Goal: Task Accomplishment & Management: Complete application form

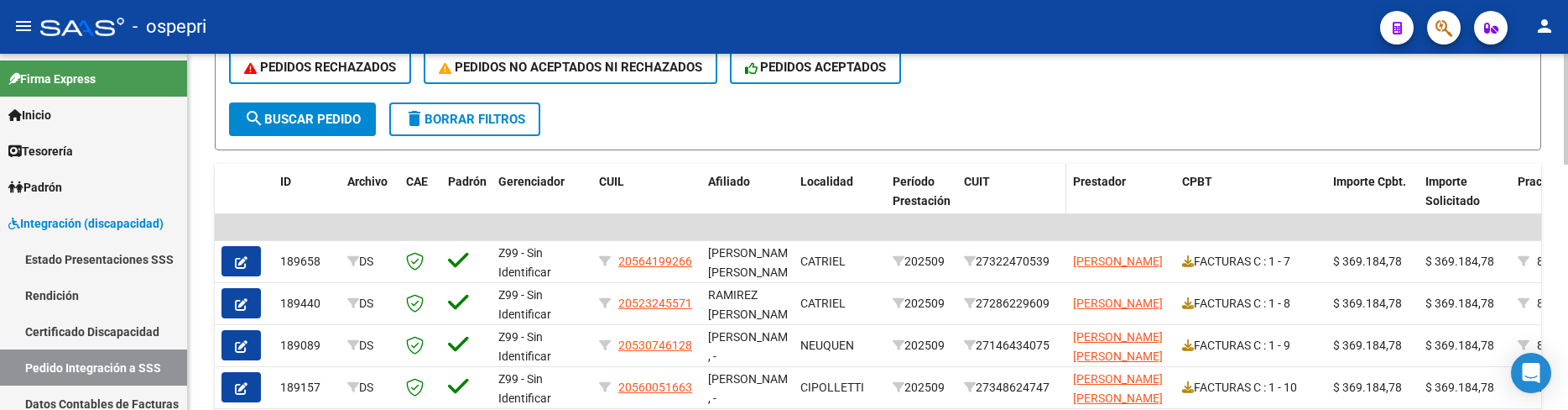
scroll to position [504, 0]
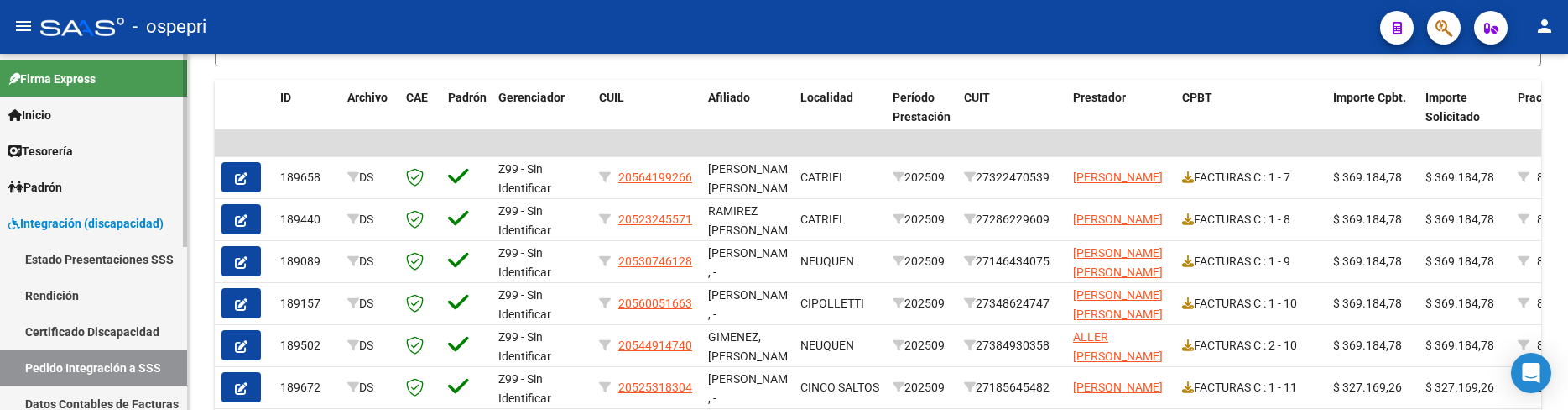
click at [110, 223] on span "Integración (discapacidad)" at bounding box center [86, 223] width 155 height 18
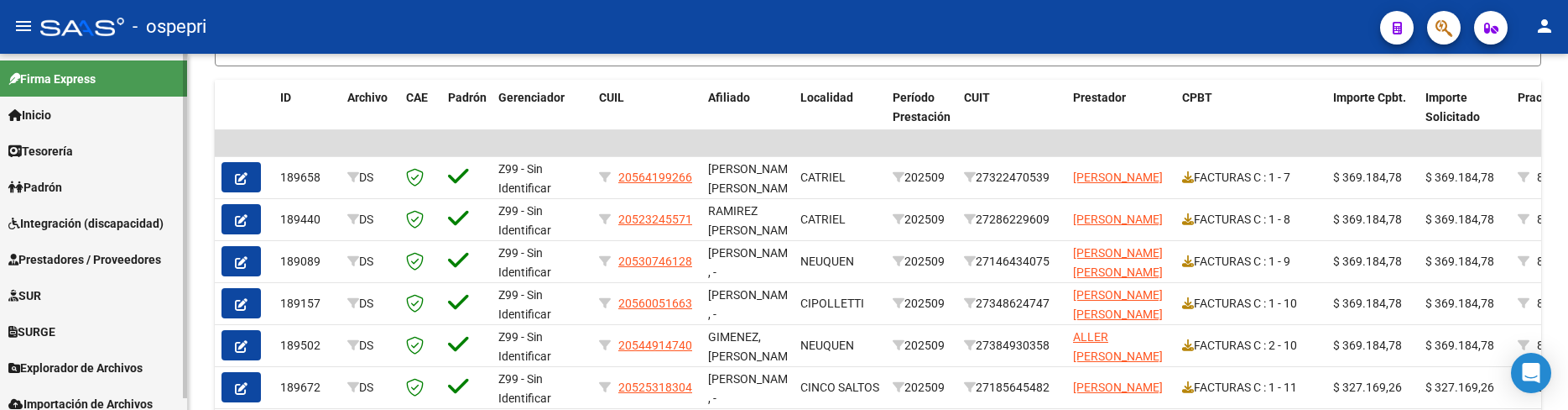
click at [107, 250] on span "Prestadores / Proveedores" at bounding box center [85, 260] width 153 height 18
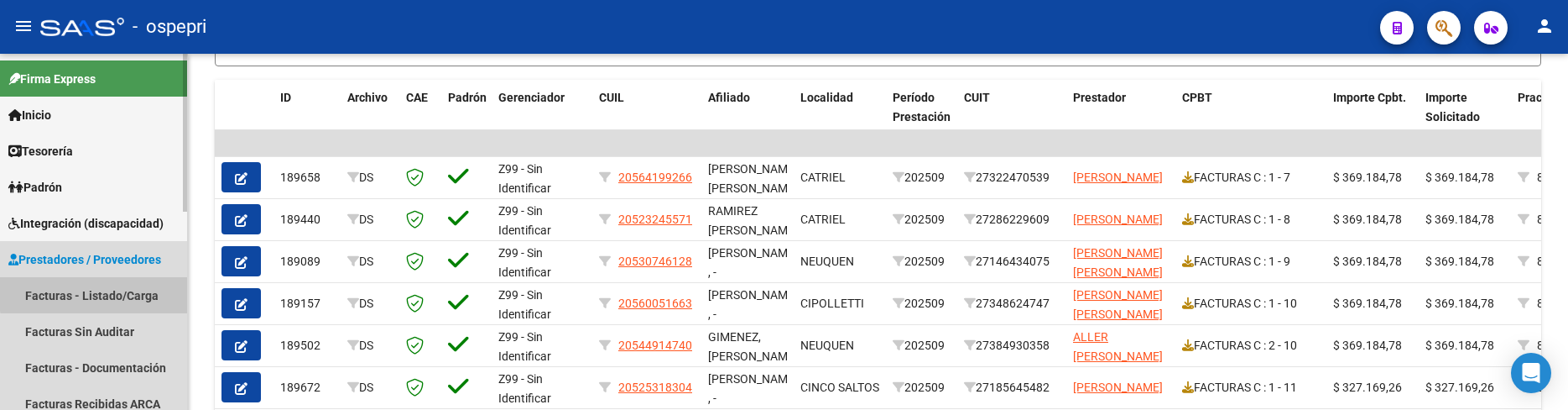
click at [112, 292] on link "Facturas - Listado/Carga" at bounding box center [93, 295] width 187 height 36
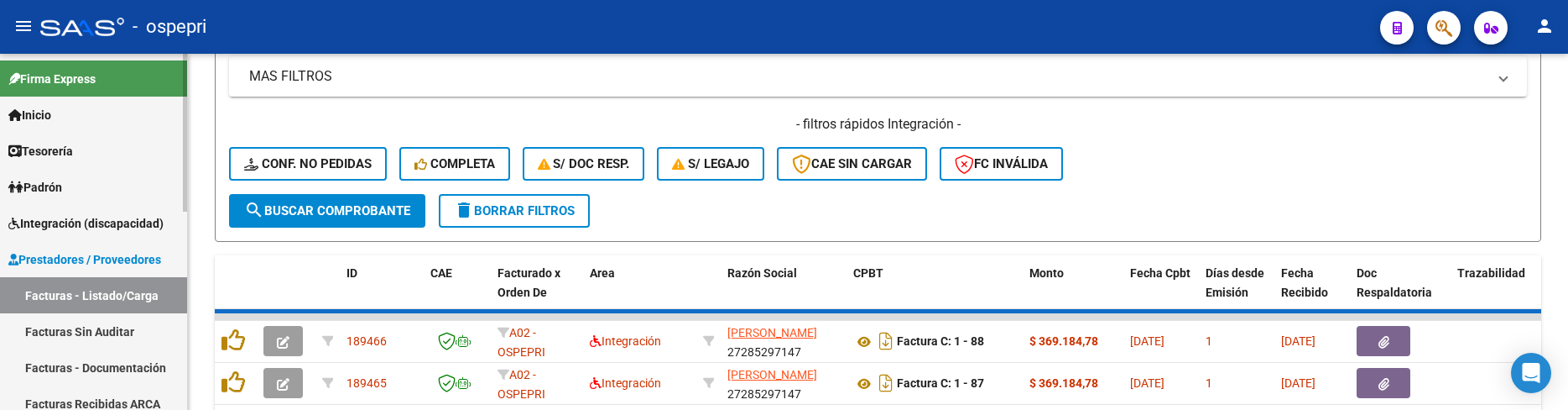
scroll to position [504, 0]
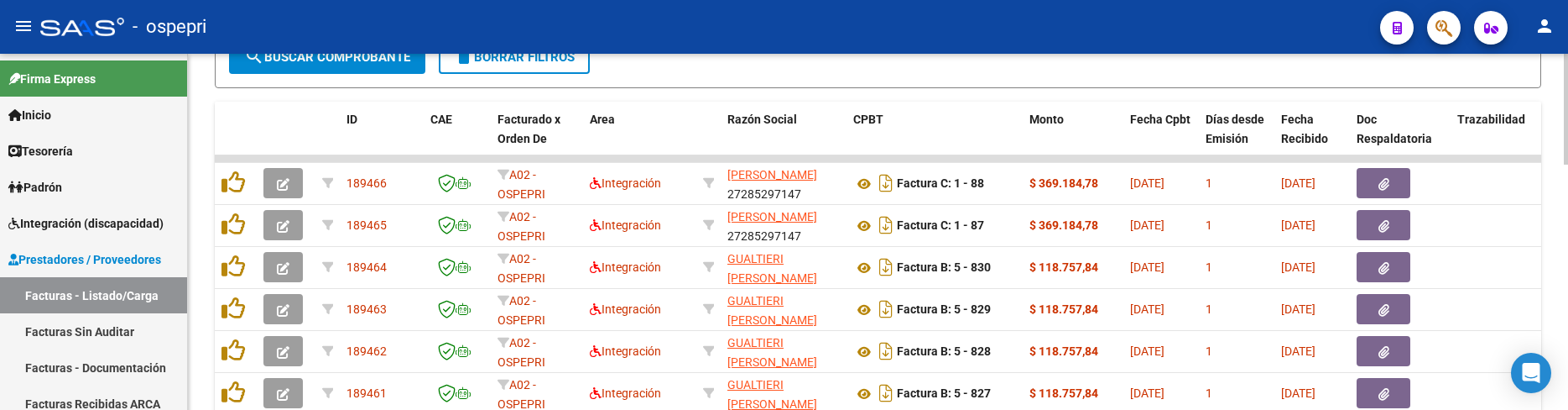
click at [1564, 282] on div at bounding box center [1565, 268] width 4 height 111
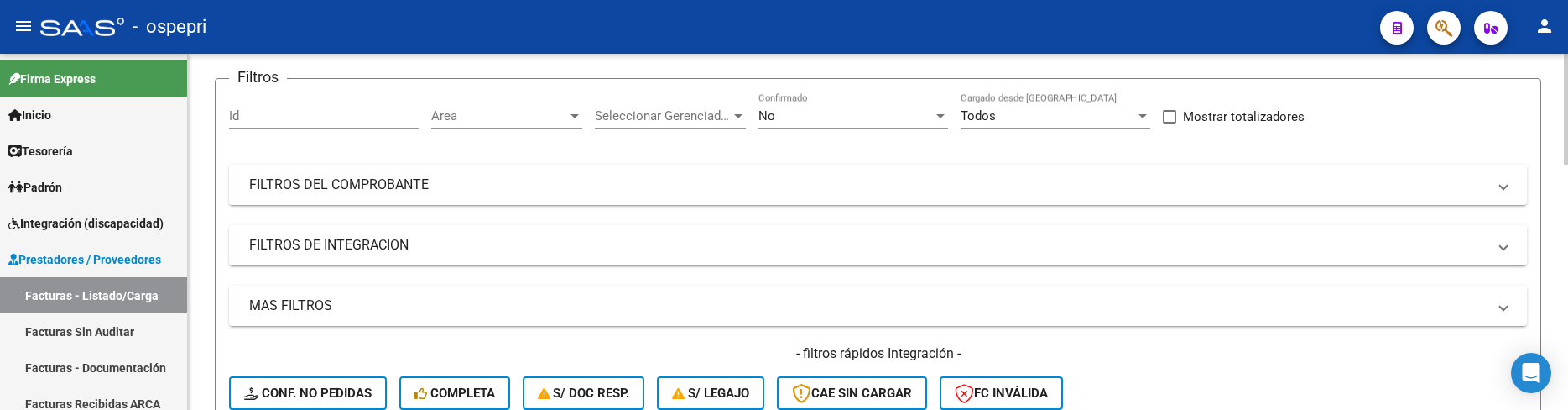
scroll to position [84, 0]
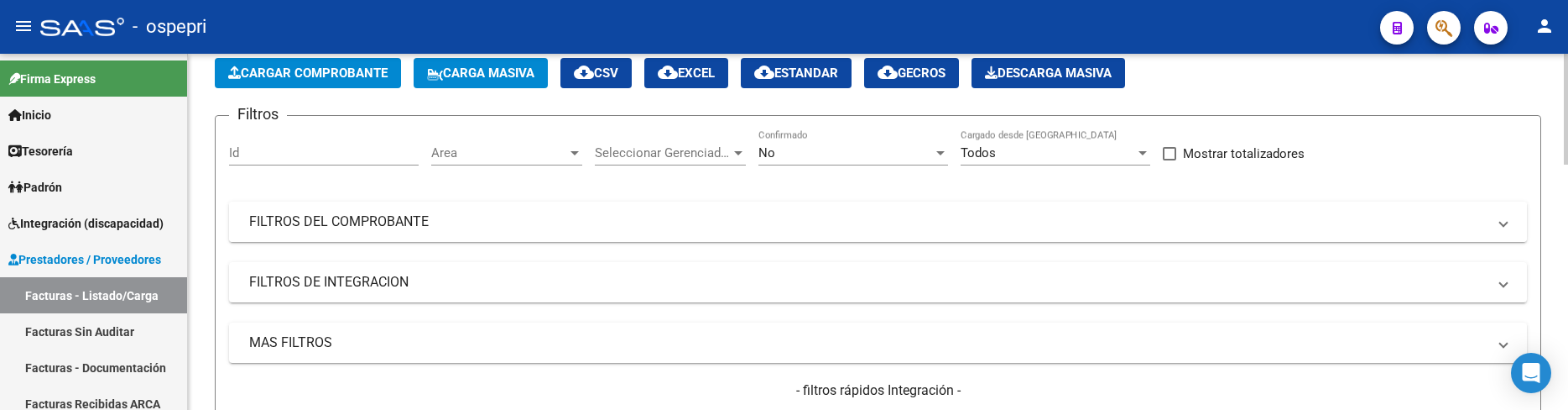
click at [1037, 221] on mat-panel-title "FILTROS DEL COMPROBANTE" at bounding box center [868, 222] width 1237 height 18
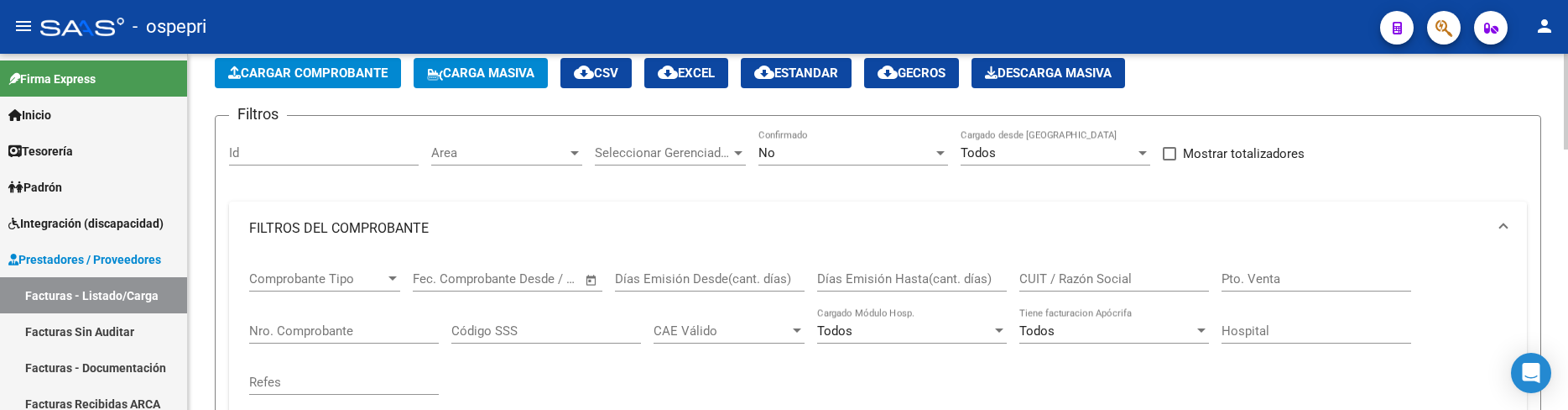
click at [1077, 281] on input "CUIT / Razón Social" at bounding box center [1114, 279] width 190 height 15
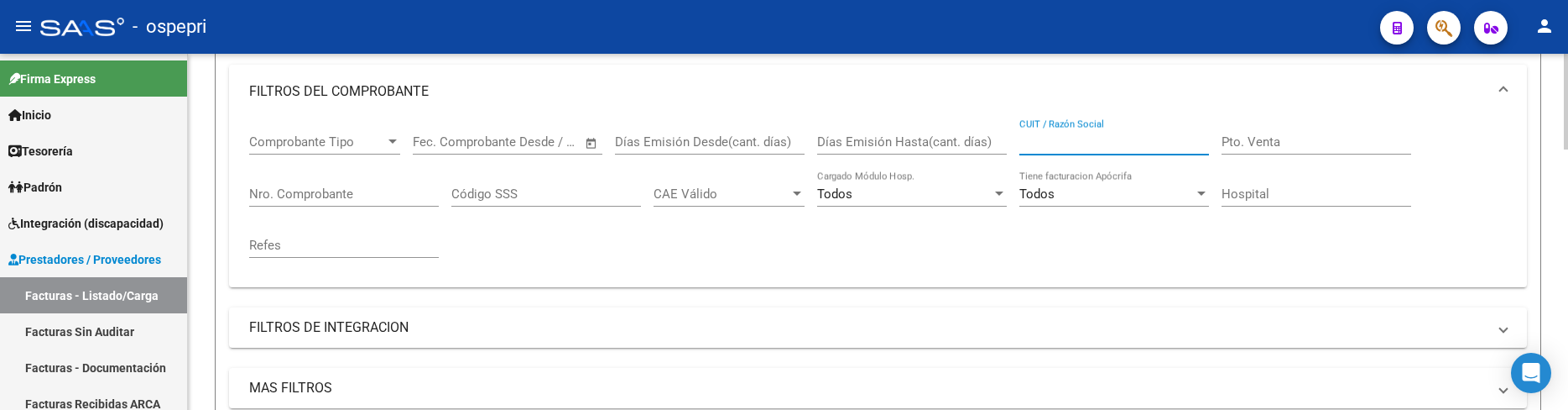
scroll to position [168, 0]
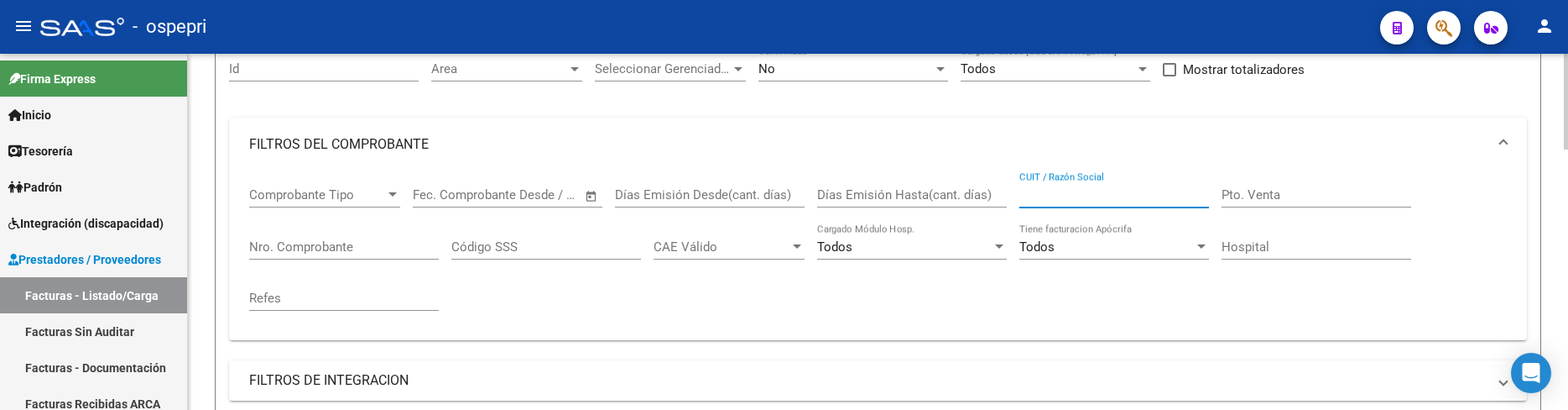
click at [1048, 200] on input "CUIT / Razón Social" at bounding box center [1114, 195] width 190 height 15
type input "c"
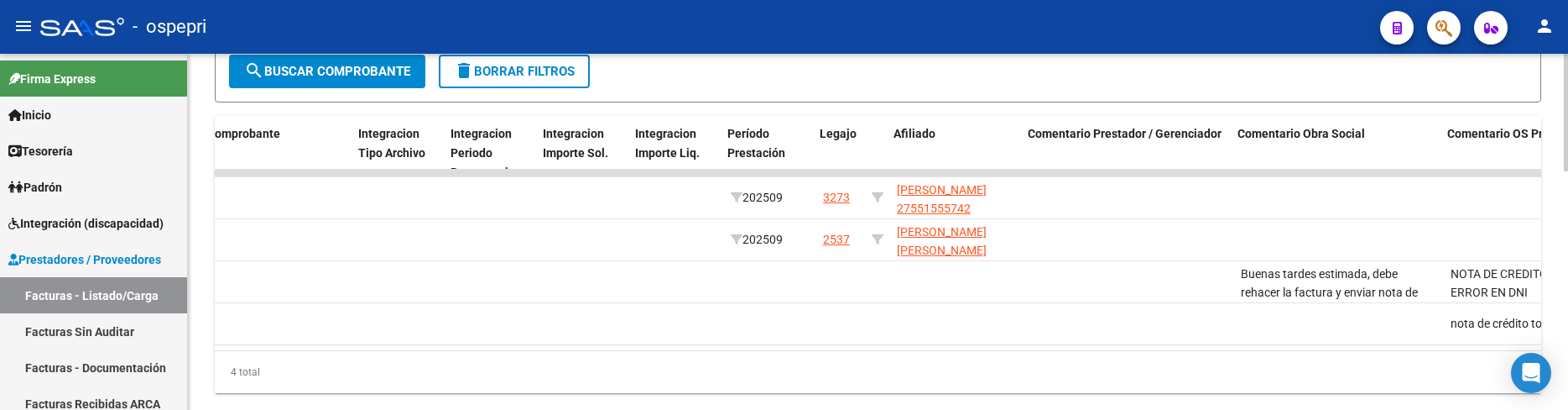
scroll to position [0, 1908]
type input "cappetta"
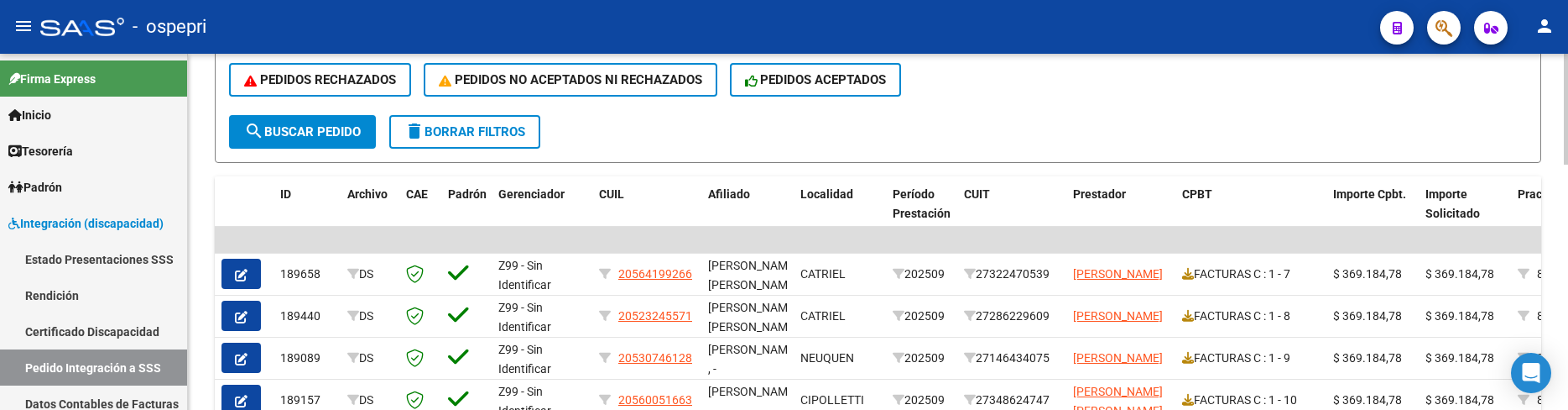
scroll to position [420, 0]
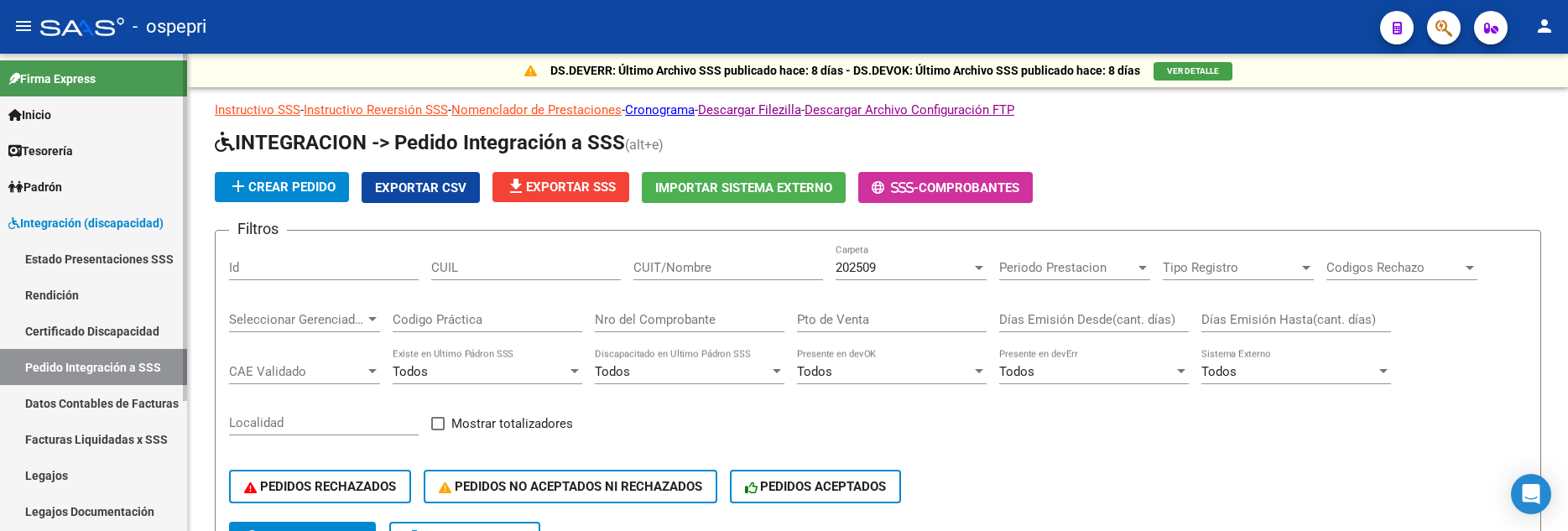
click at [99, 370] on link "Pedido Integración a SSS" at bounding box center [93, 367] width 187 height 36
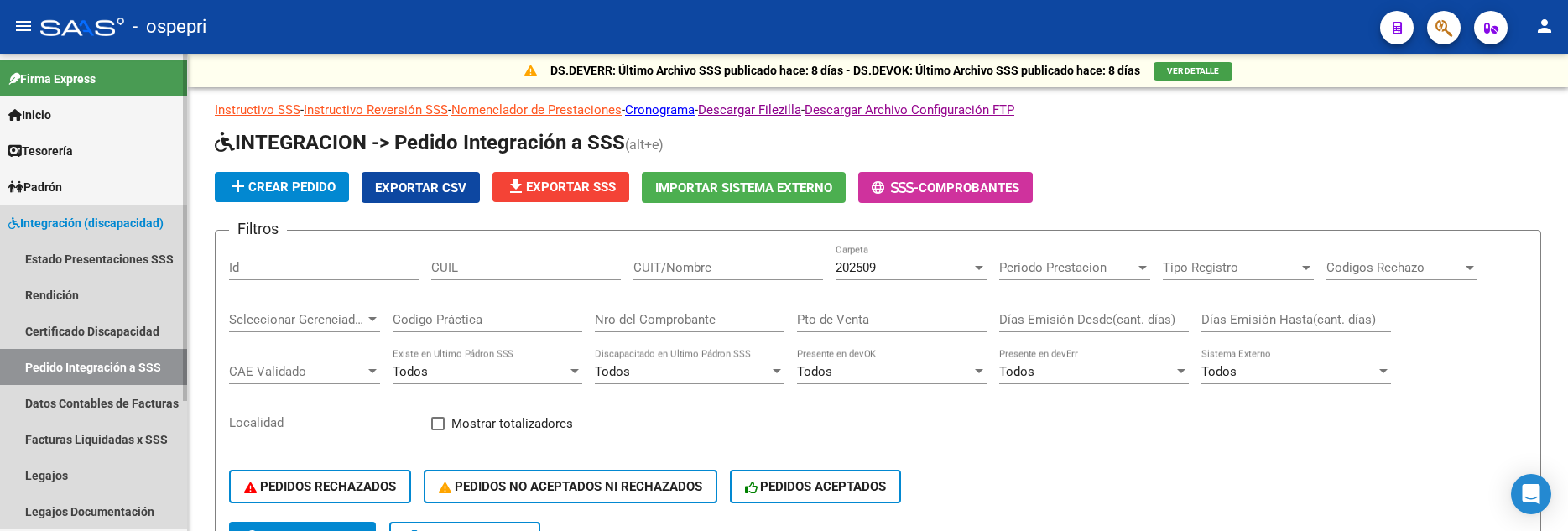
click at [128, 216] on span "Integración (discapacidad)" at bounding box center [86, 223] width 155 height 18
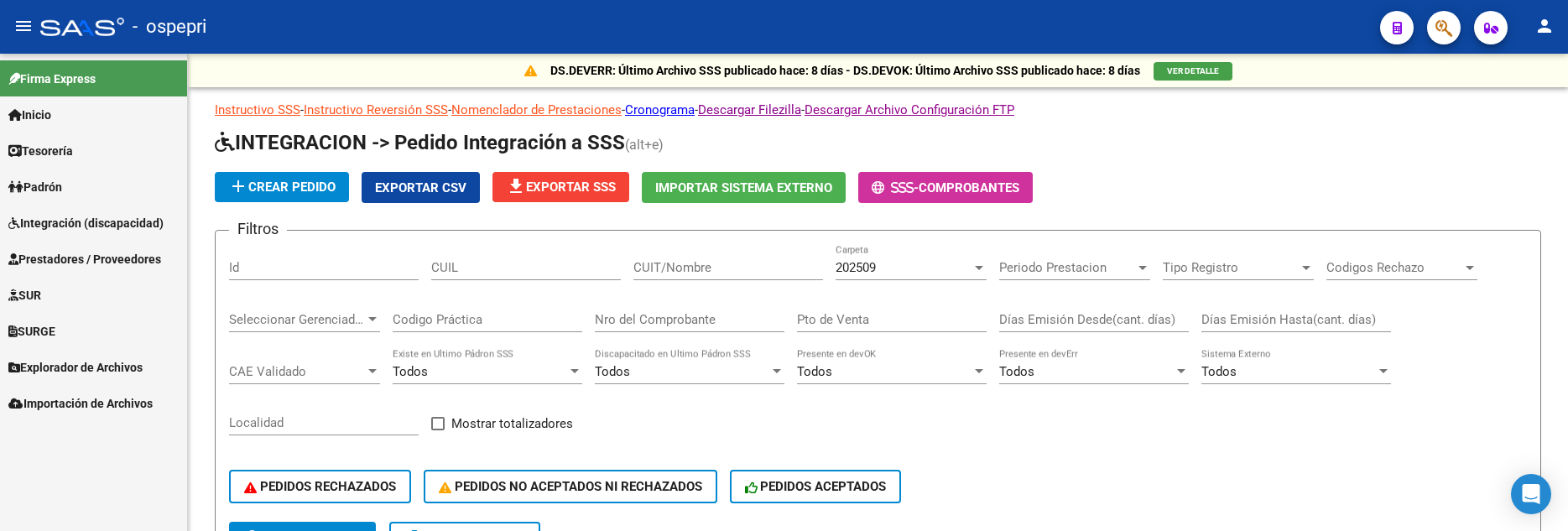
click at [122, 259] on span "Prestadores / Proveedores" at bounding box center [85, 259] width 153 height 18
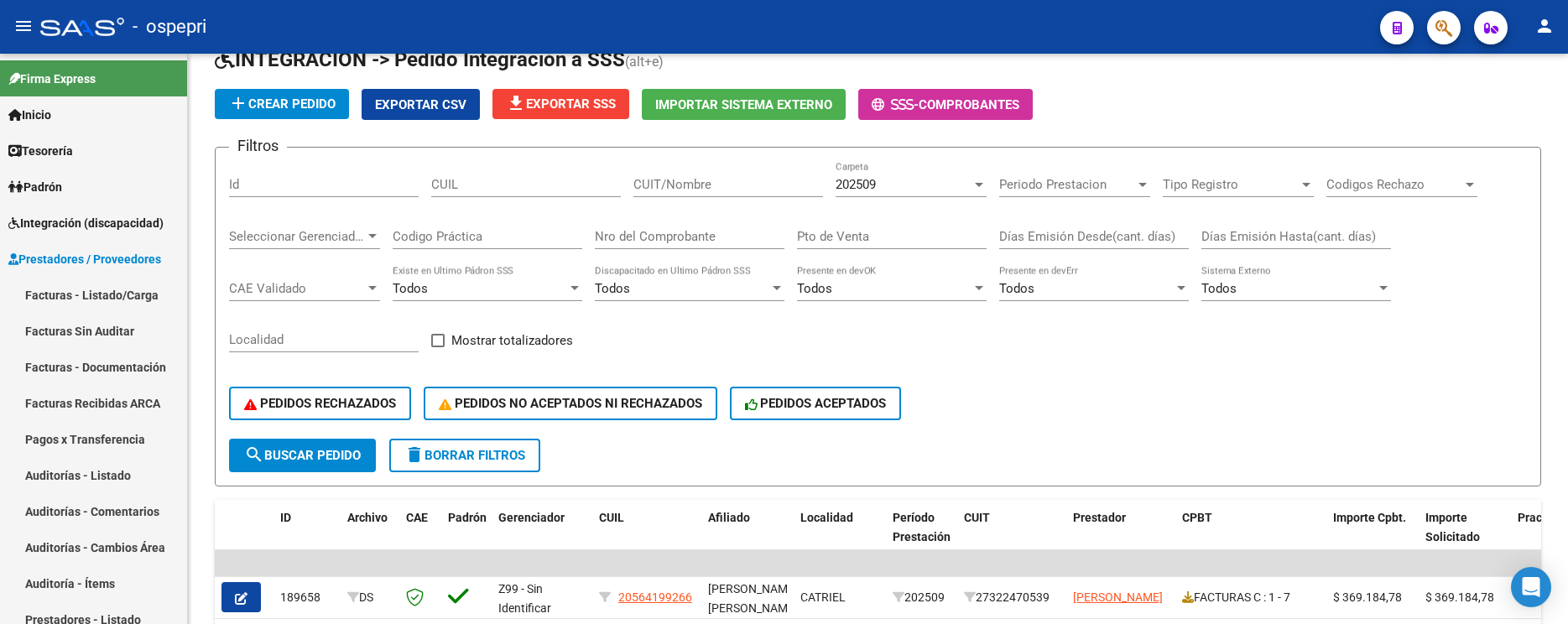
scroll to position [84, 0]
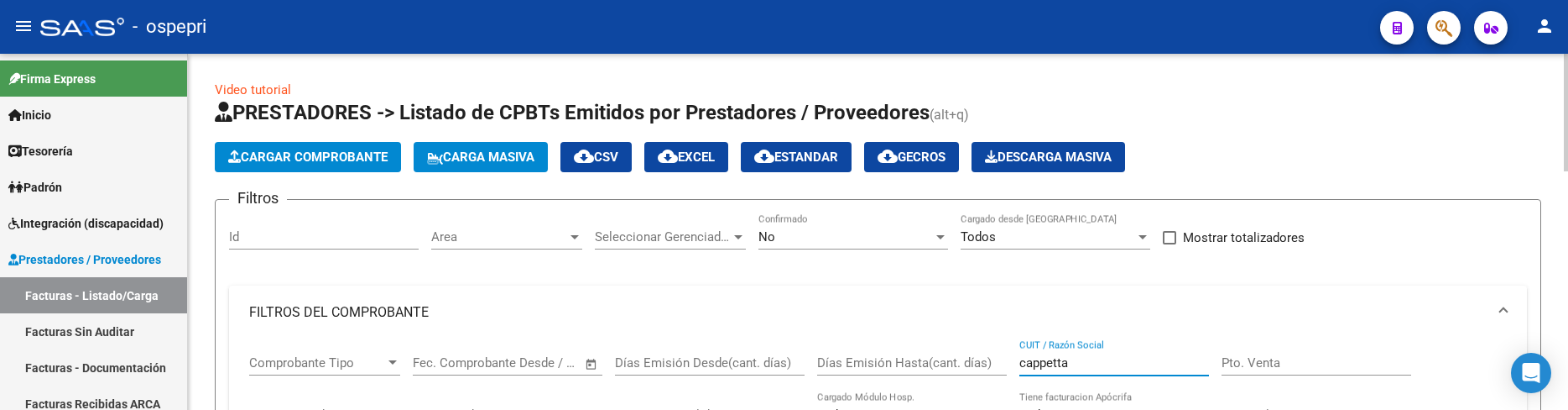
click at [353, 157] on span "Cargar Comprobante" at bounding box center [308, 157] width 159 height 15
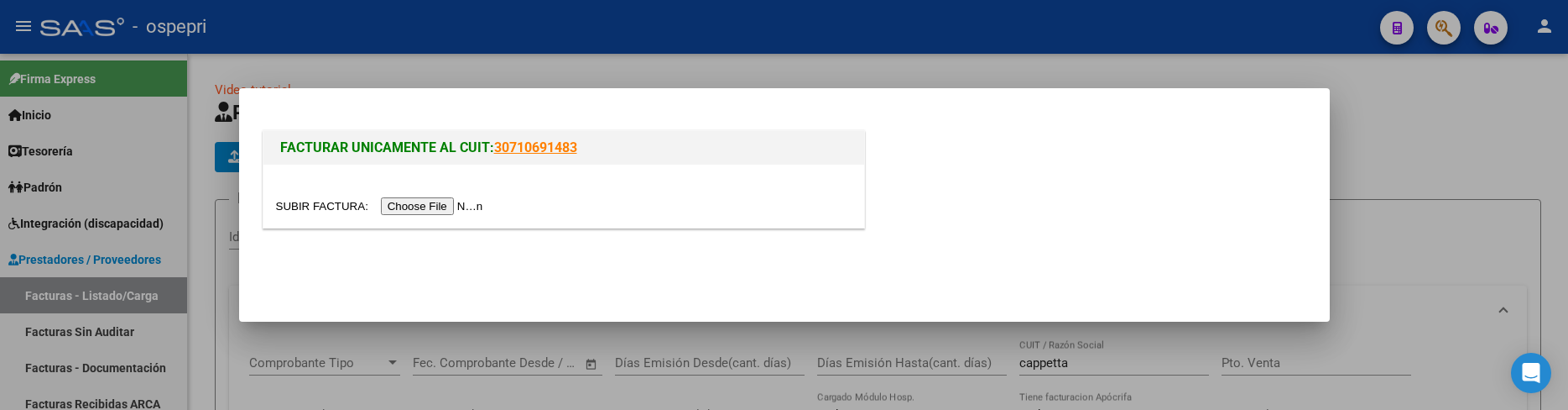
click at [432, 208] on input "file" at bounding box center [382, 206] width 212 height 18
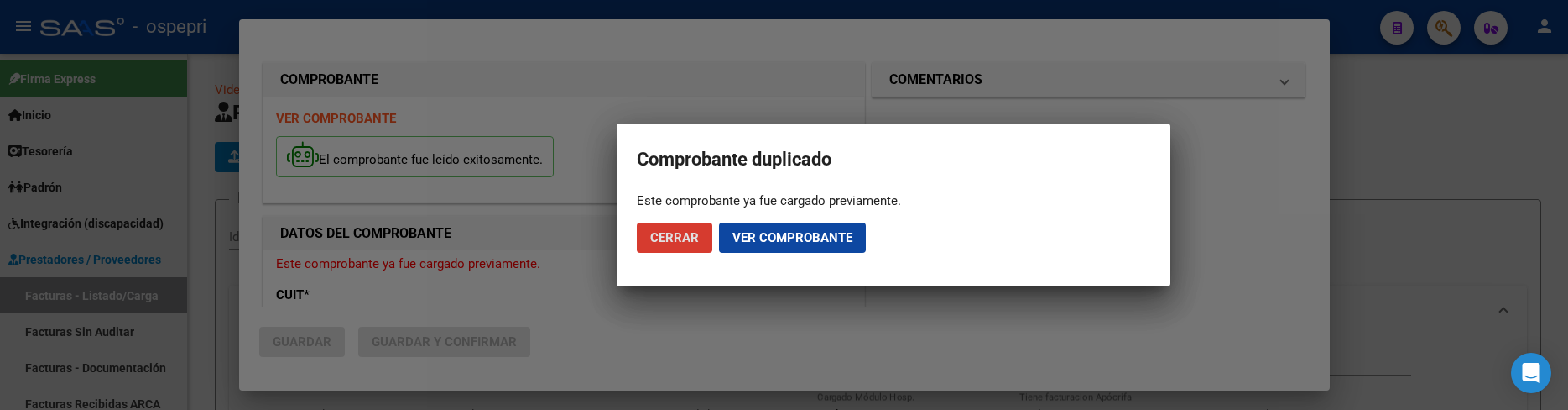
click at [1376, 205] on div at bounding box center [784, 205] width 1568 height 410
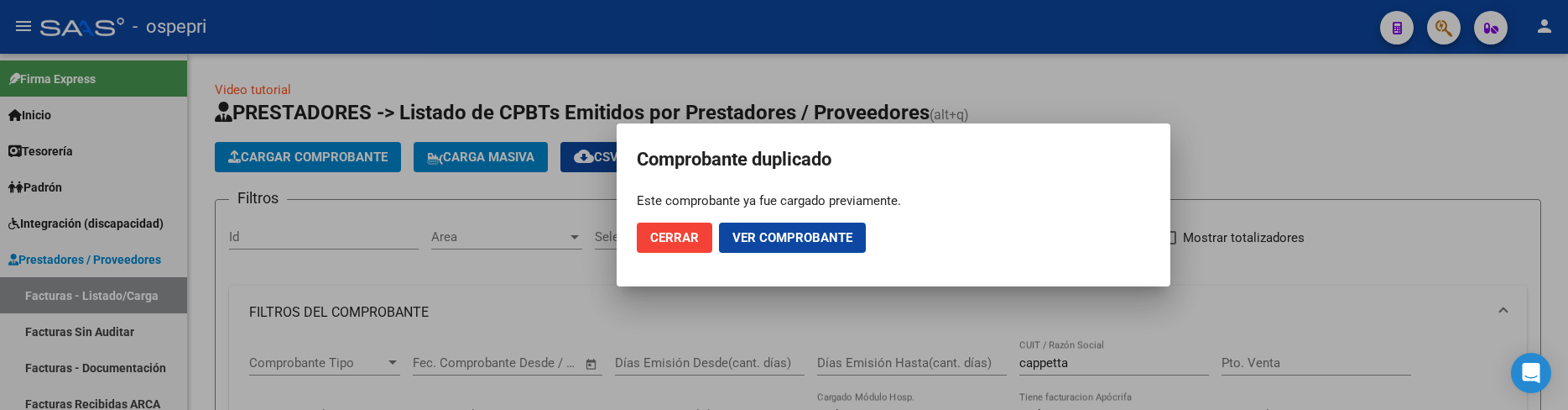
click at [1227, 99] on div at bounding box center [784, 205] width 1568 height 410
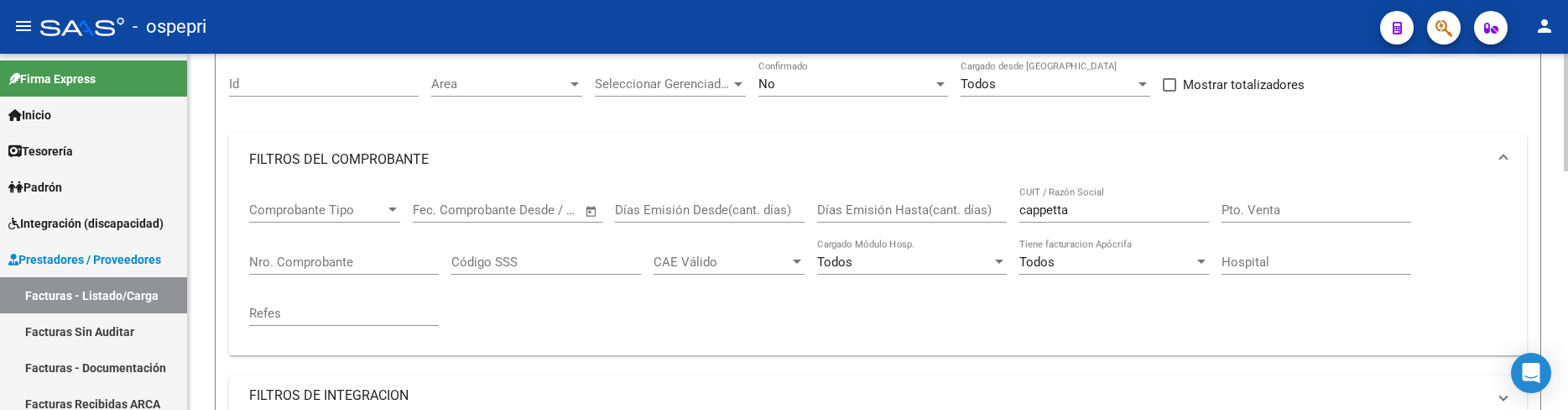
scroll to position [168, 0]
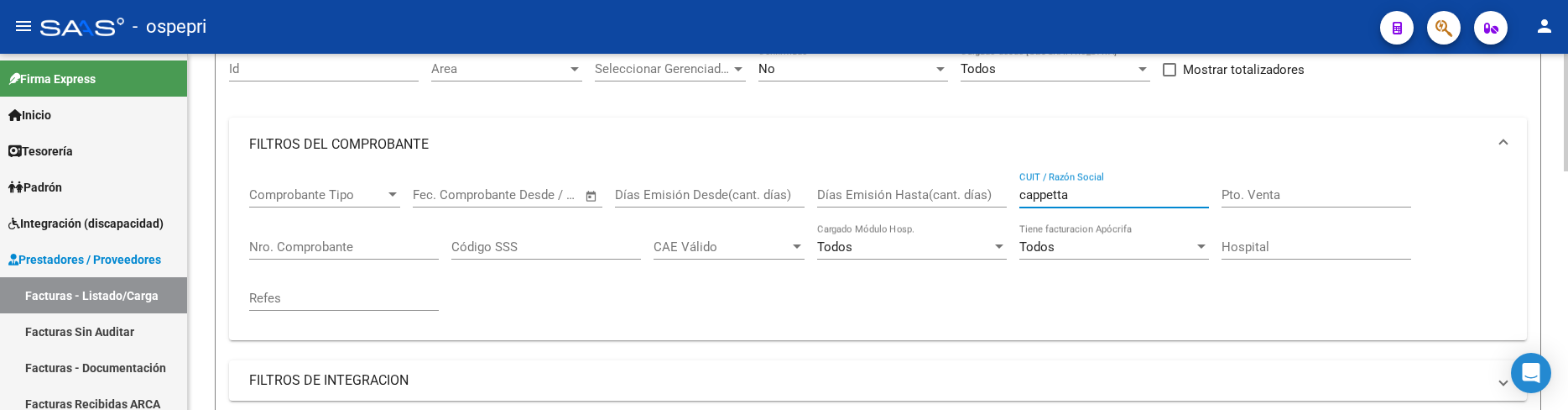
drag, startPoint x: 1091, startPoint y: 195, endPoint x: 990, endPoint y: 202, distance: 101.2
click at [990, 202] on div "Comprobante Tipo Comprobante Tipo Fecha inicio – Fecha fin Fec. Comprobante Des…" at bounding box center [878, 249] width 1257 height 155
click at [1101, 196] on input "CUIT / Razón Social" at bounding box center [1114, 195] width 190 height 15
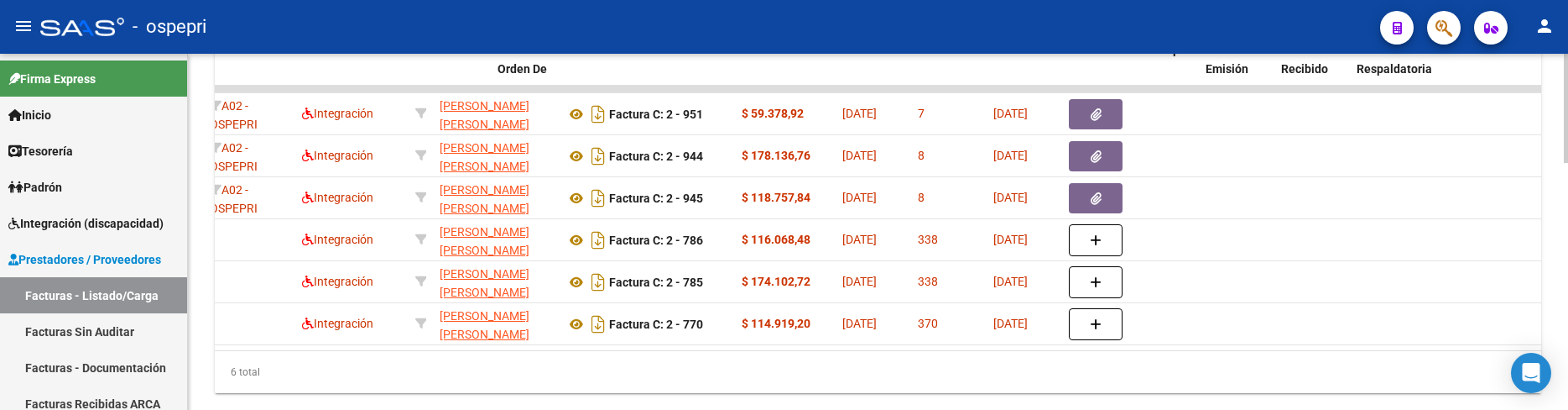
scroll to position [0, 0]
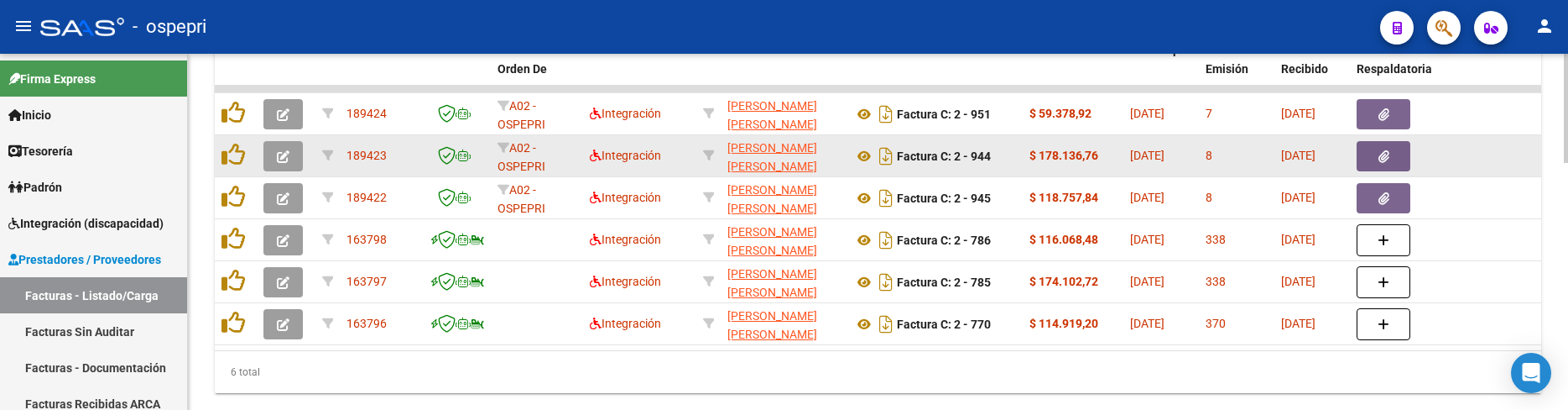
type input "ESTEVES MARIA"
click at [278, 151] on icon "button" at bounding box center [283, 156] width 13 height 13
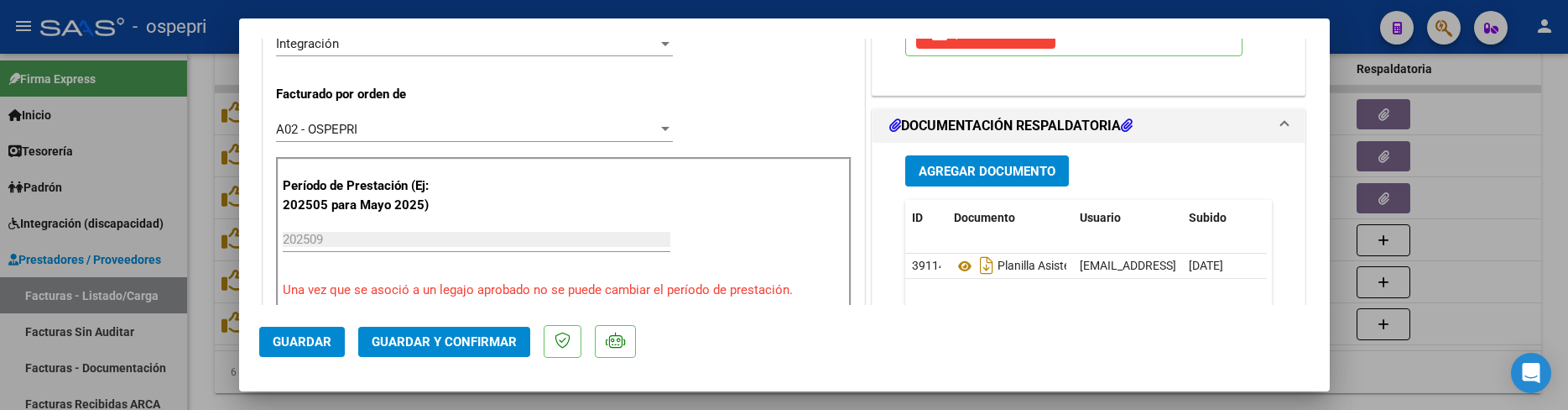
scroll to position [420, 0]
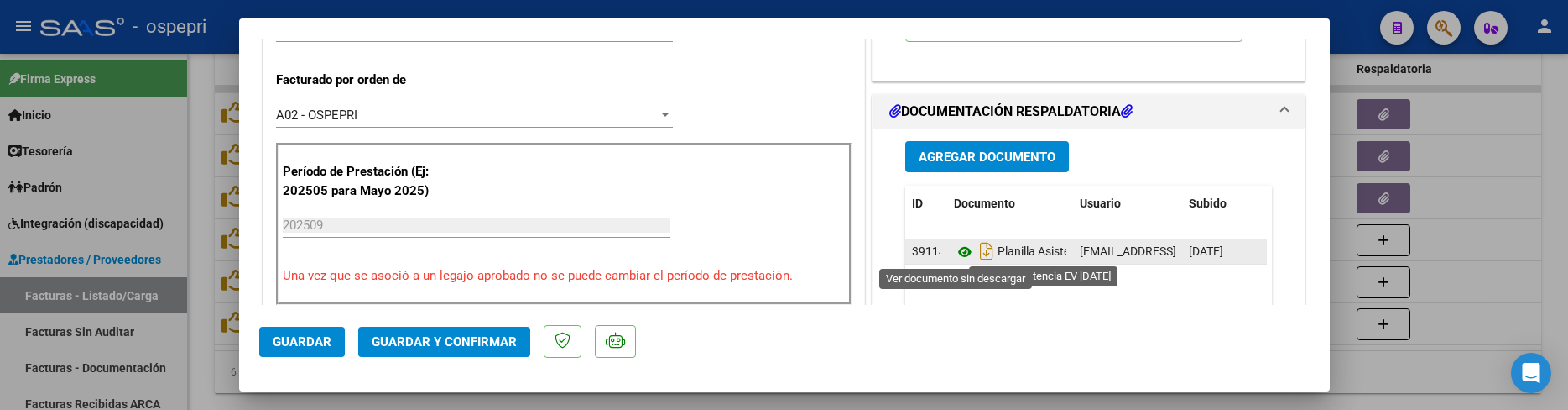
click at [955, 255] on icon at bounding box center [964, 252] width 22 height 20
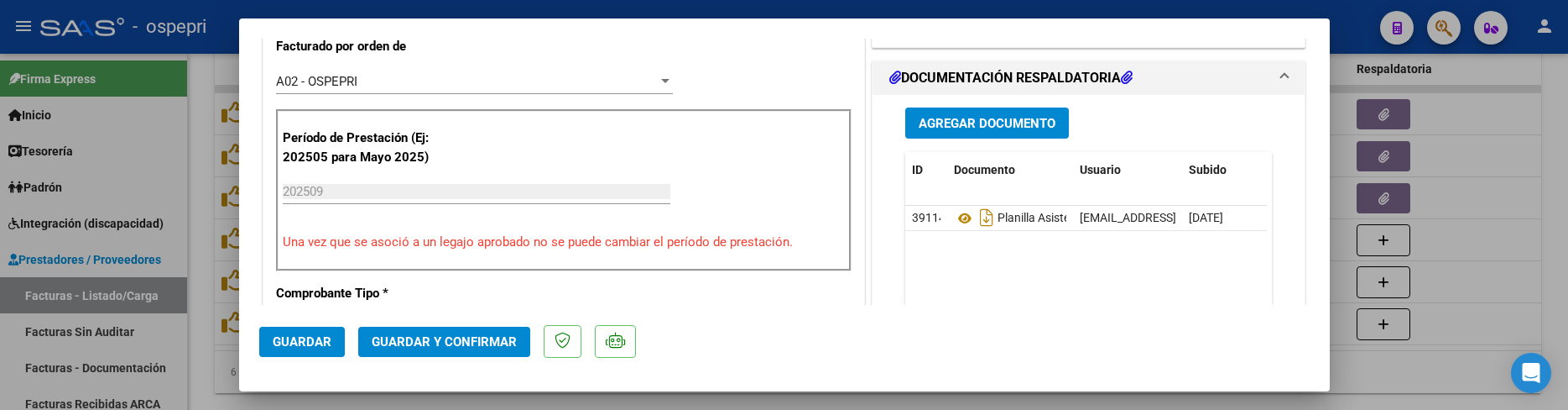
scroll to position [504, 0]
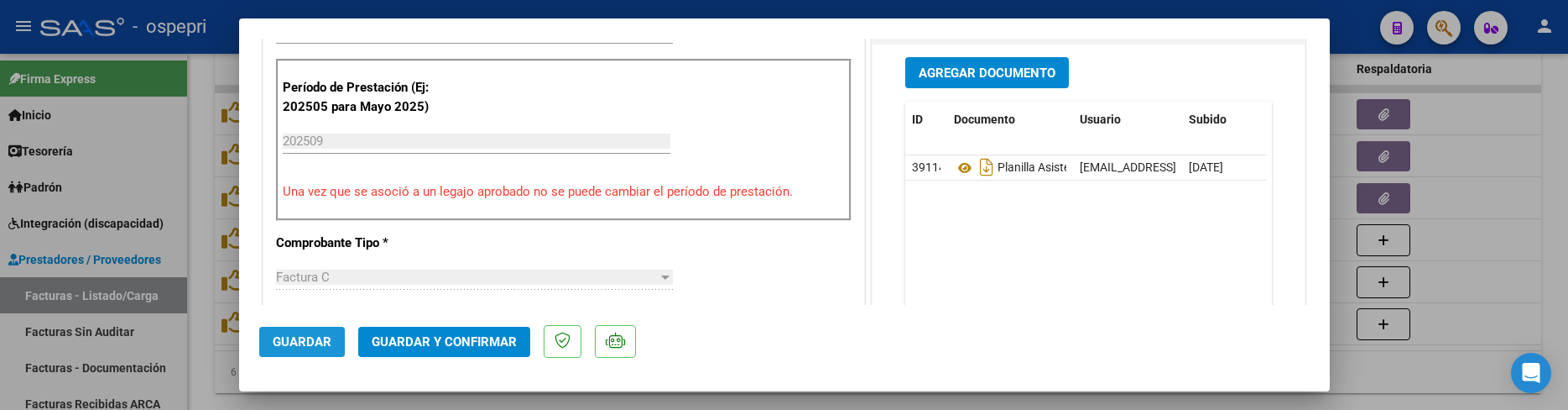
click at [322, 341] on span "Guardar" at bounding box center [302, 342] width 59 height 15
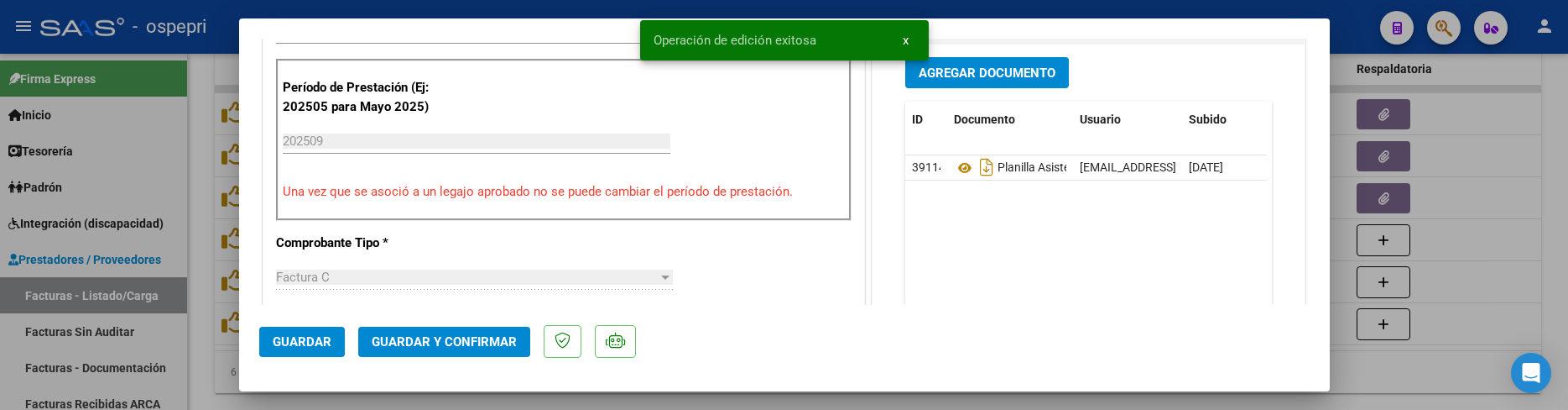
click at [1422, 372] on div at bounding box center [784, 205] width 1568 height 410
type input "$ 0,00"
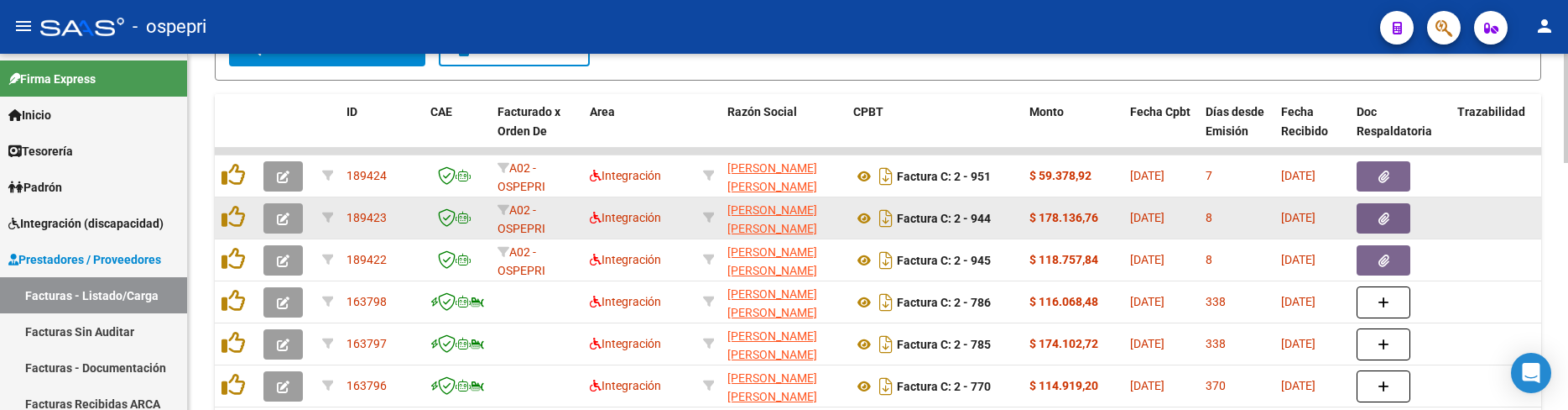
scroll to position [671, 0]
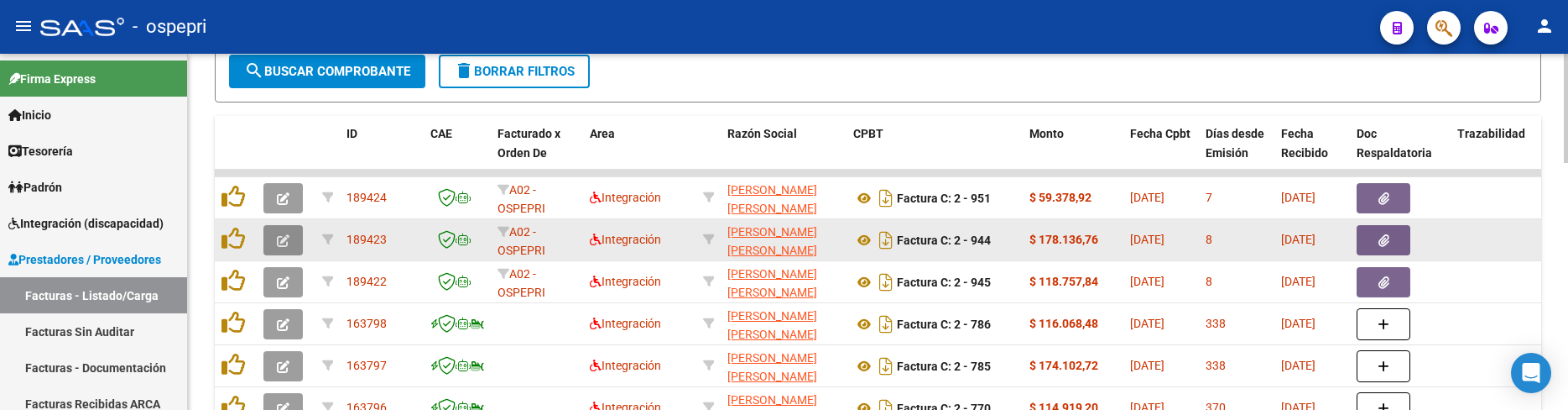
click at [286, 243] on icon "button" at bounding box center [283, 240] width 13 height 13
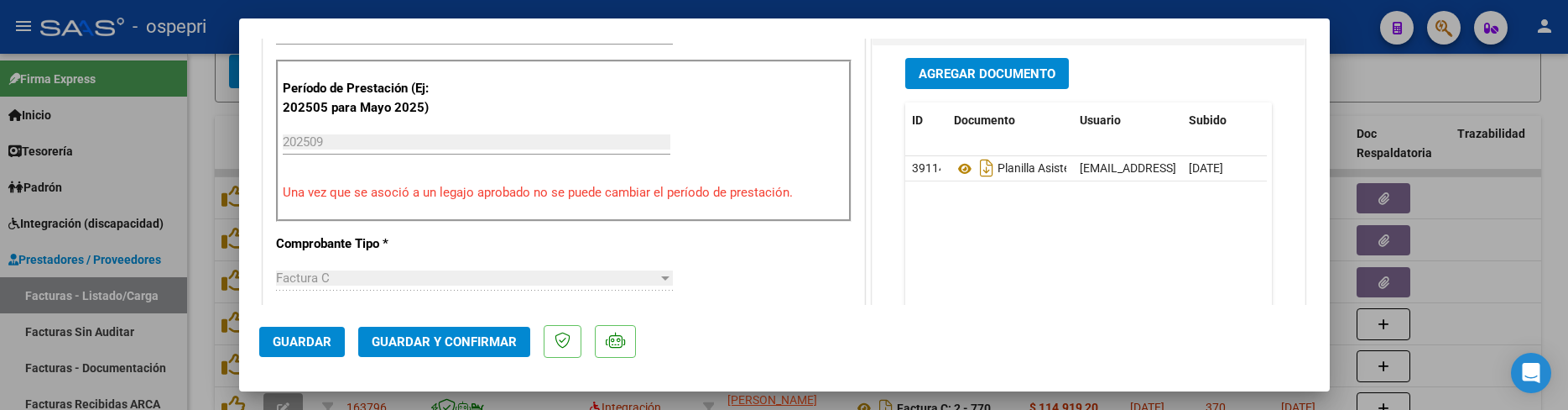
scroll to position [504, 0]
click at [440, 338] on span "Guardar y Confirmar" at bounding box center [444, 342] width 145 height 15
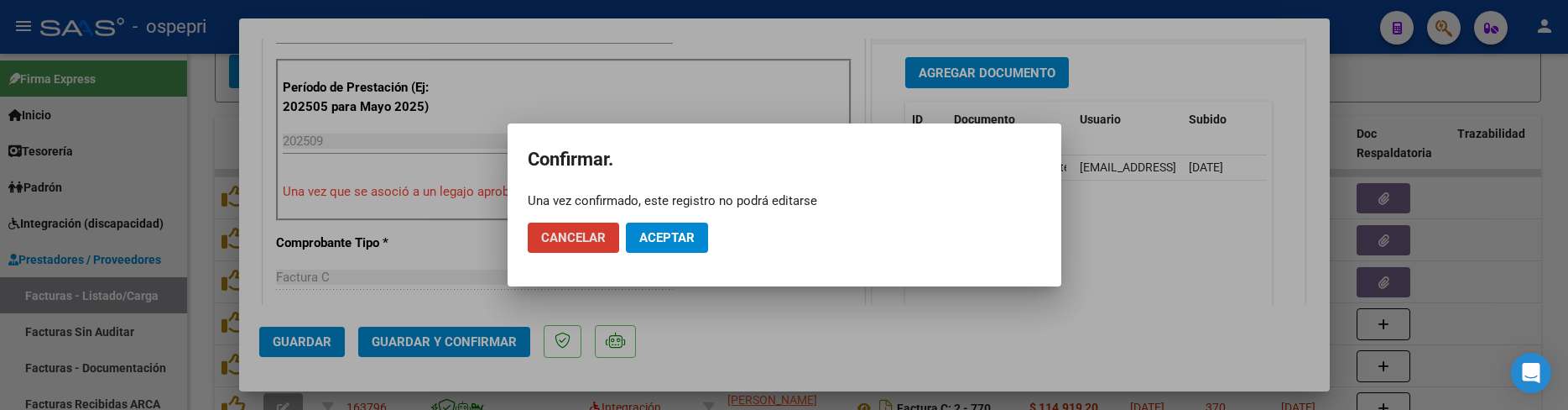
click at [693, 244] on span "Aceptar" at bounding box center [666, 238] width 55 height 15
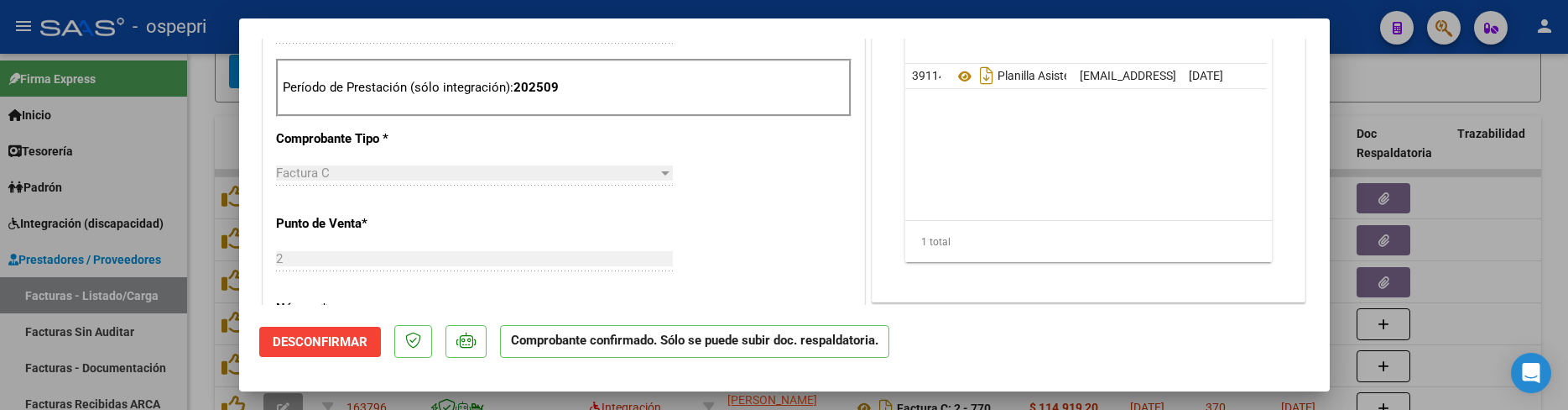
click at [1497, 281] on div at bounding box center [784, 205] width 1568 height 410
type input "$ 0,00"
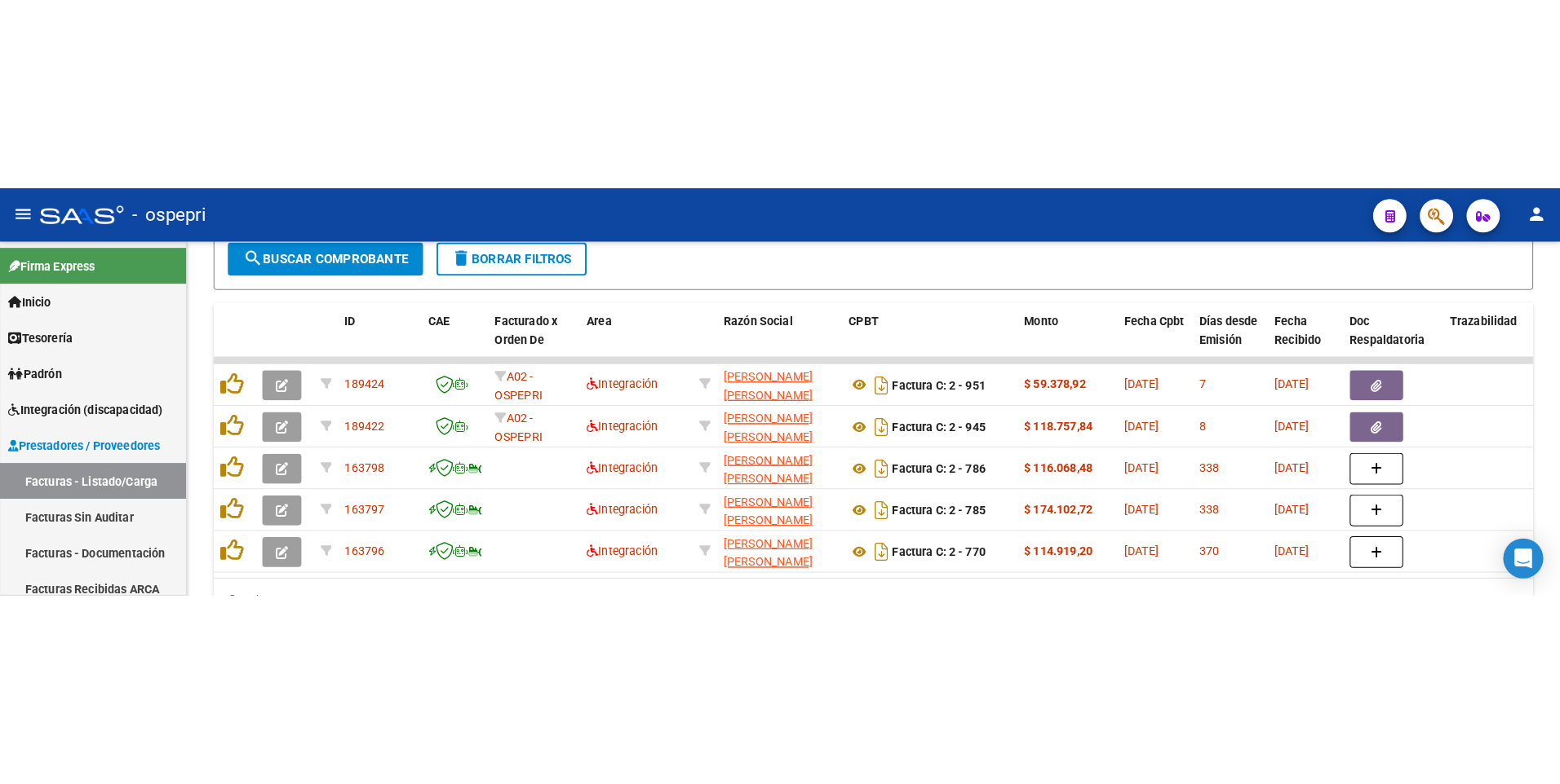
scroll to position [355, 0]
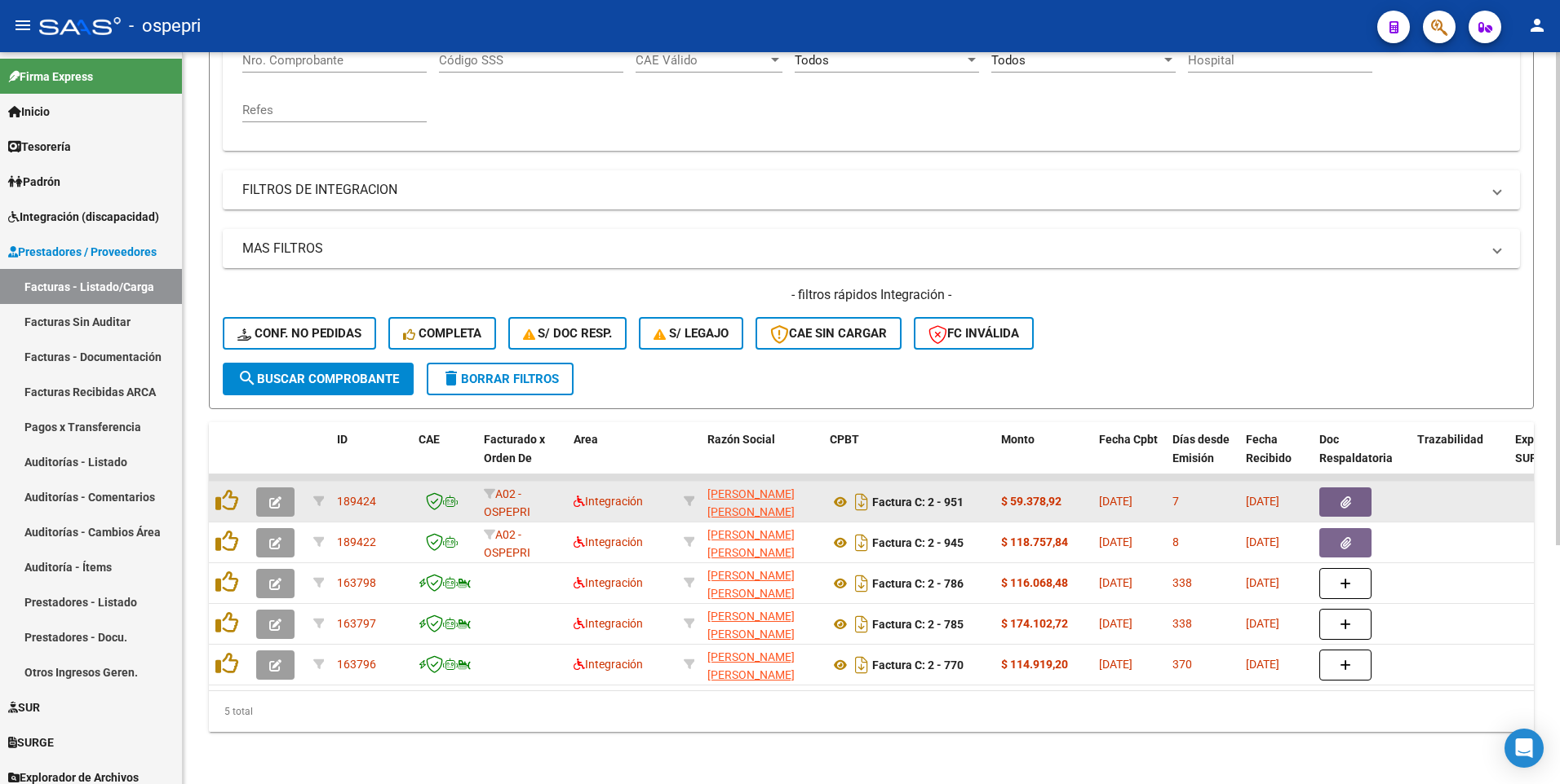
click at [279, 397] on icon "button" at bounding box center [275, 503] width 12 height 12
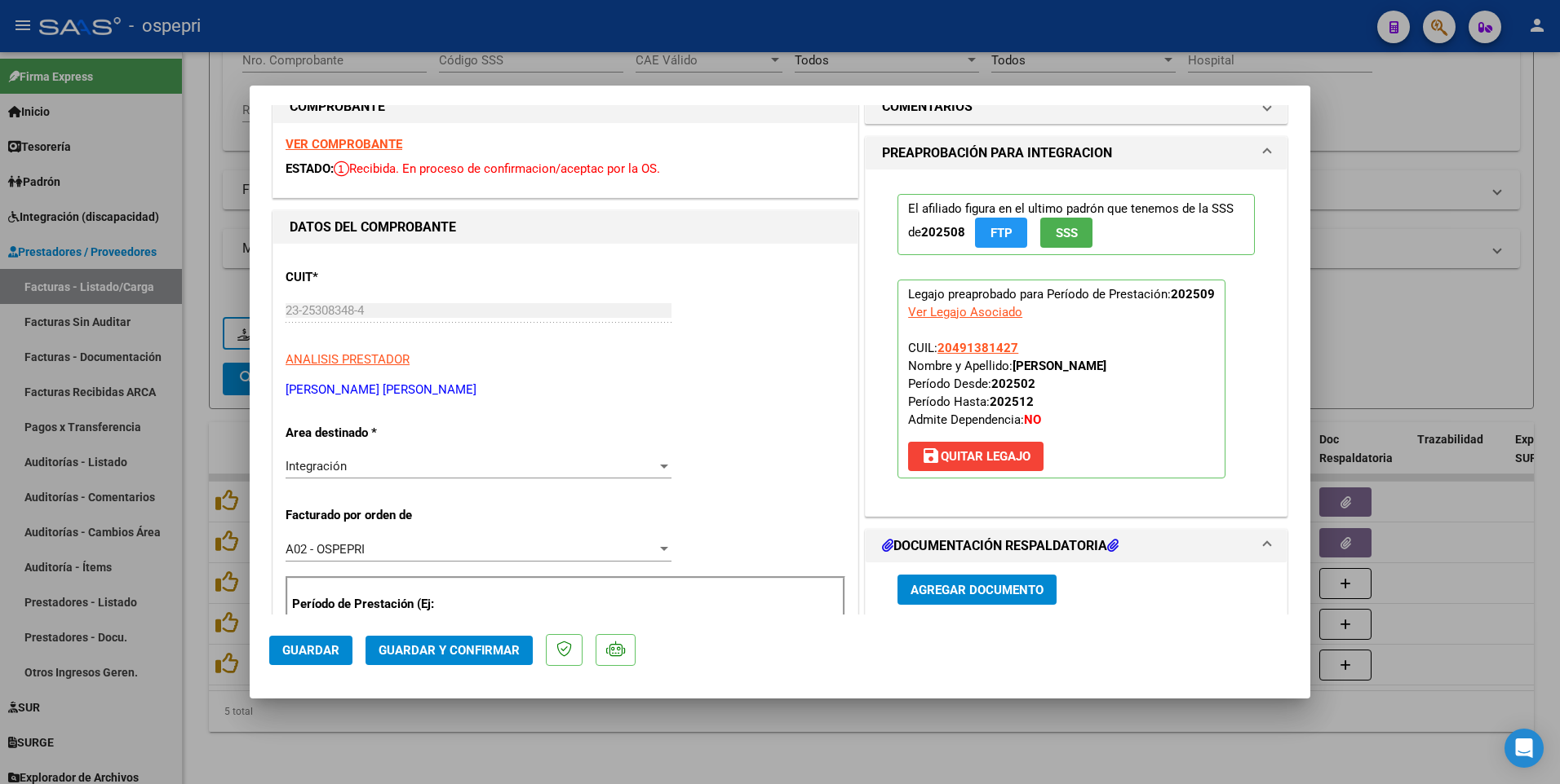
scroll to position [0, 0]
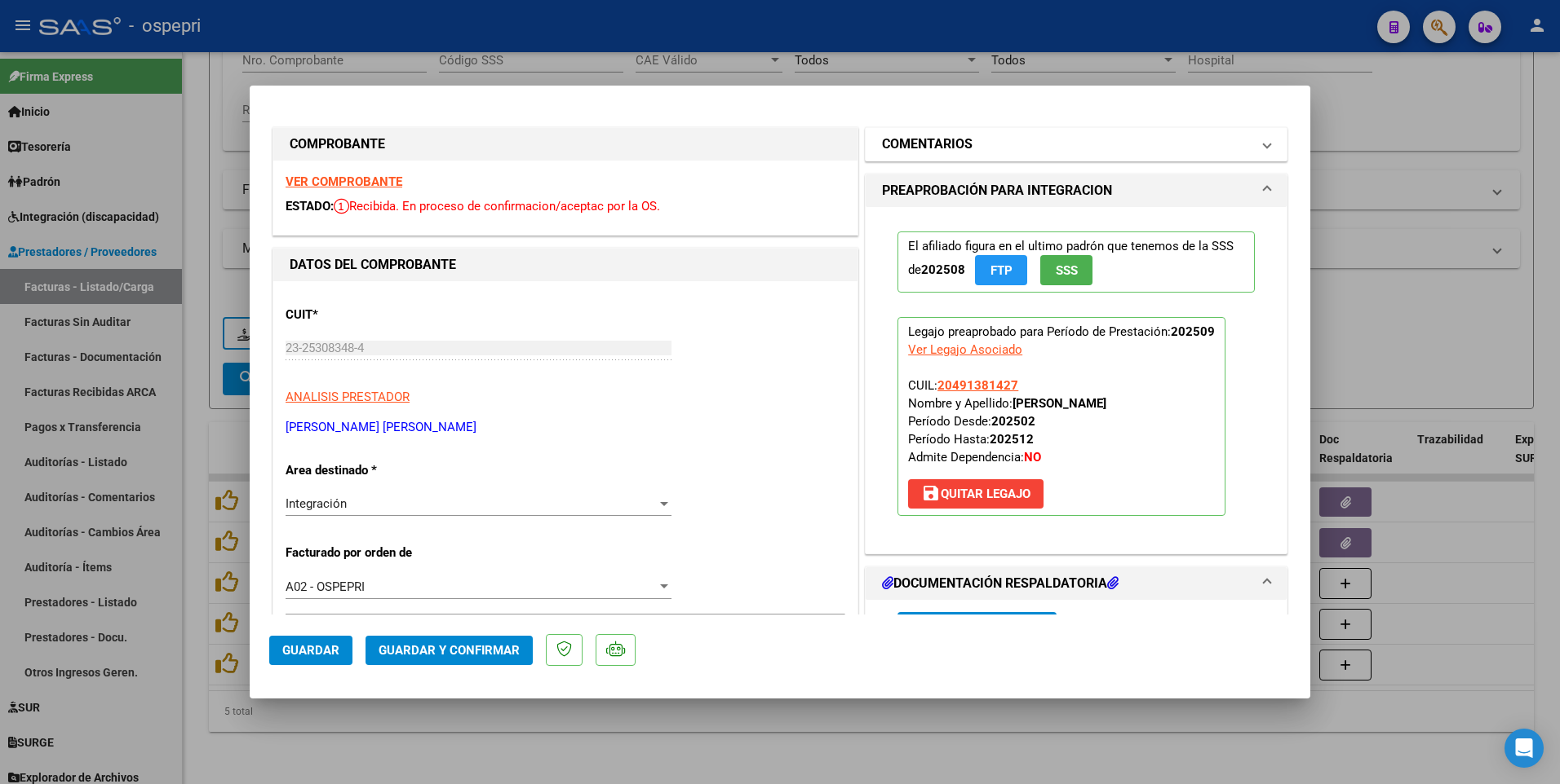
click at [951, 146] on h1 "COMENTARIOS" at bounding box center [927, 144] width 91 height 20
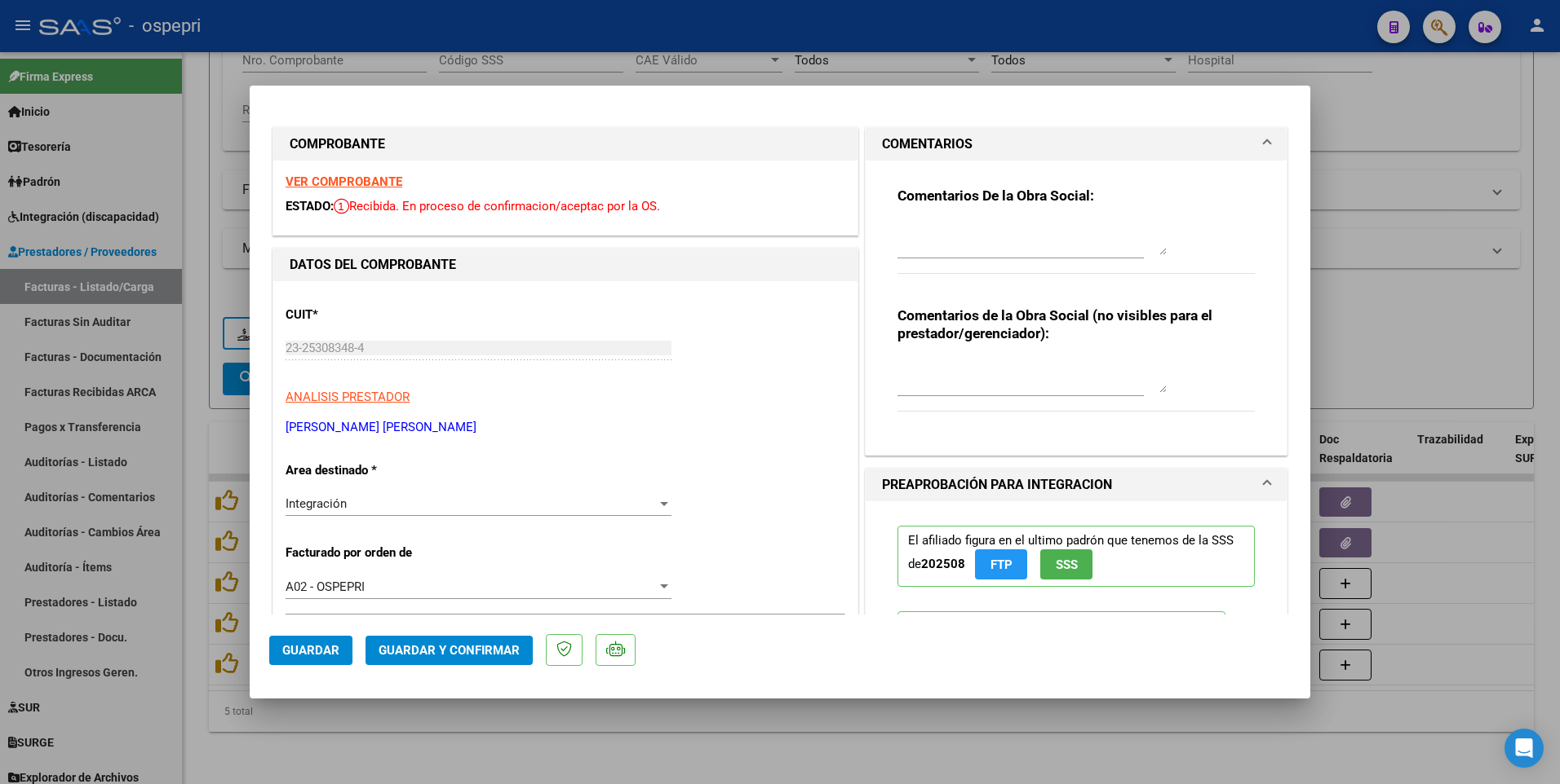
click at [897, 221] on div at bounding box center [1032, 239] width 269 height 39
type textarea "b"
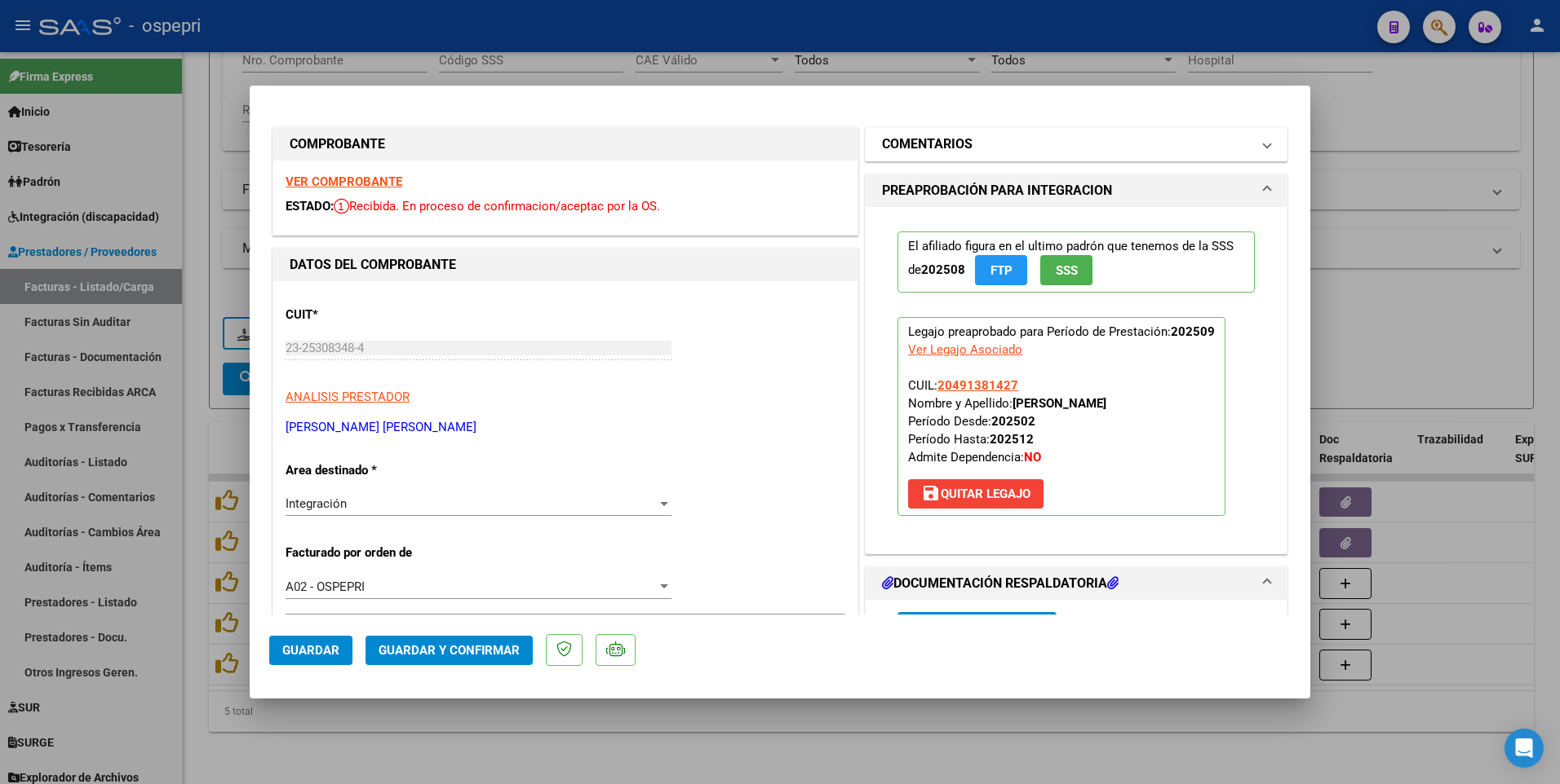
click at [1264, 153] on span at bounding box center [1267, 144] width 7 height 20
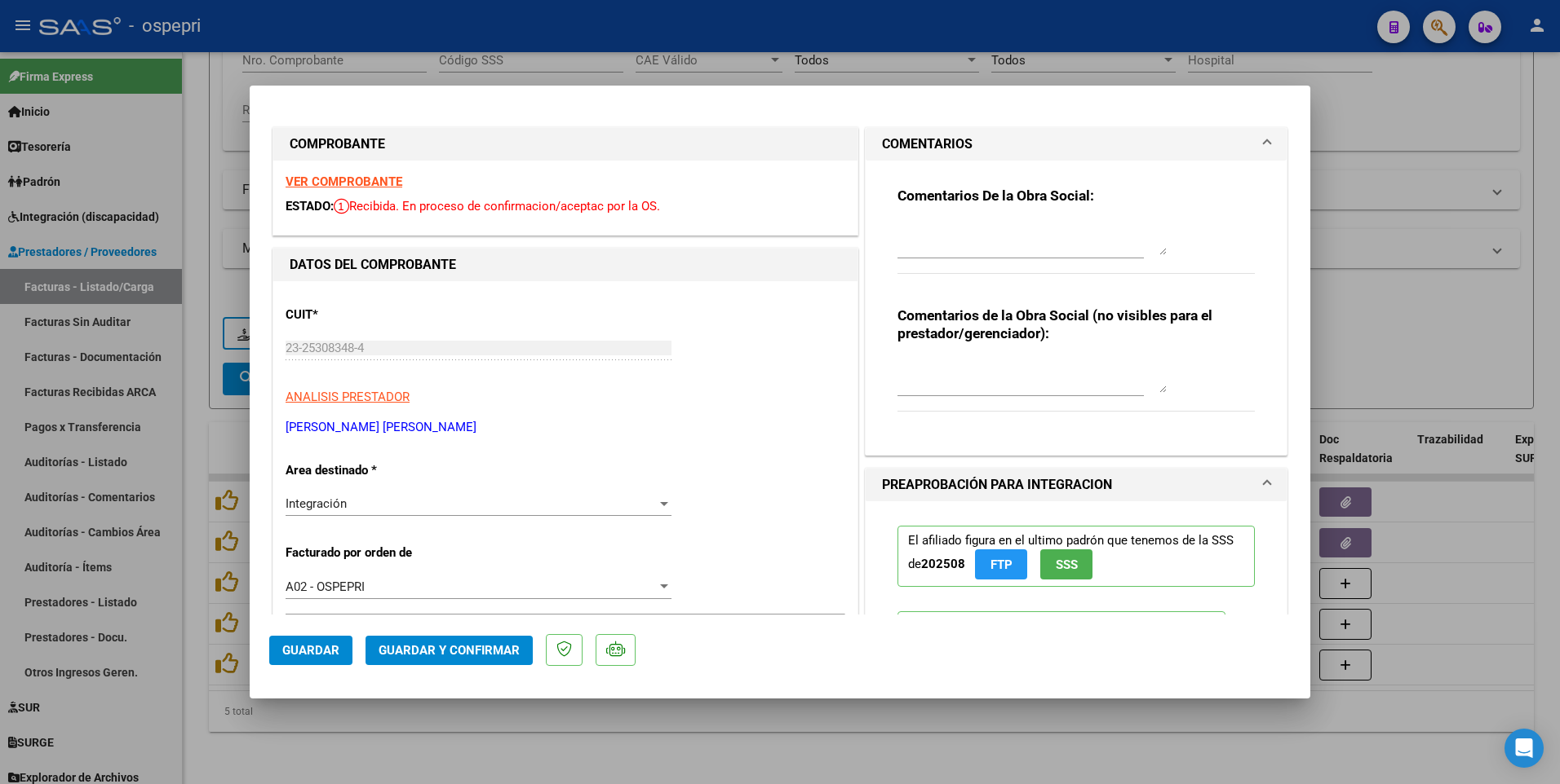
click at [900, 223] on textarea at bounding box center [1032, 239] width 269 height 33
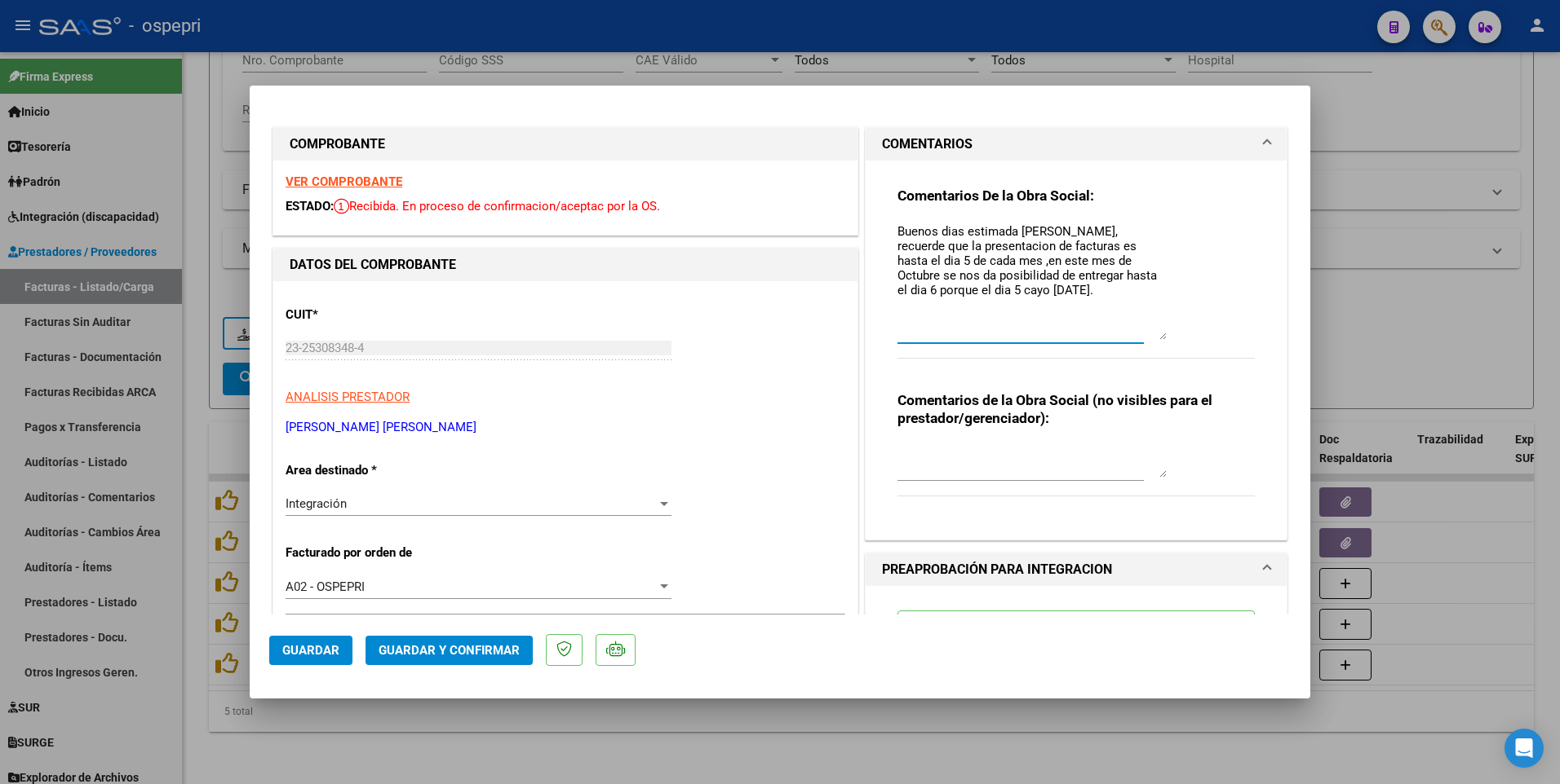
drag, startPoint x: 1157, startPoint y: 252, endPoint x: 1158, endPoint y: 337, distance: 85.0
click at [1158, 337] on textarea "Buenos dias estimada Maria, recuerde que la presentacion de facturas es hasta e…" at bounding box center [1032, 281] width 269 height 117
click at [949, 228] on textarea "Buenos dias estimada Maria, recuerde que la presentacion de facturas es hasta e…" at bounding box center [1032, 281] width 269 height 117
click at [944, 233] on textarea "Buenos dias estimada Maria, recuerde que la presentacion de facturas es hasta e…" at bounding box center [1032, 281] width 269 height 117
click at [944, 232] on textarea "Buenos dias estimada Maria, recuerde que la presentacion de facturas es hasta e…" at bounding box center [1032, 281] width 269 height 117
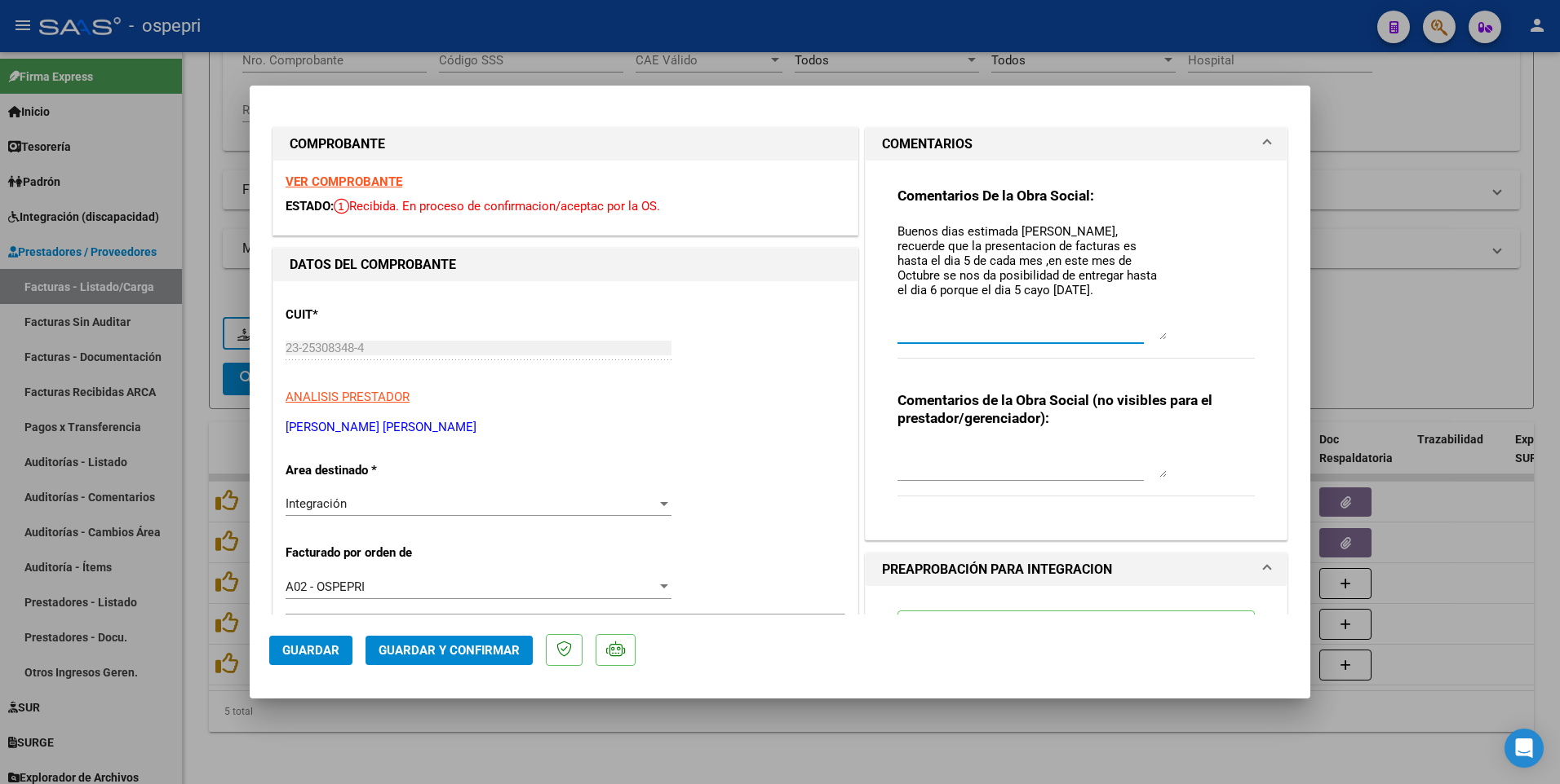
click at [945, 232] on textarea "Buenos dias estimada Maria, recuerde que la presentacion de facturas es hasta e…" at bounding box center [1032, 281] width 269 height 117
click at [939, 231] on textarea "Buenos dias estimada Maria, recuerde que la presentacion de facturas es hasta e…" at bounding box center [1032, 281] width 269 height 117
click at [1002, 291] on textarea "Buenos días estimada María, recuerde que la presentación de facturas es hasta e…" at bounding box center [1032, 281] width 269 height 117
click at [1144, 257] on textarea "Buenos días estimada María, recuerde que la presentación de facturas es hasta e…" at bounding box center [1032, 281] width 269 height 117
click at [897, 308] on textarea "Buenos días estimada María, recuerde que la presentación de facturas es hasta e…" at bounding box center [1032, 281] width 269 height 117
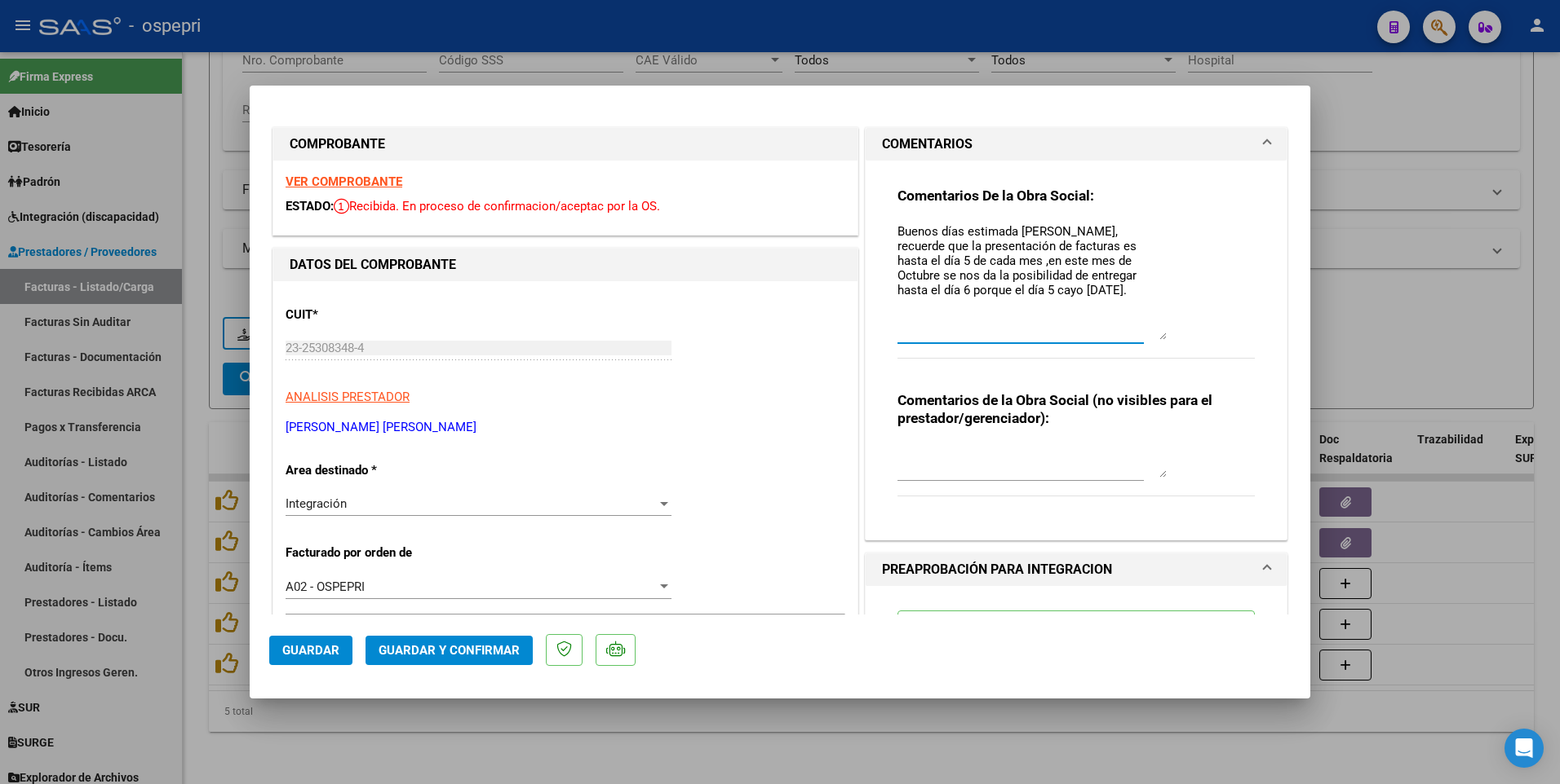
click at [1013, 290] on textarea "Buenos días estimada María, recuerde que la presentación de facturas es hasta e…" at bounding box center [1032, 281] width 269 height 117
click at [1003, 314] on textarea "Buenos días estimada María, recuerde que la presentación de facturas es hasta e…" at bounding box center [1032, 281] width 269 height 117
click at [979, 306] on textarea "Buenos días estimada María, recuerde que la presentación de facturas es hasta e…" at bounding box center [1032, 281] width 269 height 117
click at [1161, 306] on div "Comentarios De la Obra Social: Buenos días estimada María, recuerde que la pres…" at bounding box center [1076, 281] width 358 height 190
click at [1153, 306] on textarea "Buenos días estimada María, recuerde que la presentación de facturas es hasta e…" at bounding box center [1032, 281] width 269 height 117
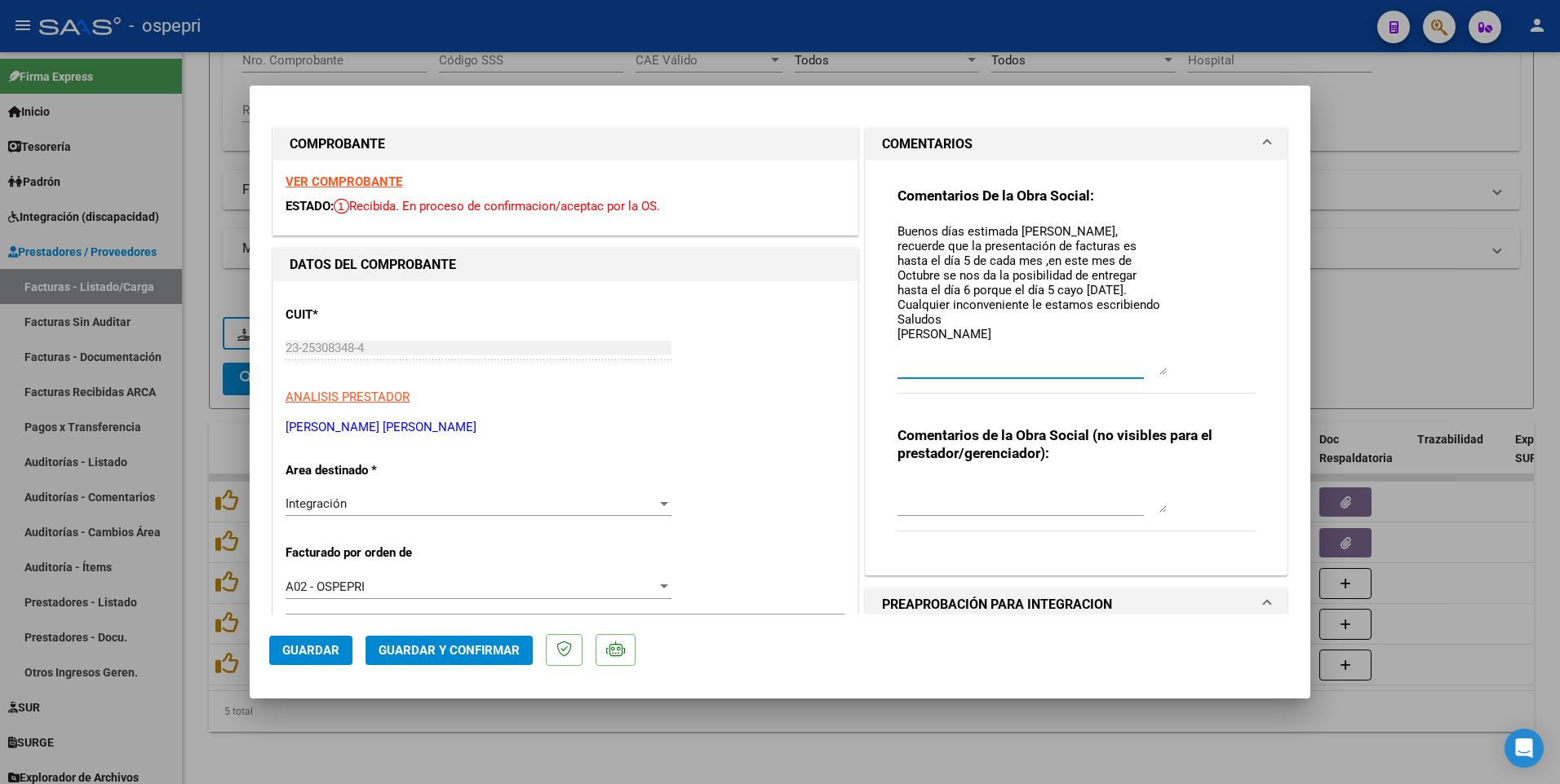
drag, startPoint x: 1155, startPoint y: 335, endPoint x: 1155, endPoint y: 370, distance: 35.0
click at [1155, 370] on textarea "Buenos días estimada María, recuerde que la presentación de facturas es hasta e…" at bounding box center [1032, 299] width 269 height 153
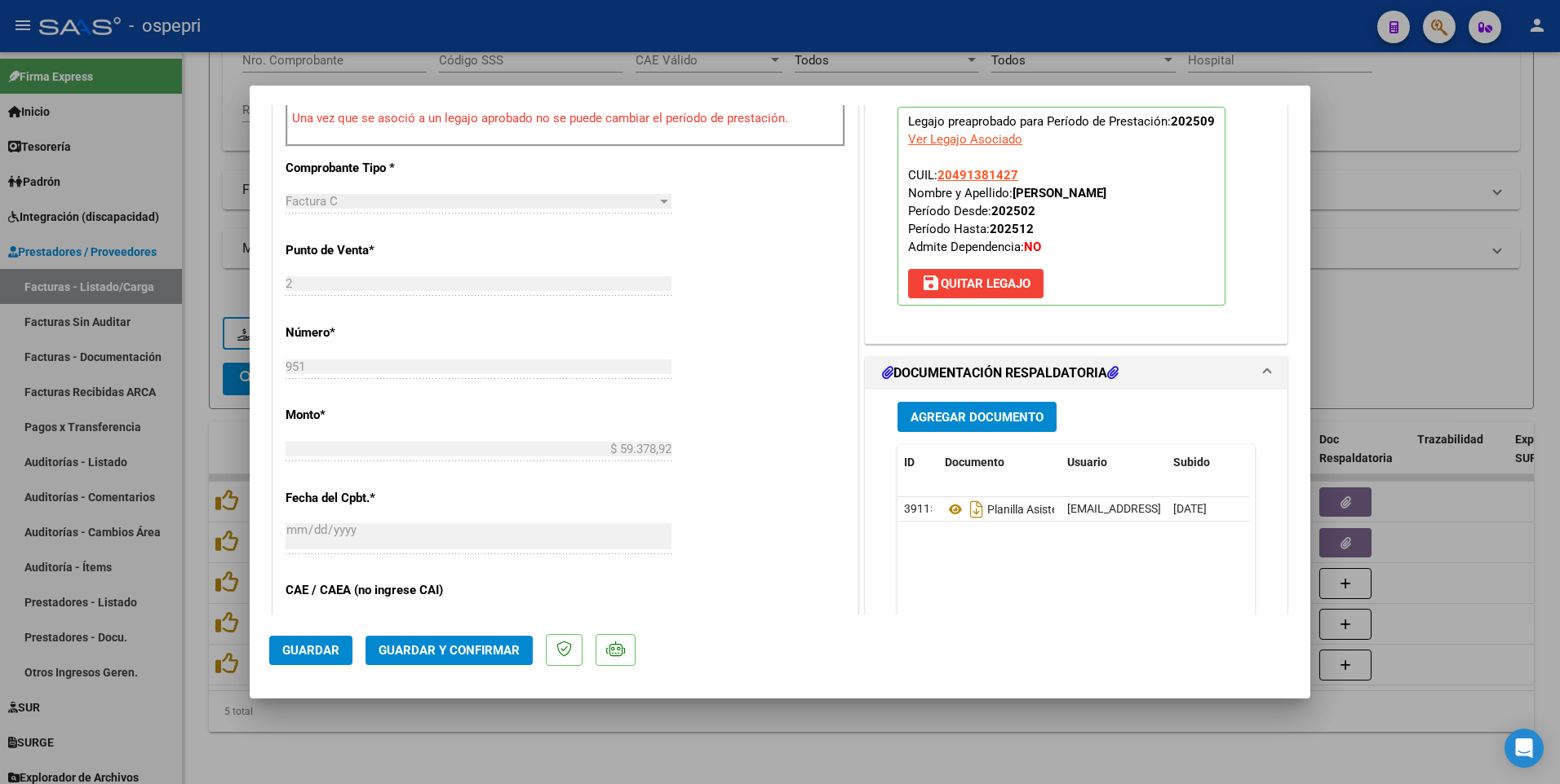
scroll to position [652, 0]
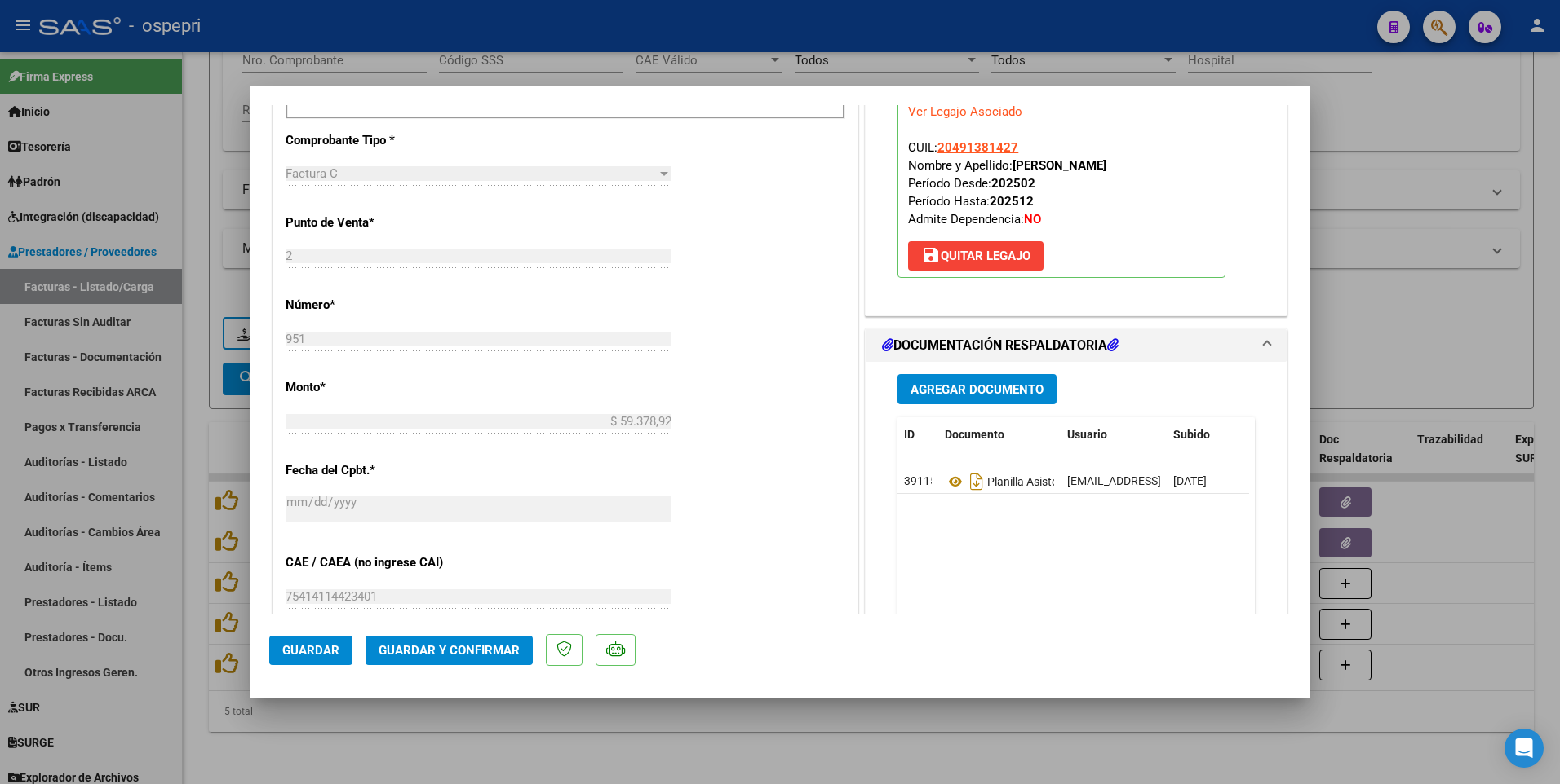
type textarea "Buenos días estimada María, recuerde que la presentación de facturas es hasta e…"
click at [326, 397] on span "Guardar" at bounding box center [311, 650] width 57 height 15
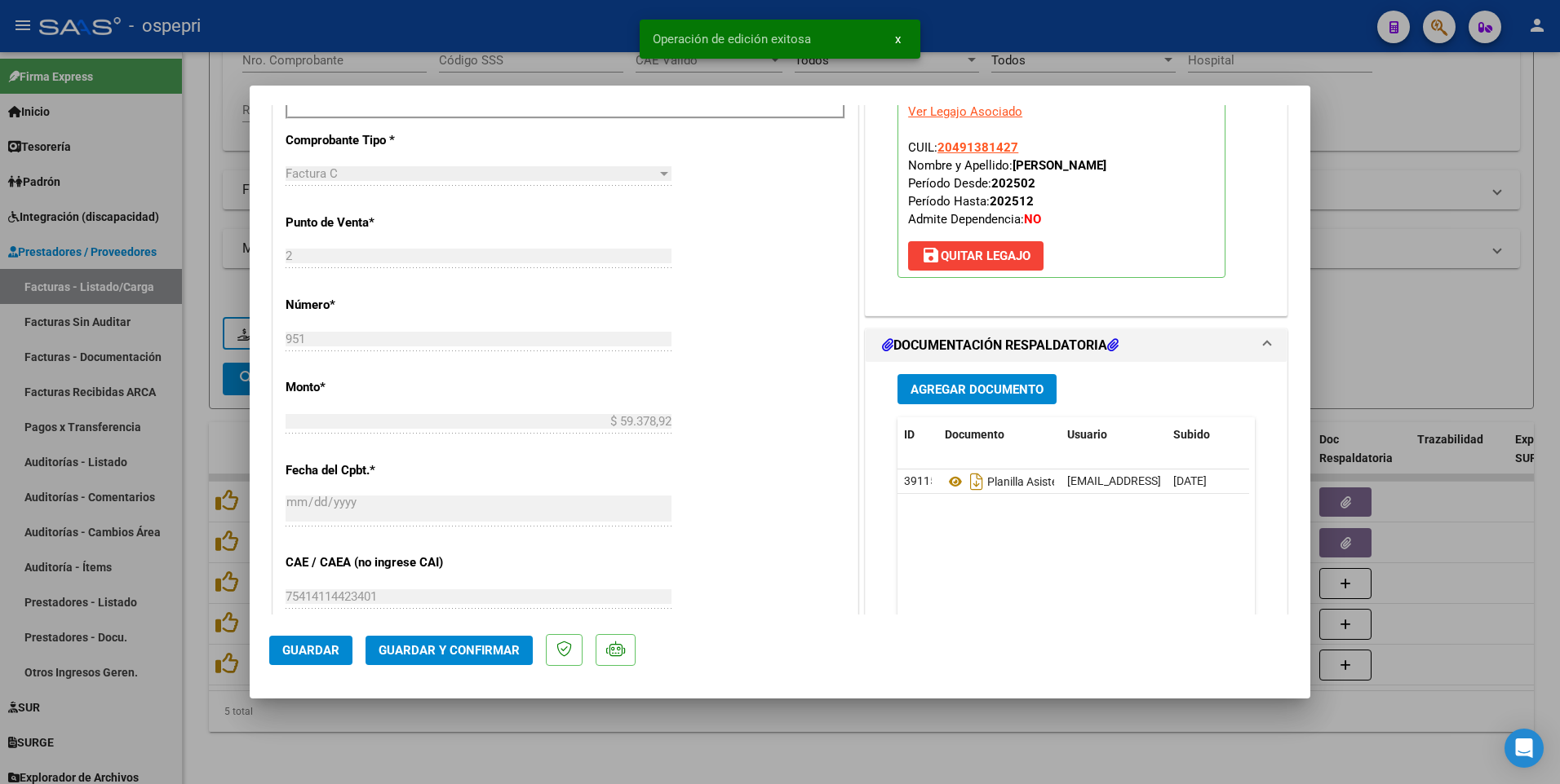
click at [496, 397] on span "Guardar y Confirmar" at bounding box center [449, 650] width 141 height 15
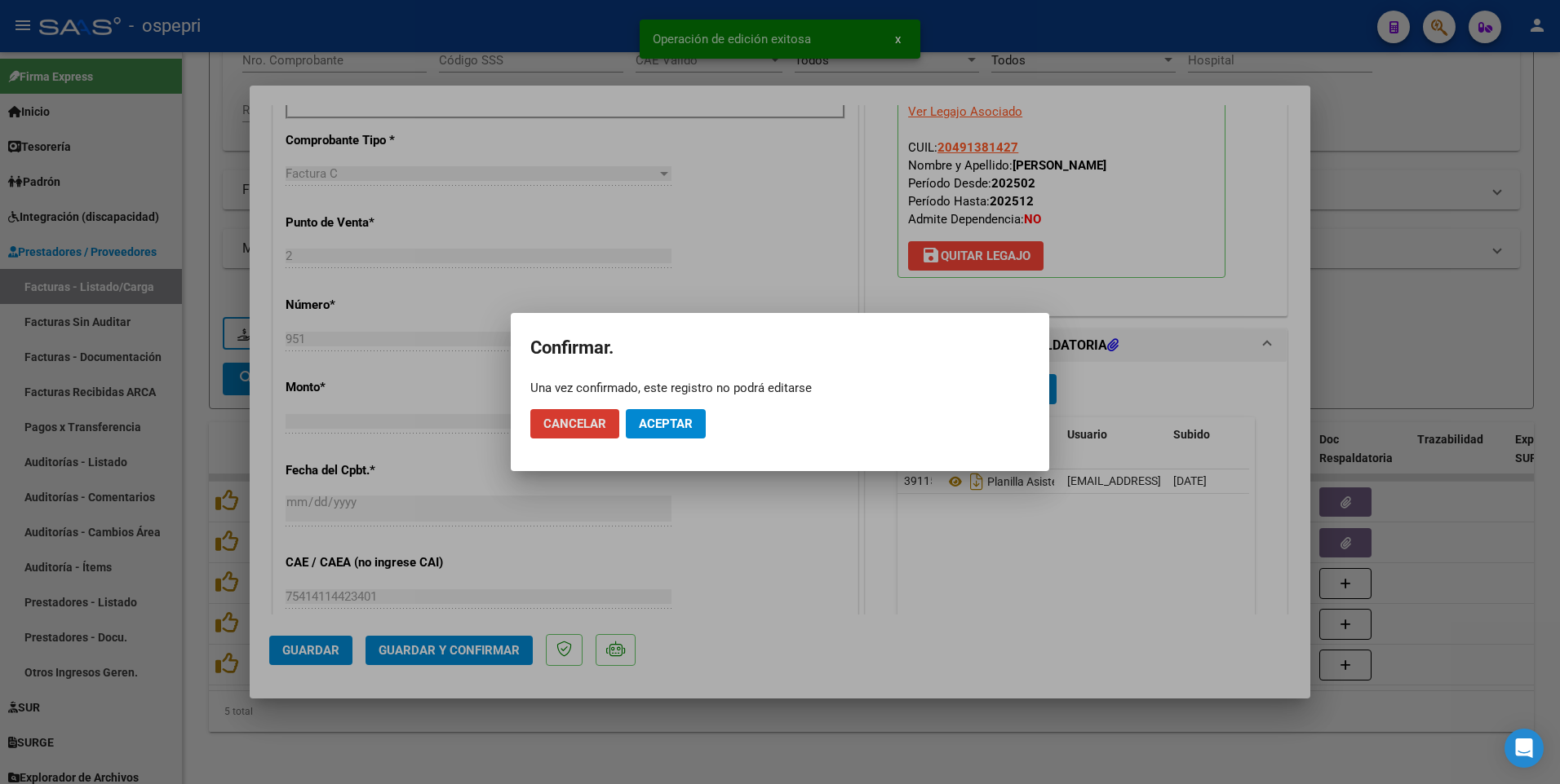
click at [659, 397] on span "Aceptar" at bounding box center [665, 424] width 54 height 15
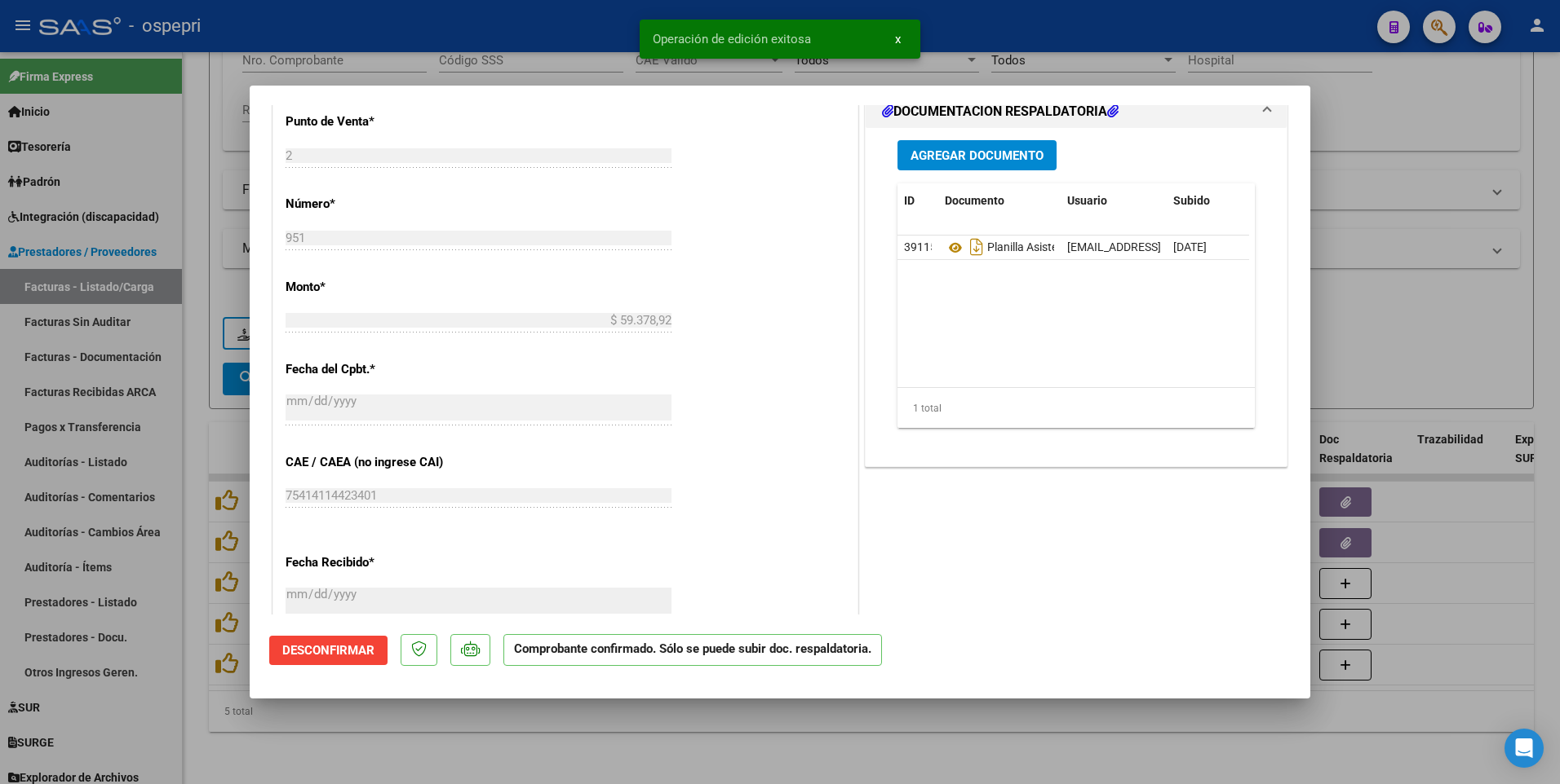
click at [1441, 336] on div at bounding box center [780, 392] width 1560 height 784
type input "$ 0,00"
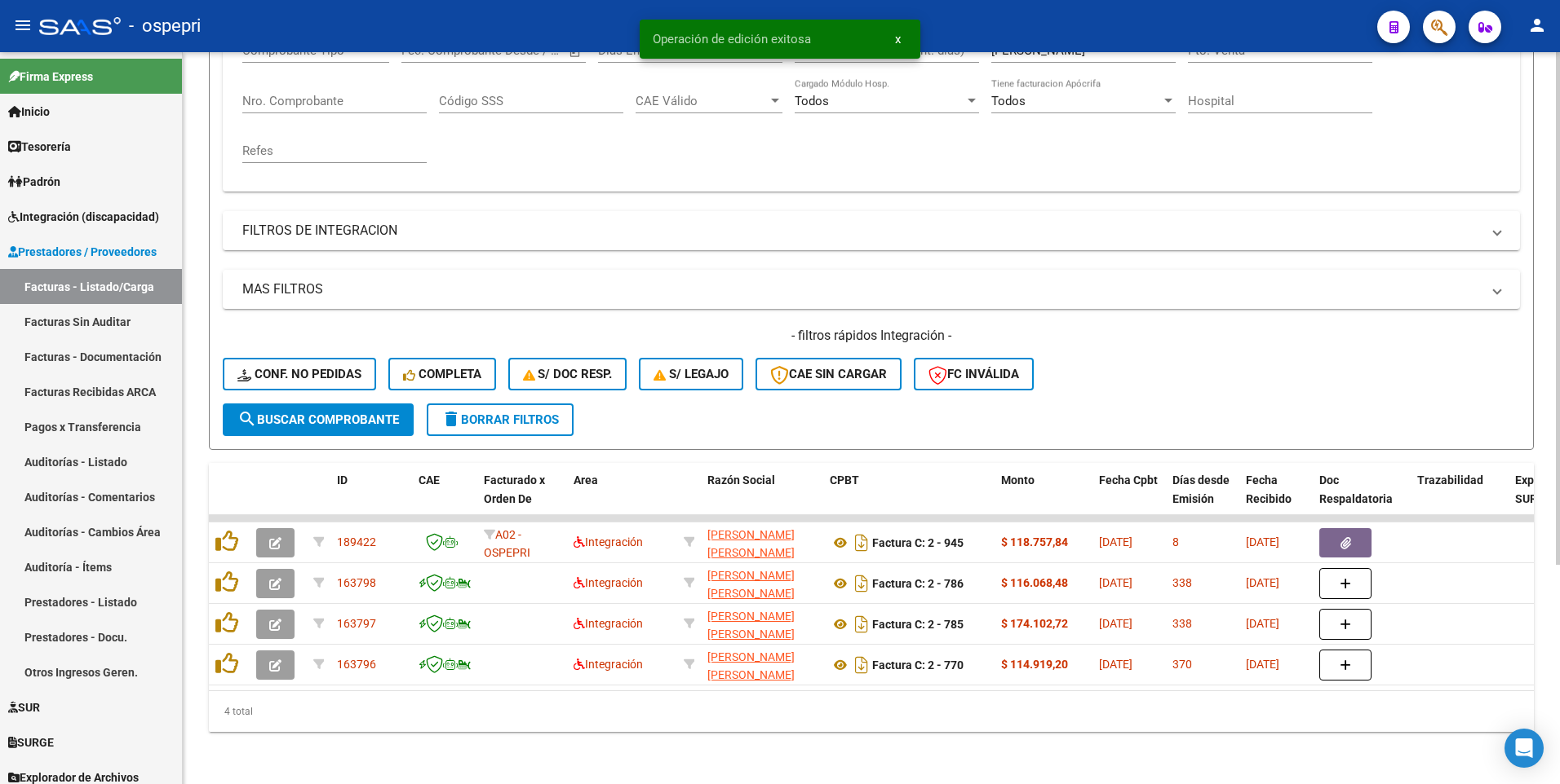
scroll to position [314, 0]
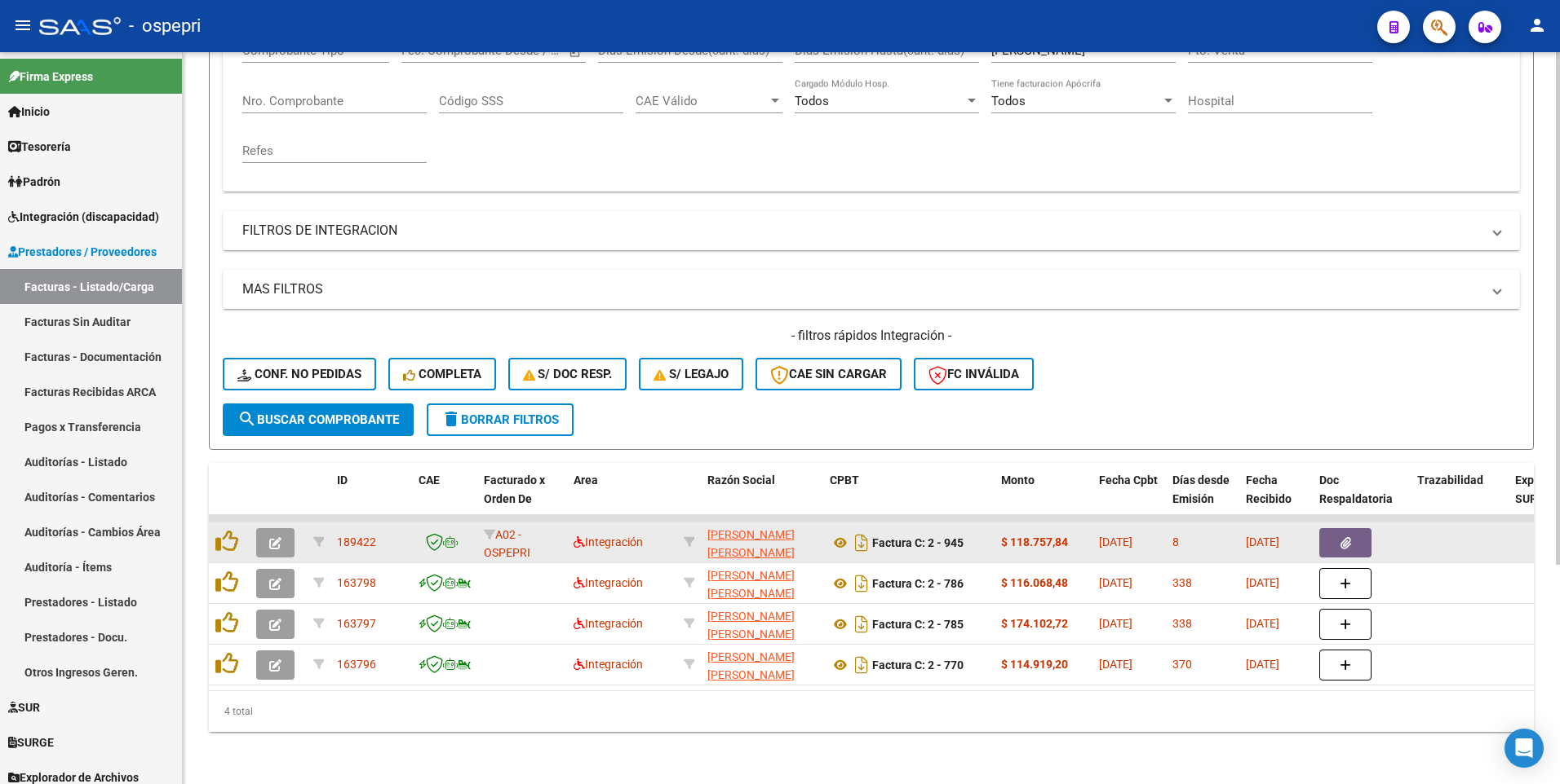
click at [278, 397] on icon "button" at bounding box center [275, 543] width 12 height 12
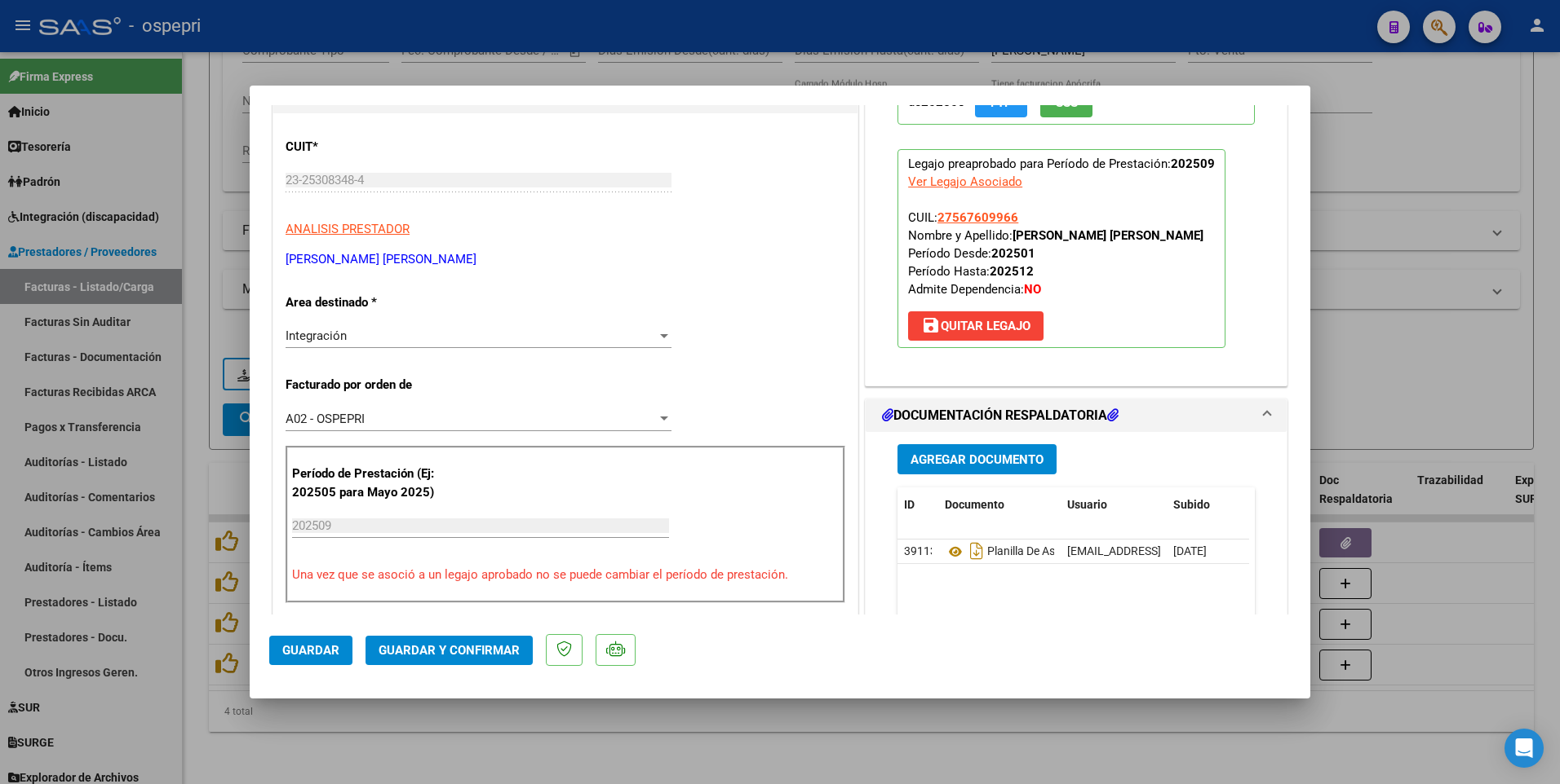
scroll to position [245, 0]
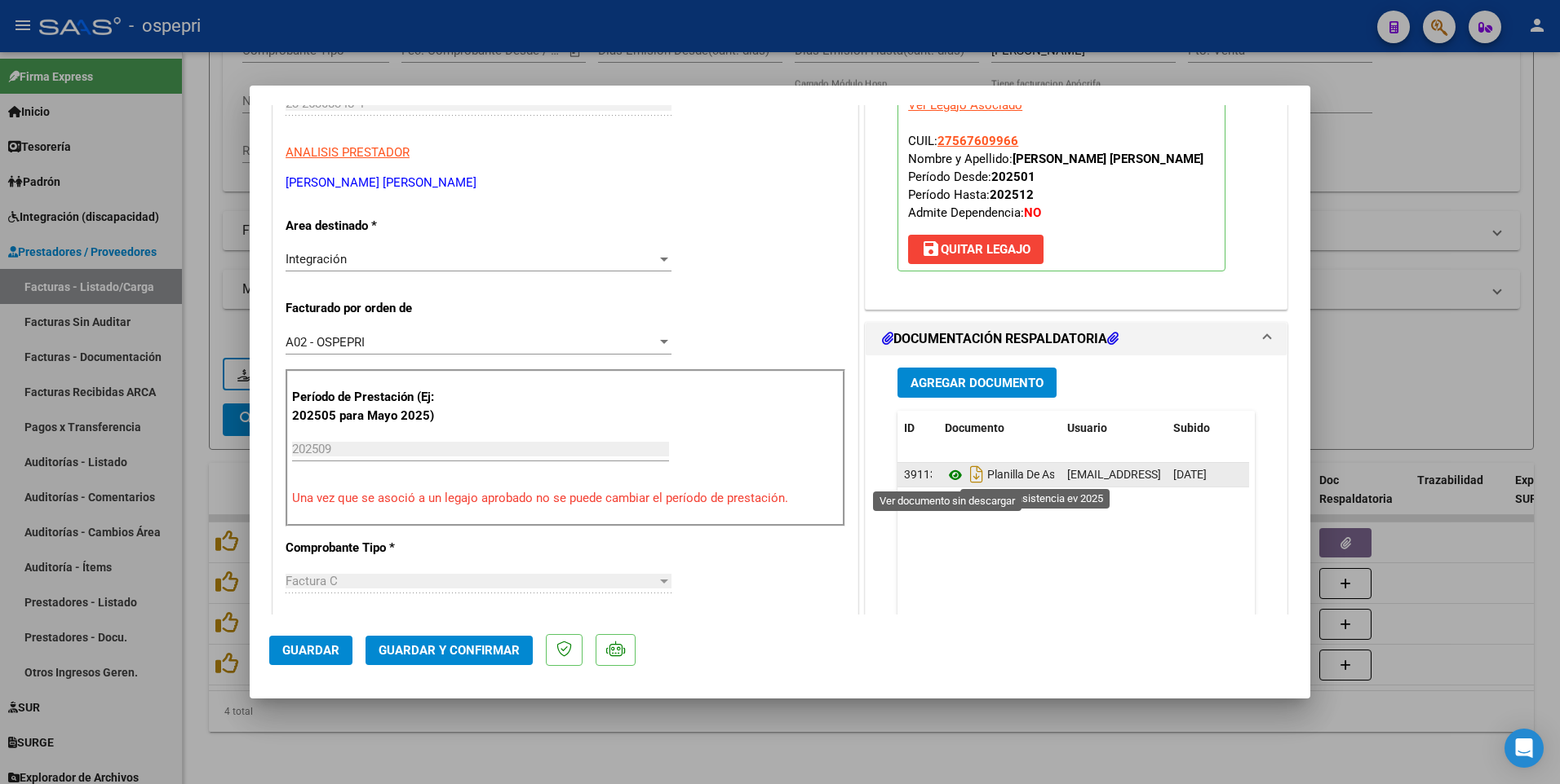
click at [949, 397] on icon at bounding box center [955, 476] width 21 height 20
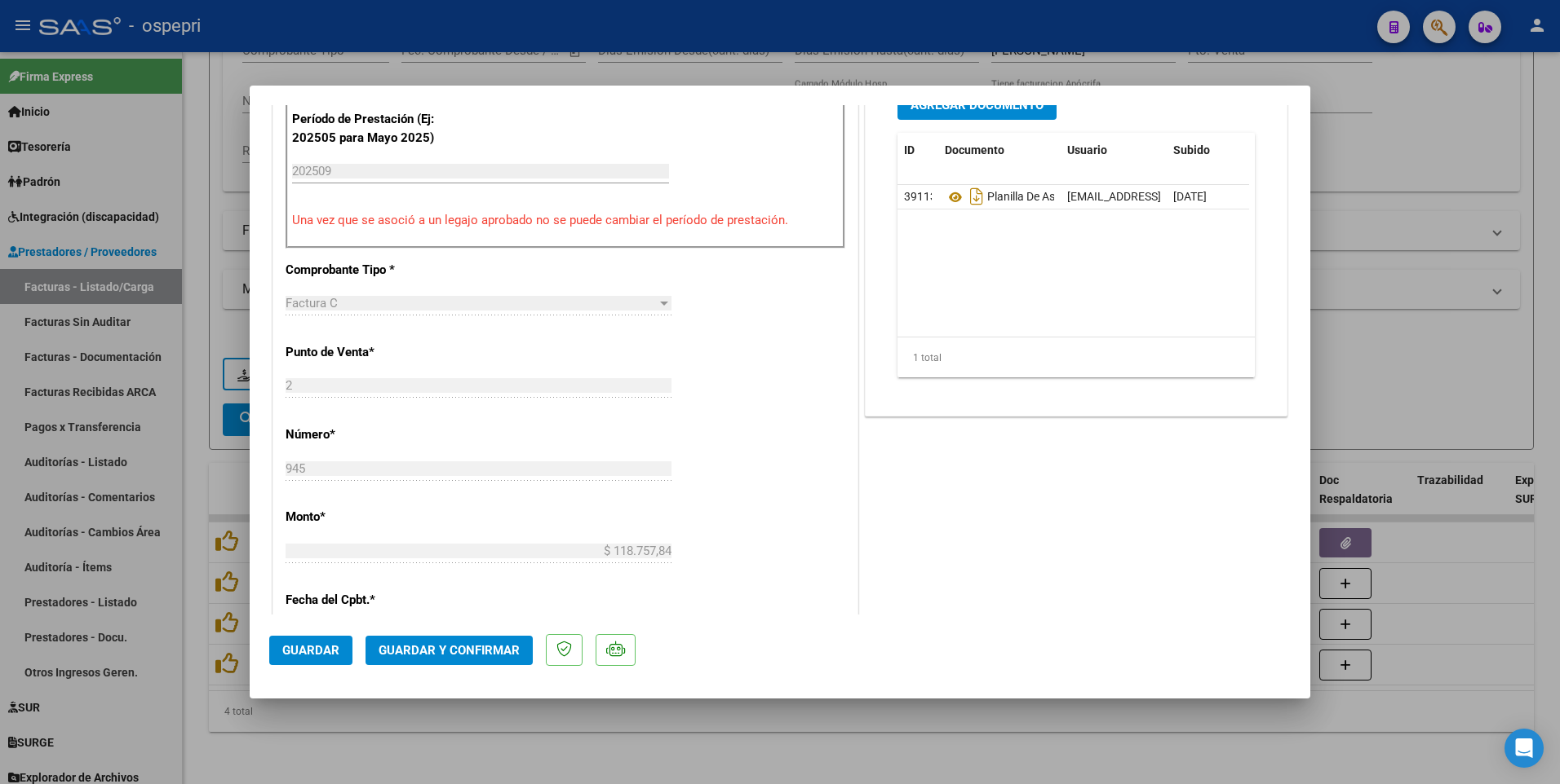
scroll to position [570, 0]
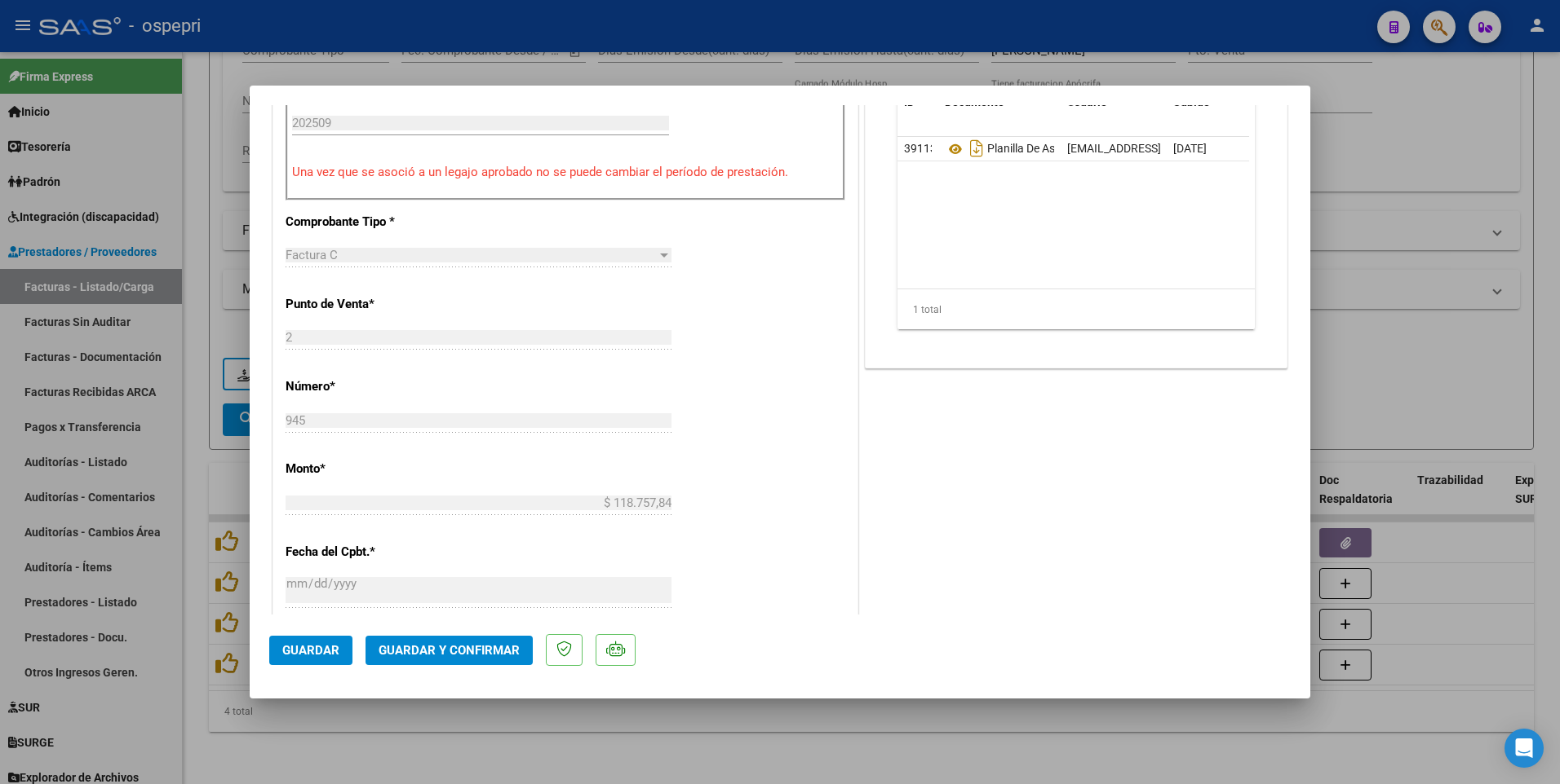
click at [781, 397] on div at bounding box center [780, 392] width 1560 height 784
type input "$ 0,00"
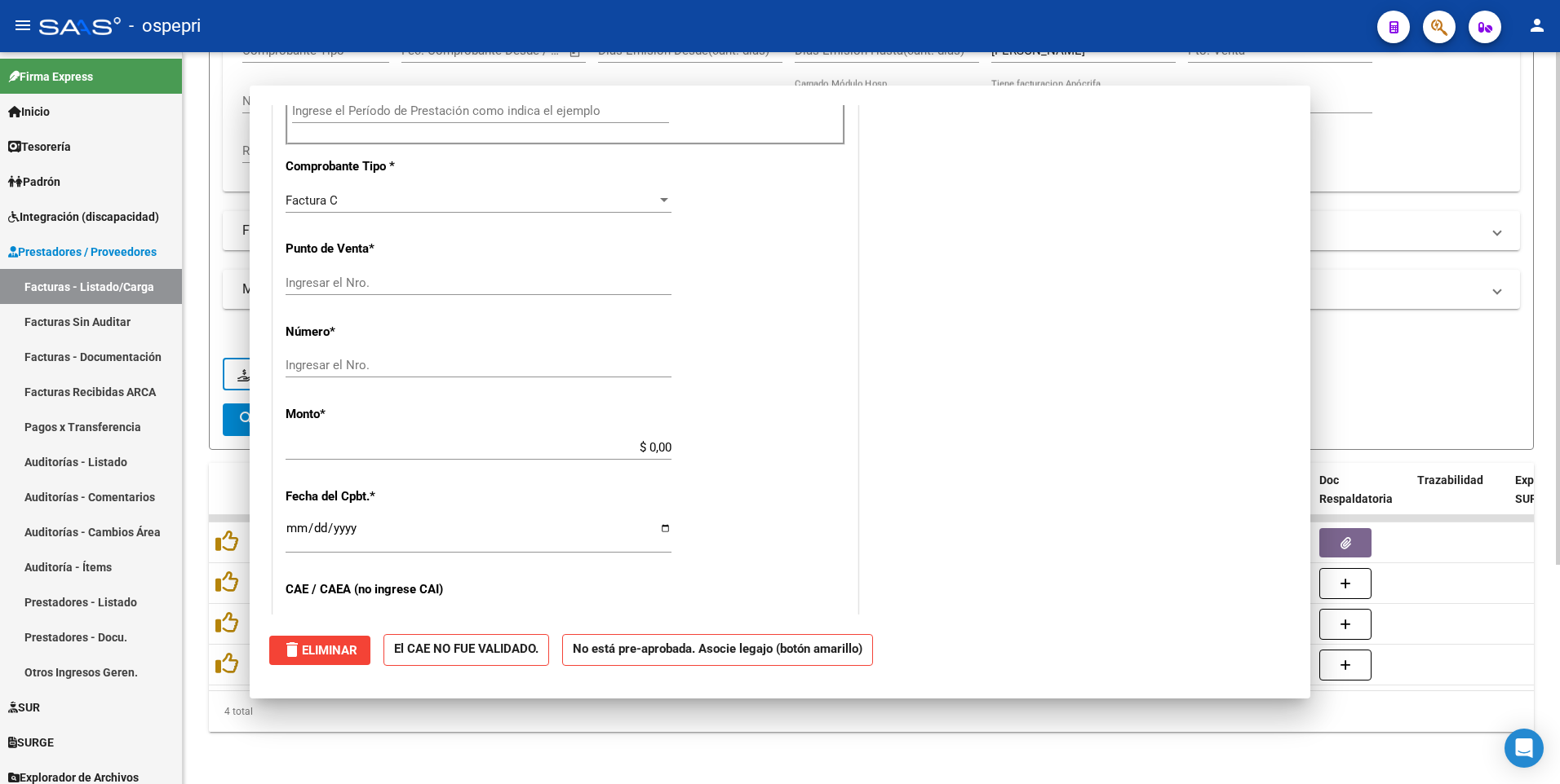
scroll to position [0, 0]
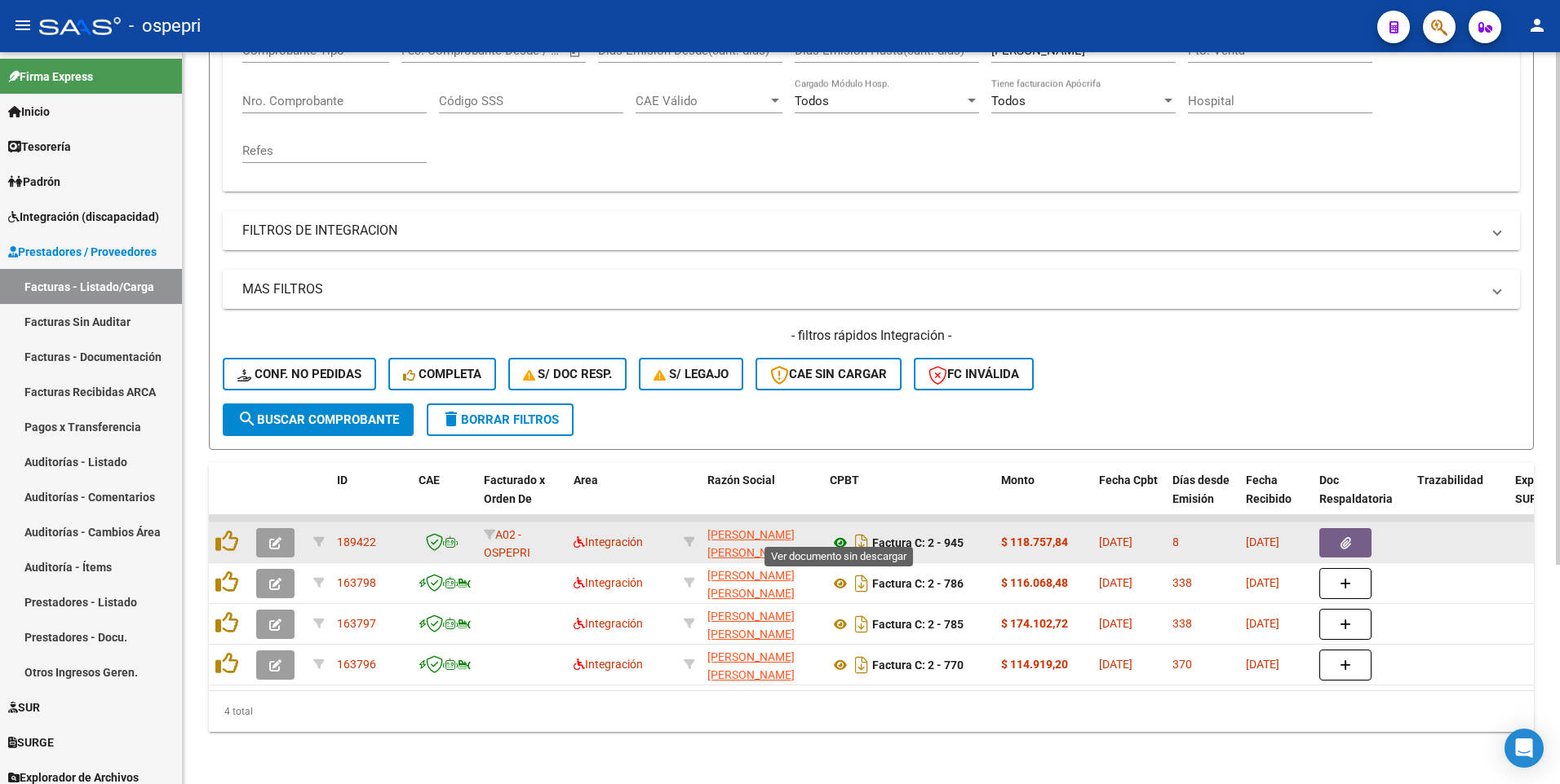
click at [840, 397] on icon at bounding box center [840, 543] width 21 height 20
click at [269, 397] on button "button" at bounding box center [275, 543] width 38 height 29
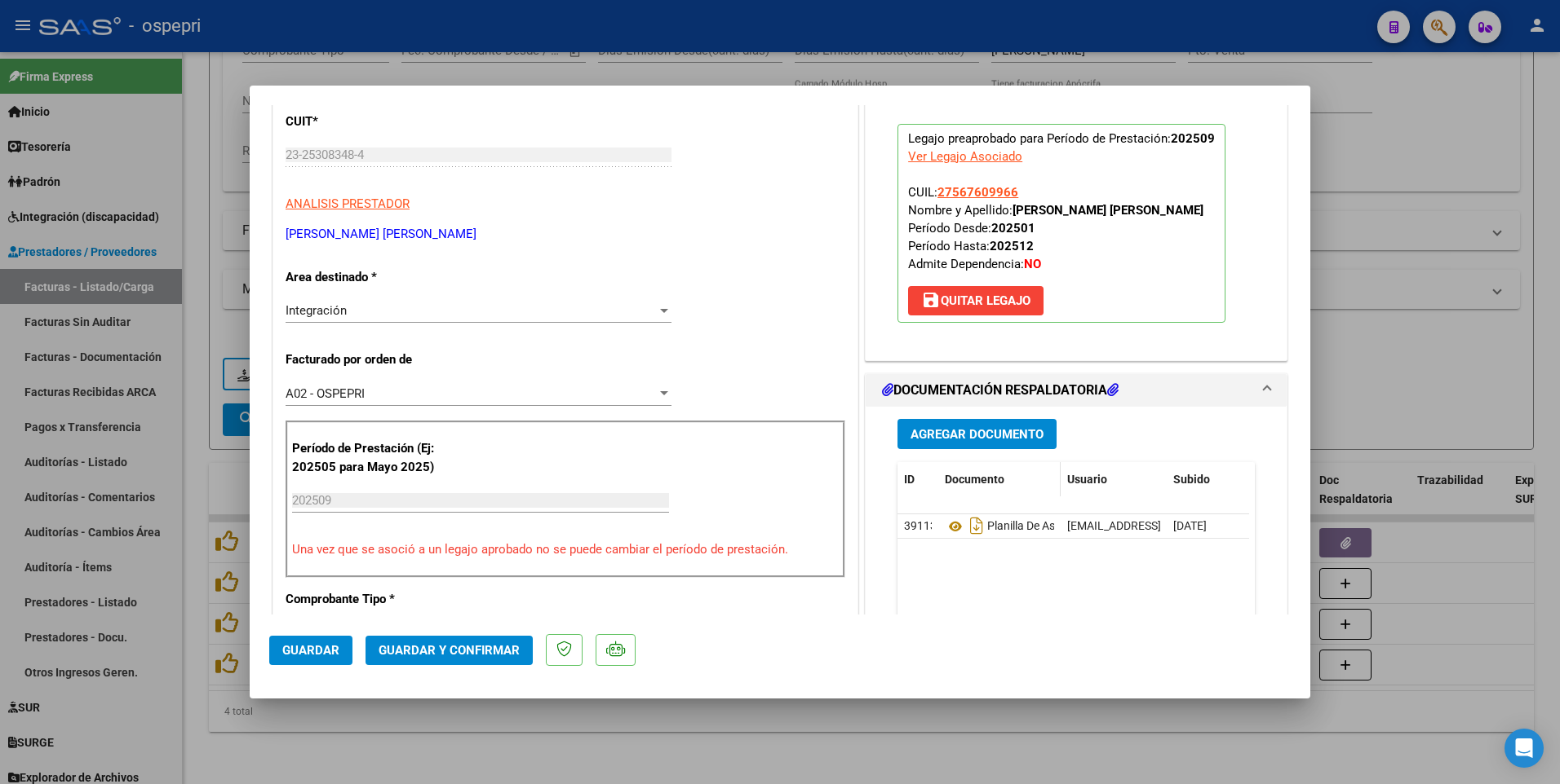
scroll to position [245, 0]
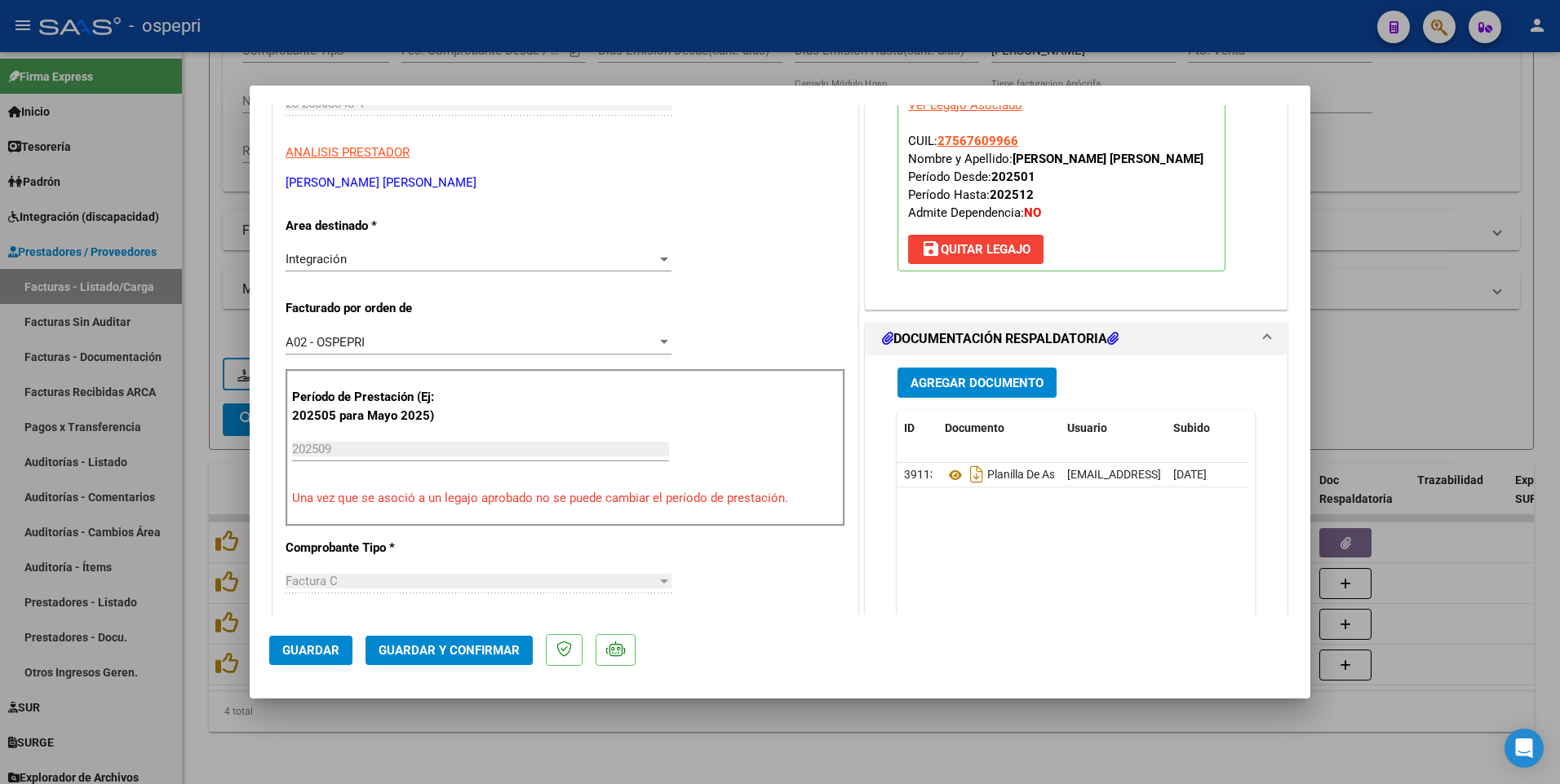
click at [444, 397] on span "Guardar y Confirmar" at bounding box center [449, 650] width 141 height 15
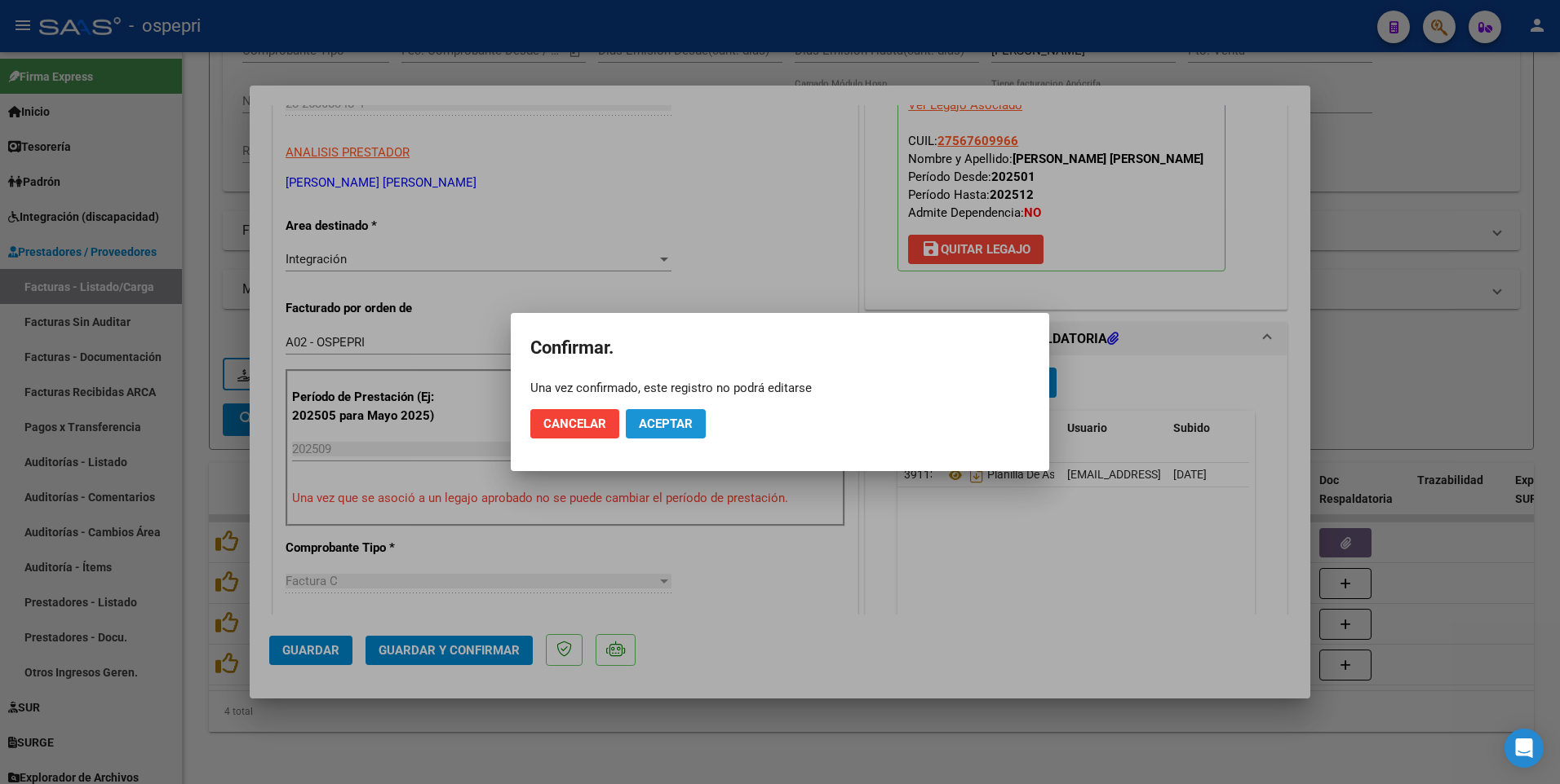
click at [666, 397] on span "Aceptar" at bounding box center [665, 424] width 54 height 15
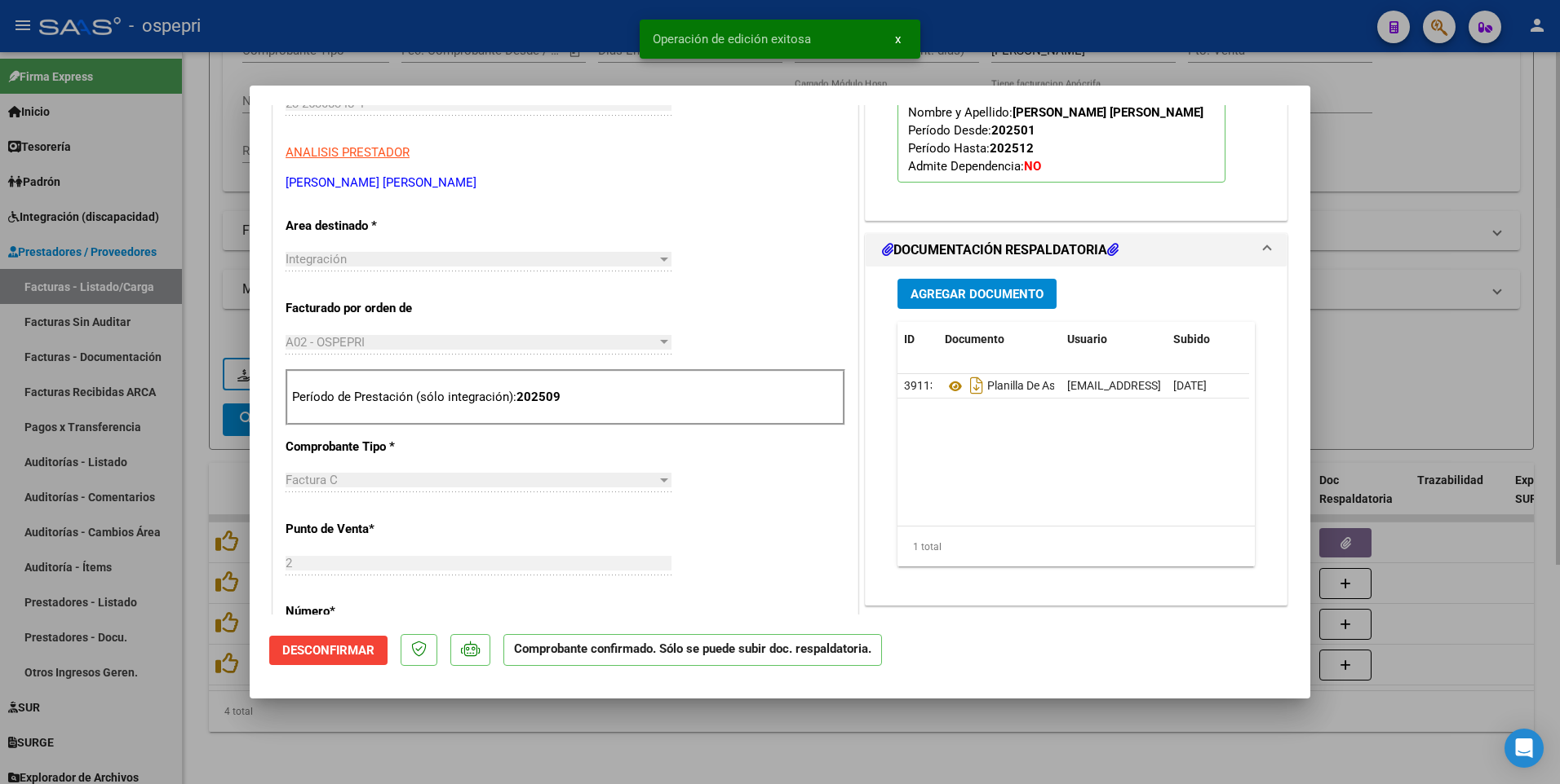
click at [856, 397] on div at bounding box center [780, 392] width 1560 height 784
type input "$ 0,00"
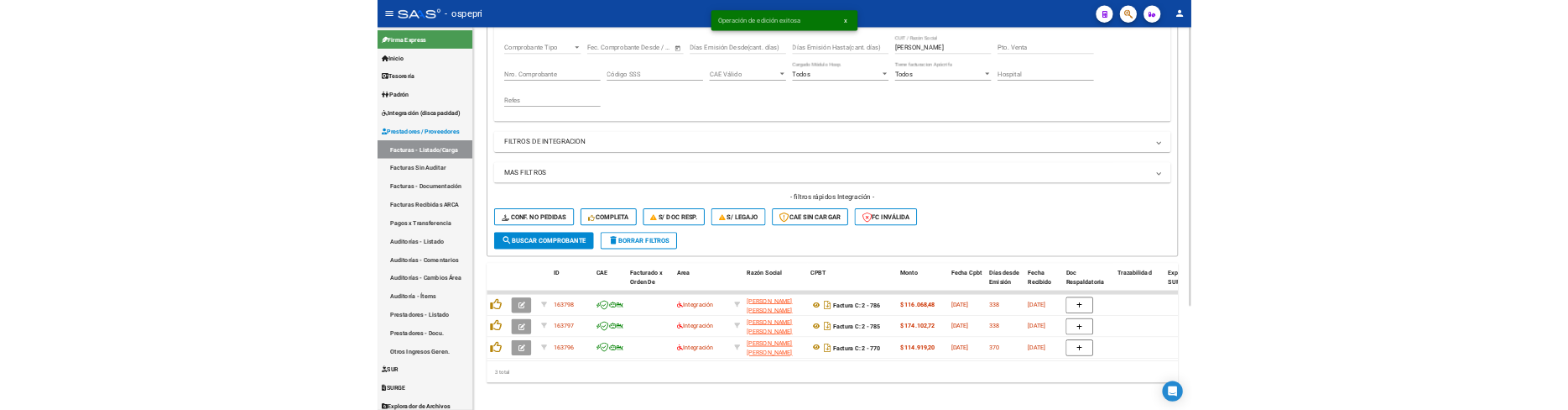
scroll to position [281, 0]
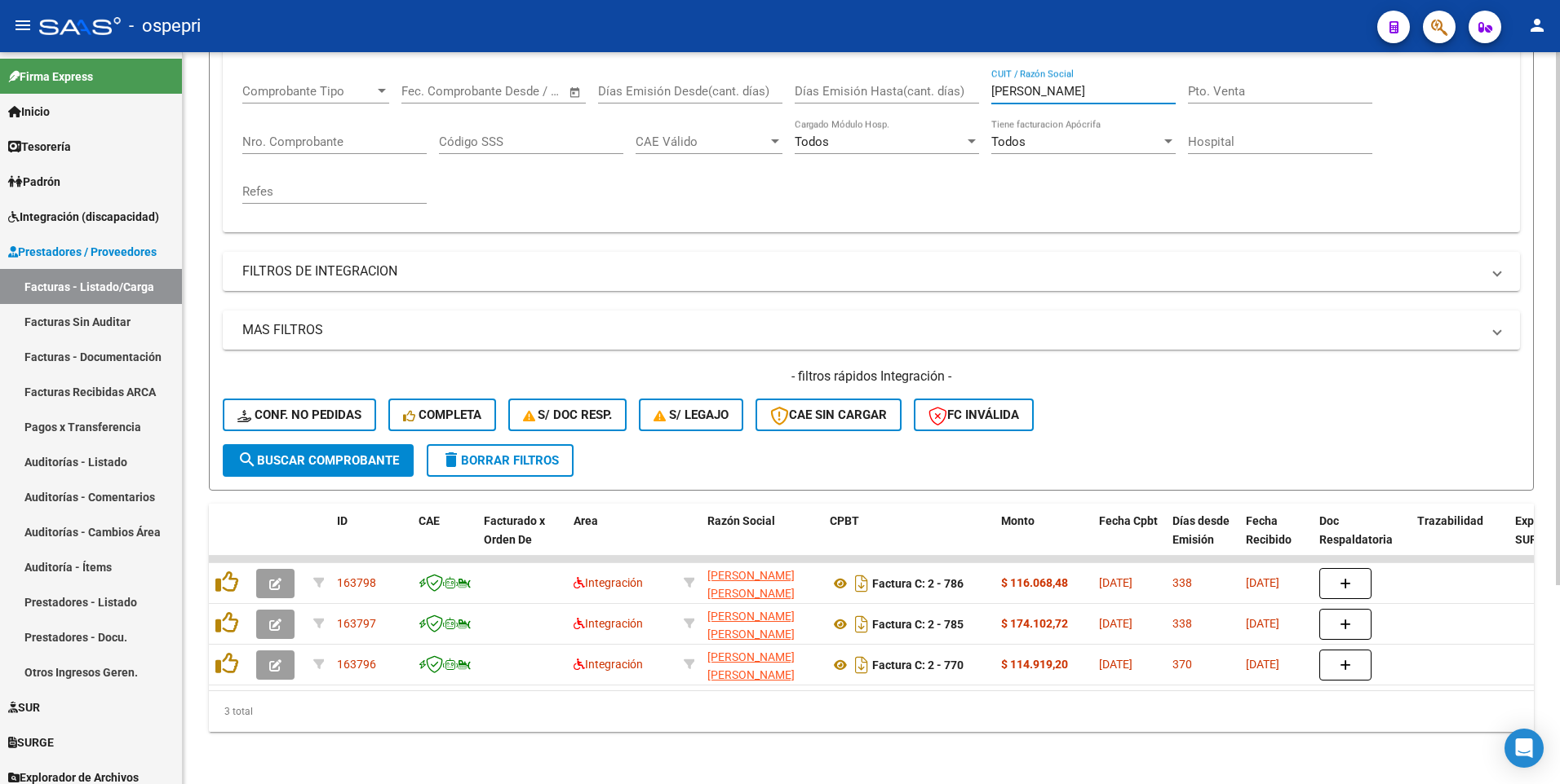
drag, startPoint x: 1092, startPoint y: 83, endPoint x: 971, endPoint y: 83, distance: 121.0
click at [971, 83] on div "Comprobante Tipo Comprobante Tipo Fecha inicio – Fecha fin Fec. Comprobante Des…" at bounding box center [871, 144] width 1258 height 151
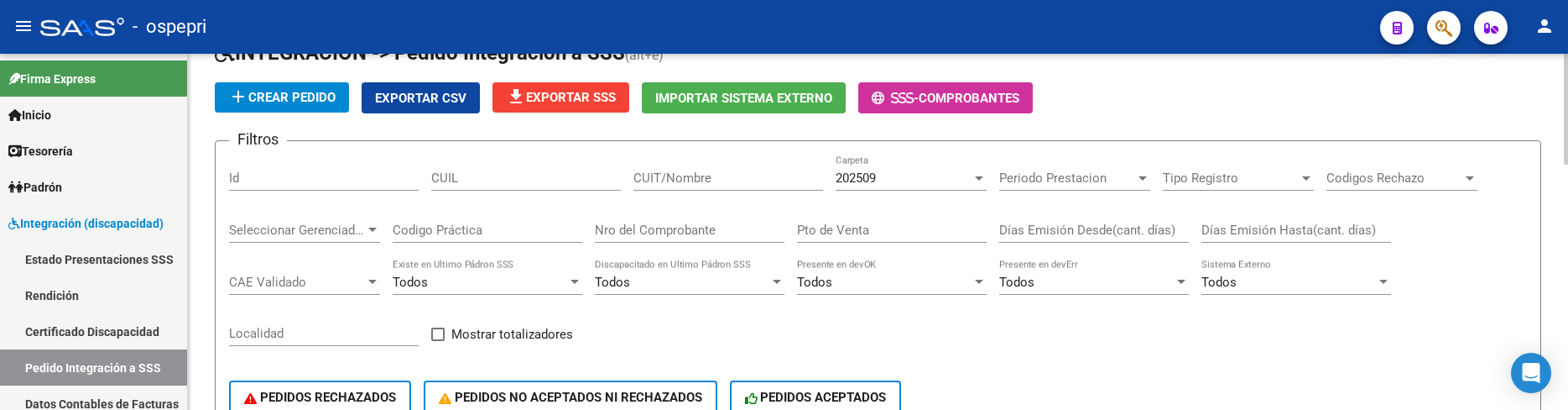
scroll to position [84, 0]
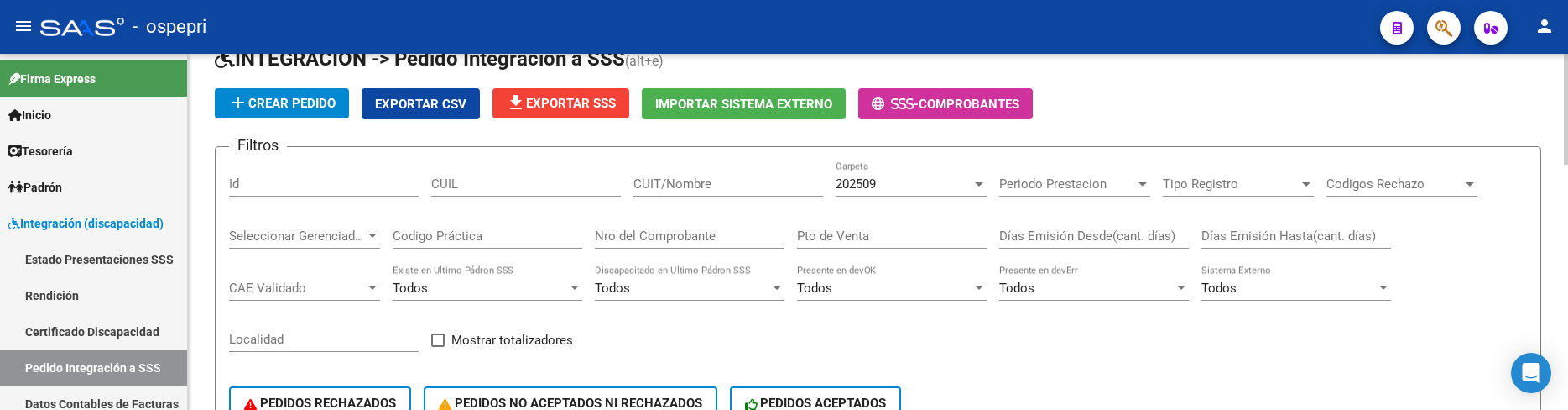
click at [711, 184] on input "CUIT/Nombre" at bounding box center [728, 184] width 190 height 15
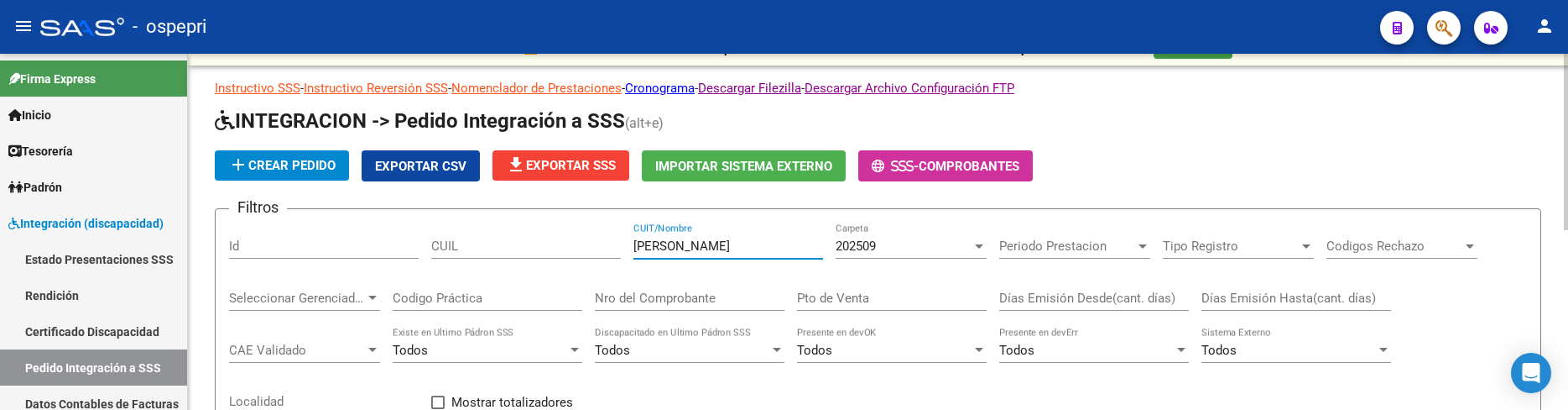
scroll to position [0, 0]
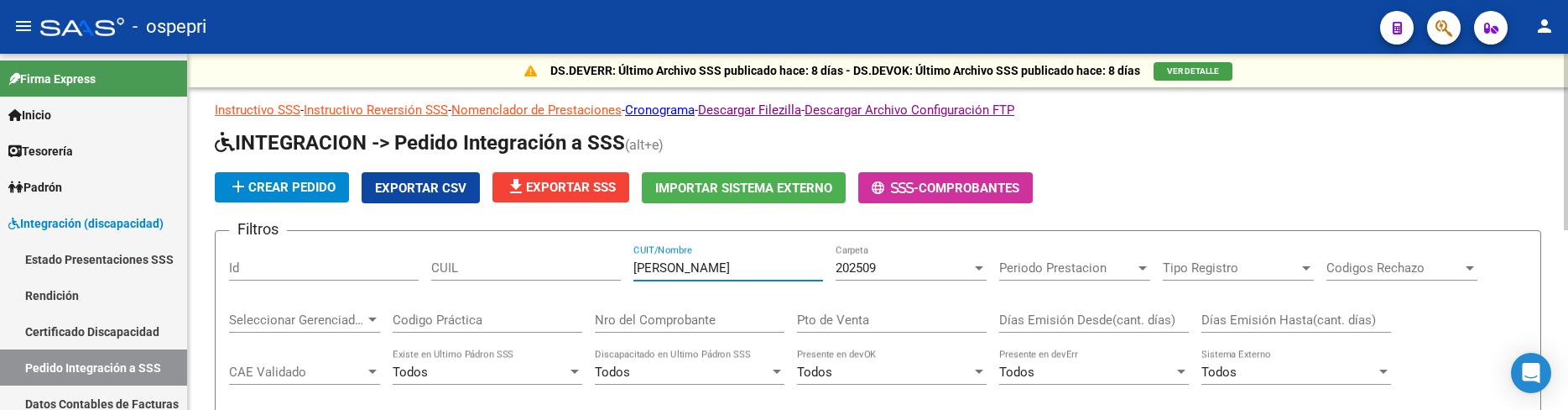
type input "esteves maria"
click at [977, 270] on div at bounding box center [979, 268] width 8 height 4
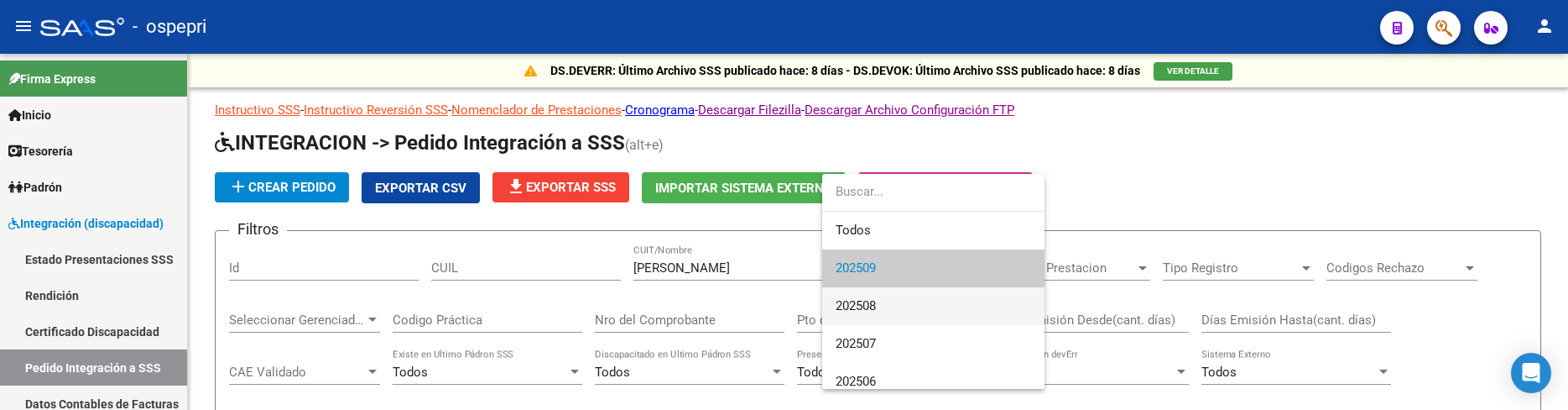
click at [963, 298] on span "202508" at bounding box center [933, 306] width 196 height 38
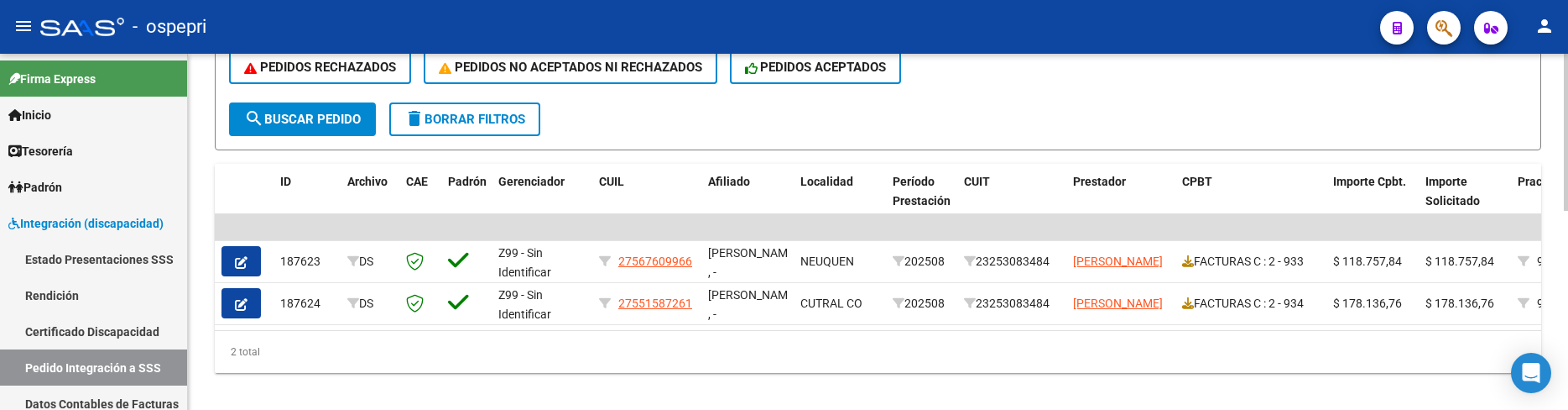
click at [1169, 91] on div "PEDIDOS RECHAZADOS PEDIDOS NO ACEPTADOS NI RECHAZADOS PEDIDOS ACEPTADOS" at bounding box center [878, 67] width 1298 height 71
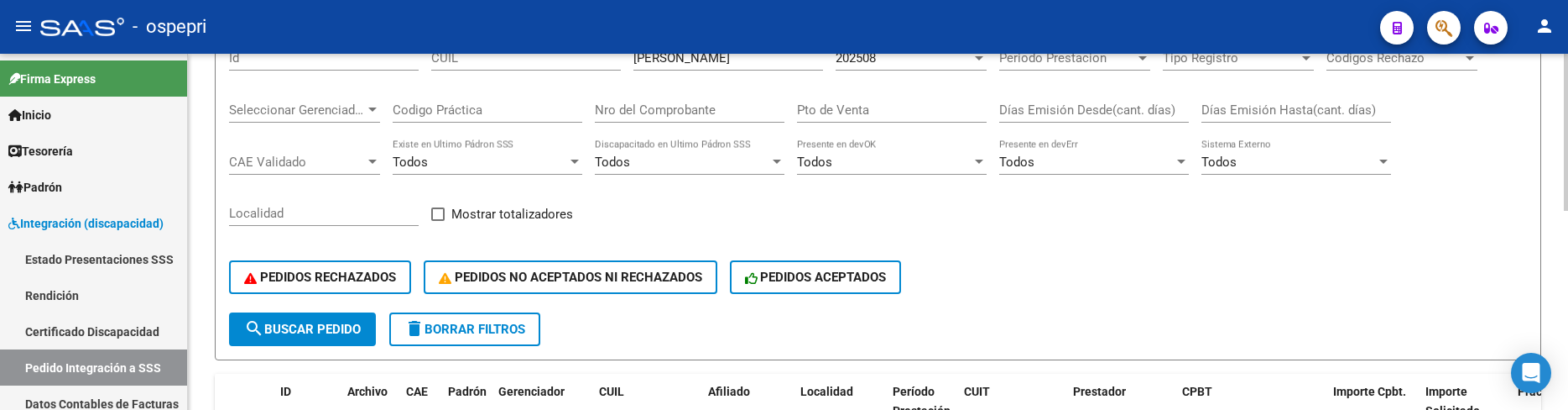
scroll to position [168, 0]
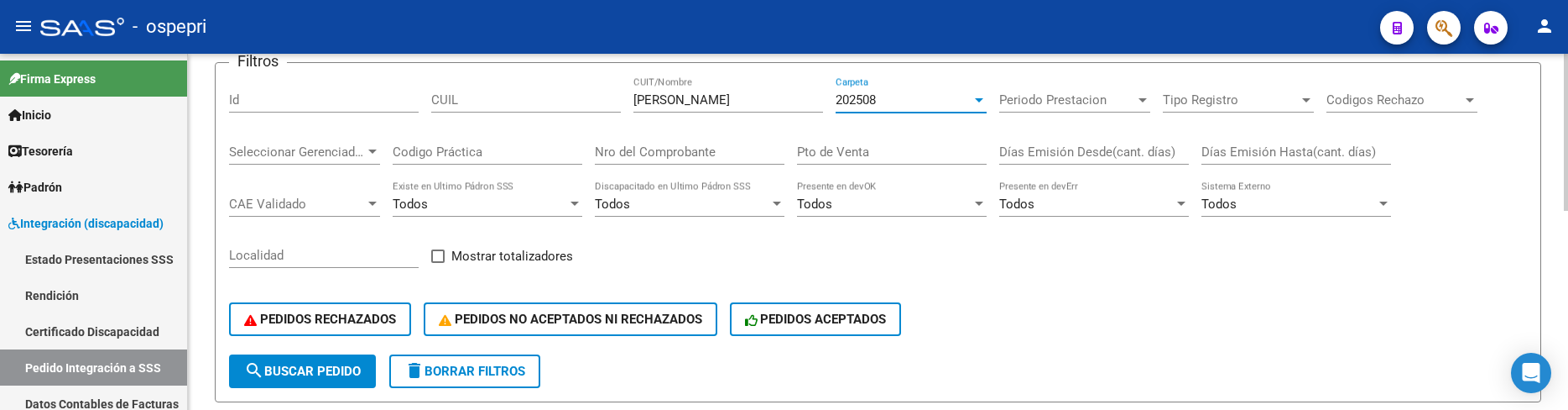
click at [975, 103] on div at bounding box center [979, 100] width 15 height 13
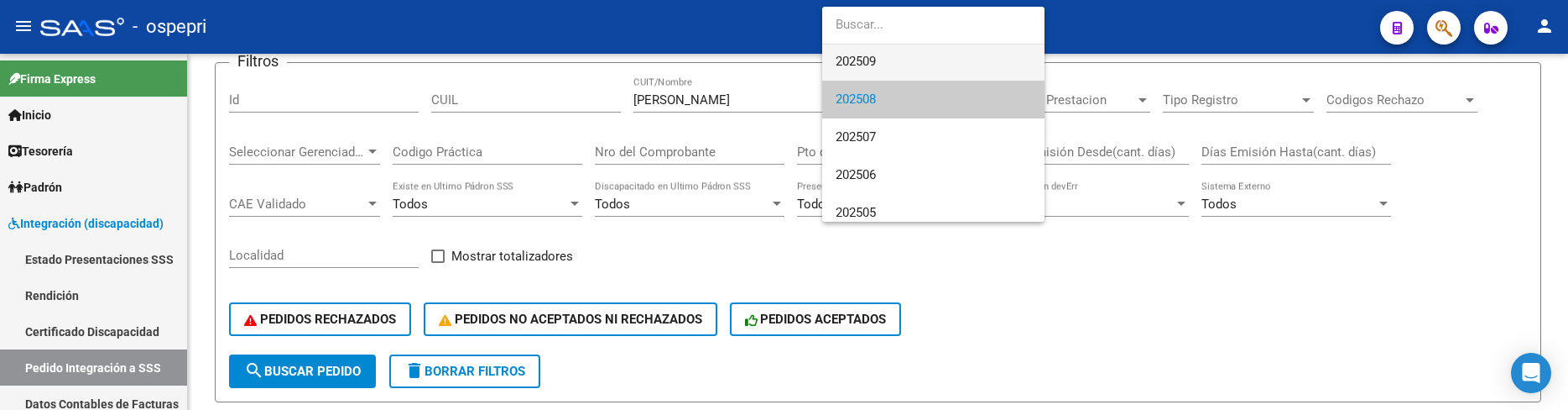
click at [896, 54] on span "202509" at bounding box center [933, 61] width 196 height 38
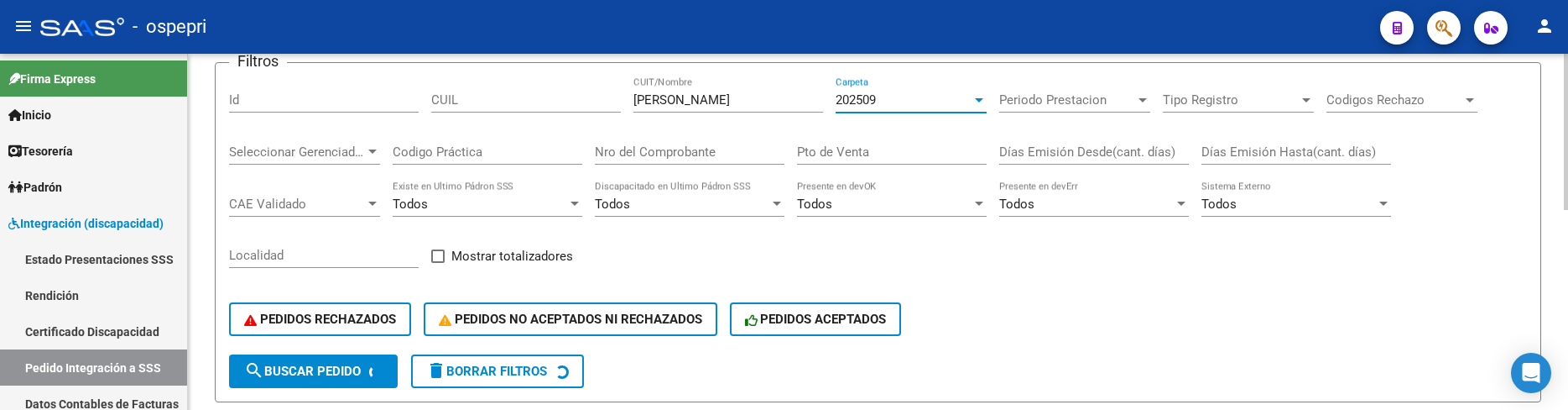
scroll to position [38, 0]
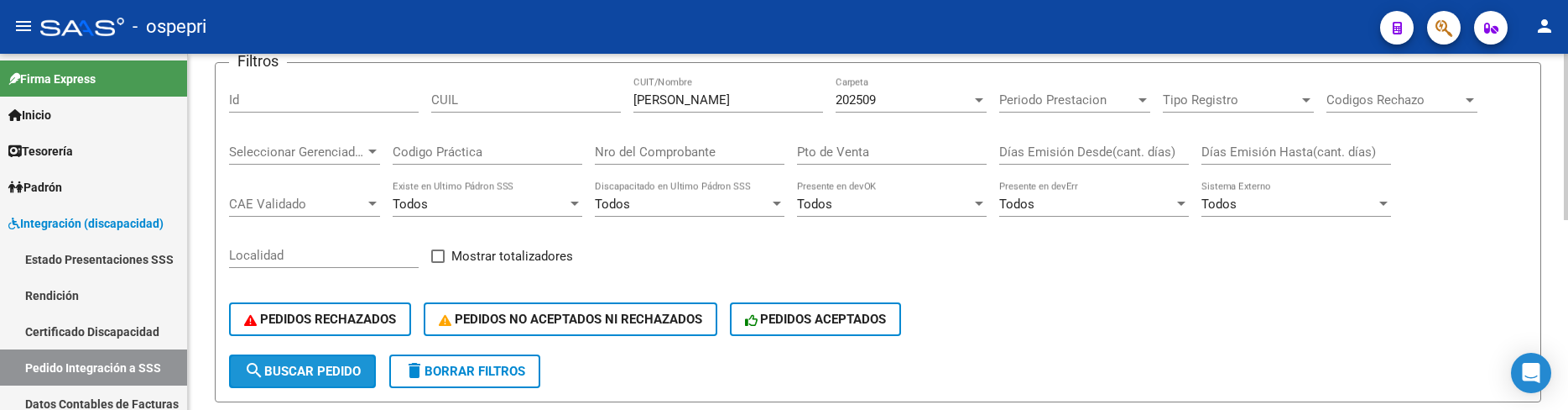
click at [313, 378] on span "search Buscar Pedido" at bounding box center [302, 371] width 117 height 15
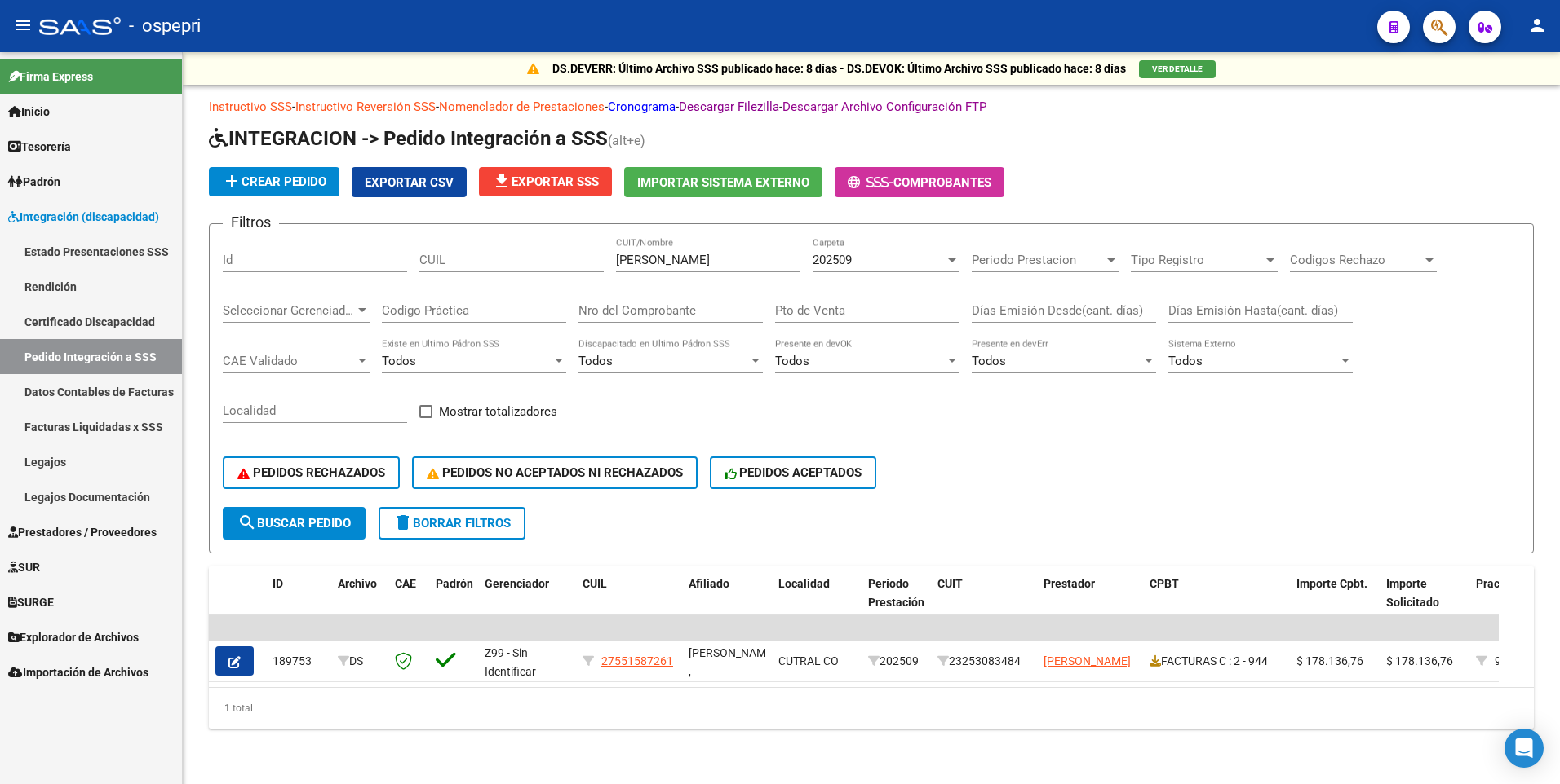
scroll to position [9, 0]
click at [297, 397] on span "search Buscar Pedido" at bounding box center [294, 524] width 113 height 15
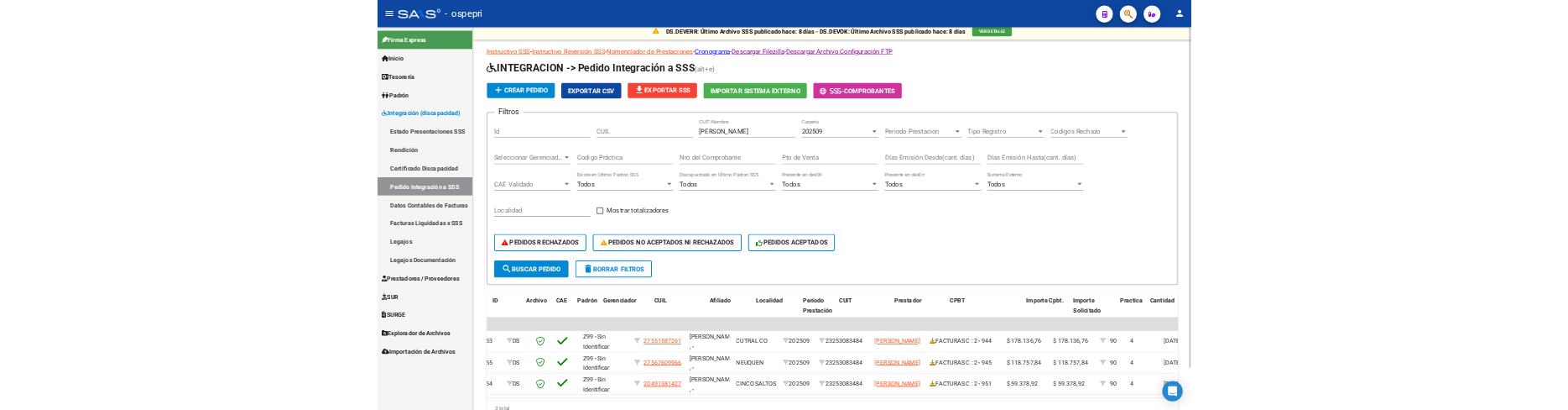
scroll to position [0, 0]
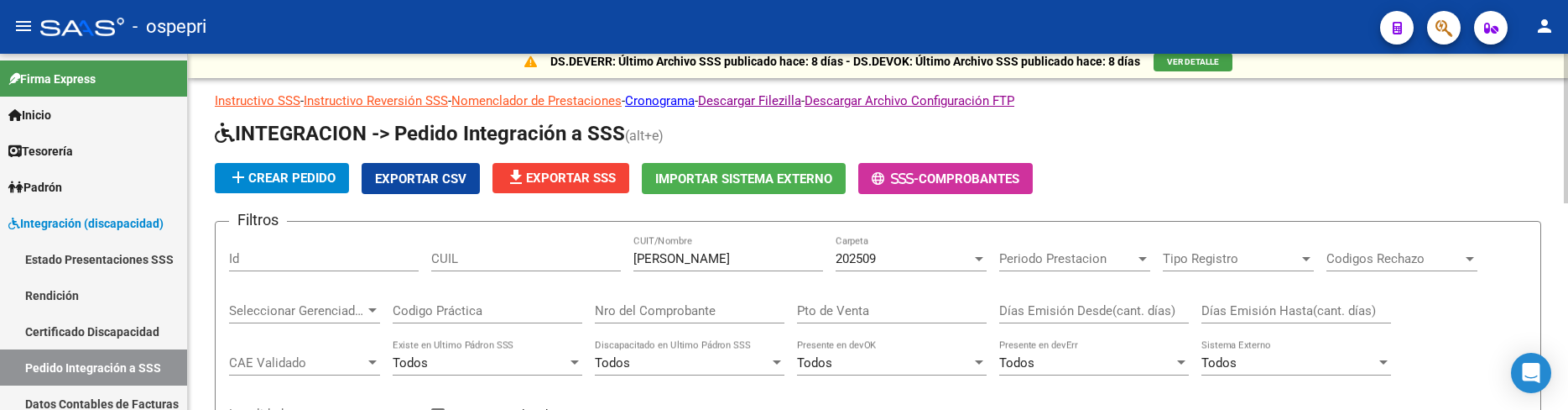
click at [1167, 135] on h1 "INTEGRACION -> Pedido Integración a SSS (alt+e)" at bounding box center [878, 134] width 1326 height 29
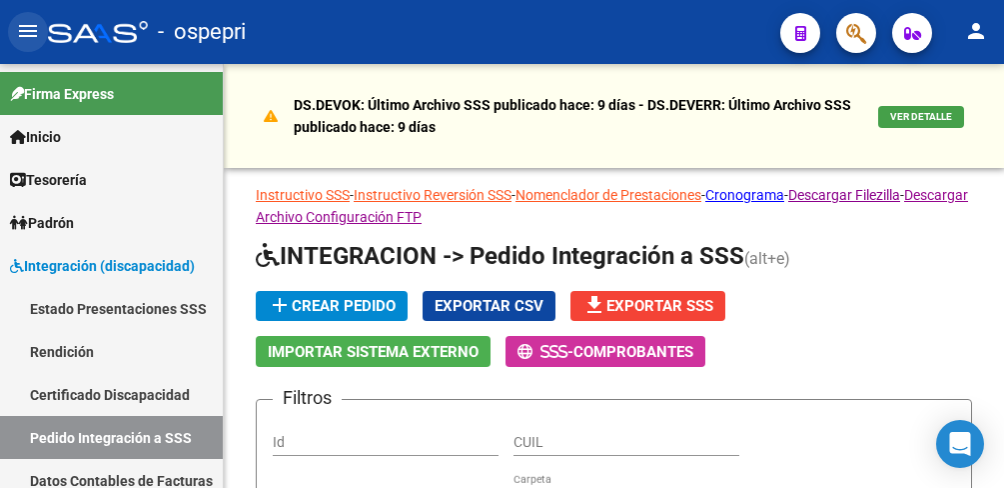
click at [18, 34] on mat-icon "menu" at bounding box center [28, 31] width 24 height 24
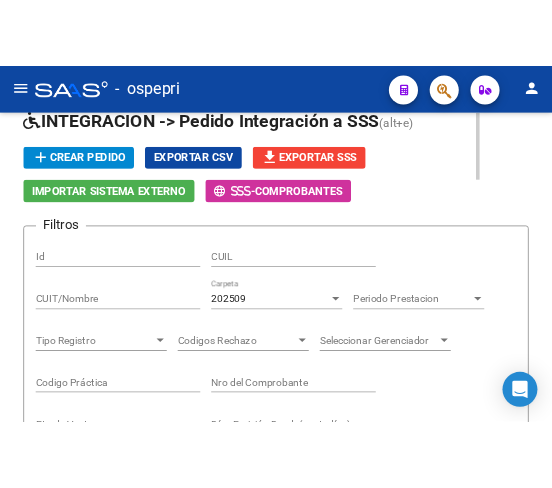
scroll to position [220, 0]
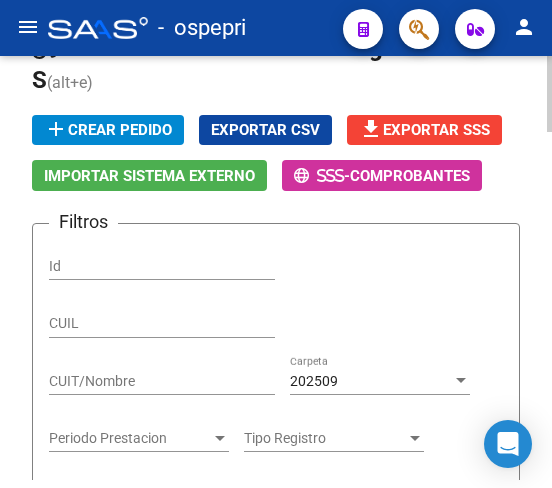
click at [141, 383] on input "CUIT/Nombre" at bounding box center [162, 381] width 226 height 17
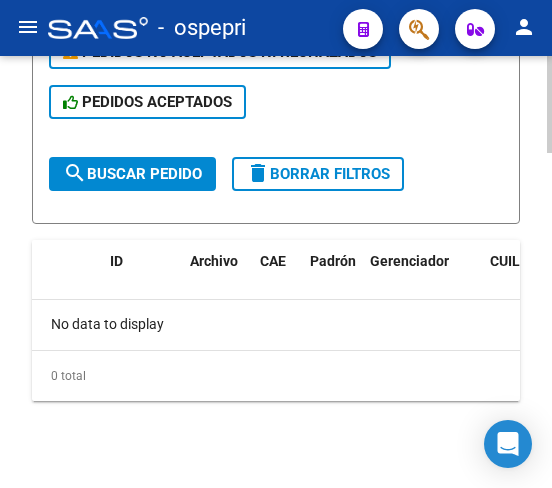
scroll to position [1433, 0]
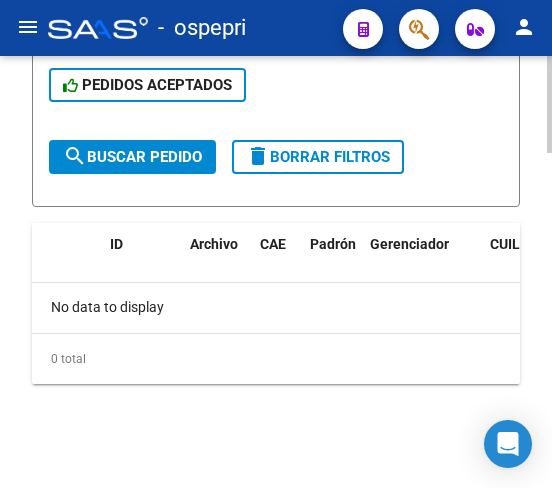
type input "55158726"
click at [165, 154] on span "search Buscar Pedido" at bounding box center [132, 157] width 139 height 18
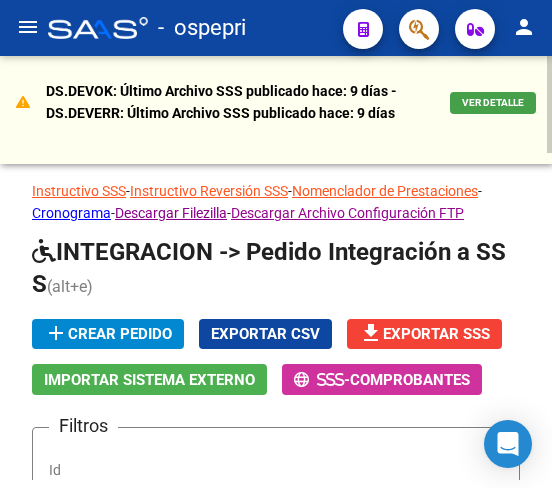
scroll to position [0, 0]
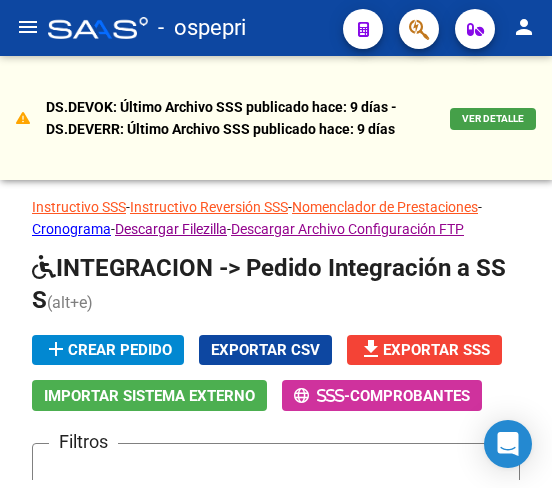
click at [26, 25] on mat-icon "menu" at bounding box center [28, 27] width 24 height 24
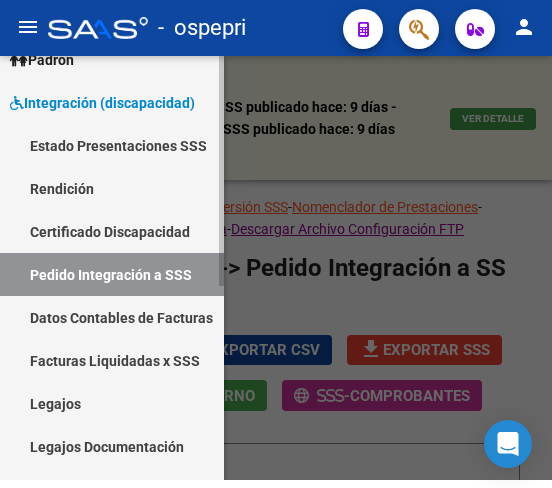
scroll to position [200, 0]
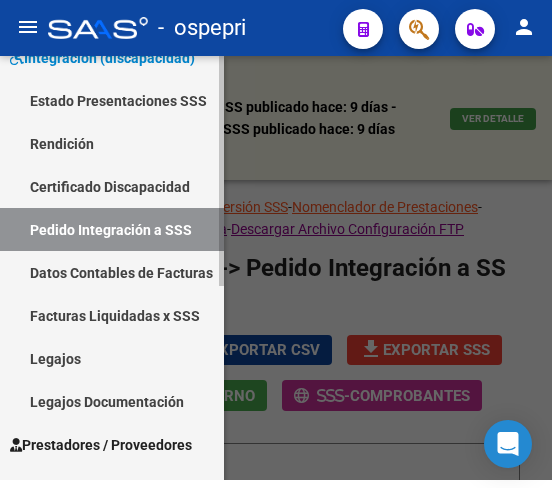
click at [66, 357] on link "Legajos" at bounding box center [112, 358] width 224 height 43
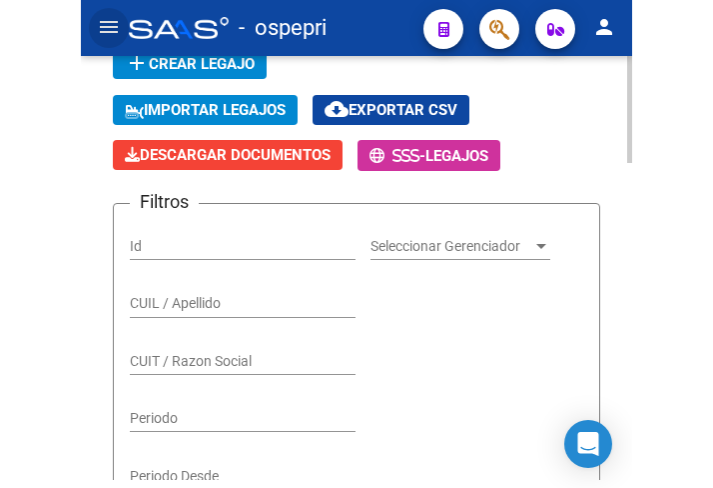
scroll to position [300, 0]
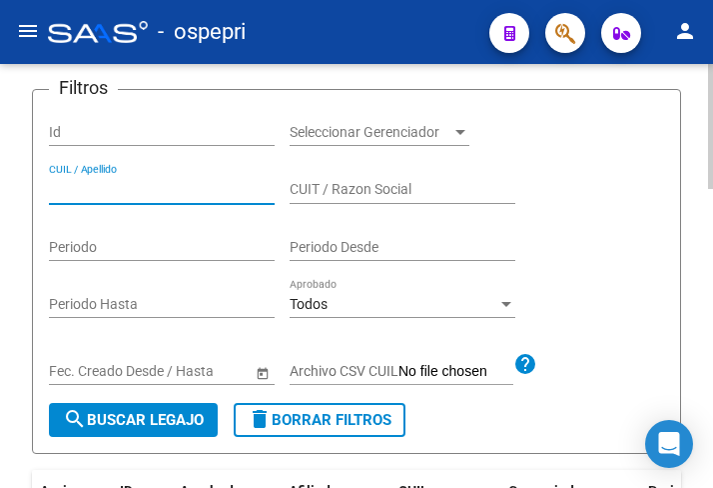
click at [146, 188] on input "CUIL / Apellido" at bounding box center [162, 189] width 226 height 17
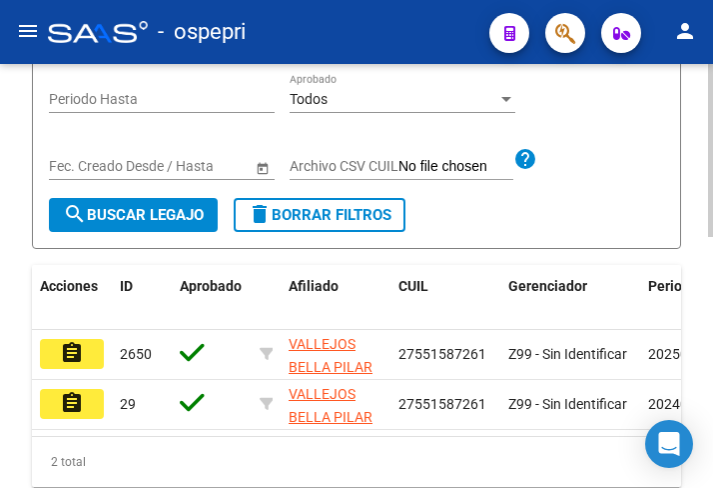
scroll to position [617, 0]
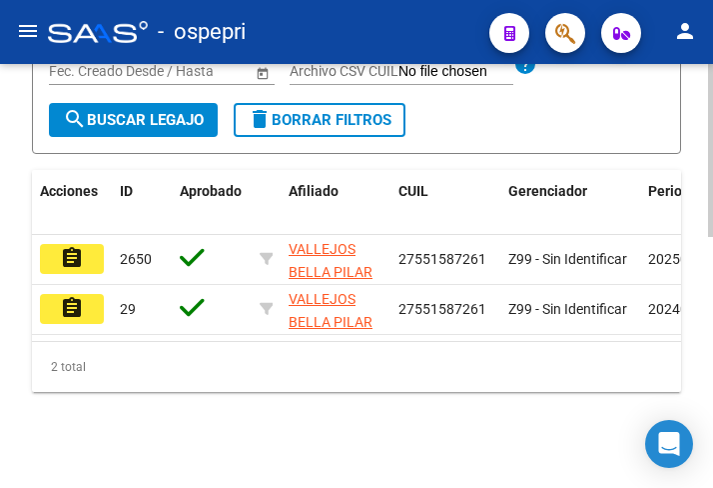
type input "55158726"
click at [84, 245] on button "assignment" at bounding box center [72, 259] width 64 height 30
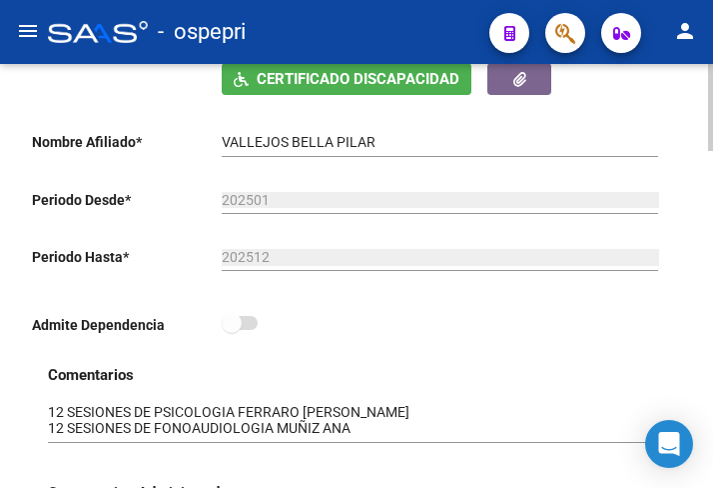
scroll to position [600, 0]
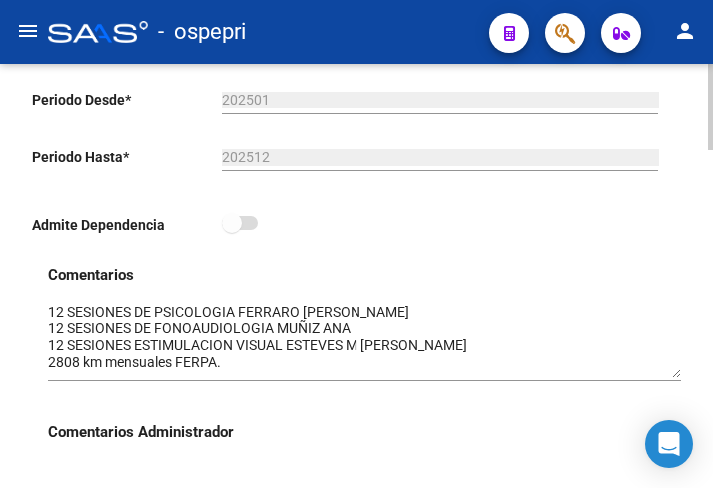
drag, startPoint x: 675, startPoint y: 337, endPoint x: 675, endPoint y: 375, distance: 38.0
click at [675, 375] on textarea at bounding box center [365, 340] width 634 height 76
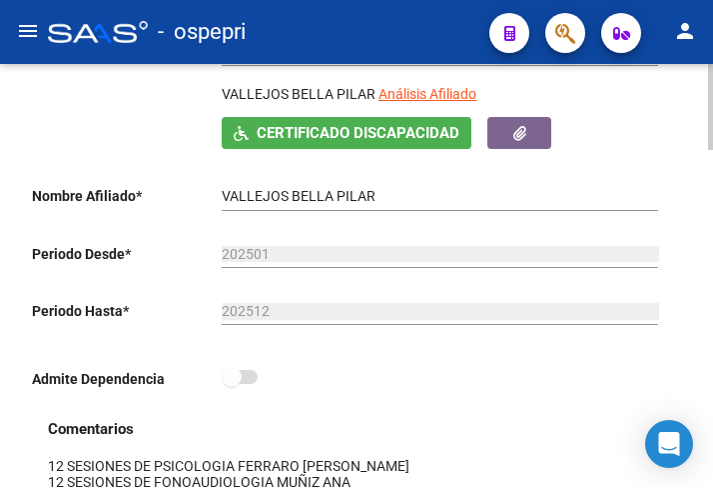
scroll to position [0, 0]
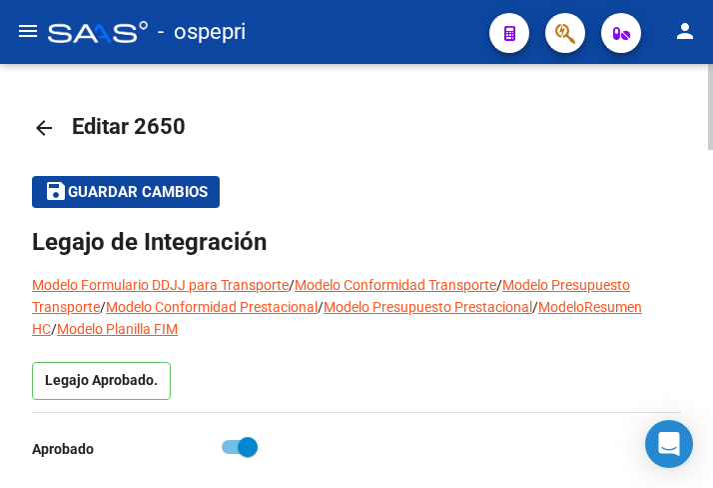
click at [44, 128] on mat-icon "arrow_back" at bounding box center [44, 128] width 24 height 24
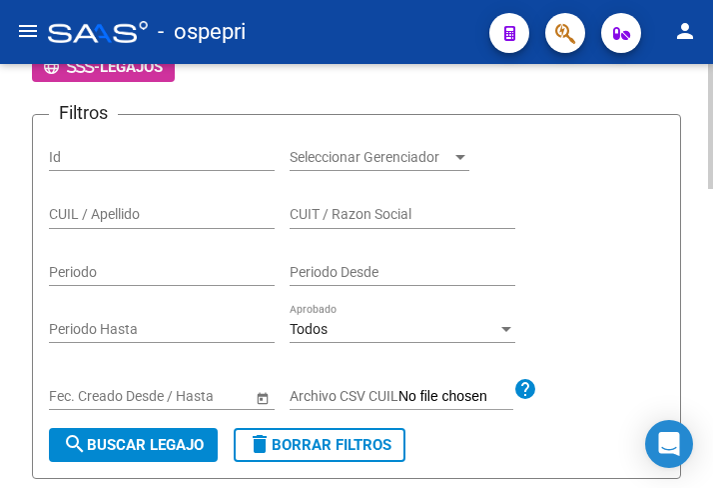
scroll to position [300, 0]
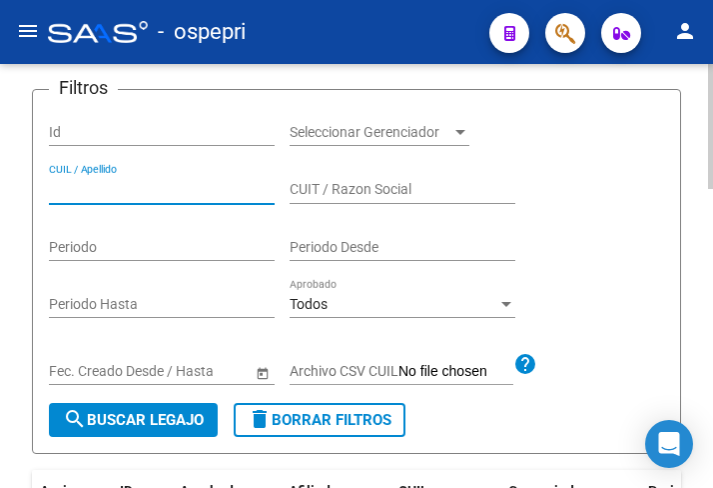
click at [93, 192] on input "CUIL / Apellido" at bounding box center [162, 189] width 226 height 17
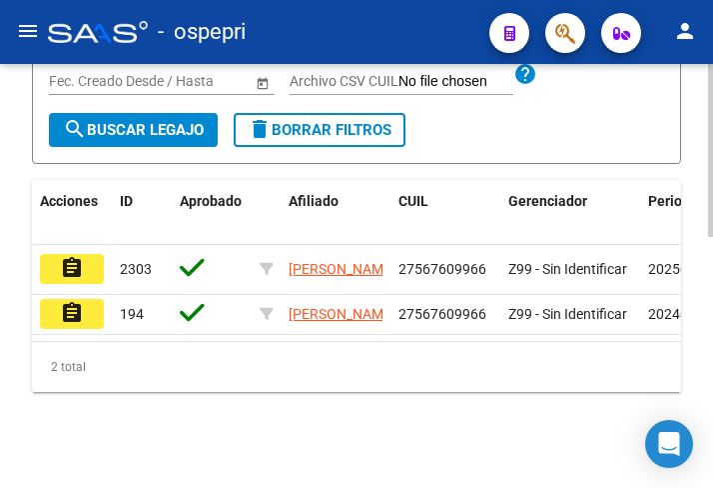
scroll to position [617, 0]
type input "56760996"
click at [72, 256] on mat-icon "assignment" at bounding box center [72, 268] width 24 height 24
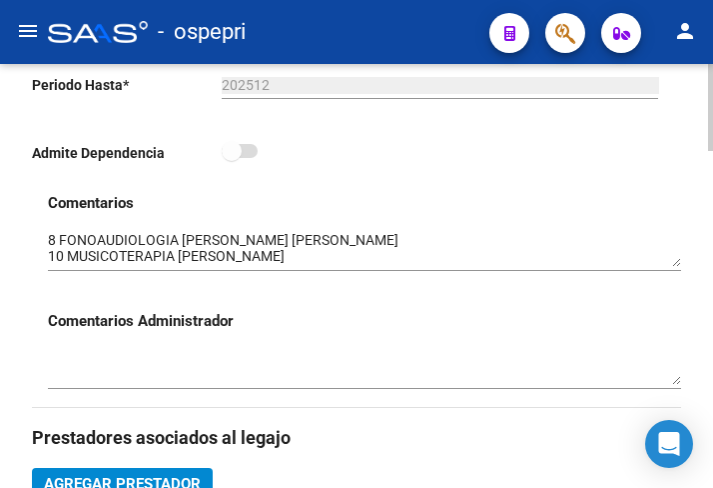
scroll to position [699, 0]
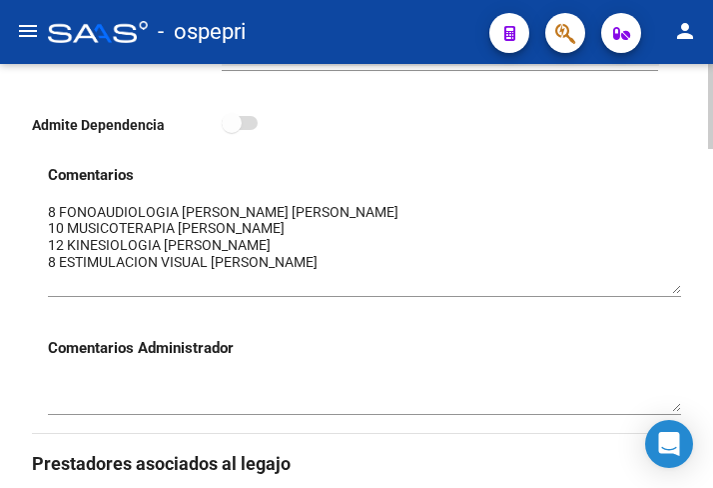
drag, startPoint x: 675, startPoint y: 234, endPoint x: 675, endPoint y: 288, distance: 54.0
click at [675, 288] on textarea at bounding box center [365, 248] width 634 height 92
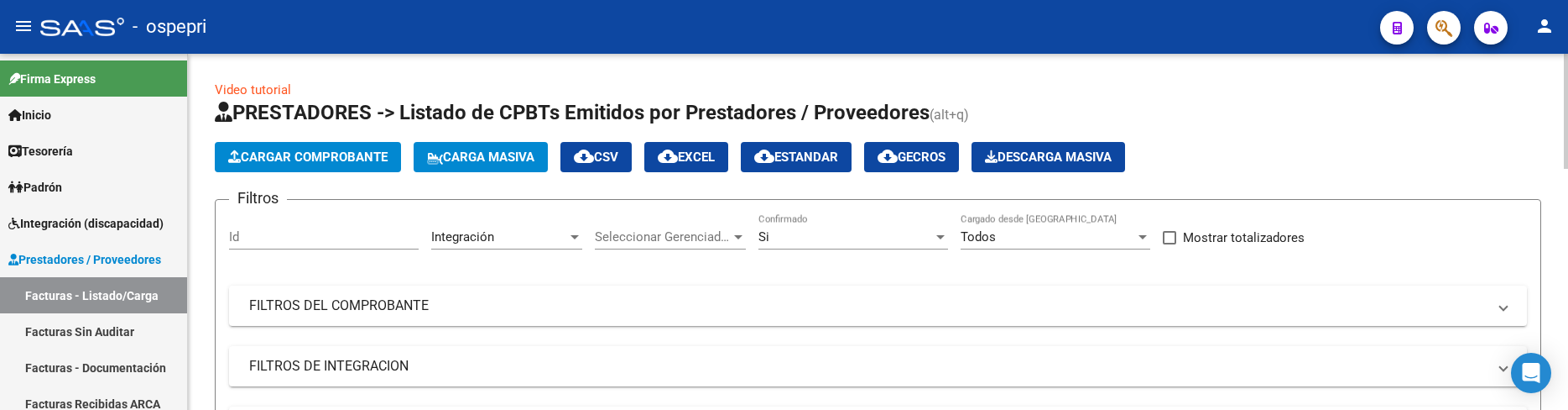
scroll to position [84, 0]
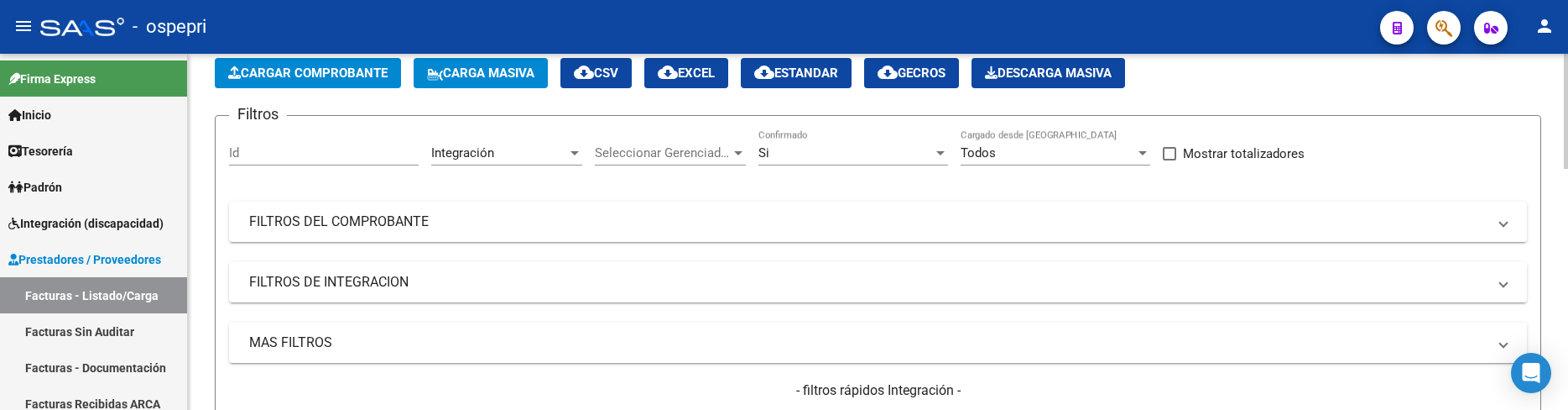
click at [894, 211] on mat-expansion-panel-header "FILTROS DEL COMPROBANTE" at bounding box center [878, 222] width 1298 height 40
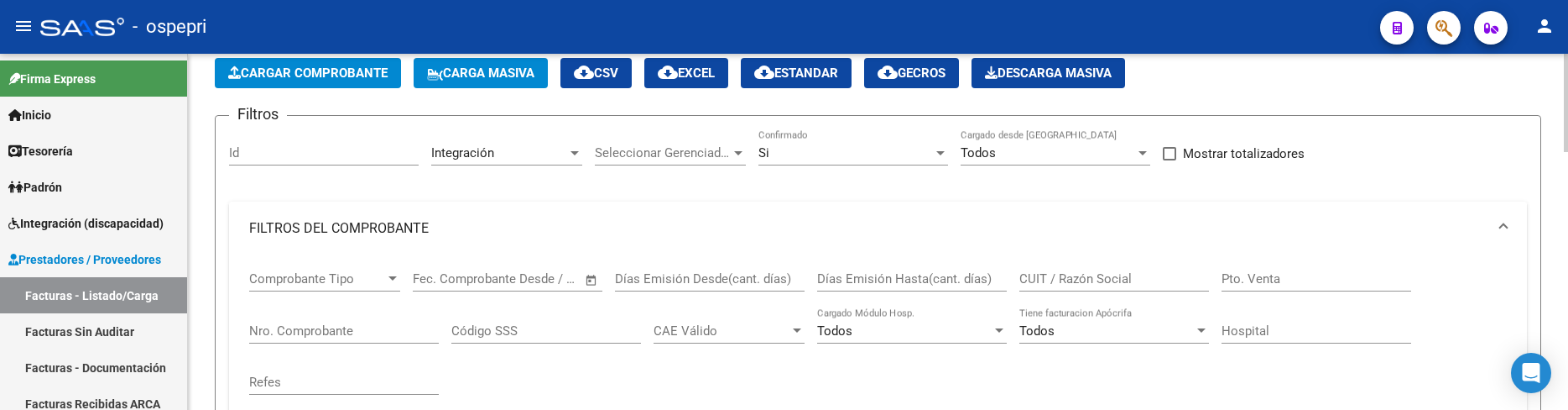
scroll to position [168, 0]
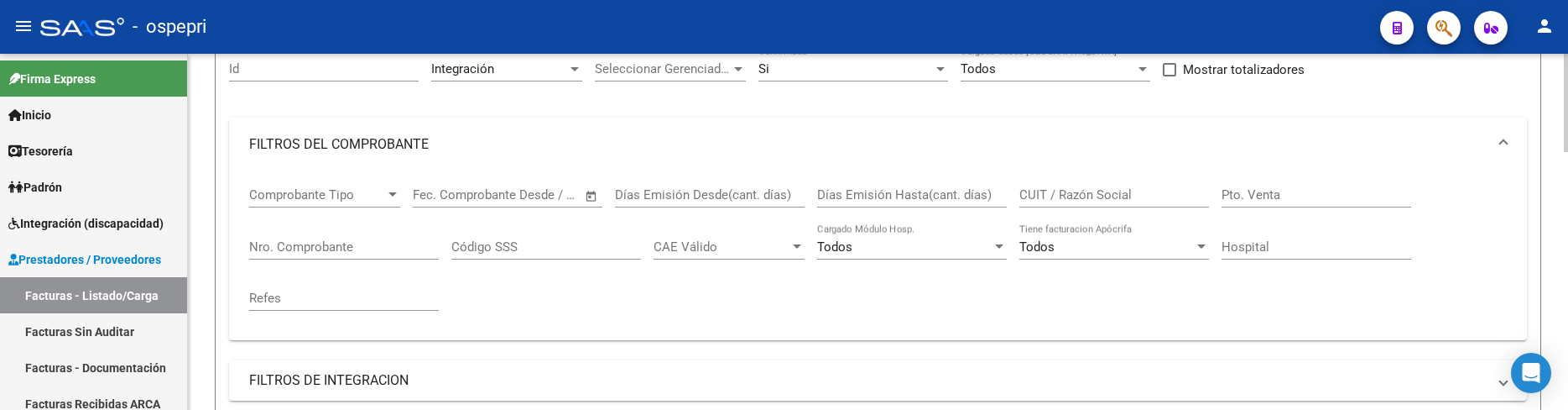
click at [1110, 194] on input "CUIT / Razón Social" at bounding box center [1114, 195] width 190 height 15
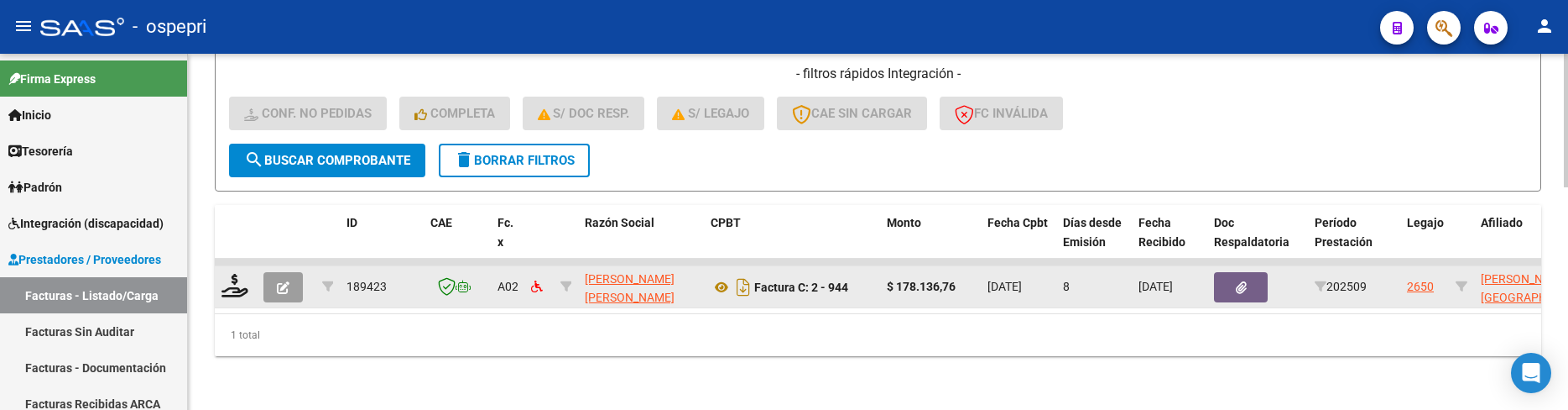
scroll to position [595, 0]
type input "[PERSON_NAME]"
click at [242, 278] on icon at bounding box center [235, 286] width 27 height 24
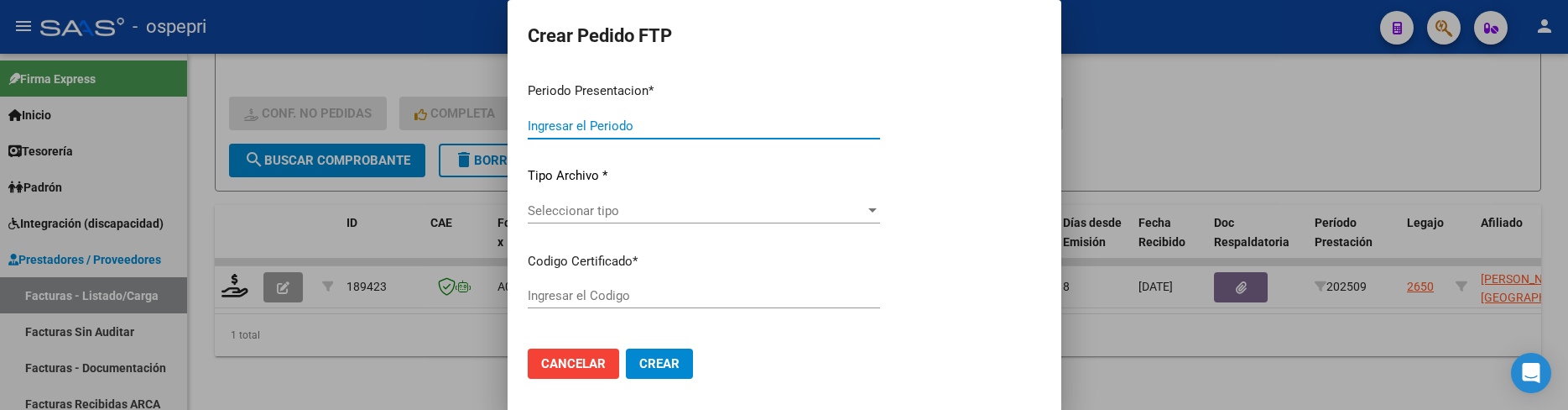
type input "202509"
type input "$ 178.136,76"
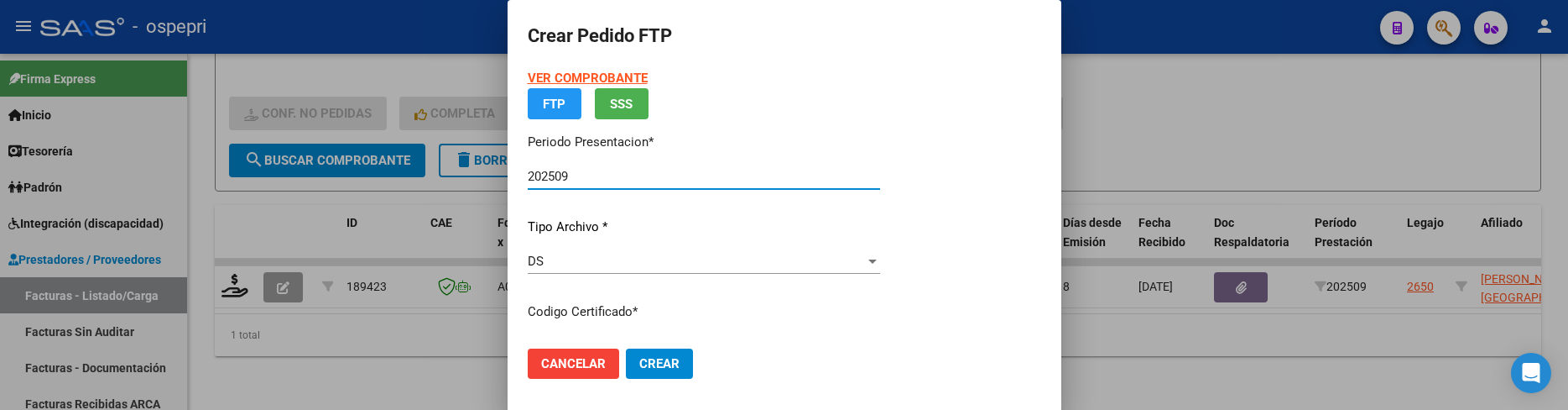
type input "2755158726-1"
type input "[DATE]"
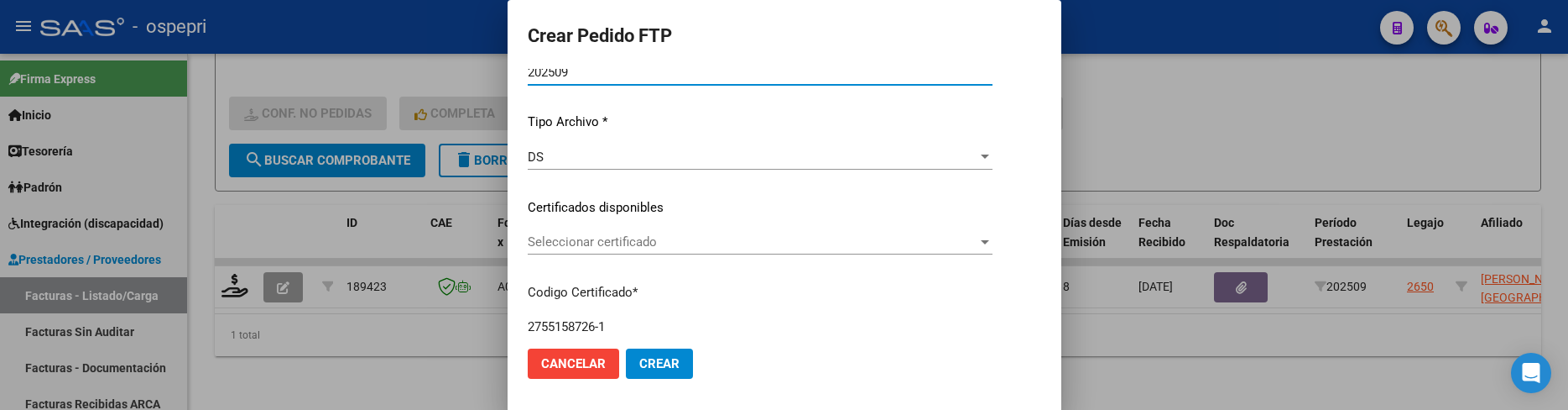
scroll to position [168, 0]
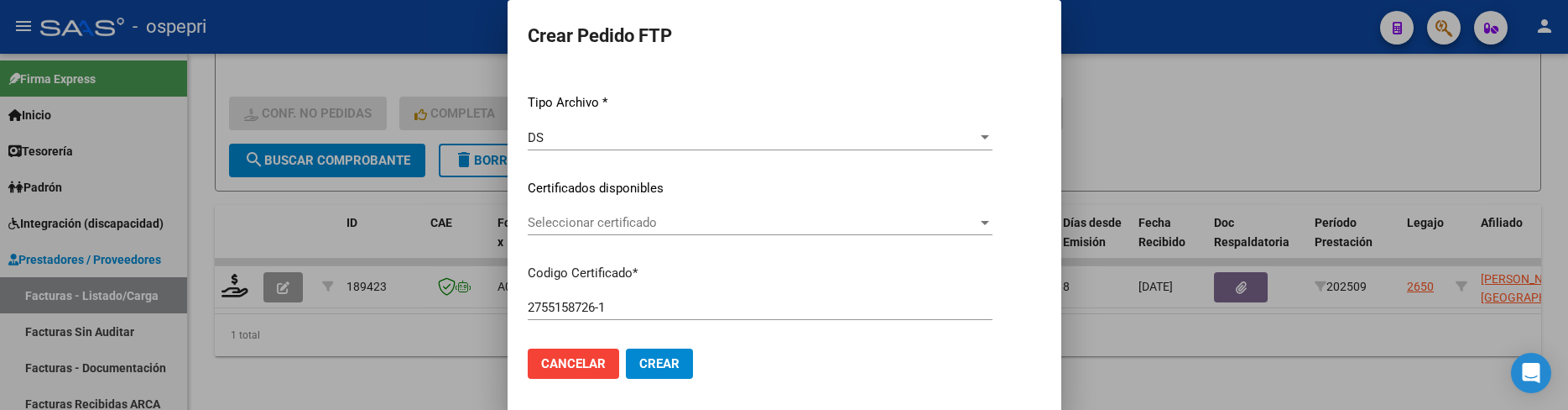
click at [992, 215] on div "Seleccionar certificado" at bounding box center [760, 223] width 465 height 15
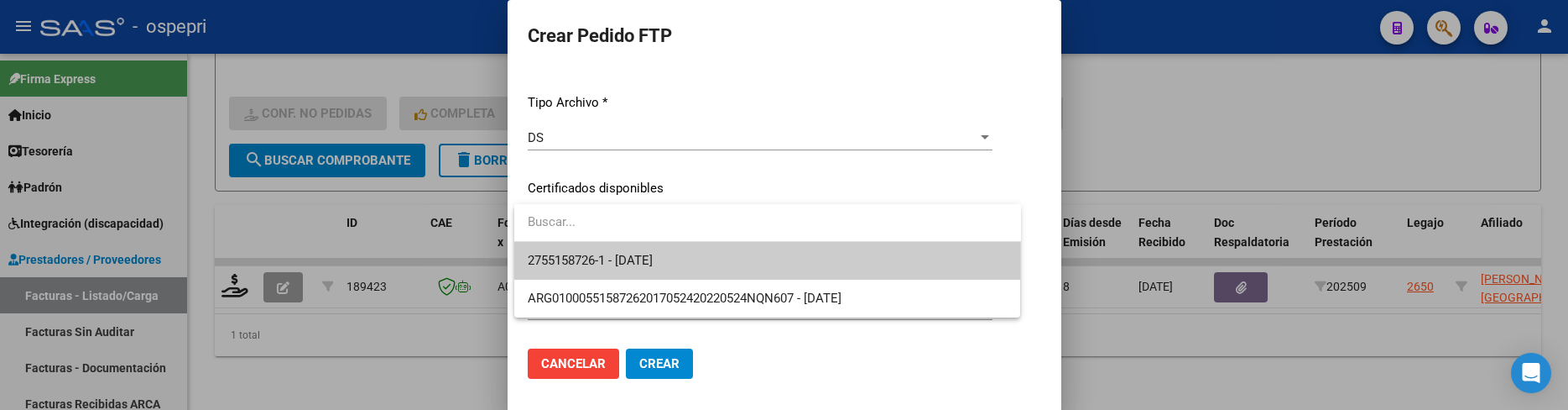
click at [845, 254] on span "2755158726-1 - [DATE]" at bounding box center [768, 260] width 480 height 38
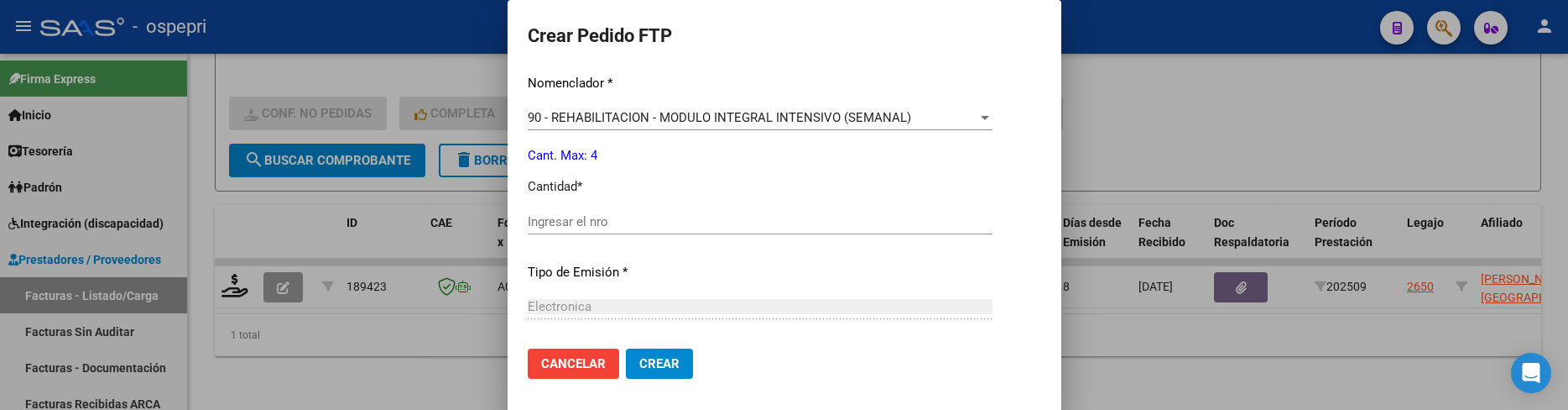
scroll to position [671, 0]
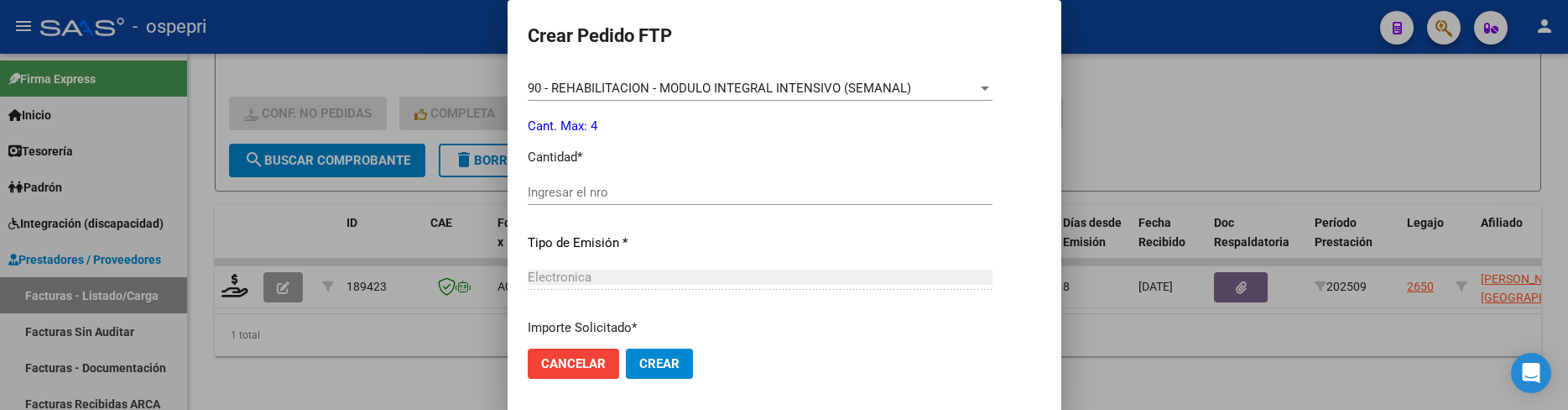
click at [591, 194] on input "Ingresar el nro" at bounding box center [760, 192] width 465 height 15
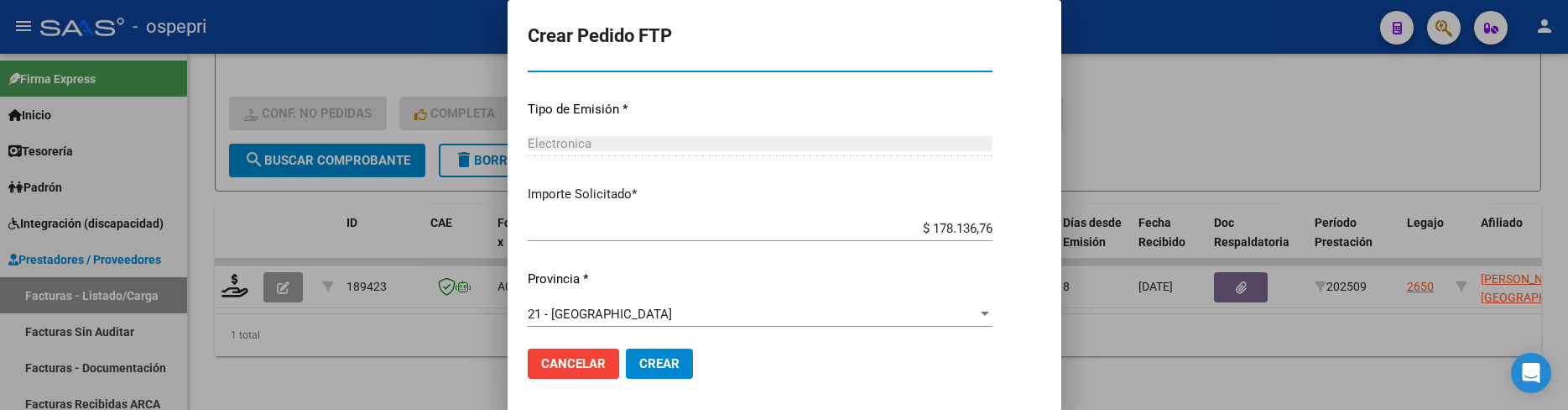
scroll to position [812, 0]
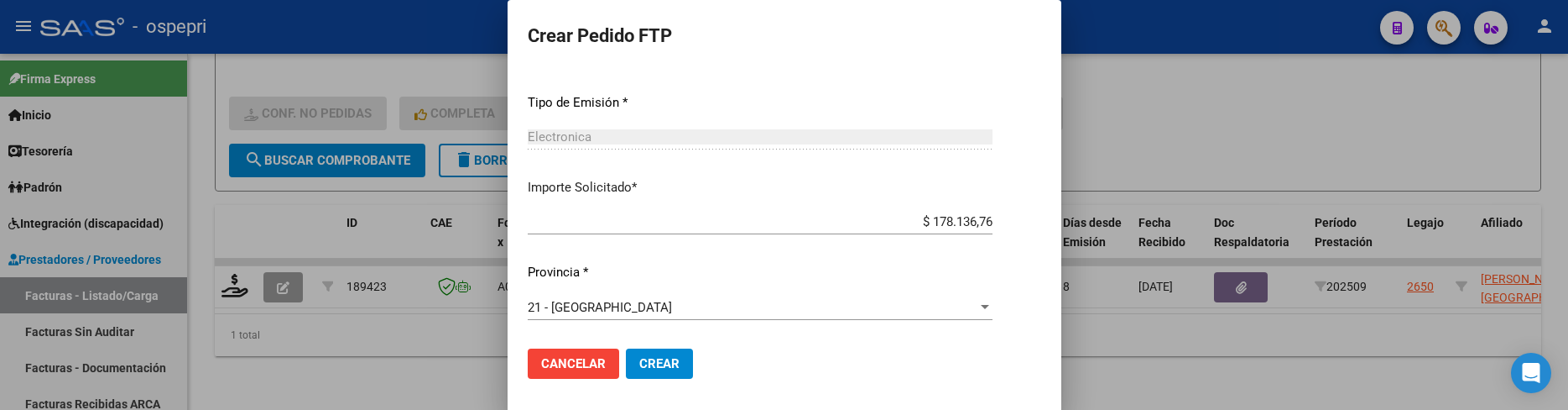
type input "4"
click at [661, 364] on span "Crear" at bounding box center [659, 364] width 40 height 15
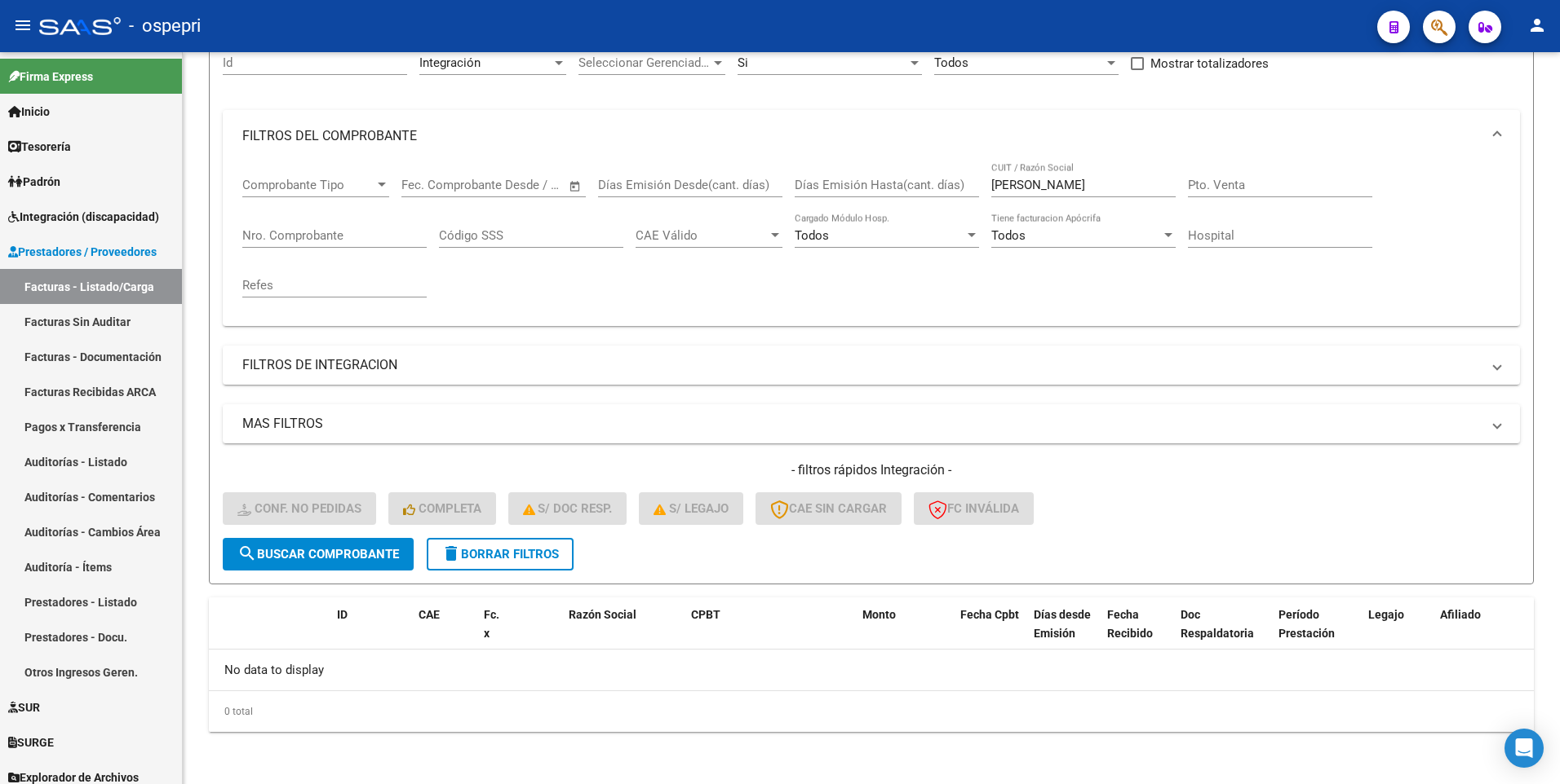
scroll to position [167, 0]
click at [322, 397] on button "search Buscar Comprobante" at bounding box center [318, 555] width 191 height 33
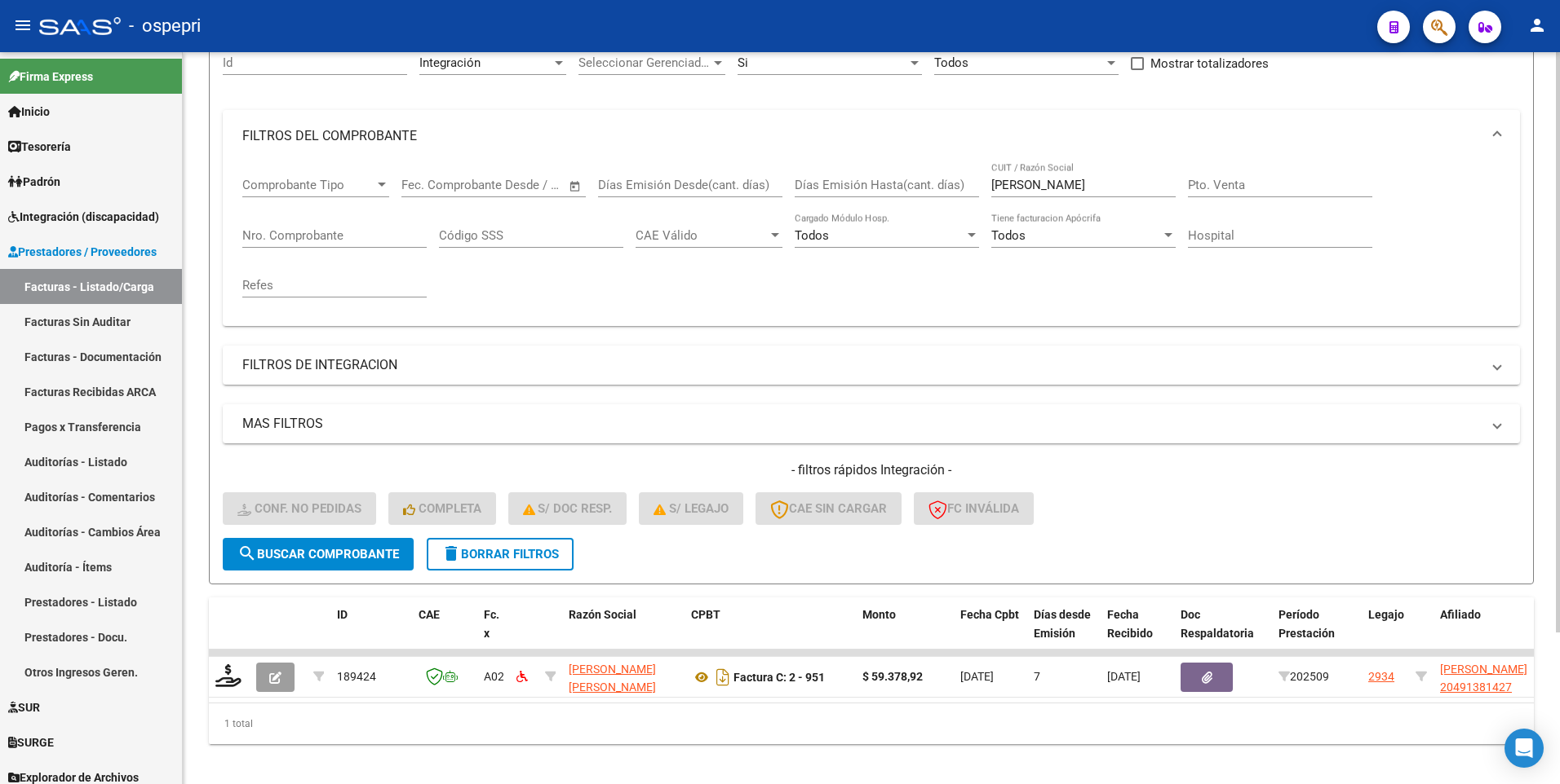
click at [304, 397] on span "search Buscar Comprobante" at bounding box center [318, 555] width 162 height 15
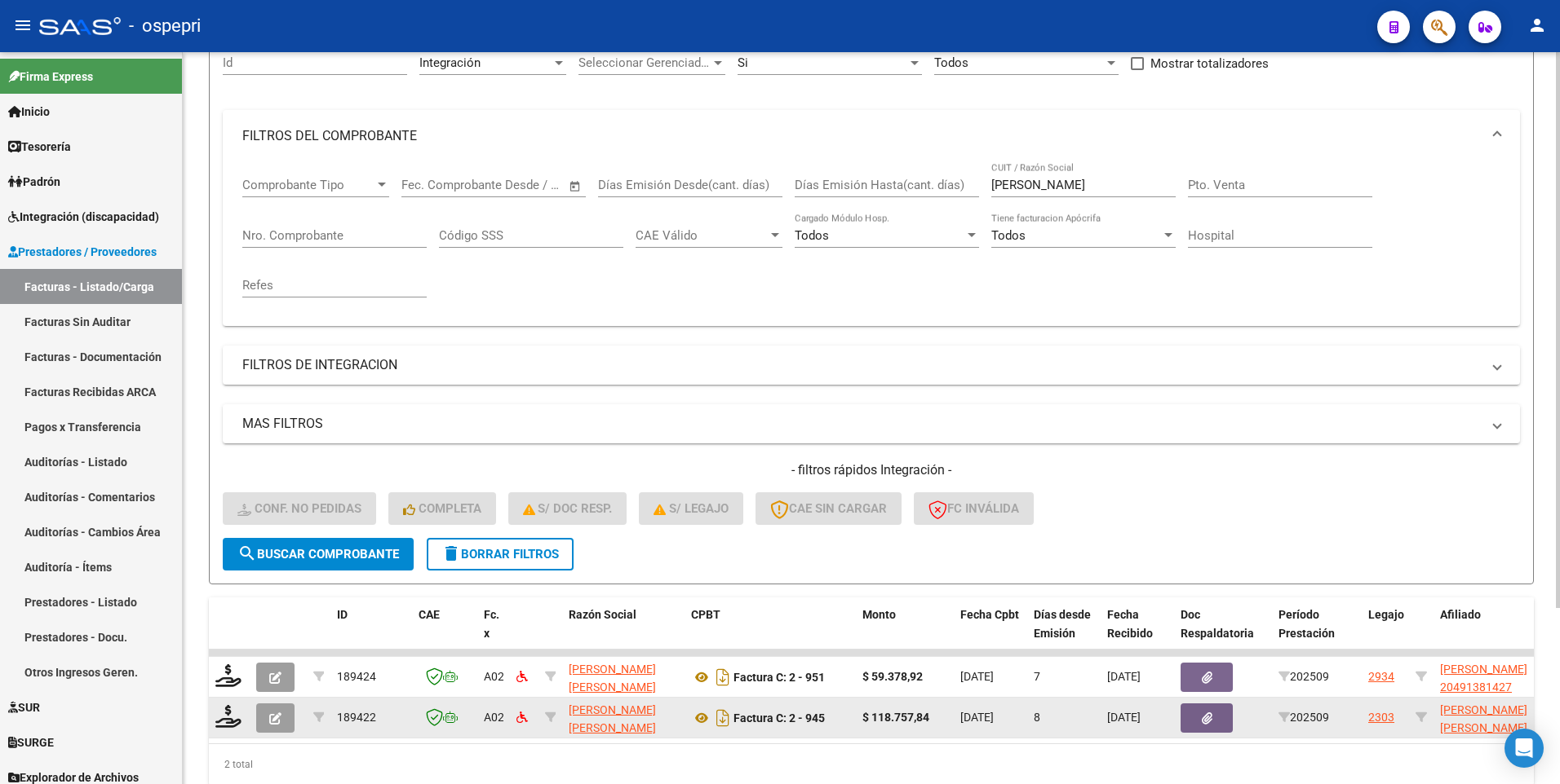
scroll to position [233, 0]
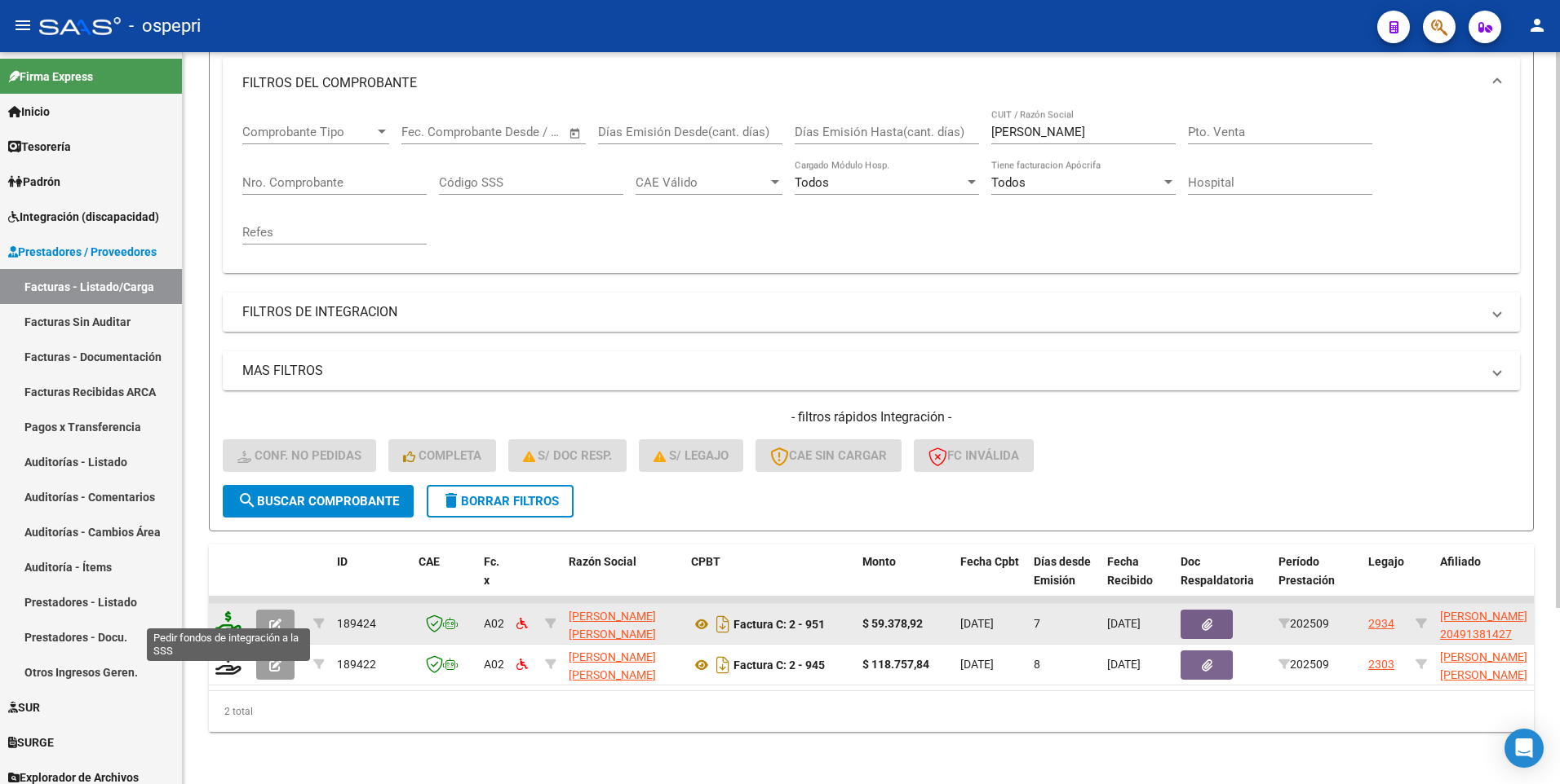
click at [229, 397] on icon at bounding box center [229, 622] width 26 height 23
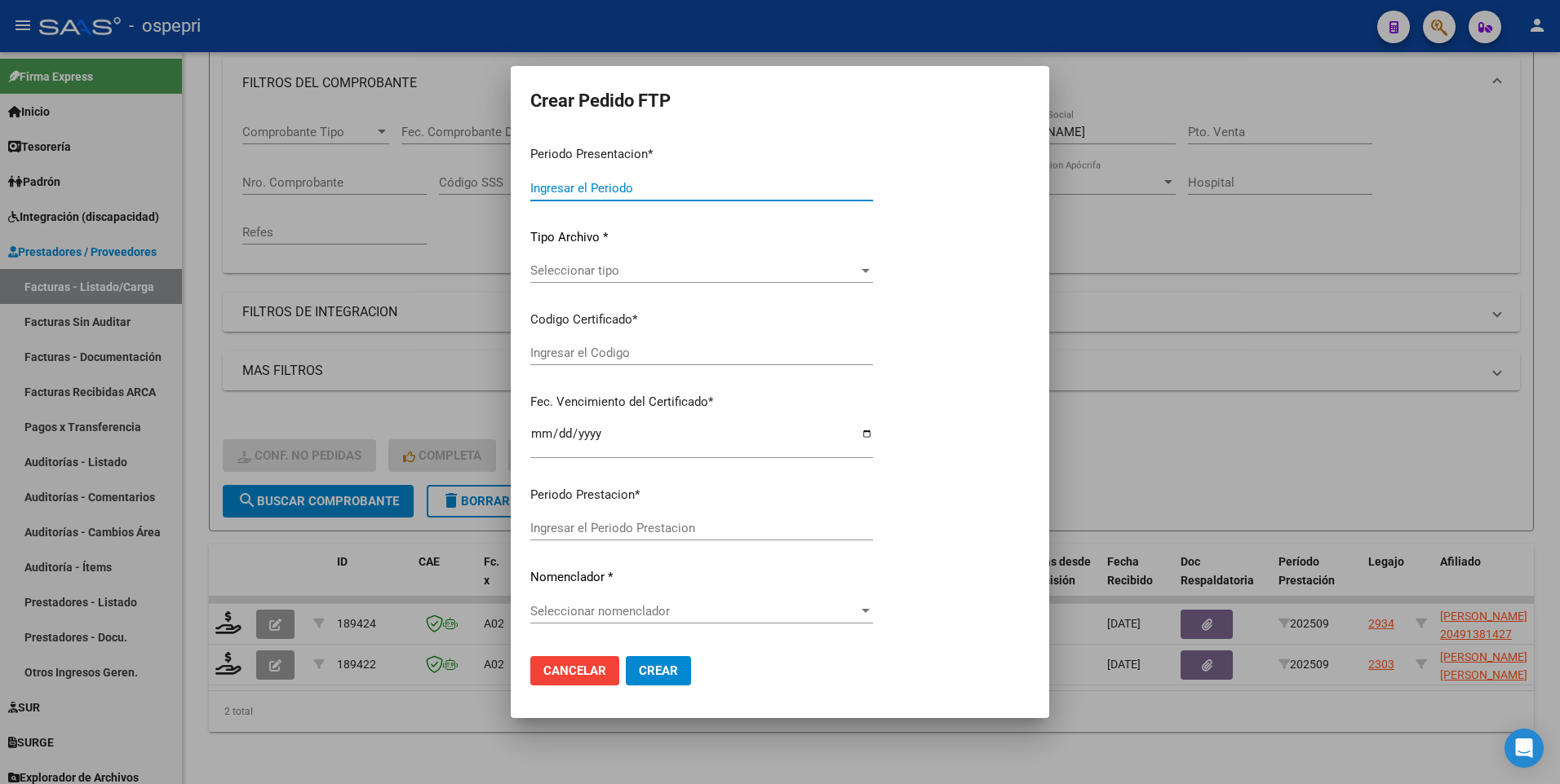
type input "202509"
type input "$ 59.378,92"
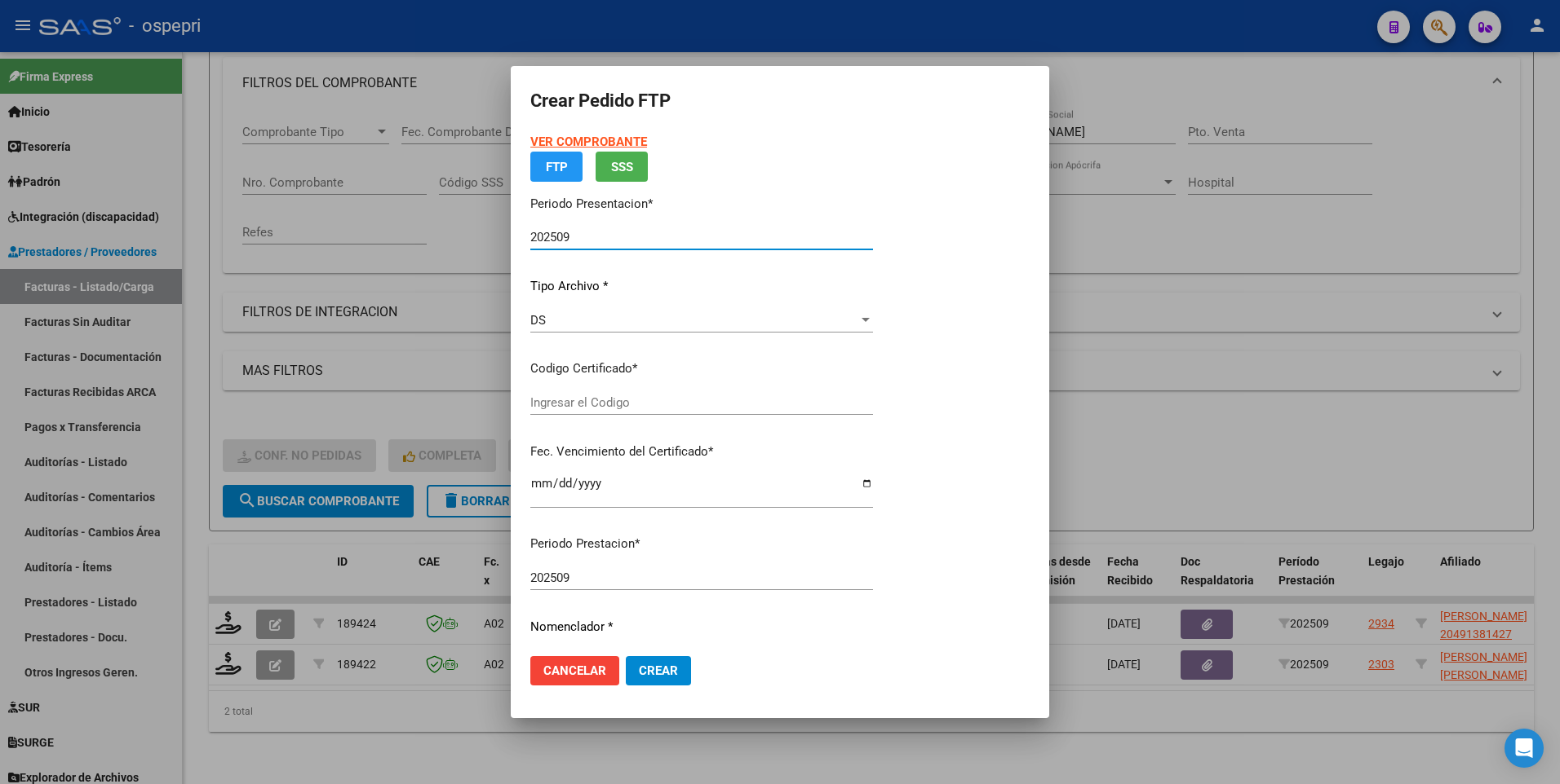
type input "2049138142-7"
type input "2028-03-16"
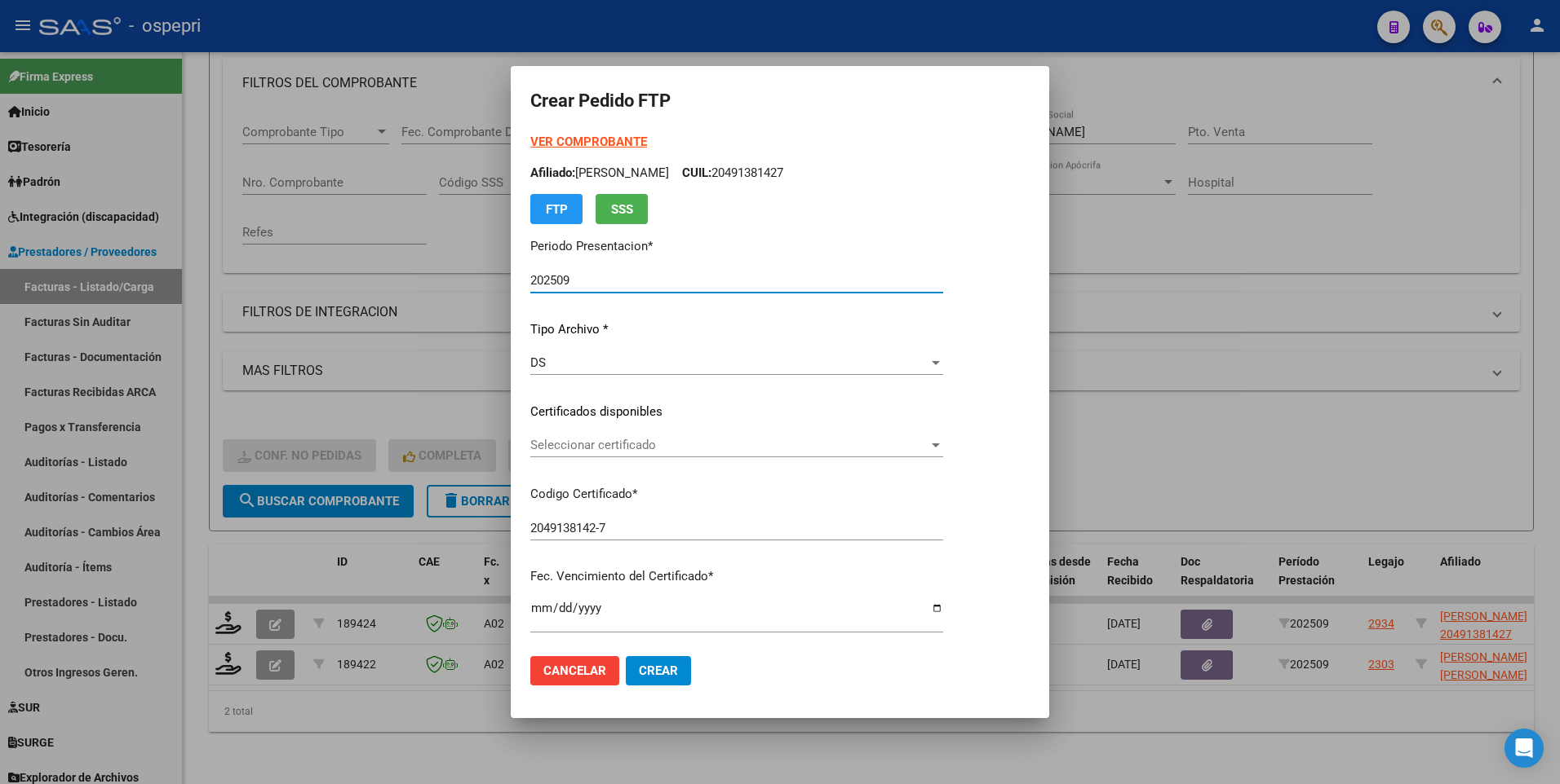
click at [943, 397] on div at bounding box center [936, 445] width 15 height 13
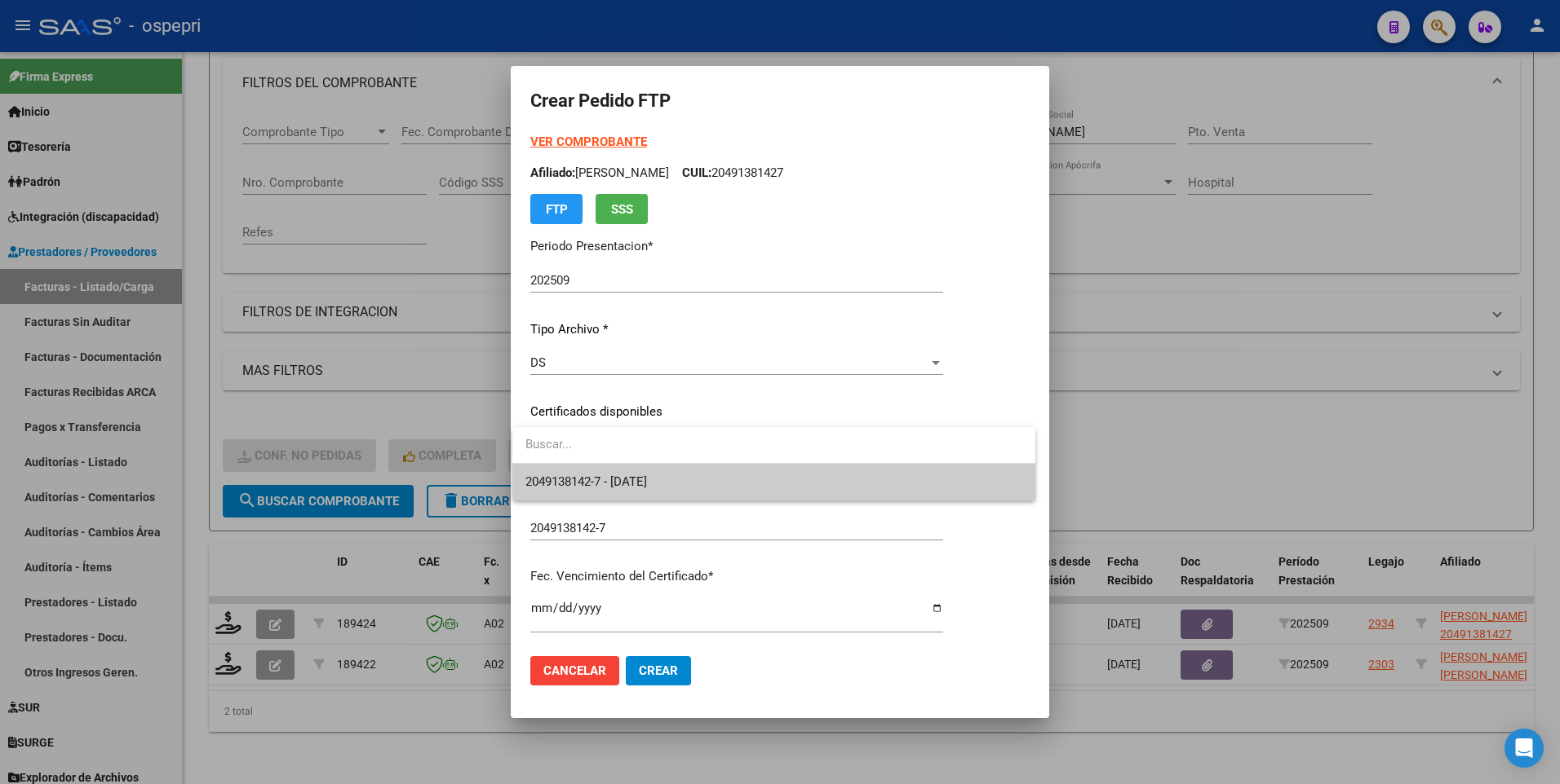
click at [896, 397] on span "2049138142-7 - 2028-03-16" at bounding box center [774, 482] width 497 height 37
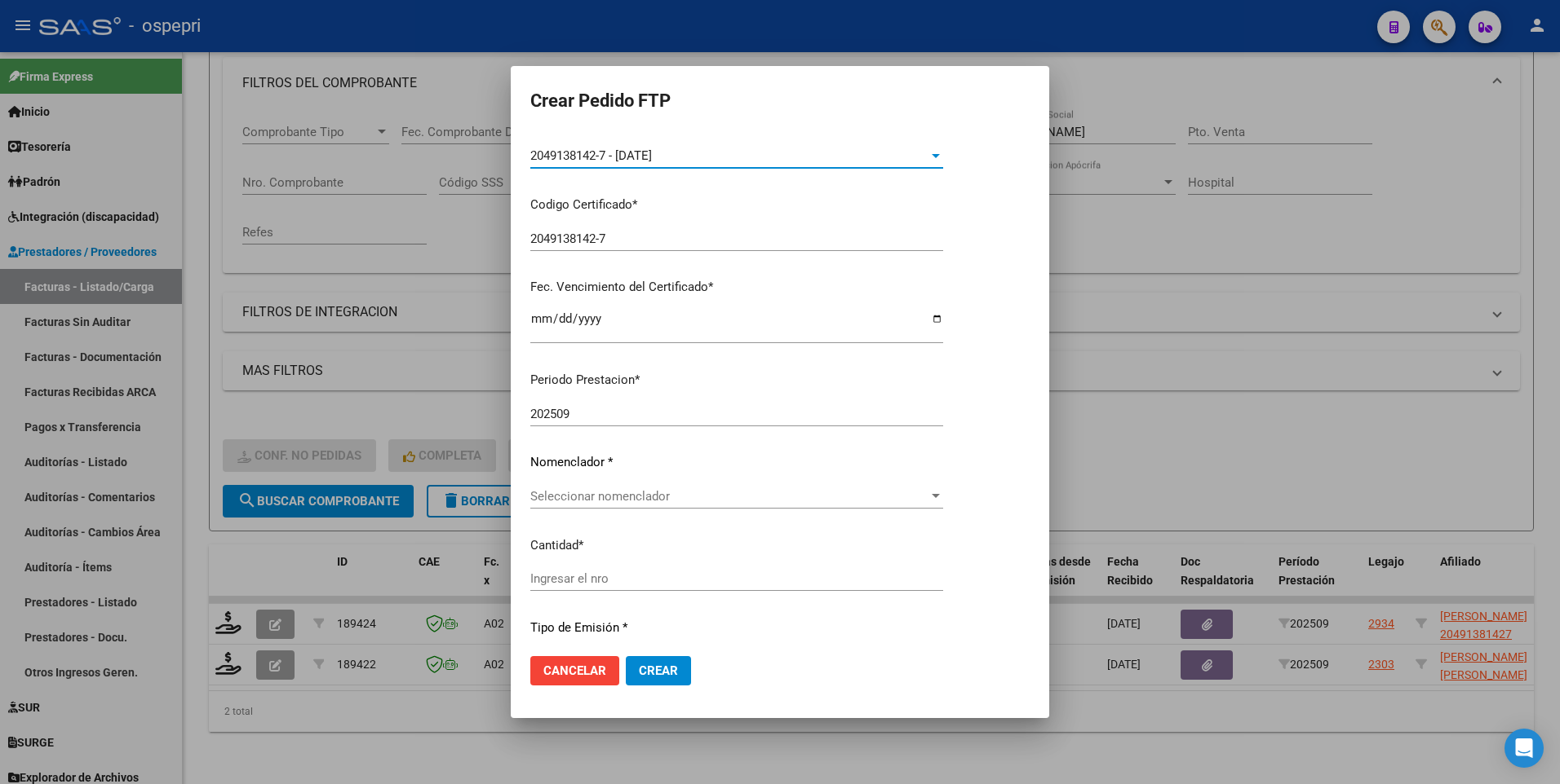
scroll to position [326, 0]
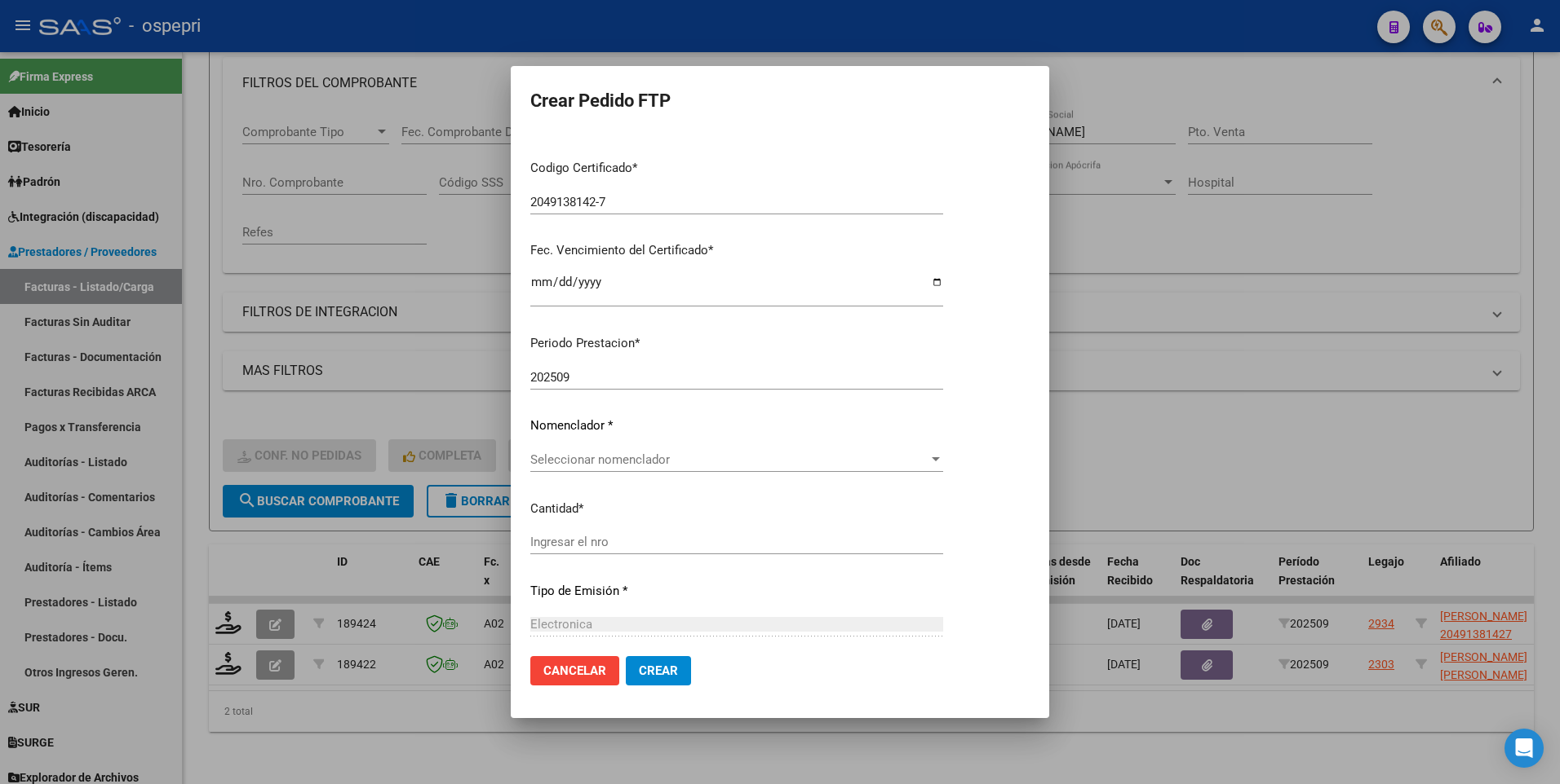
click at [943, 397] on div at bounding box center [936, 460] width 15 height 13
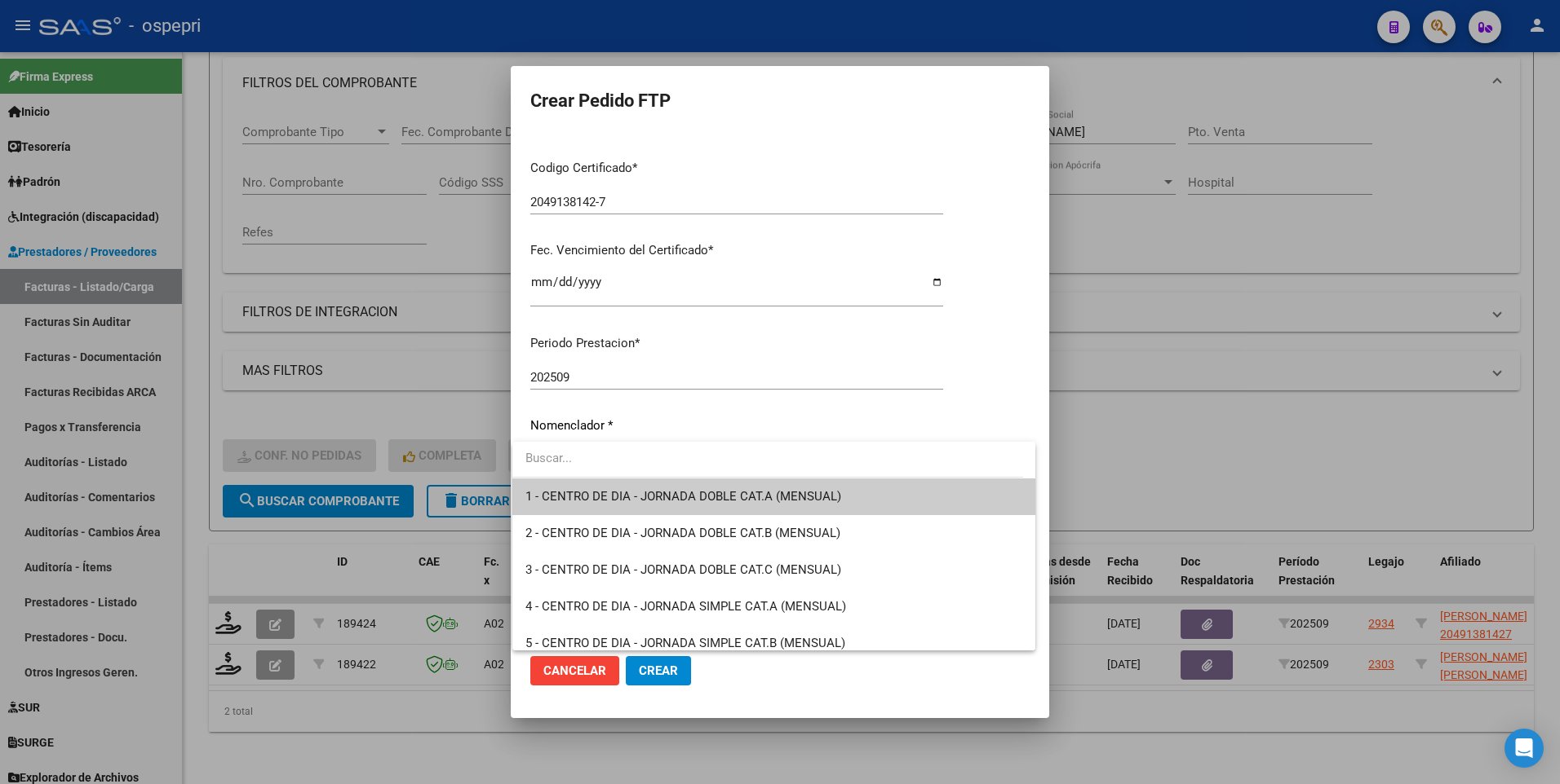
click at [610, 397] on input "dropdown search" at bounding box center [768, 458] width 511 height 37
click at [1238, 397] on div at bounding box center [780, 392] width 1560 height 784
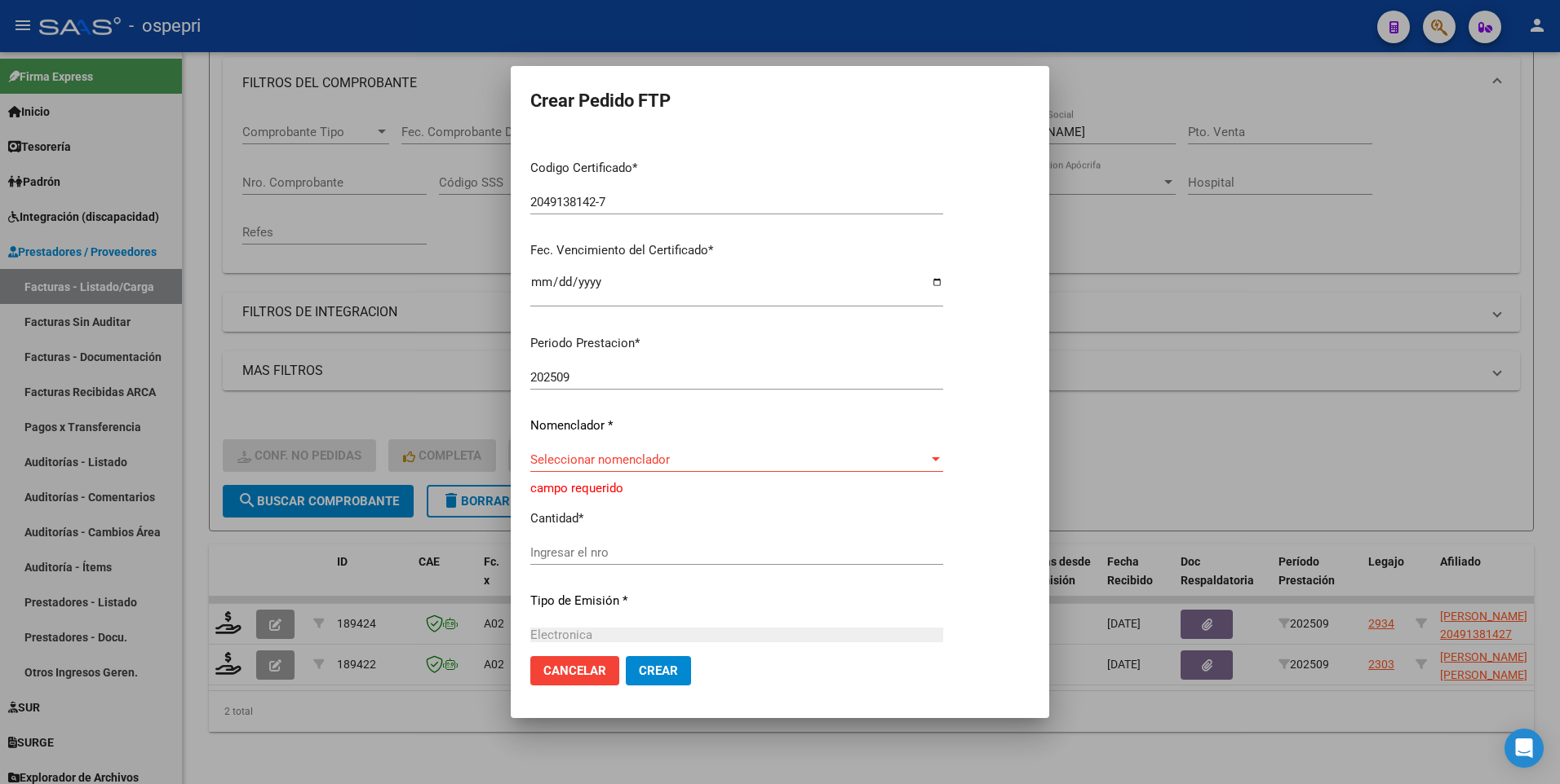
click at [1238, 397] on div at bounding box center [780, 392] width 1560 height 784
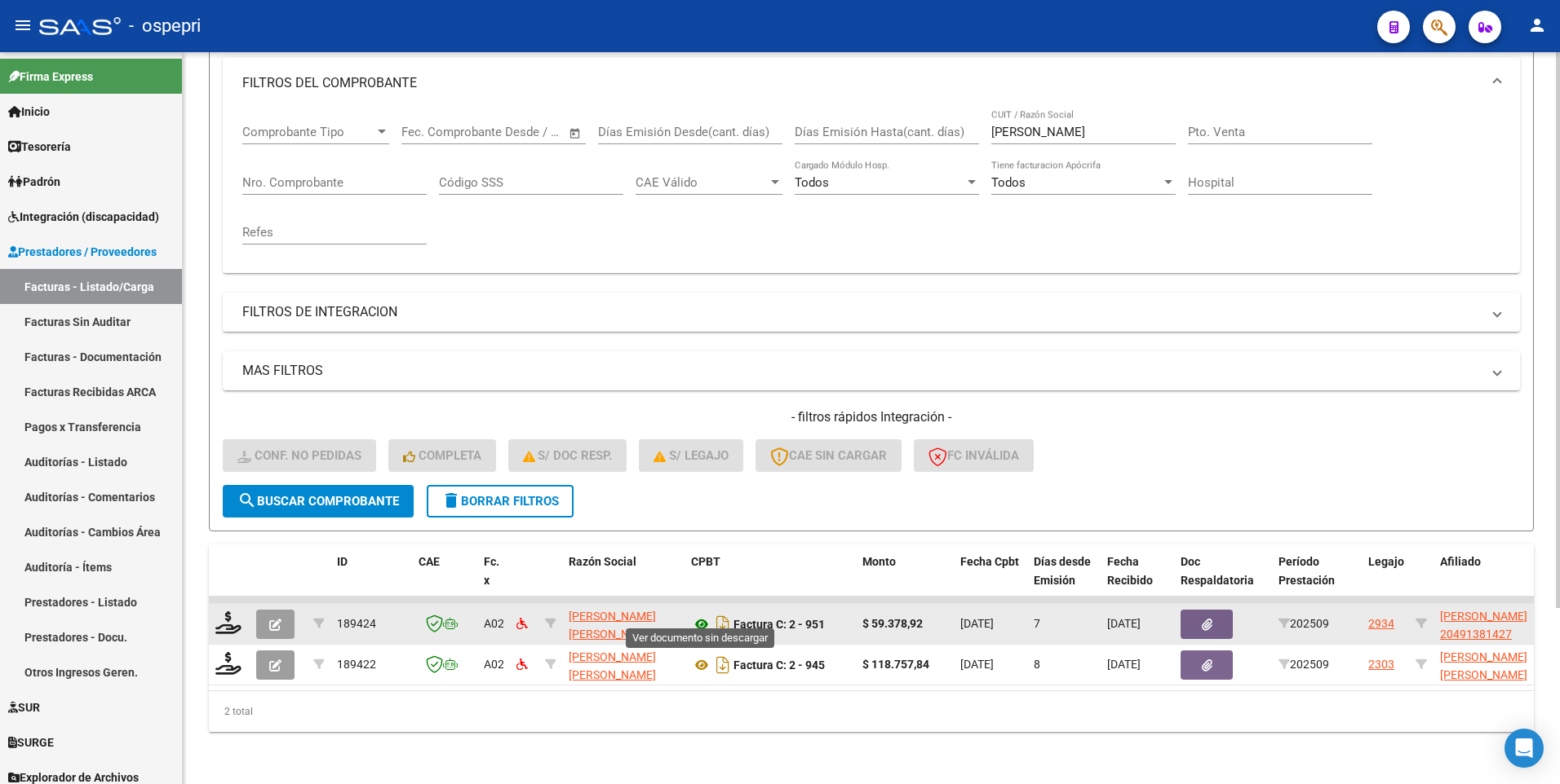
click at [697, 397] on icon at bounding box center [701, 624] width 21 height 20
click at [230, 397] on icon at bounding box center [229, 622] width 26 height 23
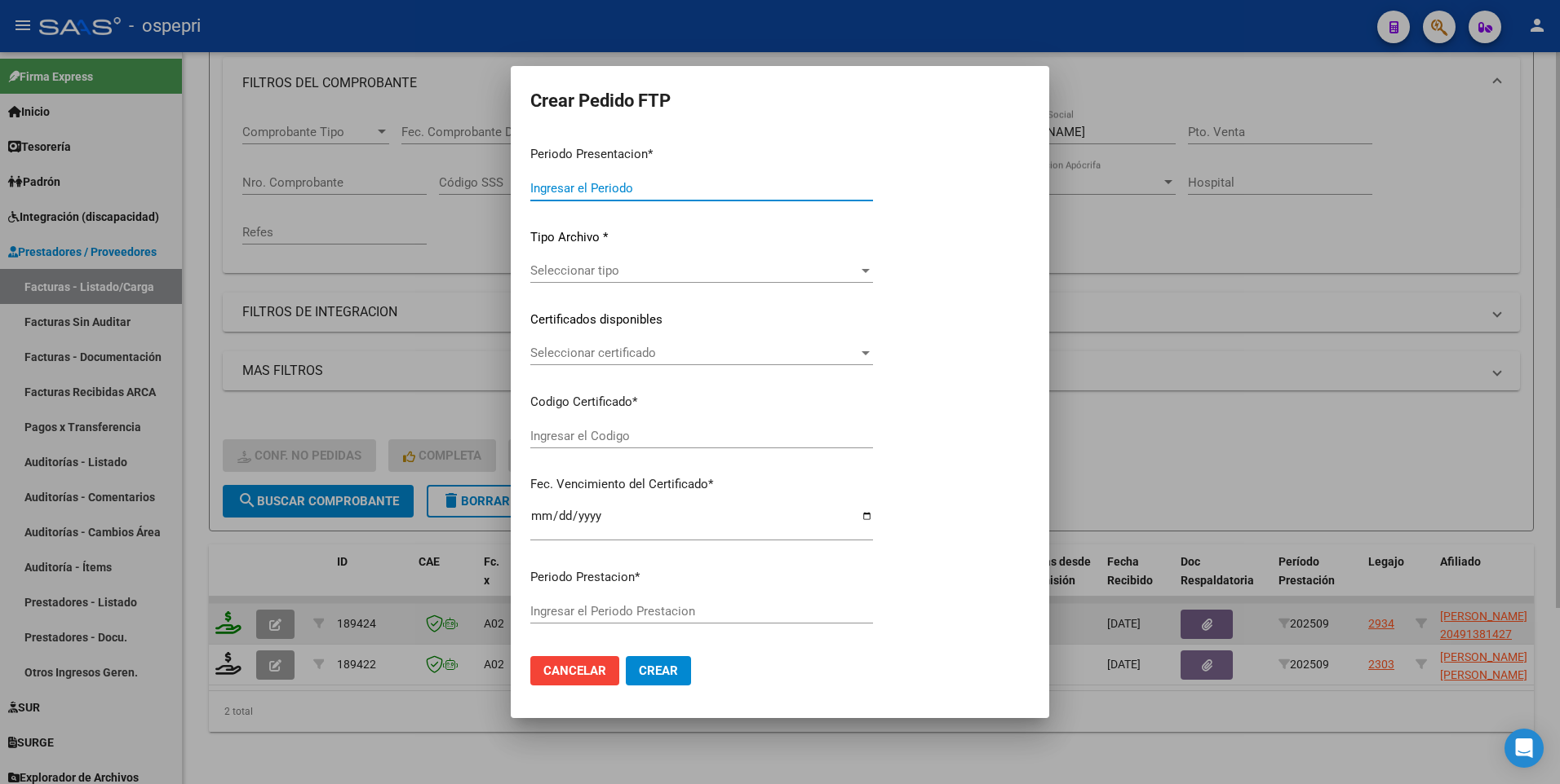
type input "202509"
type input "$ 59.378,92"
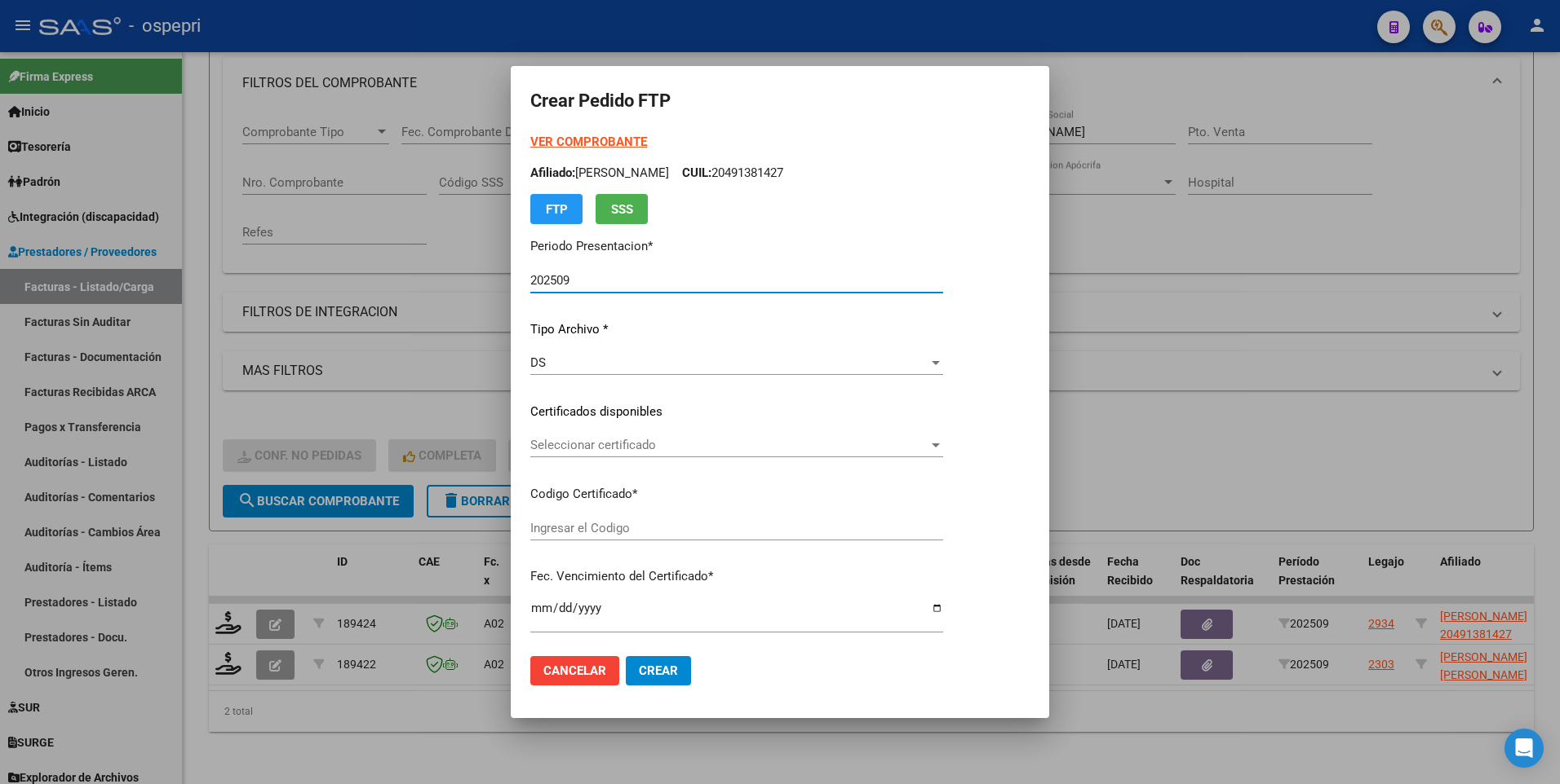
type input "2049138142-7"
type input "2028-03-16"
click at [943, 397] on div at bounding box center [936, 445] width 15 height 13
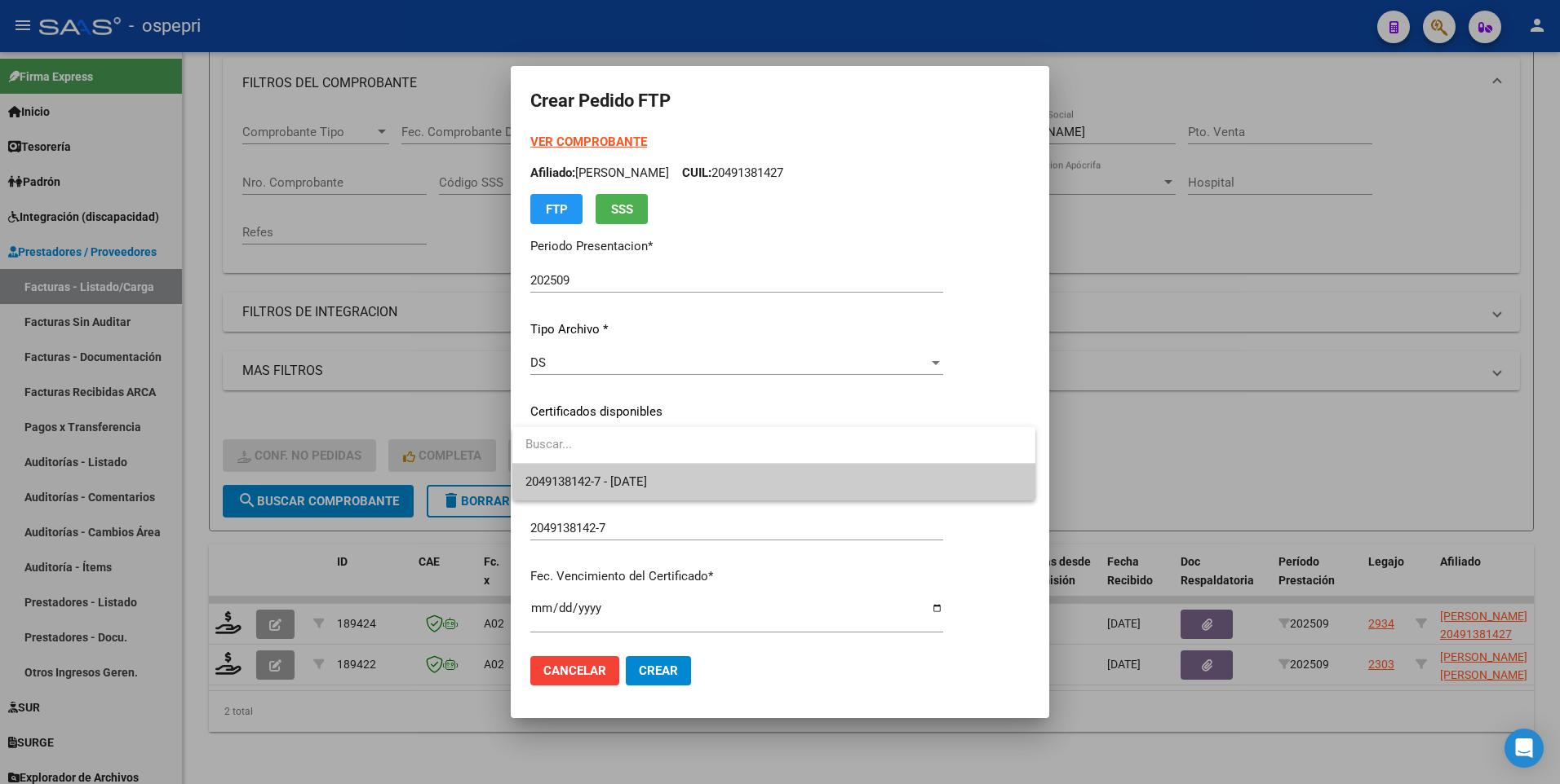
click at [968, 397] on span "2049138142-7 - 2028-03-16" at bounding box center [774, 482] width 497 height 37
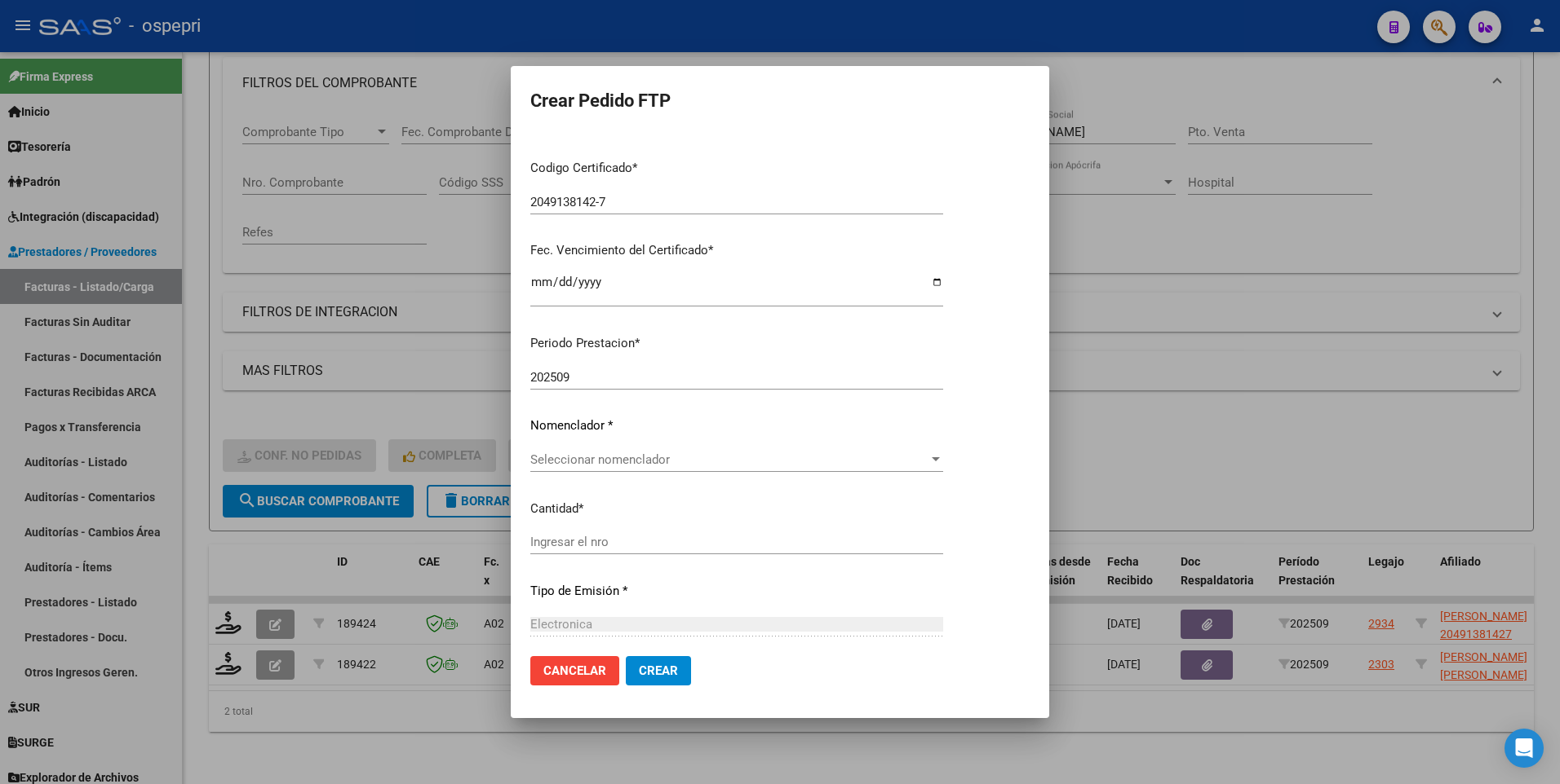
click at [943, 397] on div at bounding box center [936, 460] width 15 height 13
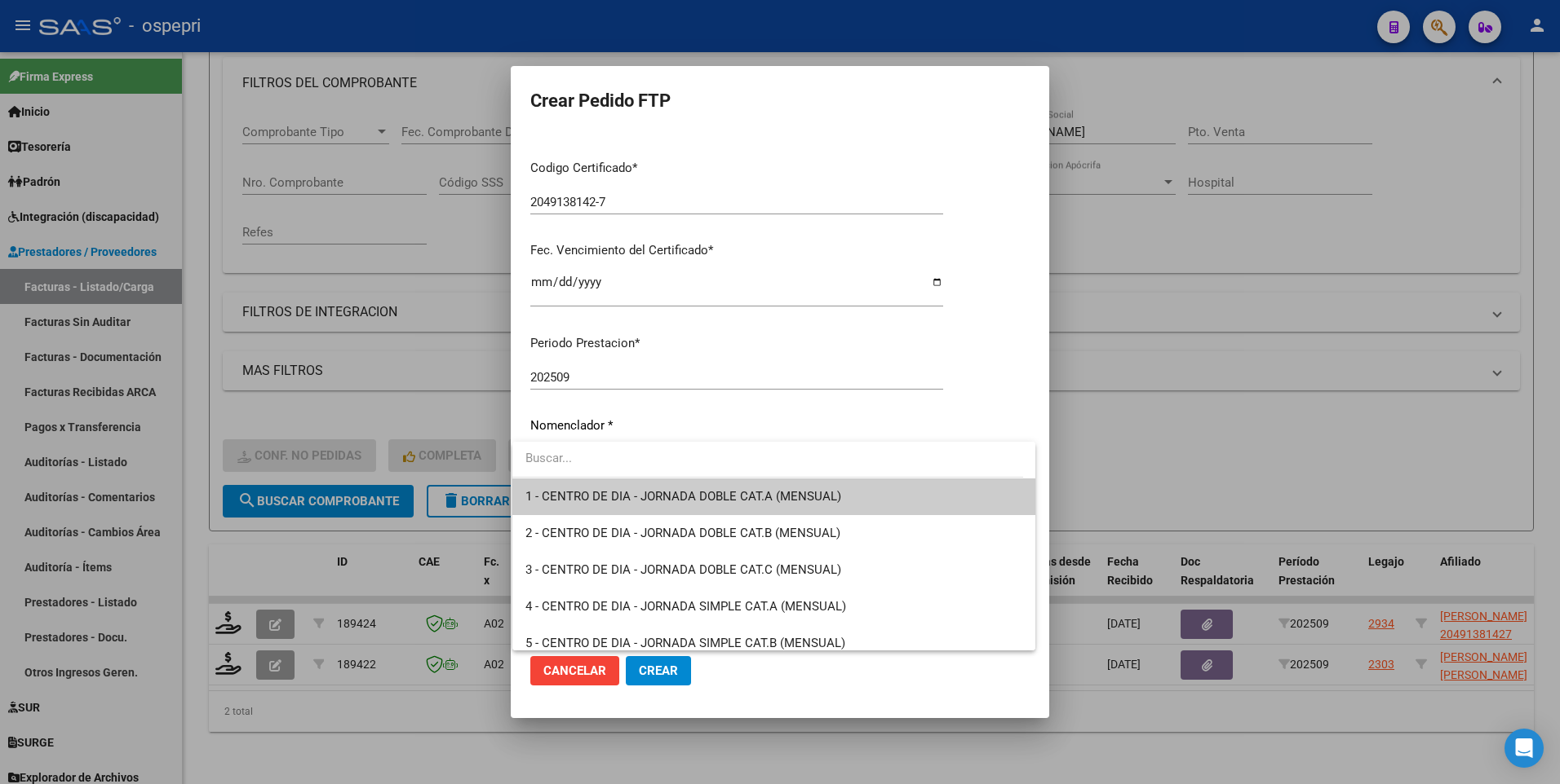
type input "9"
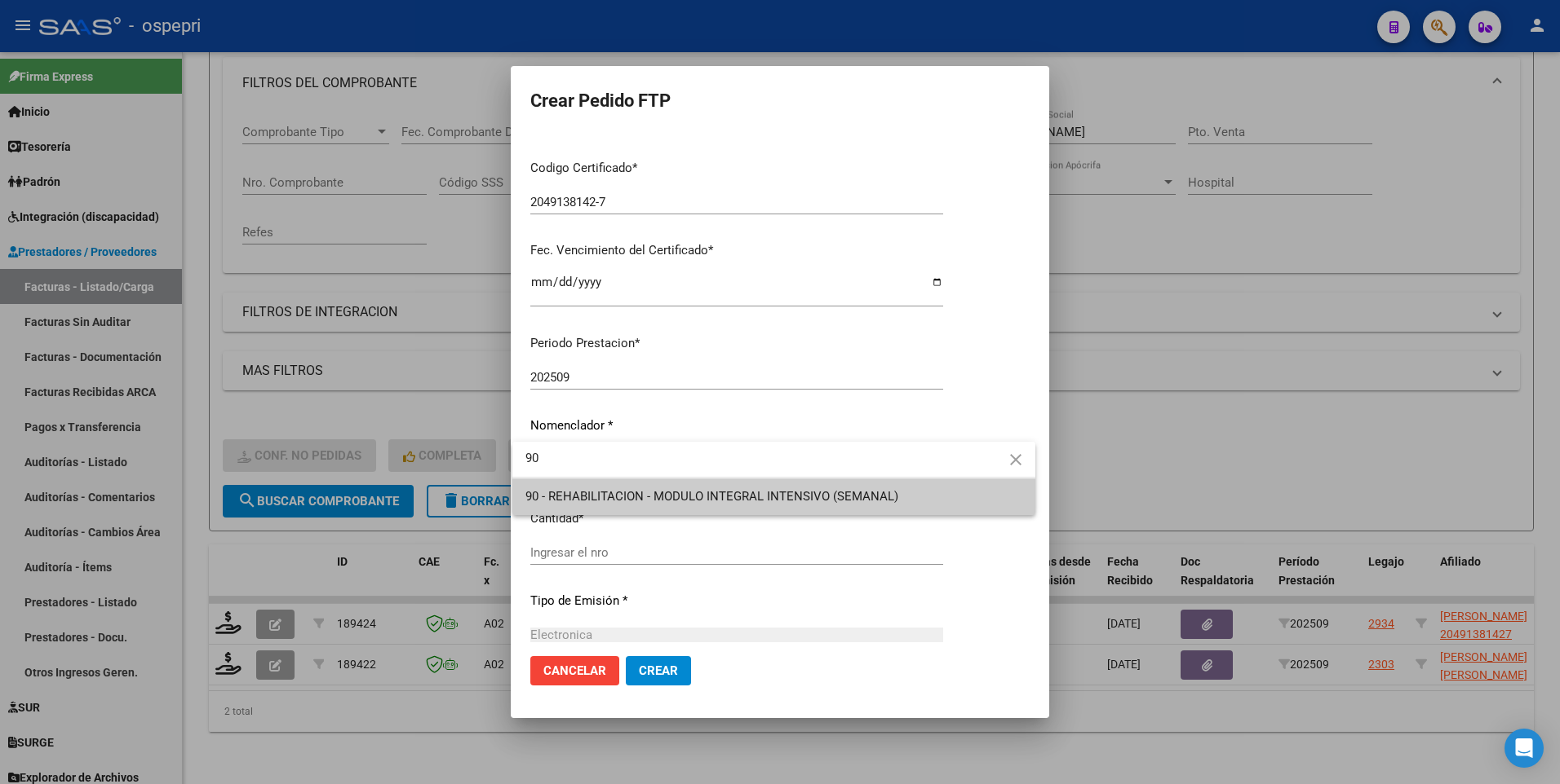
type input "90"
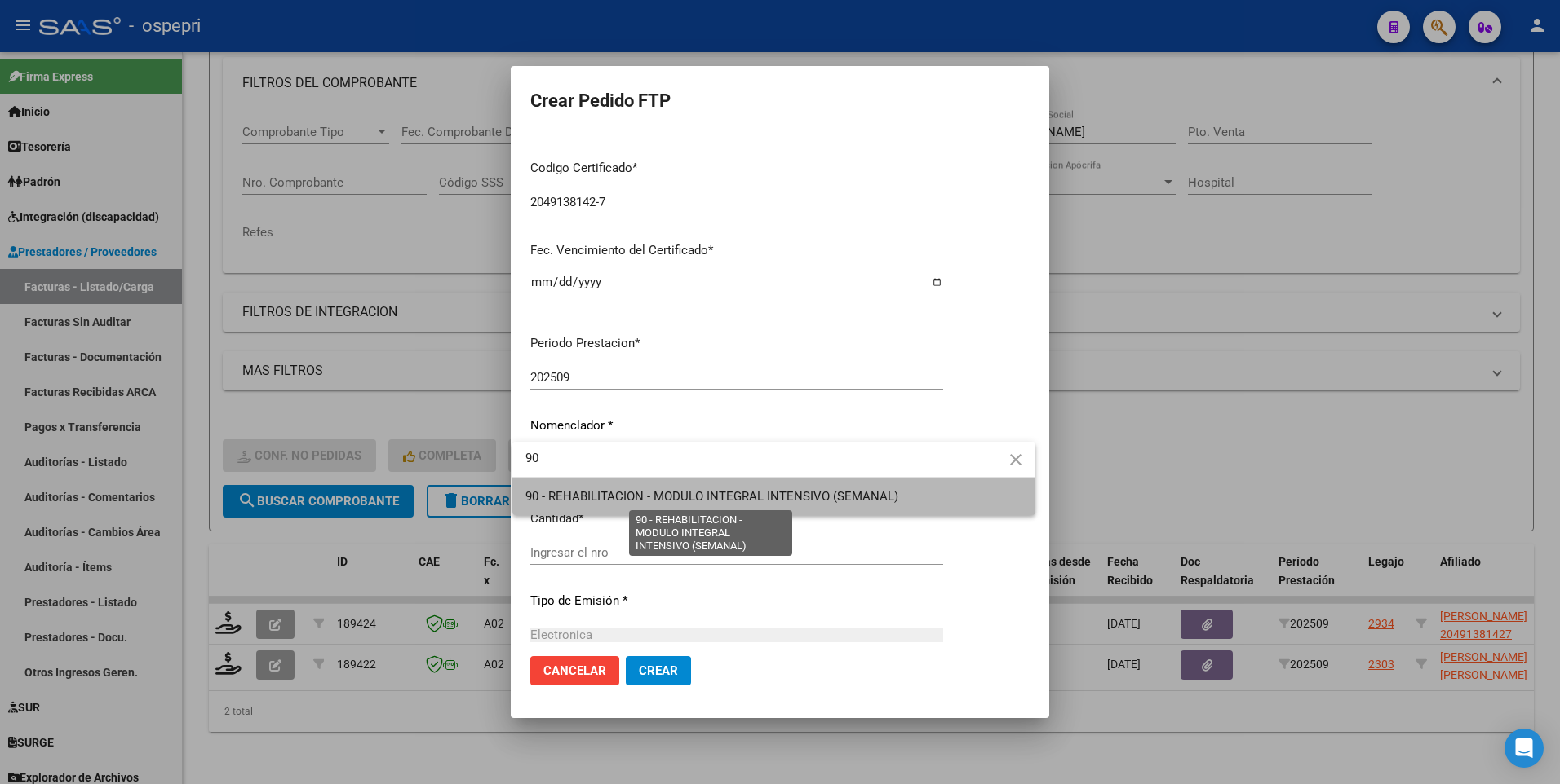
click at [837, 397] on span "90 - REHABILITACION - MODULO INTEGRAL INTENSIVO (SEMANAL)" at bounding box center [712, 497] width 373 height 15
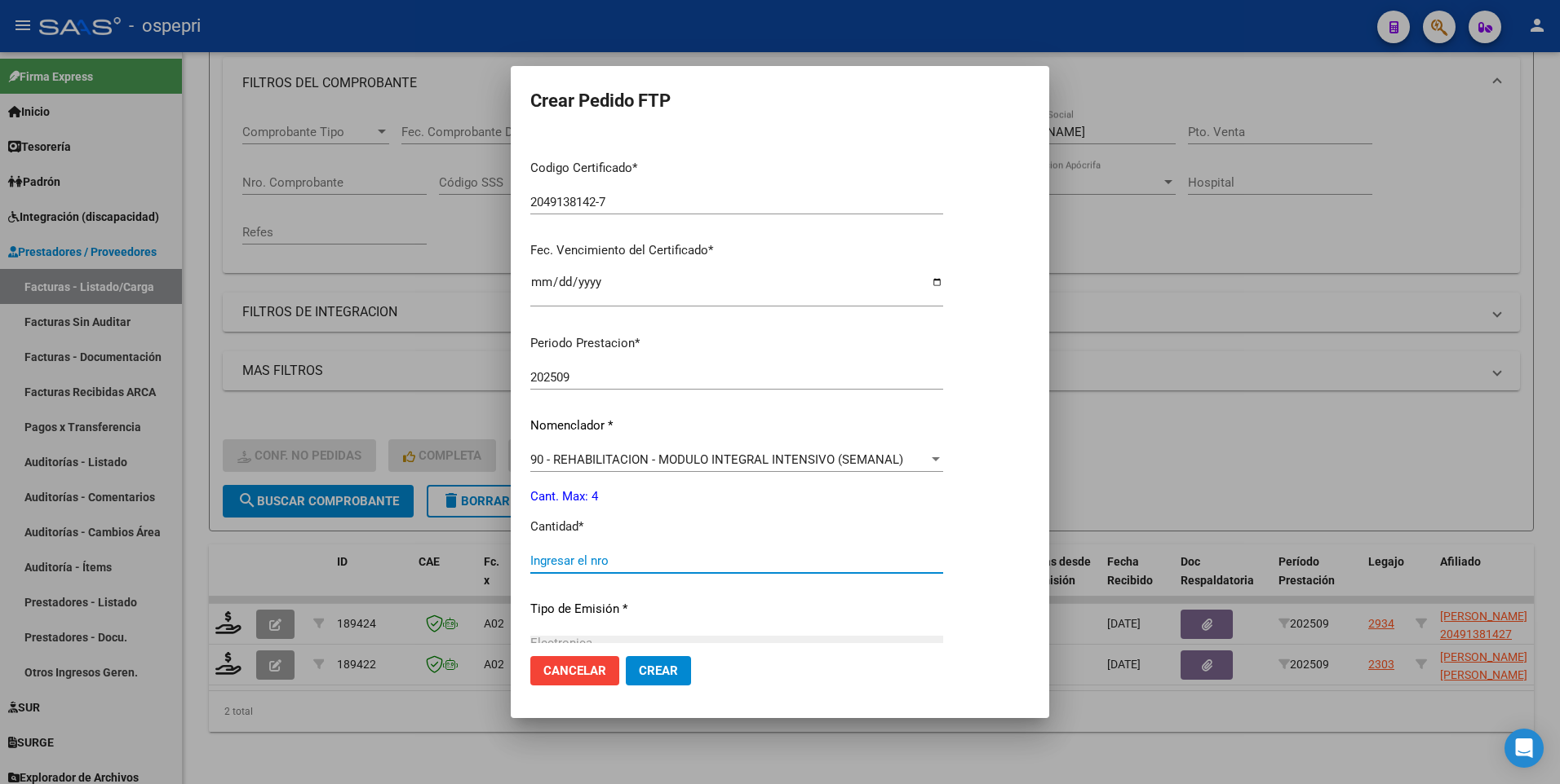
click at [572, 397] on input "Ingresar el nro" at bounding box center [737, 561] width 413 height 15
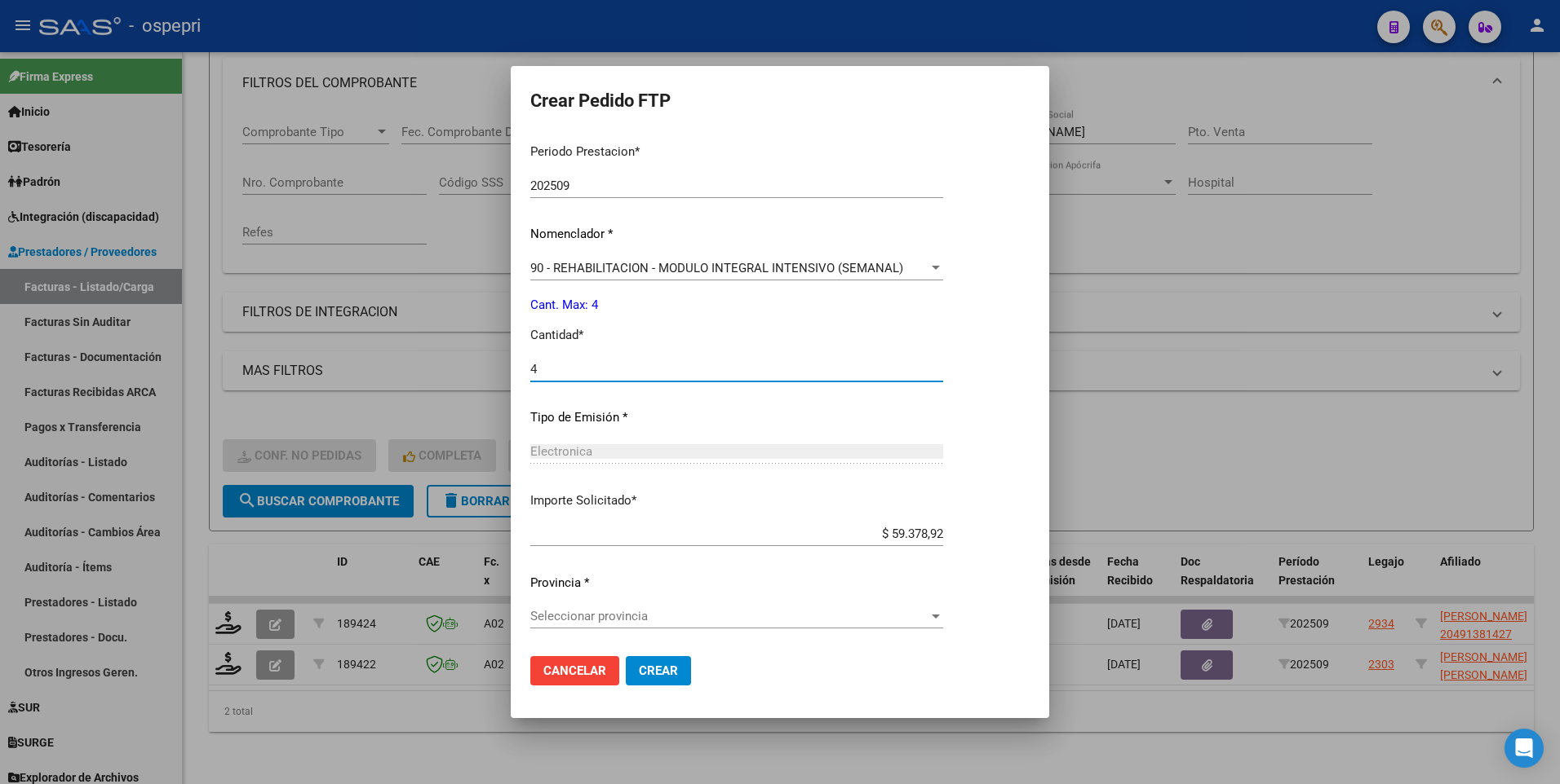
scroll to position [519, 0]
type input "4"
click at [943, 397] on div at bounding box center [936, 615] width 15 height 13
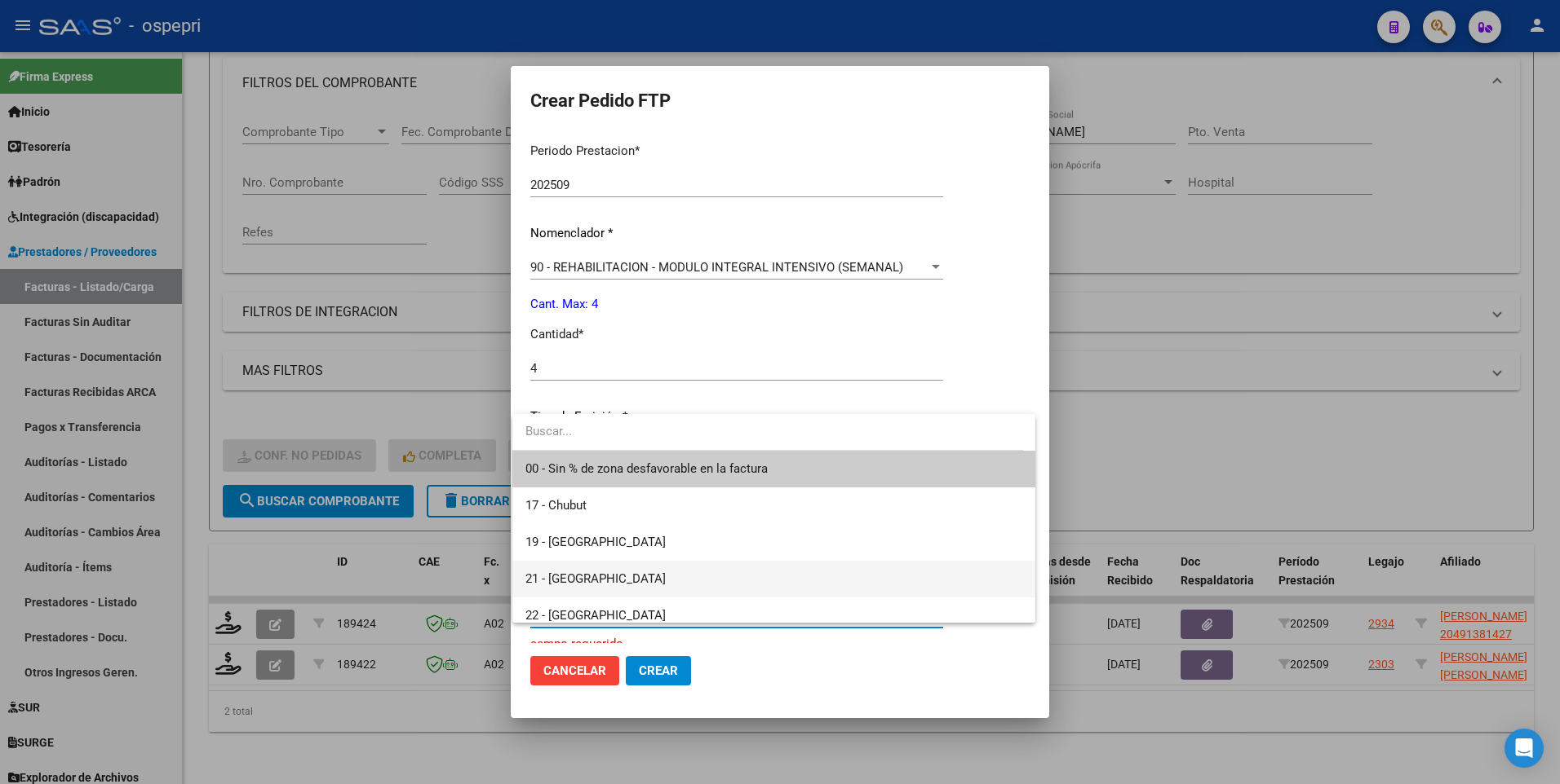
click at [607, 397] on span "21 - Neuquén" at bounding box center [774, 579] width 497 height 37
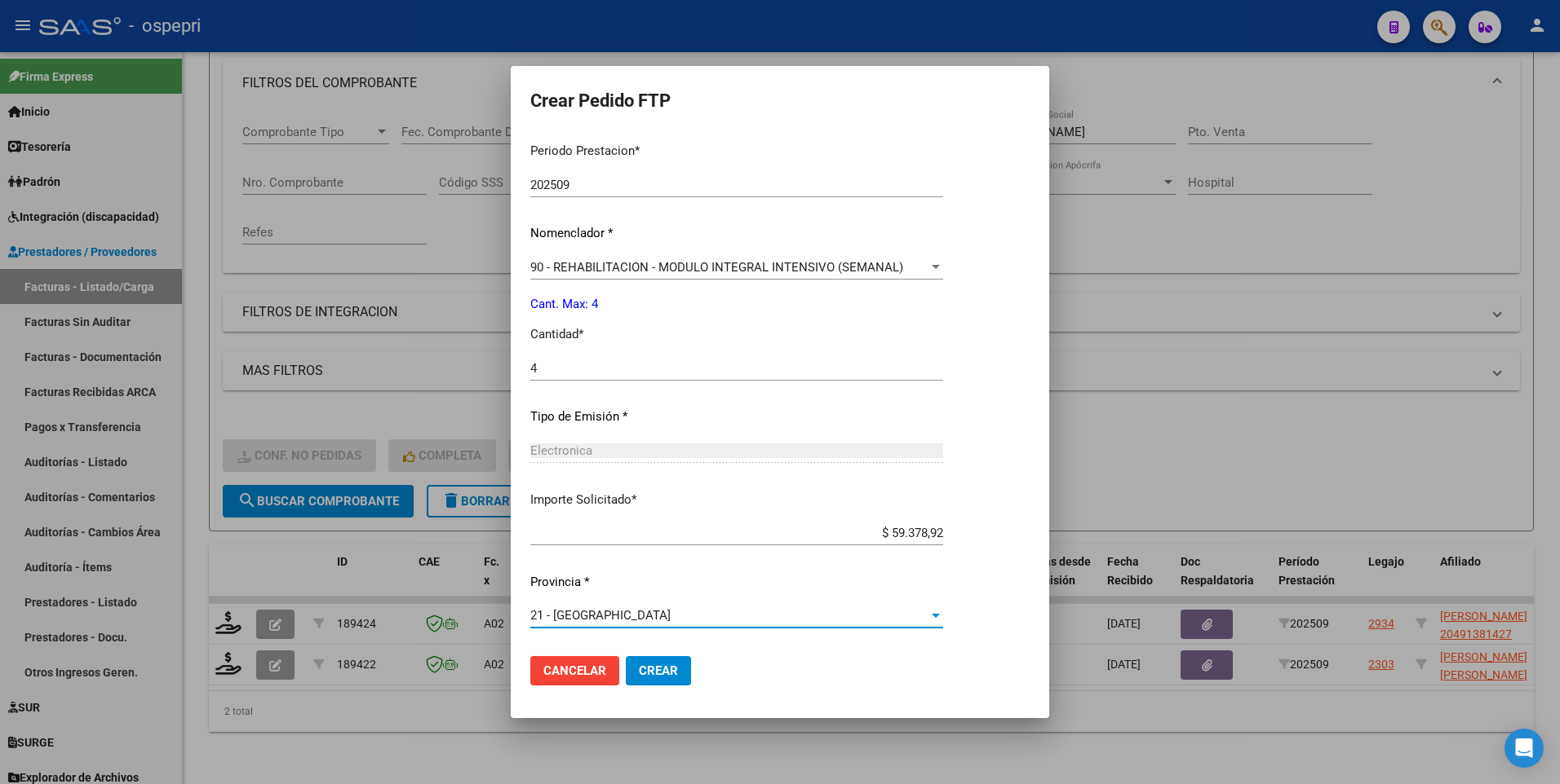
click at [665, 397] on span "Crear" at bounding box center [658, 671] width 39 height 15
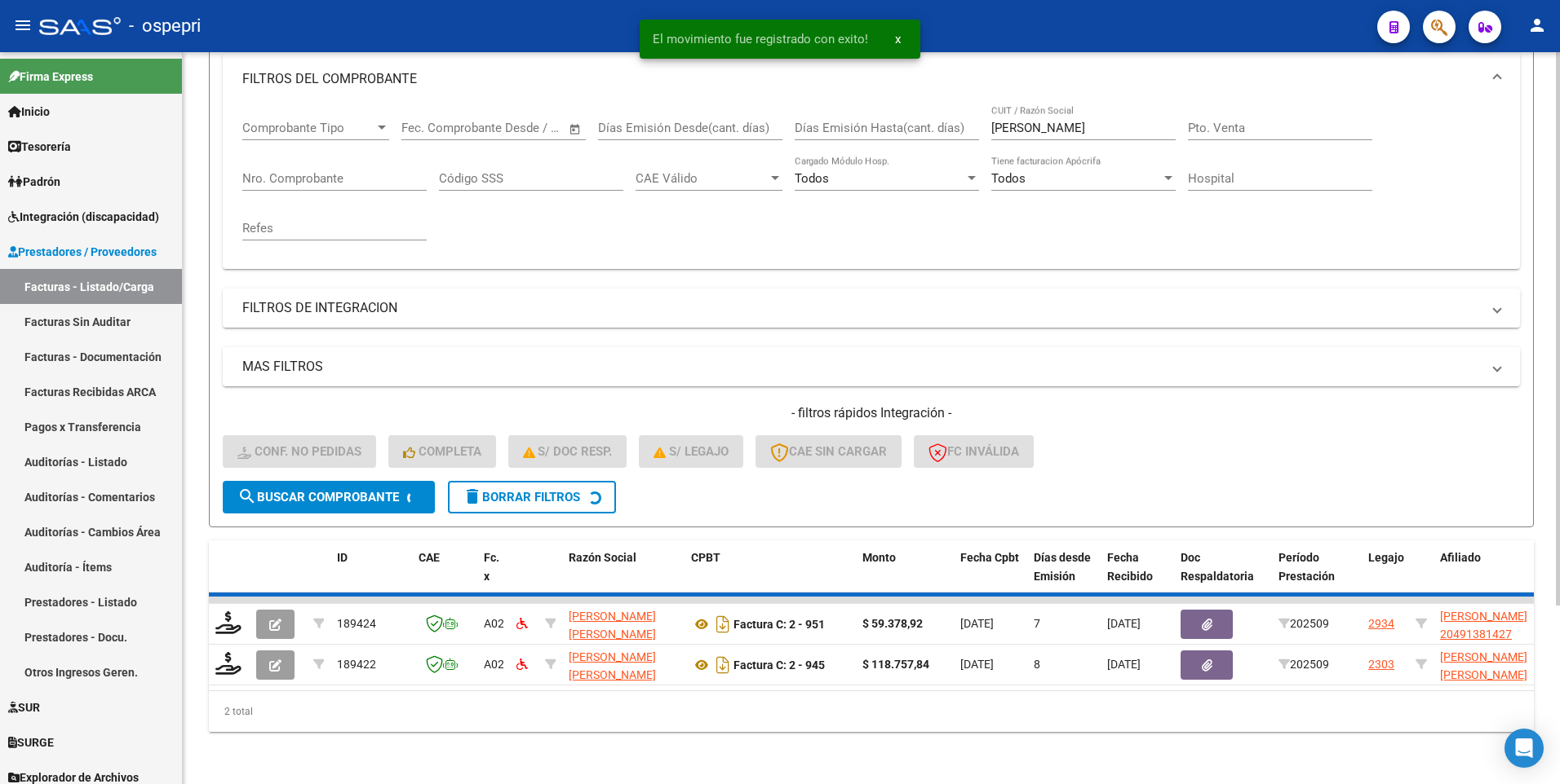
scroll to position [192, 0]
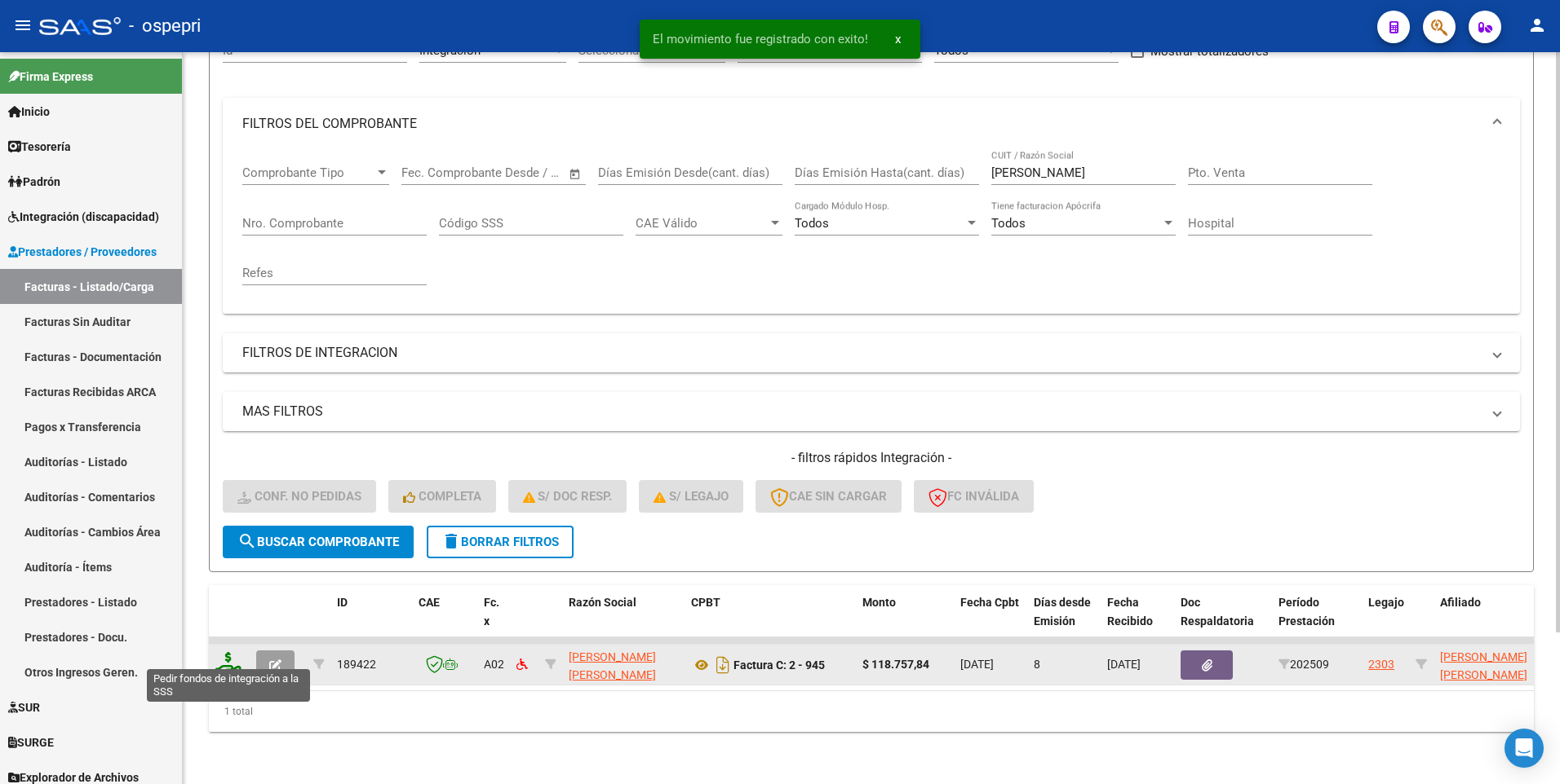
click at [230, 397] on icon at bounding box center [229, 663] width 26 height 23
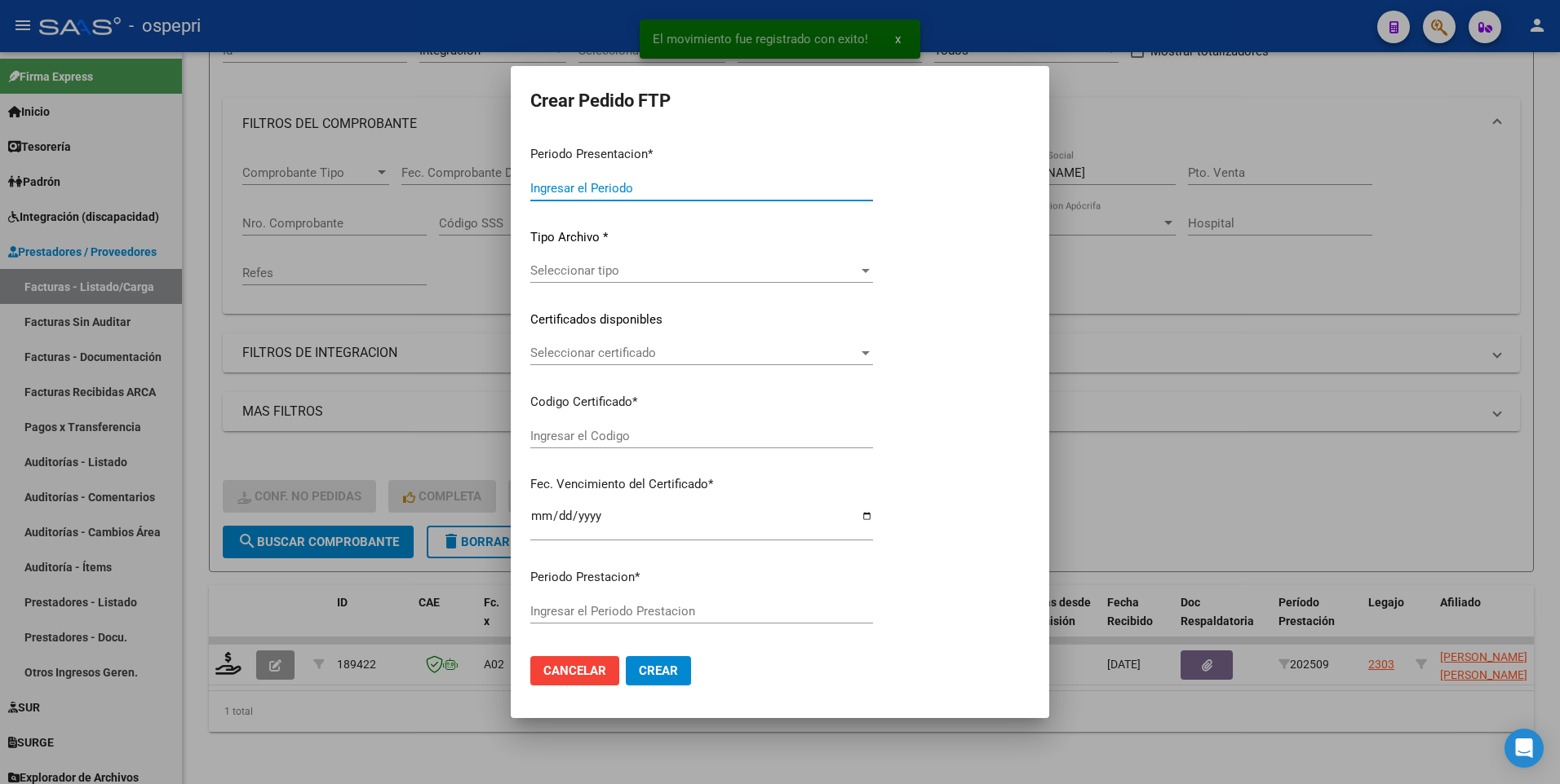
type input "202509"
type input "$ 118.757,84"
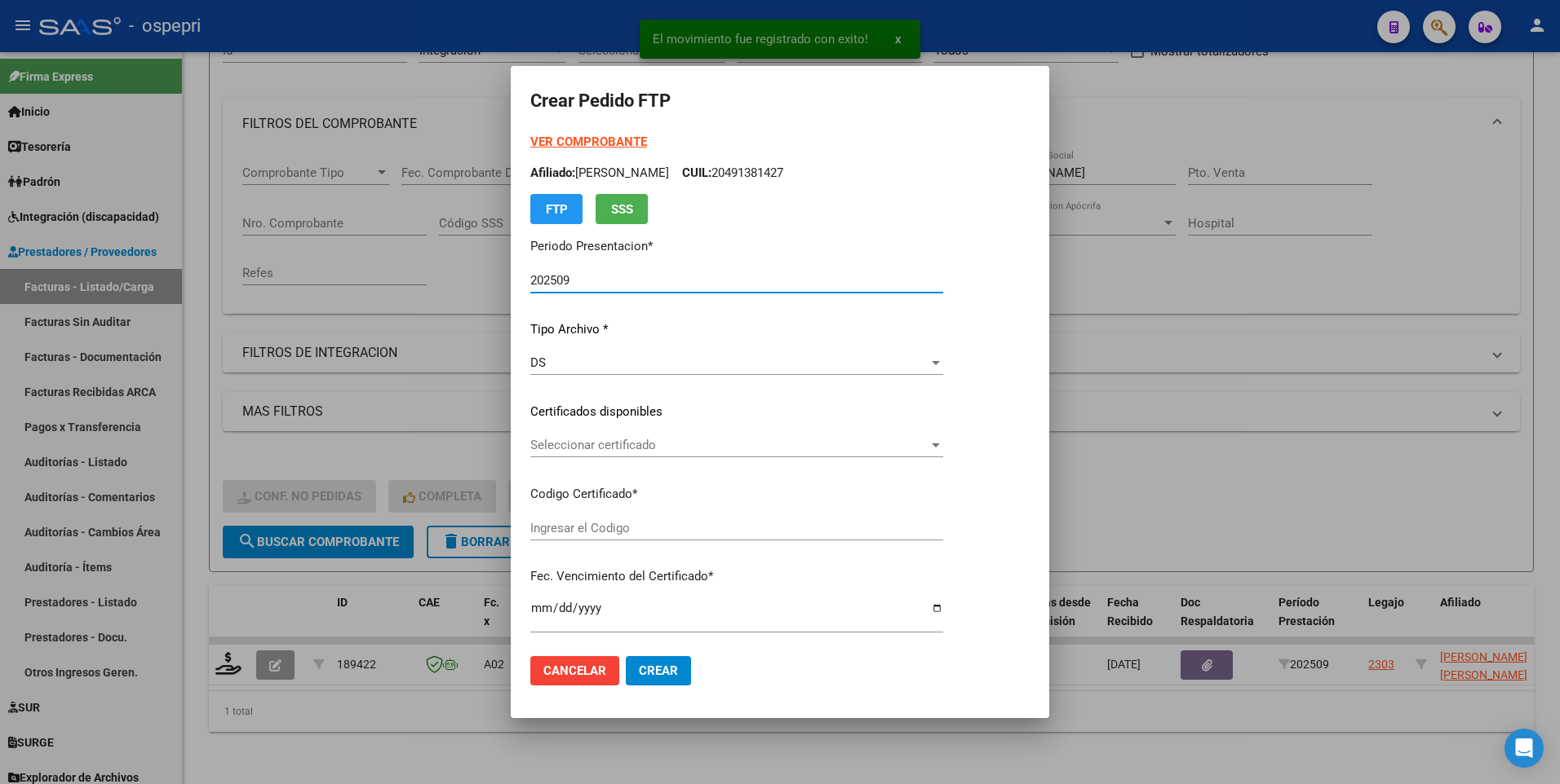
type input "ARG01000567609962019070420240704NQN249"
type input "2029-05-01"
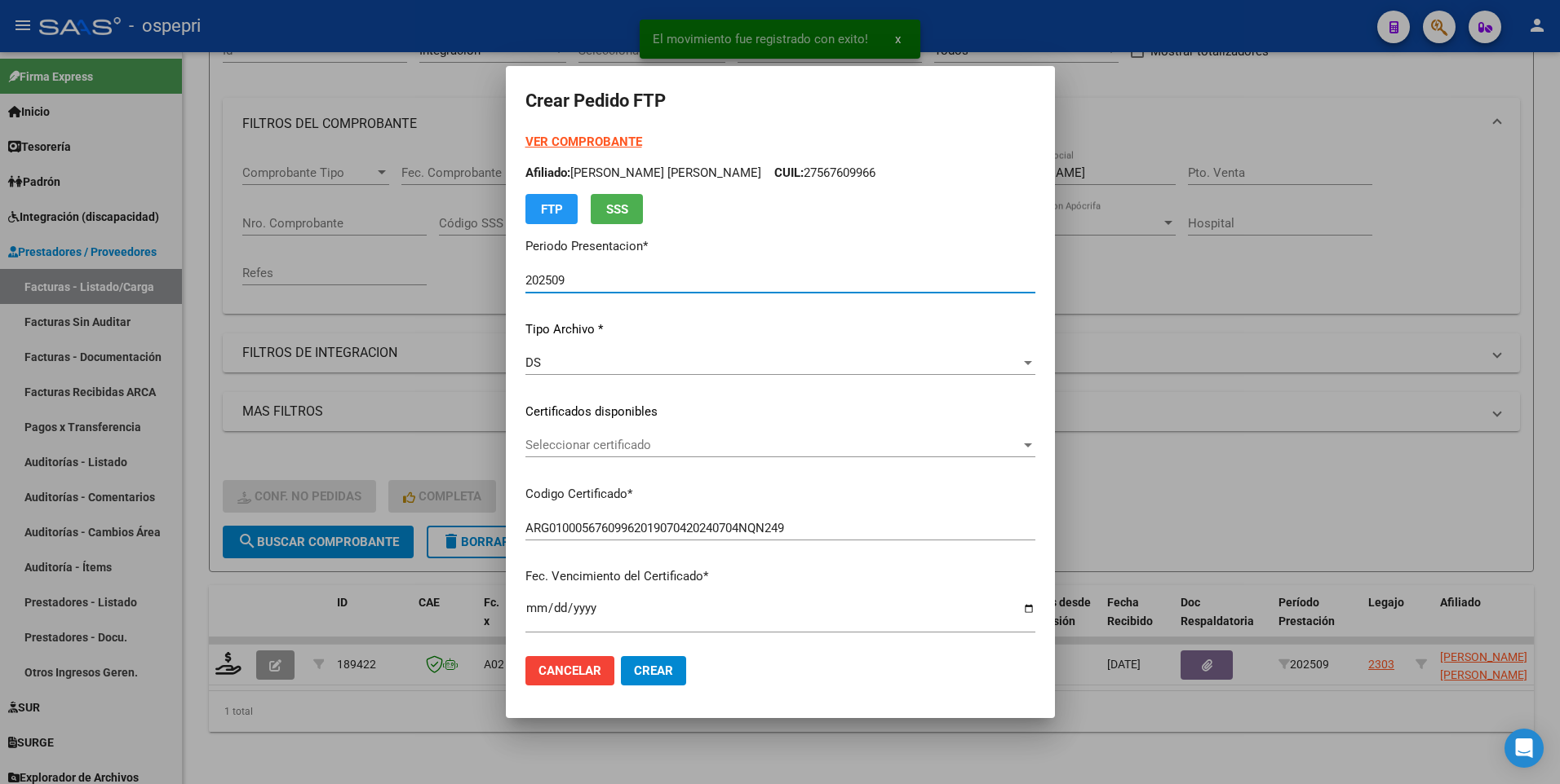
click at [1013, 397] on span "Seleccionar certificado" at bounding box center [773, 445] width 496 height 15
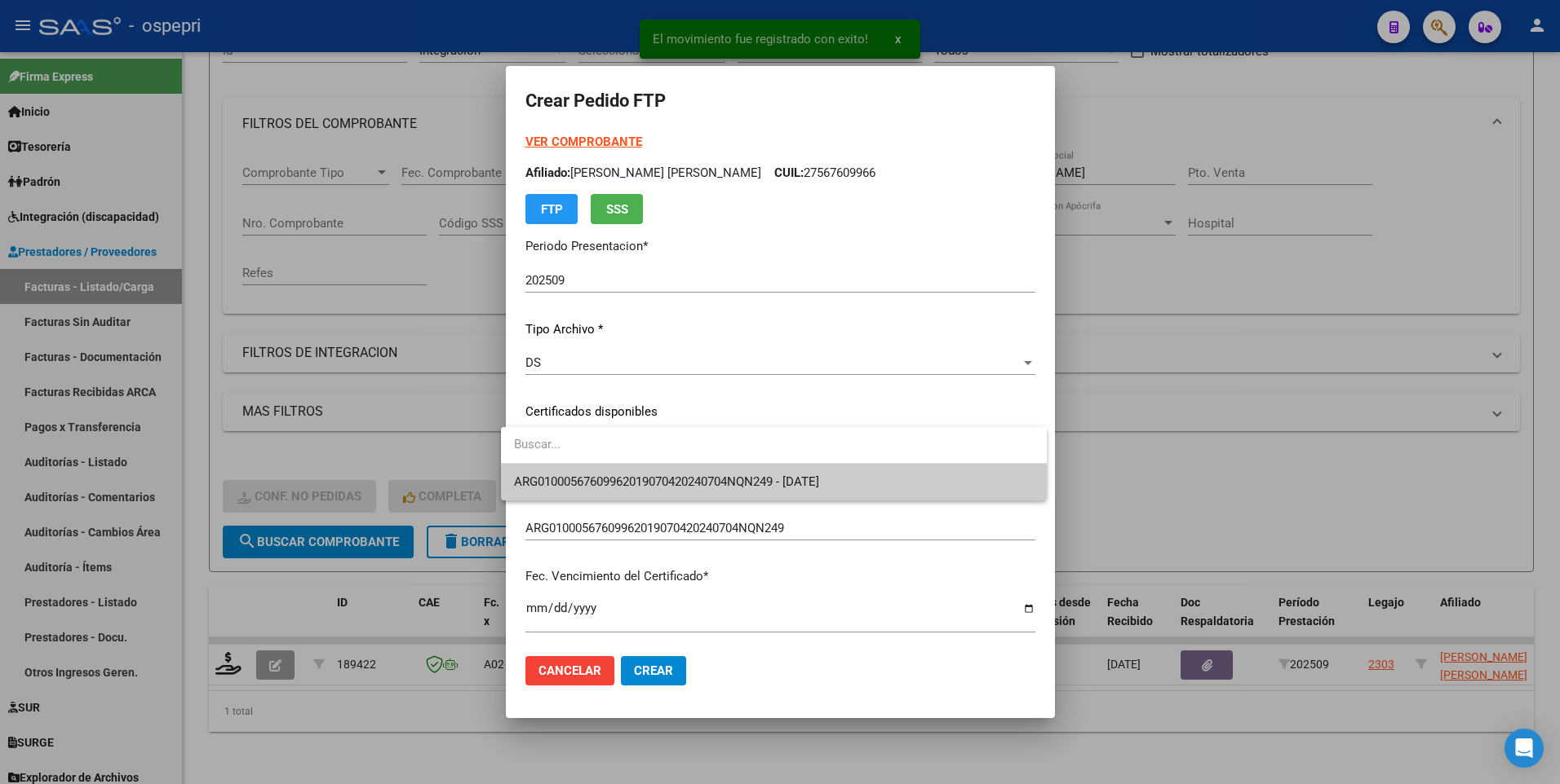
click at [901, 397] on span "ARG01000567609962019070420240704NQN249 - 2029-05-01" at bounding box center [774, 482] width 520 height 37
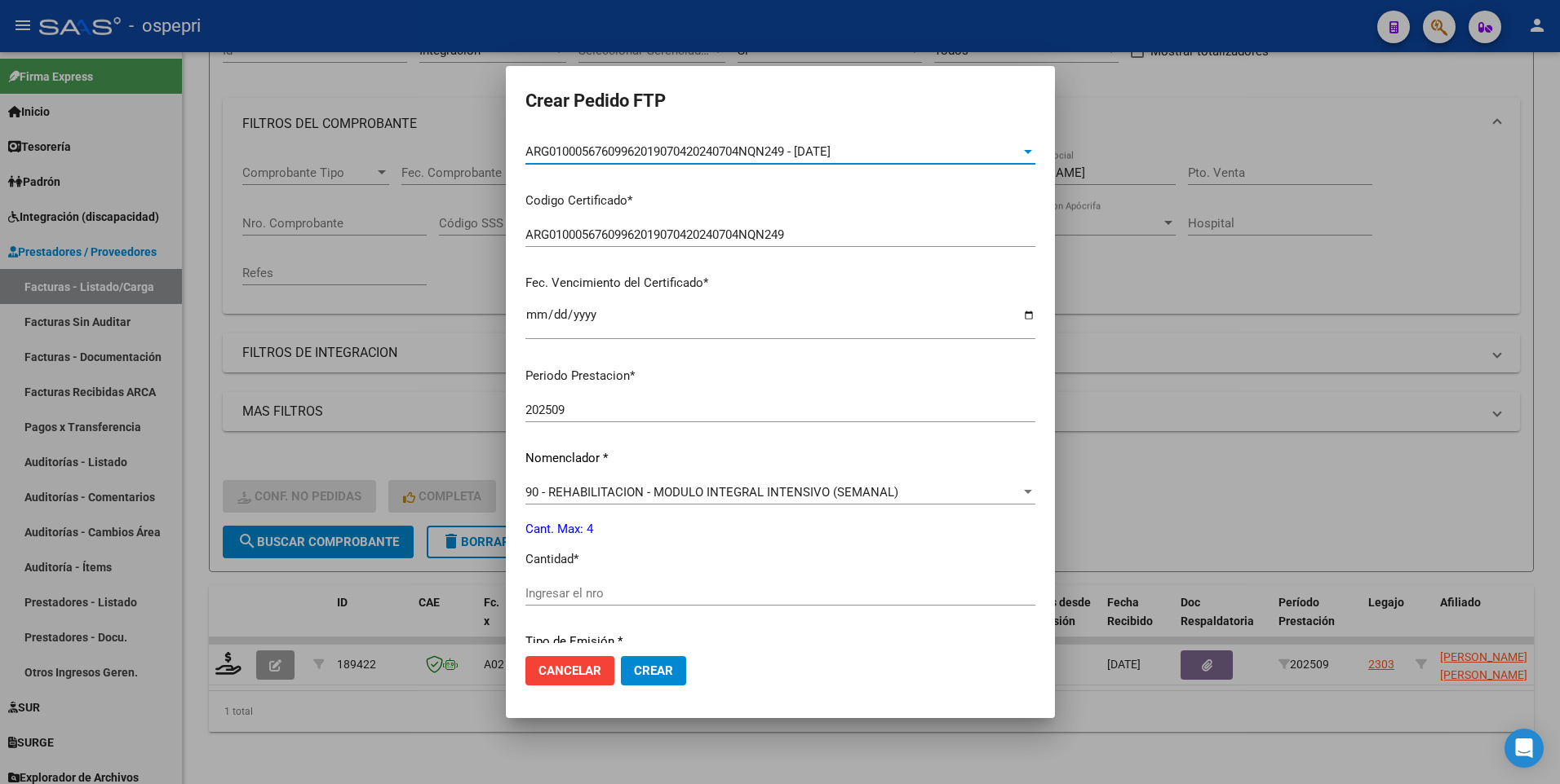
scroll to position [326, 0]
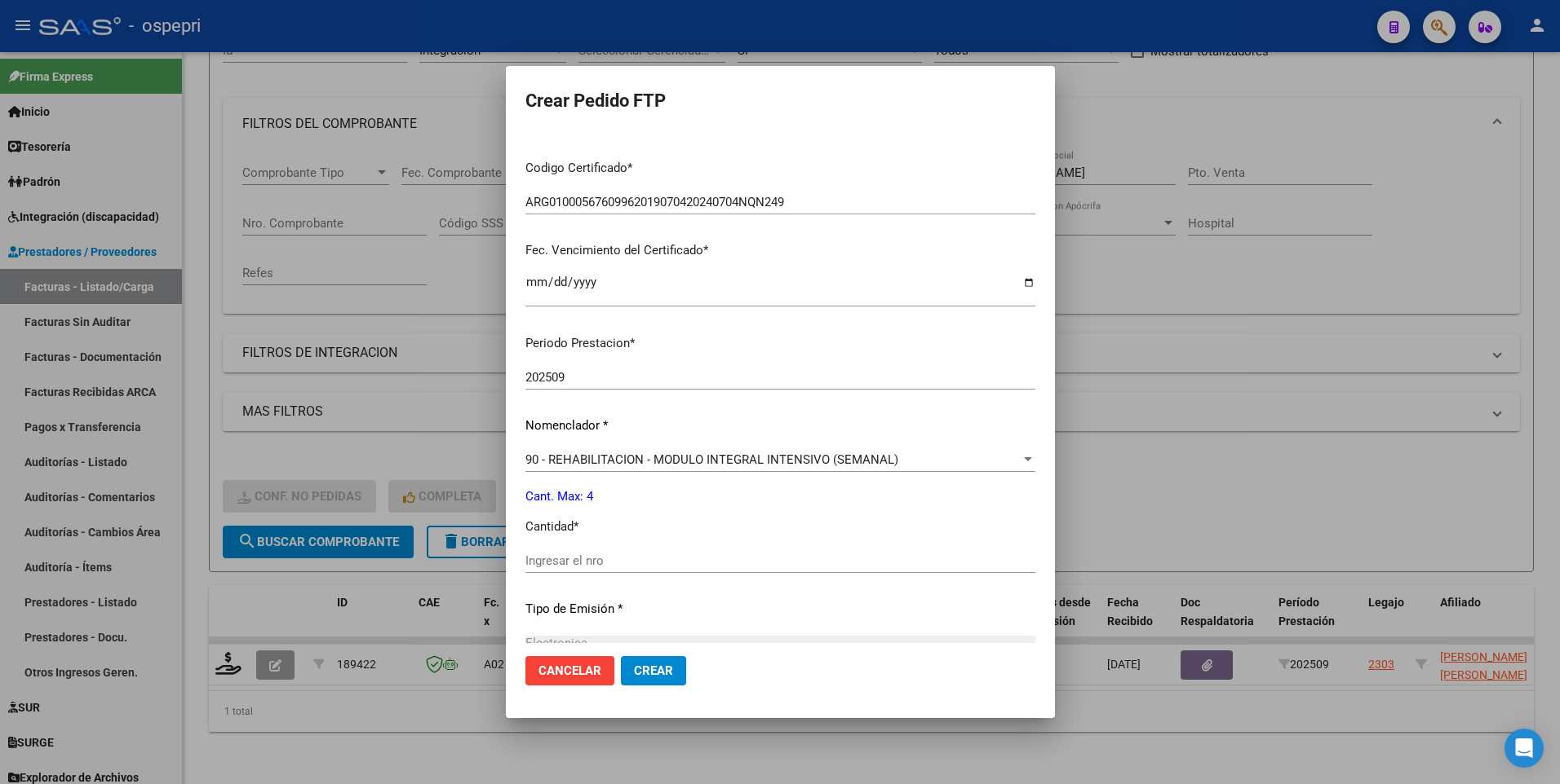
click at [672, 397] on input "Ingresar el nro" at bounding box center [780, 561] width 510 height 15
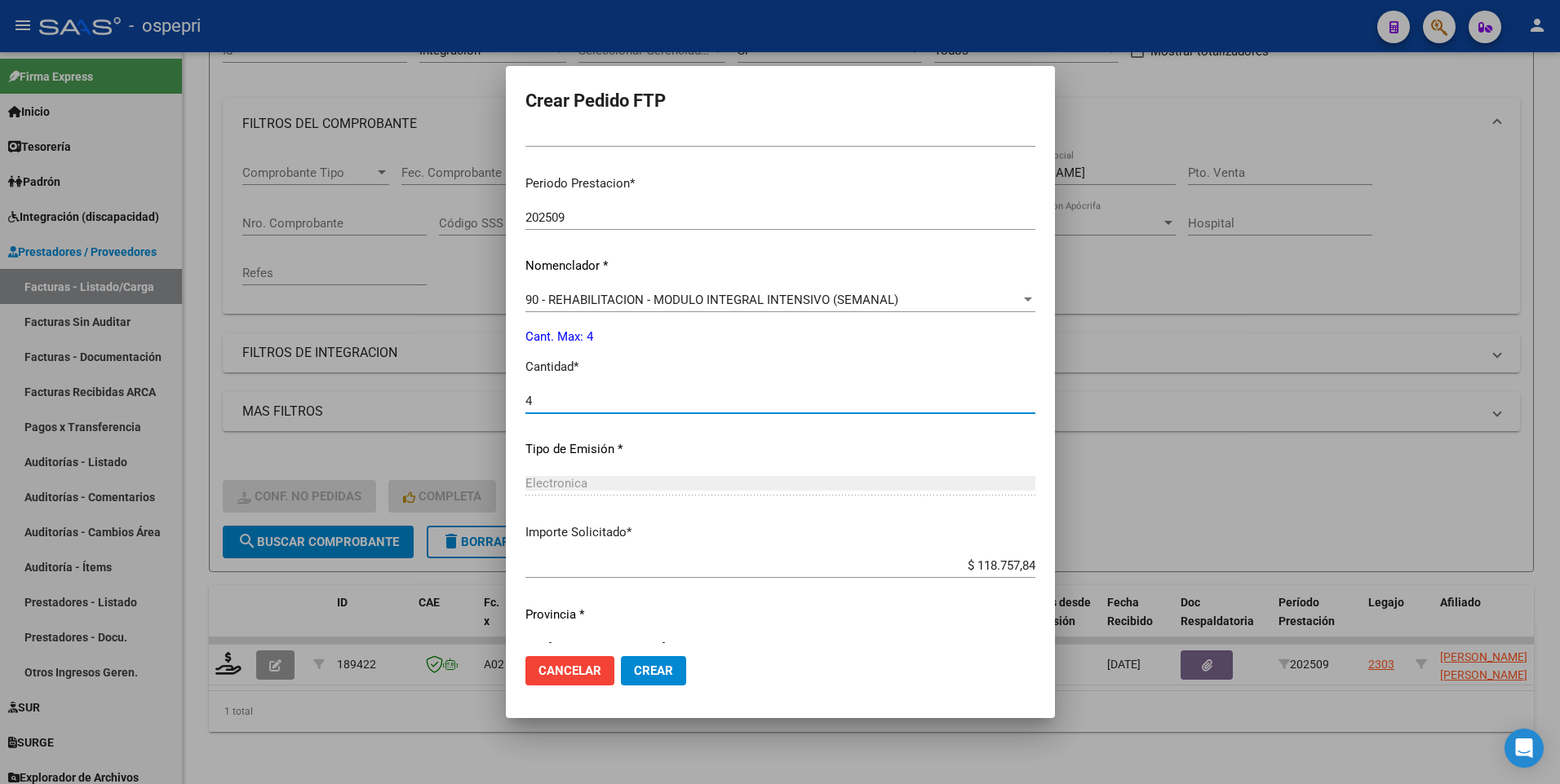
scroll to position [519, 0]
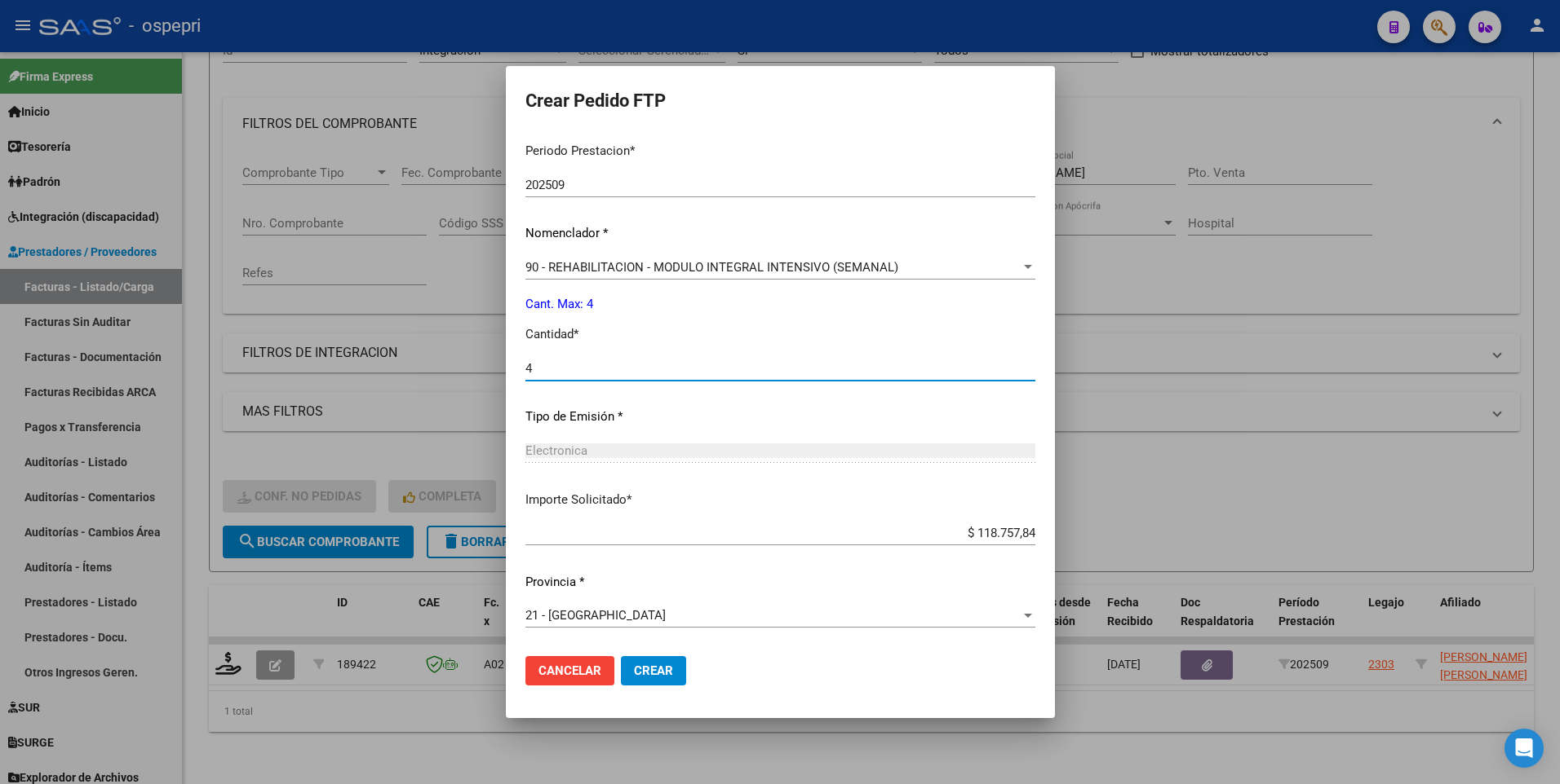
type input "4"
click at [647, 397] on span "Crear" at bounding box center [653, 671] width 39 height 15
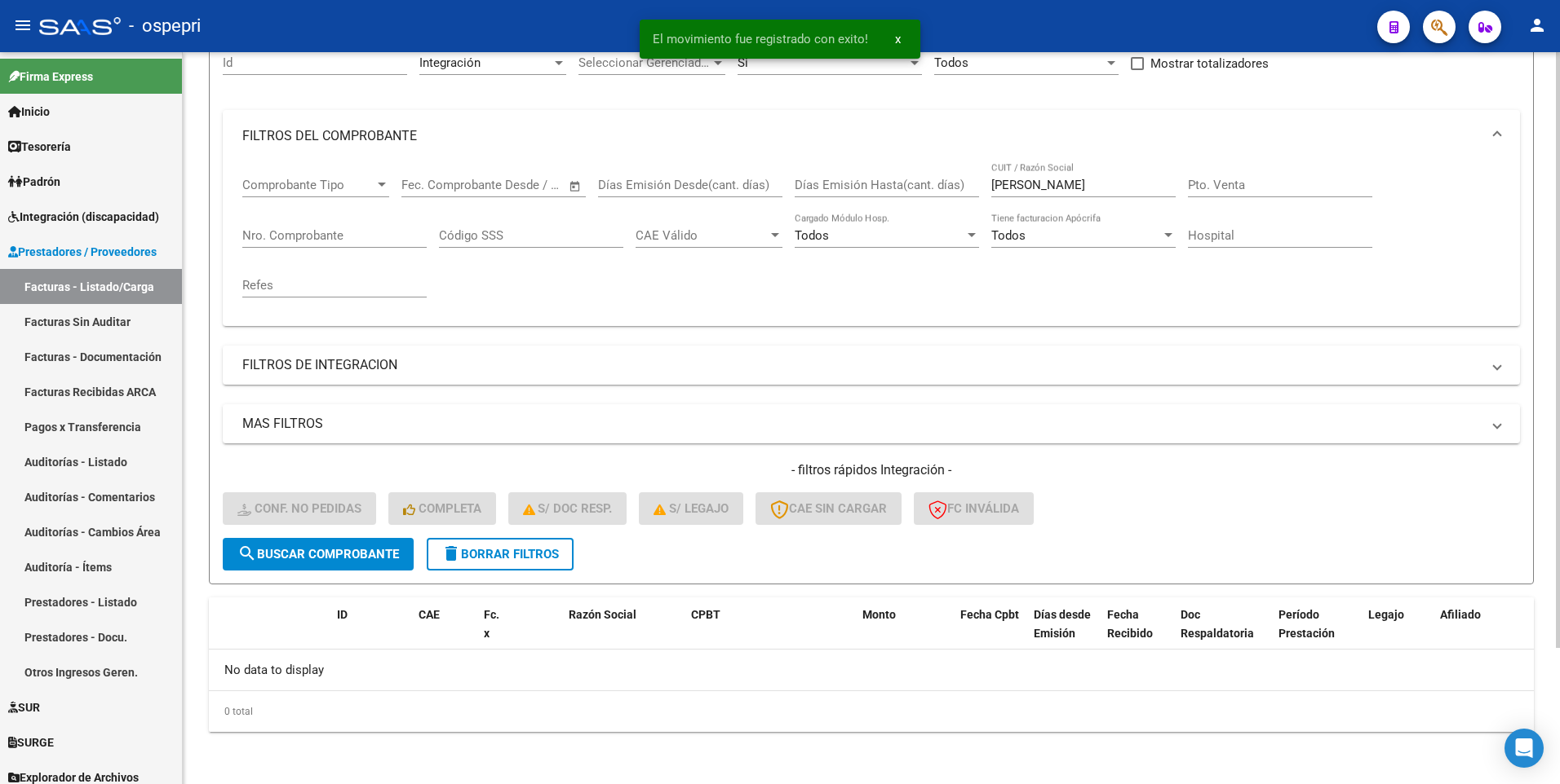
scroll to position [167, 0]
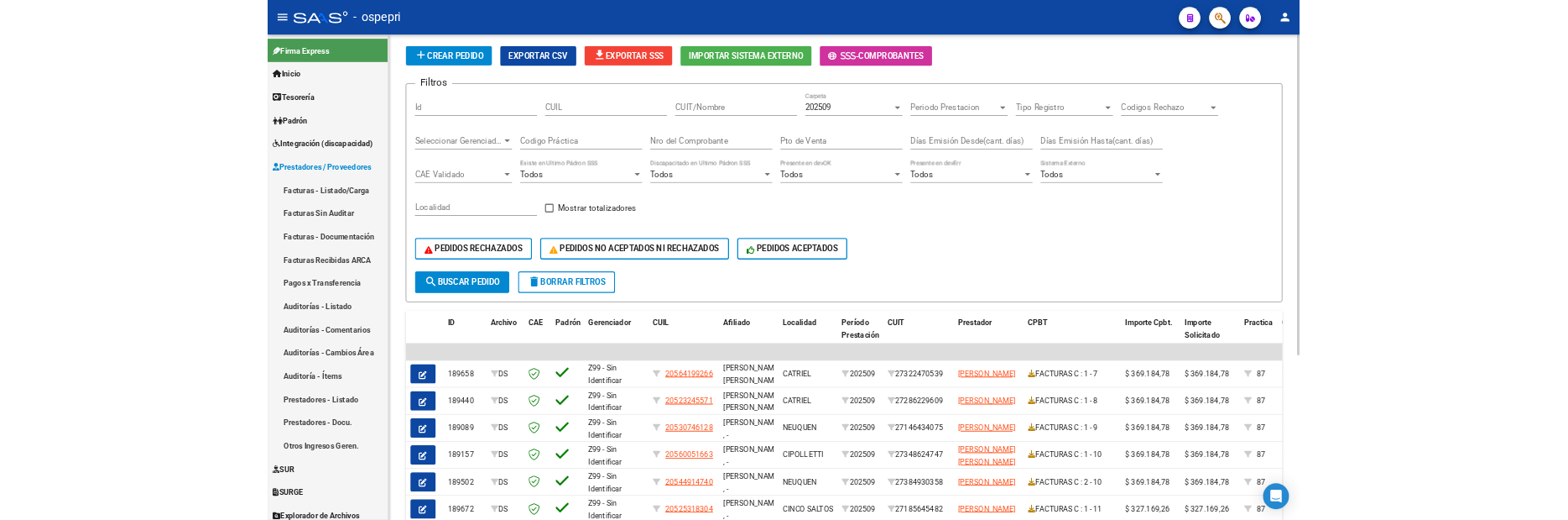
scroll to position [139, 0]
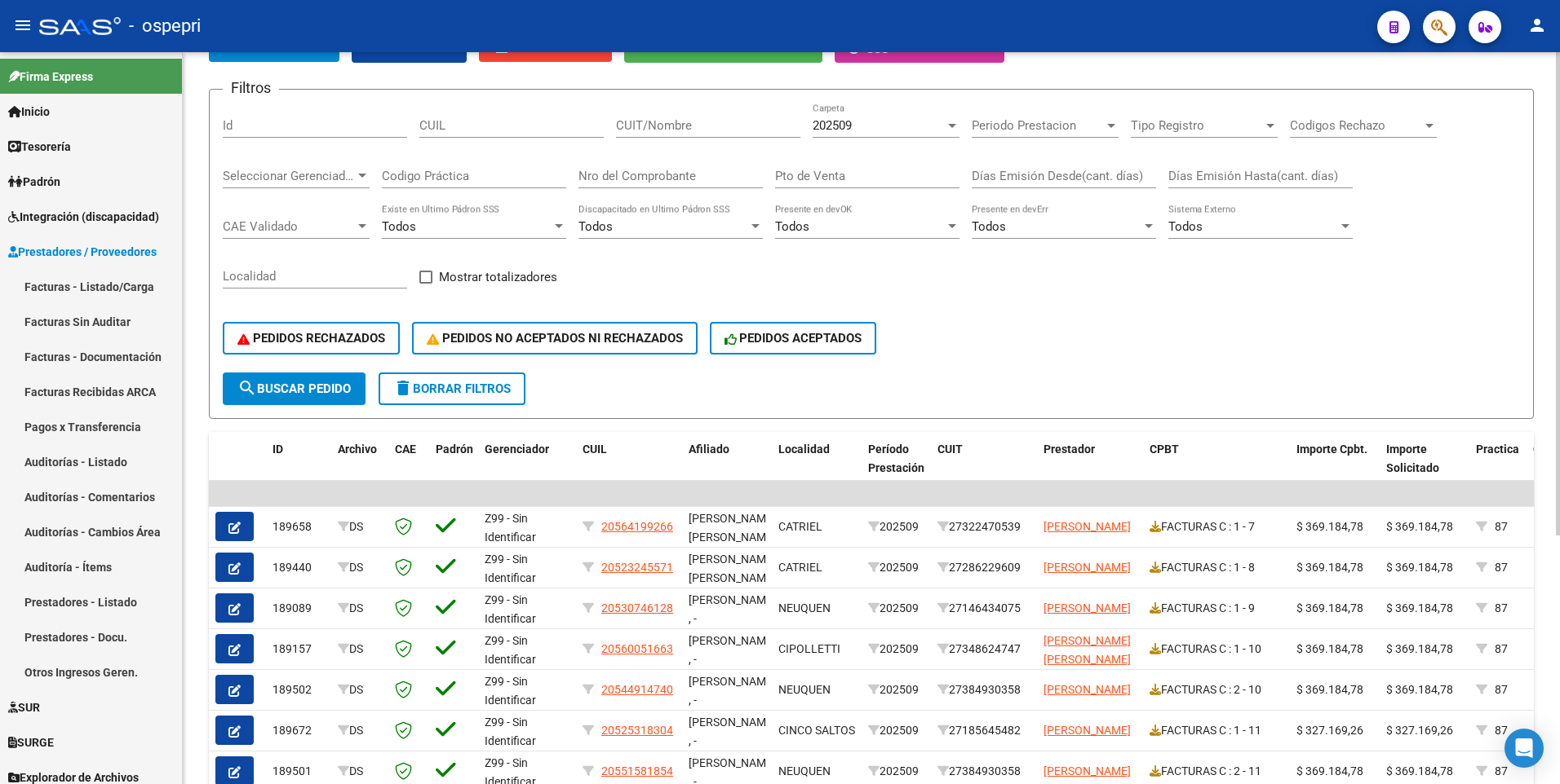
click at [1554, 410] on div "DS.DEVERR: Último Archivo SSS publicado hace: 8 días - DS.DEVOK: Último Archivo…" at bounding box center [873, 465] width 1381 height 1096
click at [1020, 327] on div "PEDIDOS RECHAZADOS PEDIDOS NO ACEPTADOS NI RECHAZADOS PEDIDOS ACEPTADOS" at bounding box center [871, 339] width 1297 height 69
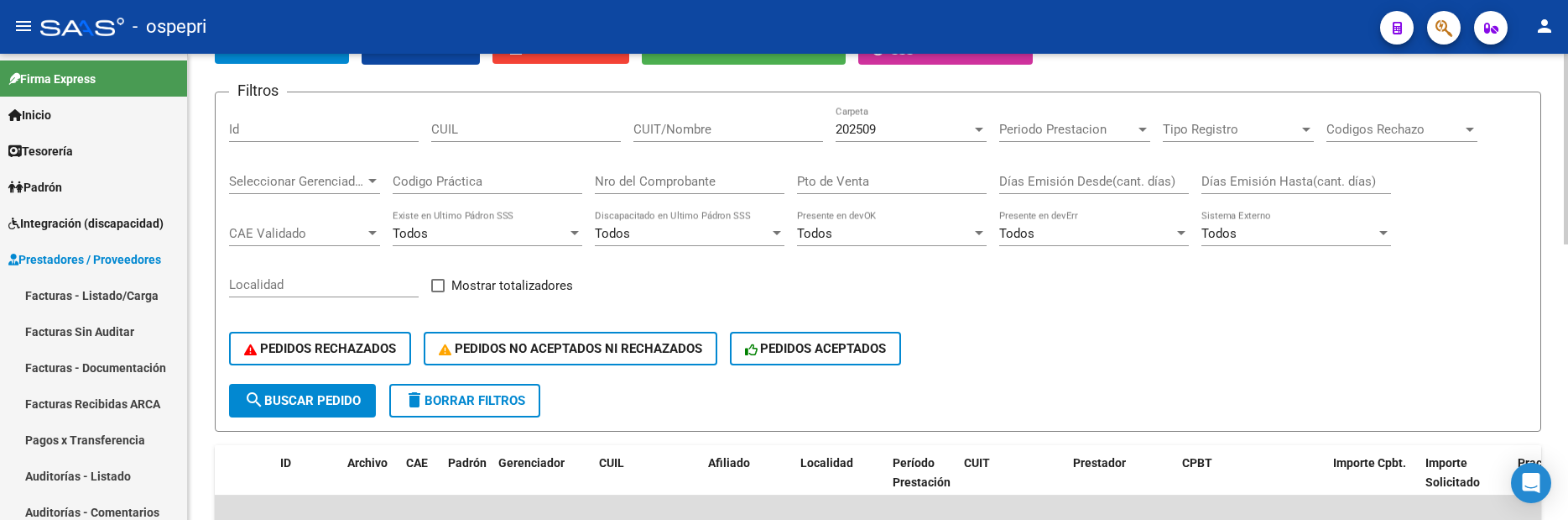
scroll to position [55, 0]
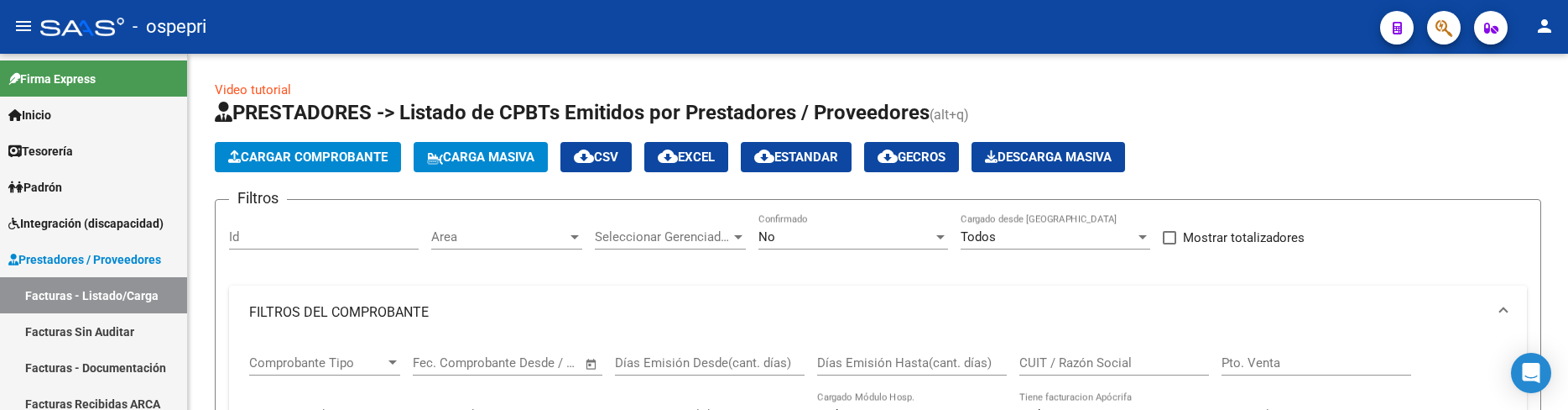
scroll to position [281, 0]
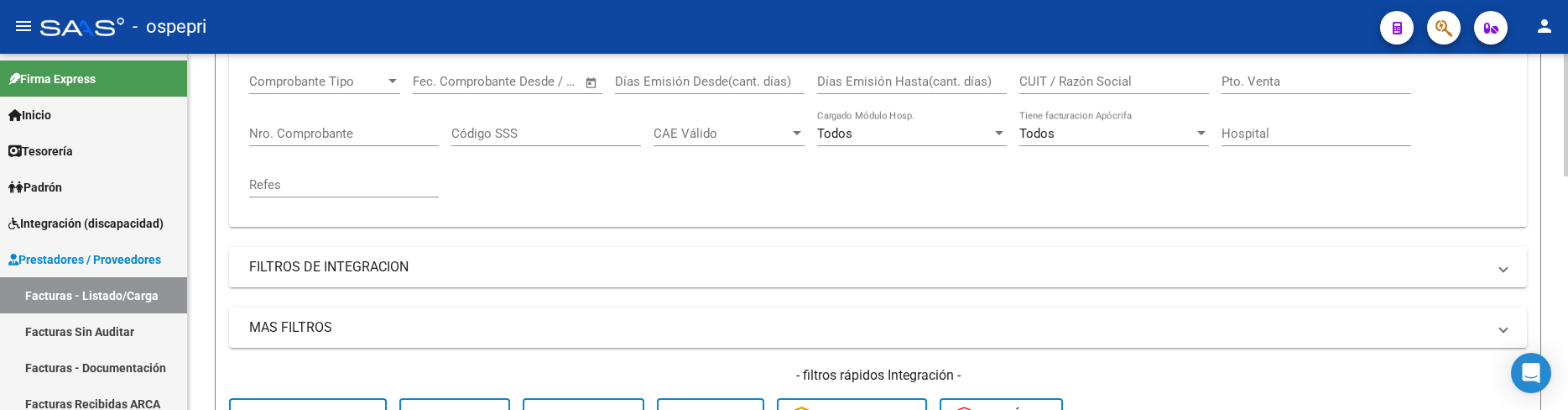
click at [1565, 240] on div at bounding box center [1565, 213] width 4 height 123
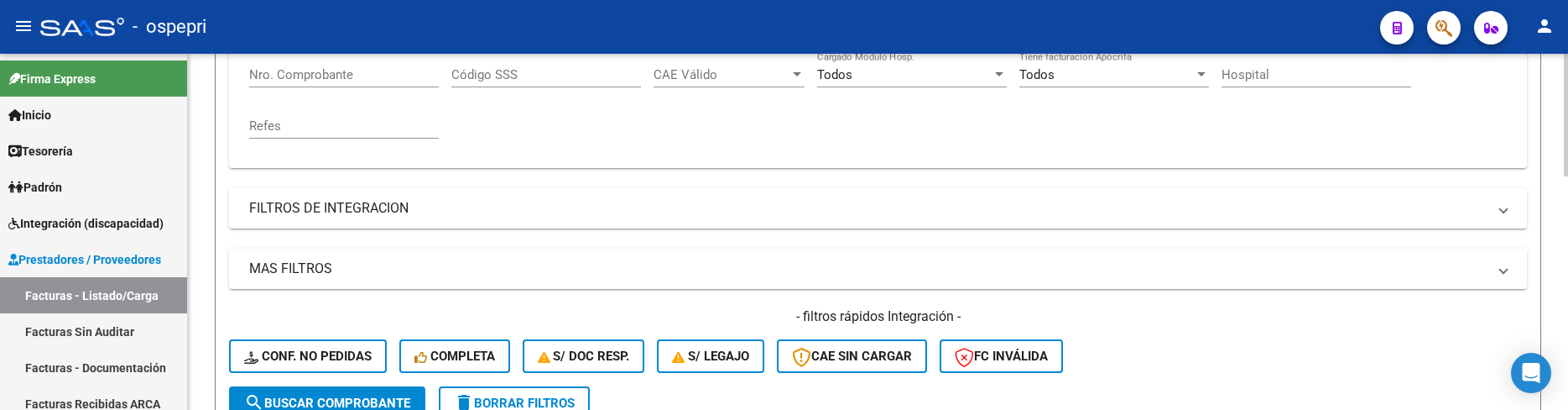
scroll to position [365, 0]
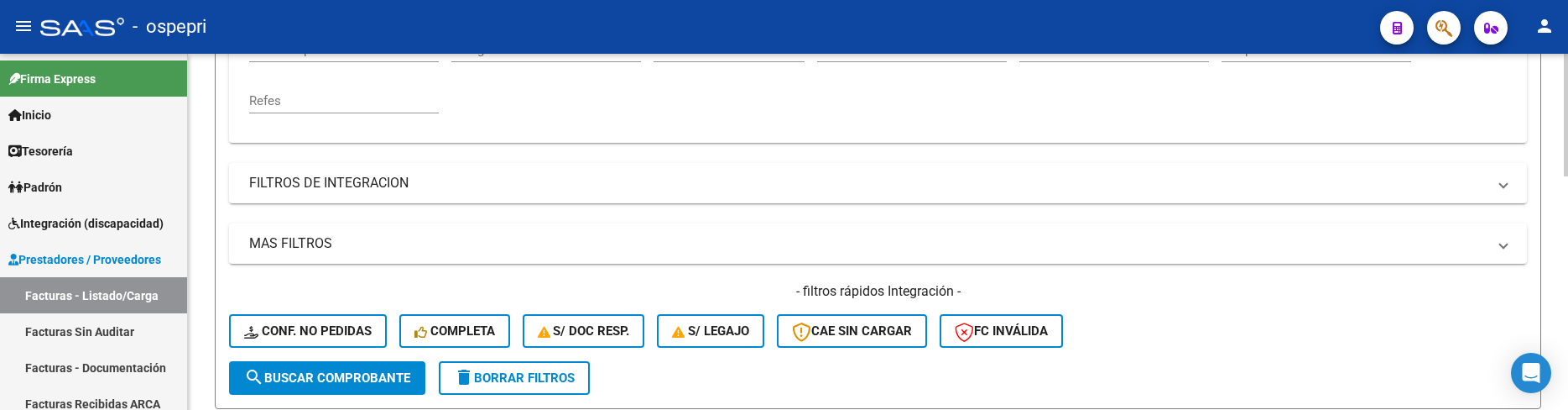
click at [1126, 279] on div "MAS FILTROS Todos Con Doc. Respaldatoria Todos Con Trazabilidad Todos Asociado …" at bounding box center [878, 292] width 1298 height 138
click at [1173, 322] on div "- filtros rápidos Integración - Conf. no pedidas Completa S/ Doc Resp. S/ legaj…" at bounding box center [878, 322] width 1298 height 79
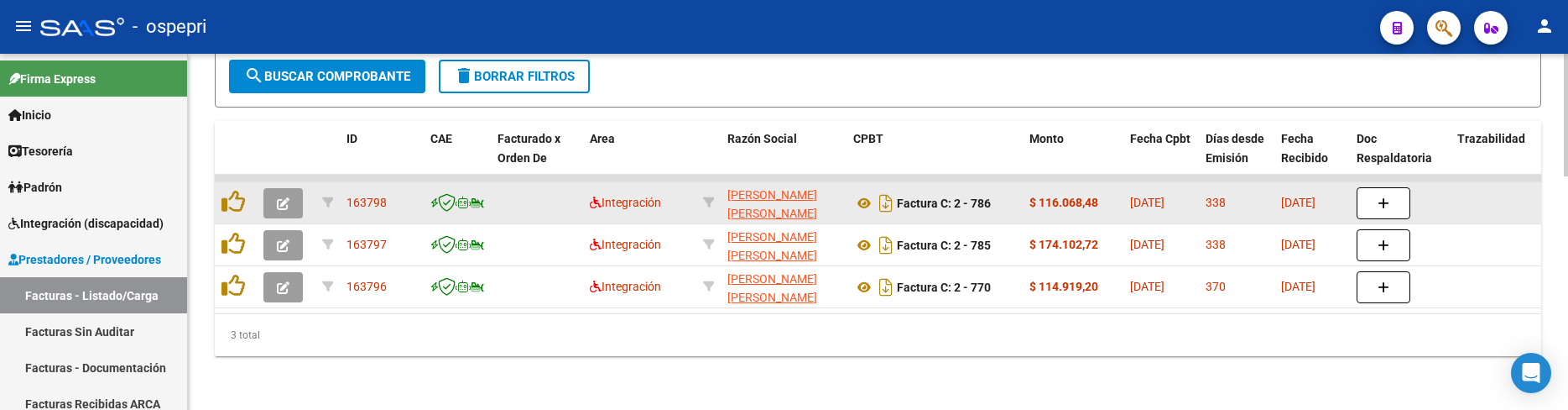
scroll to position [679, 0]
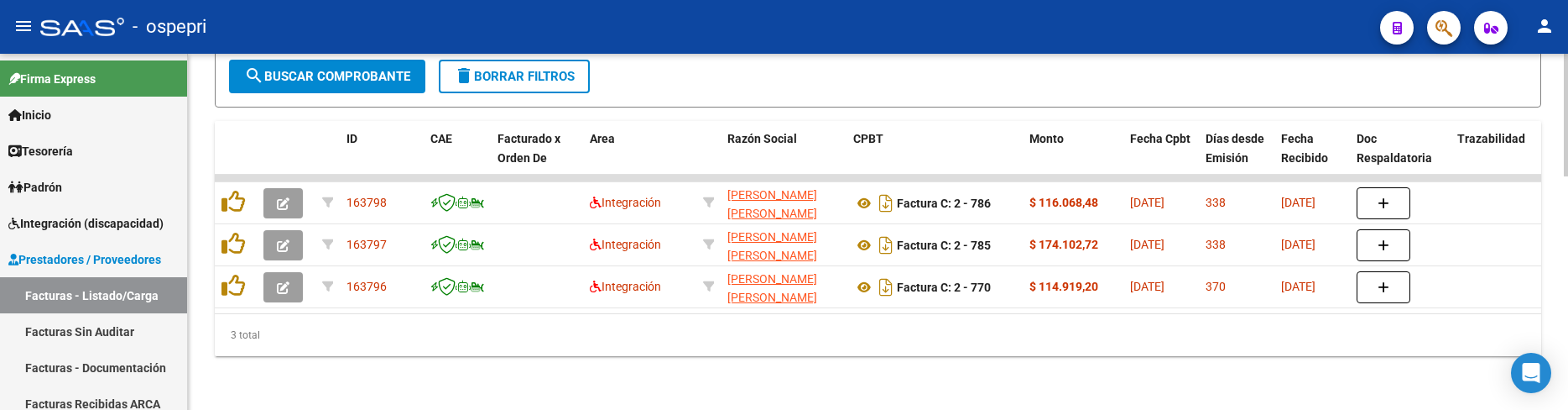
click at [803, 352] on div "3 total" at bounding box center [878, 335] width 1326 height 42
click at [1274, 19] on div "- ospepri" at bounding box center [703, 27] width 1326 height 37
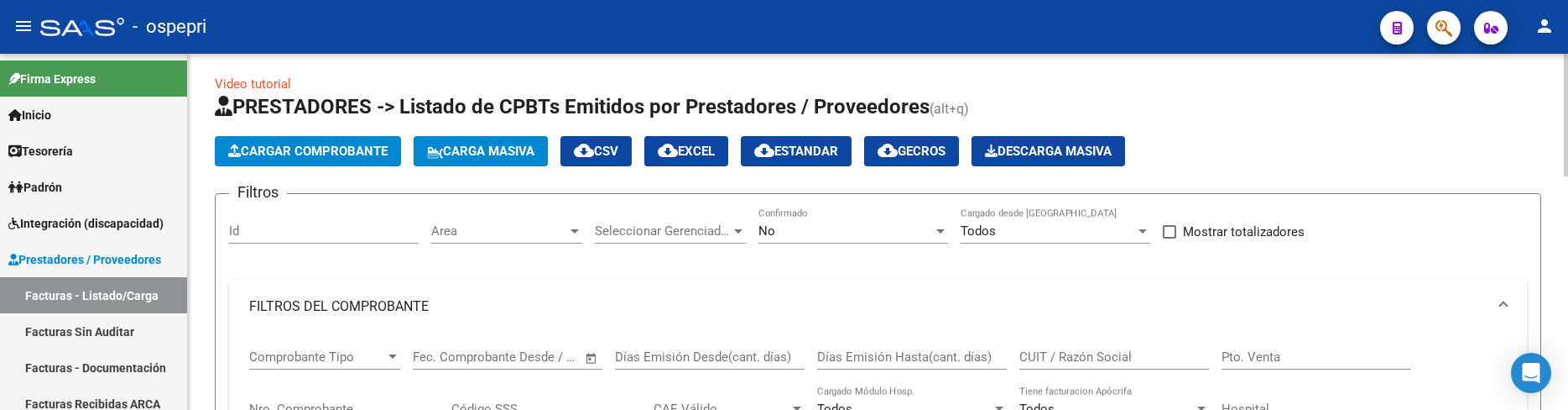
scroll to position [0, 0]
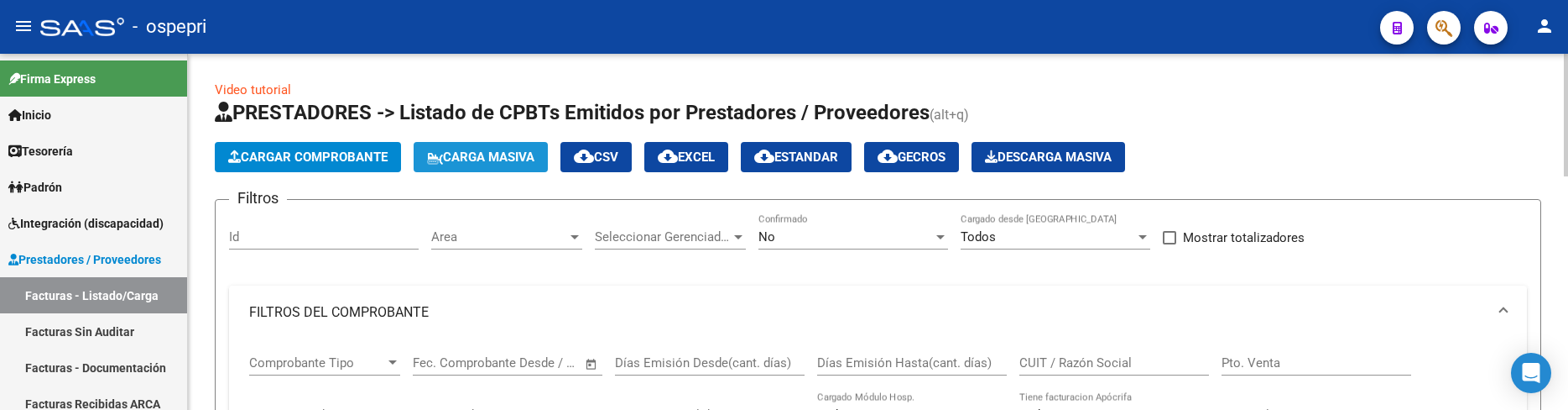
click at [505, 149] on button "Carga Masiva" at bounding box center [481, 157] width 134 height 30
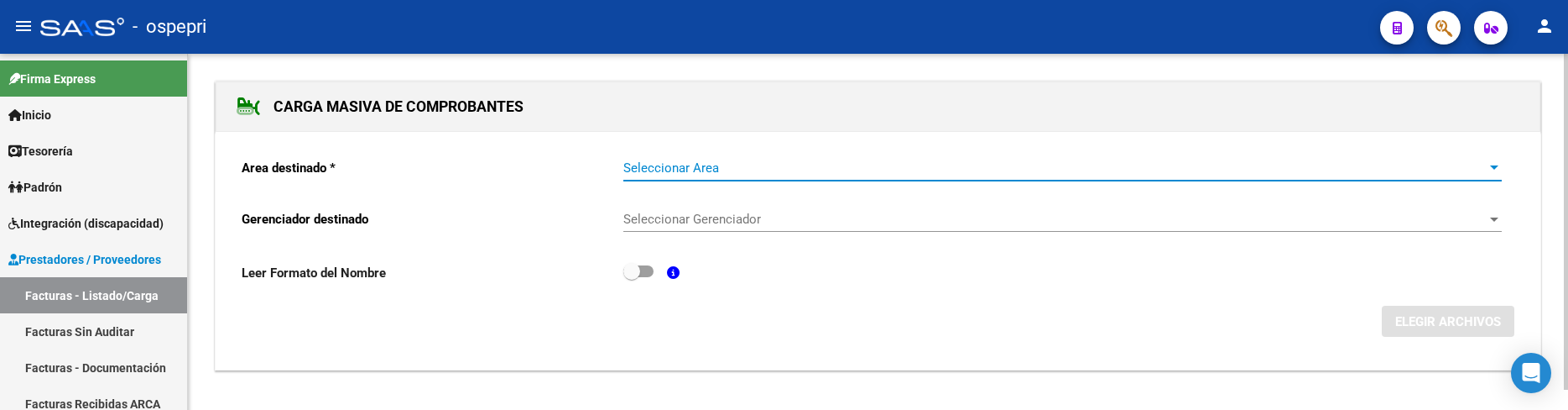
click at [654, 166] on span "Seleccionar Area" at bounding box center [1054, 168] width 863 height 15
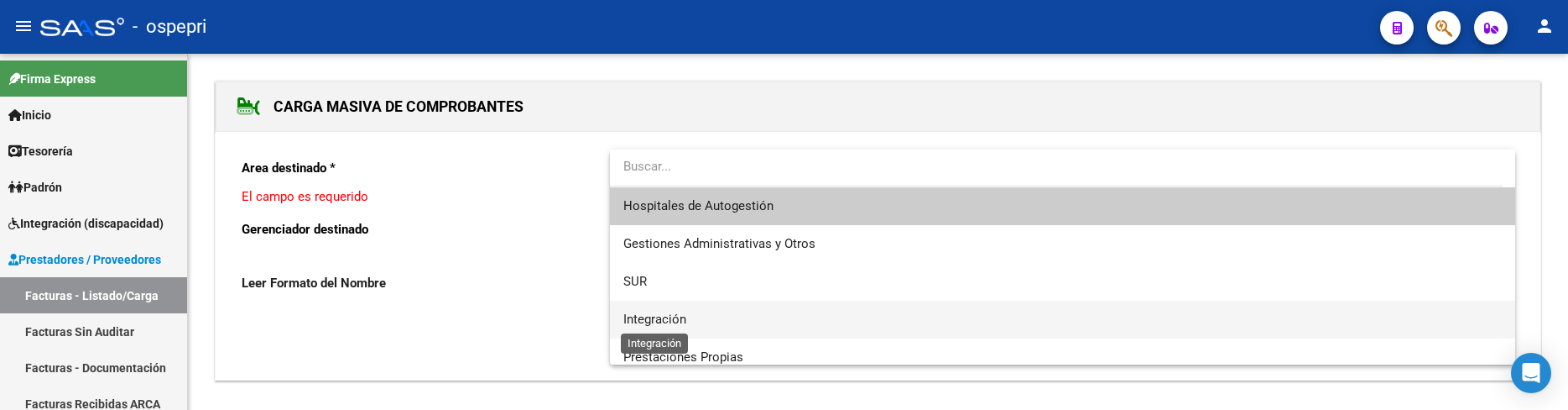
click at [647, 318] on span "Integración" at bounding box center [654, 319] width 63 height 15
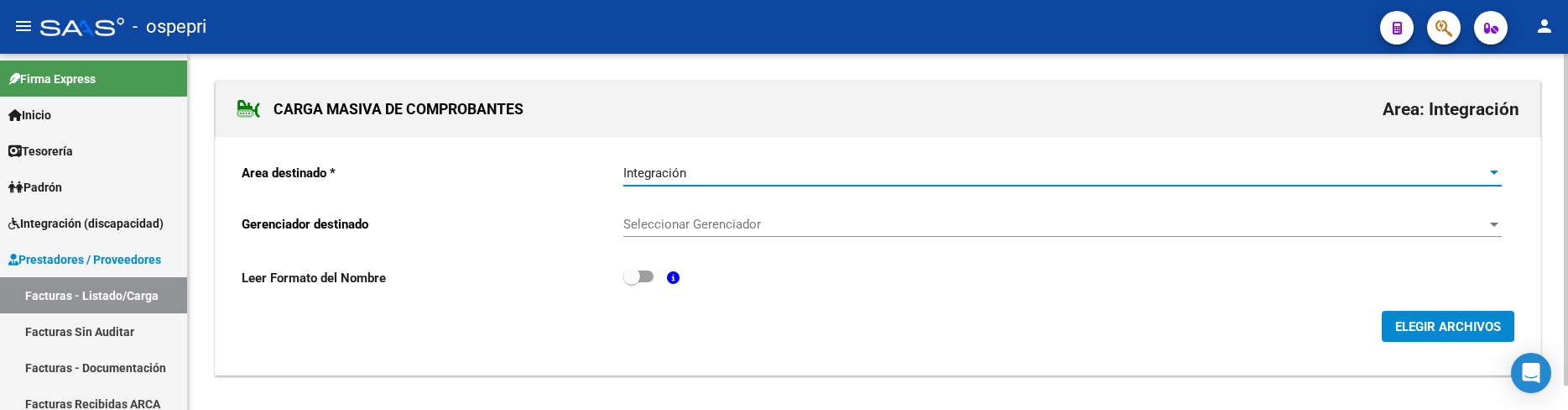
click at [712, 226] on span "Seleccionar Gerenciador" at bounding box center [1054, 224] width 863 height 15
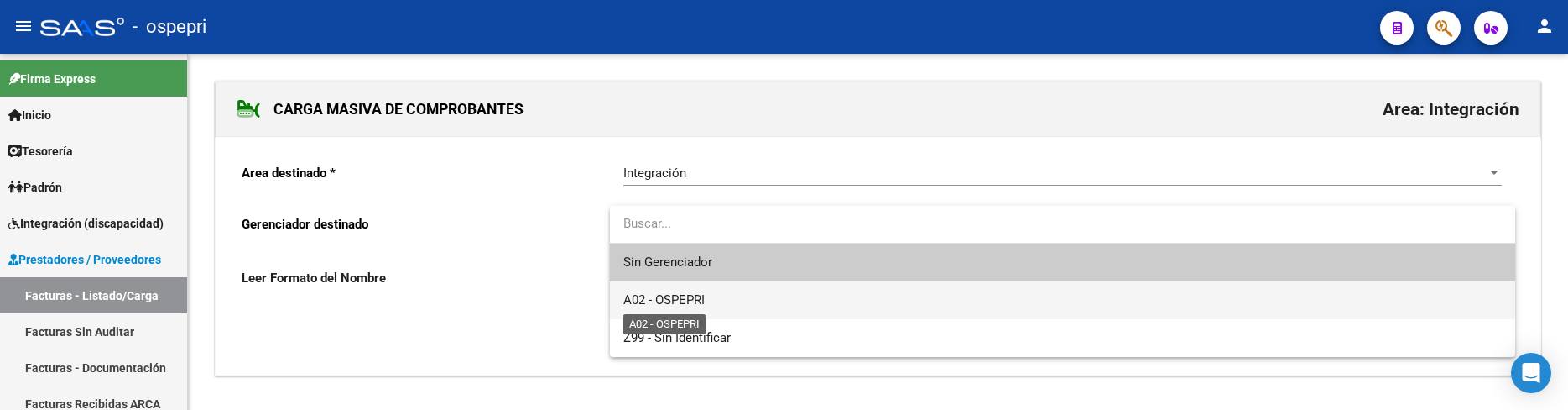
click at [698, 296] on span "A02 - OSPEPRI" at bounding box center [663, 300] width 81 height 15
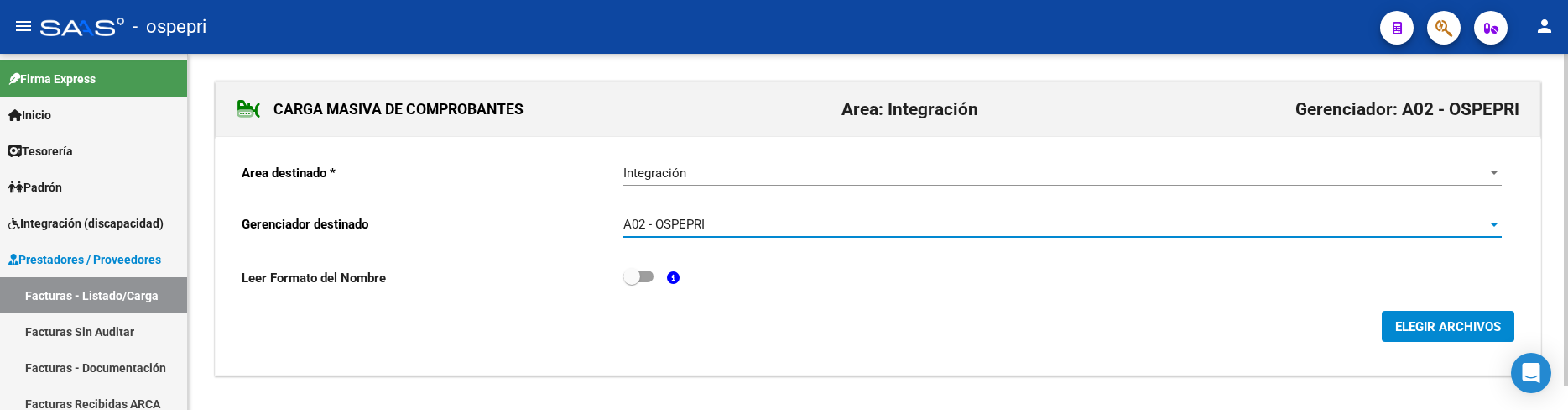
click at [1437, 324] on span "ELEGIR ARCHIVOS" at bounding box center [1448, 327] width 106 height 15
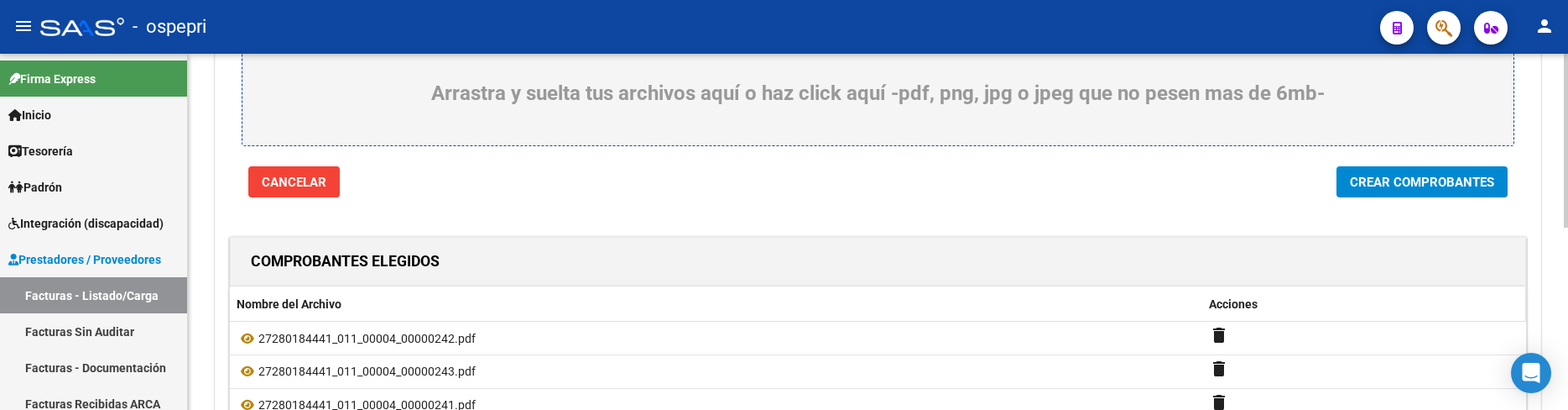
scroll to position [205, 0]
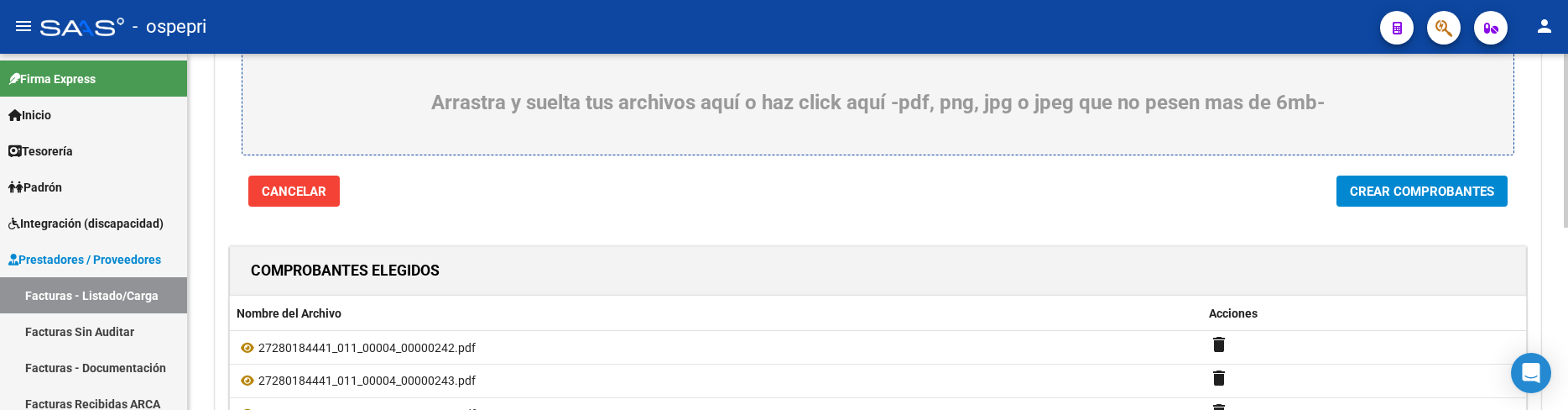
click at [1407, 194] on span "Crear Comprobantes" at bounding box center [1422, 192] width 144 height 15
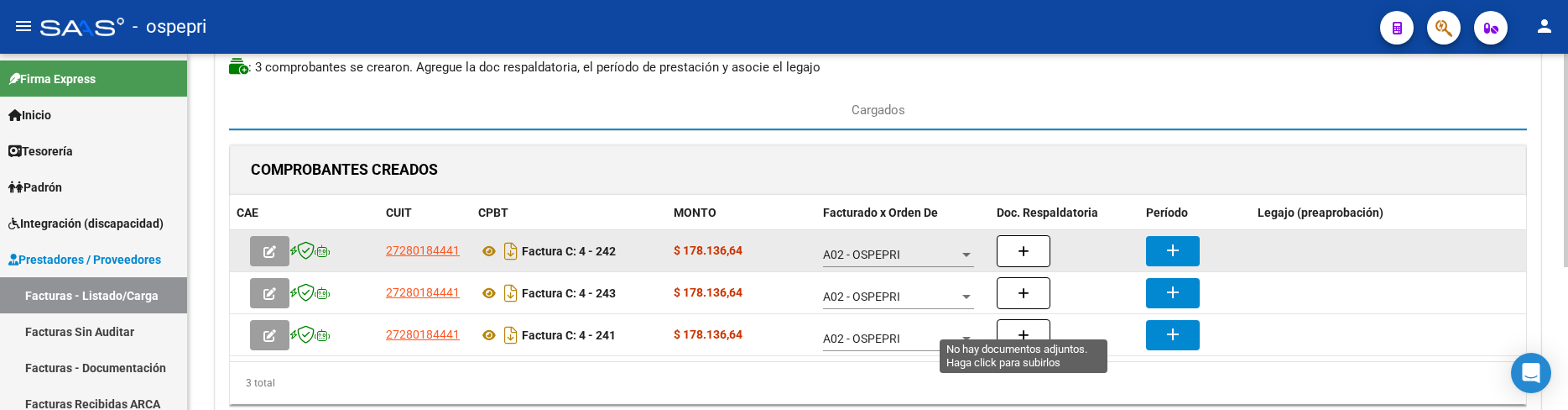
scroll to position [190, 0]
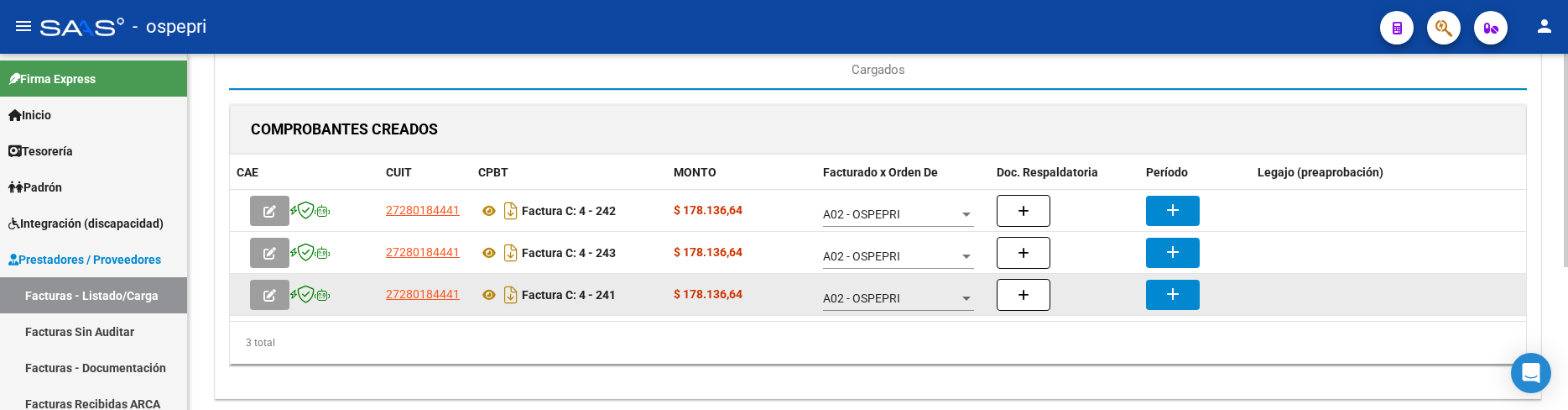
click at [1162, 300] on button "add" at bounding box center [1173, 295] width 54 height 30
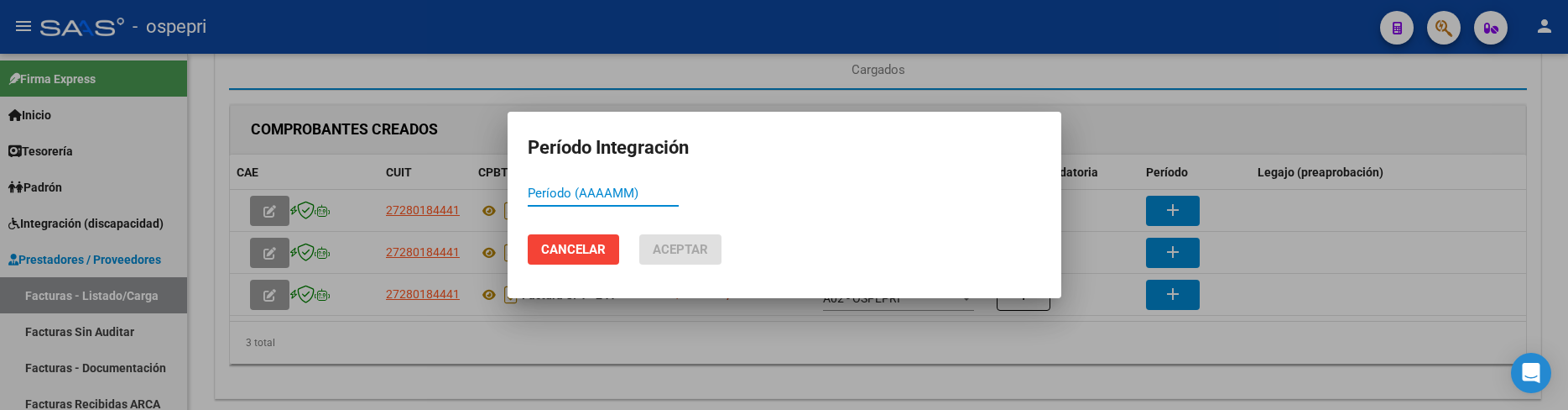
click at [539, 191] on input "Período (AAAAMM)" at bounding box center [604, 193] width 151 height 15
type input "202507"
click at [669, 251] on span "Aceptar" at bounding box center [680, 250] width 55 height 15
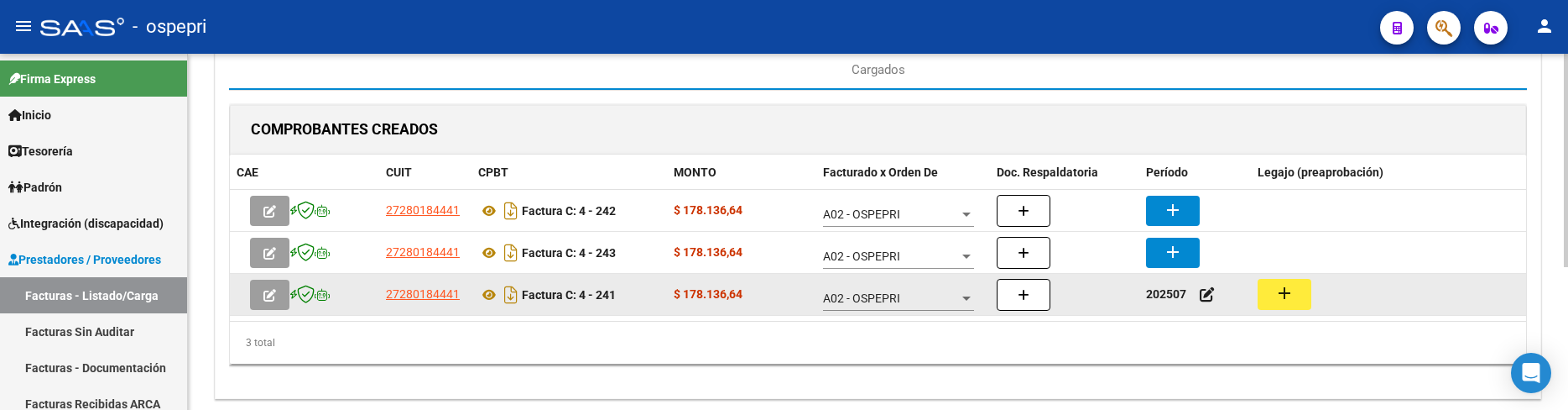
click at [1277, 301] on mat-icon "add" at bounding box center [1284, 293] width 20 height 20
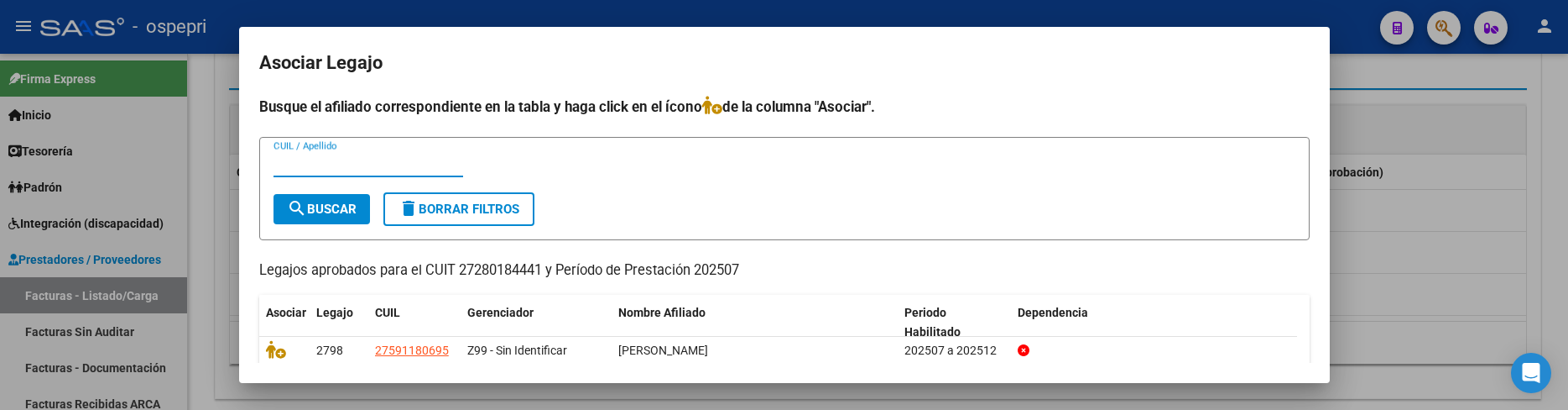
scroll to position [64, 0]
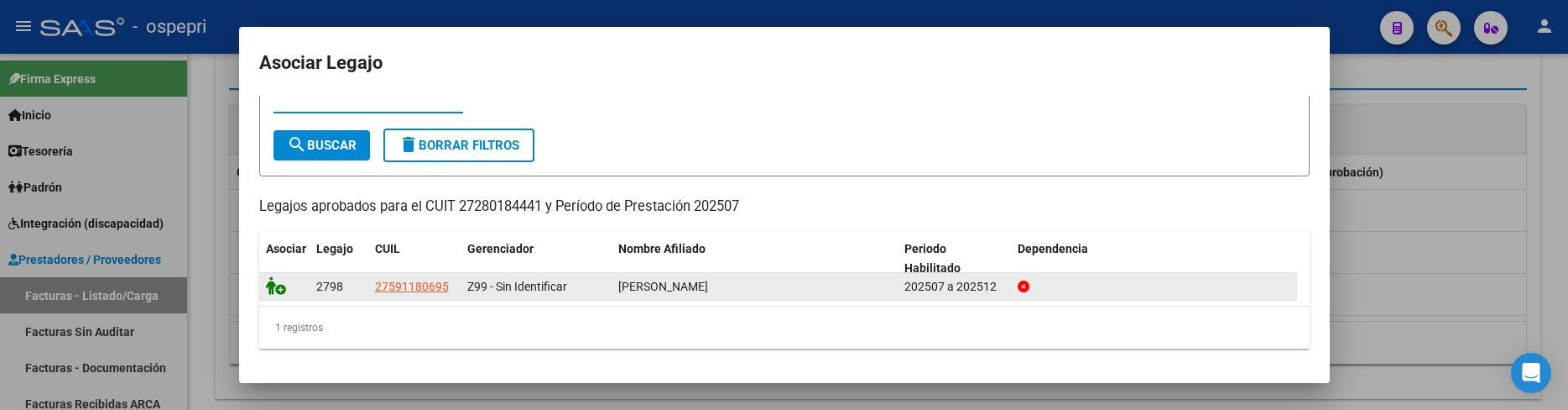
click at [277, 294] on icon at bounding box center [276, 286] width 20 height 18
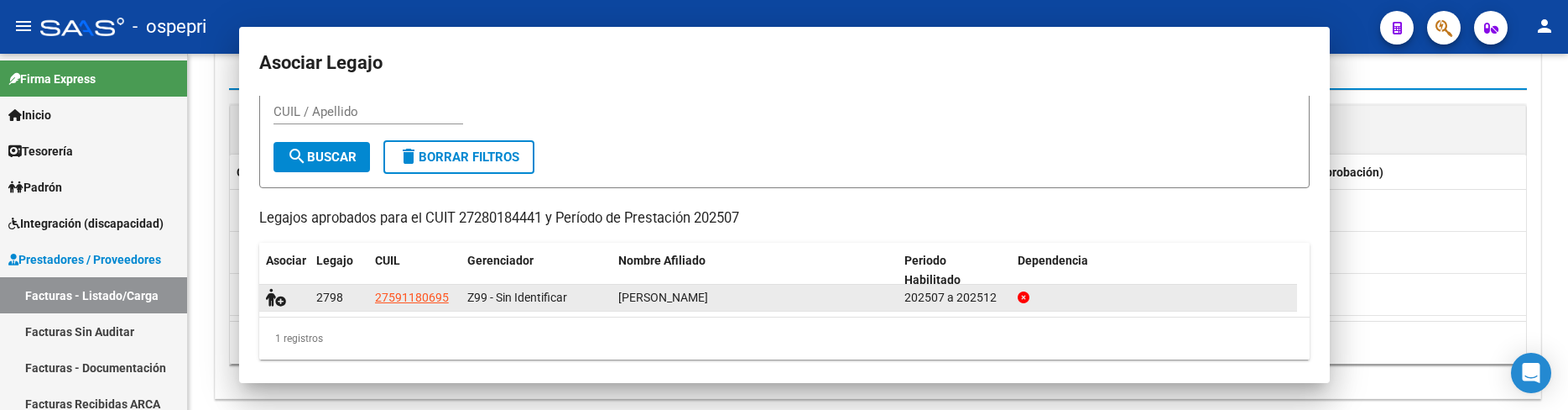
scroll to position [0, 0]
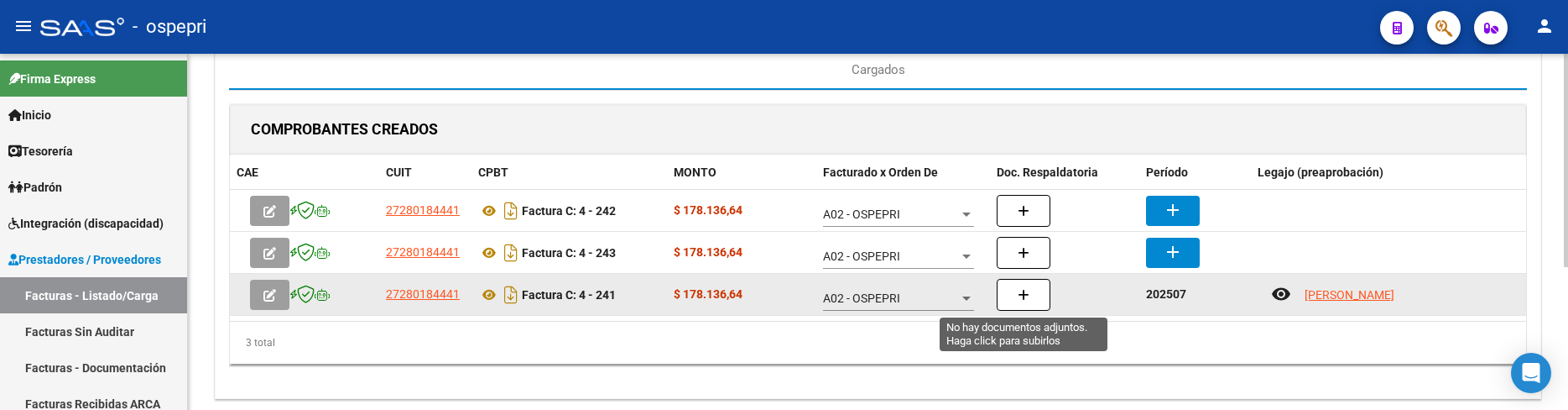
click at [1032, 297] on button "button" at bounding box center [1023, 295] width 54 height 32
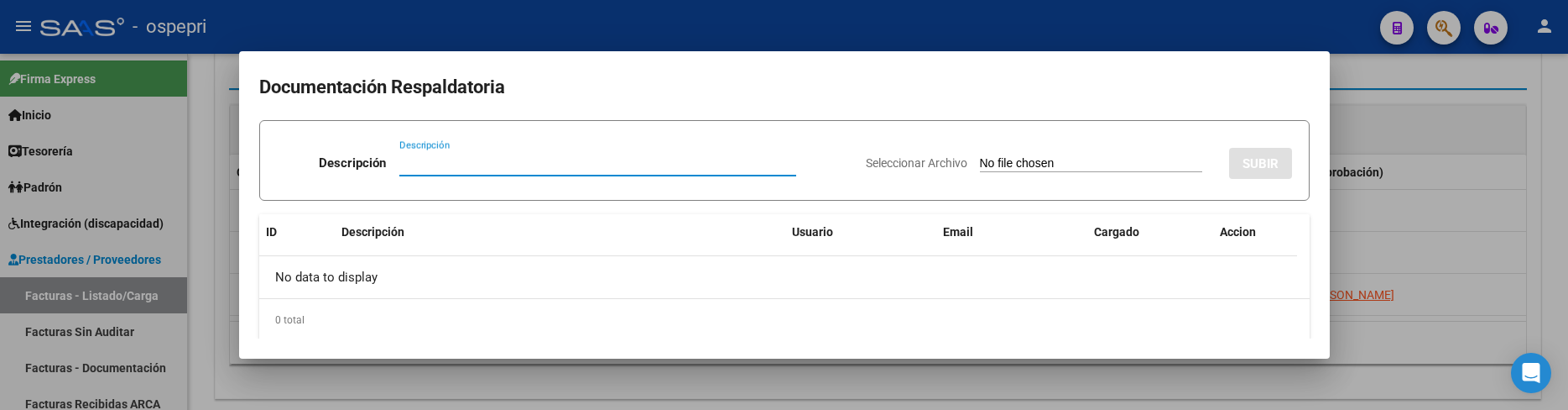
click at [425, 156] on input "Descripción" at bounding box center [598, 163] width 397 height 15
paste input "lic.gimenez81@gmail.com"
drag, startPoint x: 551, startPoint y: 162, endPoint x: 367, endPoint y: 162, distance: 184.0
click at [367, 162] on div "Descripción lic.gimenez81@gmail.com Descripción" at bounding box center [565, 166] width 576 height 50
type input "202507"
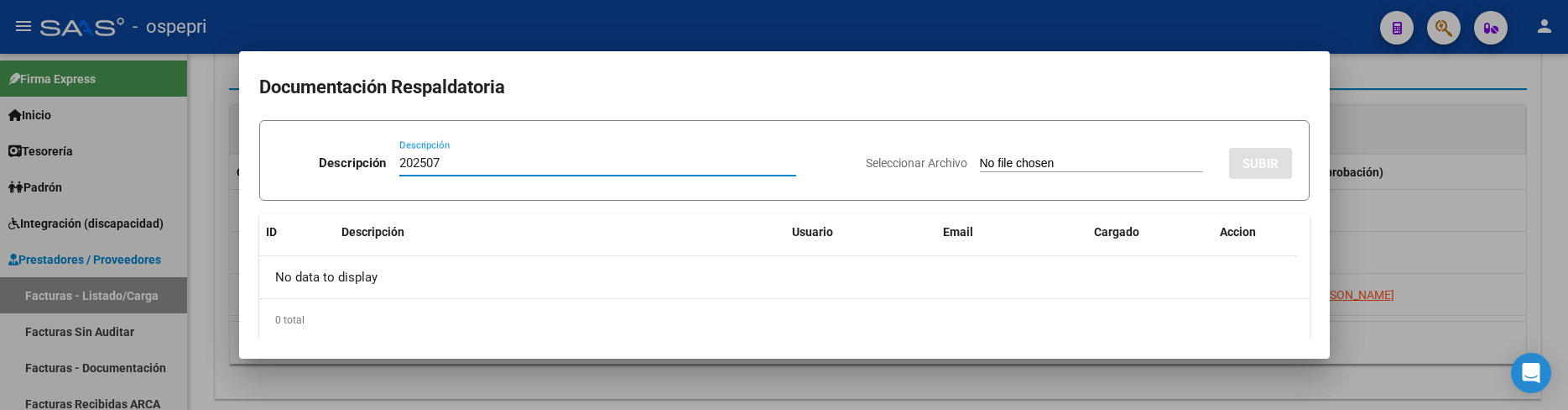
click at [980, 159] on input "Seleccionar Archivo" at bounding box center [1090, 164] width 222 height 16
type input "C:\fakepath\CamScanner 10-08-2025 13.21.pdf"
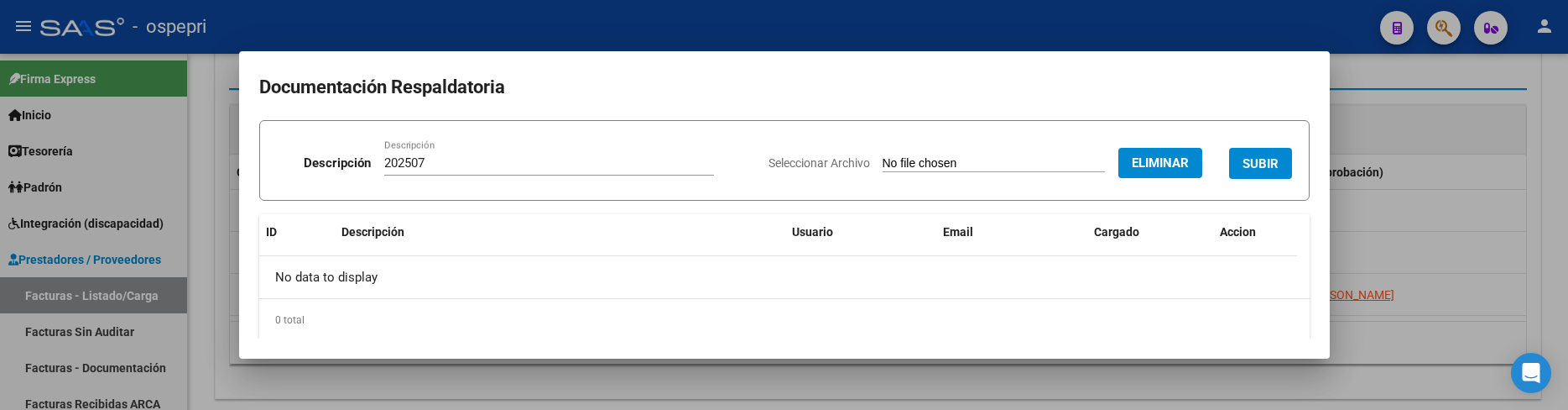
click at [1247, 166] on span "SUBIR" at bounding box center [1260, 164] width 36 height 15
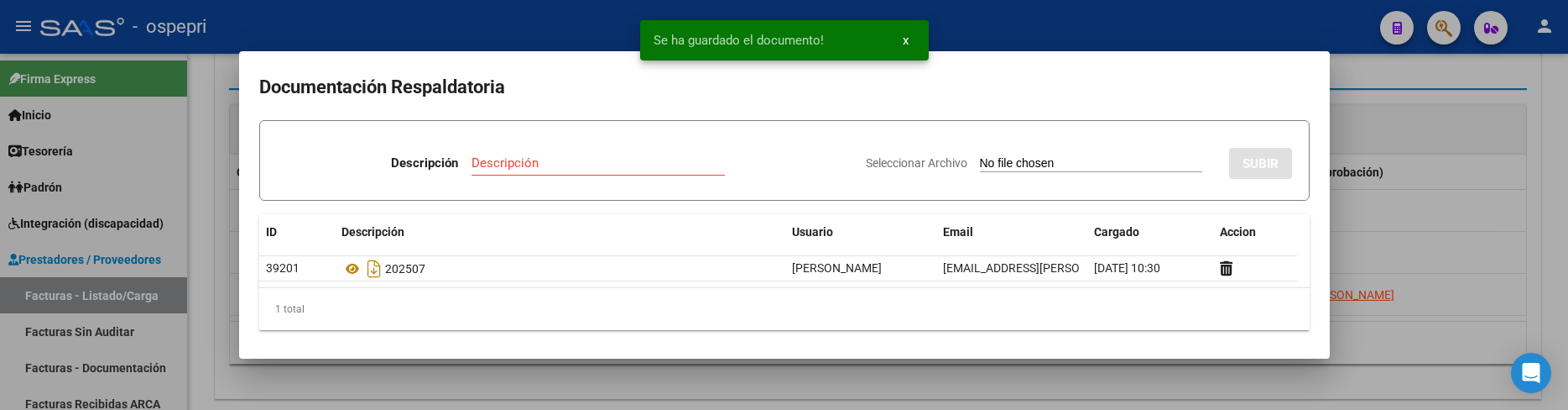
click at [980, 380] on div at bounding box center [784, 205] width 1568 height 410
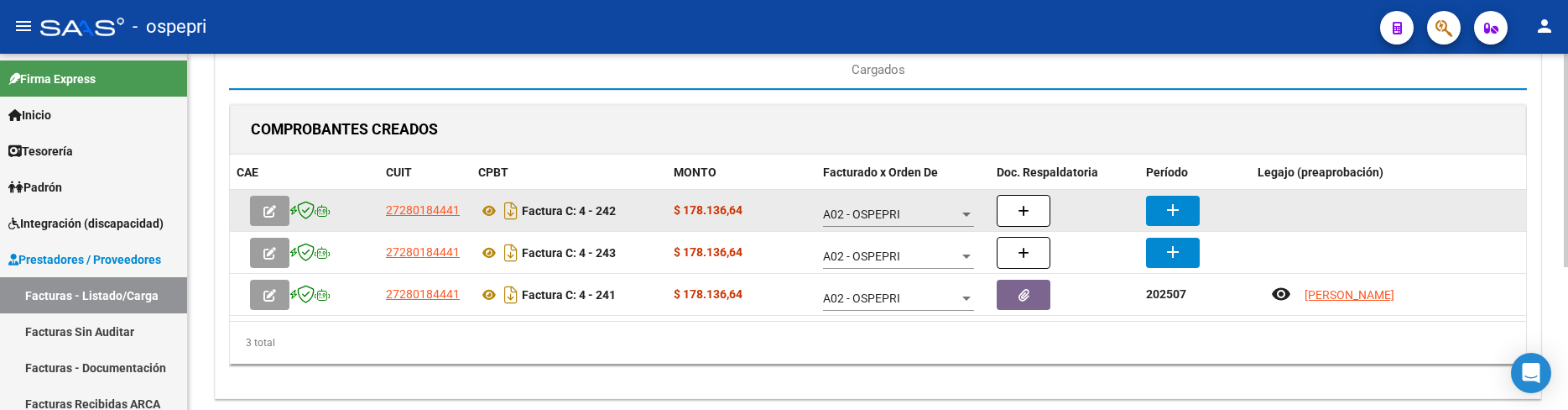
click at [1176, 203] on mat-icon "add" at bounding box center [1173, 210] width 20 height 20
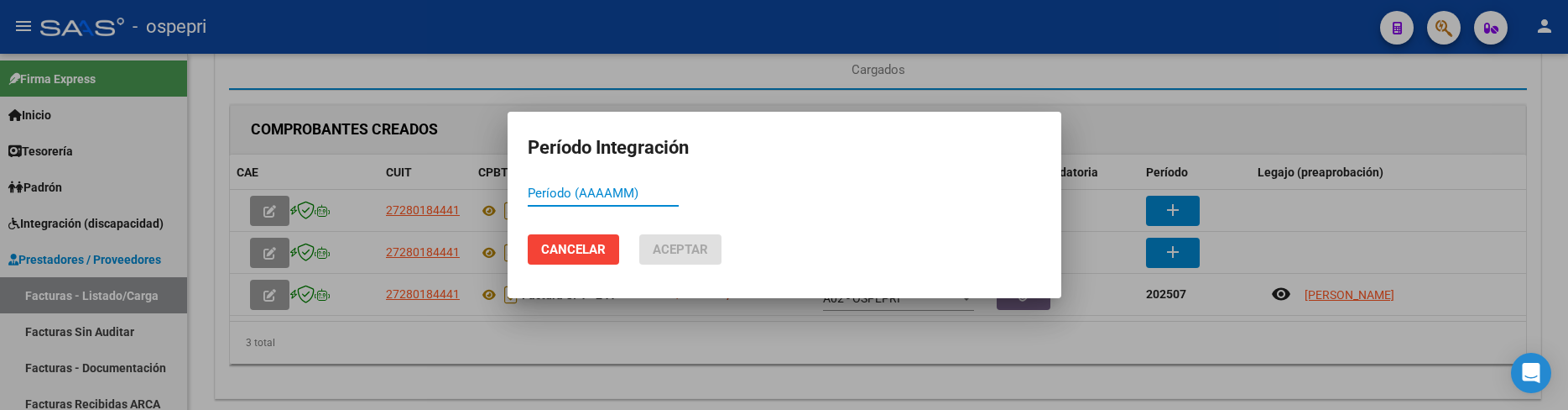
click at [544, 194] on input "Período (AAAAMM)" at bounding box center [604, 193] width 151 height 15
type input "202508"
click at [695, 255] on span "Aceptar" at bounding box center [680, 250] width 55 height 15
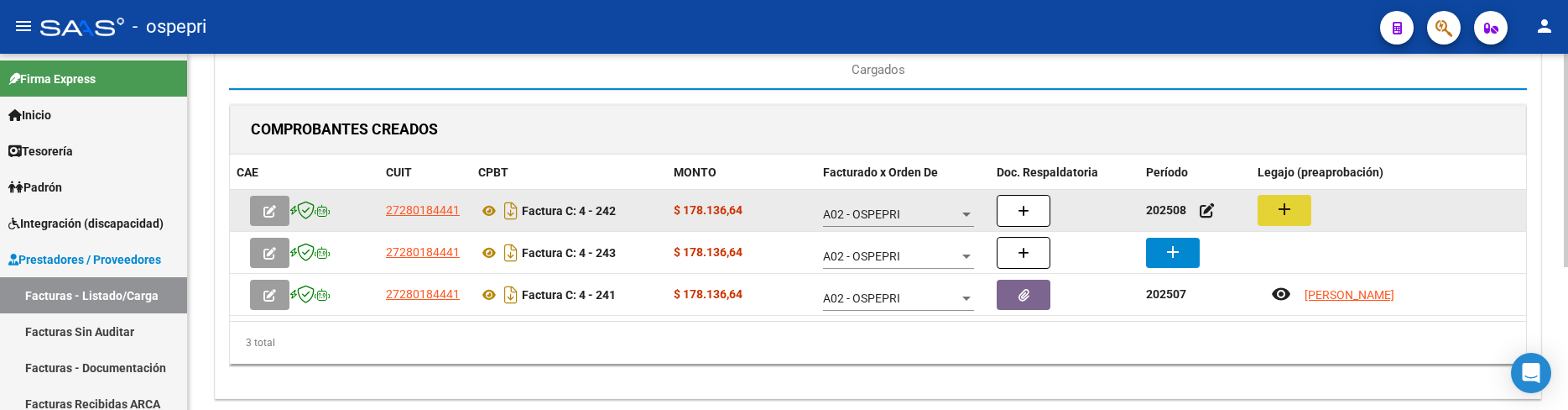
click at [1286, 217] on mat-icon "add" at bounding box center [1284, 209] width 20 height 20
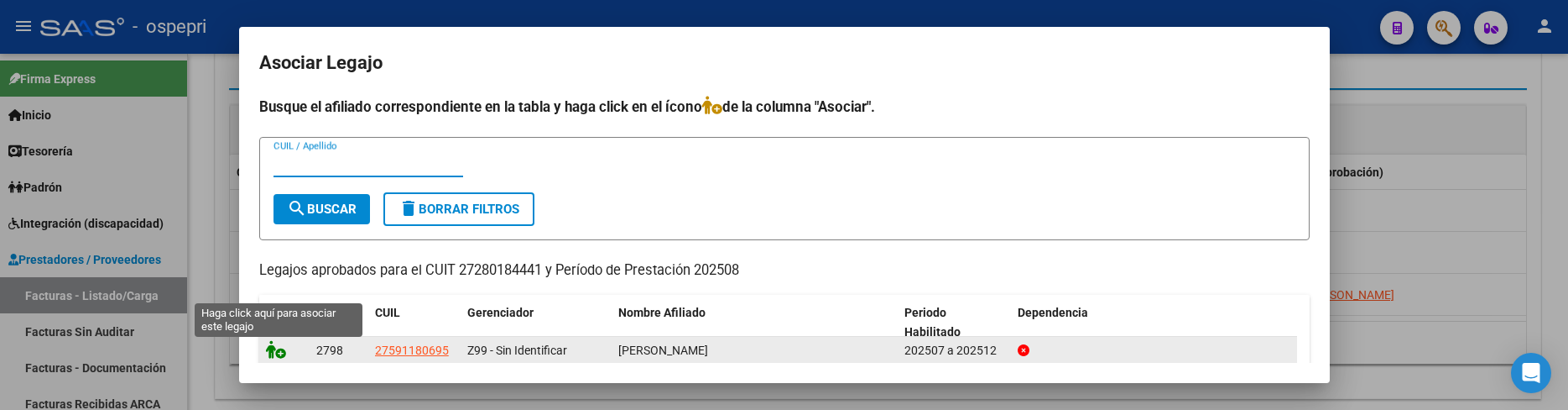
click at [275, 352] on icon at bounding box center [276, 350] width 20 height 18
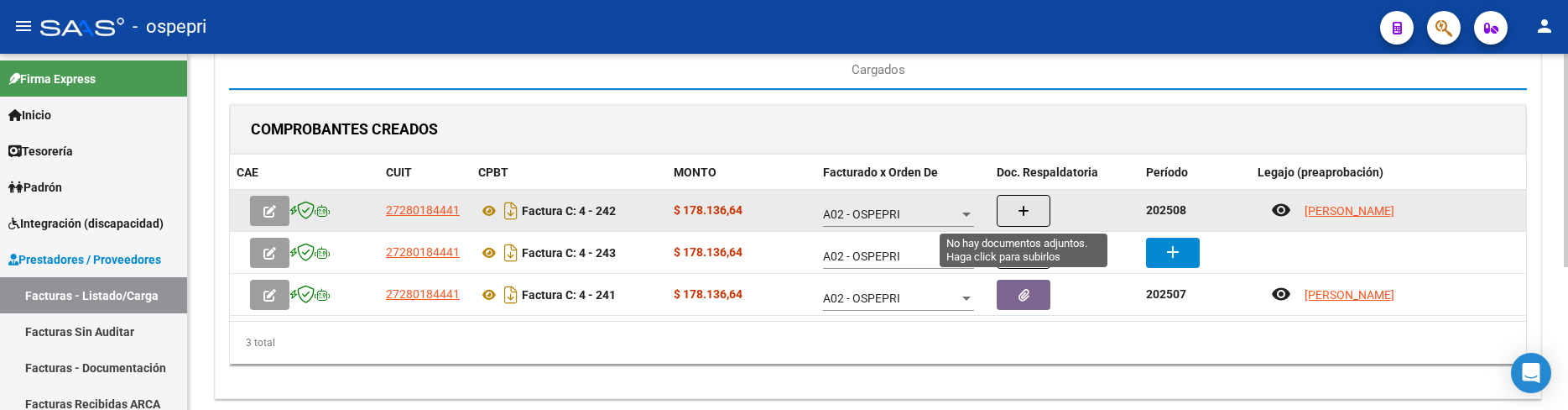
click at [1017, 205] on button "button" at bounding box center [1023, 211] width 54 height 32
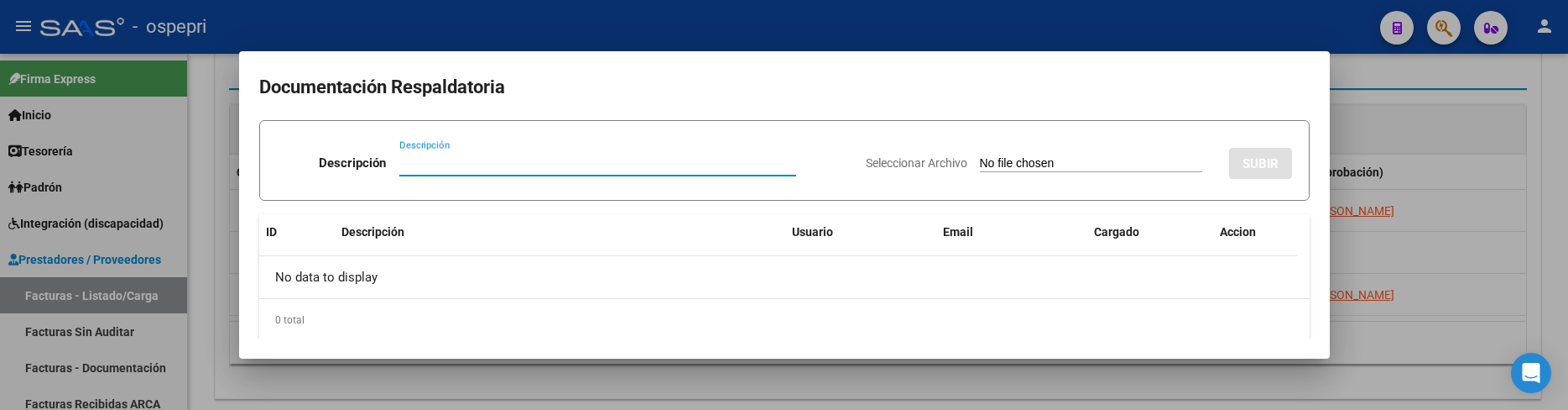
click at [402, 166] on input "Descripción" at bounding box center [598, 163] width 397 height 15
type input "202508"
click at [980, 166] on input "Seleccionar Archivo" at bounding box center [1090, 164] width 222 height 16
type input "C:\fakepath\CamScanner 10-08-2025 13.21.pdf"
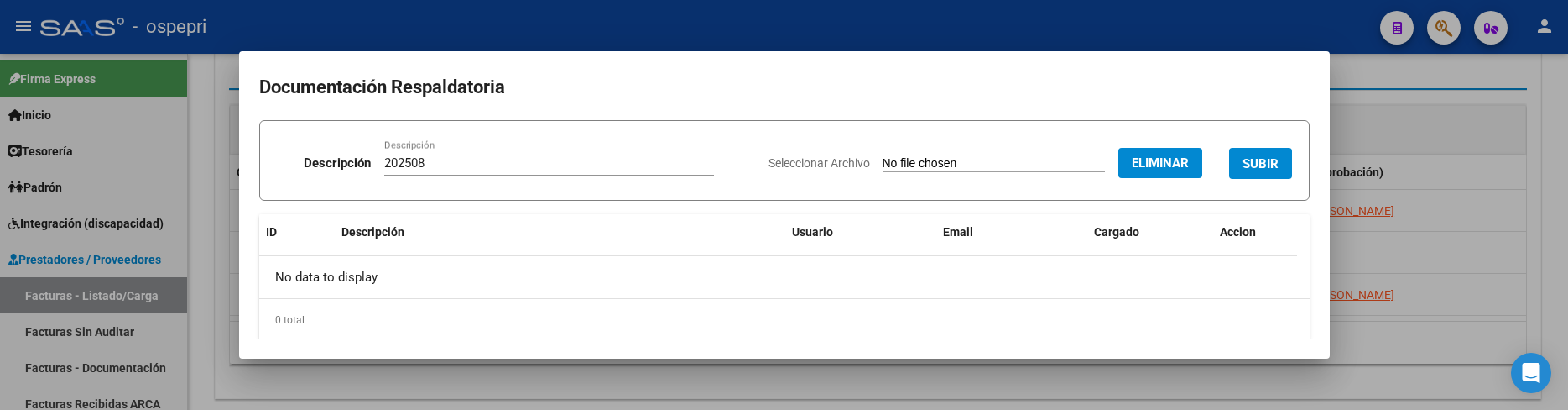
click at [1251, 167] on span "SUBIR" at bounding box center [1260, 164] width 36 height 15
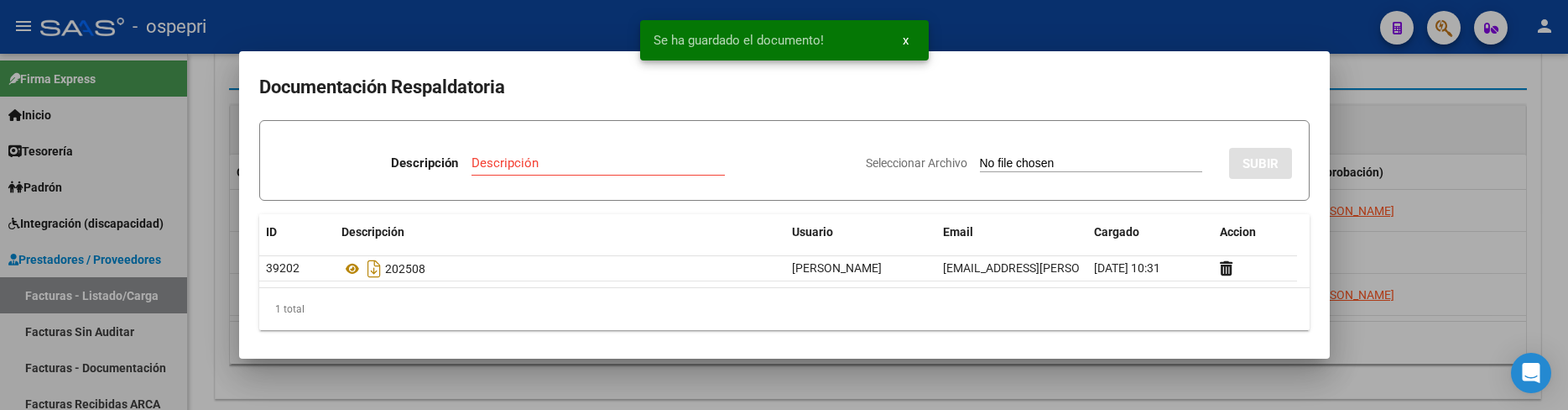
click at [864, 386] on div at bounding box center [784, 205] width 1568 height 410
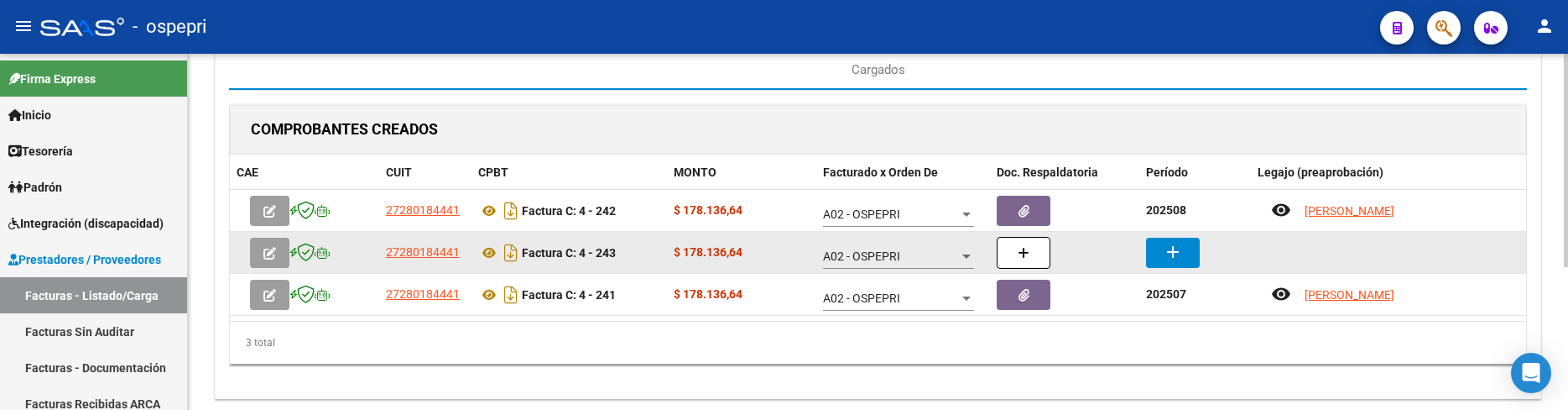
click at [1155, 243] on button "add" at bounding box center [1173, 253] width 54 height 30
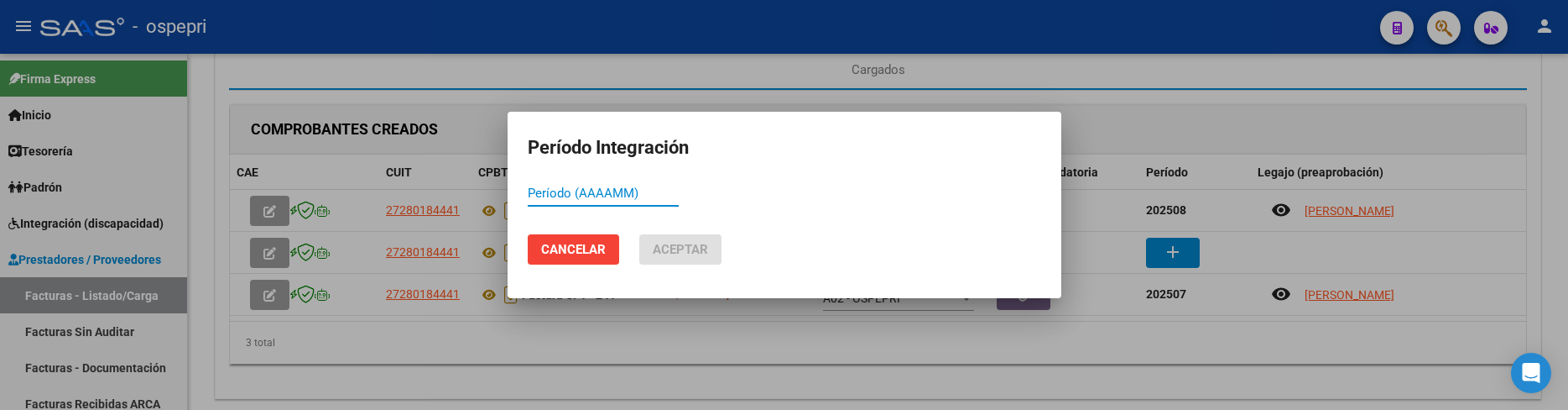
click at [560, 192] on input "Período (AAAAMM)" at bounding box center [604, 193] width 151 height 15
type input "202509"
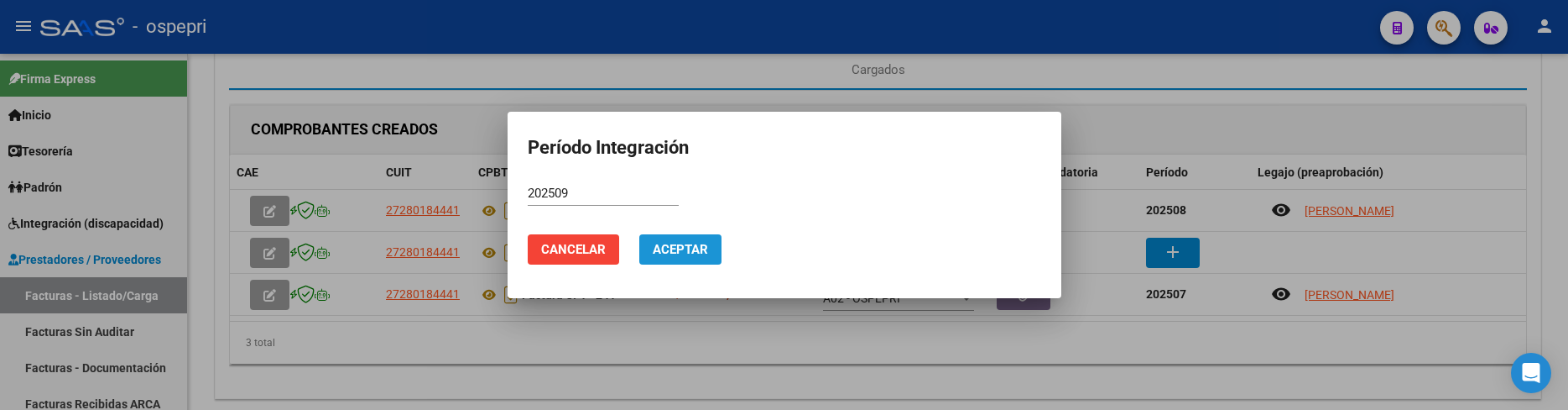
click at [687, 250] on span "Aceptar" at bounding box center [680, 250] width 55 height 15
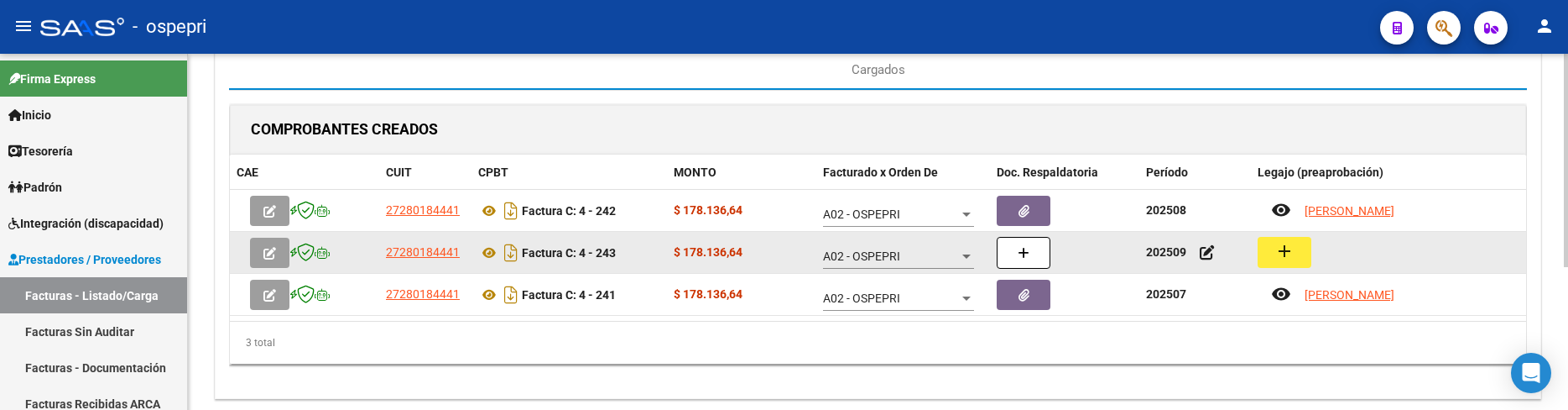
click at [1266, 245] on button "add" at bounding box center [1284, 252] width 54 height 31
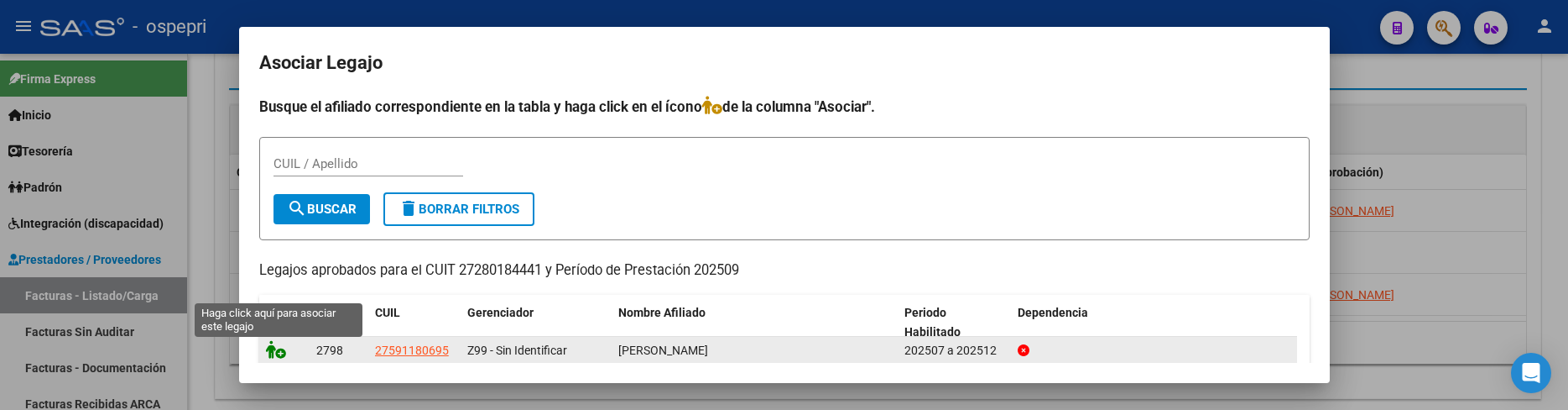
click at [269, 346] on icon at bounding box center [276, 350] width 20 height 18
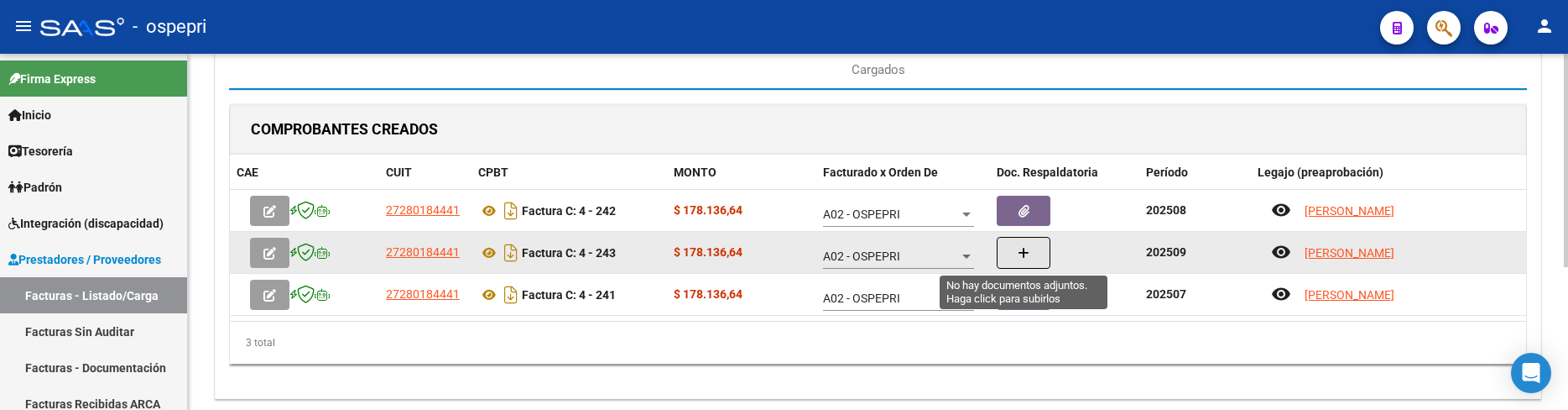
click at [1022, 251] on icon "button" at bounding box center [1023, 253] width 12 height 13
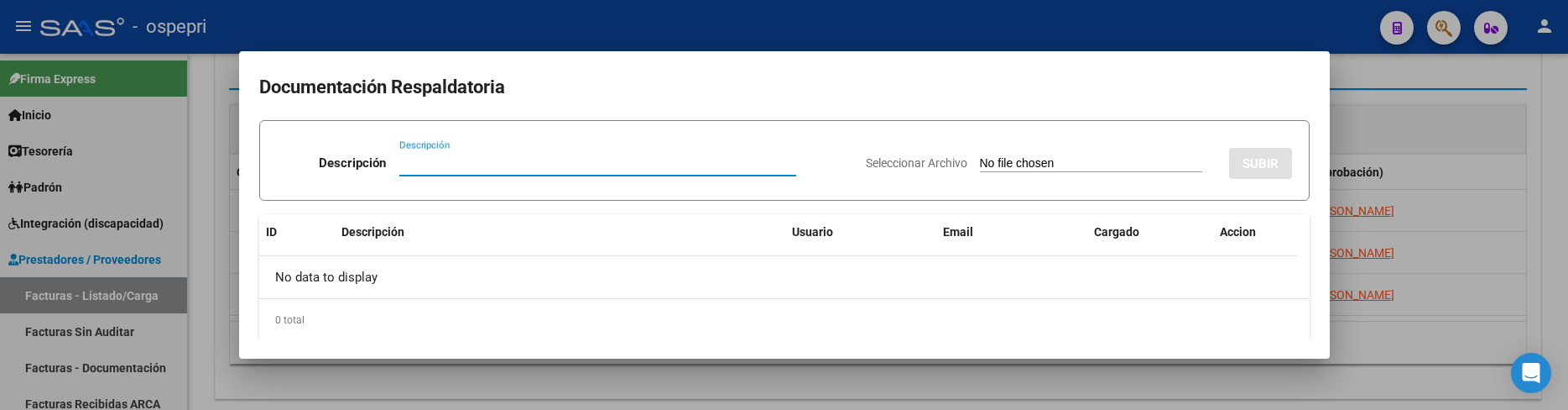
click at [400, 164] on input "Descripción" at bounding box center [598, 163] width 397 height 15
type input "202509"
click at [980, 166] on input "Seleccionar Archivo" at bounding box center [1090, 164] width 222 height 16
type input "C:\fakepath\CamScanner 10-08-2025 13.21.pdf"
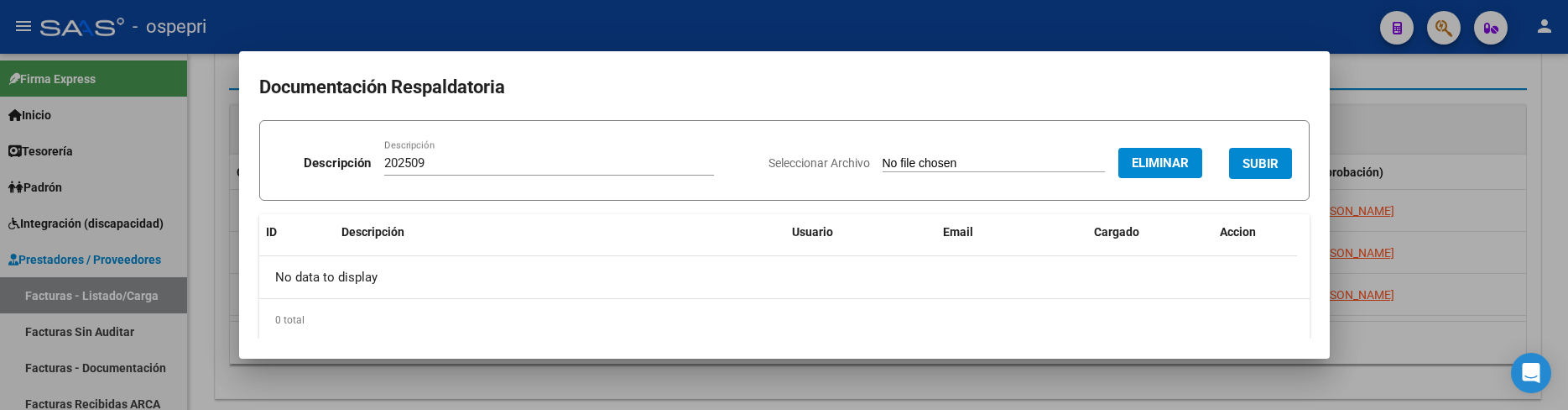
click at [1229, 167] on button "SUBIR" at bounding box center [1260, 163] width 63 height 31
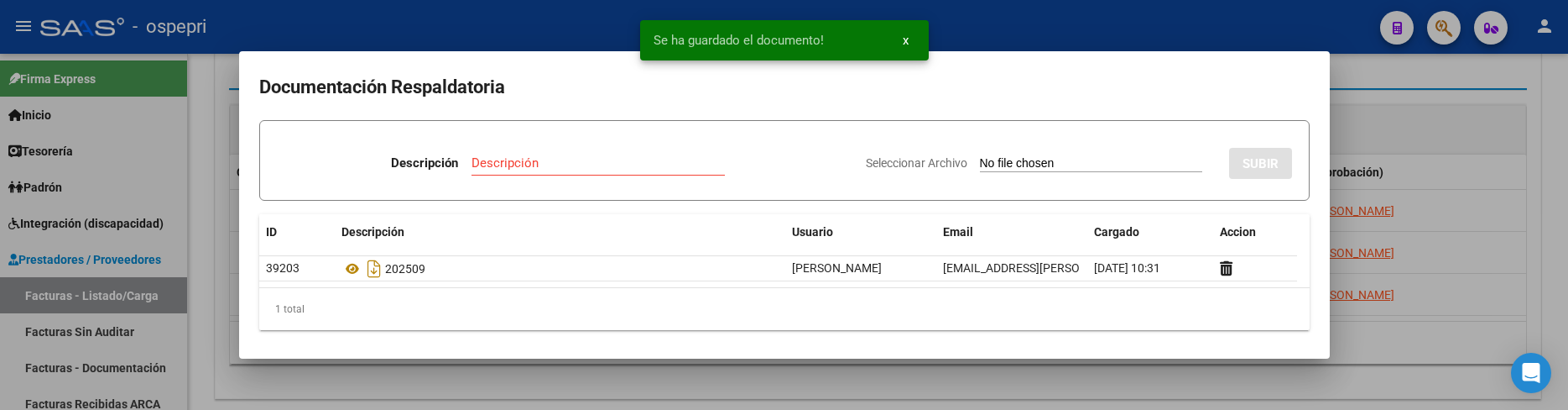
click at [1167, 379] on div at bounding box center [784, 205] width 1568 height 410
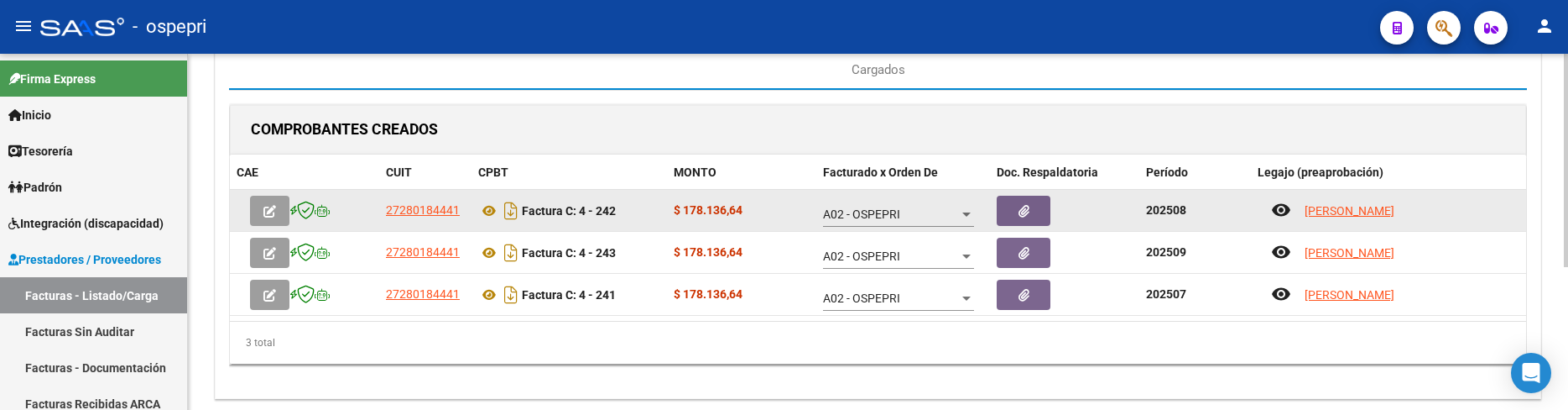
click at [280, 213] on button "button" at bounding box center [269, 211] width 39 height 30
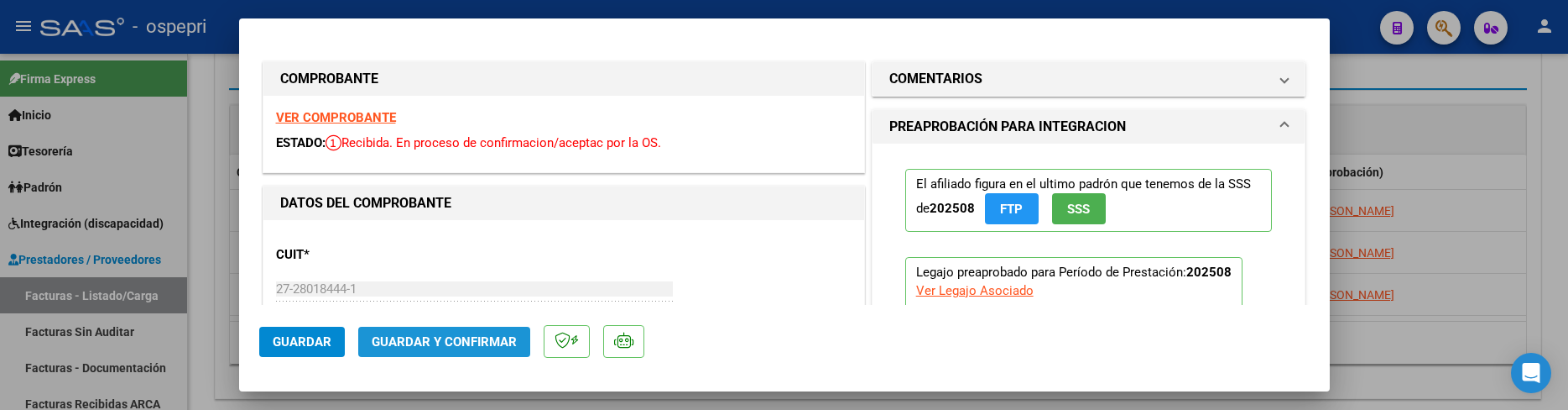
click at [469, 344] on span "Guardar y Confirmar" at bounding box center [444, 342] width 145 height 15
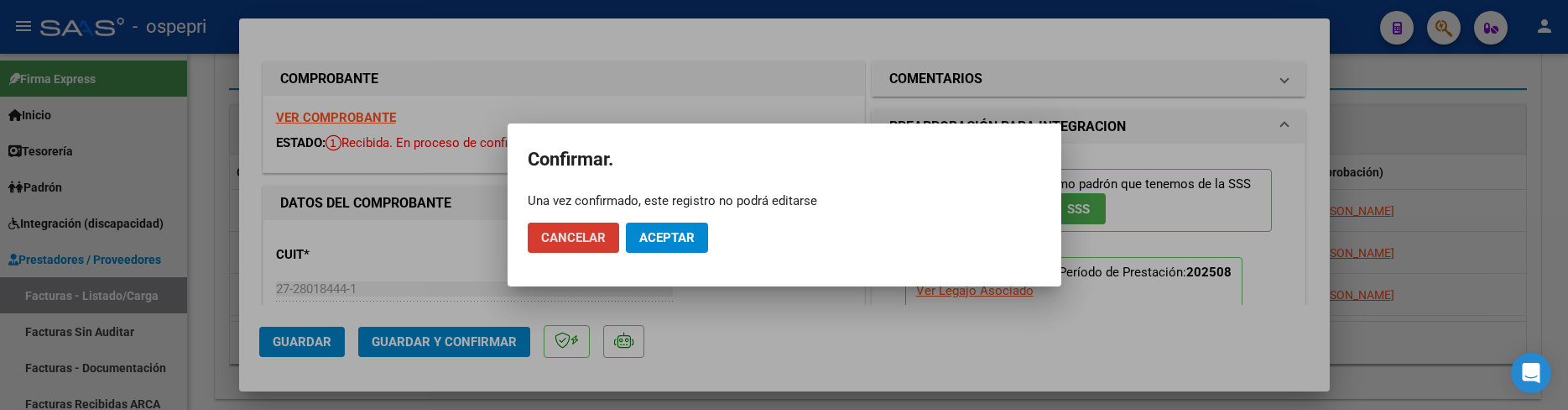
click at [663, 232] on span "Aceptar" at bounding box center [666, 238] width 55 height 15
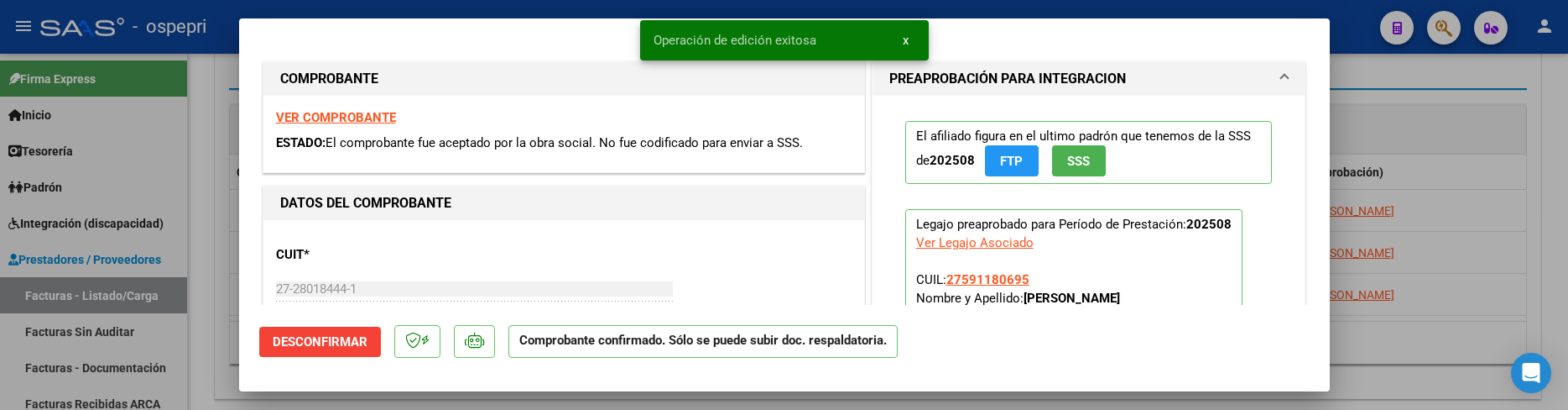
click at [1429, 366] on div at bounding box center [784, 205] width 1568 height 410
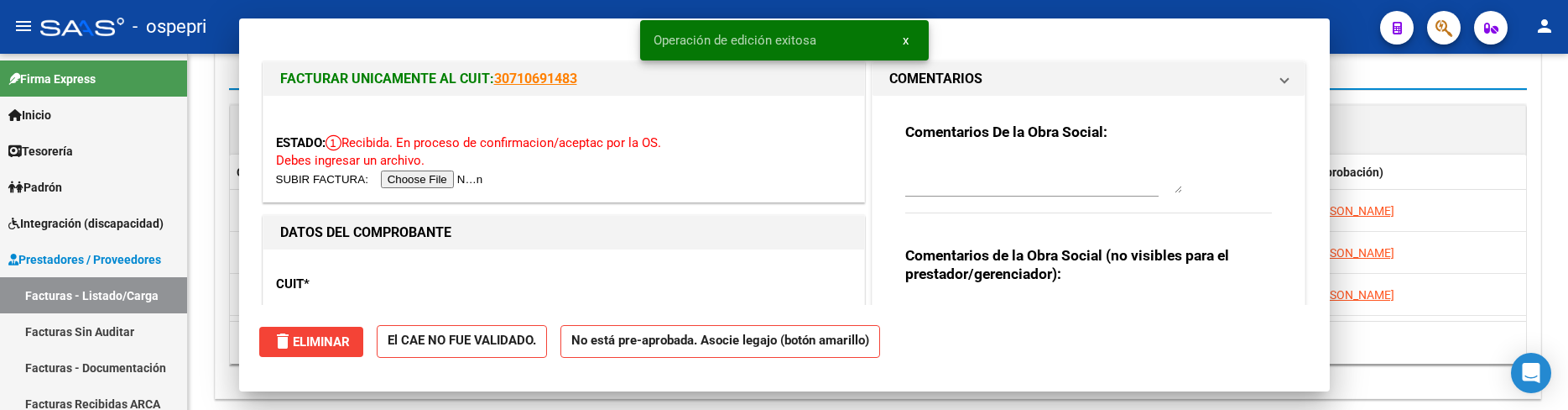
type input "$ 0,00"
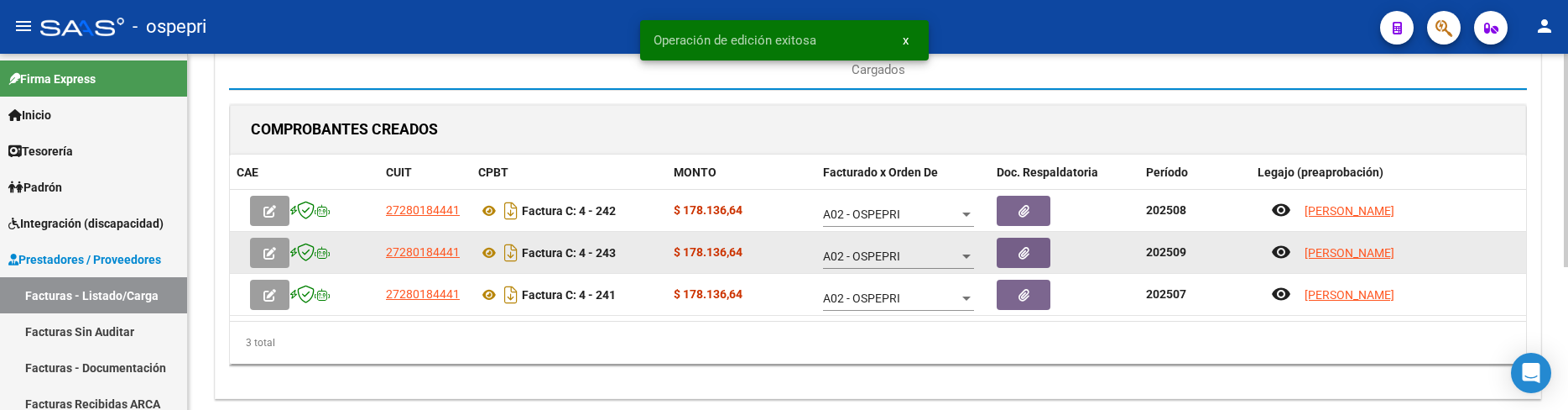
click at [269, 259] on icon "button" at bounding box center [269, 253] width 13 height 13
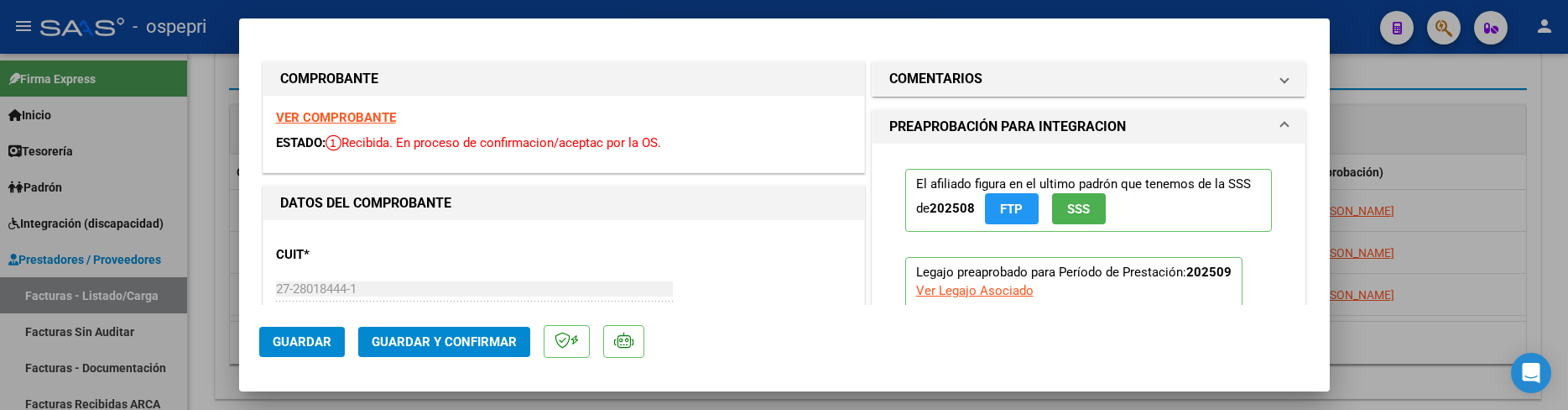
click at [444, 347] on span "Guardar y Confirmar" at bounding box center [444, 342] width 145 height 15
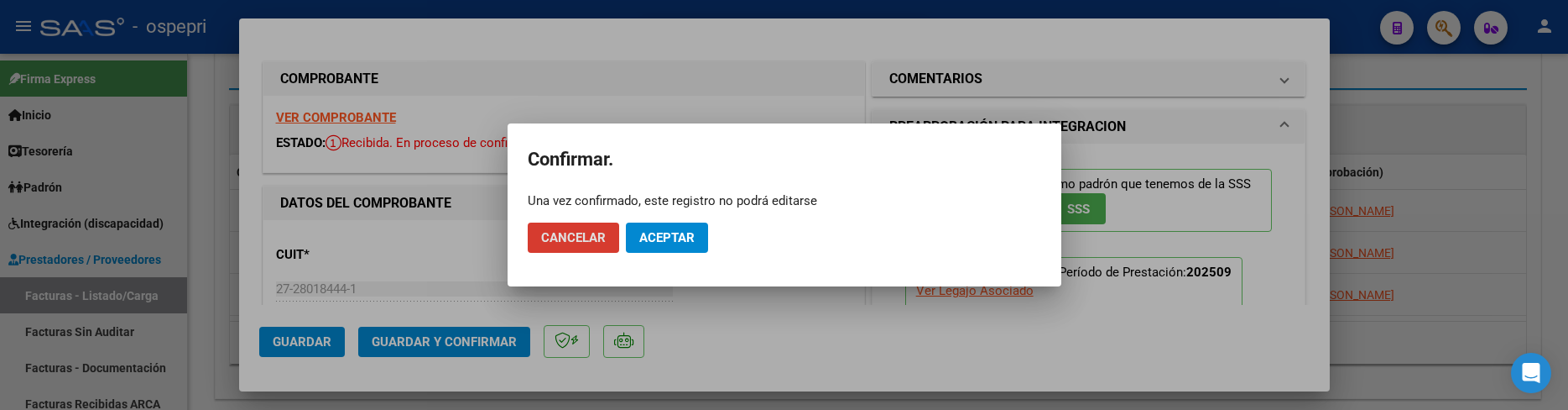
click at [678, 243] on span "Aceptar" at bounding box center [666, 238] width 55 height 15
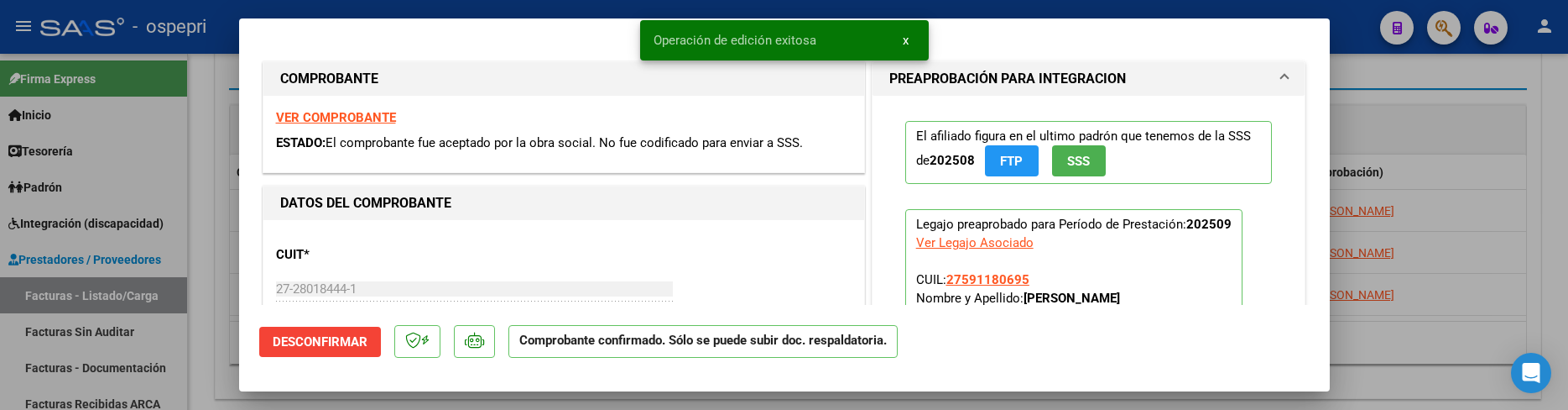
click at [1396, 351] on div at bounding box center [784, 205] width 1568 height 410
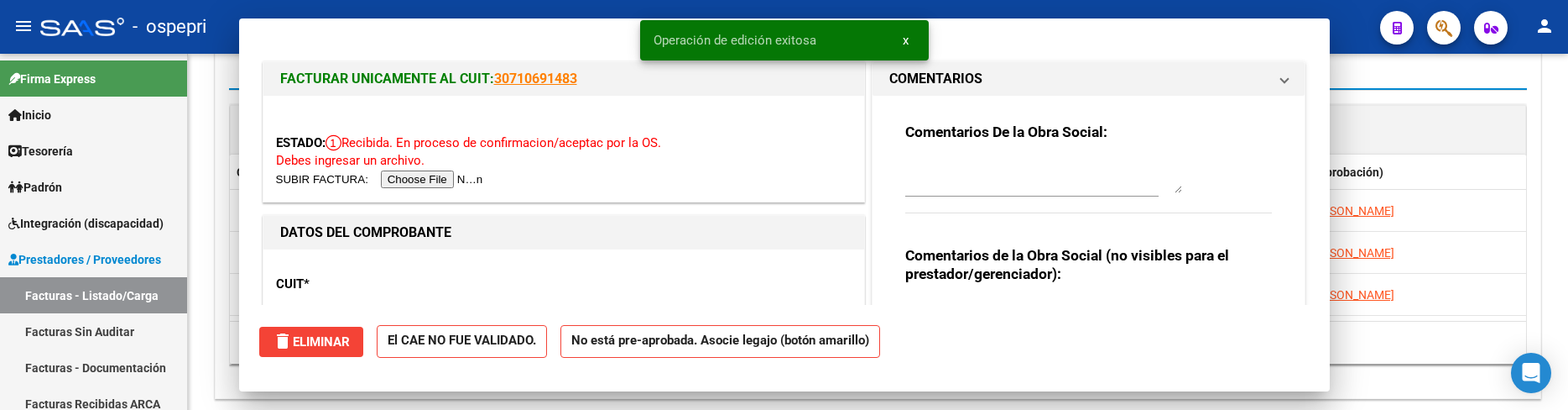
type input "$ 0,00"
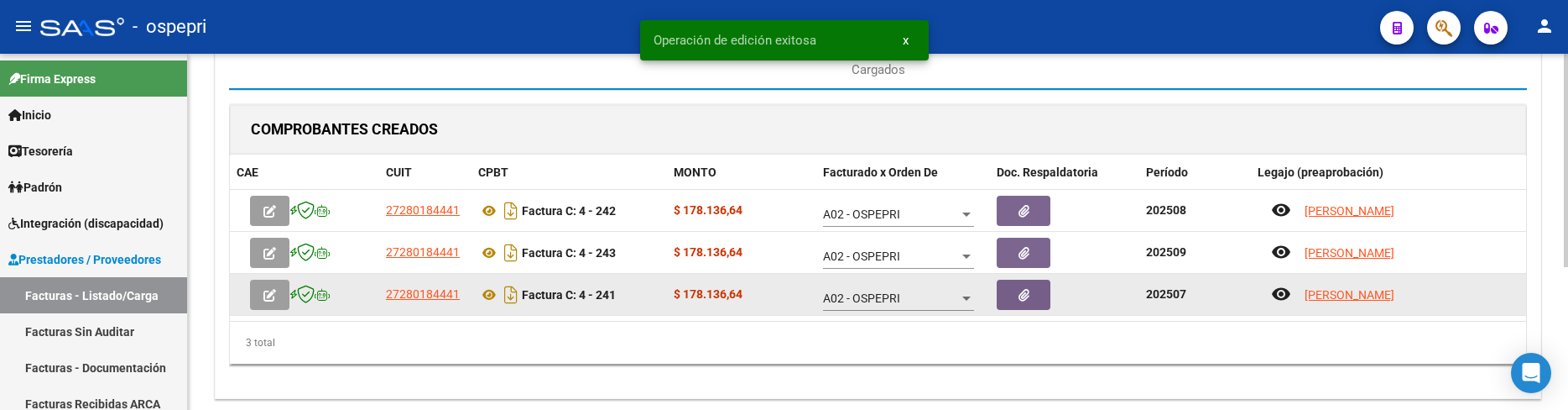
click at [267, 297] on icon "button" at bounding box center [269, 295] width 13 height 13
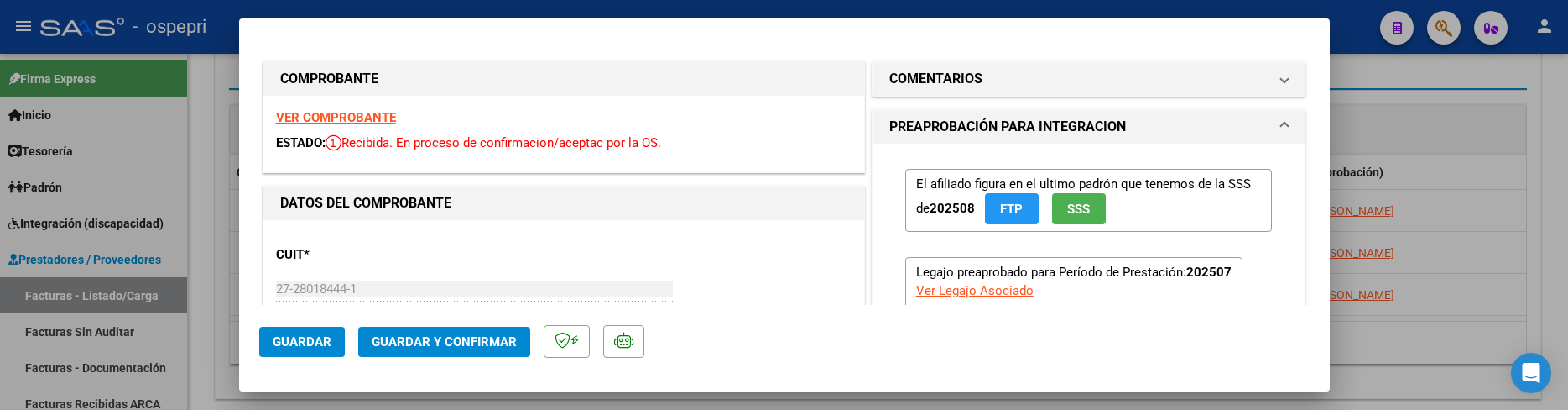
click at [437, 339] on span "Guardar y Confirmar" at bounding box center [444, 342] width 145 height 15
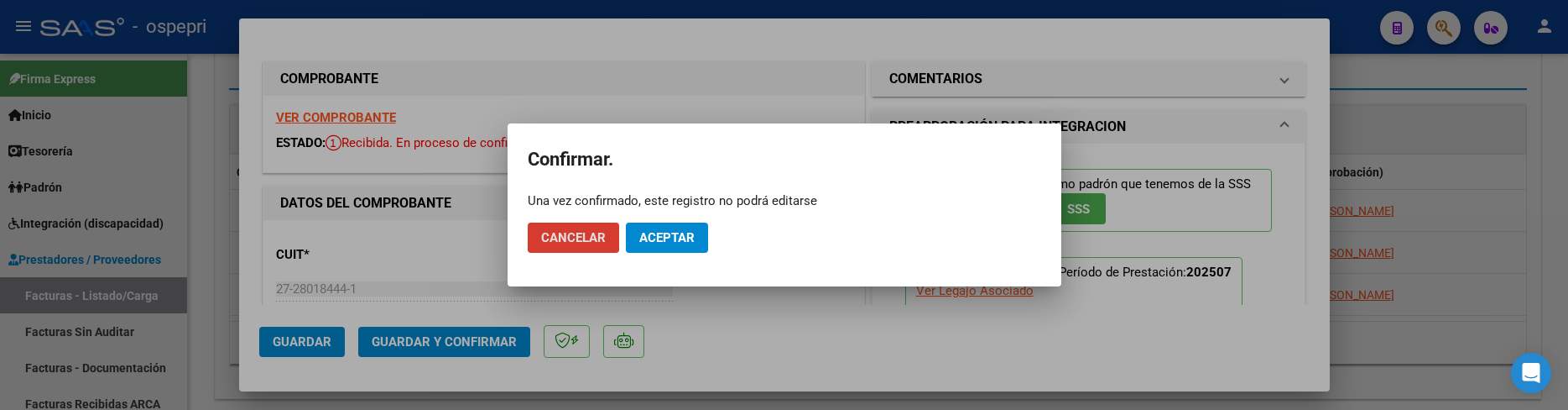
click at [669, 240] on span "Aceptar" at bounding box center [666, 238] width 55 height 15
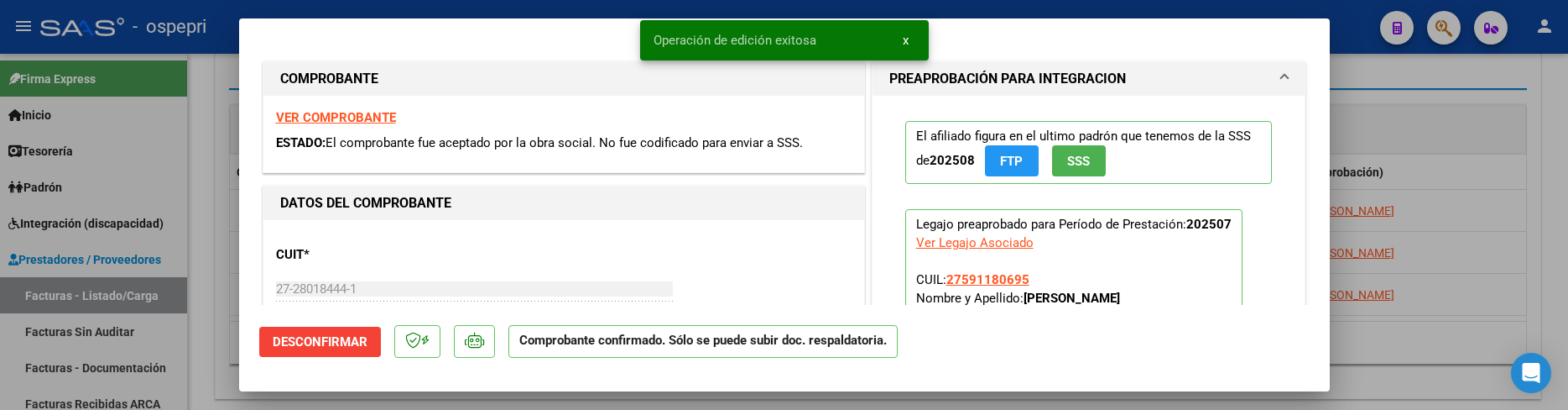
click at [1409, 338] on div at bounding box center [784, 205] width 1568 height 410
type input "$ 0,00"
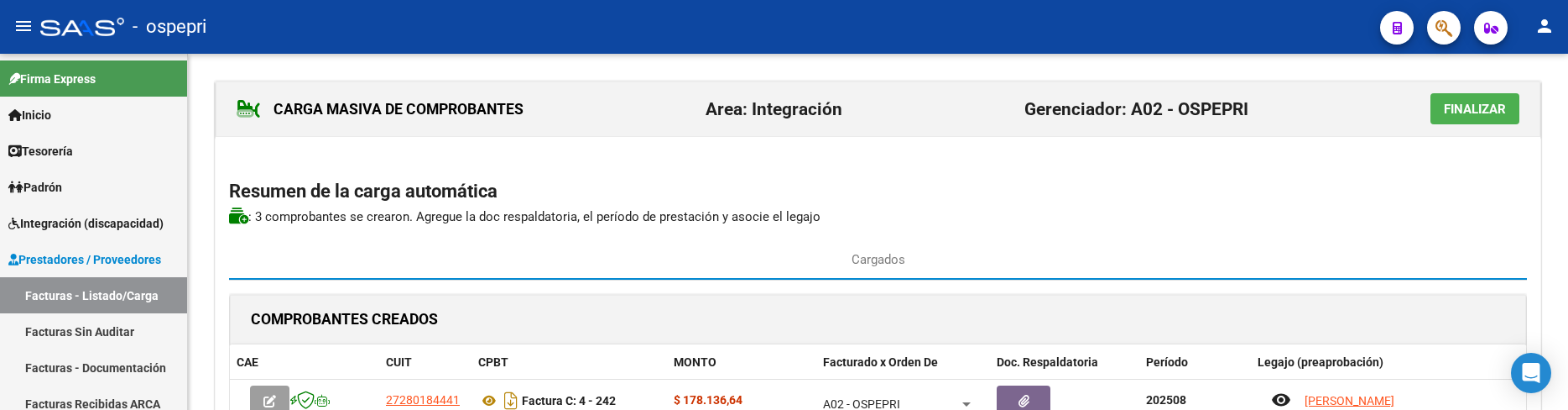
click at [1471, 97] on button "Finalizar" at bounding box center [1475, 108] width 89 height 31
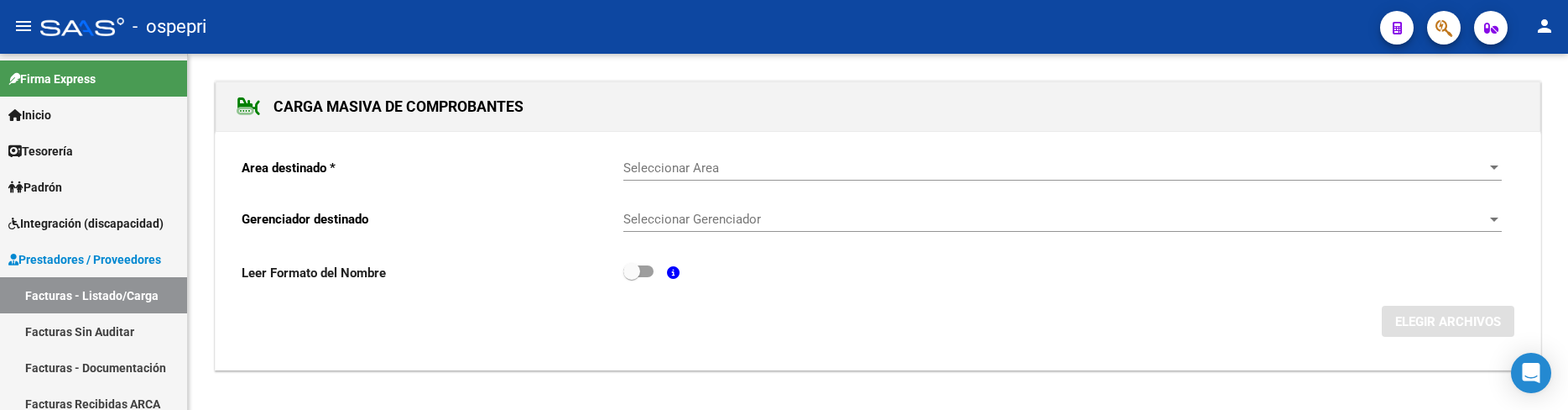
click at [688, 166] on span "Seleccionar Area" at bounding box center [1054, 168] width 863 height 15
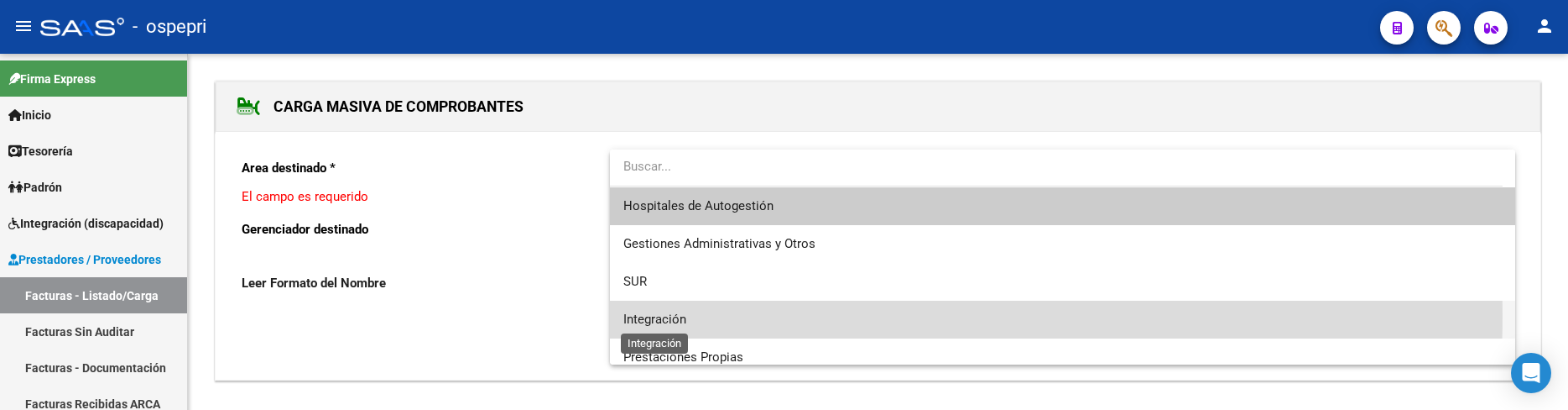
click at [669, 315] on span "Integración" at bounding box center [654, 319] width 63 height 15
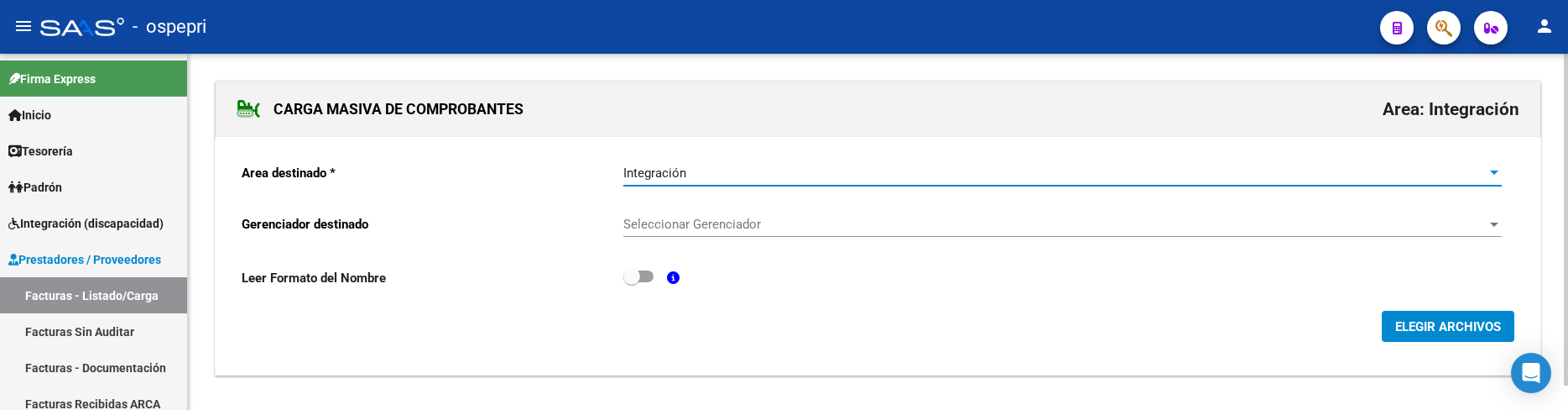
click at [849, 224] on span "Seleccionar Gerenciador" at bounding box center [1054, 224] width 863 height 15
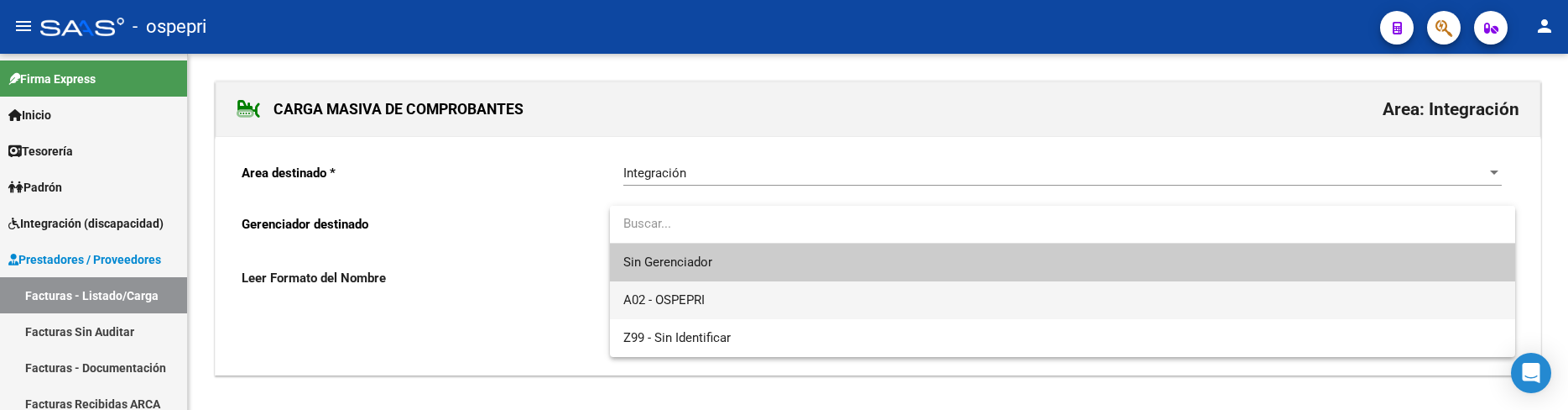
click at [771, 294] on span "A02 - OSPEPRI" at bounding box center [1062, 300] width 878 height 38
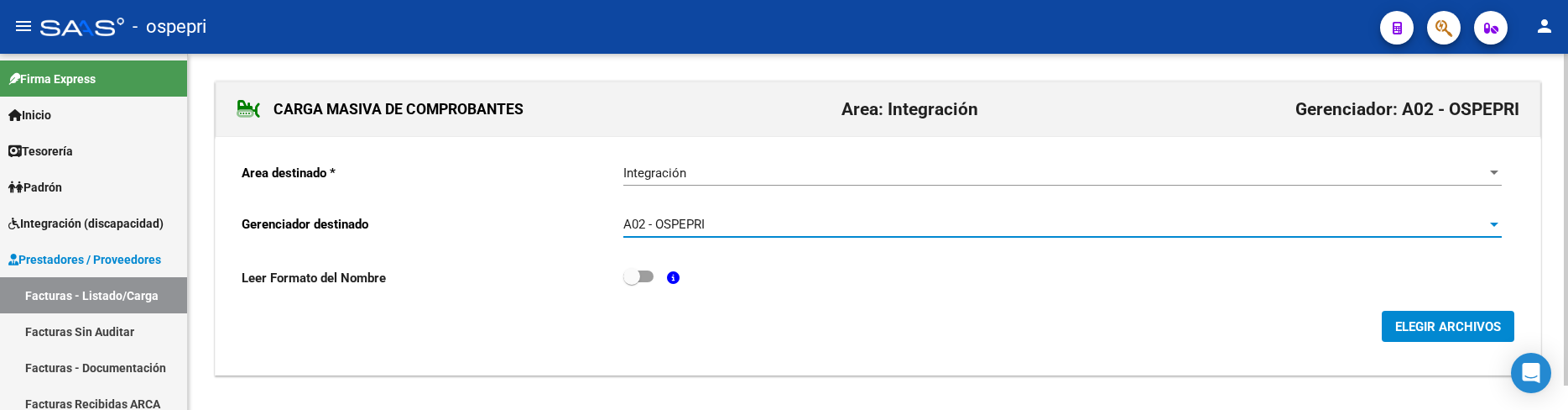
click at [1418, 326] on span "ELEGIR ARCHIVOS" at bounding box center [1448, 327] width 106 height 15
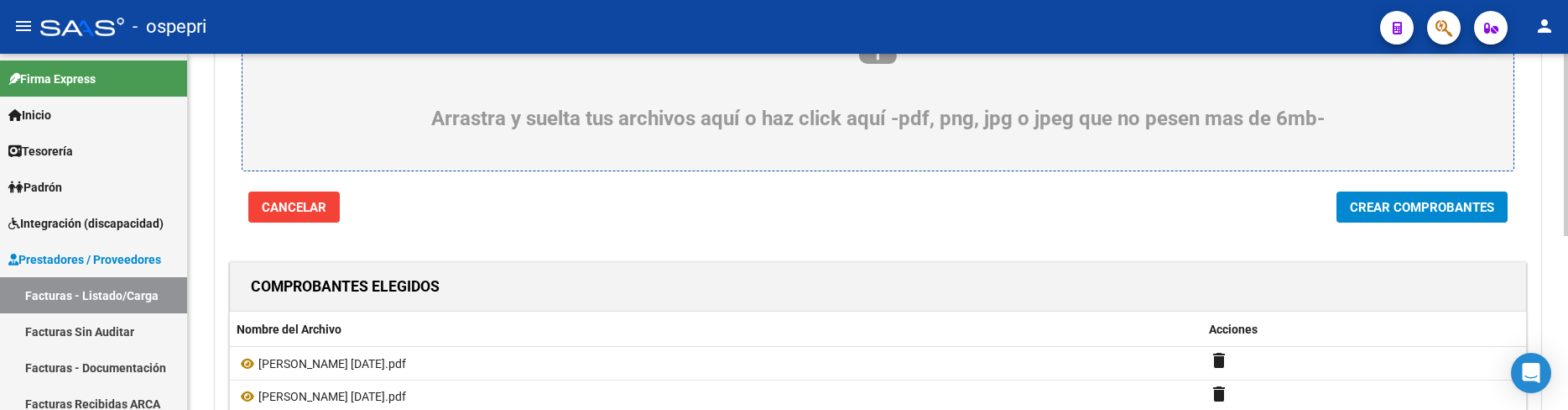
scroll to position [171, 0]
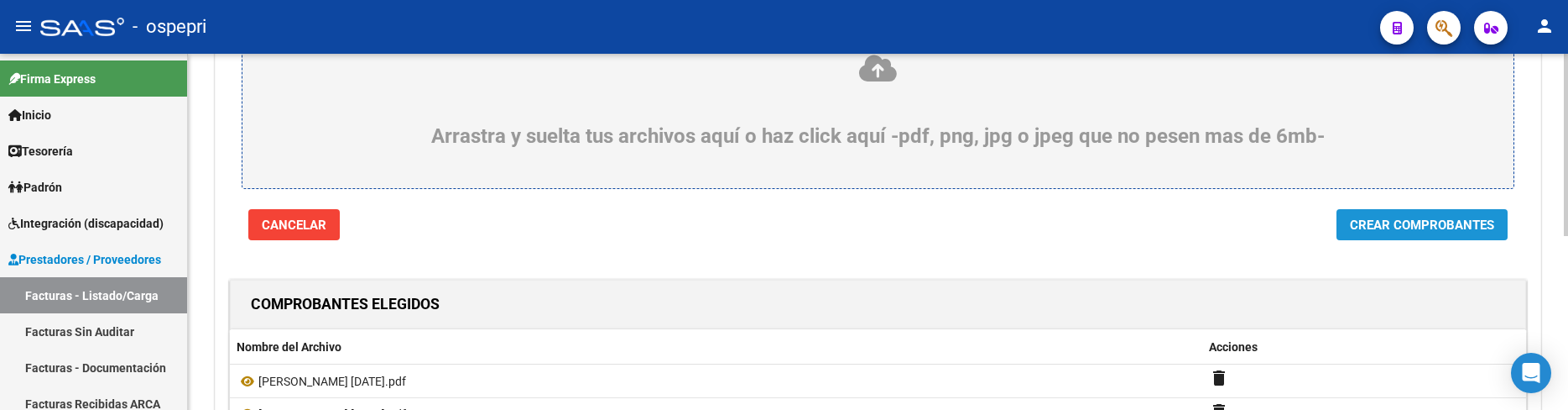
click at [1411, 216] on button "Crear Comprobantes" at bounding box center [1422, 224] width 171 height 31
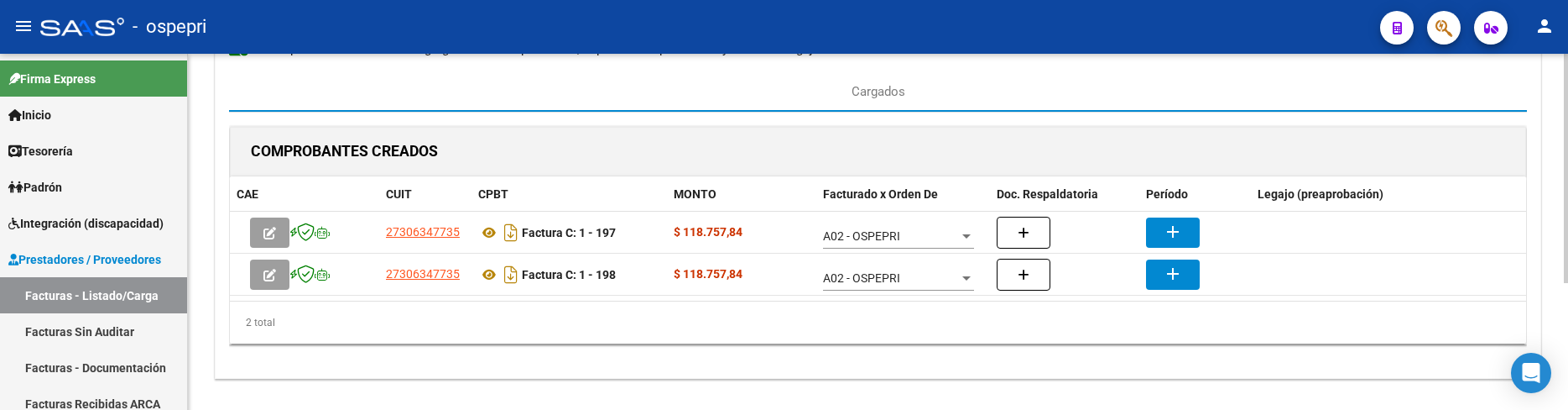
scroll to position [197, 0]
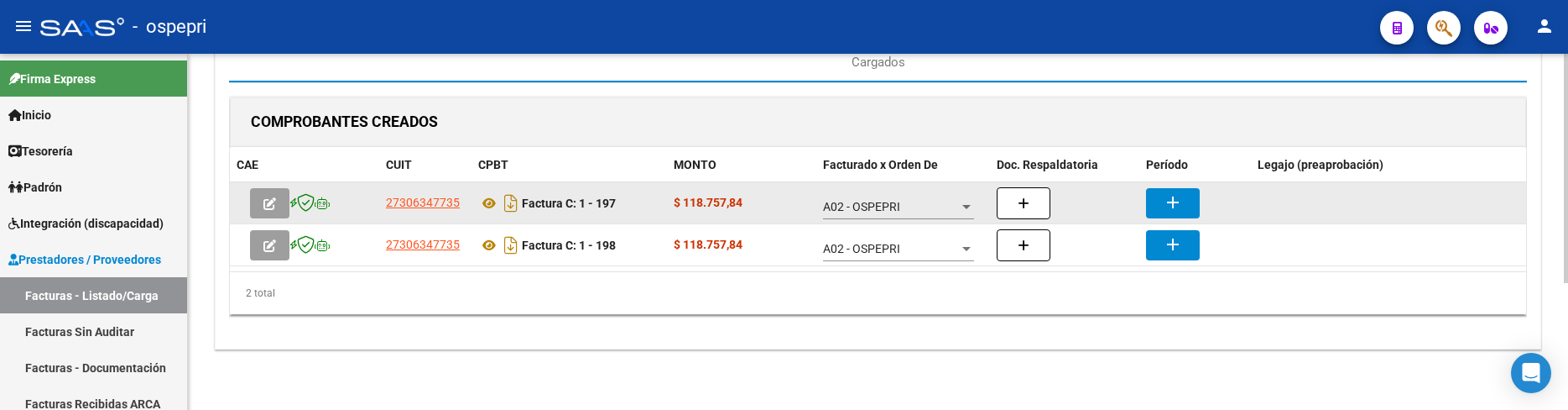
click at [1175, 201] on mat-icon "add" at bounding box center [1173, 202] width 20 height 20
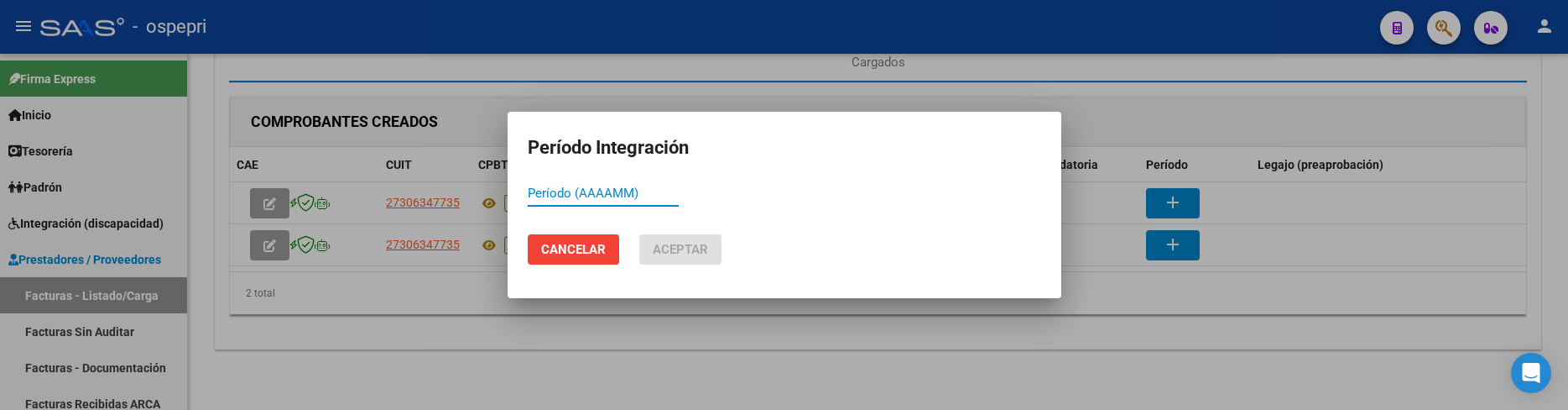
click at [551, 195] on input "Período (AAAAMM)" at bounding box center [604, 193] width 151 height 15
click at [550, 197] on input "Período (AAAAMM)" at bounding box center [604, 193] width 151 height 15
type input "202508"
click at [671, 250] on span "Aceptar" at bounding box center [680, 250] width 55 height 15
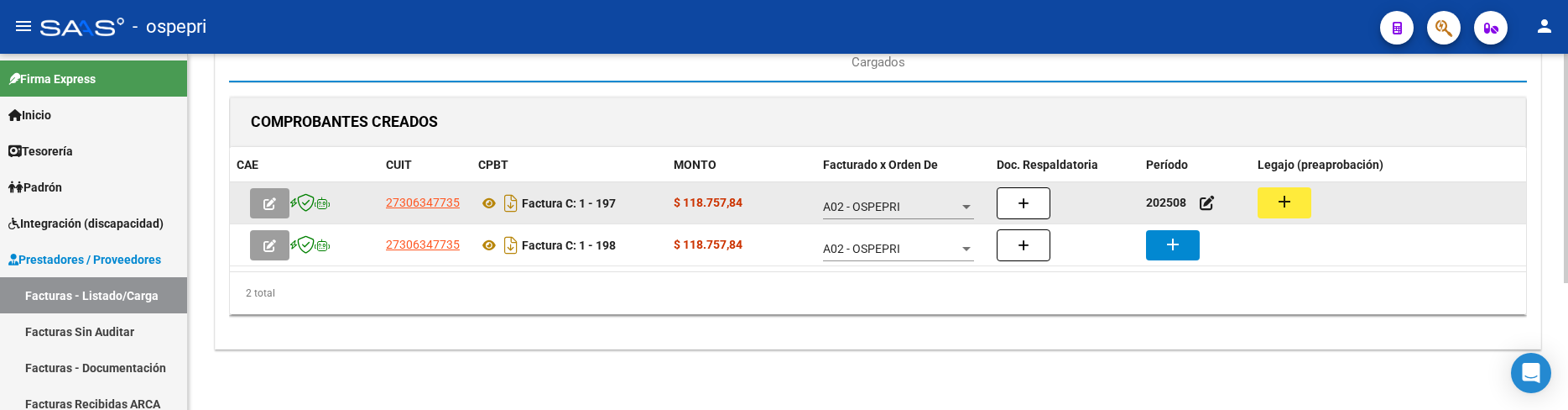
click at [1280, 207] on mat-icon "add" at bounding box center [1284, 202] width 20 height 20
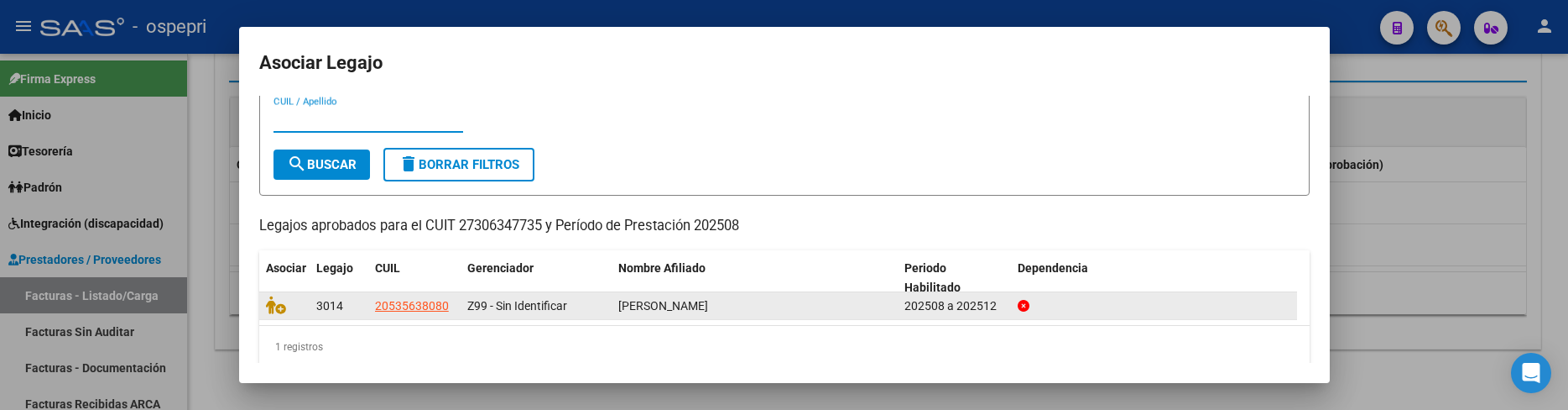
scroll to position [64, 0]
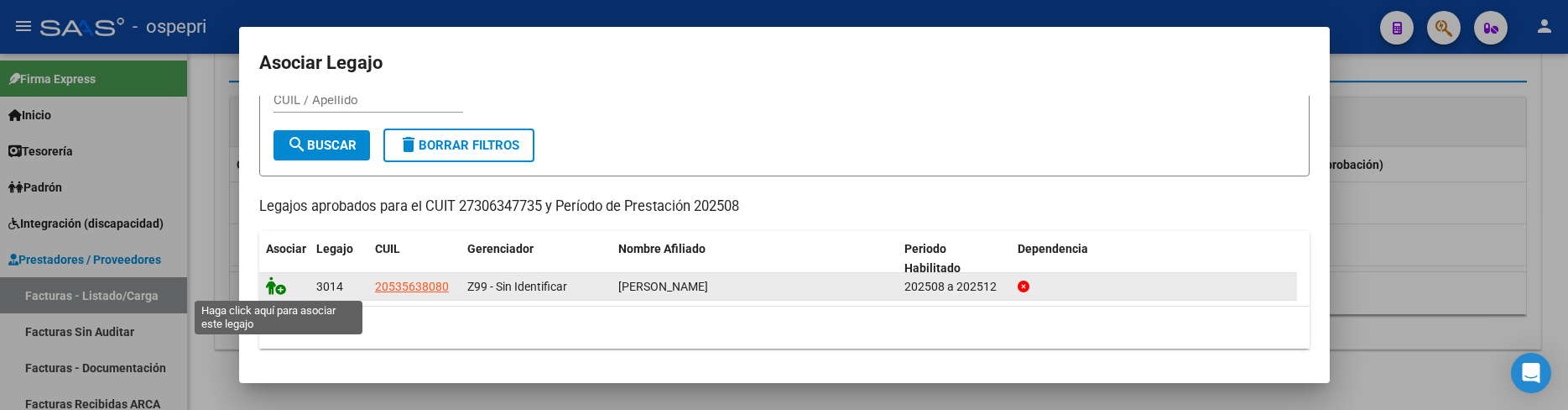
click at [280, 291] on icon at bounding box center [276, 286] width 20 height 18
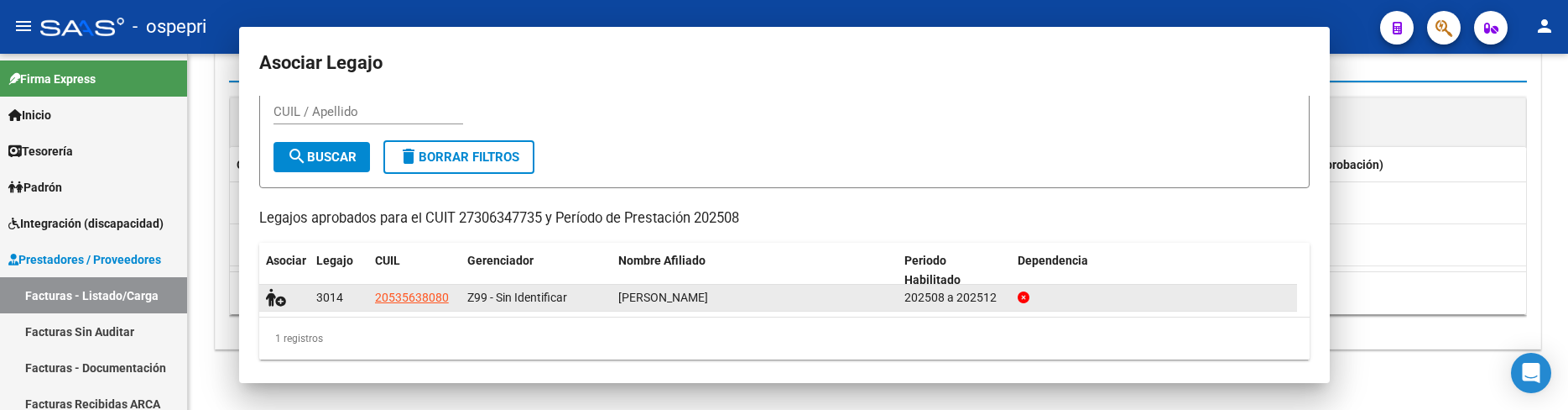
scroll to position [75, 0]
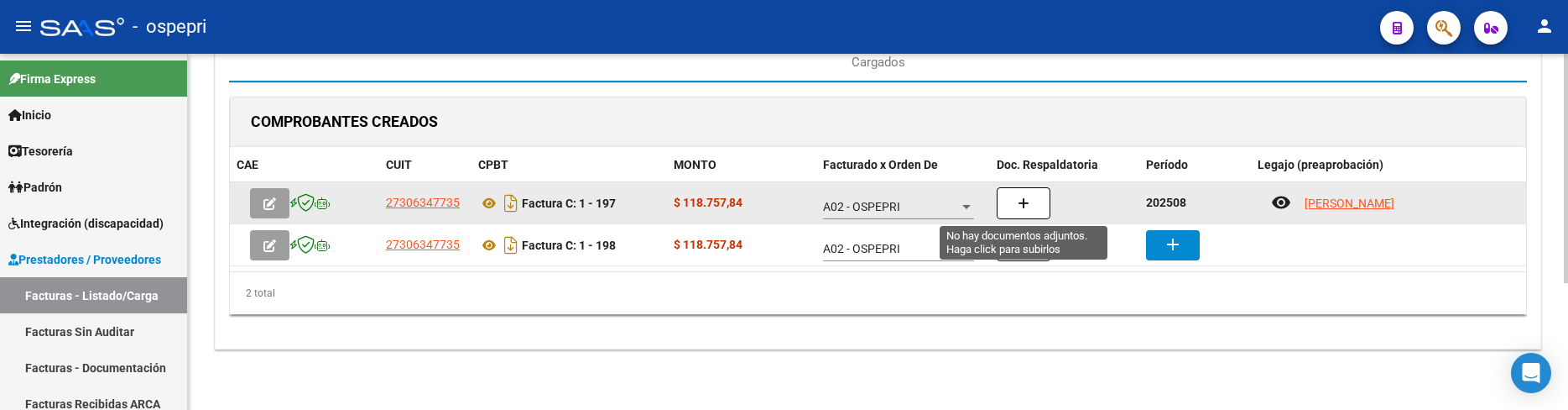
click at [1030, 204] on button "button" at bounding box center [1023, 203] width 54 height 32
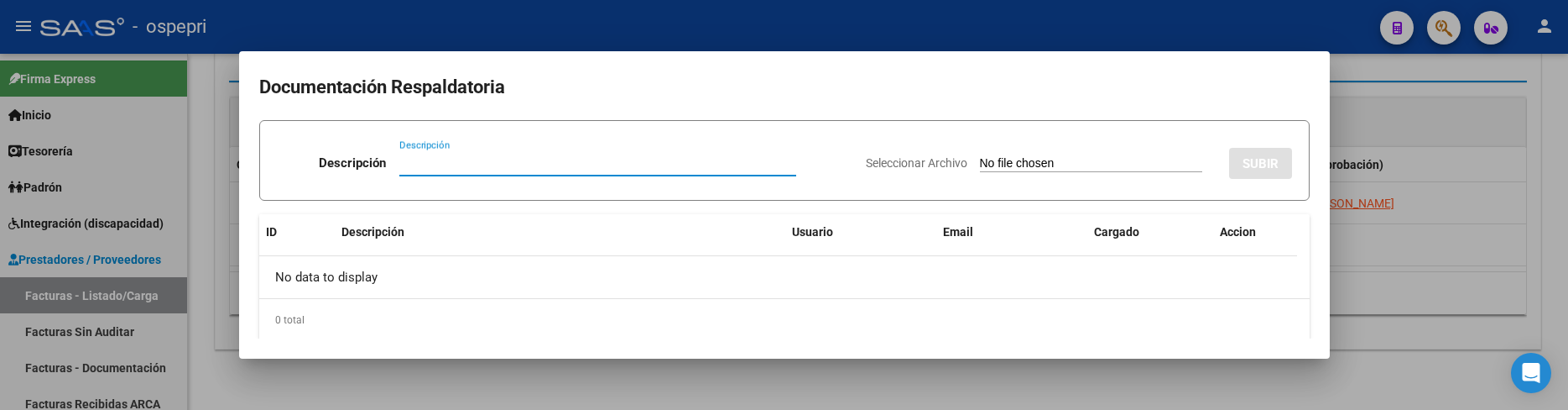
click at [415, 161] on input "Descripción" at bounding box center [598, 163] width 397 height 15
type input "202508"
click at [980, 164] on input "Seleccionar Archivo" at bounding box center [1090, 164] width 222 height 16
type input "C:\fakepath\crasciAgosto.pdf"
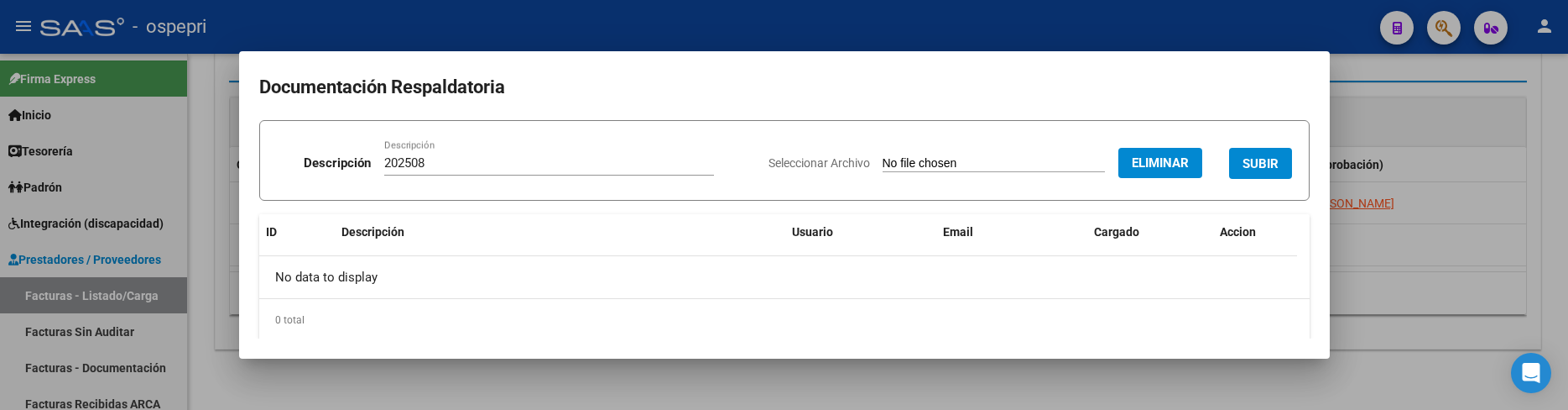
click at [1250, 166] on span "SUBIR" at bounding box center [1260, 164] width 36 height 15
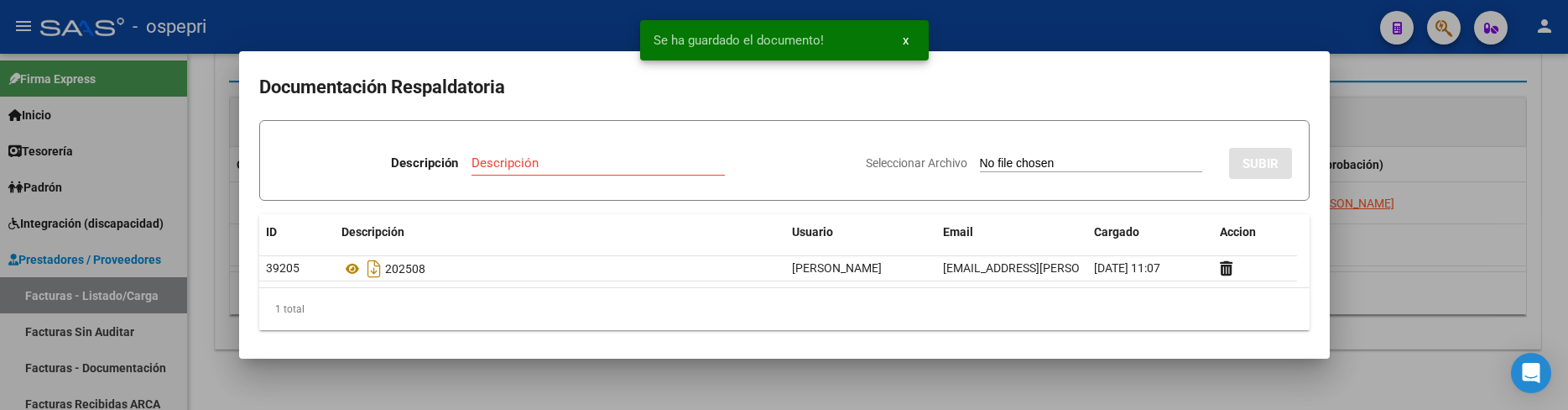
click at [1401, 289] on div at bounding box center [784, 205] width 1568 height 410
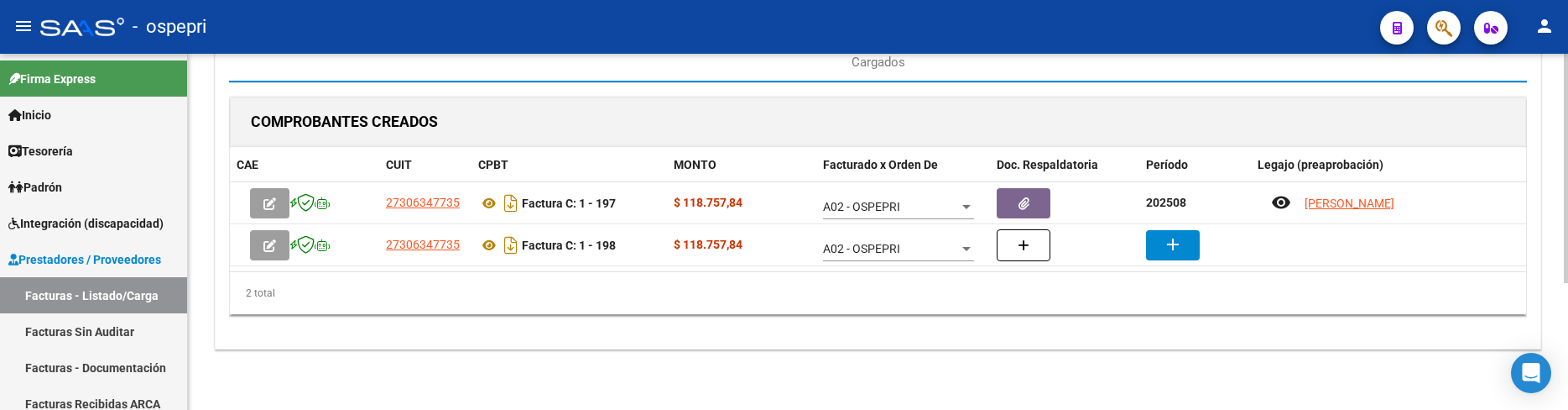
click at [795, 350] on div "CARGA MASIVA DE COMPROBANTES Area: Integración Gerenciador: A02 - OSPEPRI Final…" at bounding box center [878, 116] width 1326 height 466
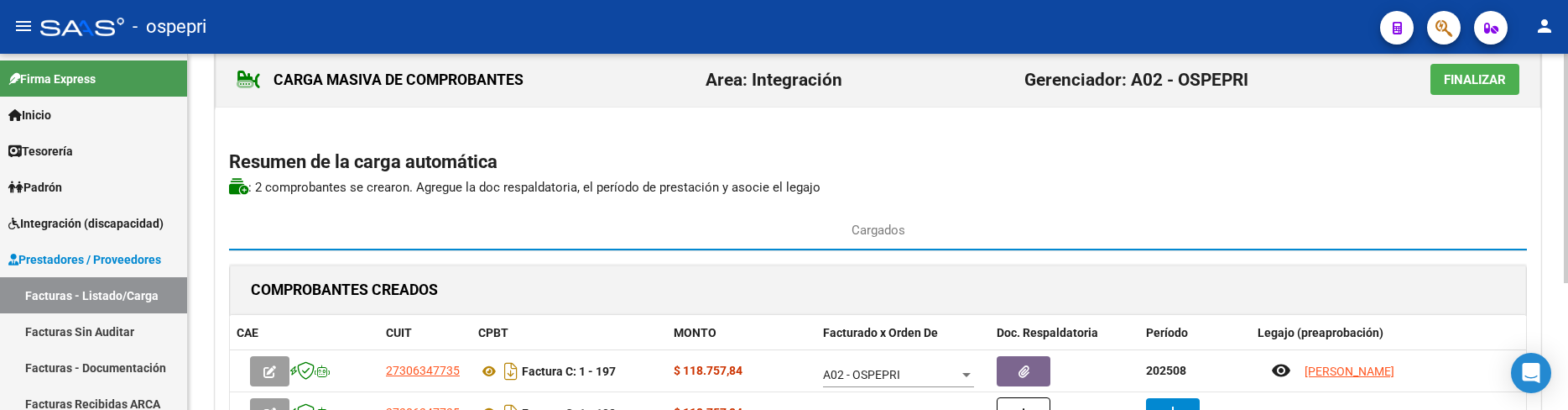
scroll to position [113, 0]
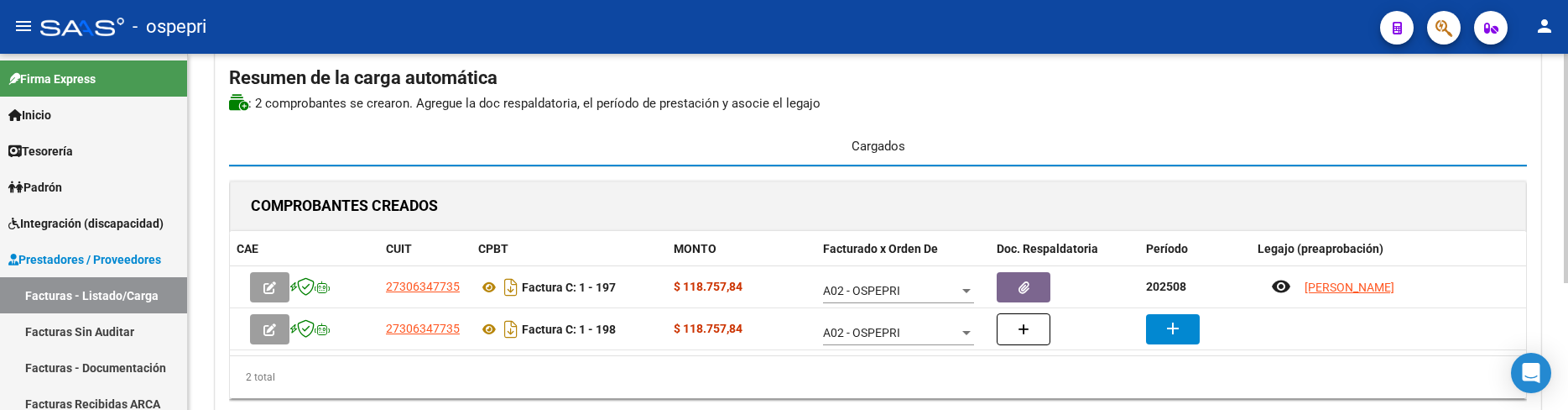
click at [1152, 152] on div "Cargados" at bounding box center [878, 146] width 1298 height 40
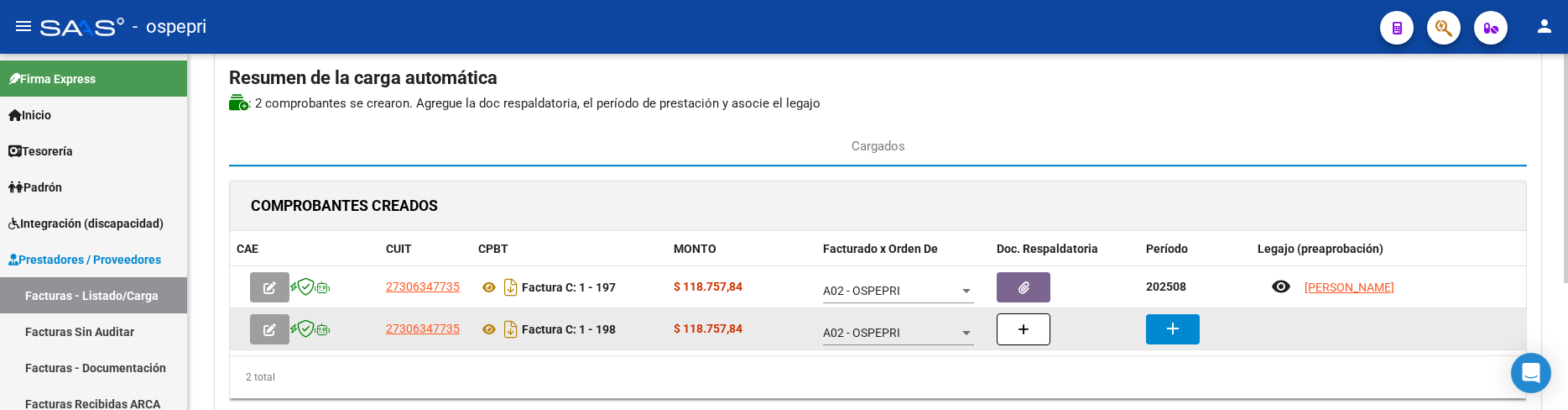
click at [1168, 332] on mat-icon "add" at bounding box center [1173, 329] width 20 height 20
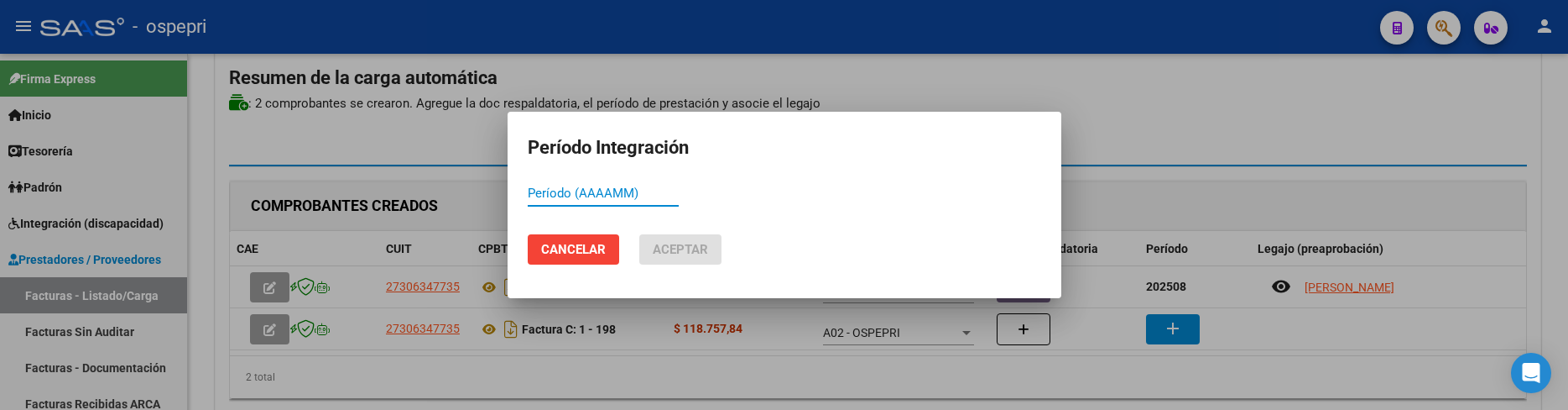
click at [559, 197] on input "Período (AAAAMM)" at bounding box center [604, 193] width 151 height 15
type input "202509"
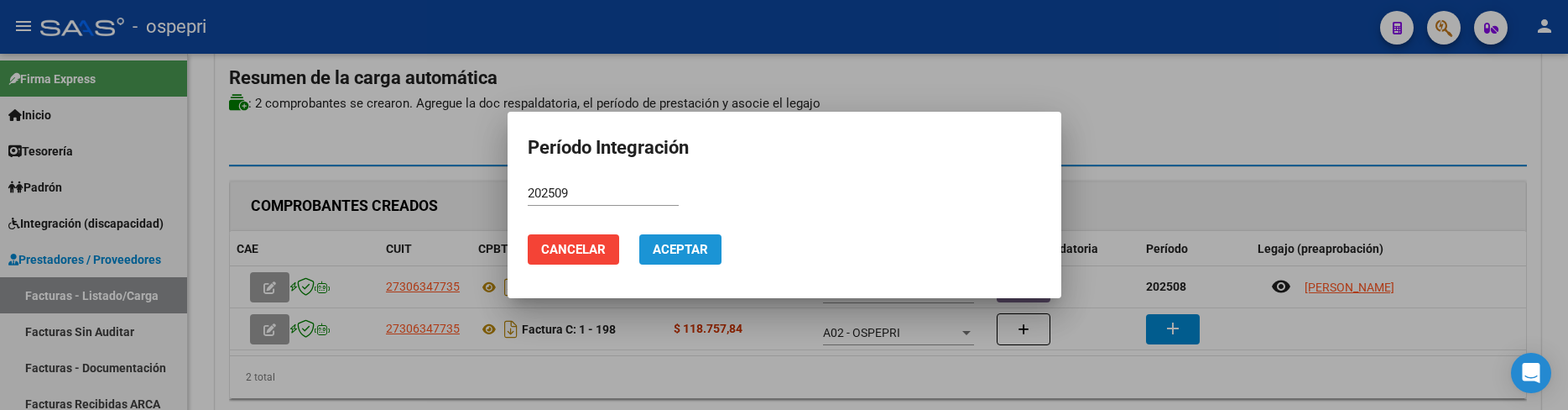
click at [698, 253] on span "Aceptar" at bounding box center [680, 250] width 55 height 15
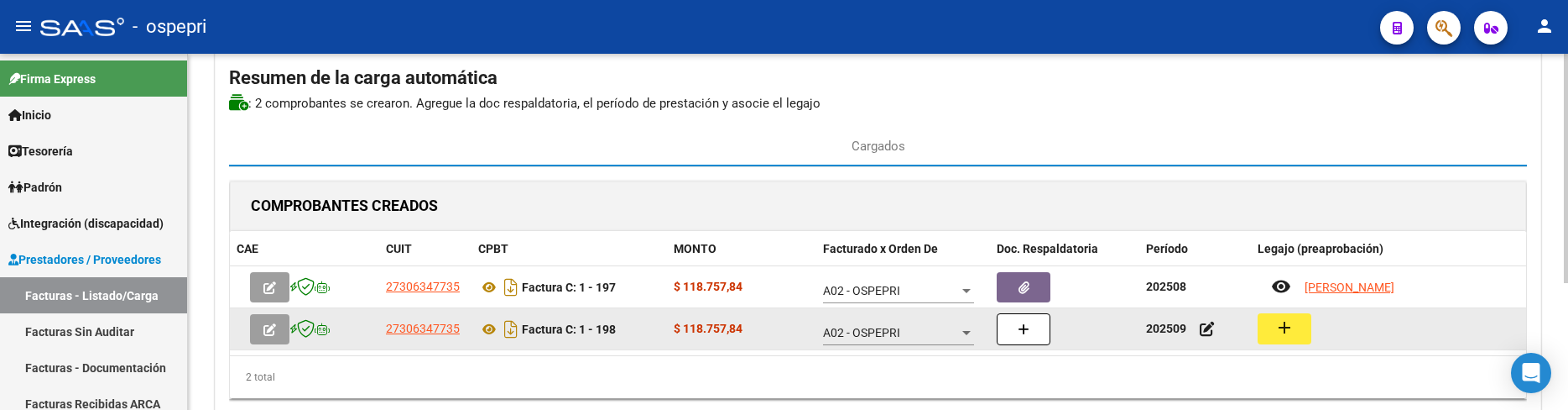
click at [1276, 325] on mat-icon "add" at bounding box center [1284, 328] width 20 height 20
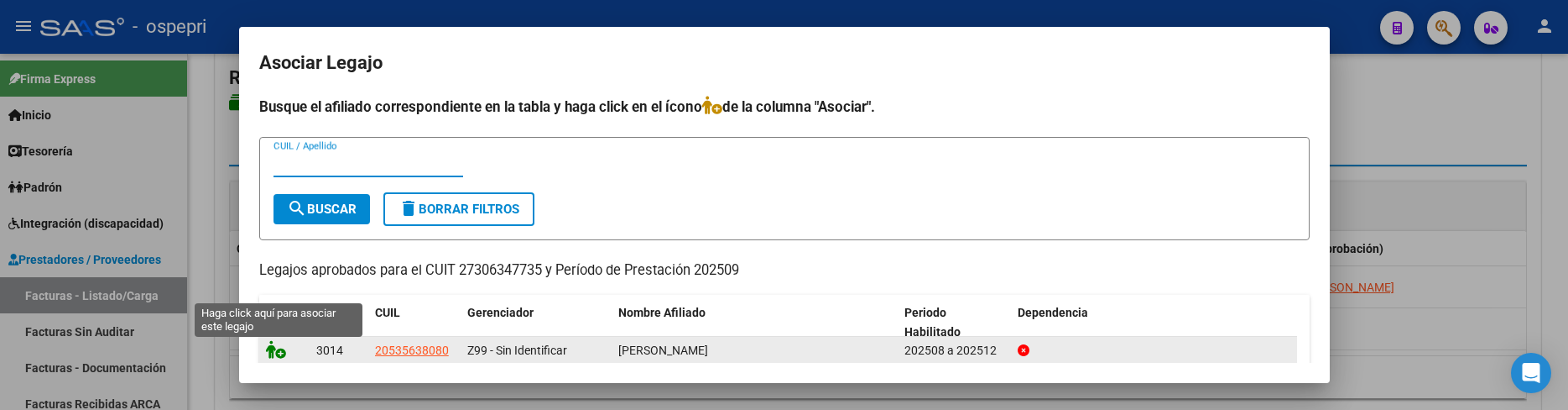
click at [268, 345] on icon at bounding box center [276, 350] width 20 height 18
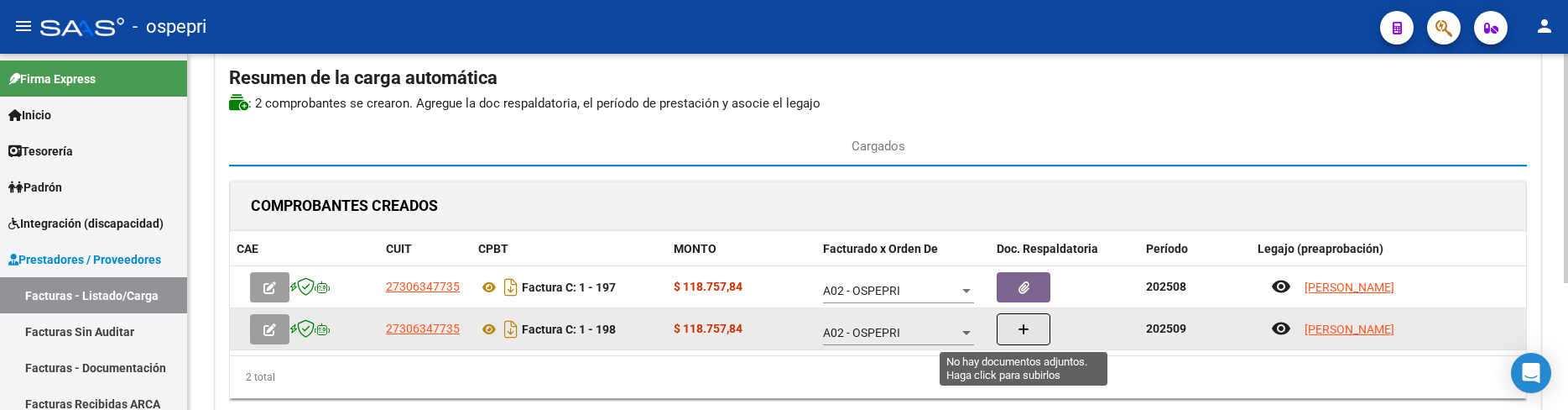
click at [1018, 330] on icon "button" at bounding box center [1023, 329] width 12 height 13
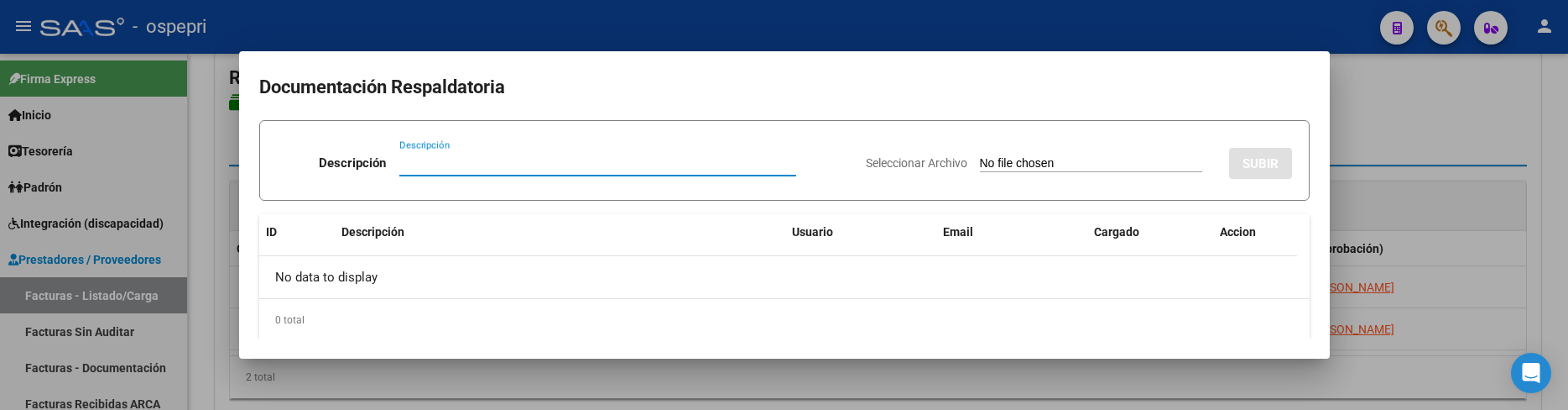
click at [406, 167] on input "Descripción" at bounding box center [598, 163] width 397 height 15
type input "202509"
click at [980, 164] on input "Seleccionar Archivo" at bounding box center [1090, 164] width 222 height 16
type input "C:\fakepath\CrasciSept.pdf"
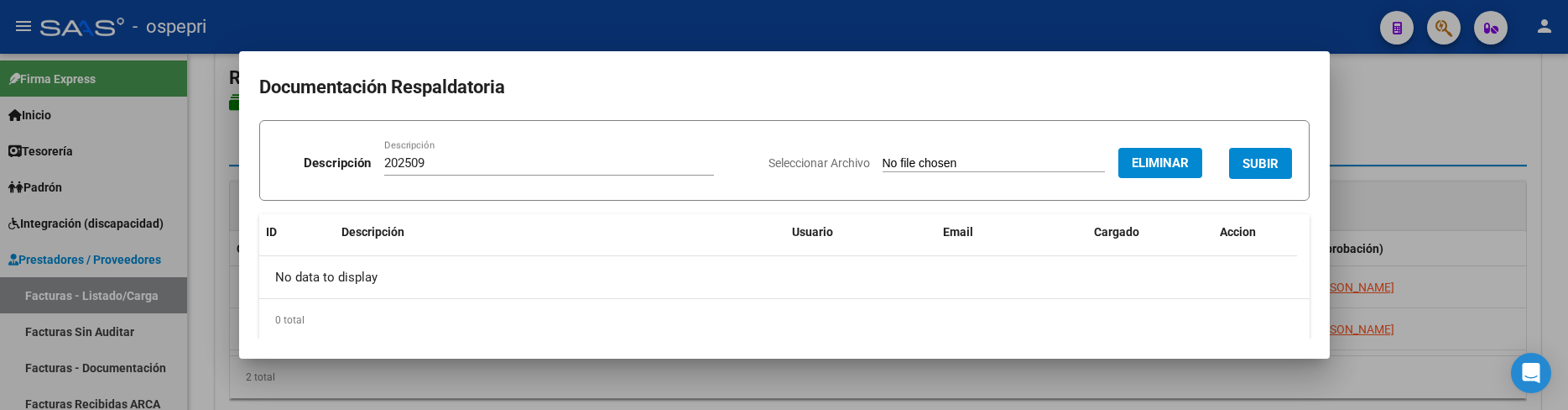
click at [1252, 168] on span "SUBIR" at bounding box center [1260, 164] width 36 height 15
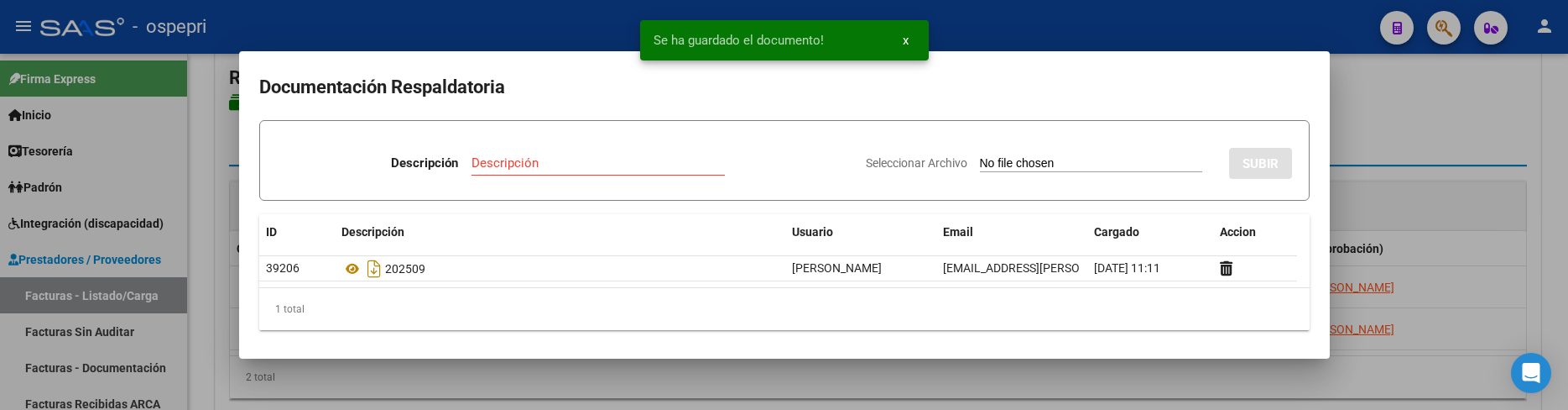
click at [1452, 211] on div at bounding box center [784, 205] width 1568 height 410
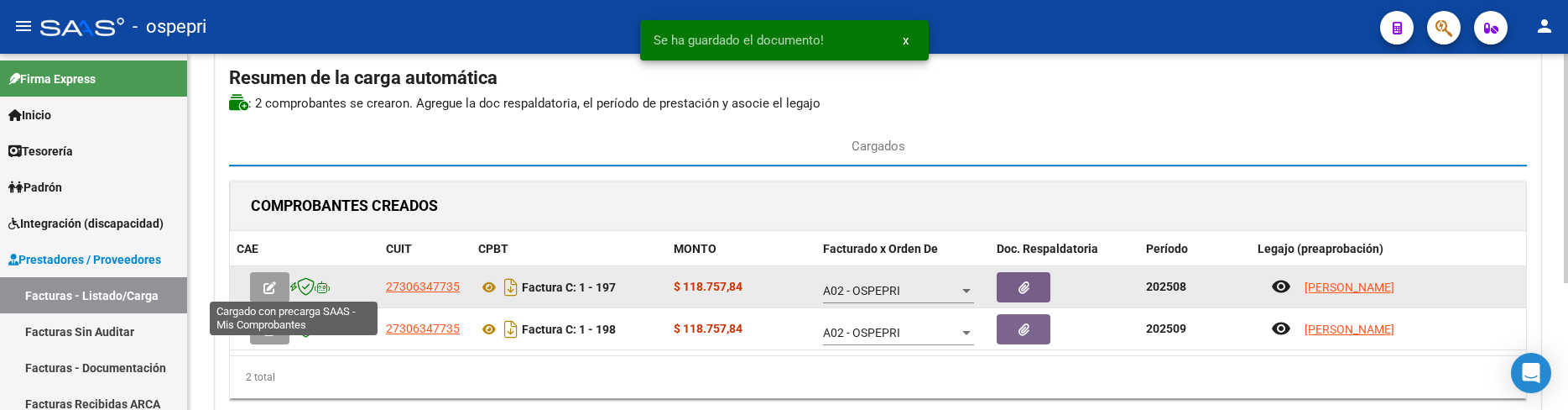
click at [270, 282] on icon "button" at bounding box center [269, 287] width 13 height 13
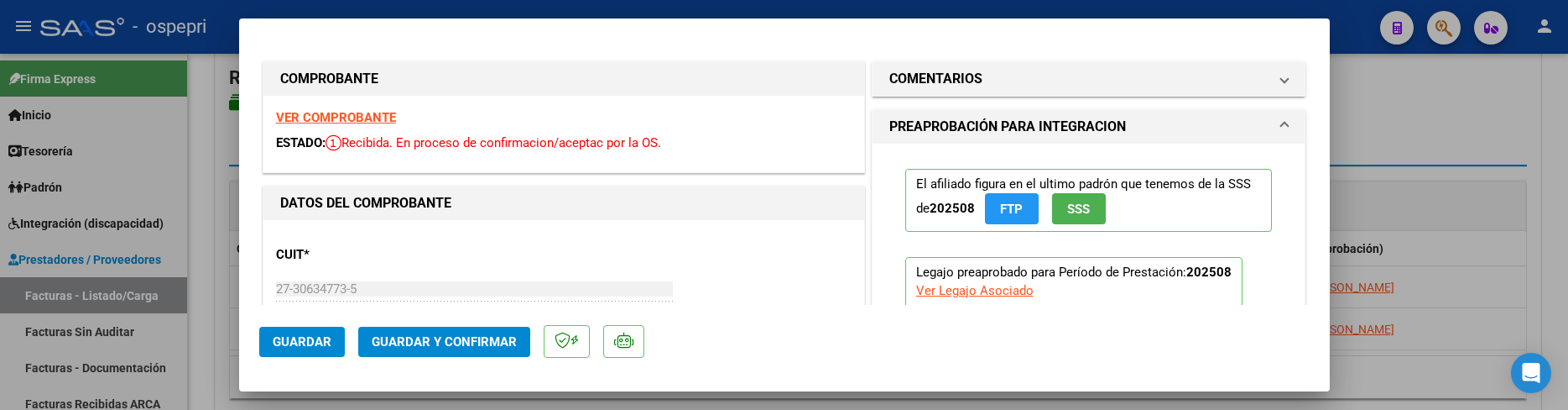
click at [443, 344] on span "Guardar y Confirmar" at bounding box center [444, 342] width 145 height 15
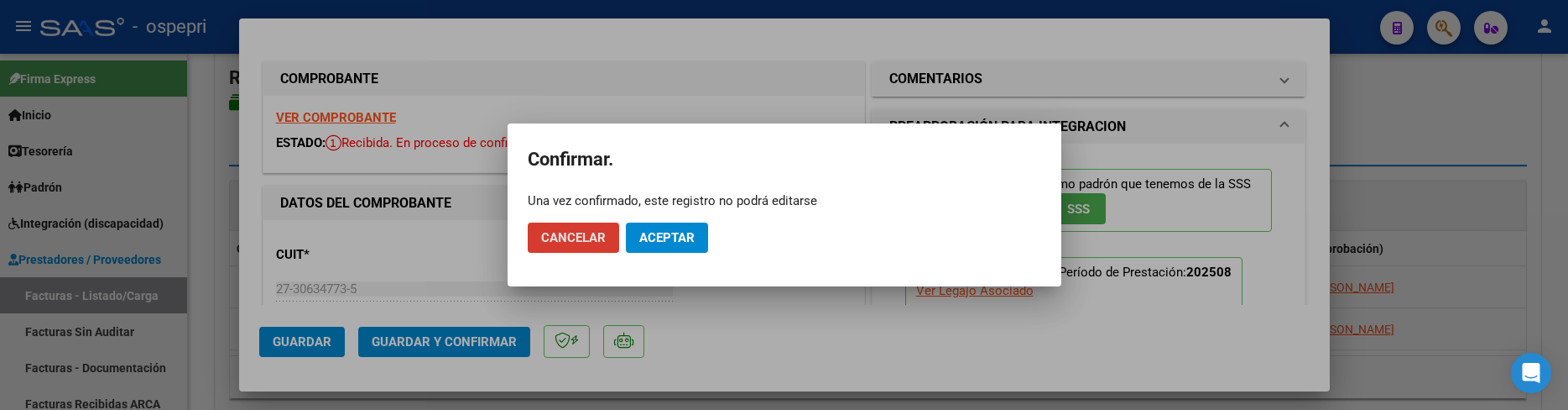
click at [663, 241] on span "Aceptar" at bounding box center [666, 238] width 55 height 15
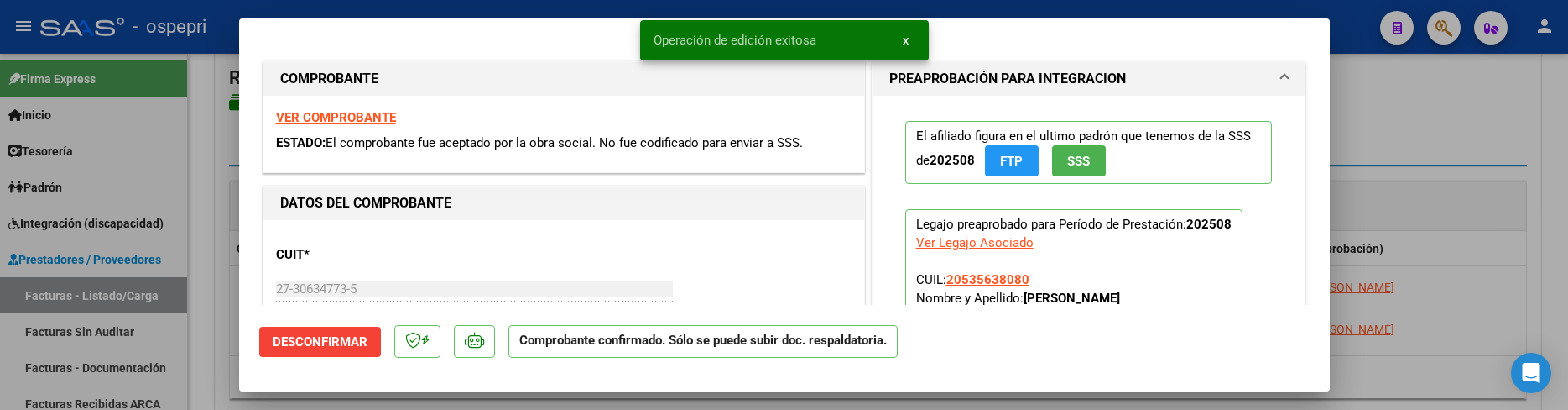
click at [1388, 370] on div at bounding box center [784, 205] width 1568 height 410
type input "$ 0,00"
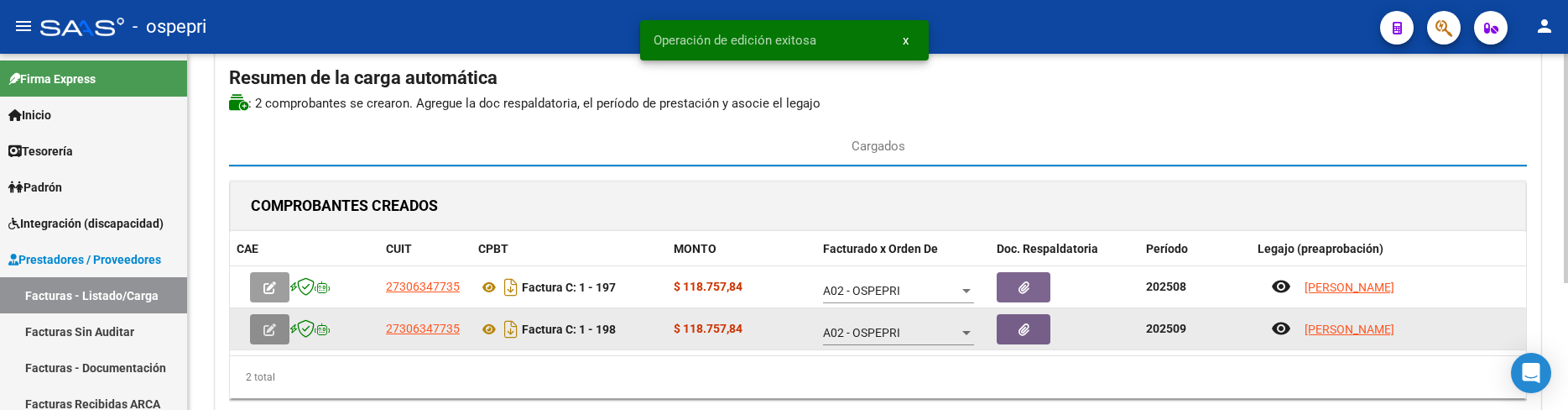
click at [271, 323] on icon "button" at bounding box center [269, 329] width 13 height 13
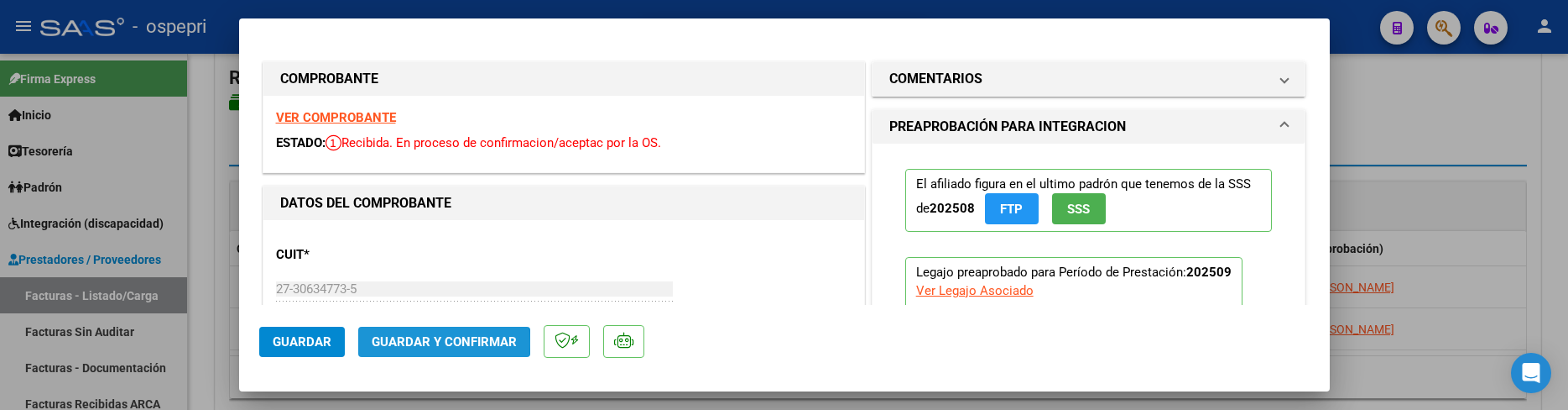
click at [438, 344] on span "Guardar y Confirmar" at bounding box center [444, 342] width 145 height 15
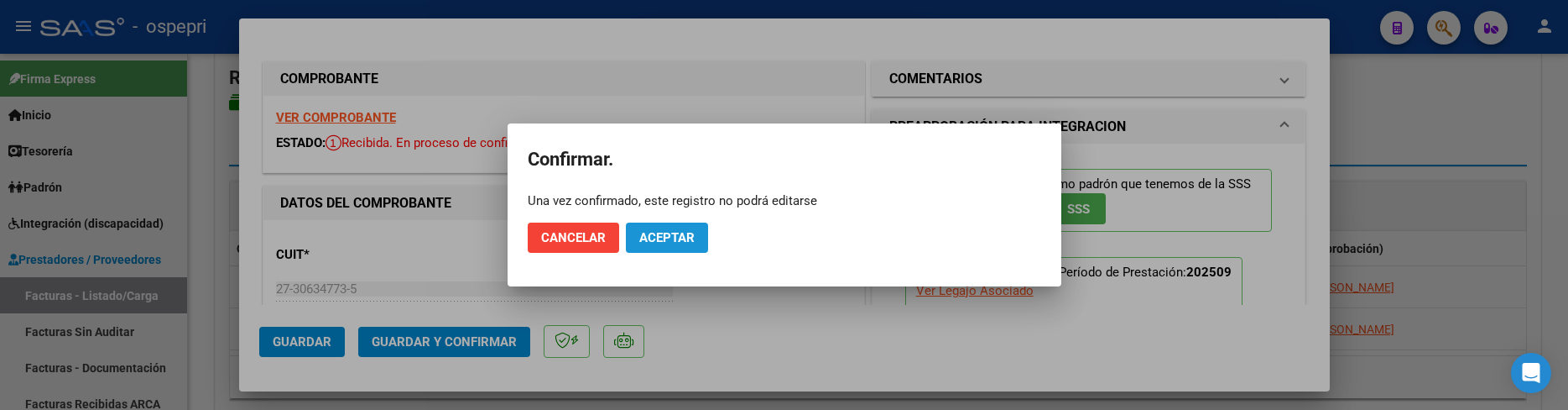
click at [677, 238] on span "Aceptar" at bounding box center [666, 238] width 55 height 15
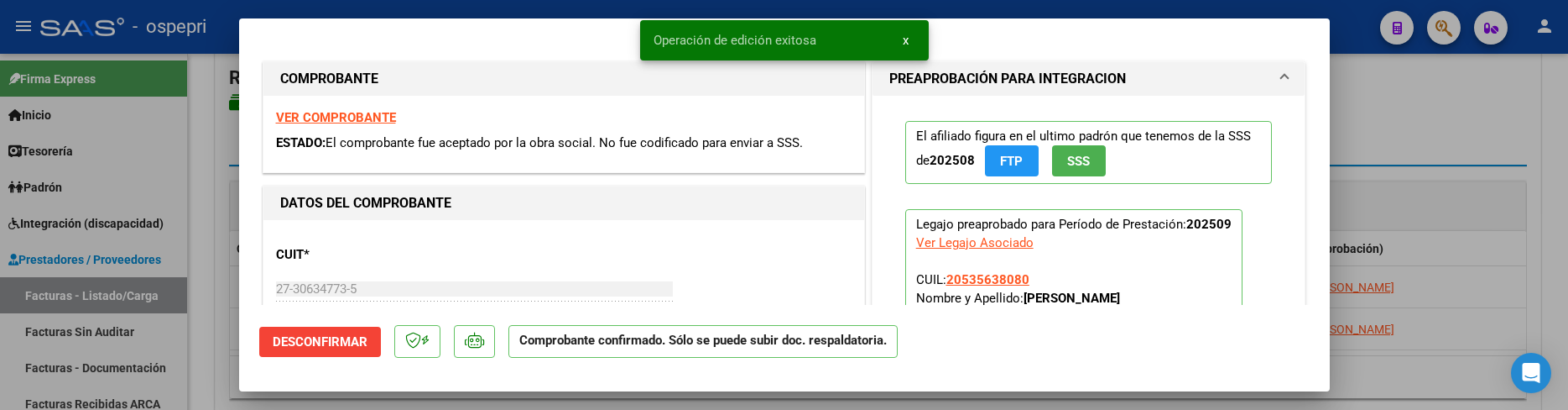
click at [1417, 136] on div at bounding box center [784, 205] width 1568 height 410
type input "$ 0,00"
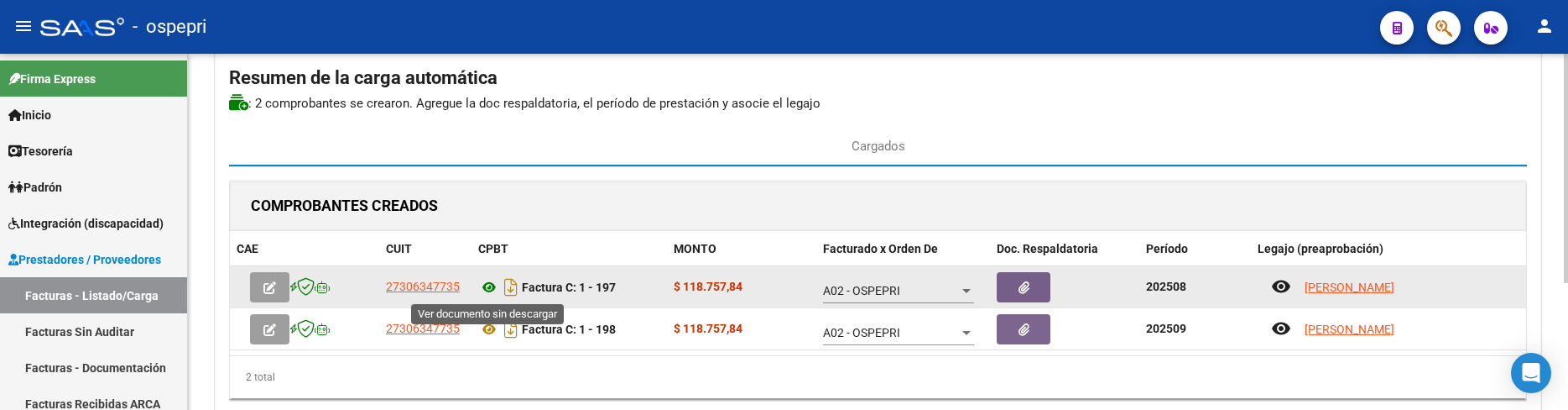
click at [486, 287] on icon at bounding box center [489, 287] width 22 height 20
click at [272, 286] on icon "button" at bounding box center [269, 287] width 13 height 13
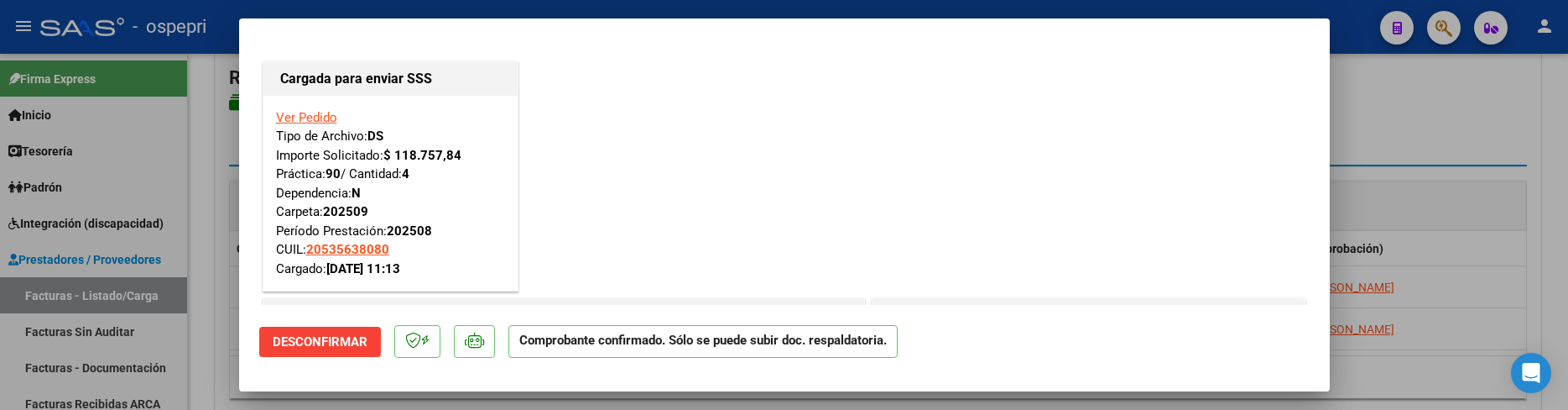
click at [1503, 119] on div at bounding box center [784, 205] width 1568 height 410
type input "$ 0,00"
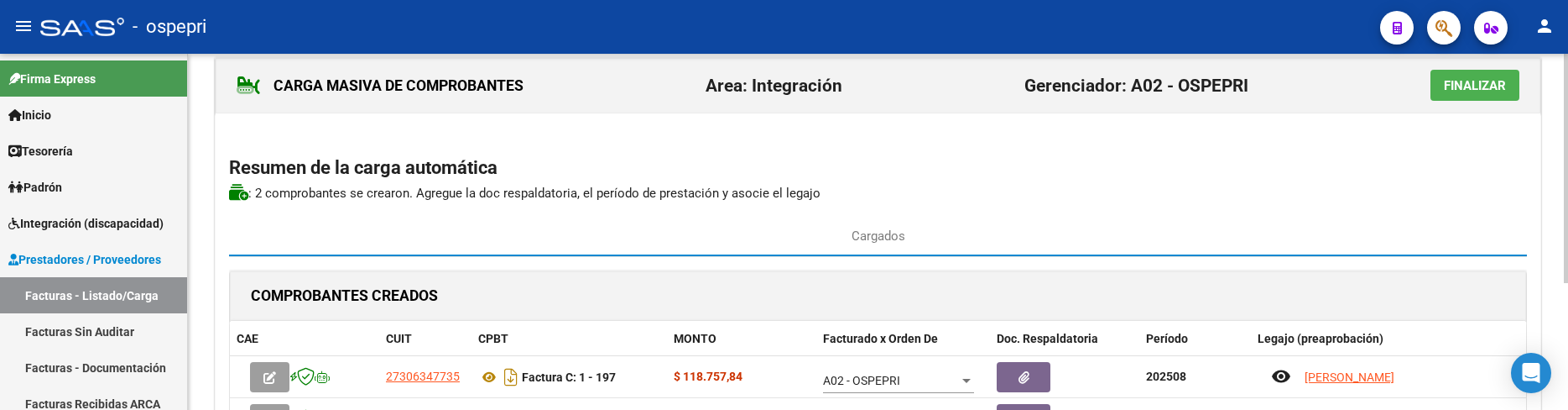
scroll to position [0, 0]
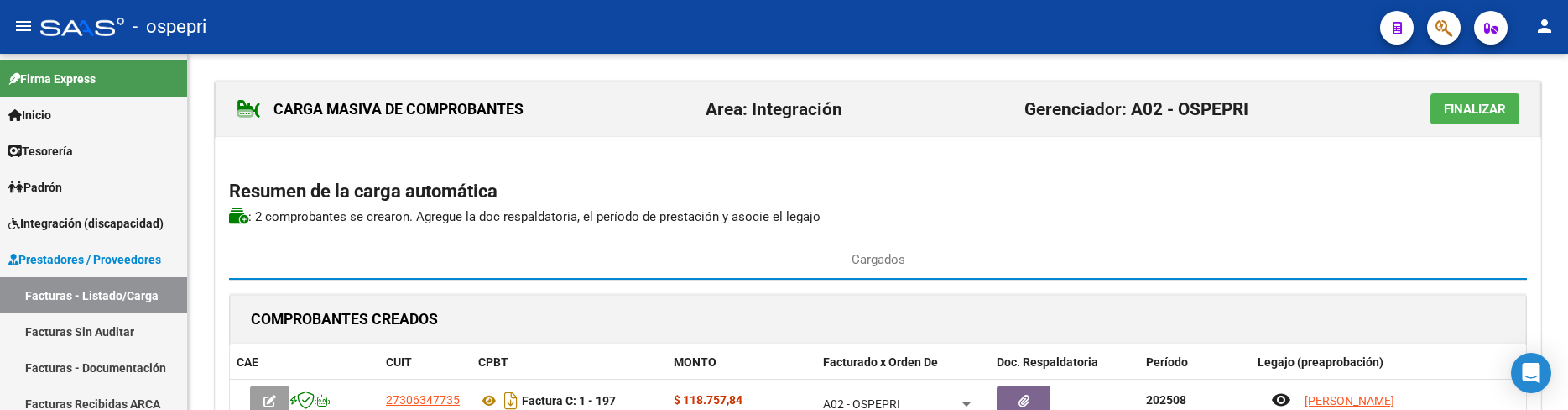
click at [1472, 106] on span "Finalizar" at bounding box center [1475, 109] width 62 height 15
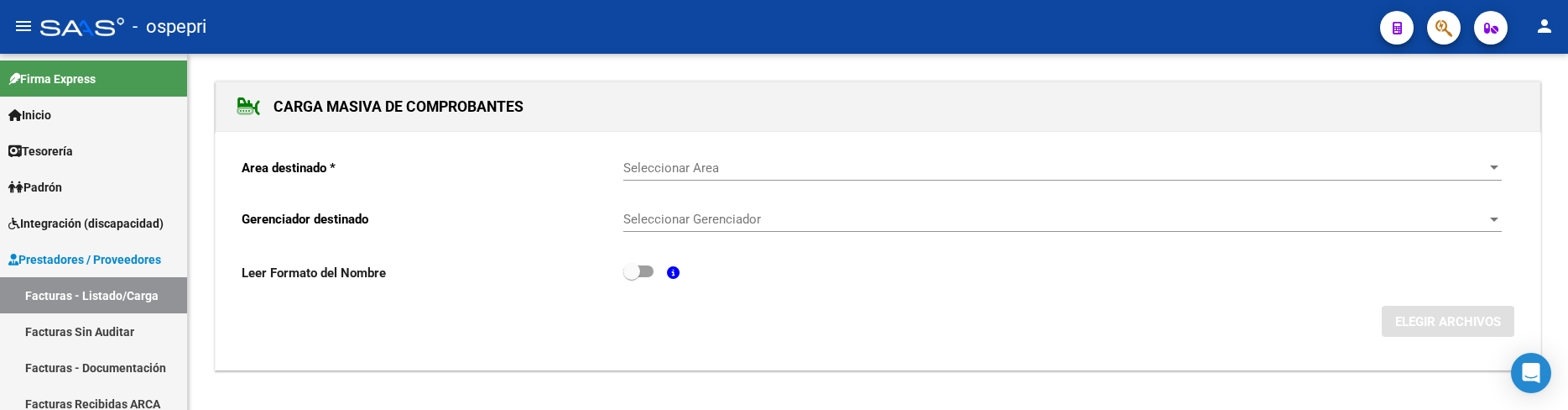
click at [985, 300] on form "Area destinado * Seleccionar Area Seleccionar Area Gerenciador destinado Selecc…" at bounding box center [878, 241] width 1273 height 193
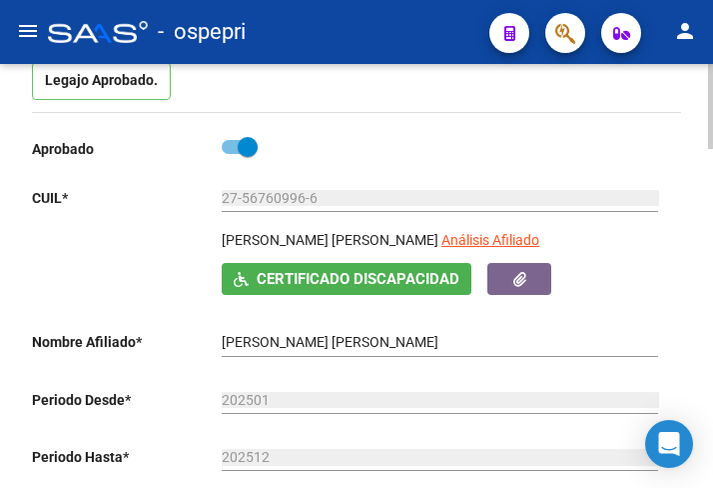
scroll to position [200, 0]
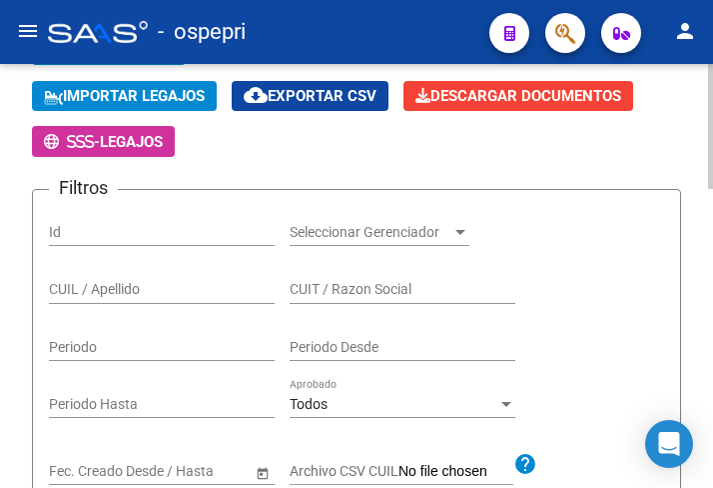
click at [103, 290] on input "CUIL / Apellido" at bounding box center [162, 289] width 226 height 17
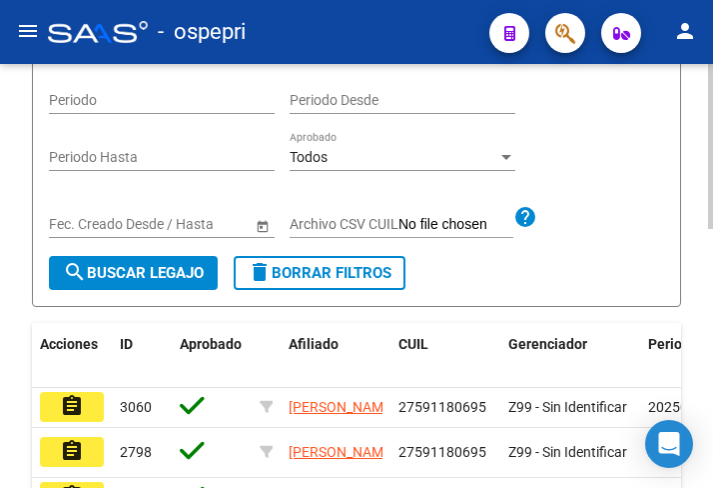
scroll to position [600, 0]
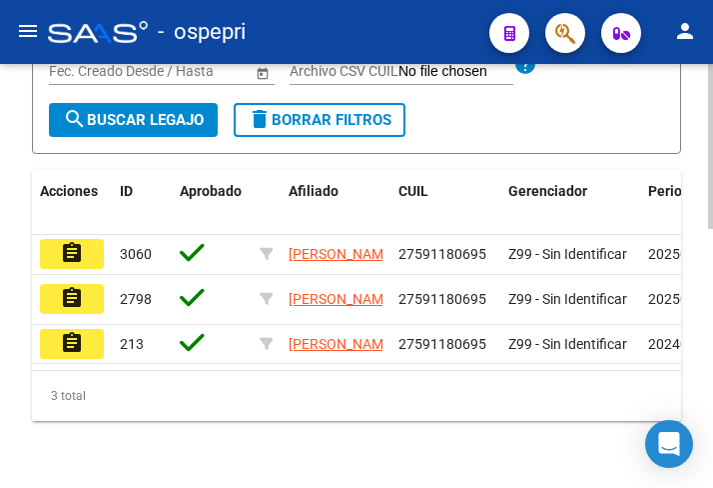
type input "59118069"
click at [76, 255] on mat-icon "assignment" at bounding box center [72, 253] width 24 height 24
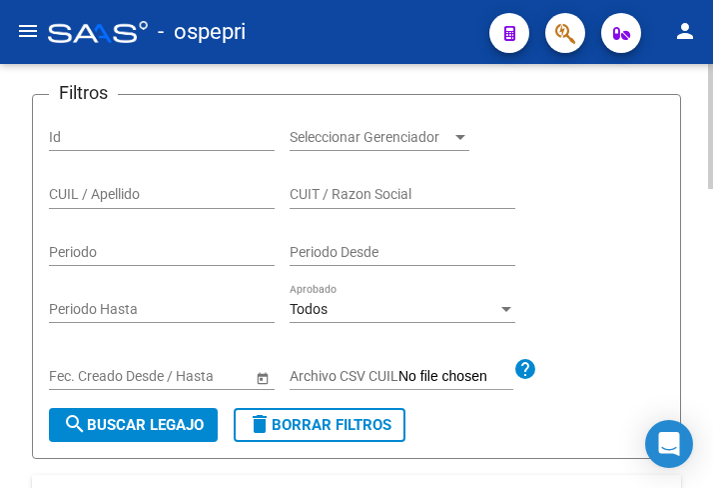
scroll to position [400, 0]
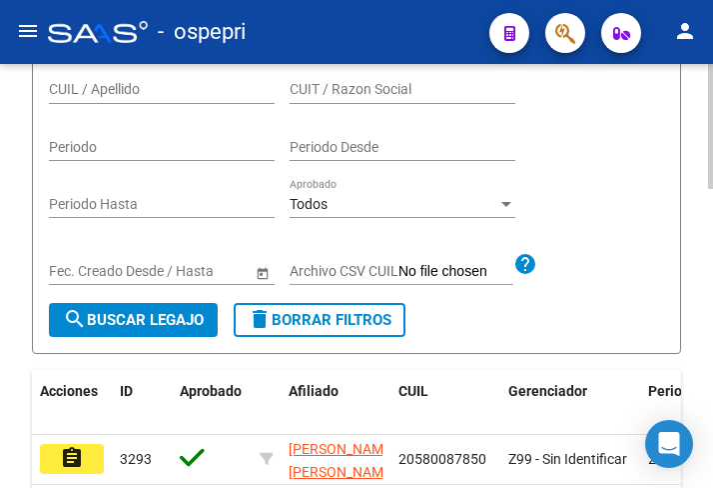
click at [145, 90] on input "CUIL / Apellido" at bounding box center [162, 89] width 226 height 17
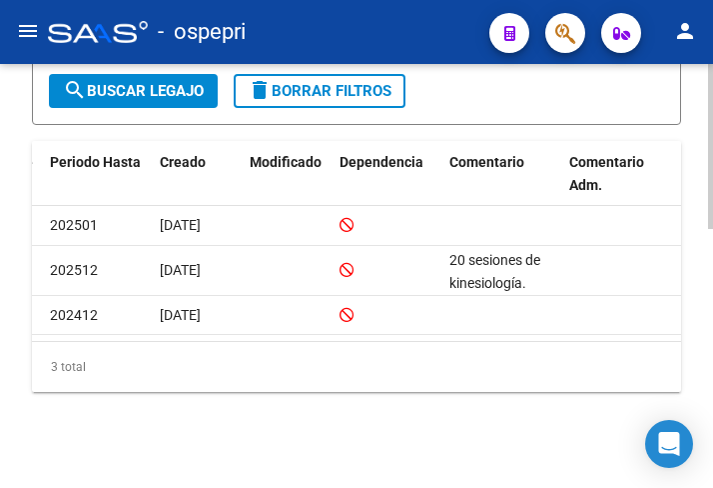
scroll to position [0, 0]
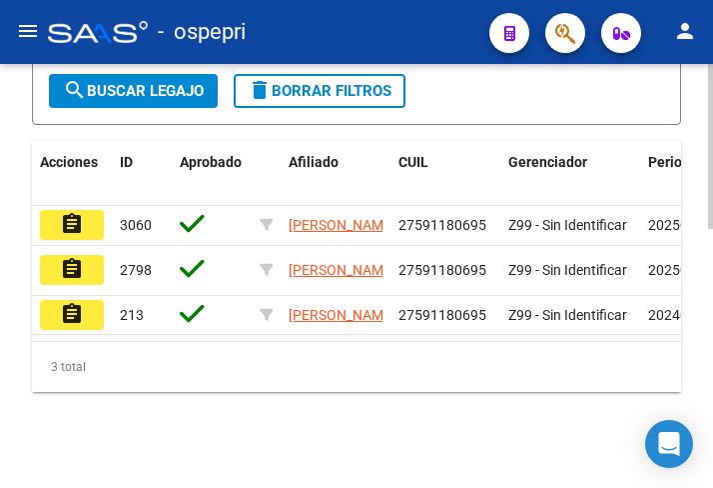
type input "59118069"
click at [74, 257] on mat-icon "assignment" at bounding box center [72, 269] width 24 height 24
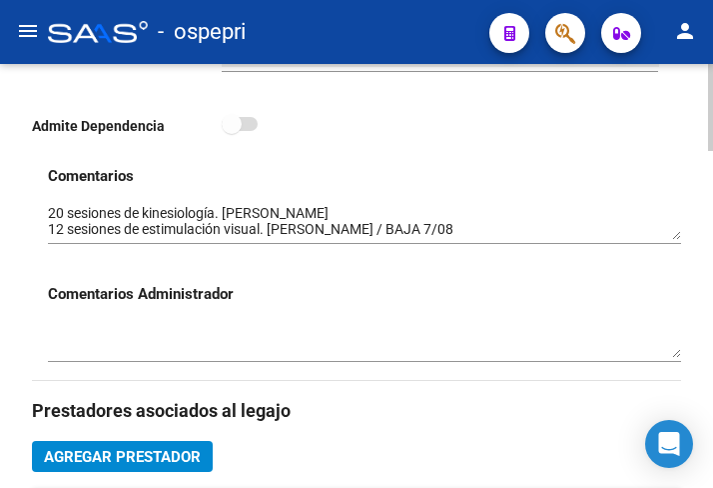
scroll to position [699, 0]
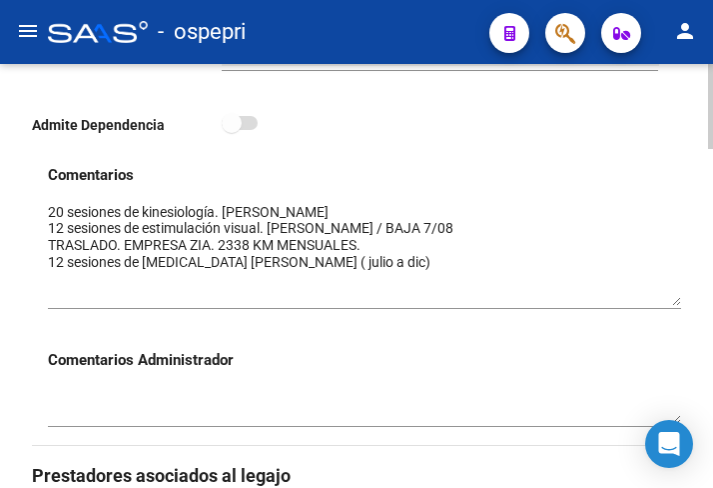
drag, startPoint x: 680, startPoint y: 238, endPoint x: 665, endPoint y: 304, distance: 67.6
click at [665, 304] on textarea at bounding box center [365, 254] width 634 height 104
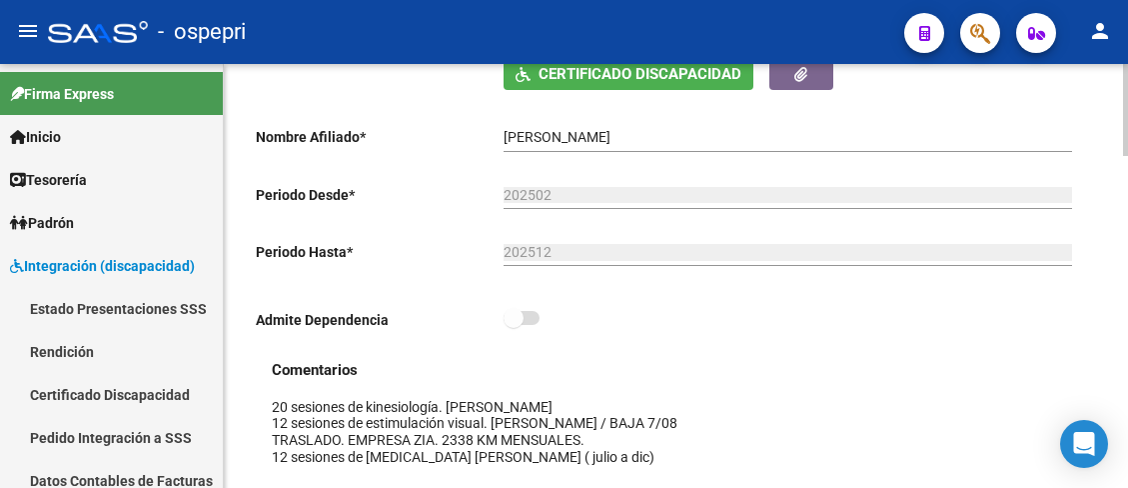
scroll to position [312, 0]
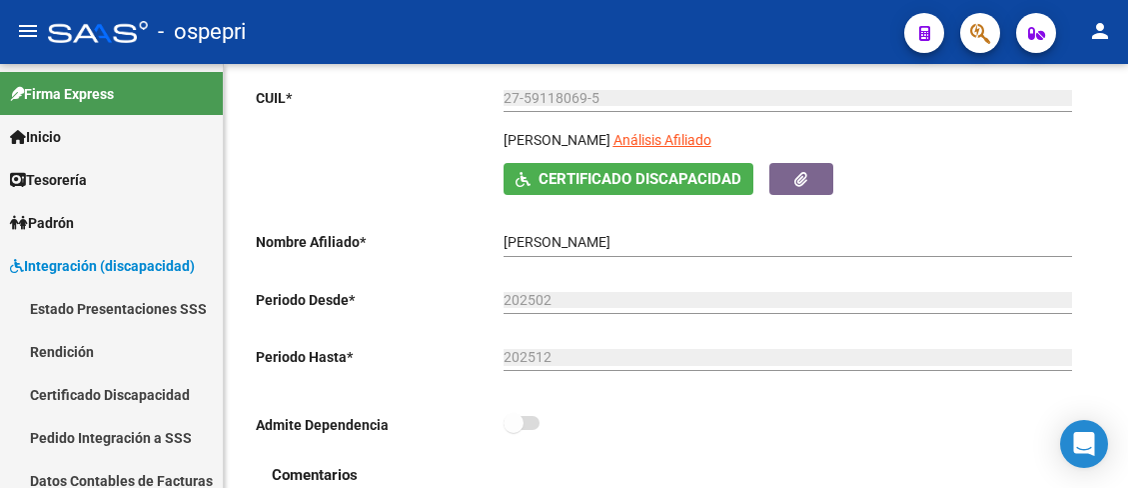
click at [27, 34] on mat-icon "menu" at bounding box center [28, 31] width 24 height 24
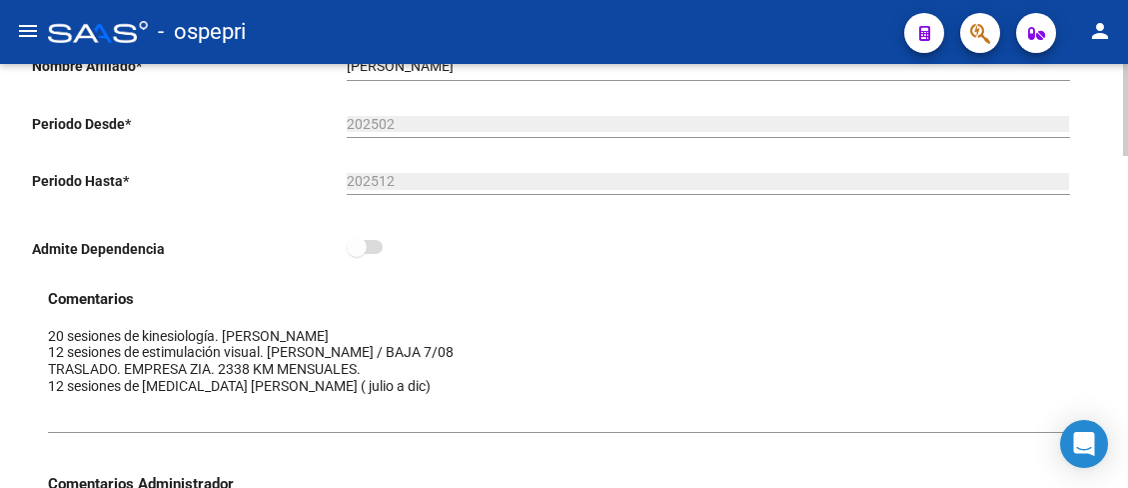
scroll to position [500, 0]
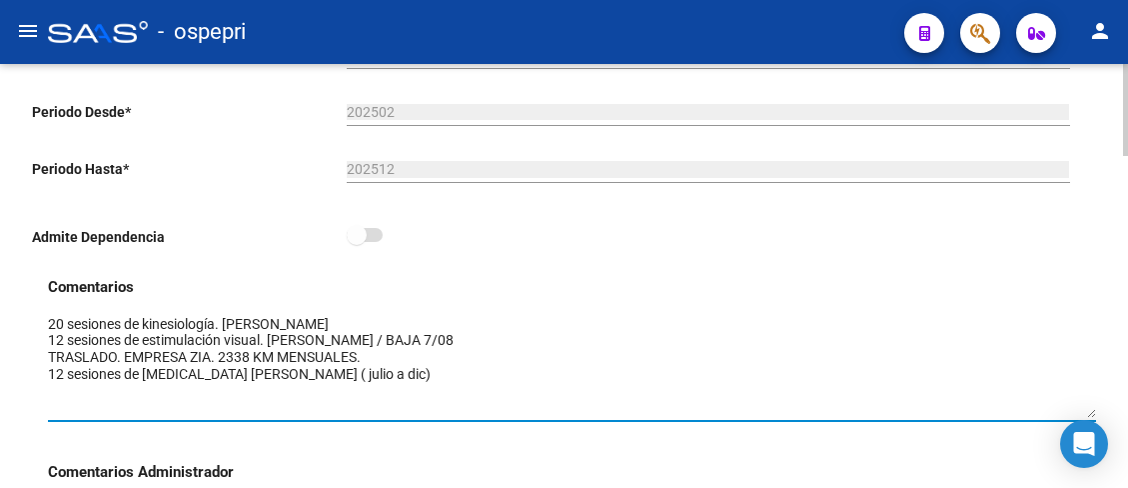
click at [683, 320] on textarea at bounding box center [572, 366] width 1048 height 104
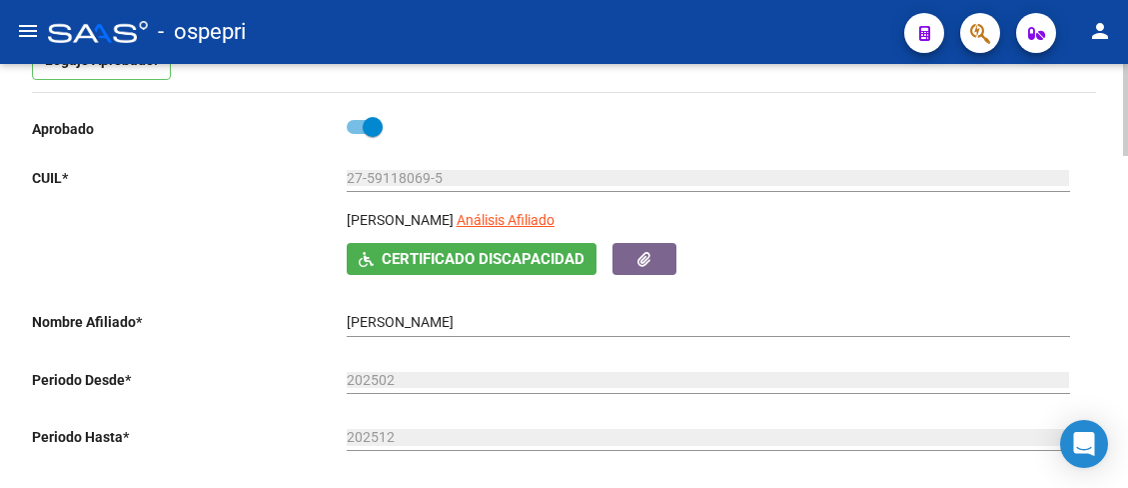
scroll to position [200, 0]
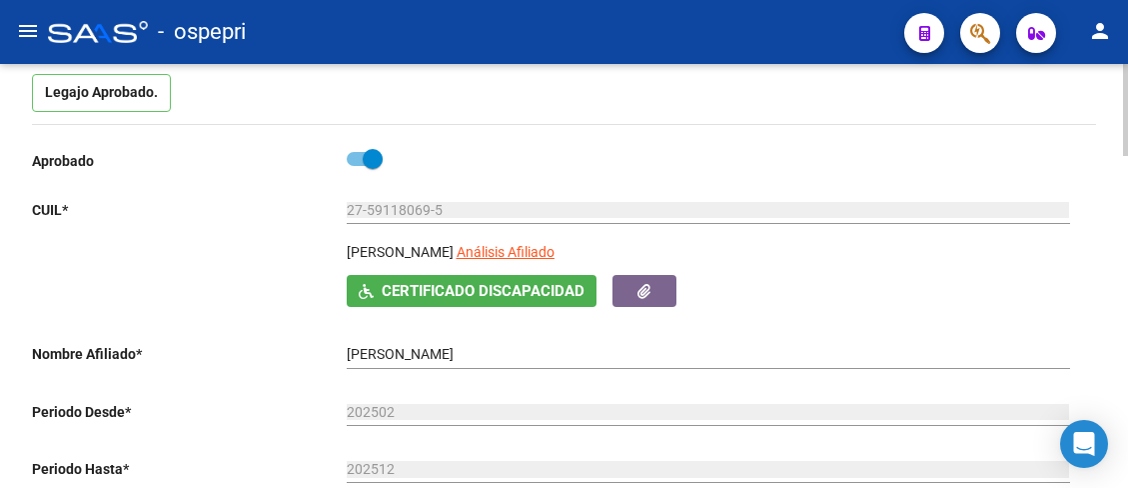
click at [712, 310] on div "Aprobado CUIL * 27-59118069-5 Ingresar CUIL CHAVEZ HANNA YOSELIN Análisis Afili…" at bounding box center [556, 353] width 1048 height 413
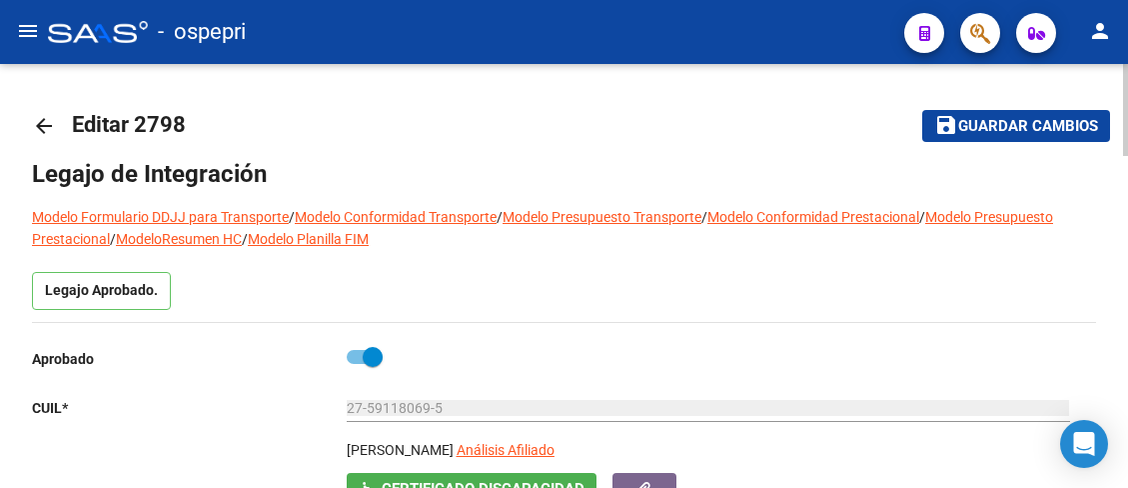
scroll to position [0, 0]
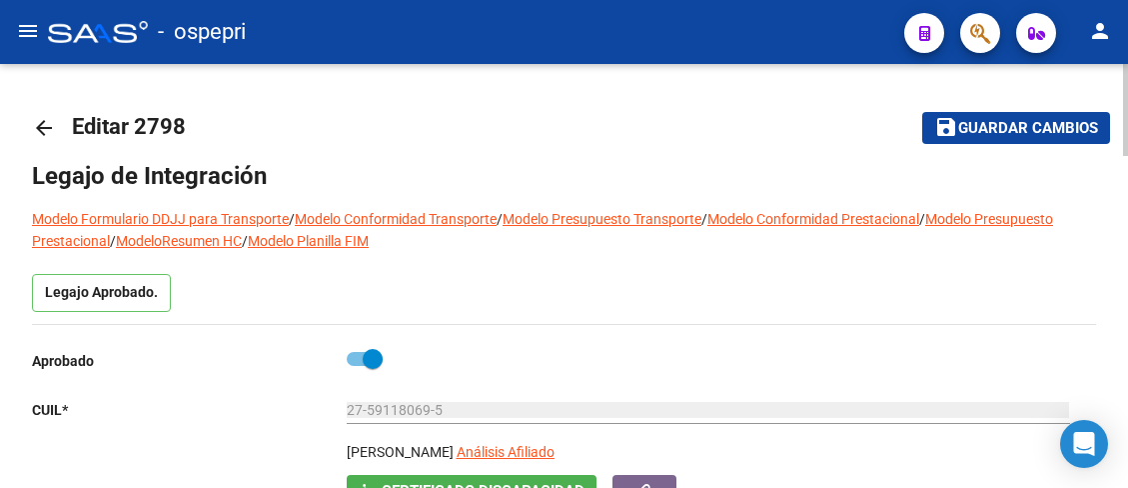
click at [38, 121] on mat-icon "arrow_back" at bounding box center [44, 128] width 24 height 24
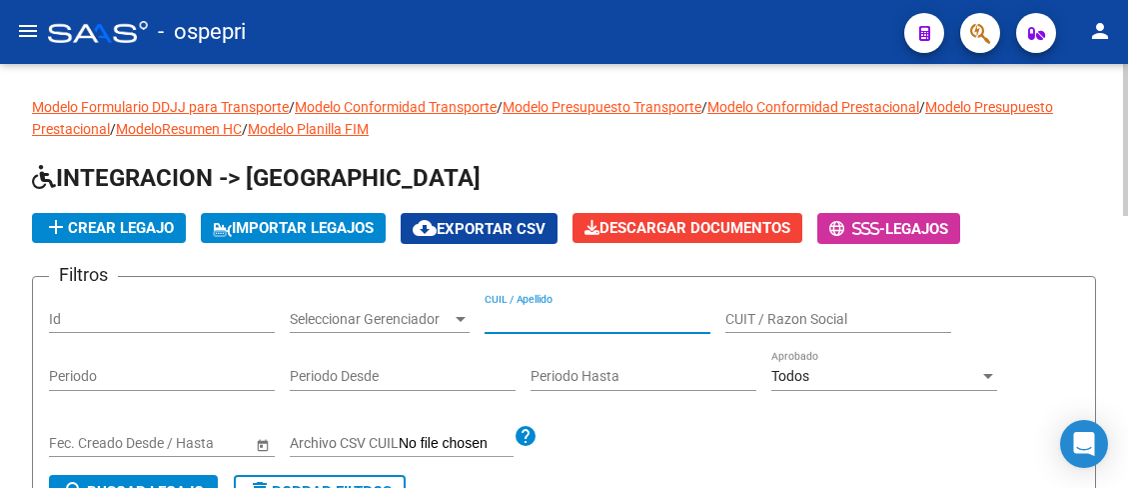
click at [512, 317] on input "CUIL / Apellido" at bounding box center [598, 319] width 226 height 17
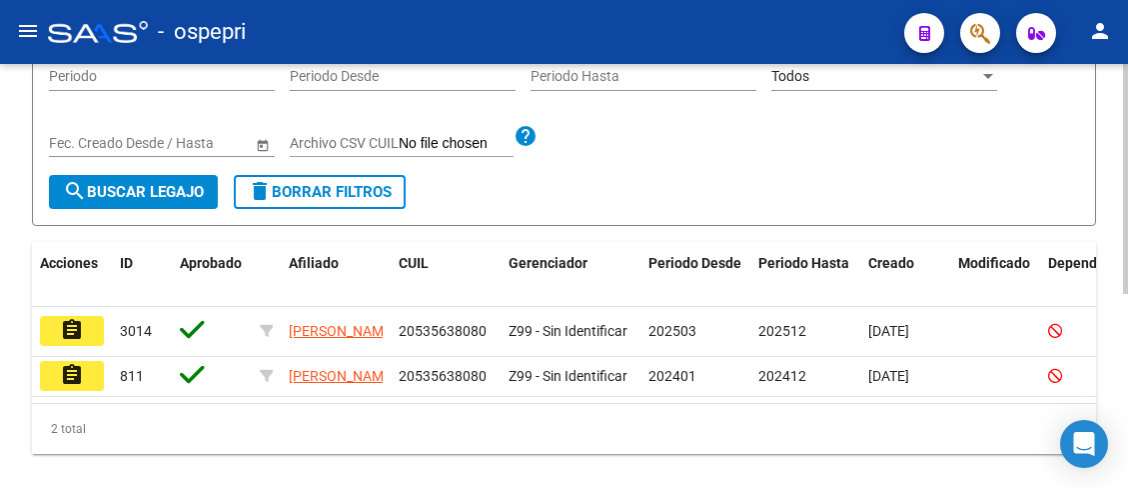
scroll to position [357, 0]
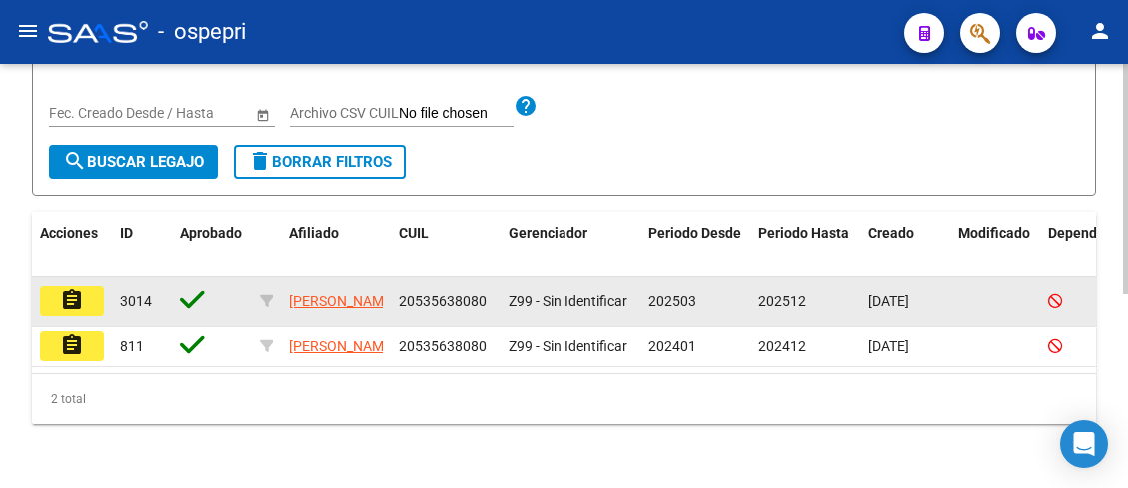
type input "53563808"
click at [86, 286] on button "assignment" at bounding box center [72, 301] width 64 height 30
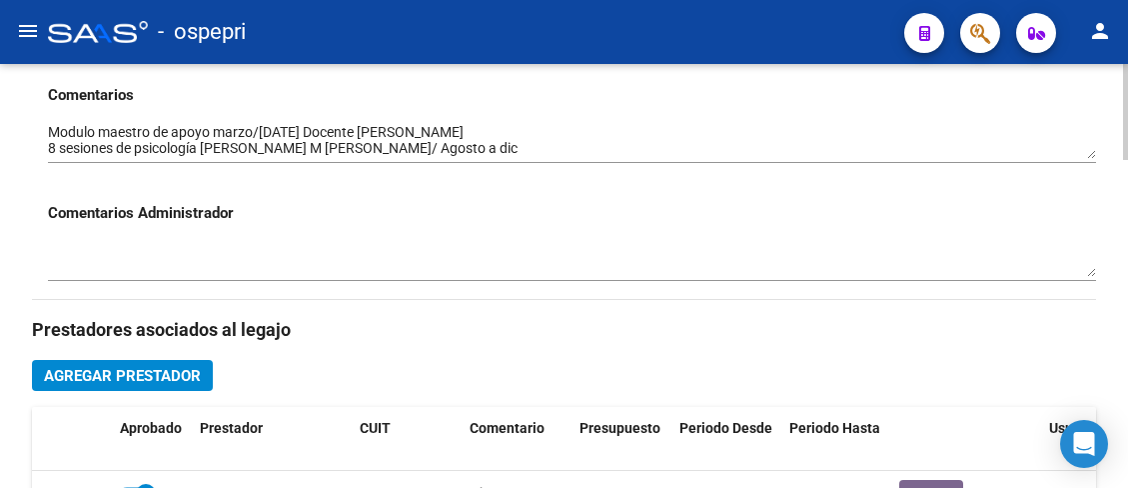
scroll to position [699, 0]
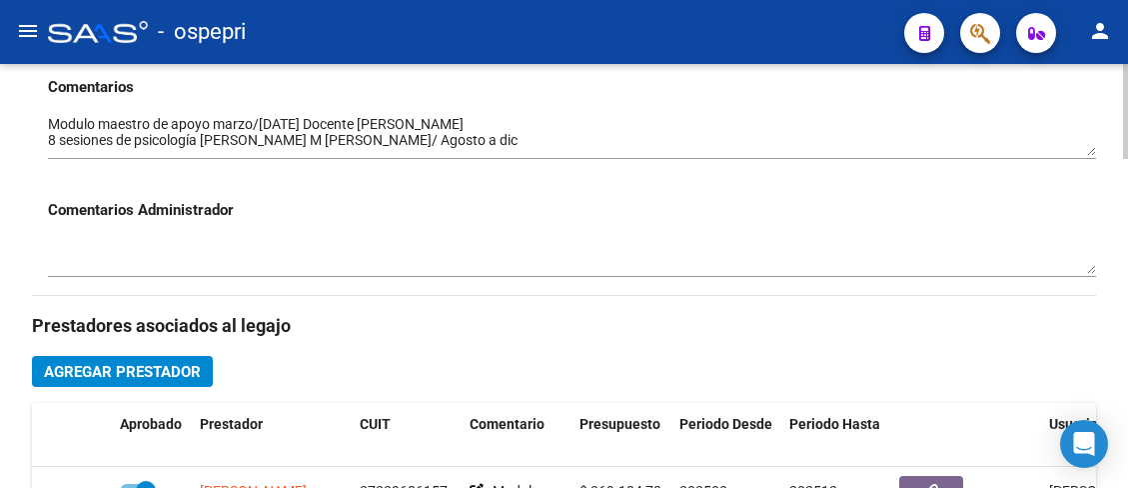
click at [712, 154] on textarea at bounding box center [572, 135] width 1048 height 42
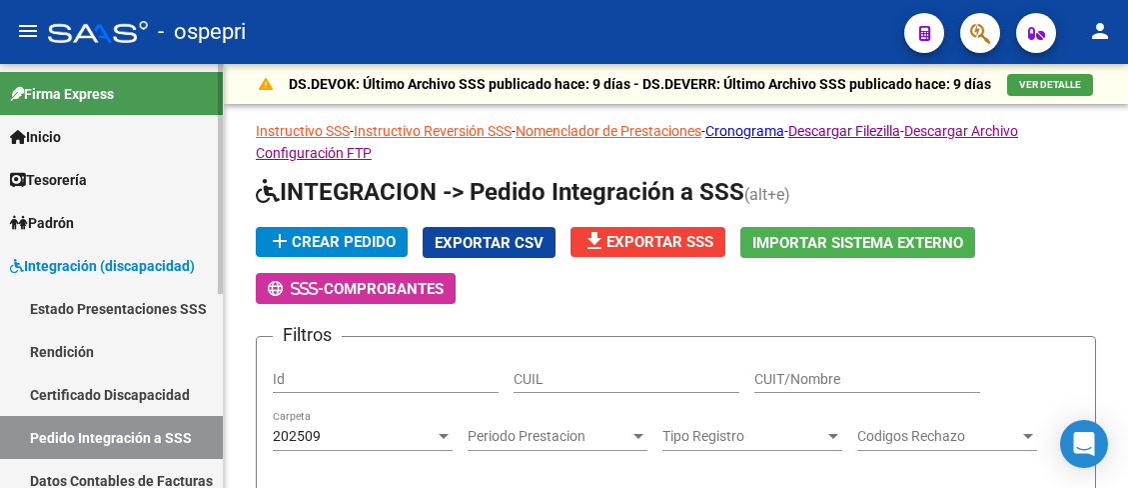
click at [112, 441] on link "Pedido Integración a SSS" at bounding box center [111, 437] width 223 height 43
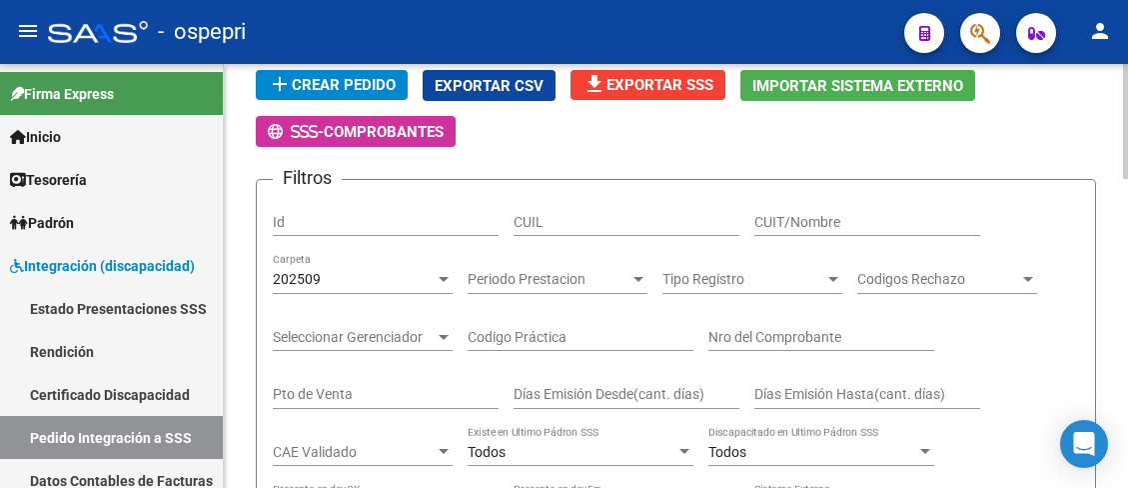
scroll to position [200, 0]
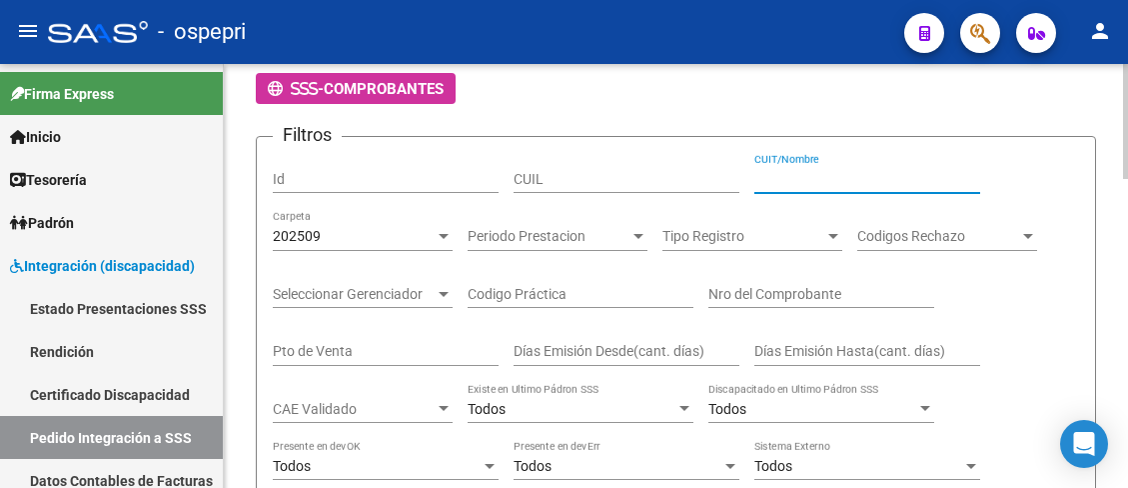
click at [791, 173] on input "CUIT/Nombre" at bounding box center [867, 179] width 226 height 17
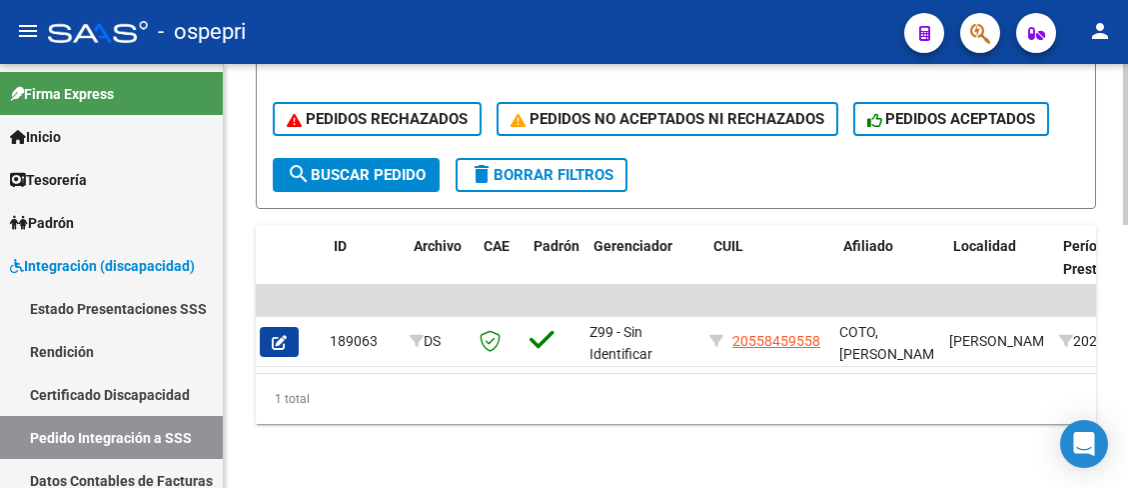
scroll to position [0, 0]
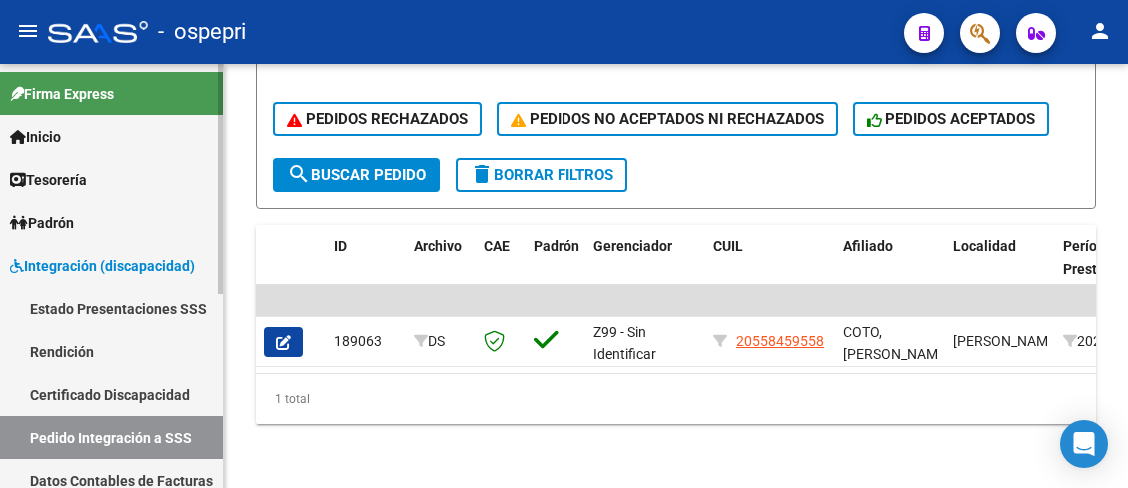
type input "[PERSON_NAME]"
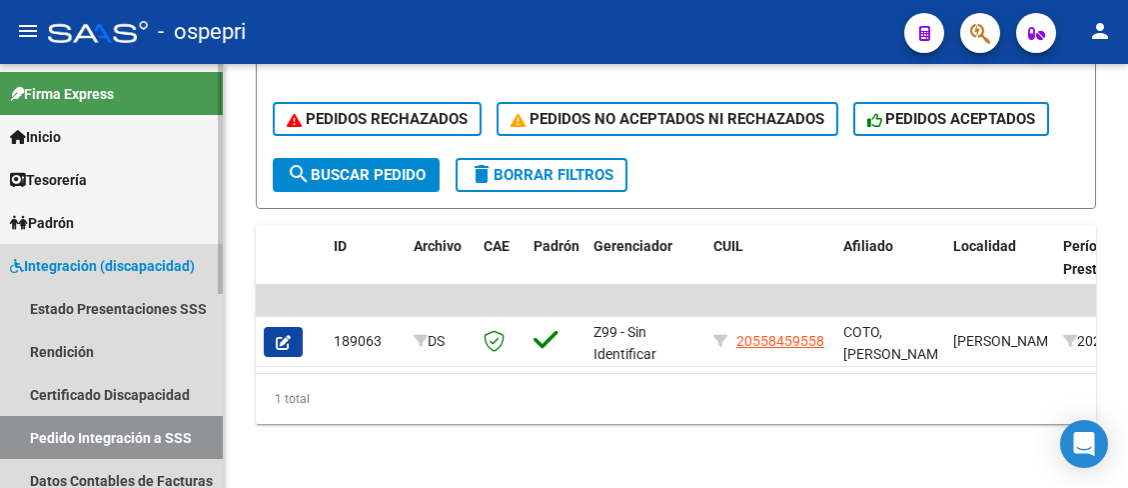
click at [112, 433] on link "Pedido Integración a SSS" at bounding box center [111, 437] width 223 height 43
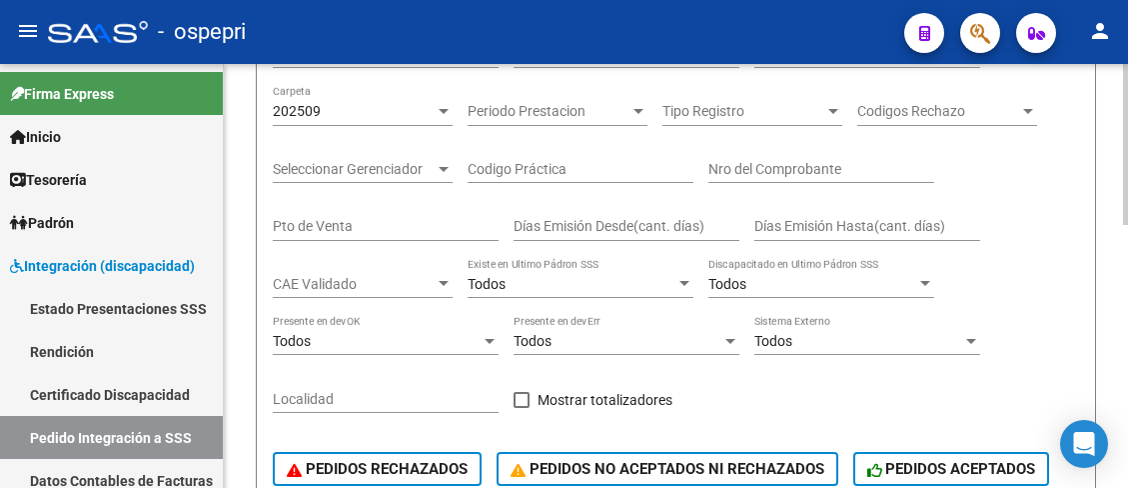
scroll to position [190, 0]
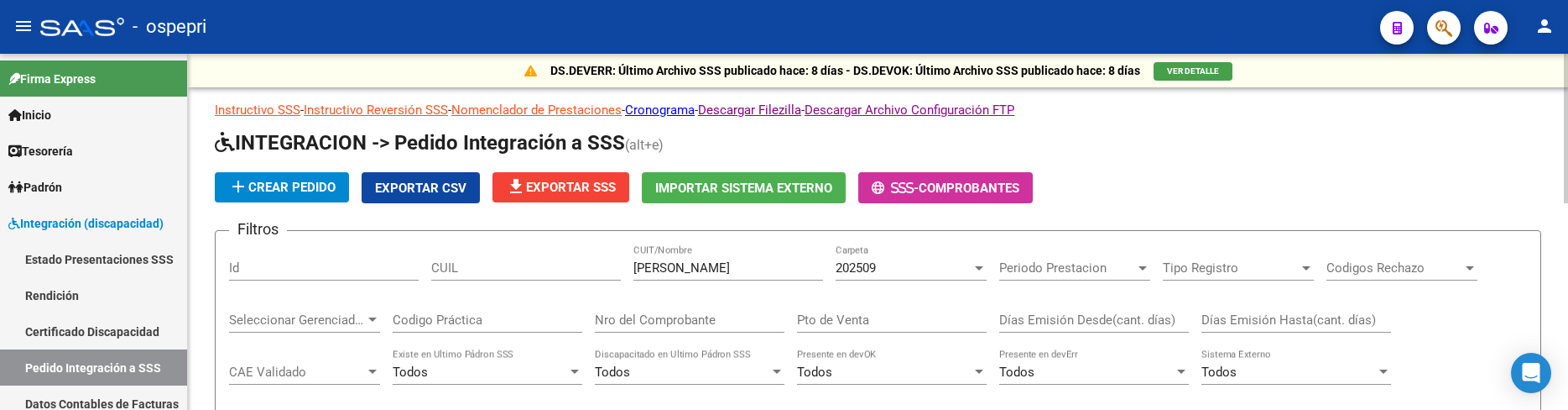
scroll to position [3, 0]
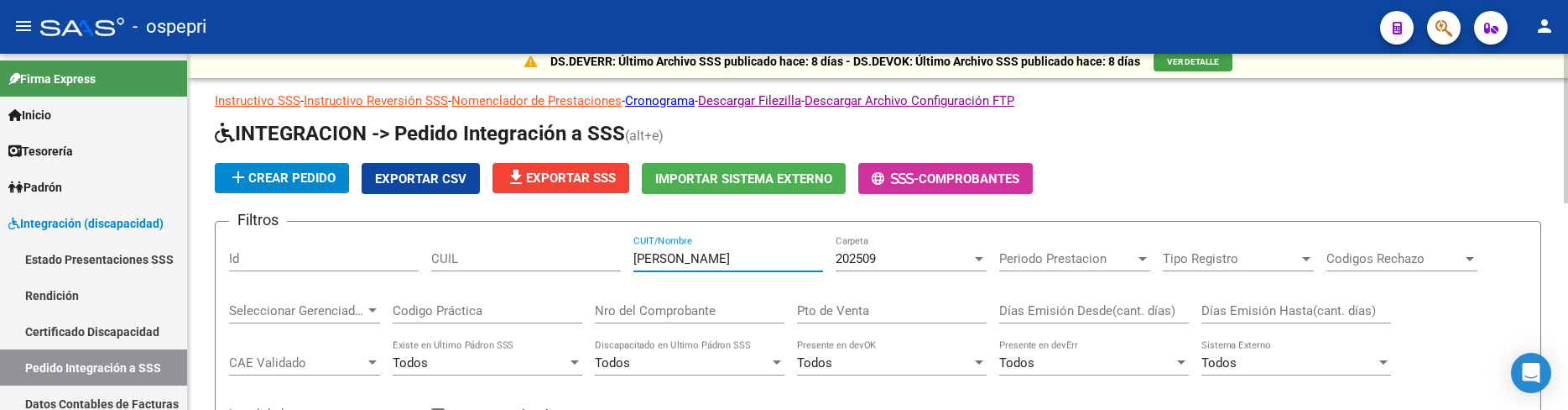
drag, startPoint x: 734, startPoint y: 258, endPoint x: 625, endPoint y: 258, distance: 109.0
click at [625, 258] on div "Filtros Id CUIL esteves maria CUIT/Nombre 202509 Carpeta Periodo Prestacion Per…" at bounding box center [878, 374] width 1298 height 278
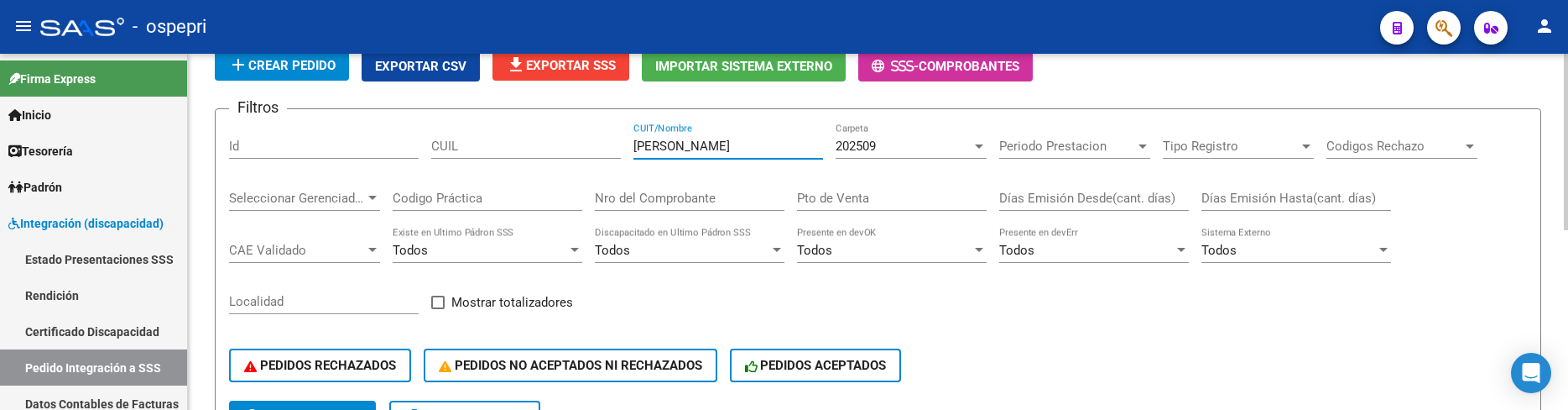
scroll to position [177, 0]
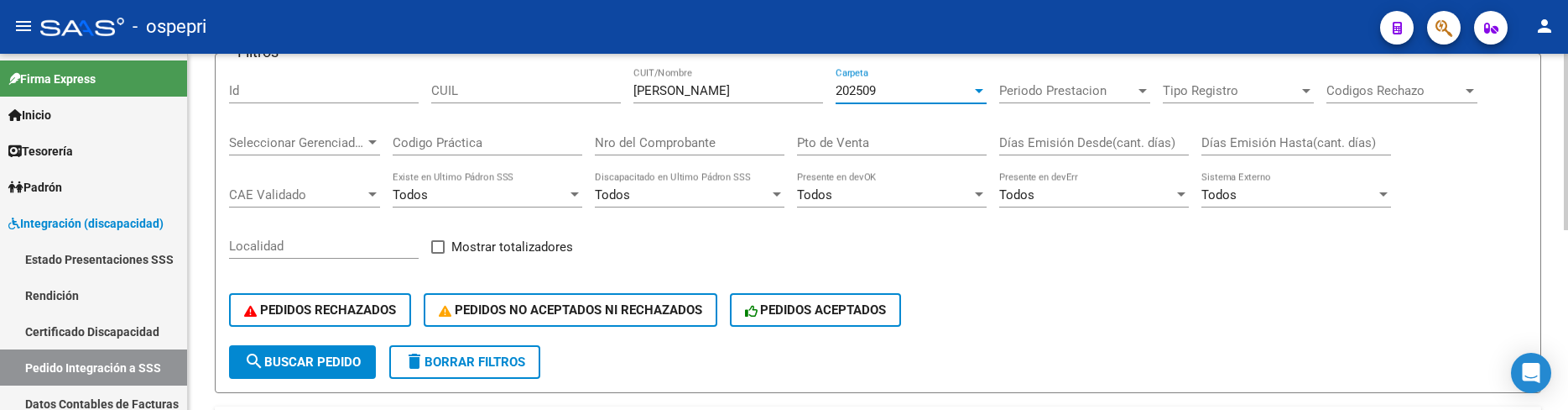
click at [983, 90] on div at bounding box center [979, 91] width 15 height 13
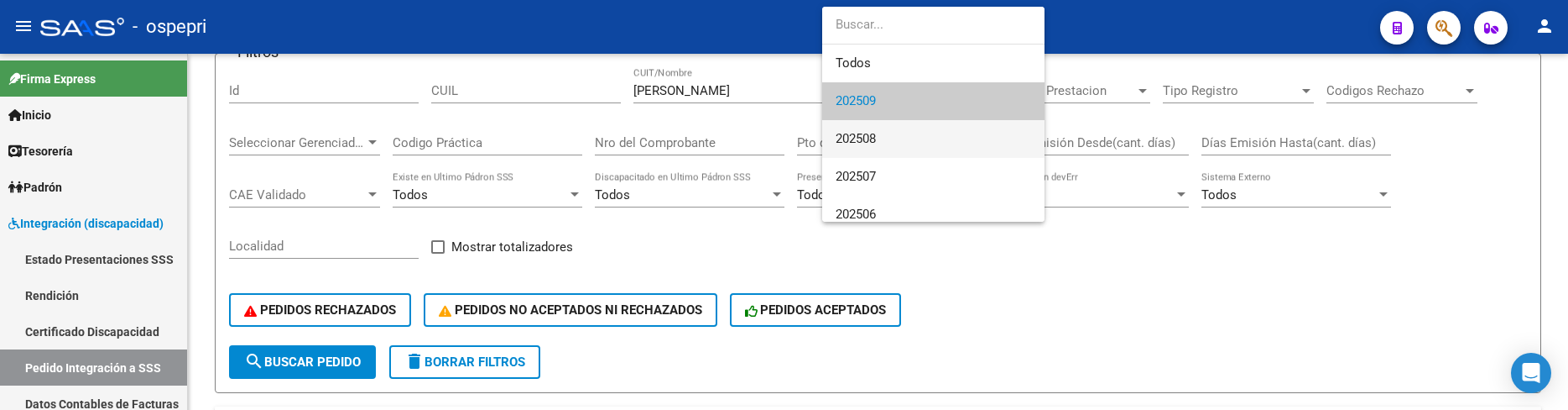
scroll to position [10, 0]
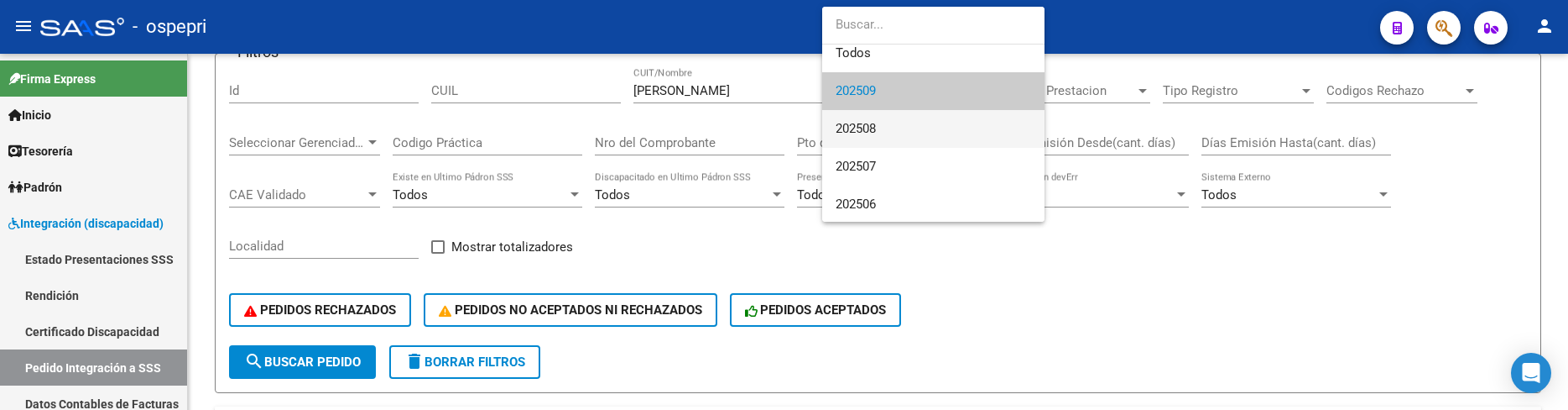
click at [961, 135] on span "202508" at bounding box center [933, 129] width 196 height 38
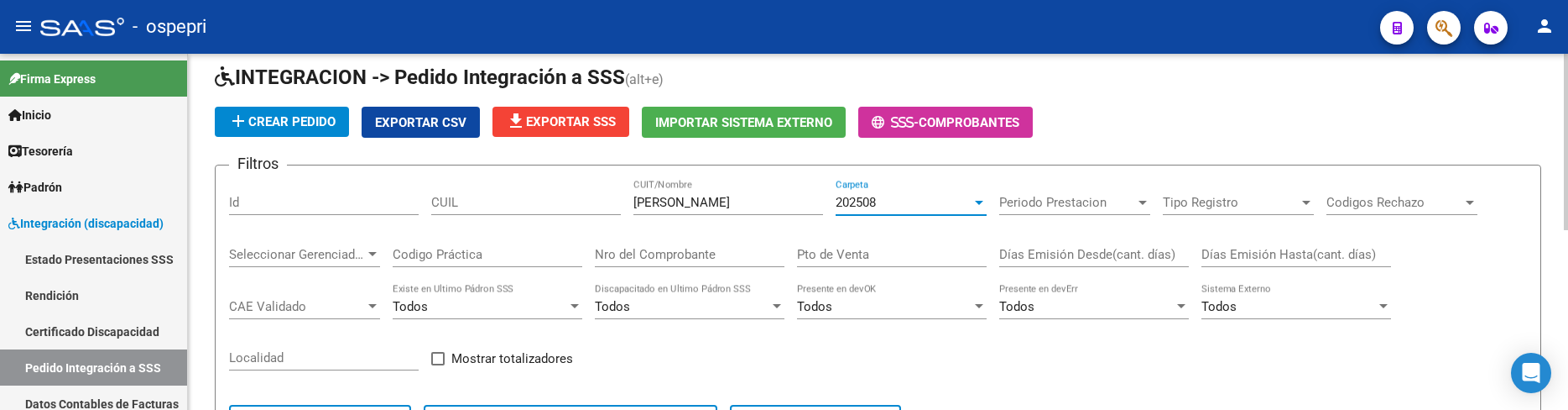
scroll to position [27, 0]
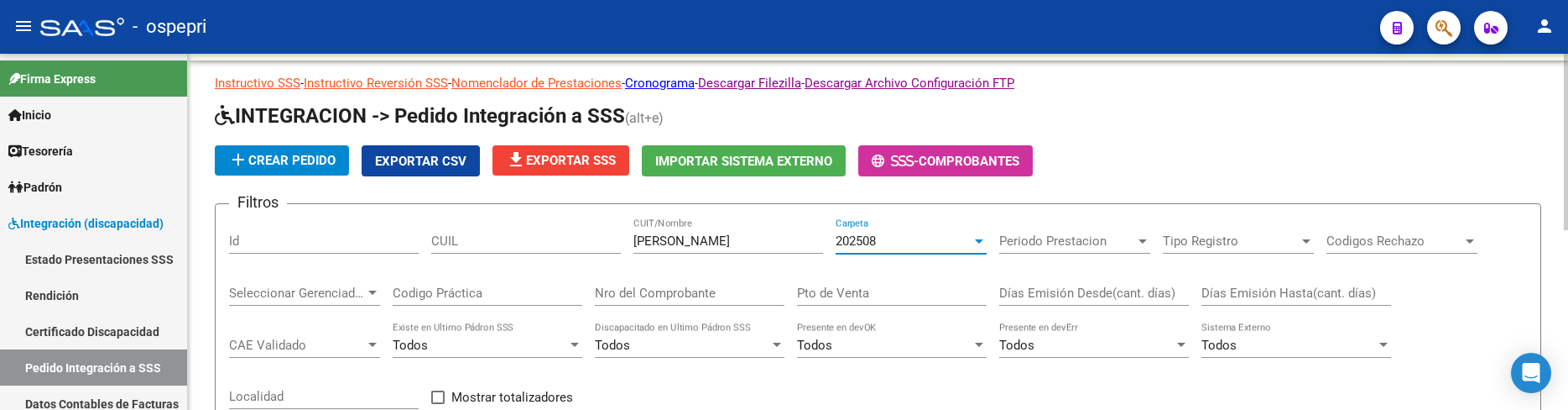
click at [744, 239] on input "sanchez monica" at bounding box center [728, 241] width 190 height 15
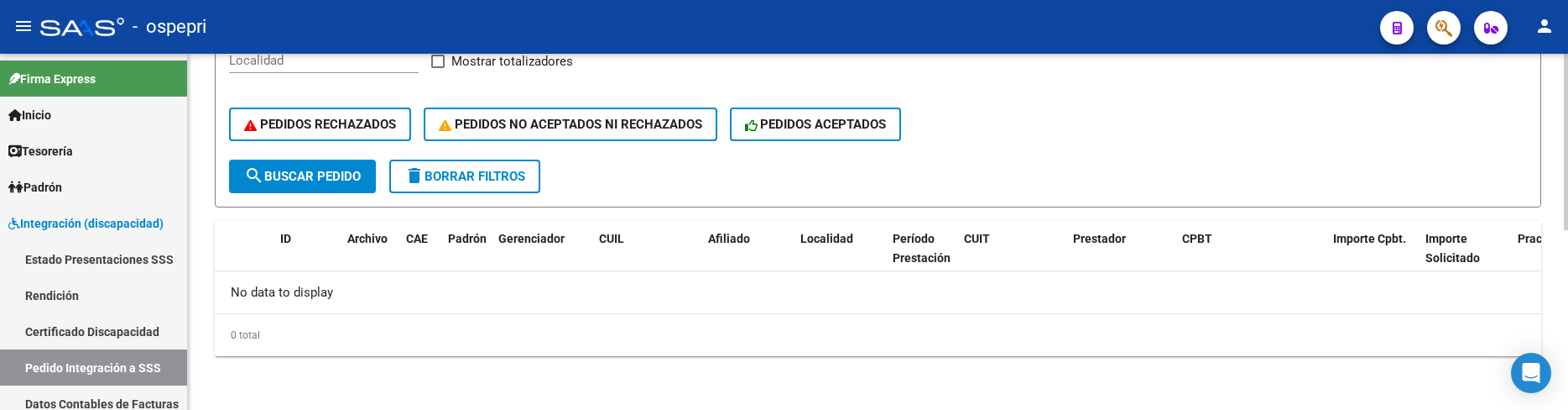
click at [314, 177] on span "search Buscar Pedido" at bounding box center [302, 176] width 117 height 15
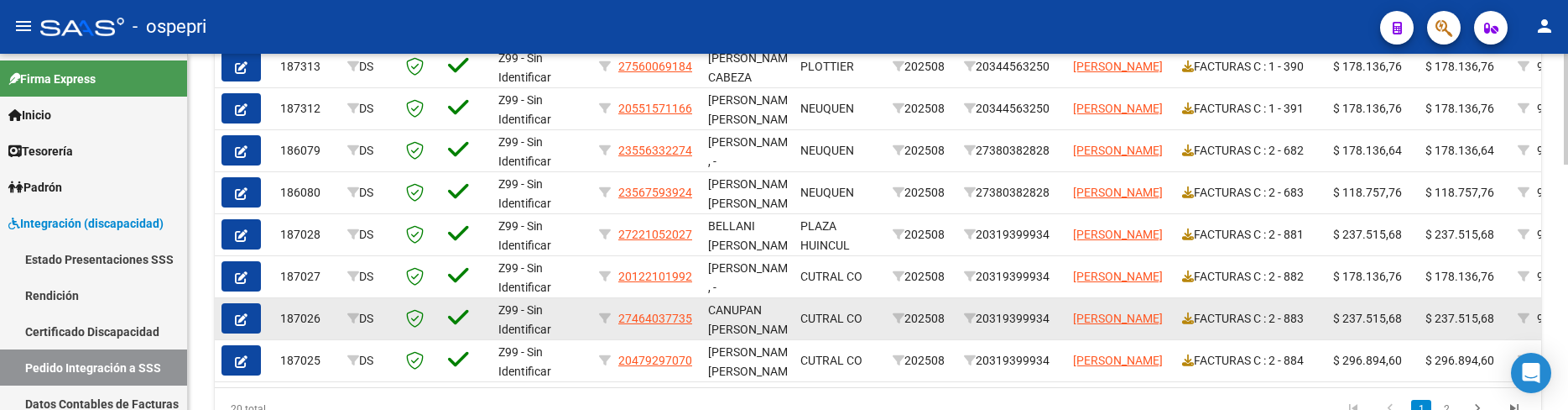
scroll to position [782, 0]
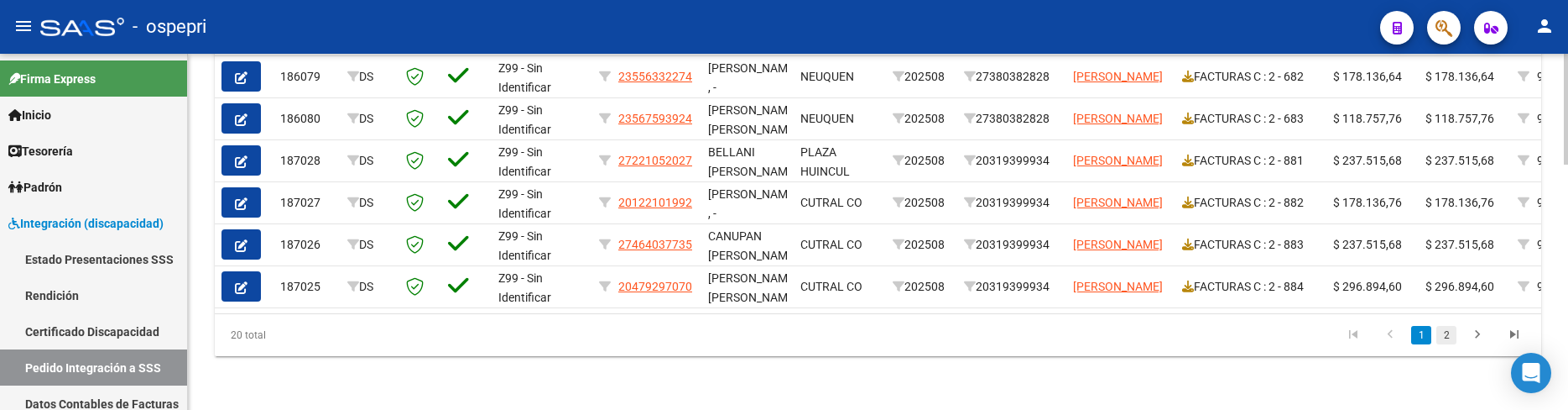
click at [1444, 342] on link "2" at bounding box center [1446, 335] width 20 height 18
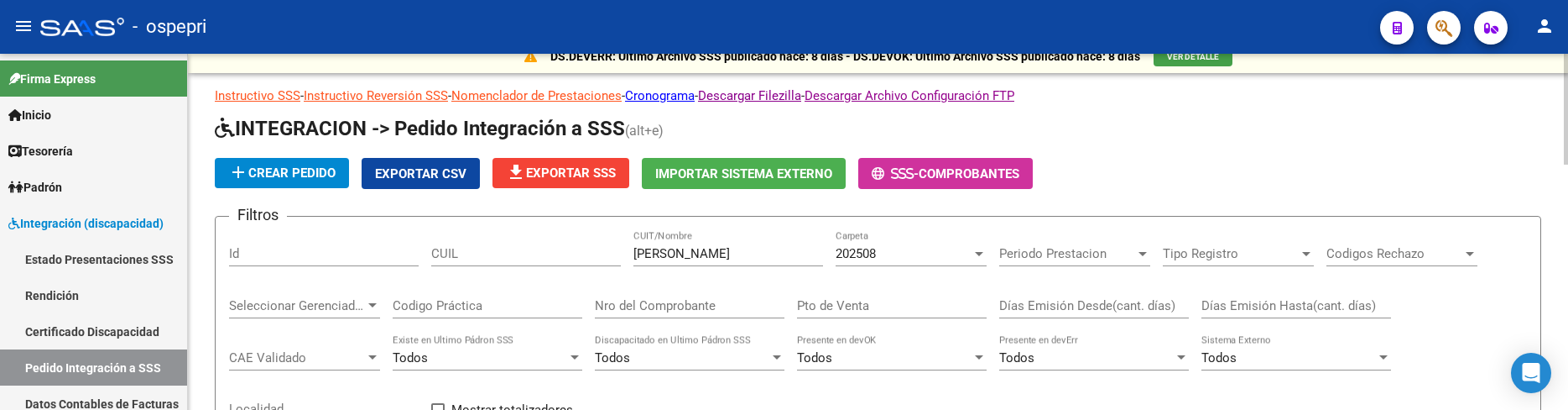
scroll to position [0, 0]
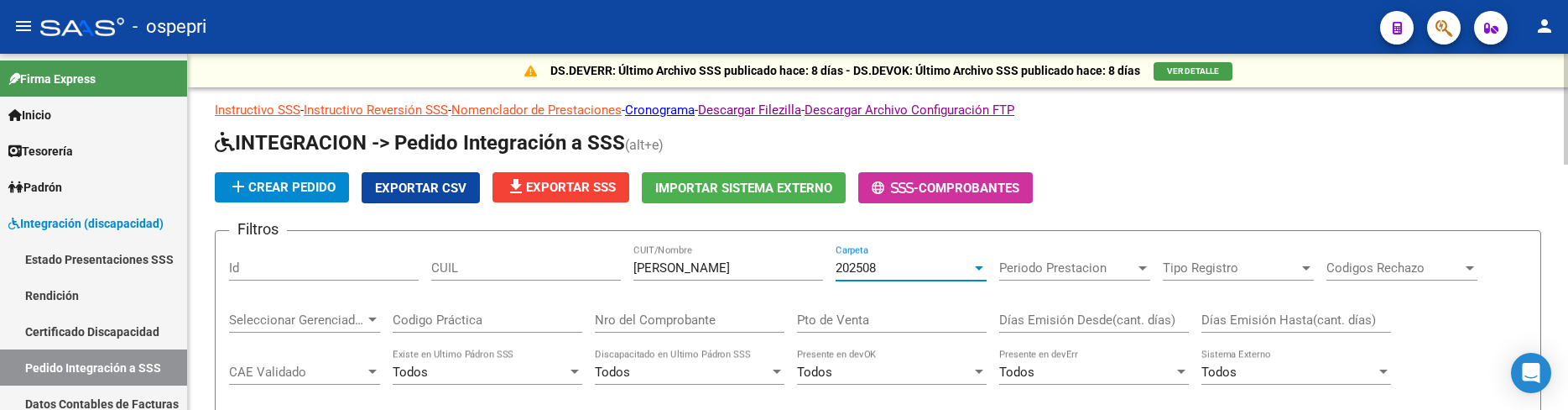
click at [970, 265] on div "202508" at bounding box center [903, 268] width 136 height 15
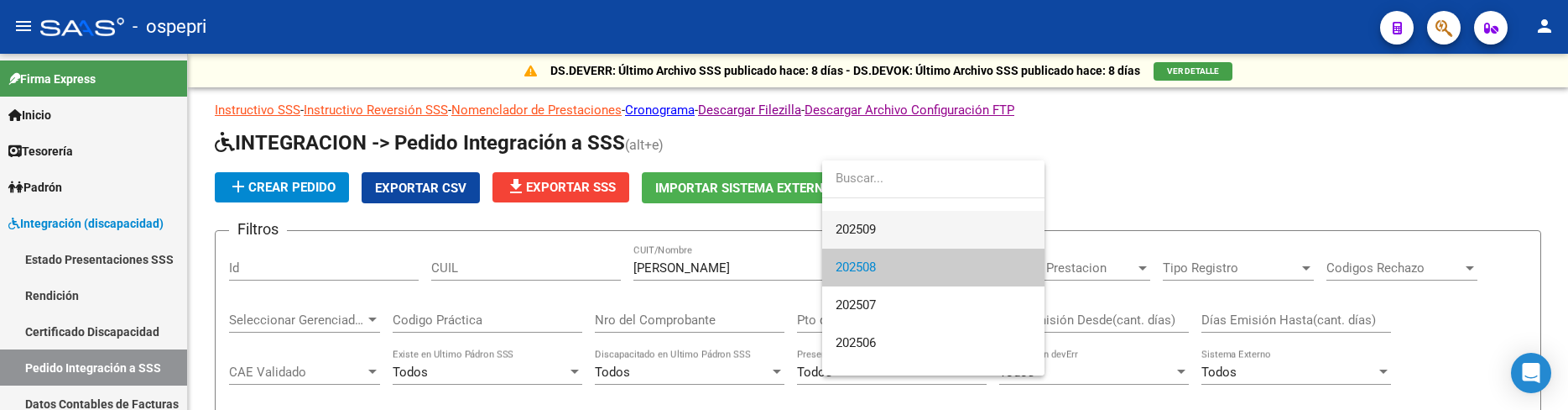
click at [896, 225] on span "202509" at bounding box center [933, 229] width 196 height 38
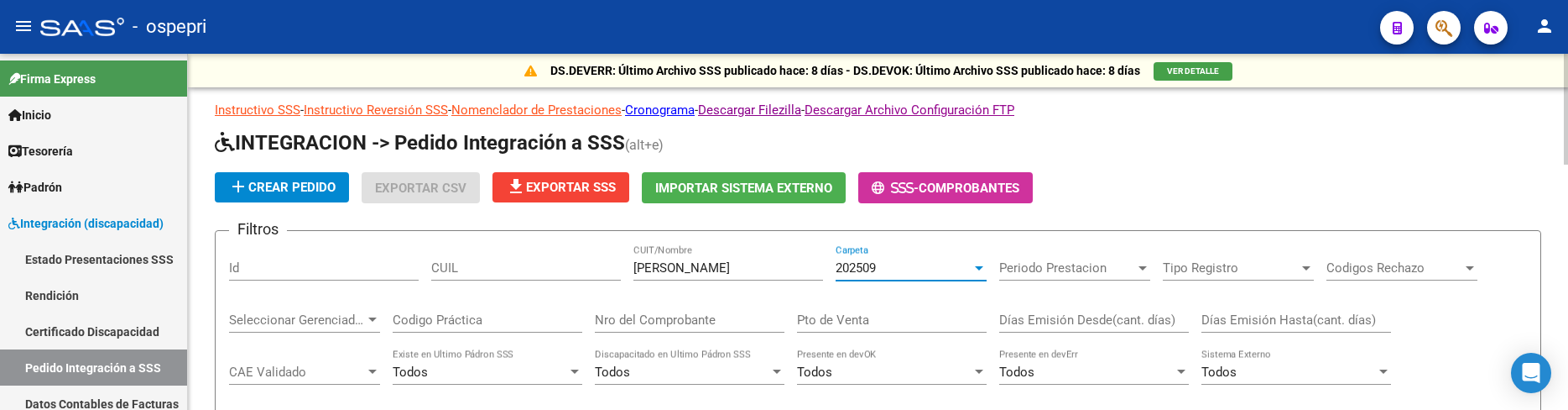
scroll to position [38, 0]
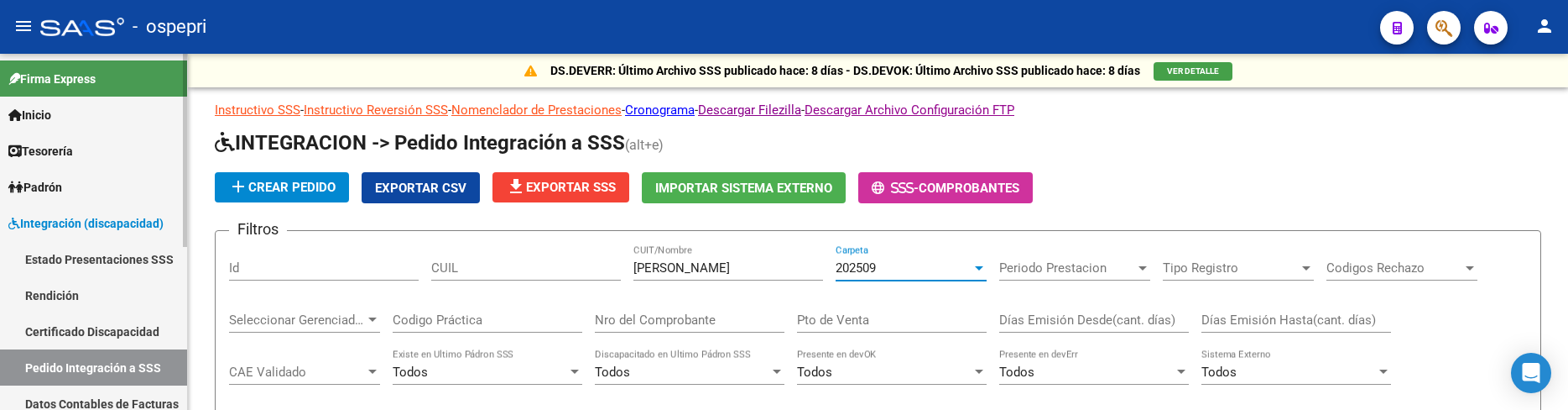
click at [112, 216] on span "Integración (discapacidad)" at bounding box center [86, 223] width 155 height 18
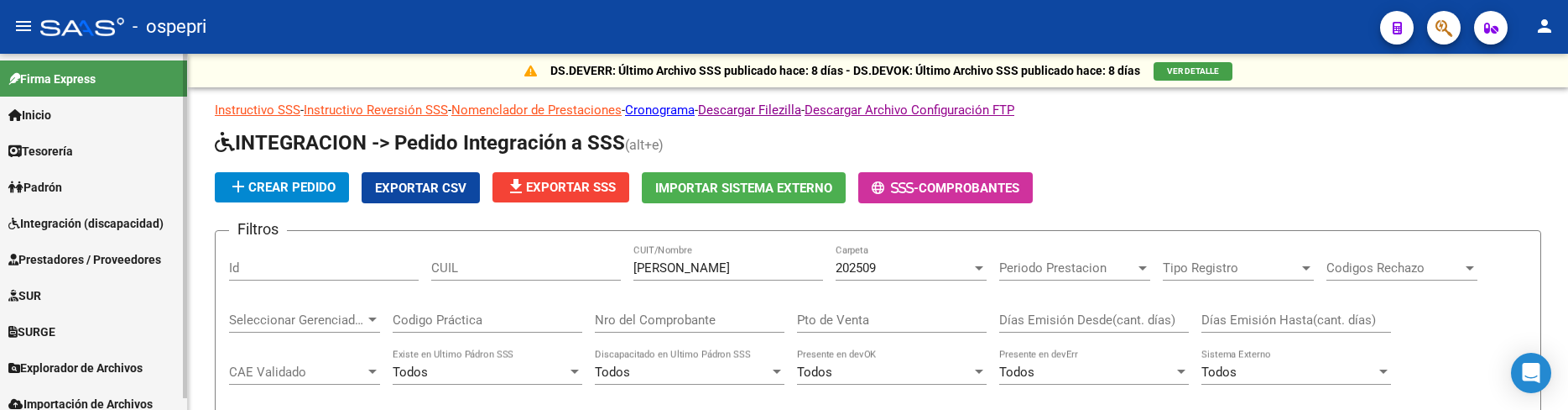
click at [123, 218] on span "Integración (discapacidad)" at bounding box center [86, 223] width 155 height 18
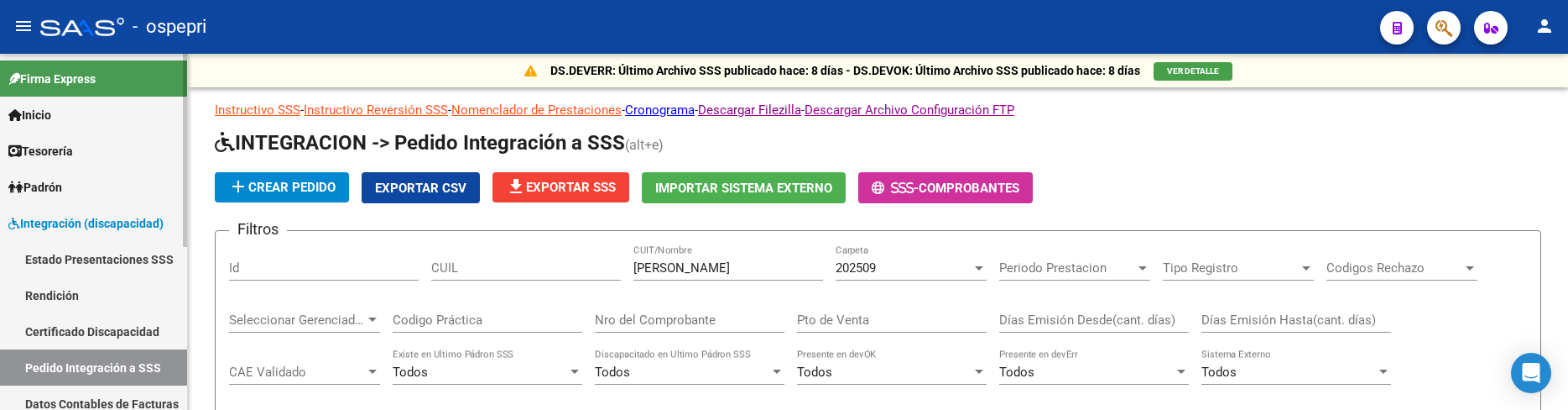
click at [93, 369] on link "Pedido Integración a SSS" at bounding box center [93, 367] width 187 height 36
drag, startPoint x: 723, startPoint y: 266, endPoint x: 608, endPoint y: 269, distance: 115.0
click at [608, 269] on div "Filtros Id CUIL sanchez CUIT/Nombre 202509 Carpeta Periodo Prestacion Periodo P…" at bounding box center [878, 383] width 1298 height 278
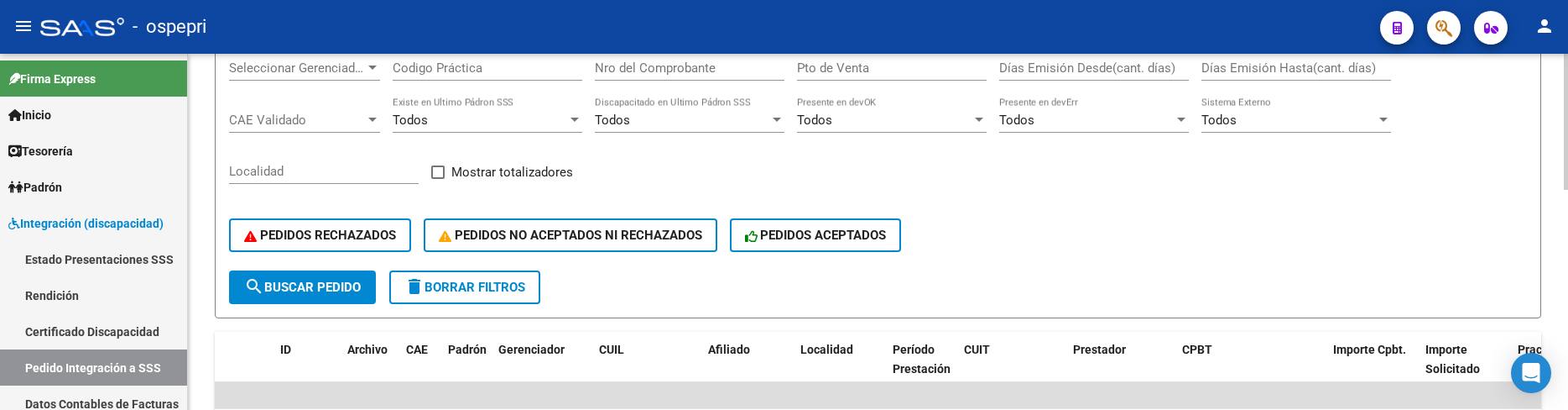
scroll to position [168, 0]
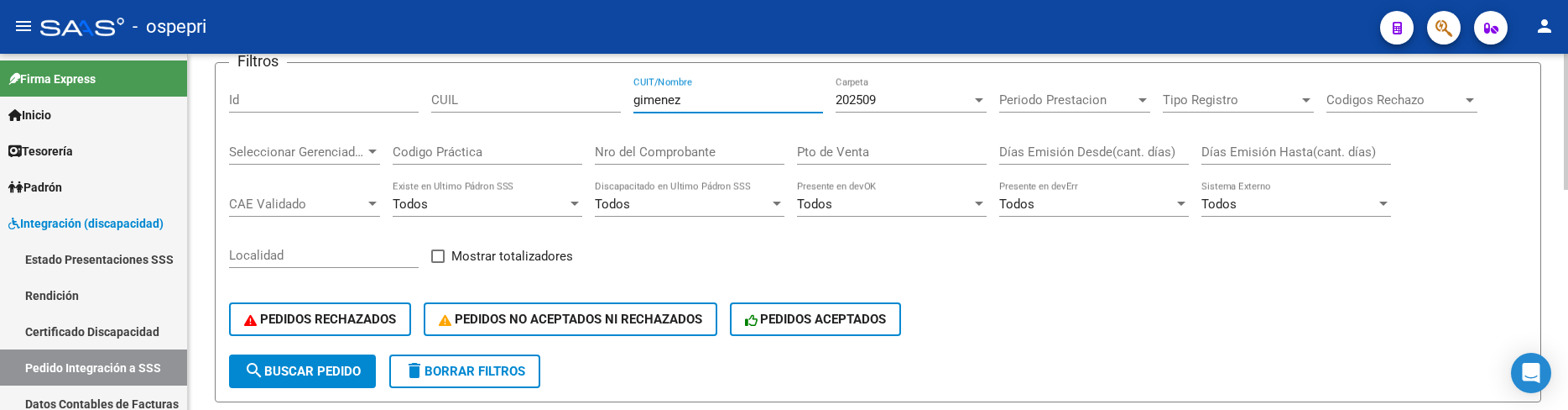
click at [1048, 334] on div "PEDIDOS RECHAZADOS PEDIDOS NO ACEPTADOS NI RECHAZADOS PEDIDOS ACEPTADOS" at bounding box center [878, 319] width 1298 height 71
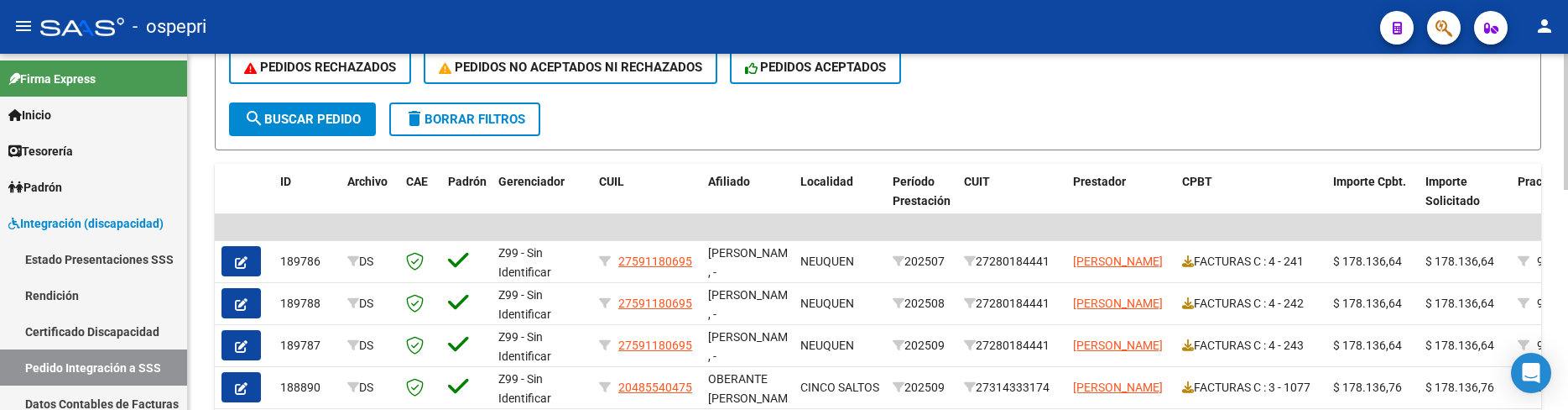
scroll to position [504, 0]
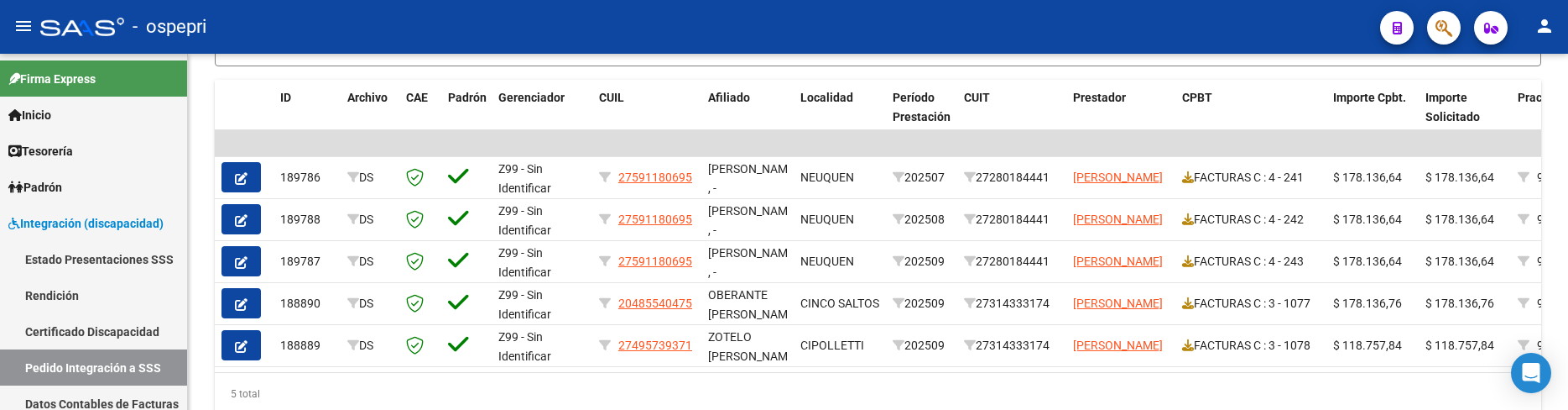
click at [616, 400] on div "5 total" at bounding box center [878, 394] width 1326 height 42
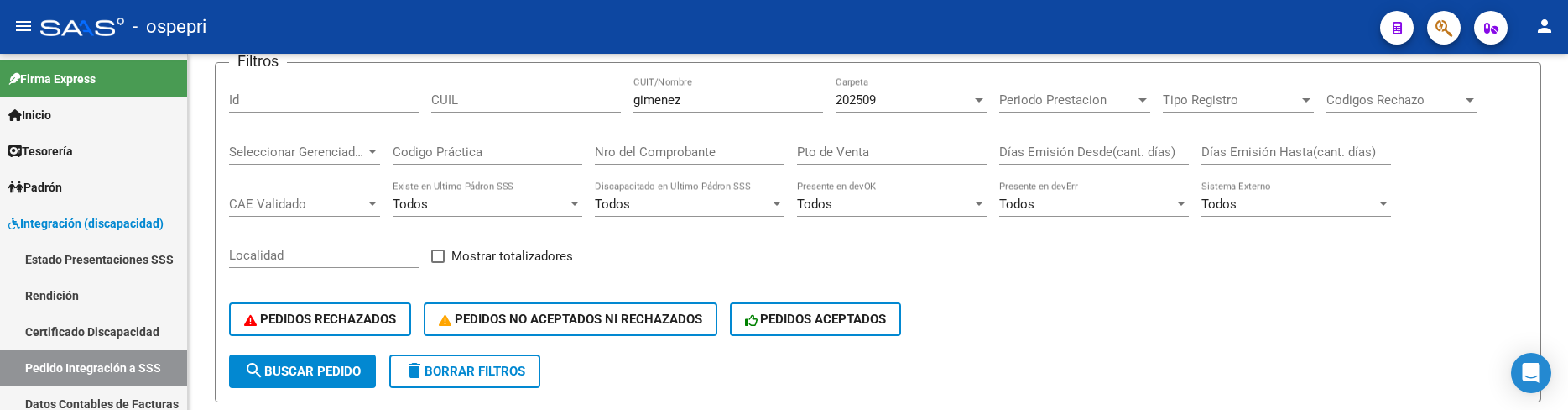
scroll to position [84, 0]
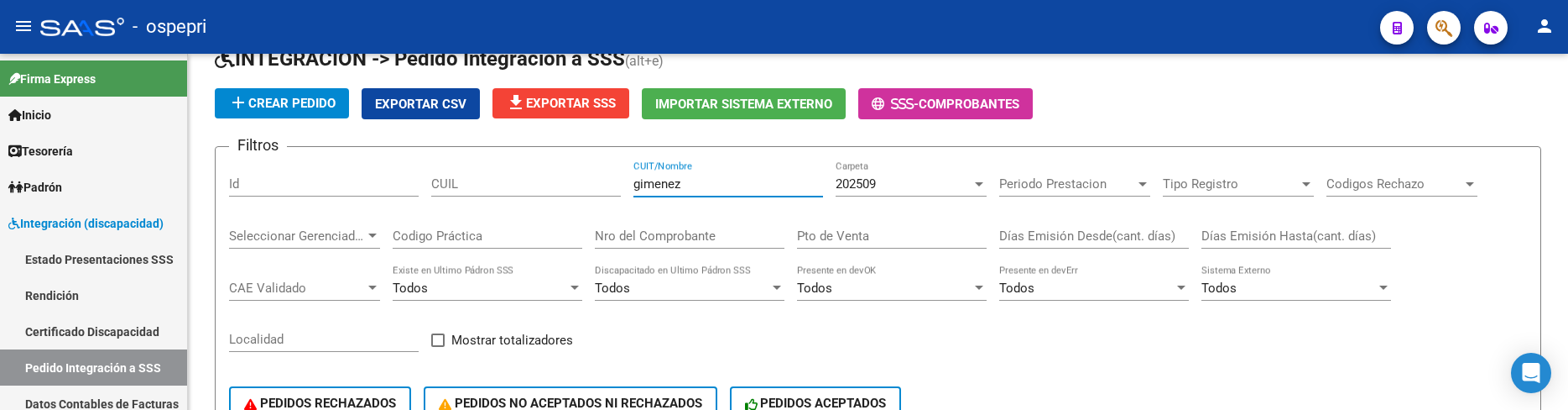
drag, startPoint x: 722, startPoint y: 185, endPoint x: 616, endPoint y: 192, distance: 106.2
click at [616, 192] on div "Filtros Id CUIL gimenez CUIT/Nombre 202509 Carpeta Periodo Prestacion Periodo P…" at bounding box center [878, 299] width 1298 height 278
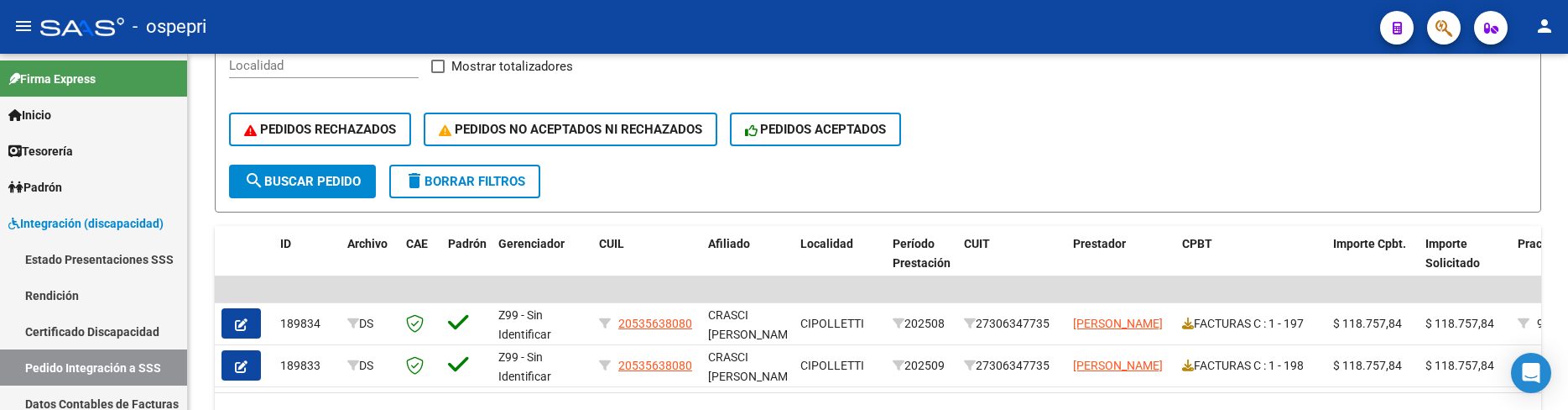
scroll to position [449, 0]
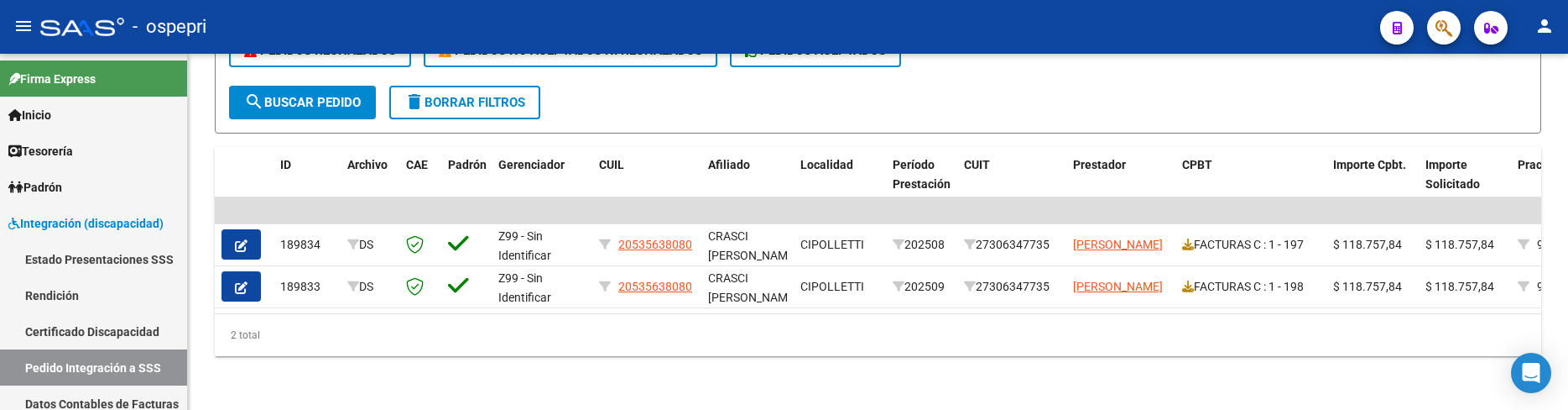
type input "orellano"
click at [597, 349] on div "2 total" at bounding box center [878, 335] width 1326 height 42
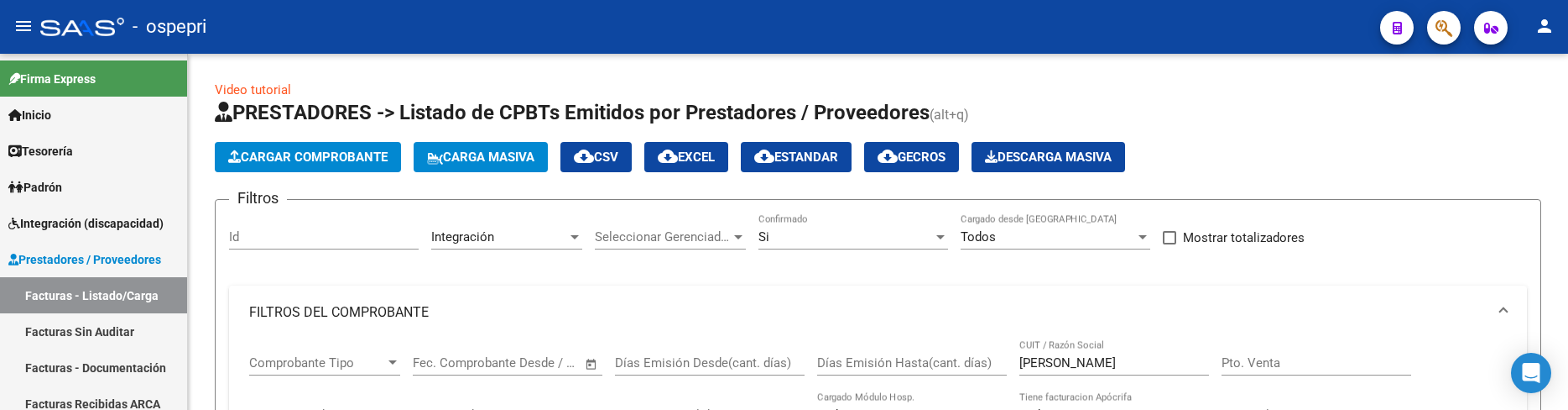
scroll to position [197, 0]
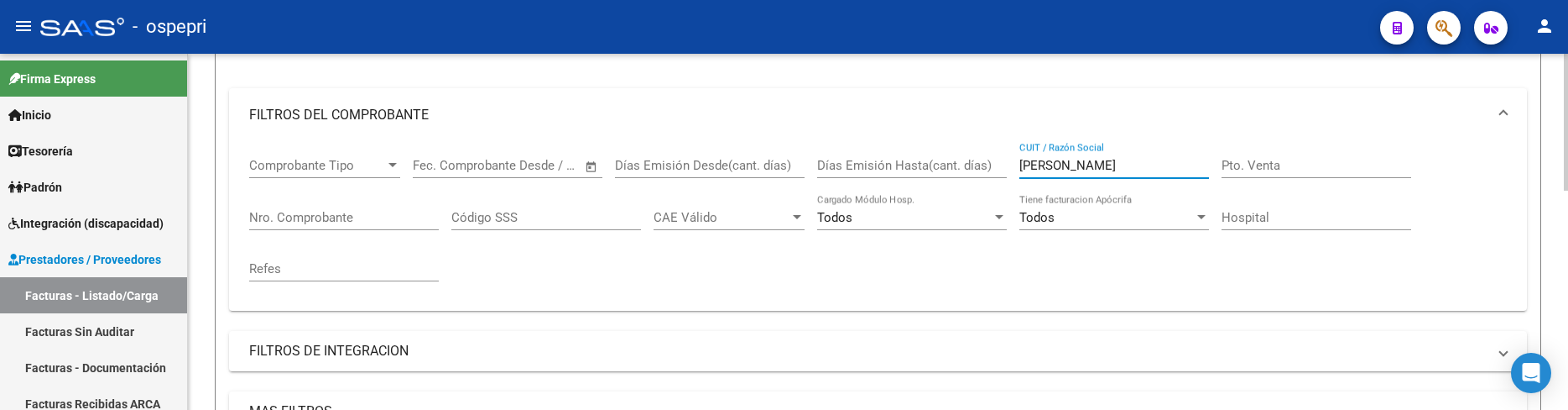
drag, startPoint x: 1086, startPoint y: 165, endPoint x: 1000, endPoint y: 169, distance: 86.1
click at [1000, 169] on div "Comprobante Tipo Comprobante Tipo Fecha inicio – Fecha fin Fec. Comprobante Des…" at bounding box center [878, 219] width 1257 height 155
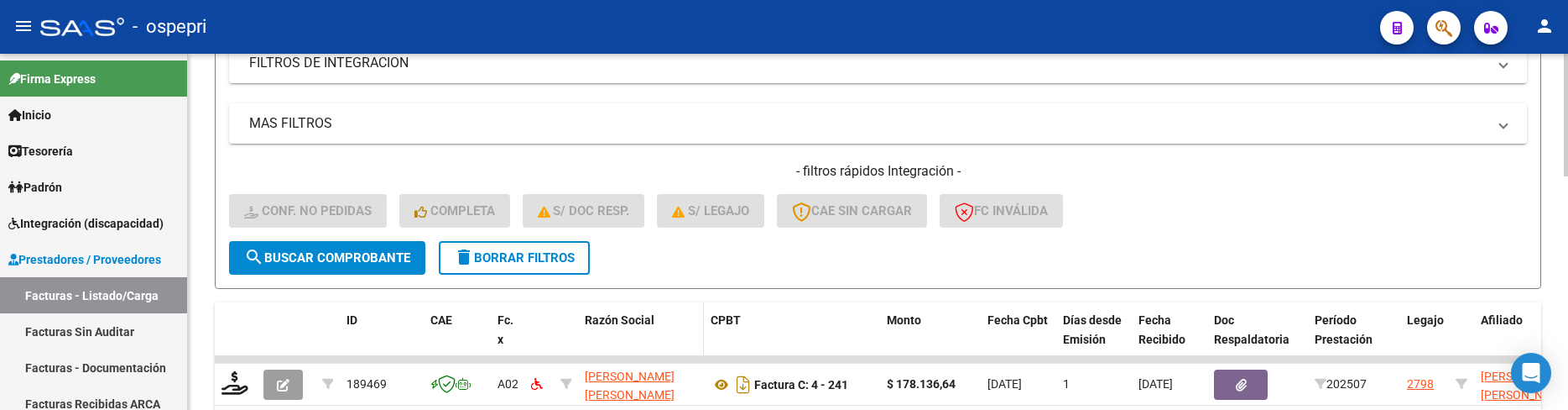
scroll to position [617, 0]
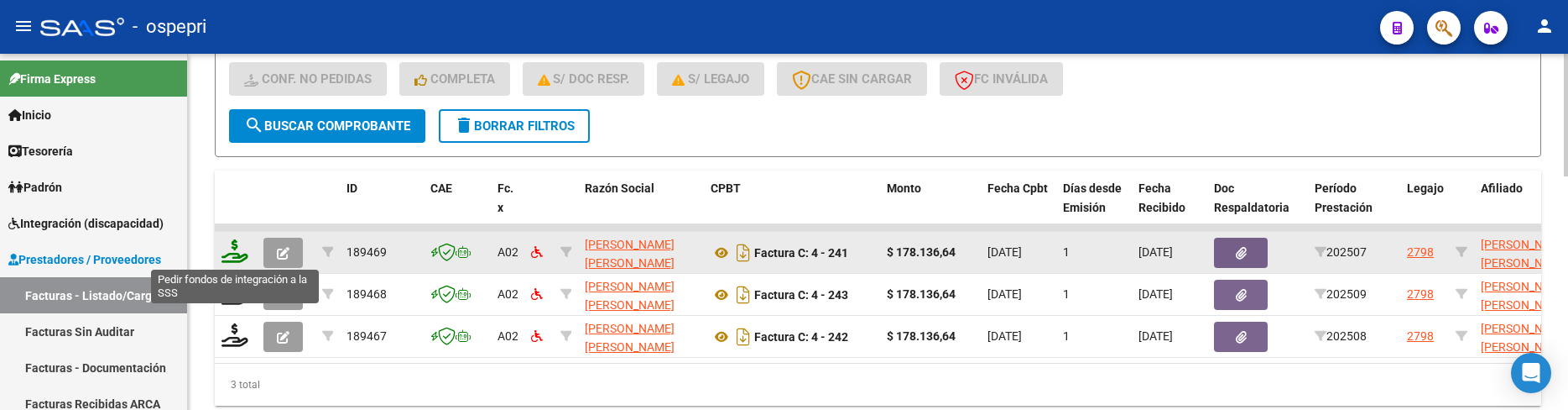
type input "gimenez"
click at [238, 257] on icon at bounding box center [235, 251] width 27 height 24
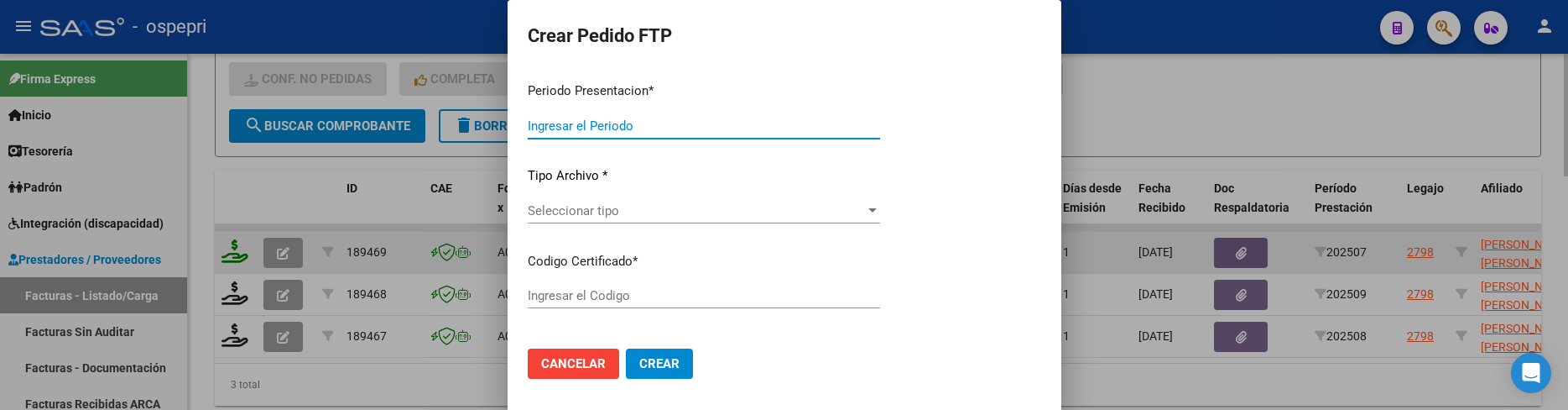
type input "202509"
type input "202507"
type input "$ 178.136,64"
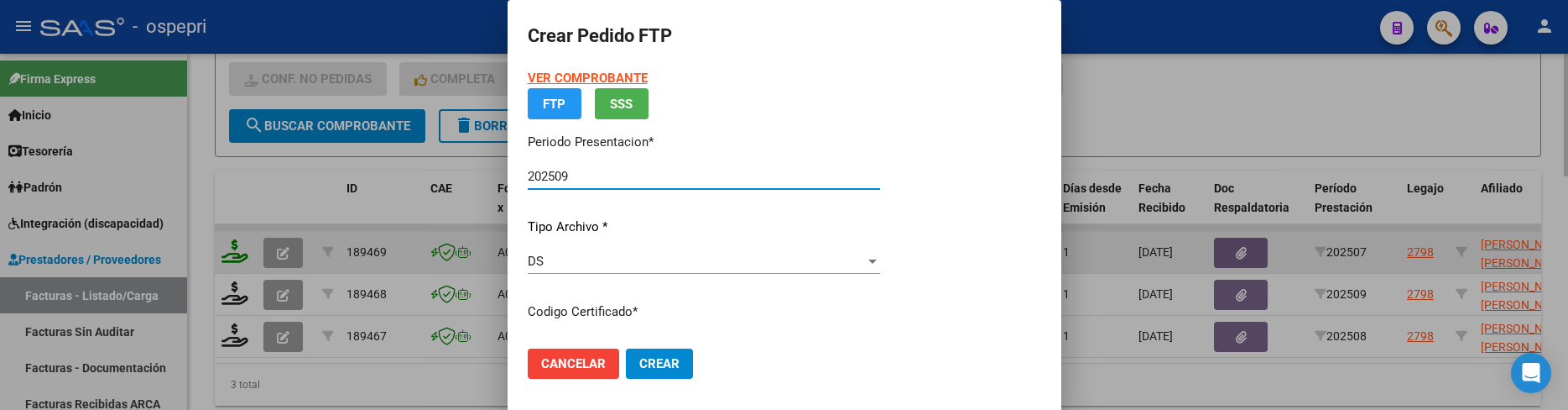
type input "2759118069-5"
type input "[DATE]"
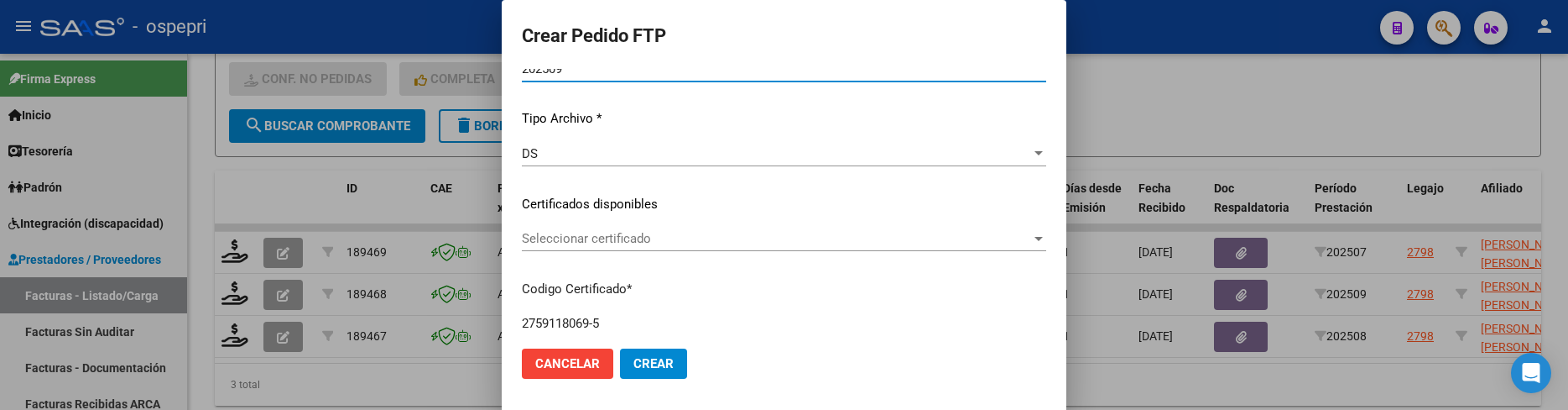
scroll to position [168, 0]
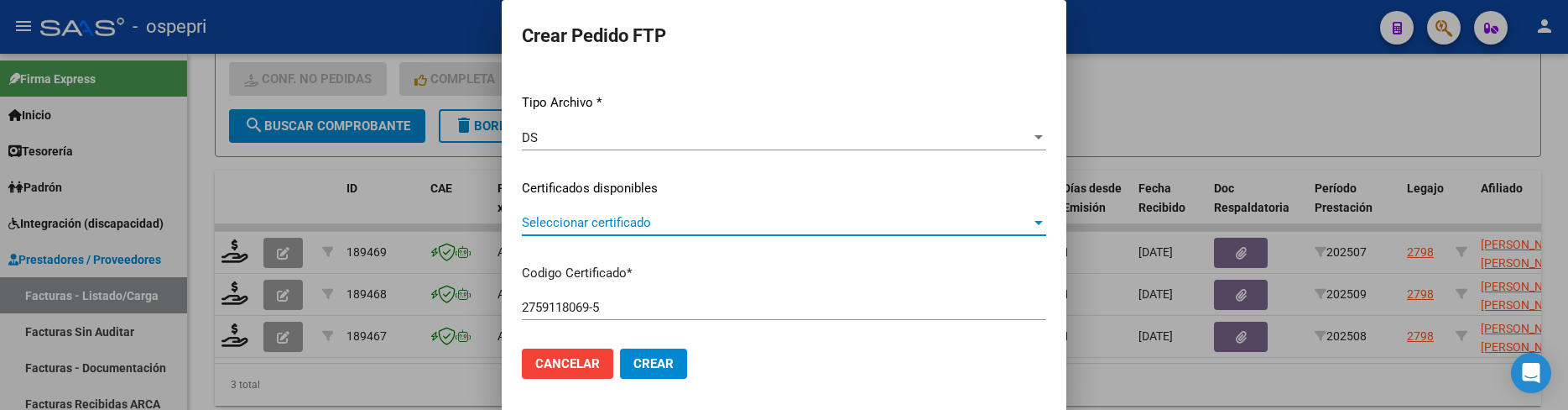
click at [1031, 223] on div at bounding box center [1038, 223] width 15 height 13
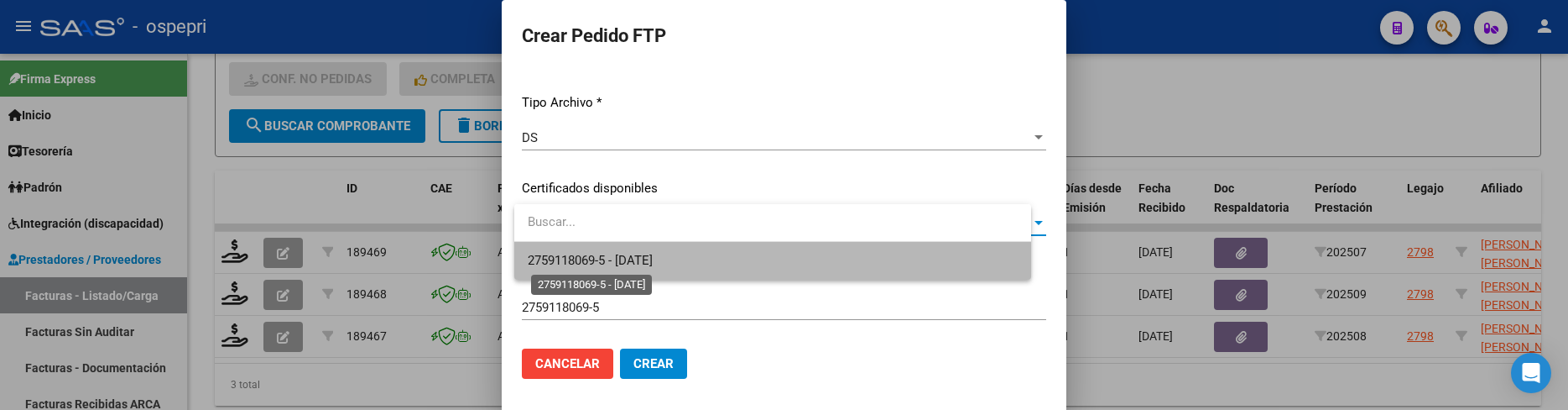
click at [652, 265] on span "2759118069-5 - [DATE]" at bounding box center [590, 260] width 125 height 15
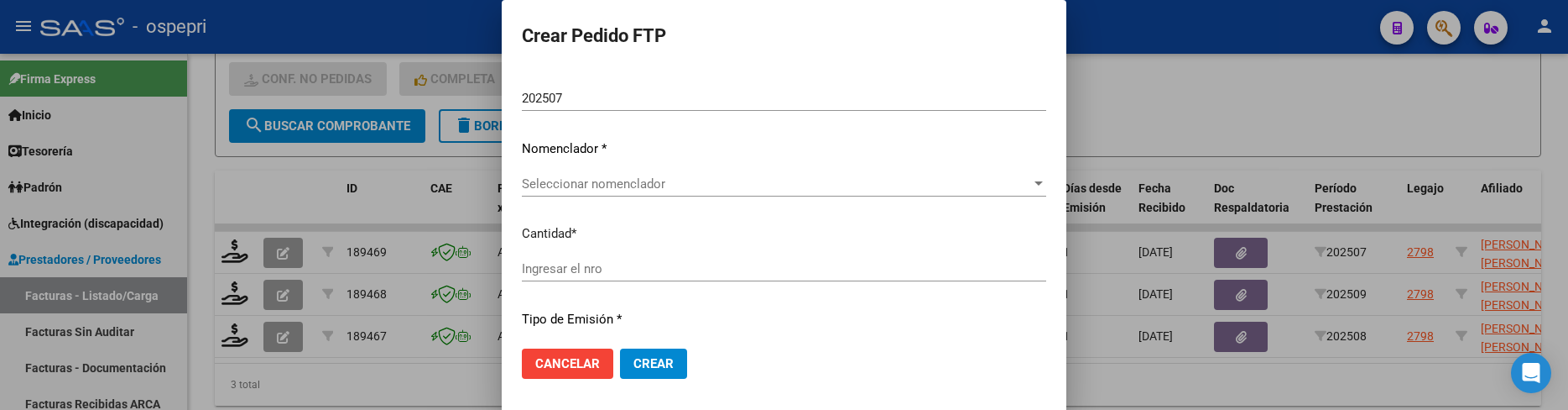
scroll to position [587, 0]
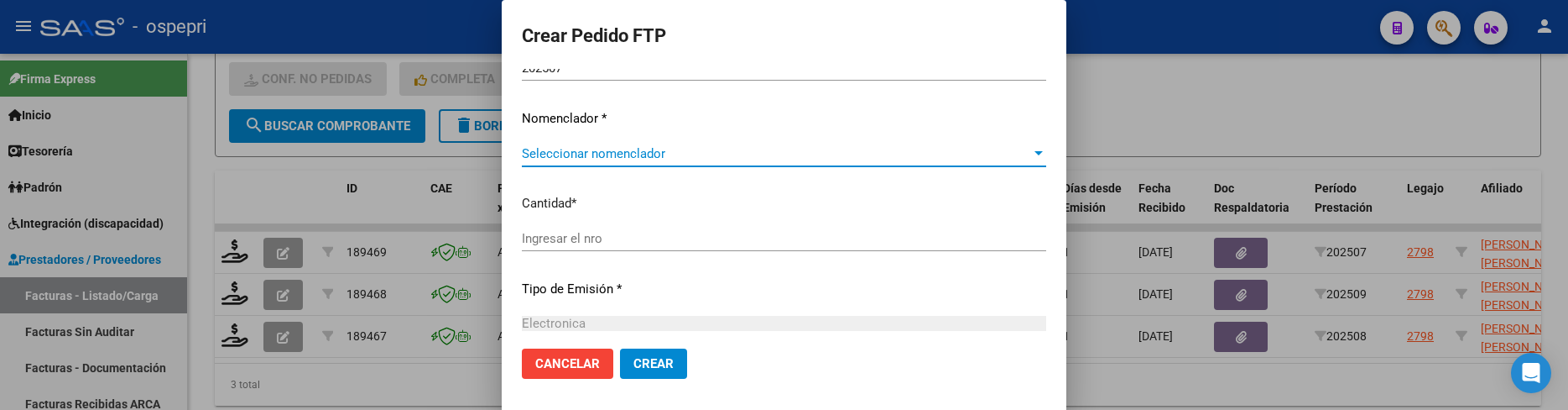
click at [1031, 155] on div at bounding box center [1038, 154] width 15 height 13
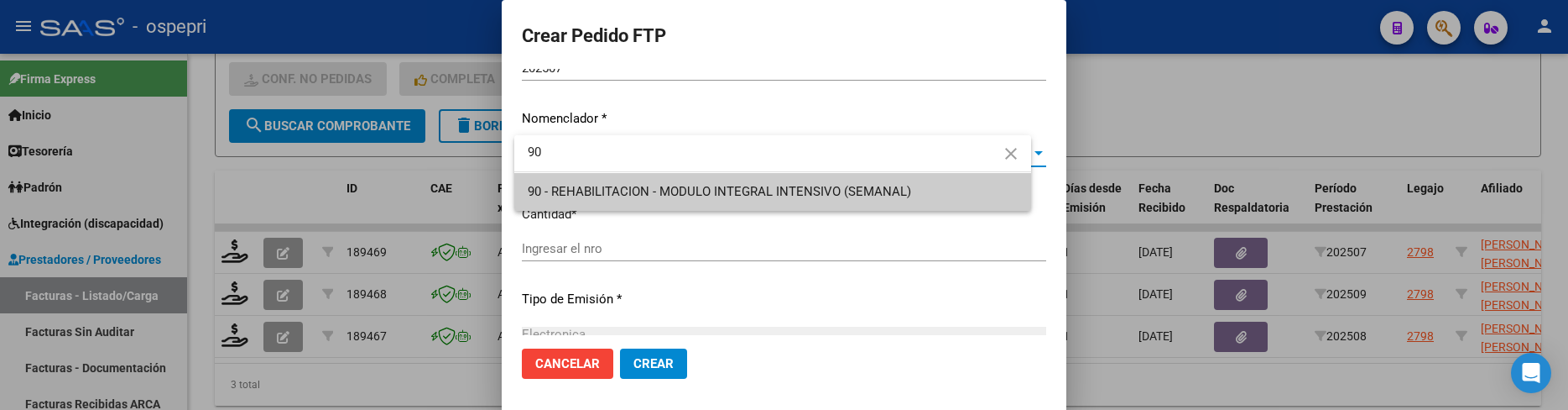
type input "90"
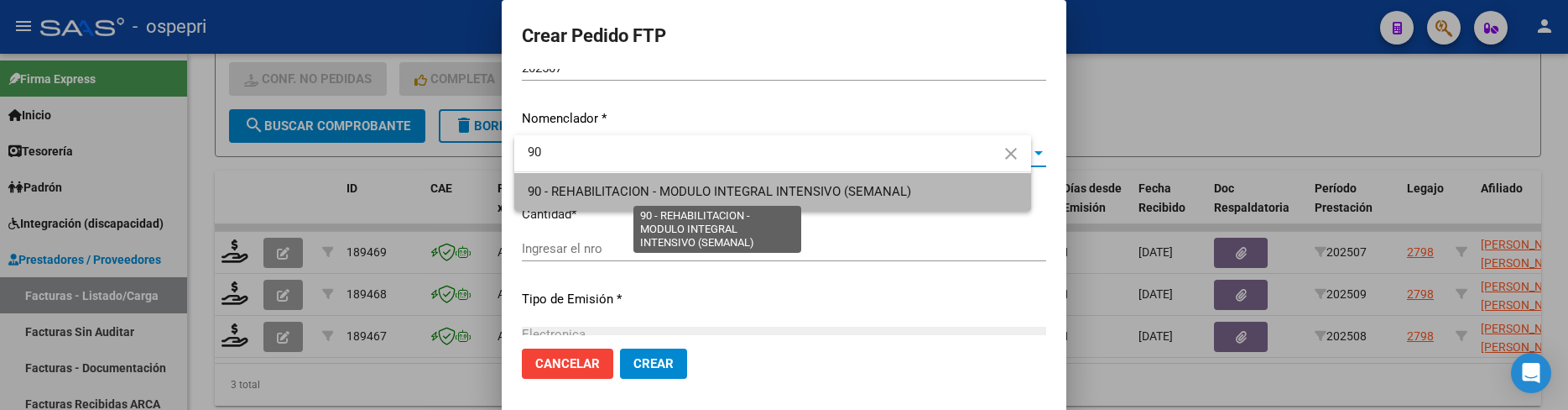
click at [715, 193] on span "90 - REHABILITACION - MODULO INTEGRAL INTENSIVO (SEMANAL)" at bounding box center [719, 192] width 384 height 15
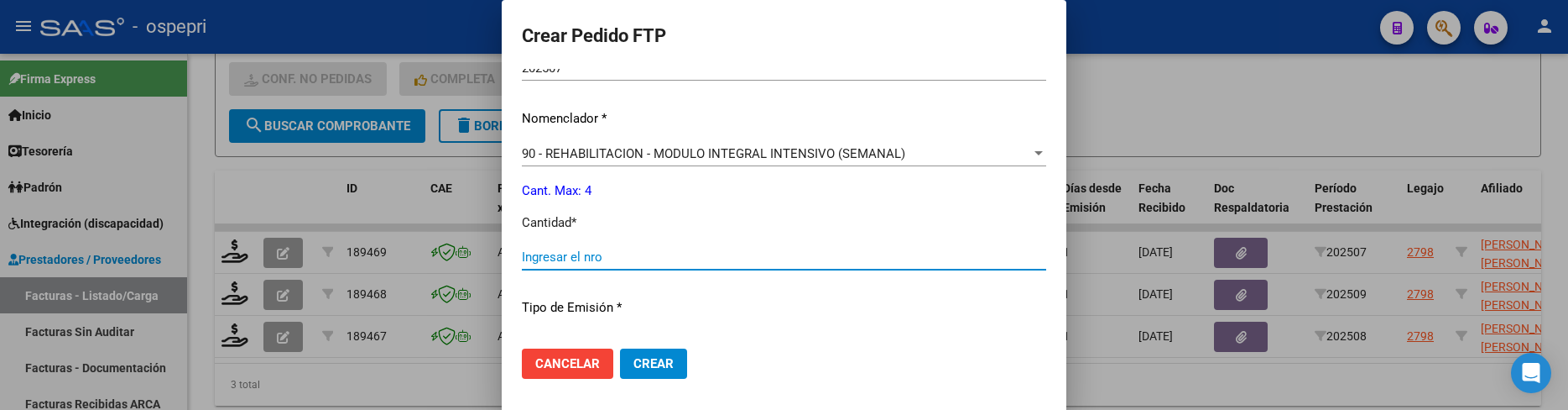
click at [616, 261] on input "Ingresar el nro" at bounding box center [784, 257] width 525 height 15
type input "4"
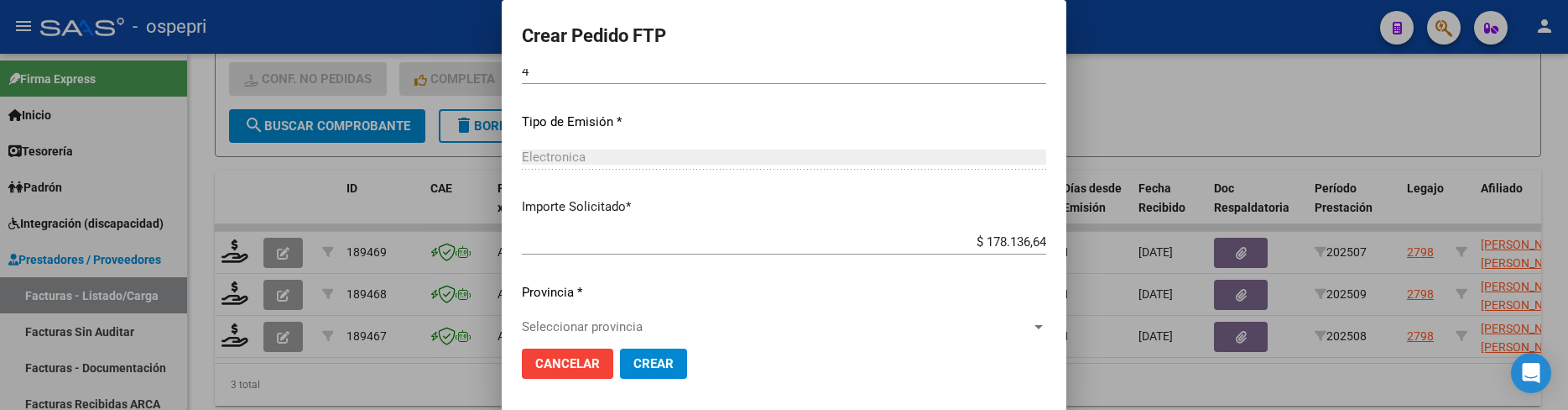
scroll to position [793, 0]
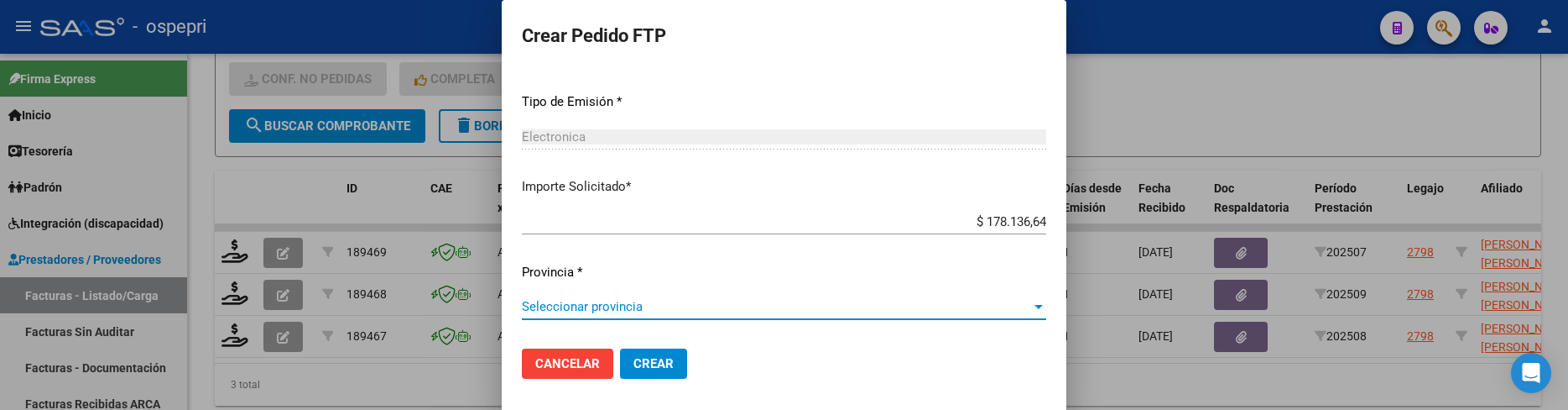
click at [1031, 301] on div at bounding box center [1038, 307] width 15 height 13
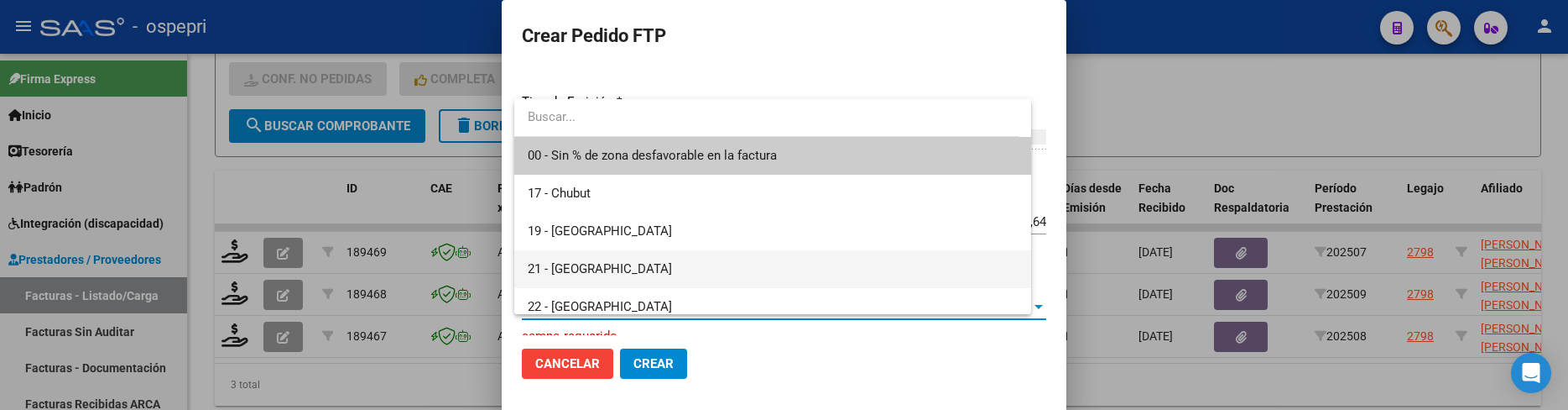
click at [598, 276] on span "21 - [GEOGRAPHIC_DATA]" at bounding box center [600, 269] width 144 height 15
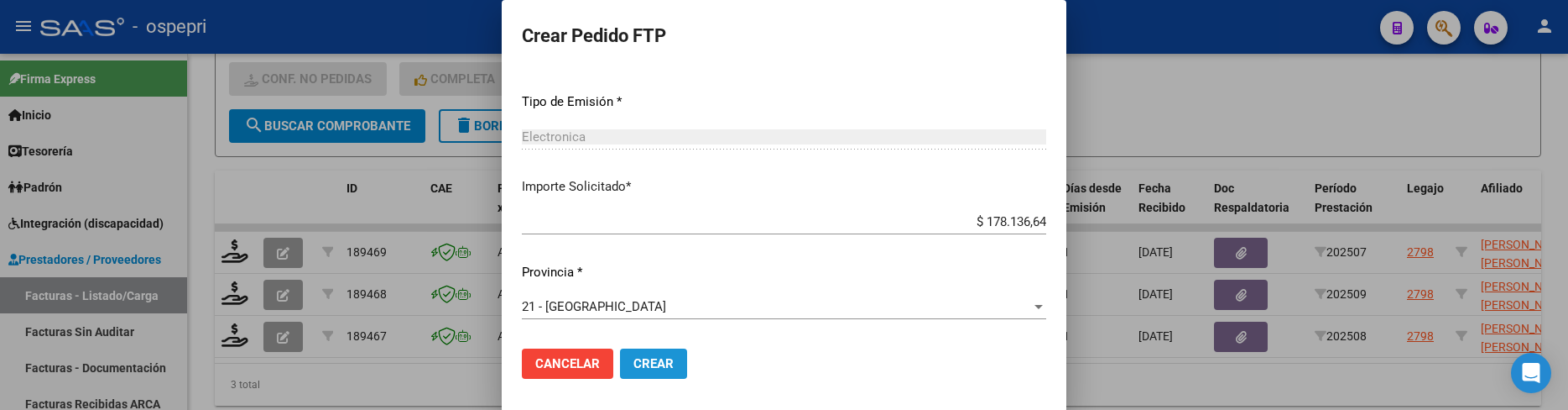
click at [656, 359] on span "Crear" at bounding box center [653, 364] width 40 height 15
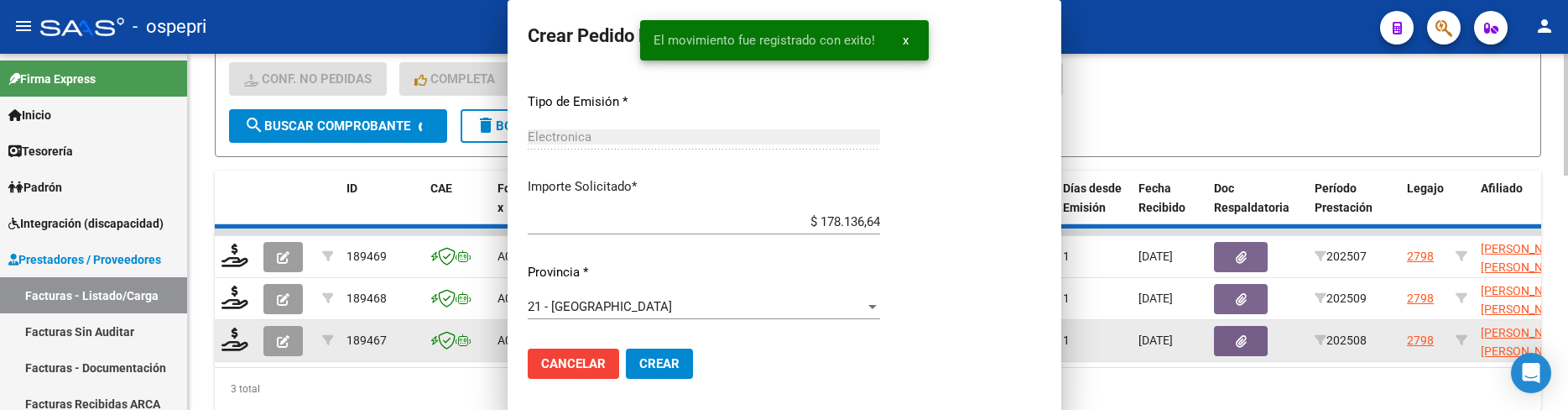
scroll to position [698, 0]
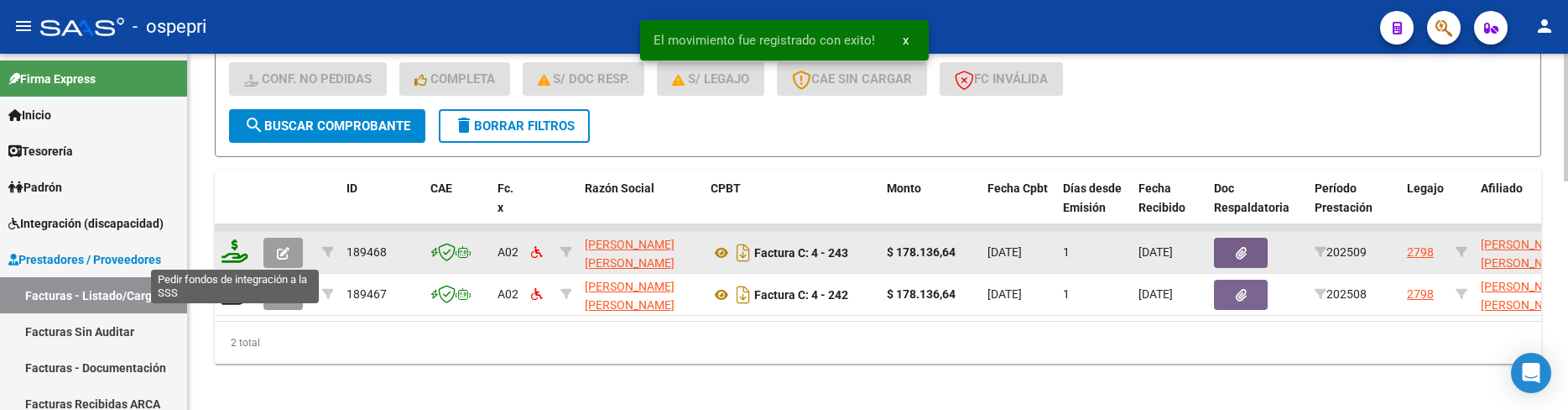
click at [228, 251] on icon at bounding box center [235, 251] width 27 height 24
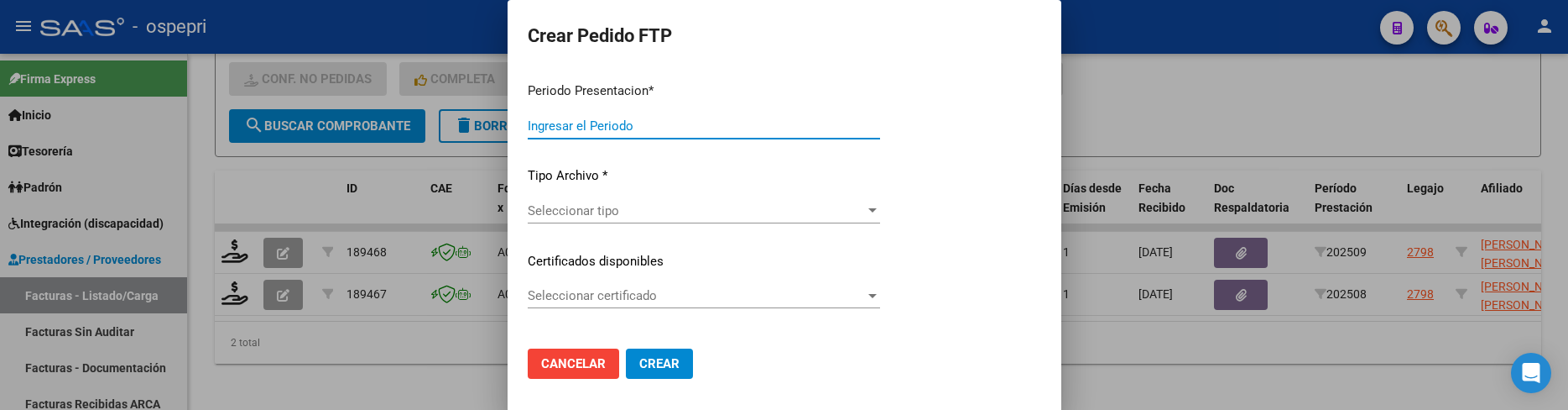
type input "202509"
type input "$ 178.136,64"
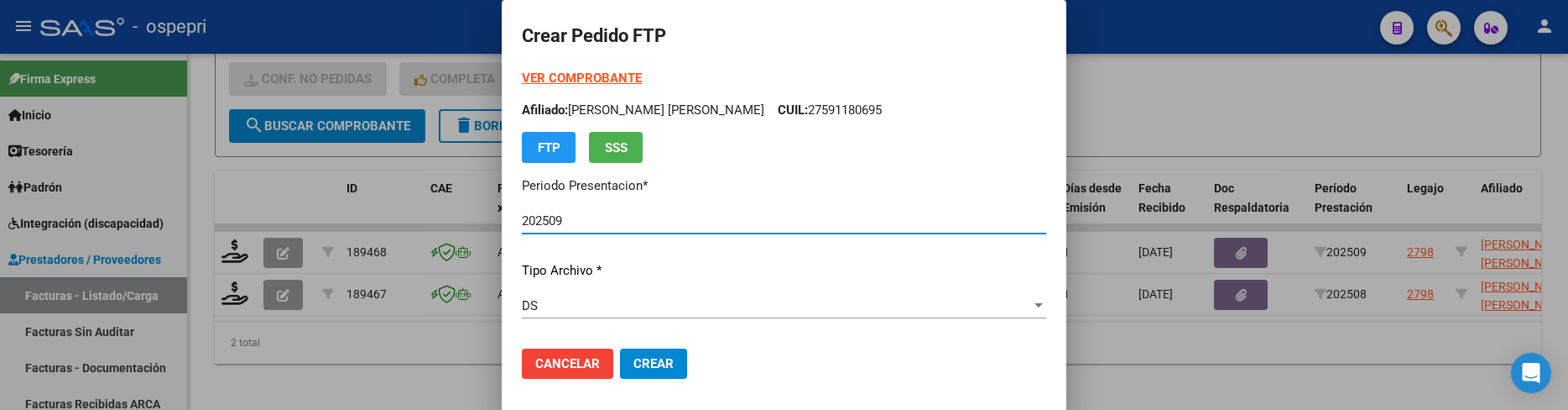
type input "2759118069-5"
type input "[DATE]"
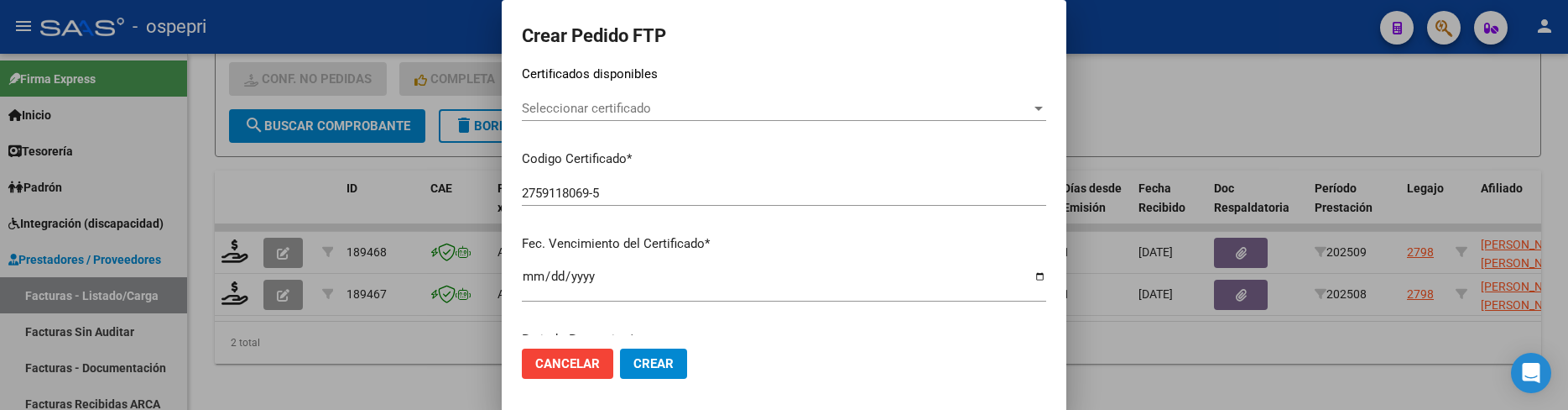
scroll to position [252, 0]
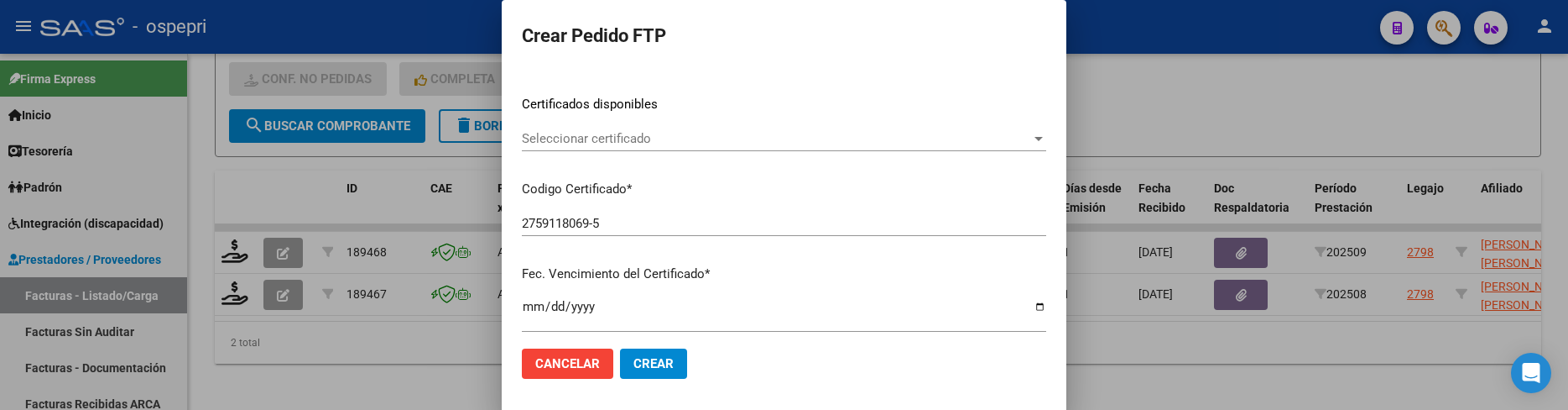
click at [1034, 139] on div at bounding box center [1038, 139] width 8 height 4
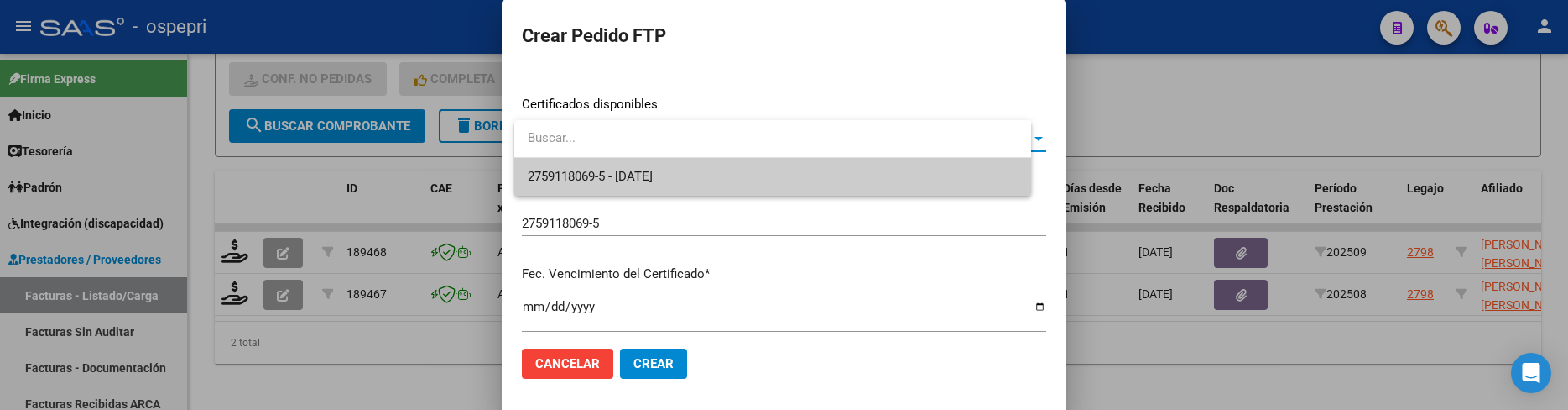
drag, startPoint x: 945, startPoint y: 168, endPoint x: 936, endPoint y: 169, distance: 9.1
click at [945, 169] on span "2759118069-5 - 2026-01-01" at bounding box center [773, 176] width 490 height 38
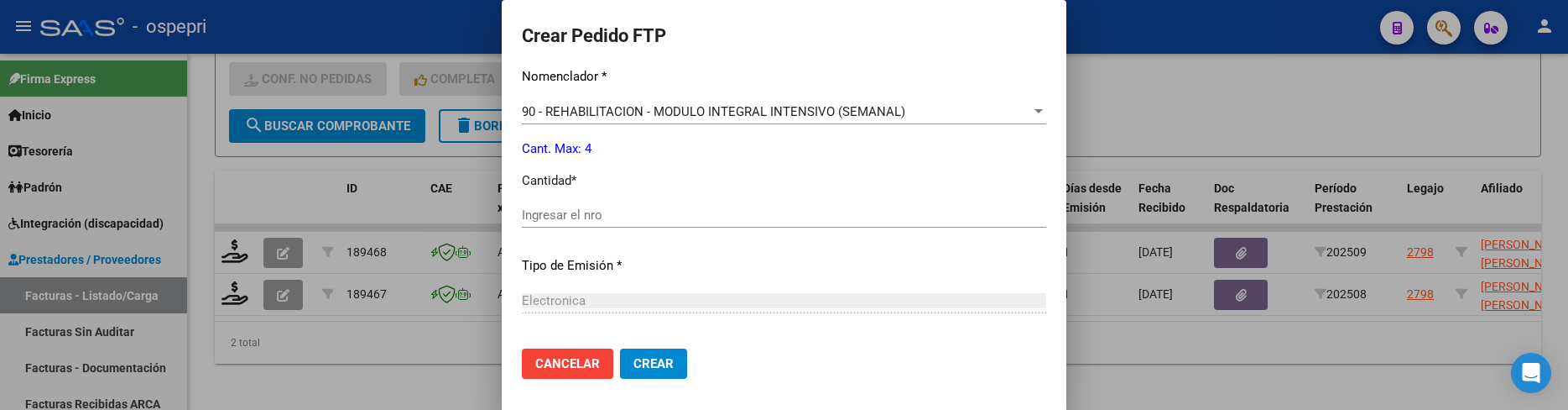
scroll to position [671, 0]
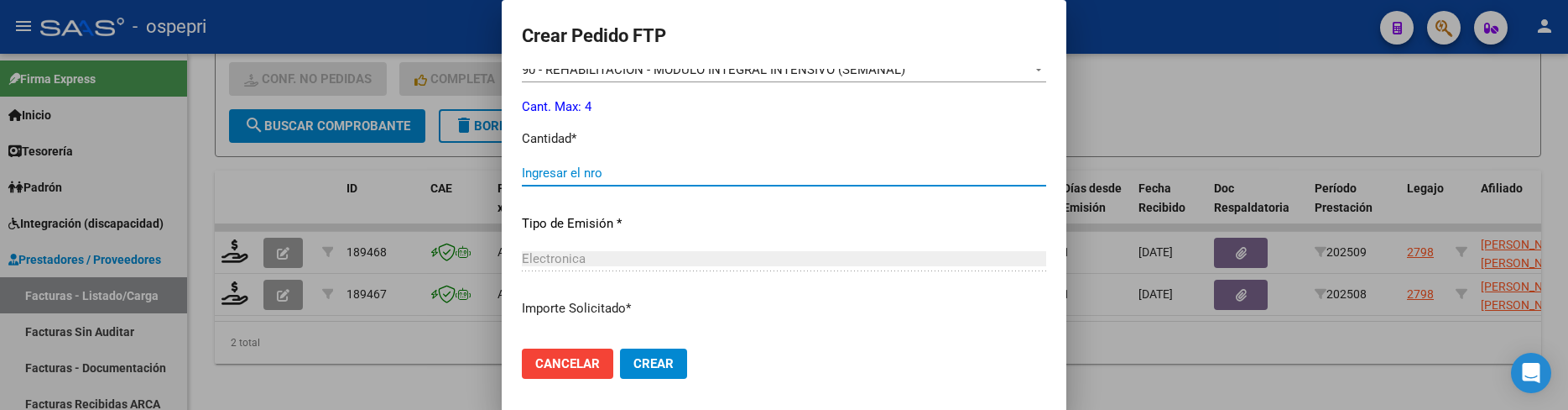
click at [656, 178] on input "Ingresar el nro" at bounding box center [784, 173] width 525 height 15
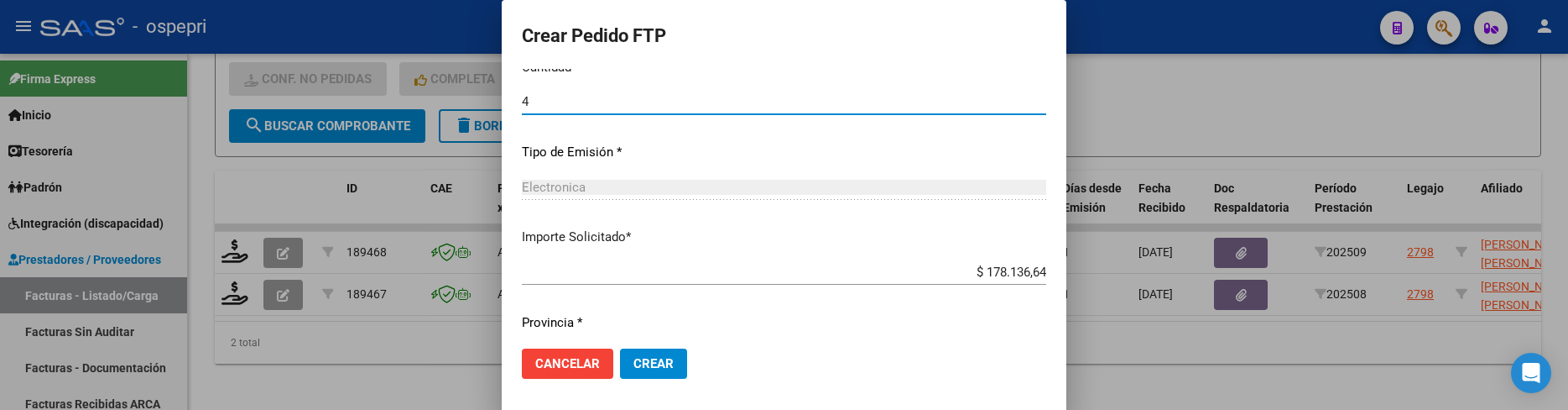
scroll to position [793, 0]
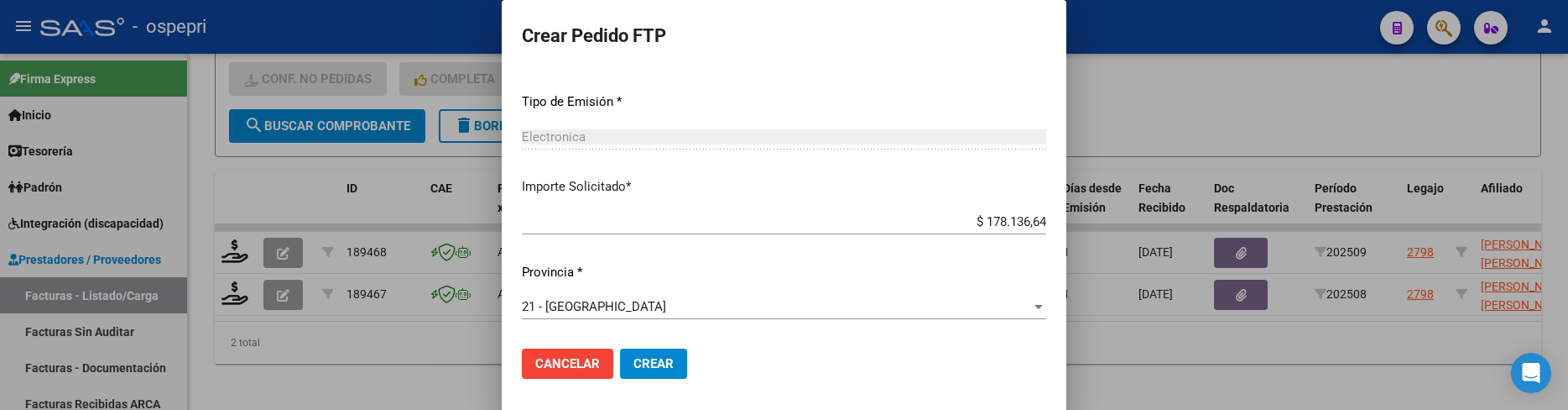
type input "4"
click at [655, 360] on span "Crear" at bounding box center [653, 364] width 40 height 15
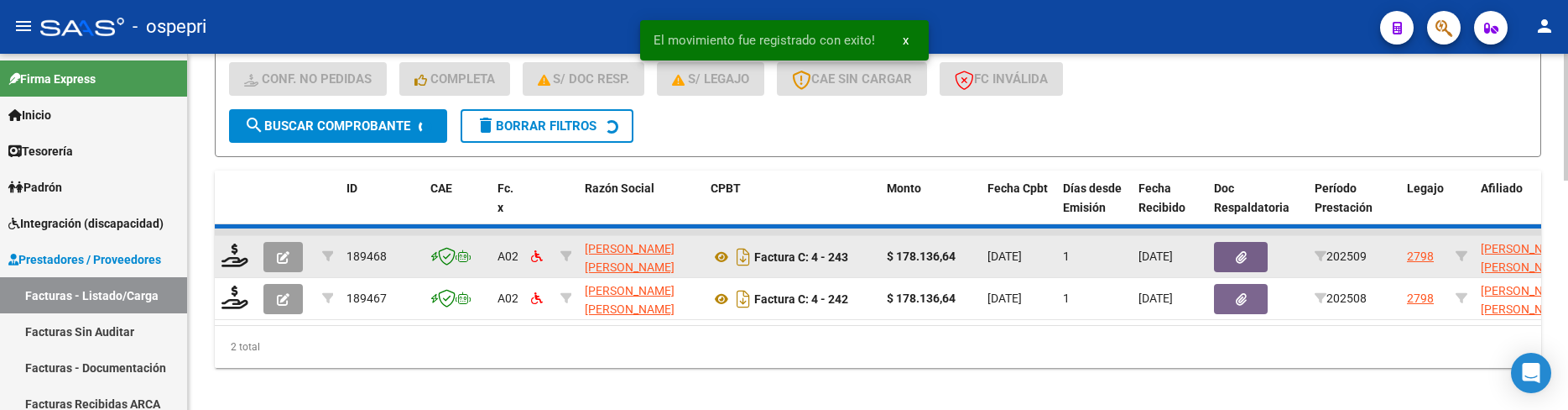
scroll to position [595, 0]
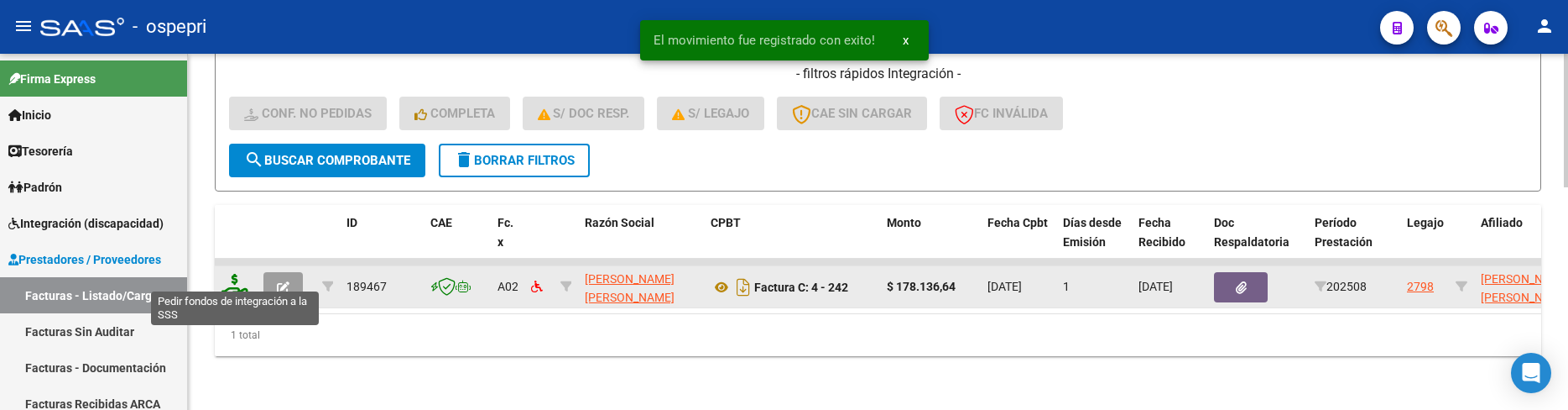
click at [238, 279] on icon at bounding box center [235, 286] width 27 height 24
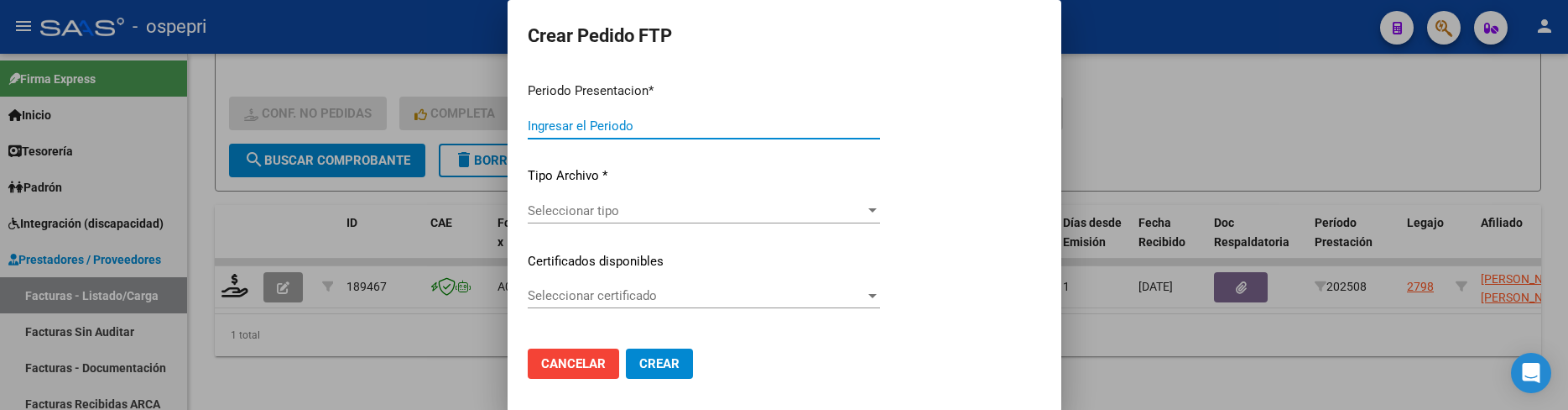
type input "202509"
type input "202508"
type input "$ 178.136,64"
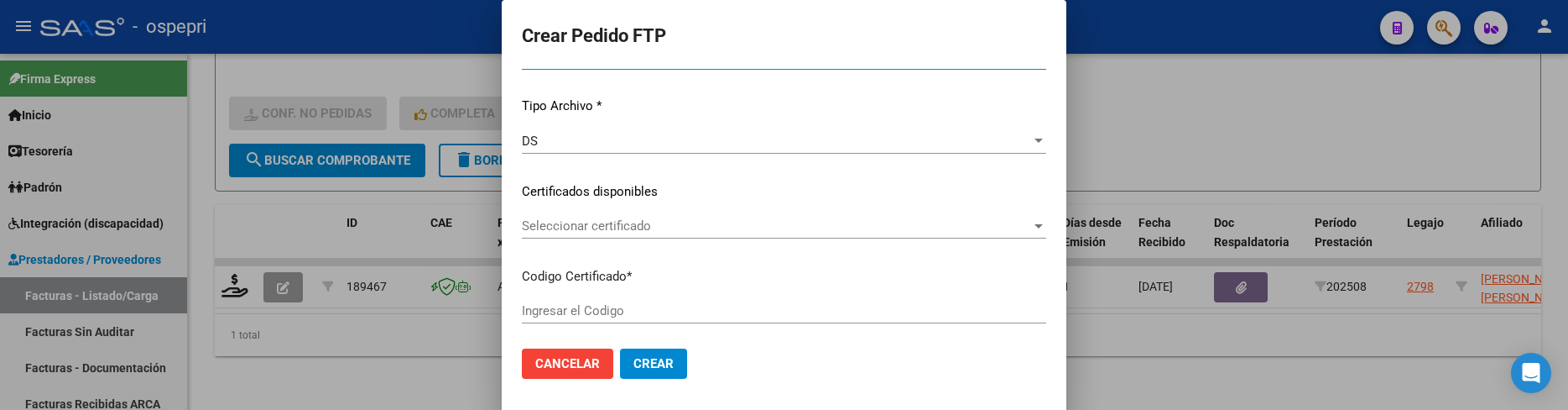
type input "2759118069-5"
type input "2026-01-01"
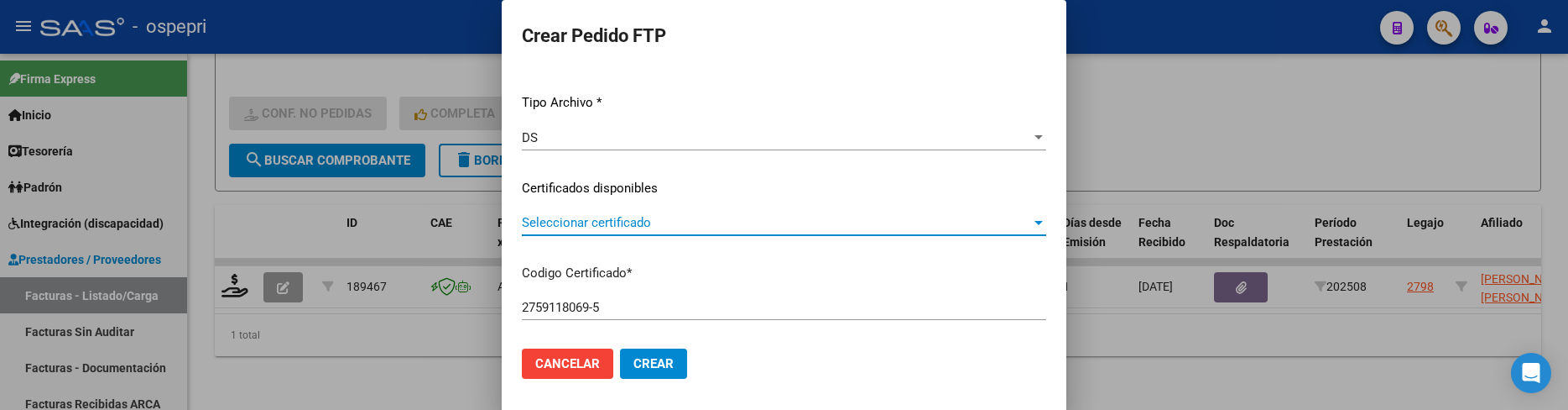
click at [1034, 223] on div at bounding box center [1038, 223] width 8 height 4
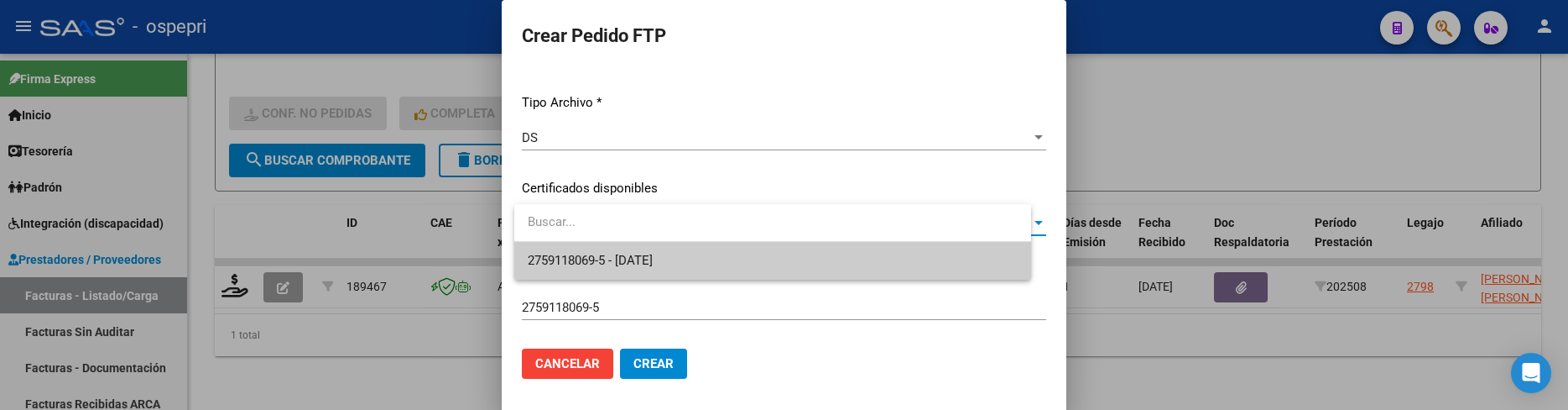
click at [912, 261] on span "2759118069-5 - 2026-01-01" at bounding box center [773, 260] width 490 height 38
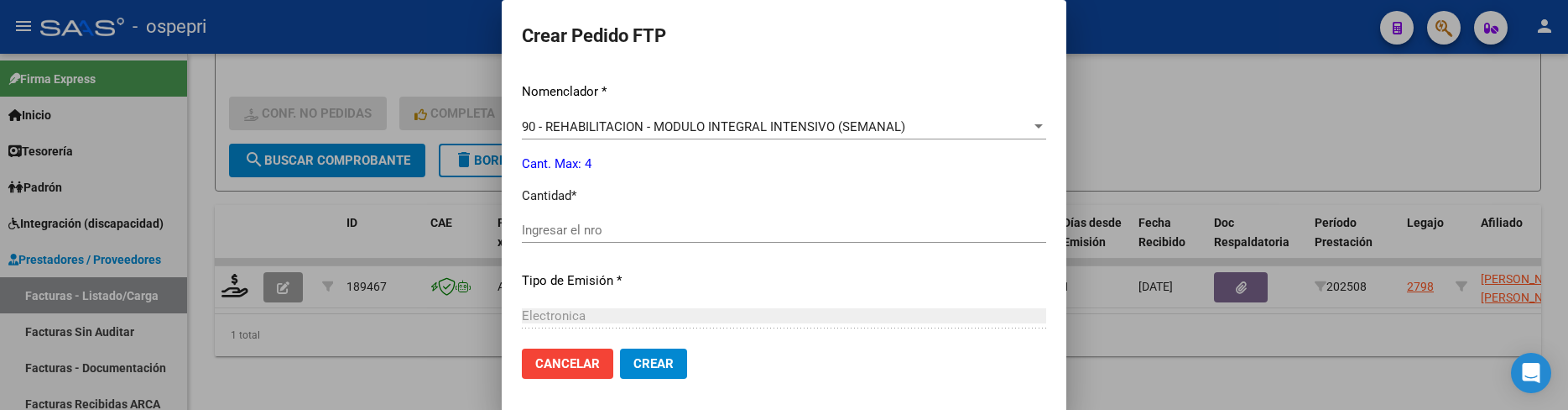
scroll to position [671, 0]
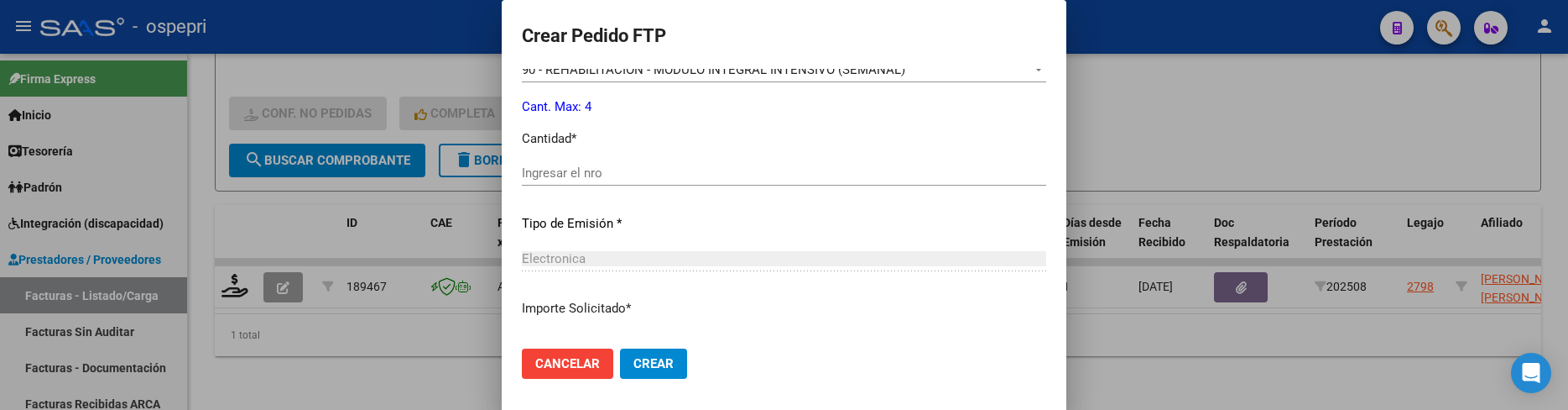
click at [619, 182] on div "Ingresar el nro" at bounding box center [784, 173] width 525 height 25
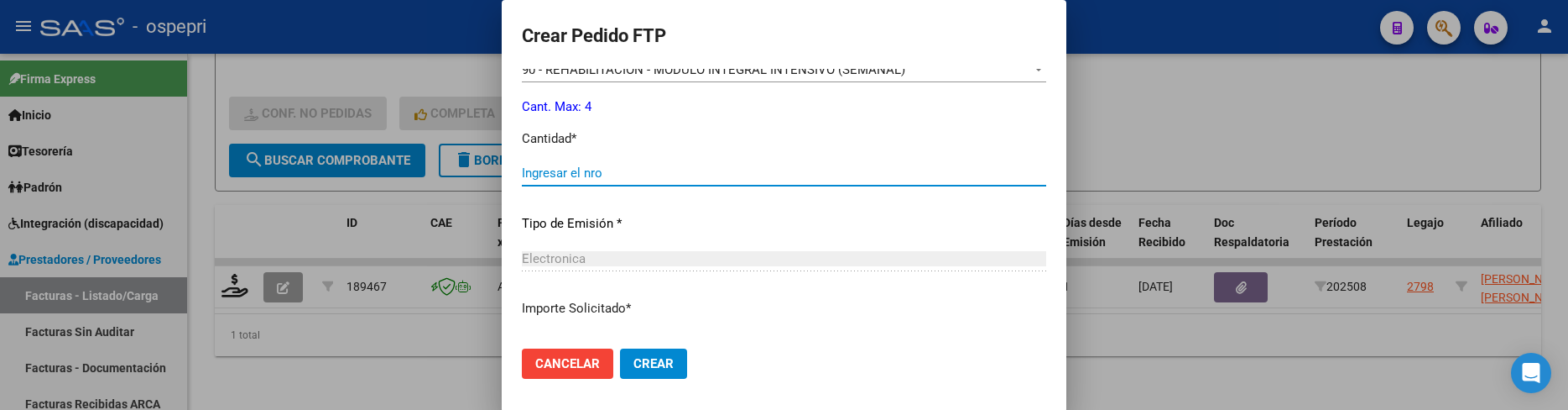
click at [622, 174] on input "Ingresar el nro" at bounding box center [784, 173] width 525 height 15
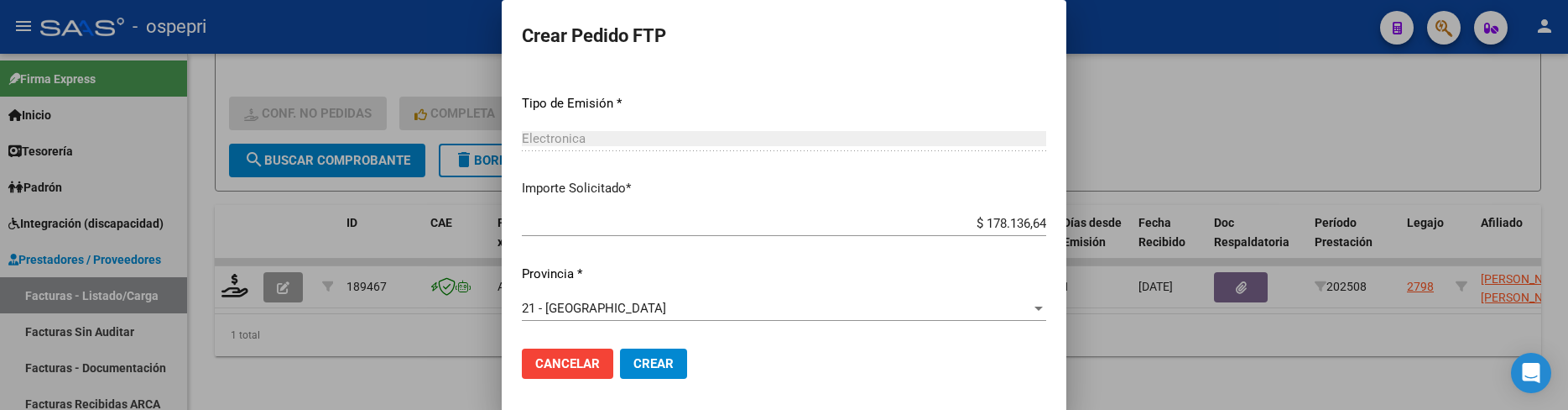
scroll to position [793, 0]
type input "4"
click at [655, 362] on span "Crear" at bounding box center [653, 364] width 40 height 15
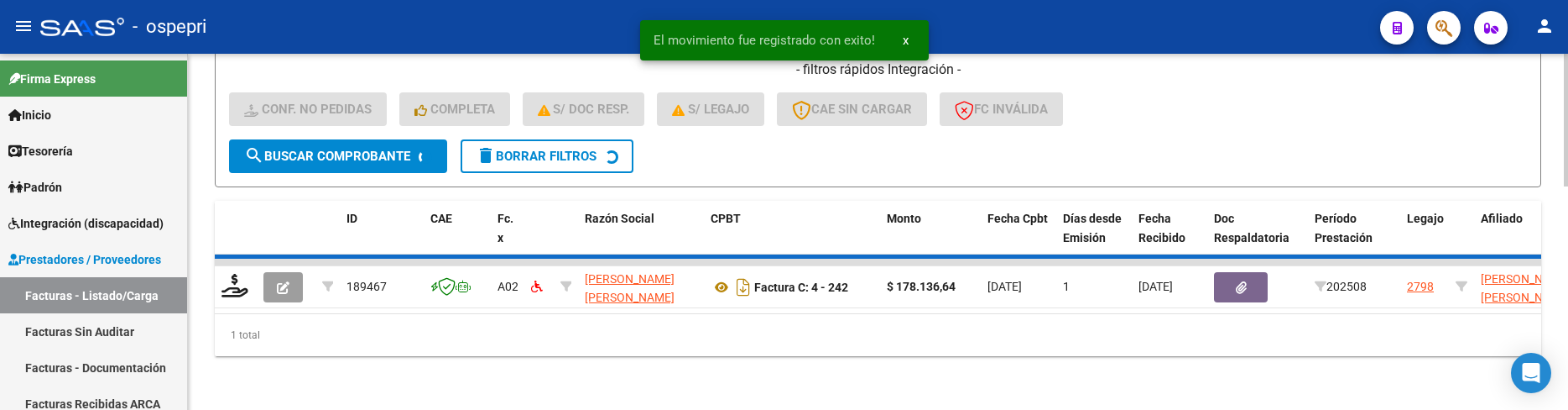
scroll to position [570, 0]
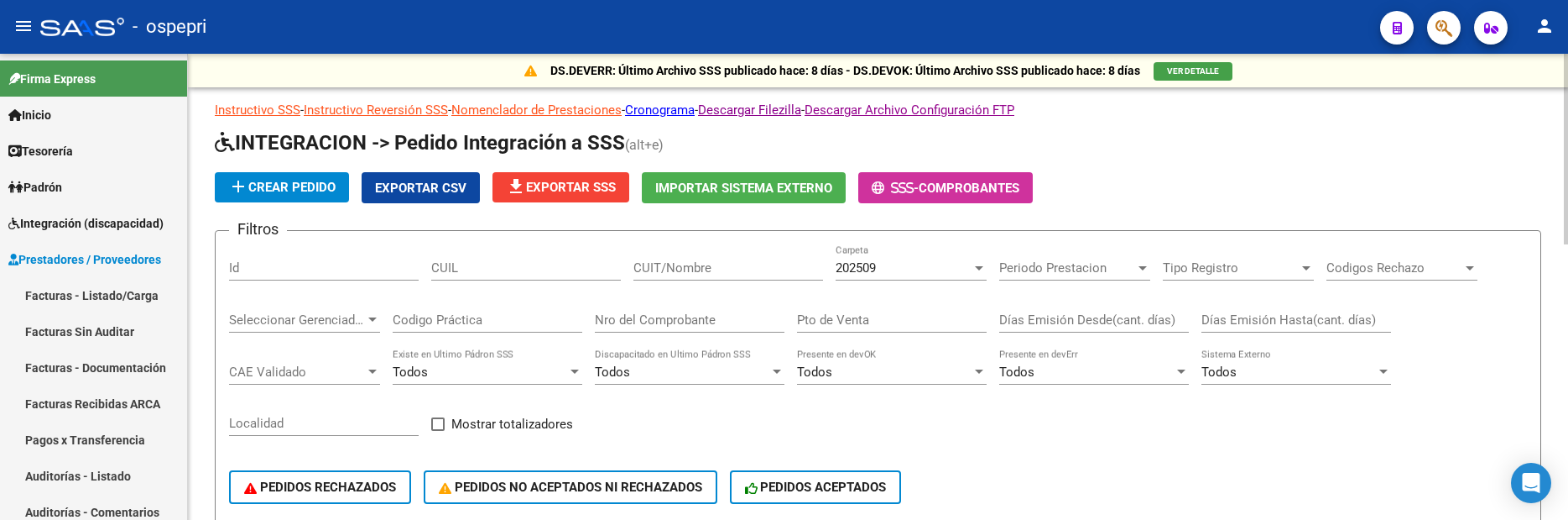
scroll to position [55, 0]
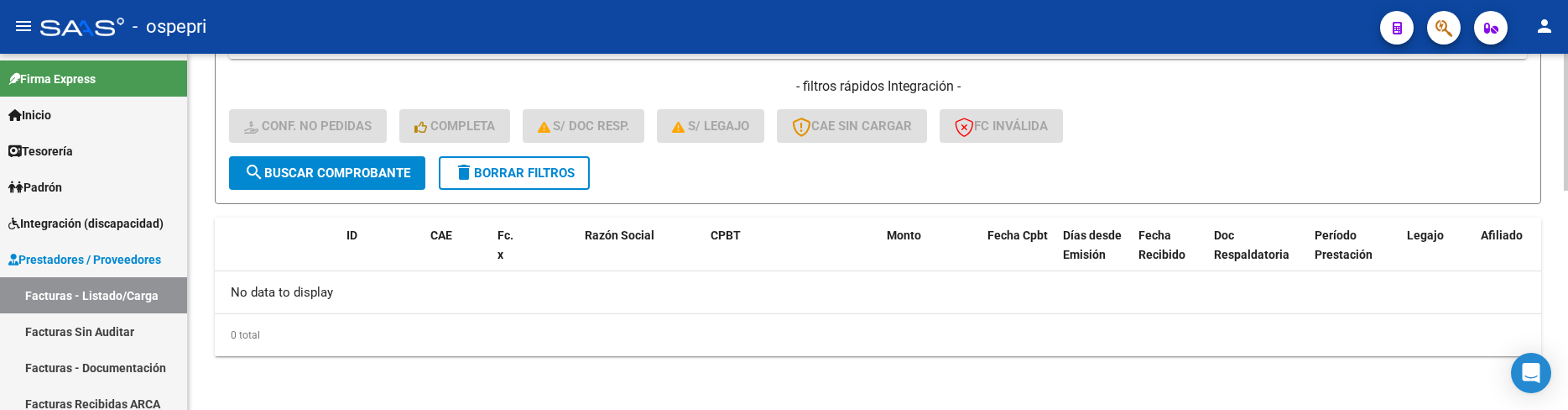
click at [1278, 144] on div "- filtros rápidos Integración - Conf. no pedidas Completa S/ Doc Resp. S/ legaj…" at bounding box center [878, 117] width 1298 height 79
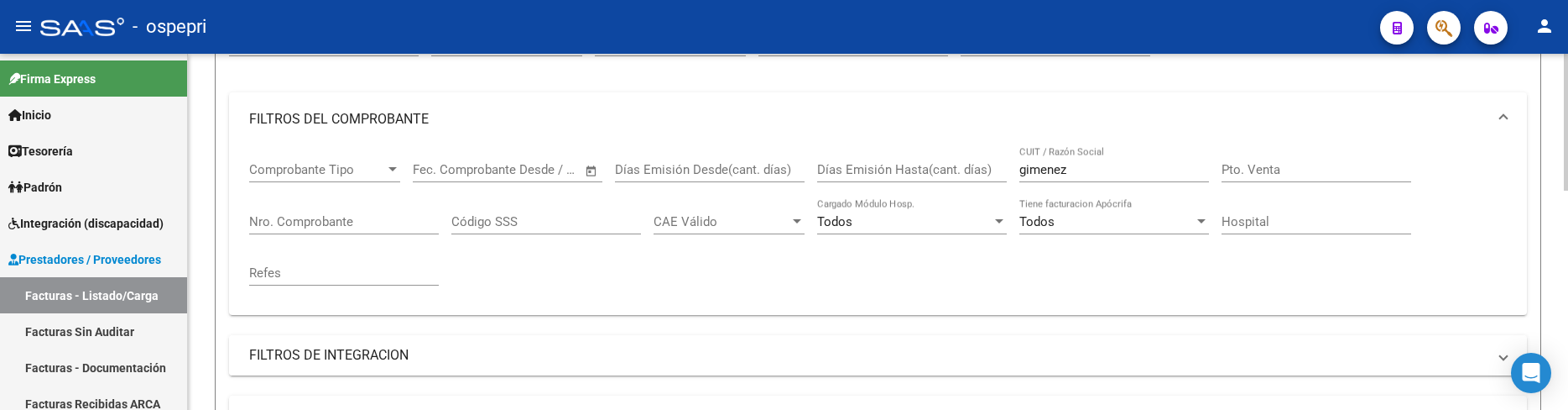
scroll to position [150, 0]
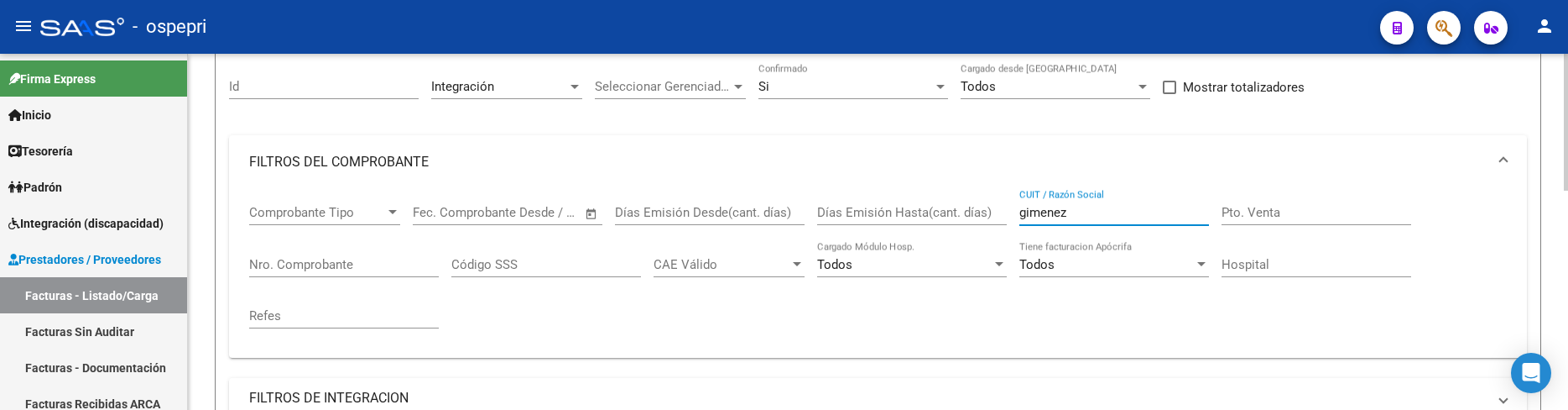
drag, startPoint x: 1073, startPoint y: 213, endPoint x: 1006, endPoint y: 212, distance: 67.0
click at [1006, 212] on div "Comprobante Tipo Comprobante Tipo Fecha inicio – Fecha fin Fec. Comprobante Des…" at bounding box center [878, 266] width 1257 height 155
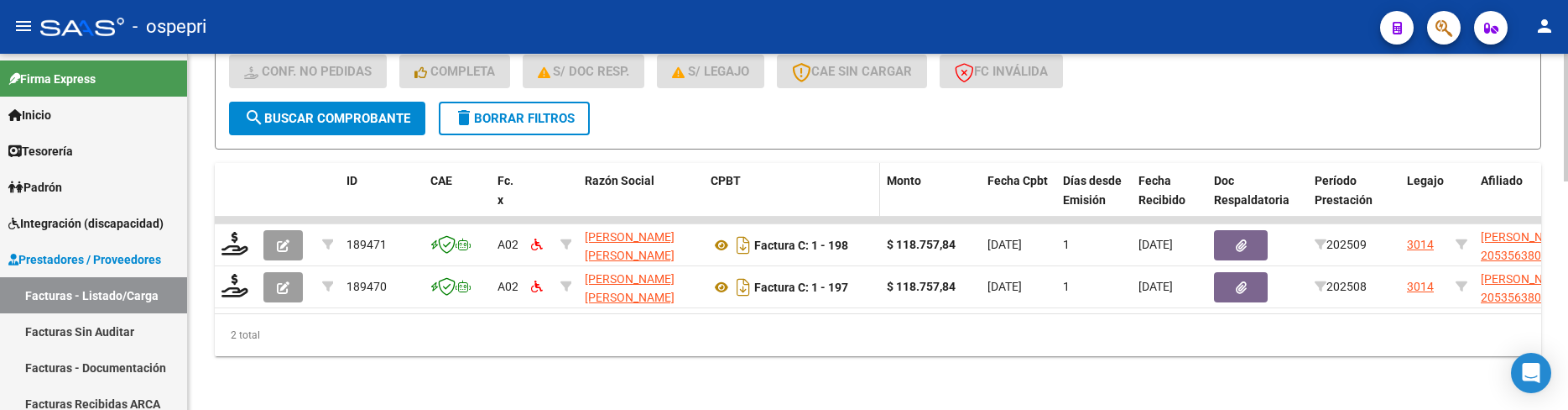
scroll to position [637, 0]
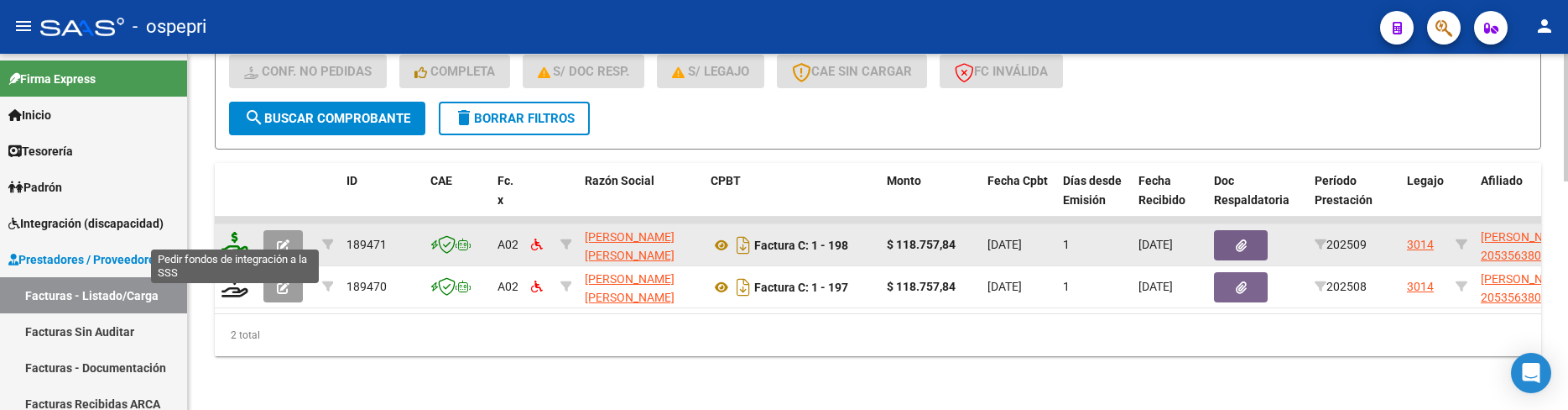
type input "orellano"
click at [240, 235] on icon at bounding box center [235, 244] width 27 height 24
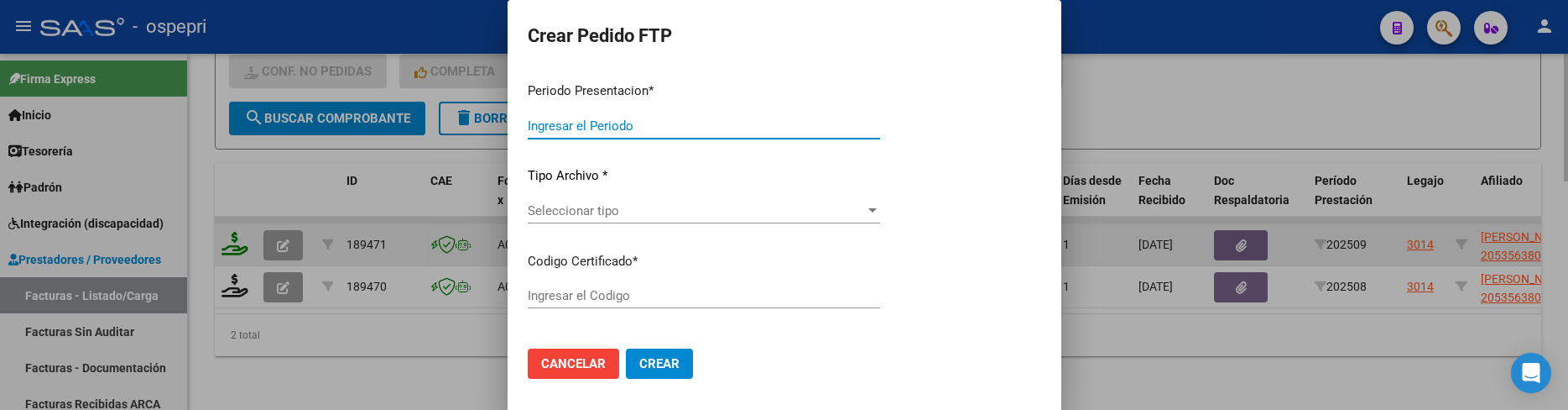
type input "202509"
type input "$ 118.757,84"
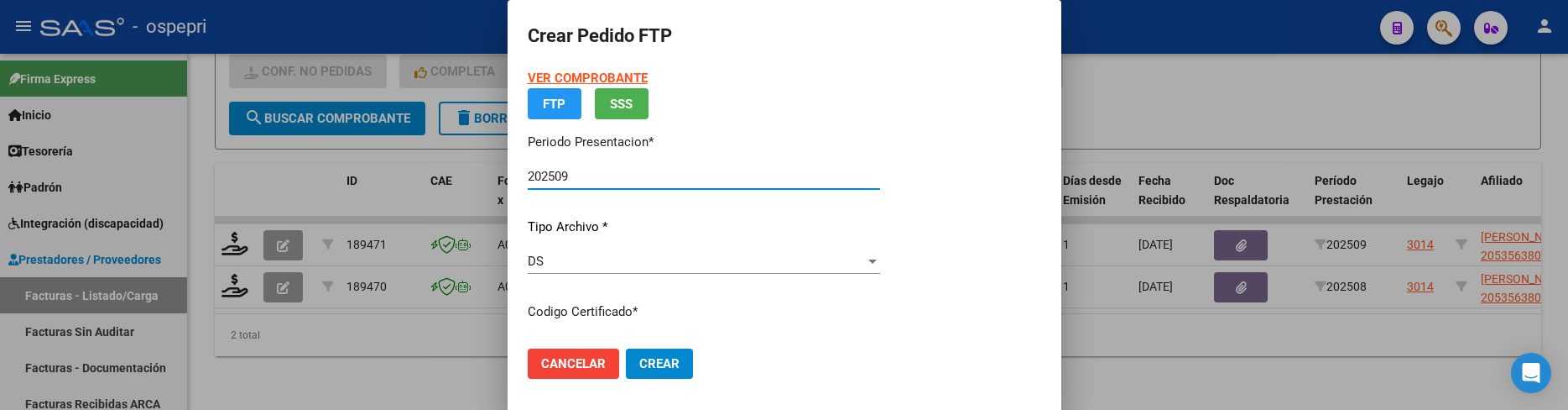
type input "2053563808-0"
type input "[DATE]"
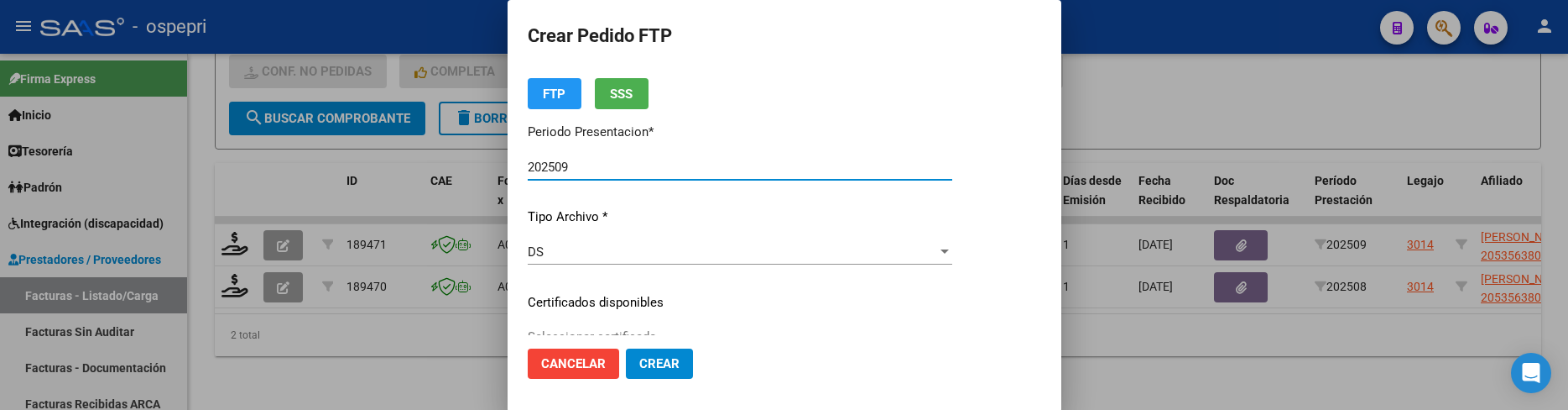
scroll to position [84, 0]
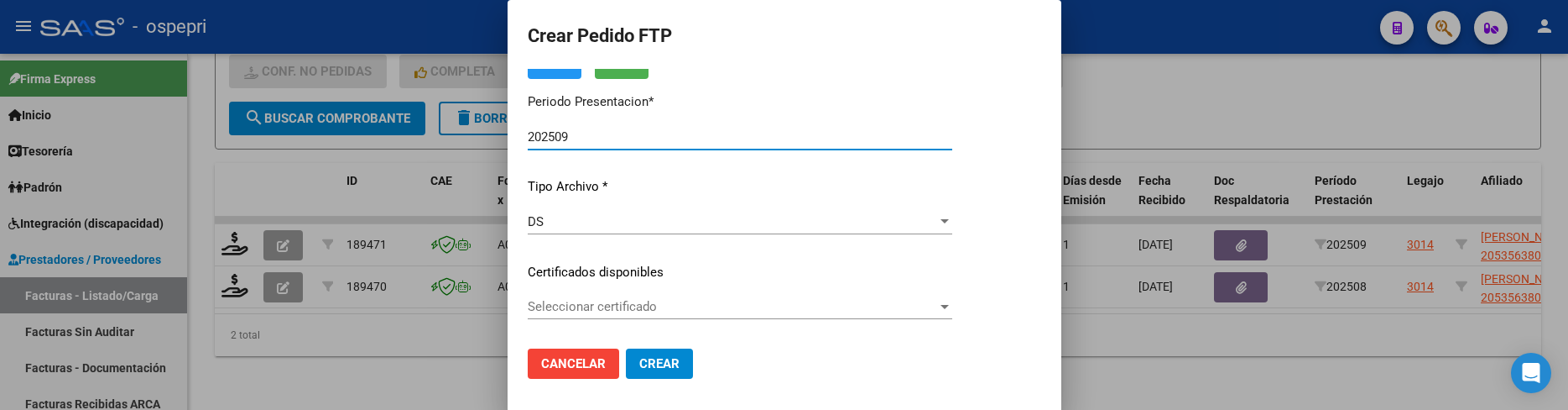
click at [952, 309] on div at bounding box center [944, 307] width 15 height 13
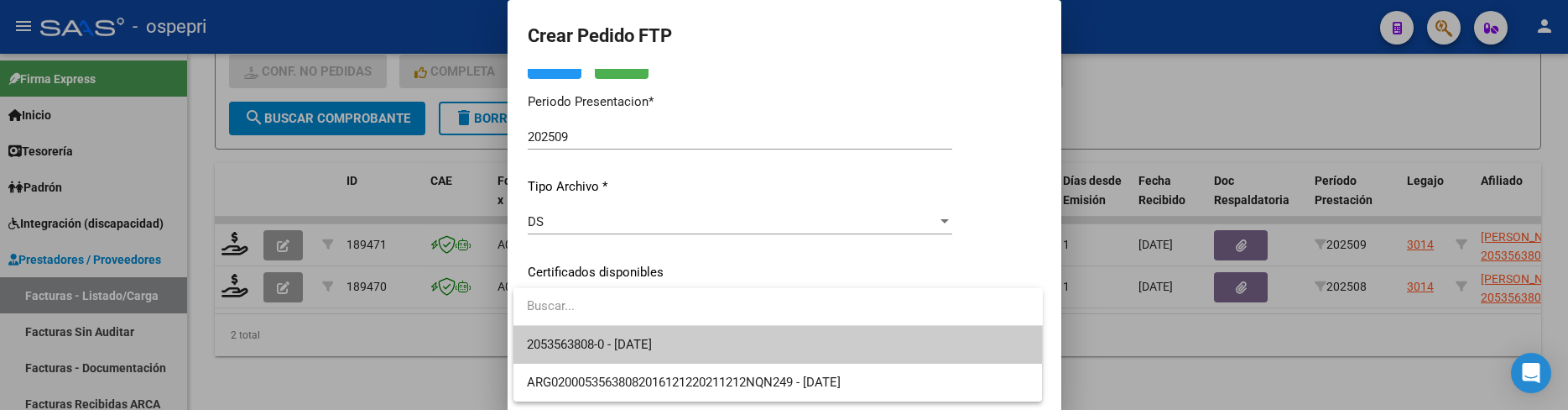
click at [938, 327] on span "2053563808-0 - [DATE]" at bounding box center [778, 344] width 503 height 38
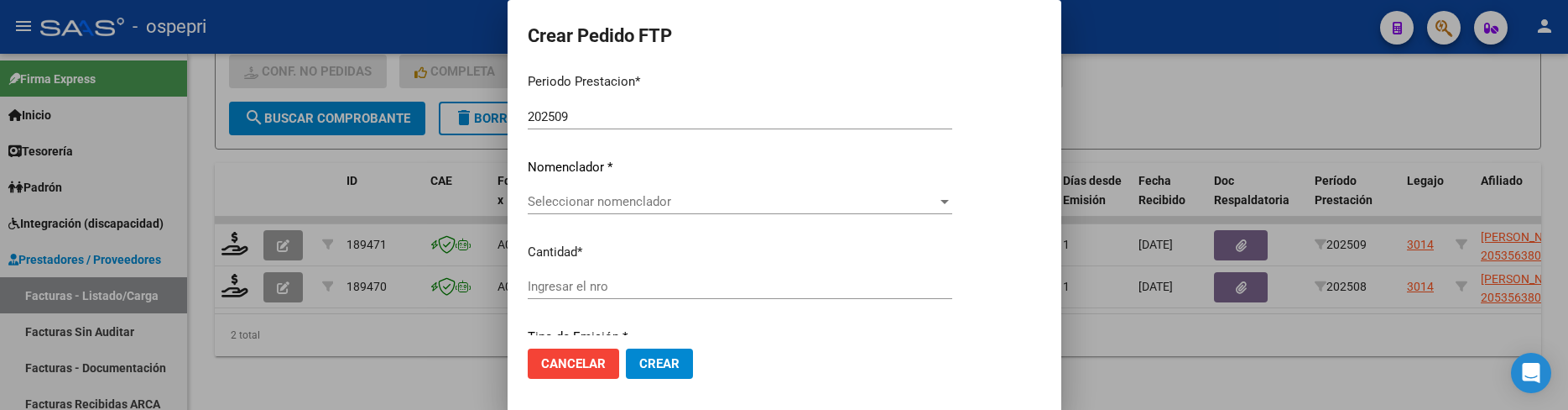
scroll to position [587, 0]
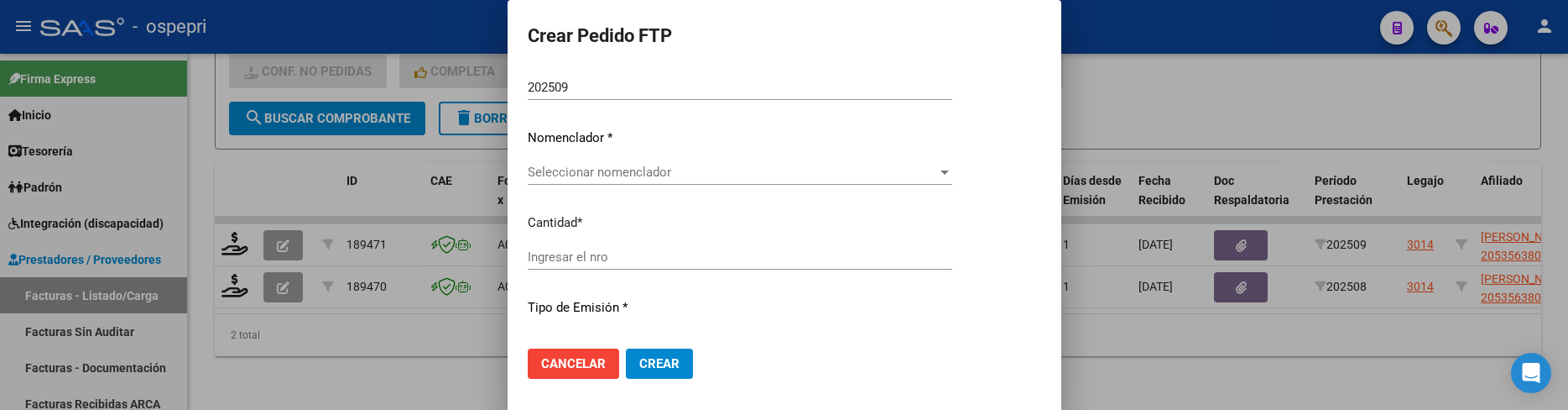
click at [952, 176] on div at bounding box center [944, 172] width 15 height 13
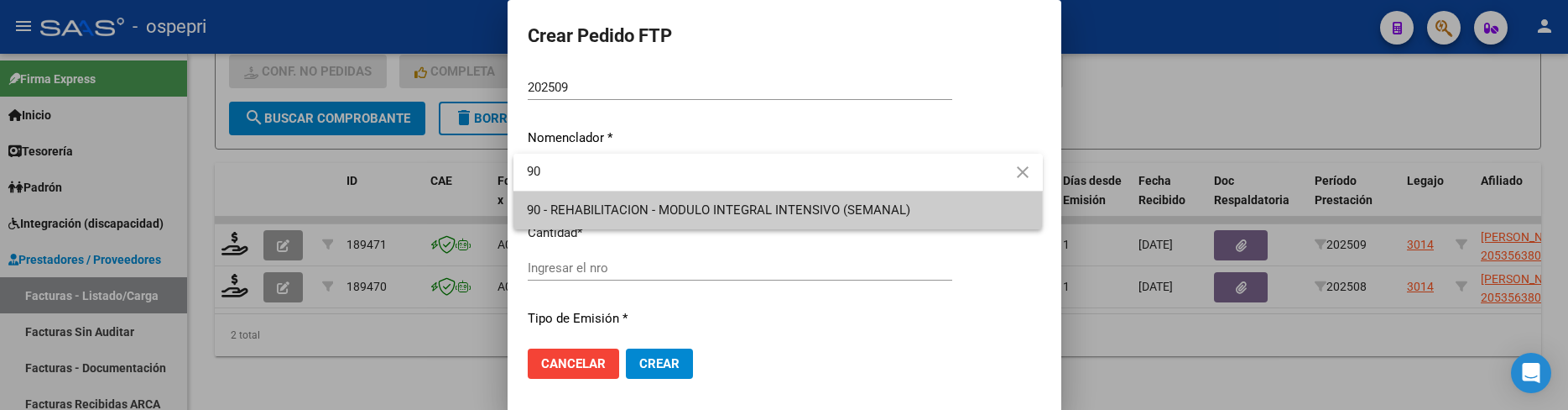
type input "90"
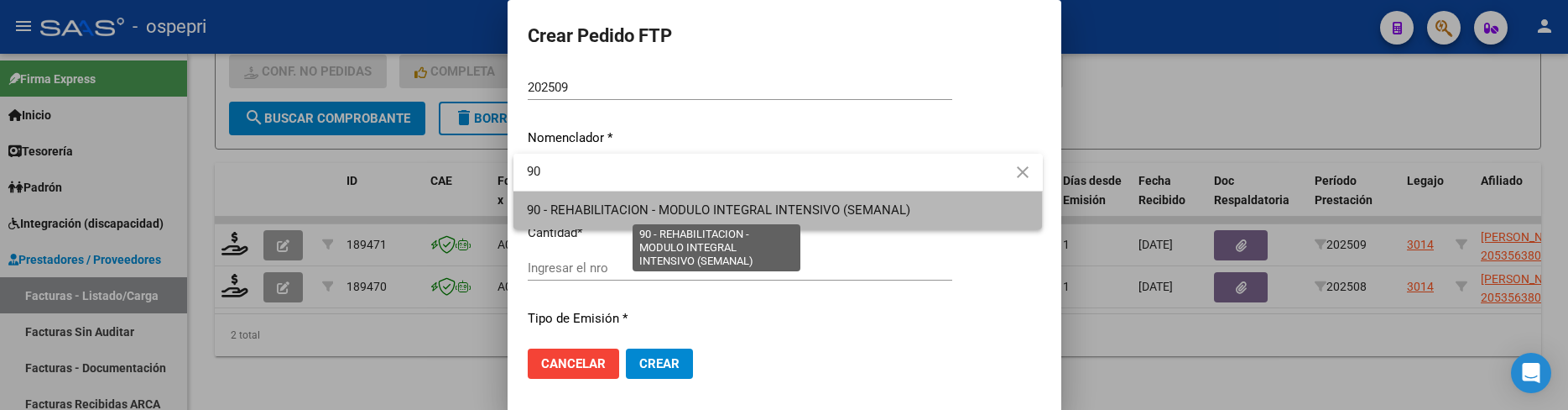
click at [748, 215] on span "90 - REHABILITACION - MODULO INTEGRAL INTENSIVO (SEMANAL)" at bounding box center [719, 210] width 384 height 15
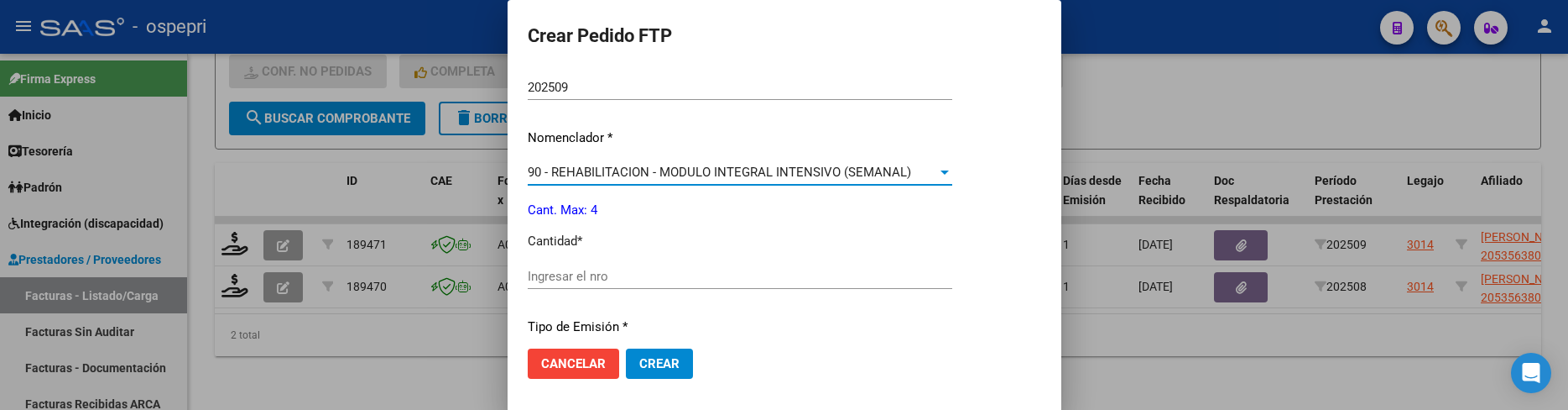
click at [626, 276] on input "Ingresar el nro" at bounding box center [740, 276] width 425 height 15
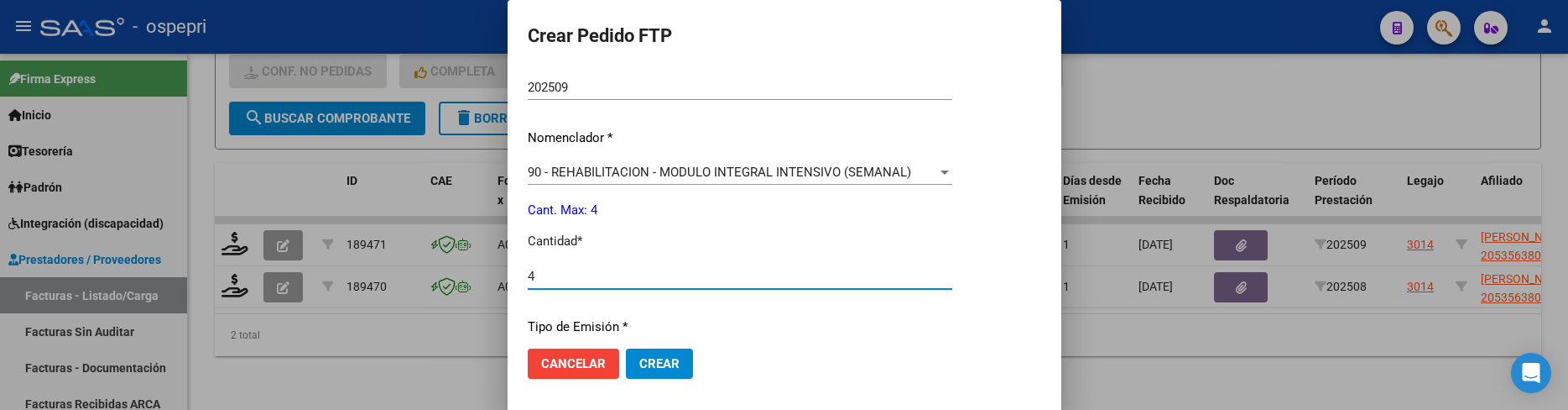
type input "4"
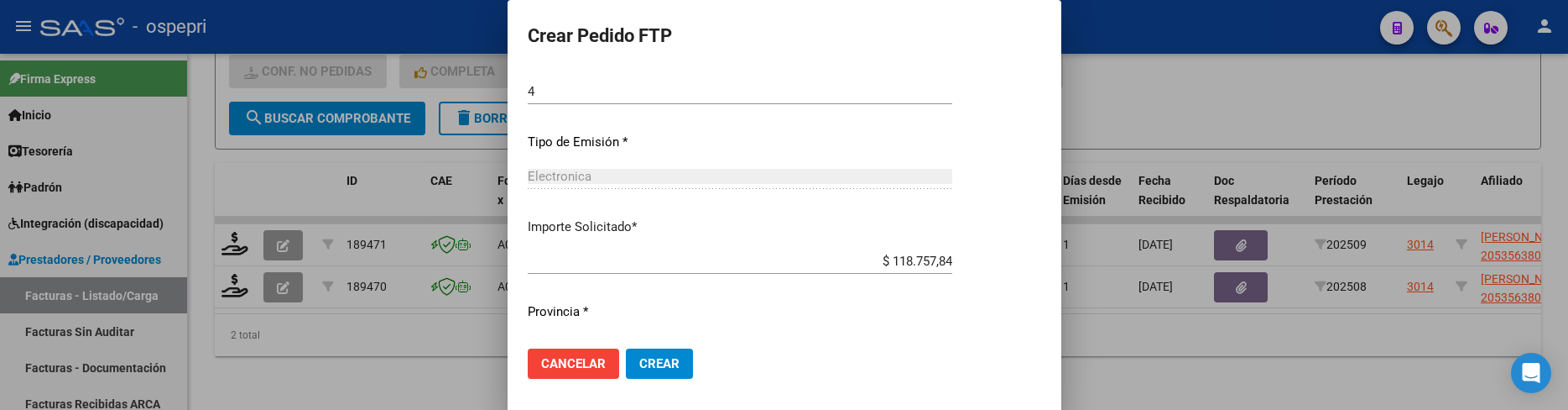
scroll to position [812, 0]
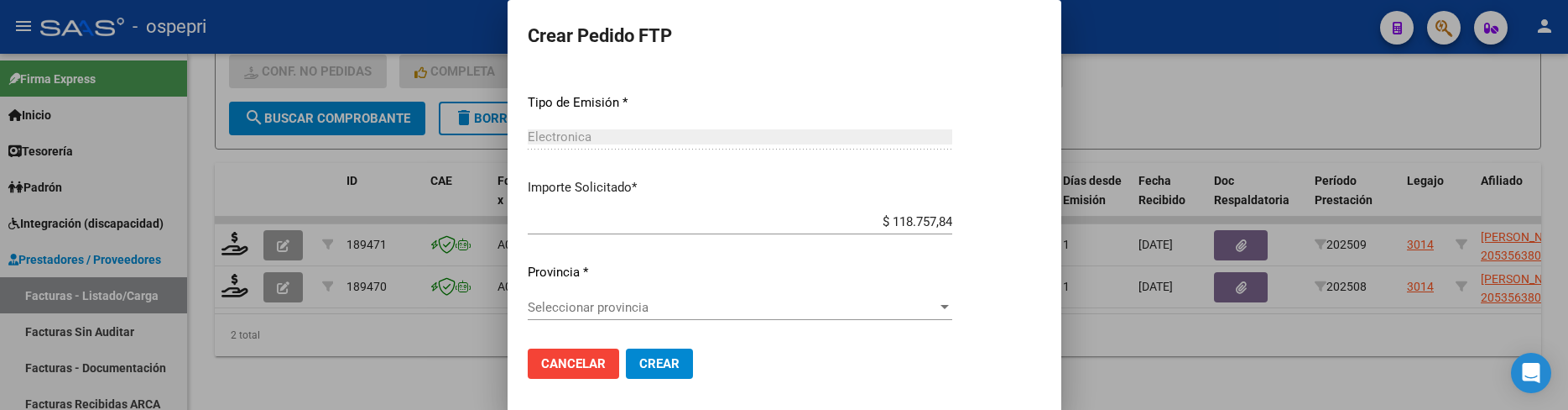
click at [949, 308] on div at bounding box center [944, 307] width 8 height 4
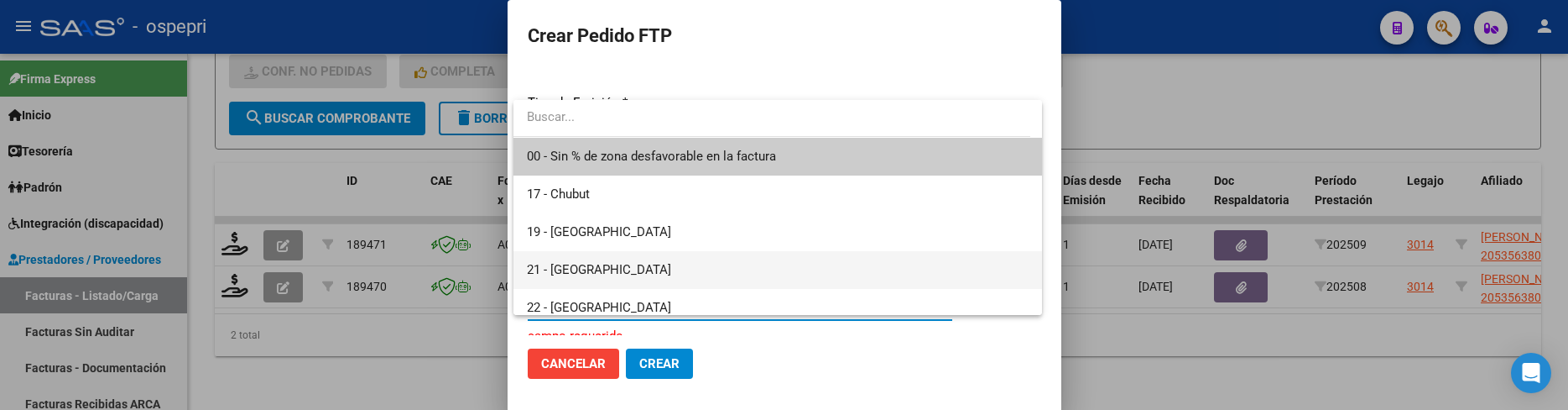
click at [596, 270] on span "21 - [GEOGRAPHIC_DATA]" at bounding box center [599, 270] width 144 height 15
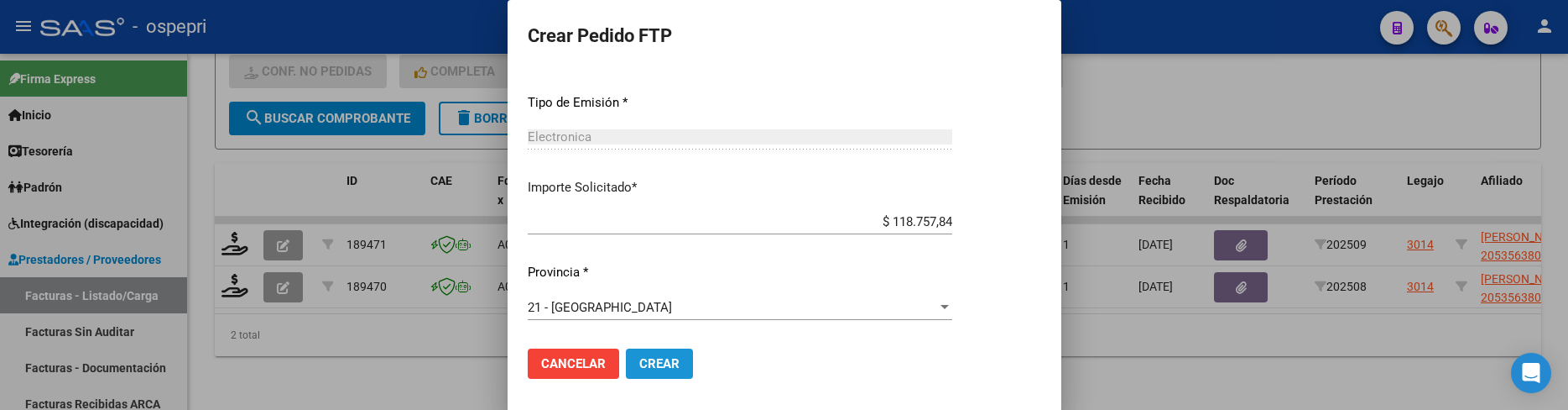
click at [660, 364] on span "Crear" at bounding box center [659, 364] width 40 height 15
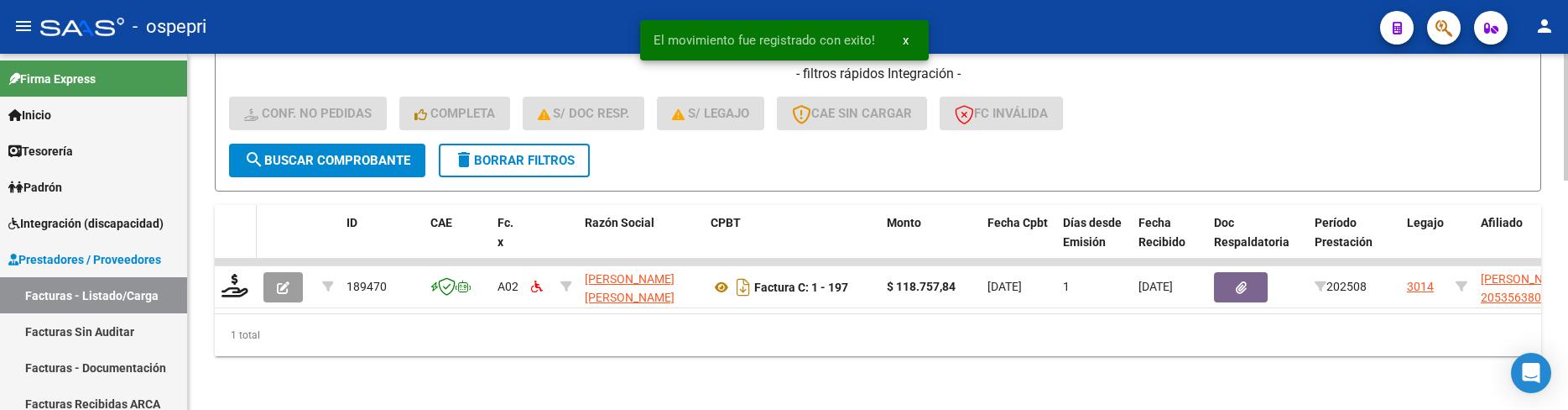
scroll to position [595, 0]
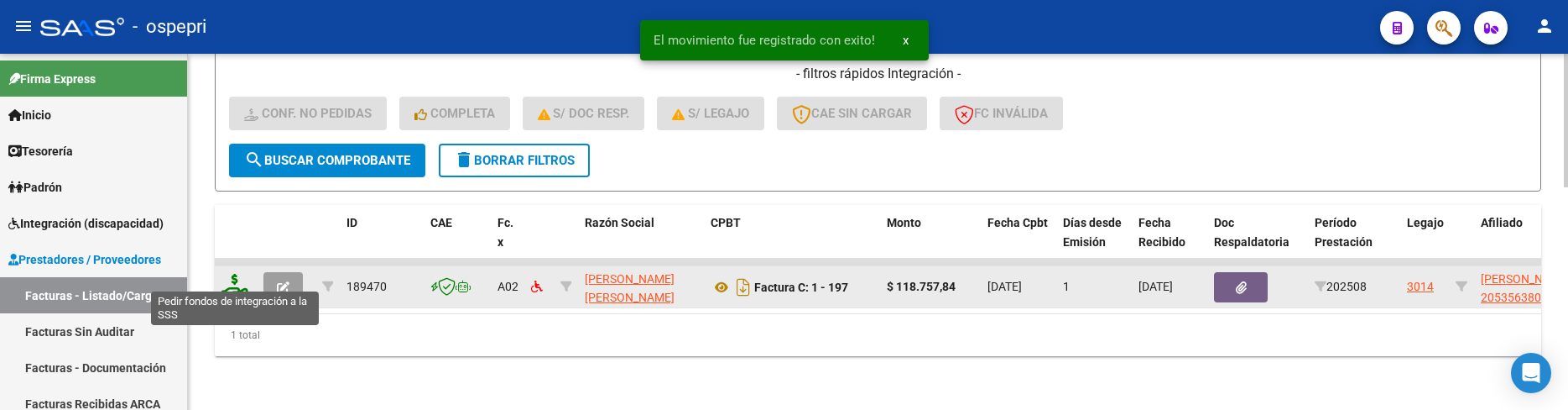
click at [244, 277] on icon at bounding box center [235, 286] width 27 height 24
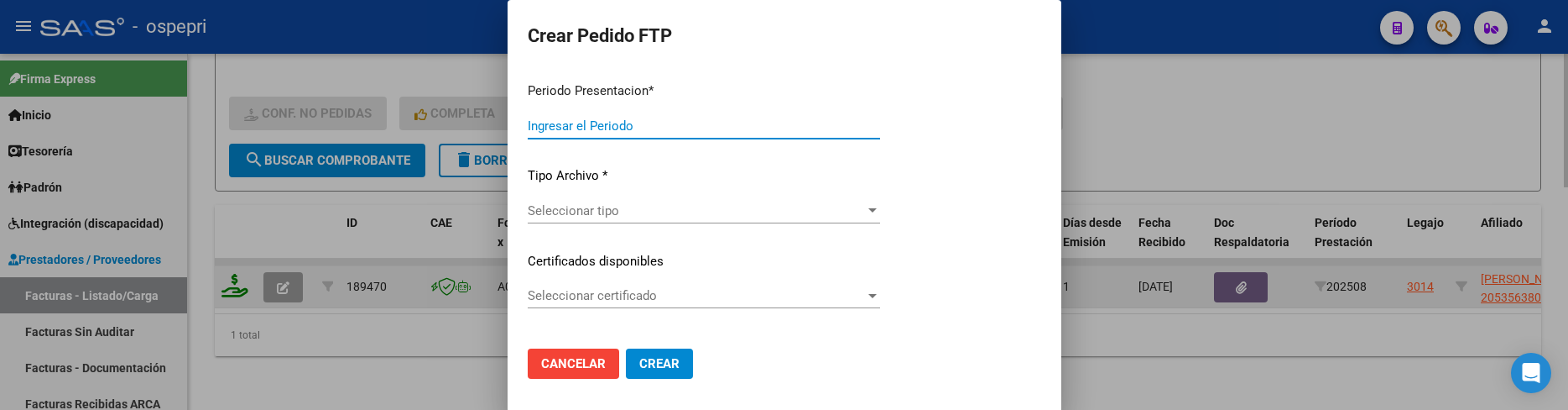
type input "202509"
type input "202508"
type input "$ 118.757,84"
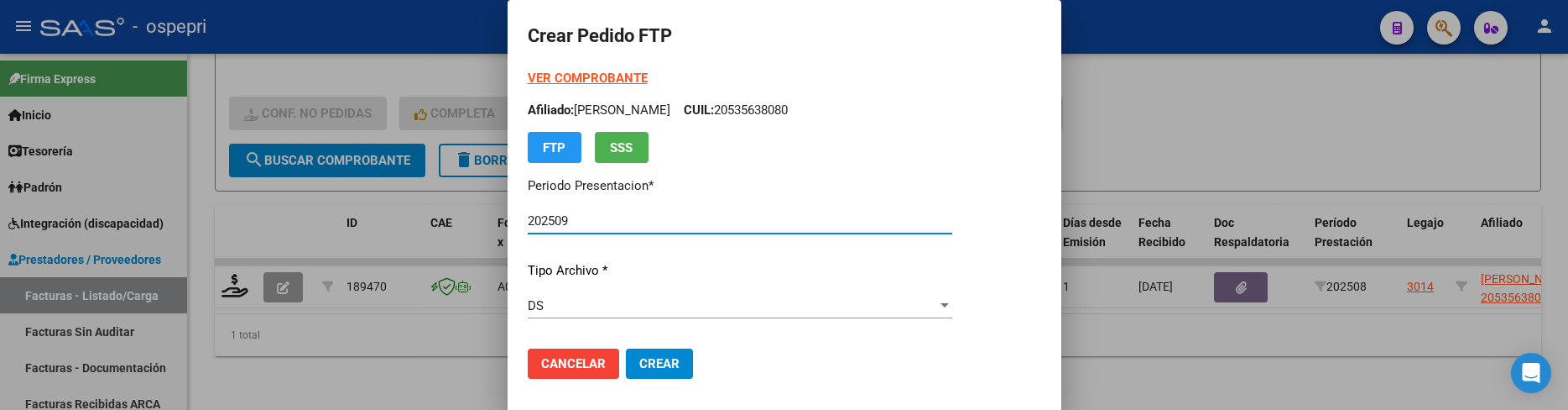
type input "2053563808-0"
type input "[DATE]"
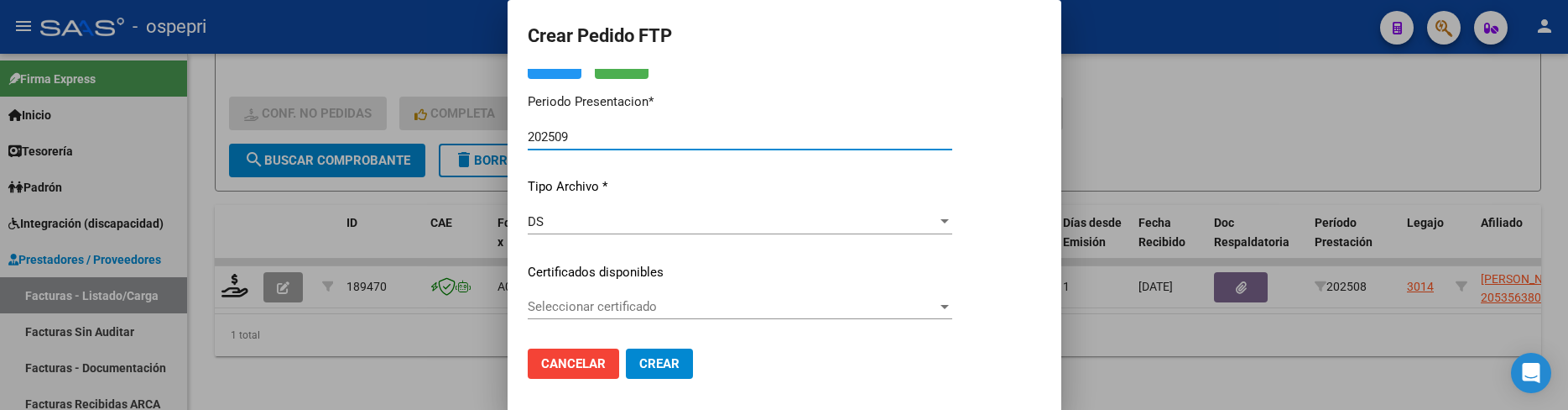
scroll to position [168, 0]
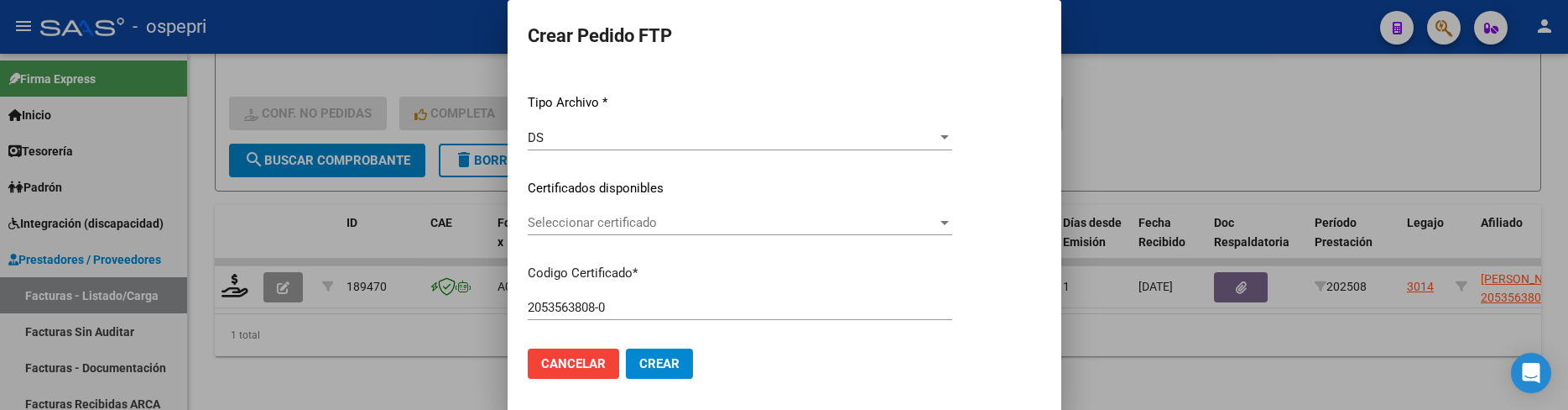
click at [952, 224] on div at bounding box center [944, 223] width 15 height 13
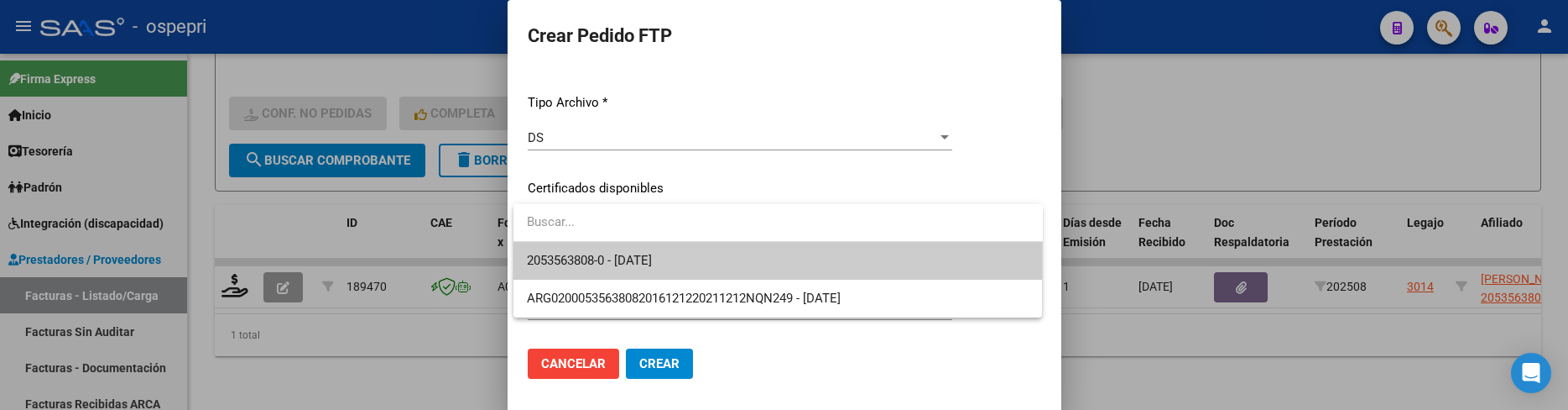
click at [805, 279] on span "2053563808-0 - 2033-05-22" at bounding box center [778, 260] width 503 height 38
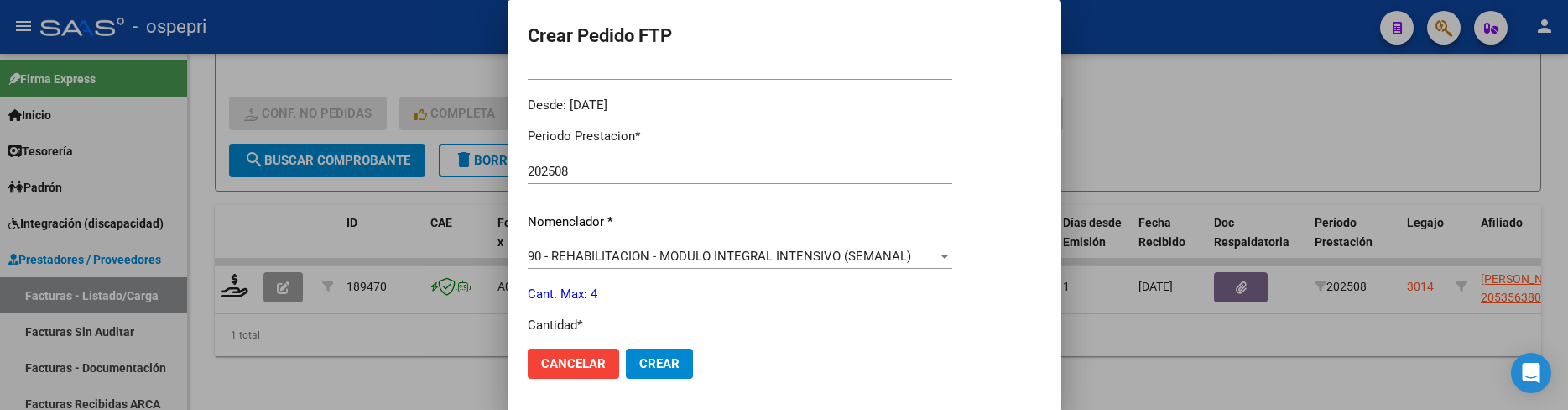
scroll to position [587, 0]
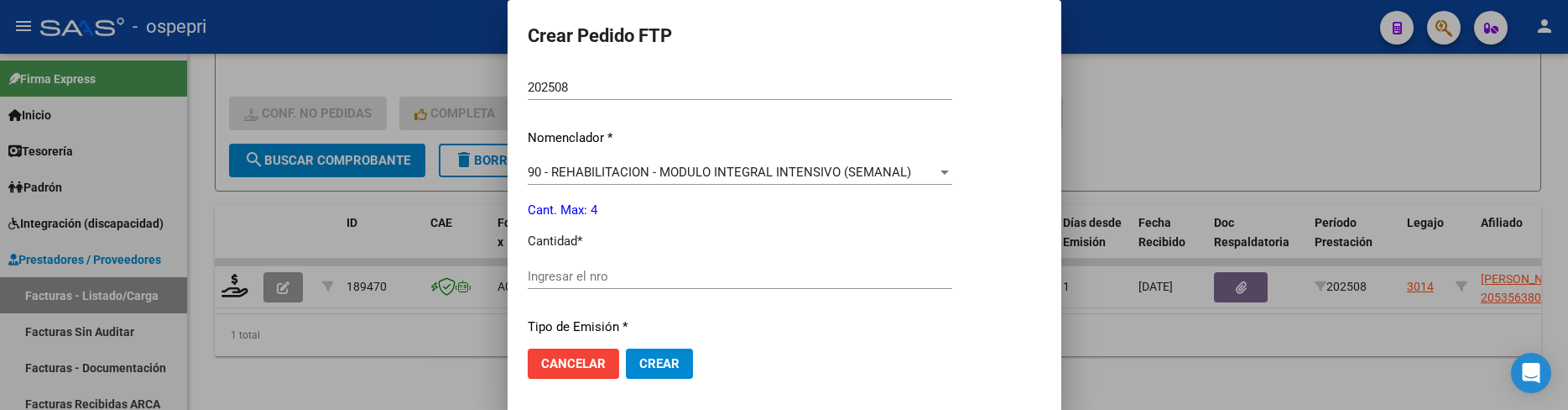
click at [651, 276] on input "Ingresar el nro" at bounding box center [740, 276] width 425 height 15
type input "4"
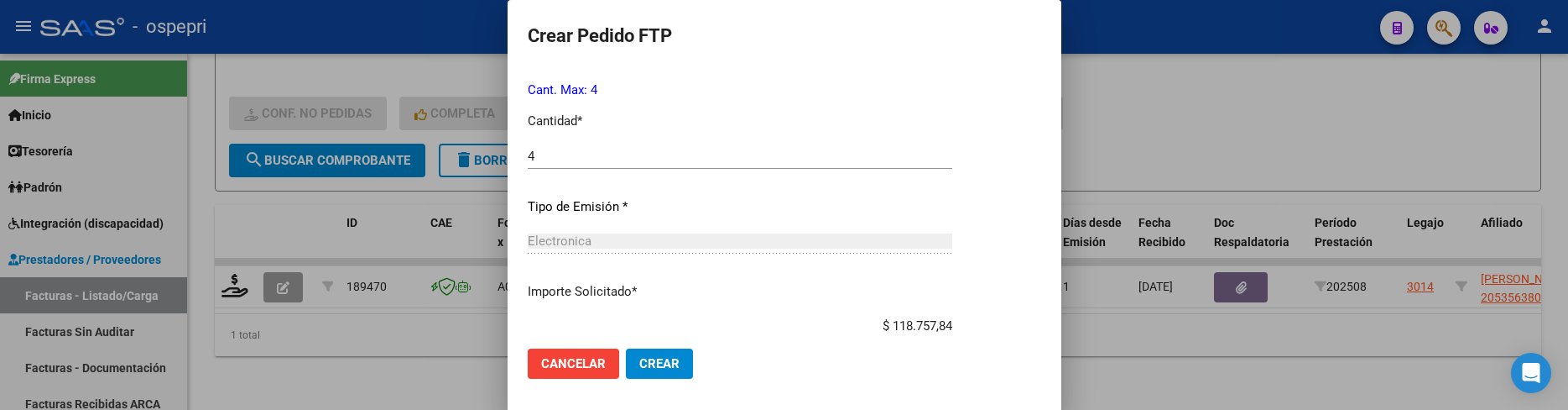
scroll to position [812, 0]
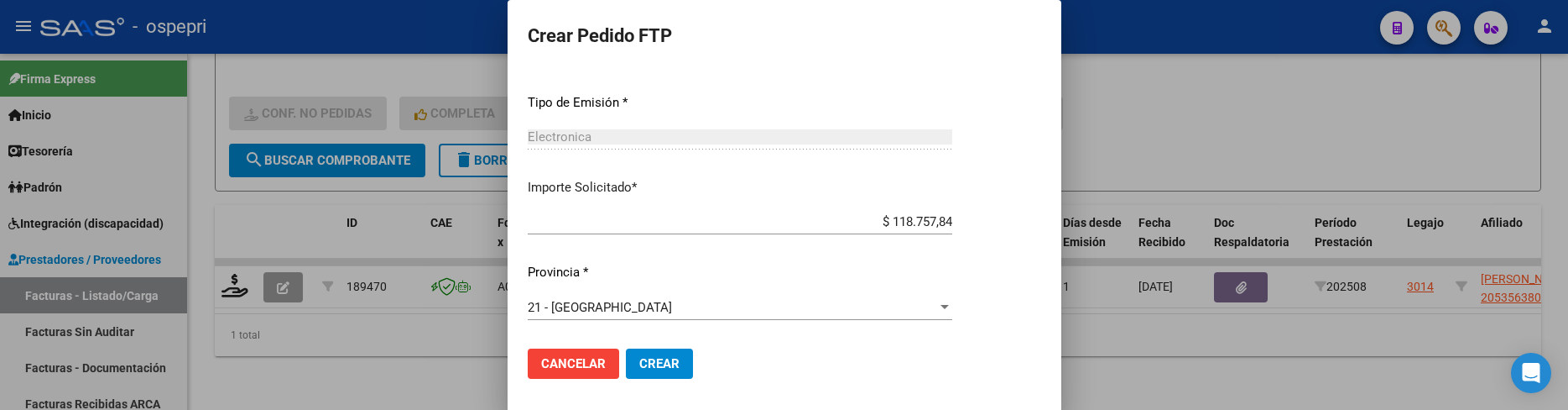
click at [666, 369] on span "Crear" at bounding box center [659, 364] width 40 height 15
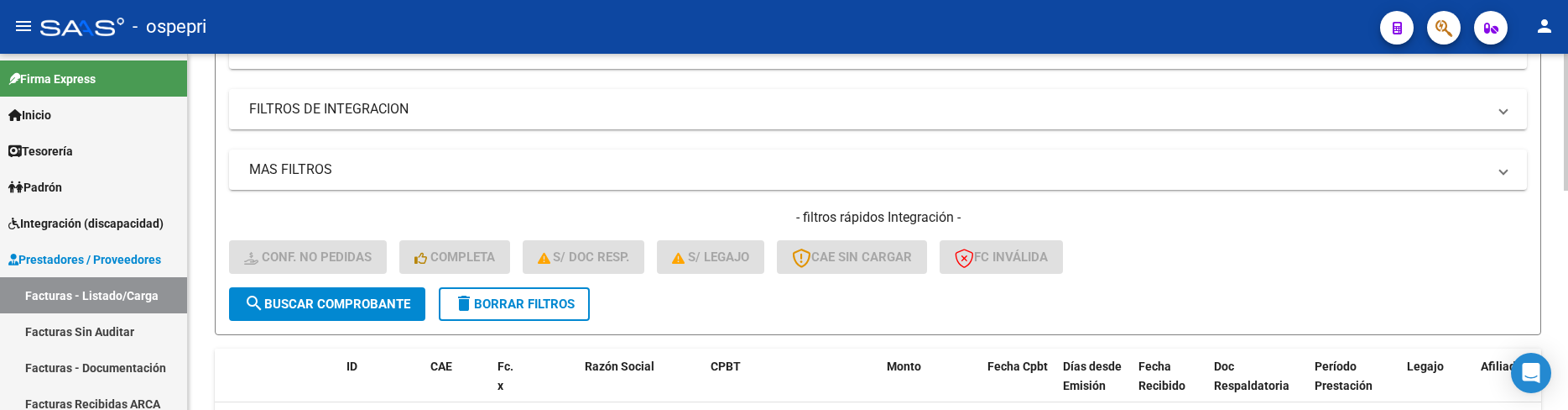
scroll to position [486, 0]
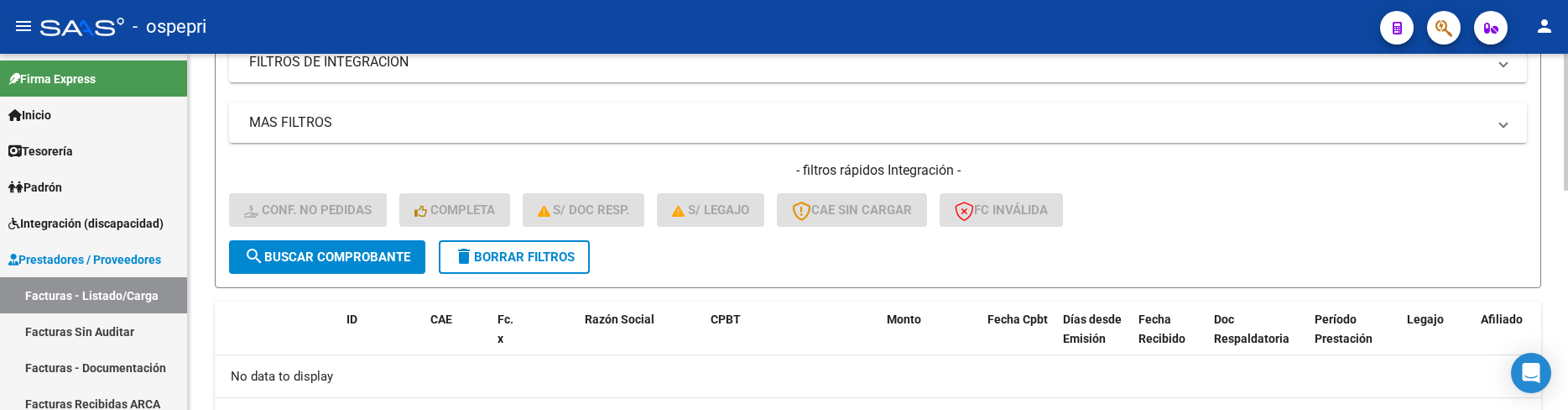
click at [350, 260] on span "search Buscar Comprobante" at bounding box center [327, 257] width 166 height 15
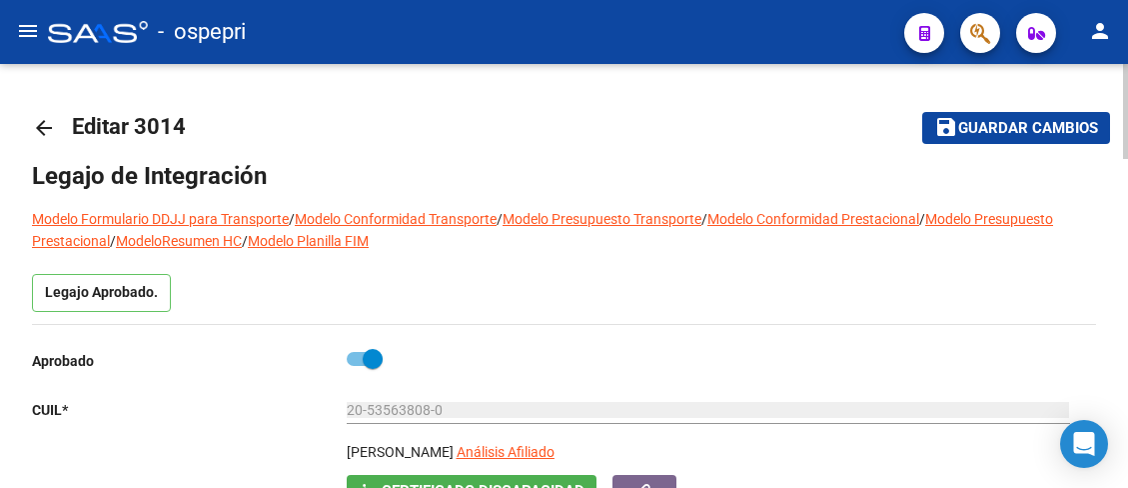
click at [45, 128] on mat-icon "arrow_back" at bounding box center [44, 128] width 24 height 24
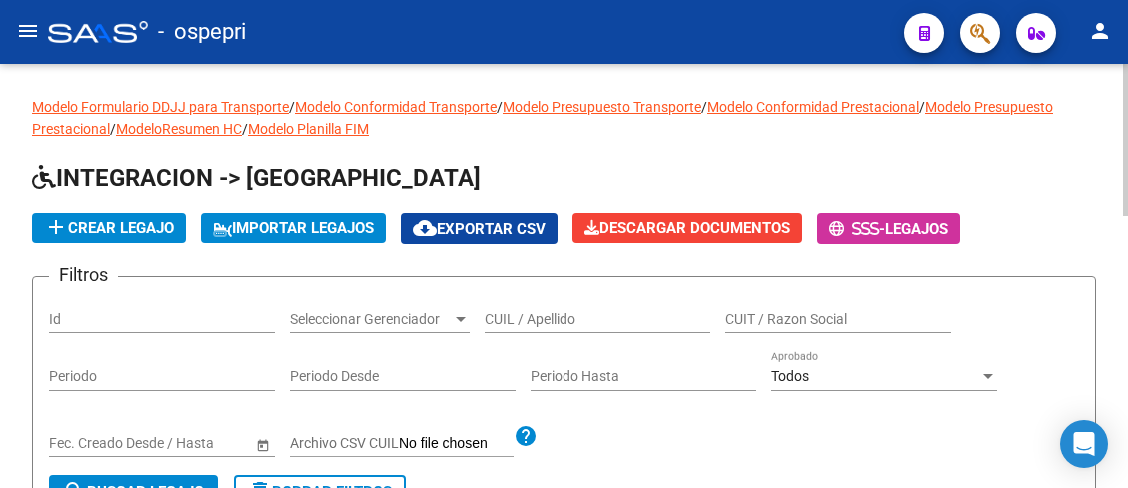
click at [582, 327] on input "CUIL / Apellido" at bounding box center [598, 319] width 226 height 17
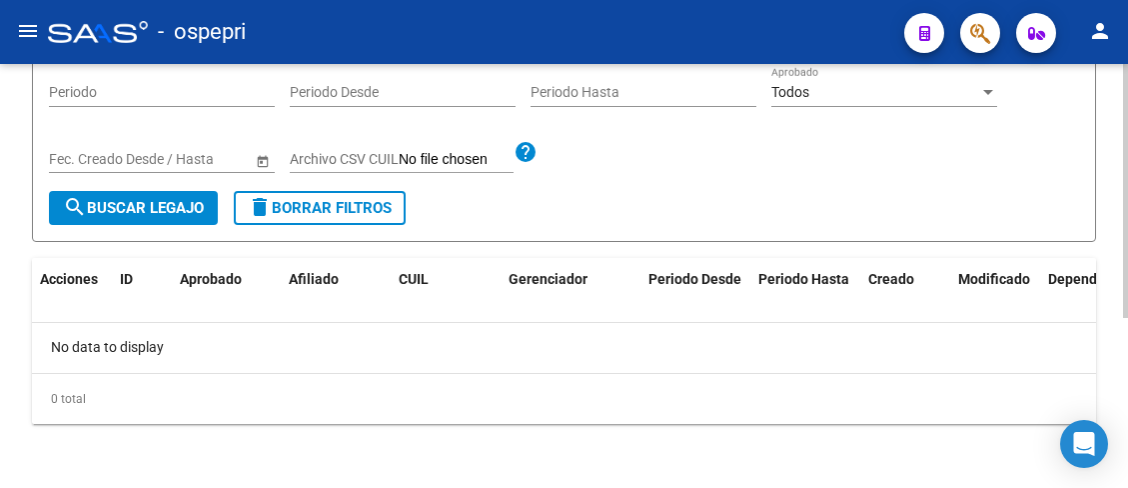
type input "59669779"
click at [171, 208] on span "search Buscar Legajo" at bounding box center [133, 208] width 141 height 18
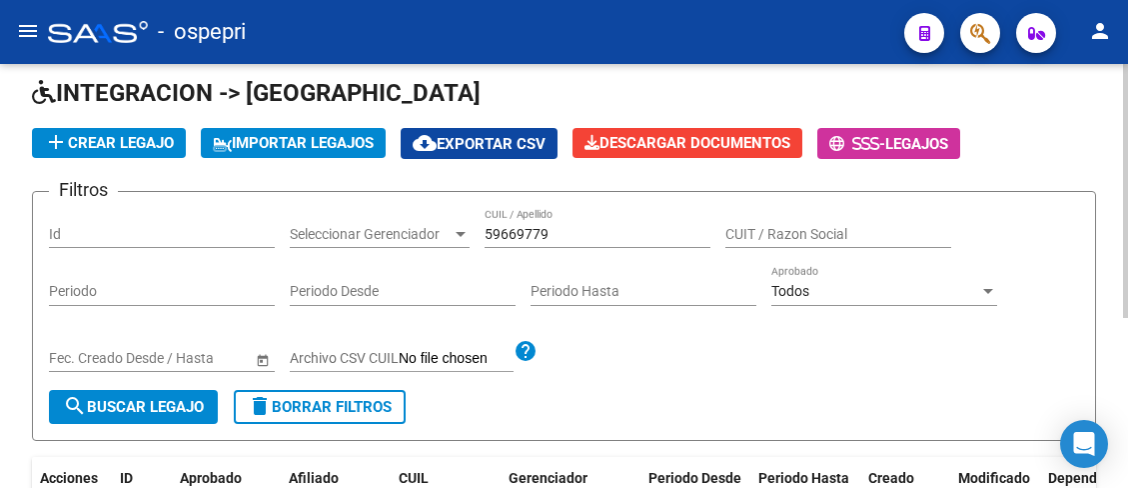
click at [650, 386] on div "Filtros Id Seleccionar Gerenciador Seleccionar Gerenciador 59669779 CUIL / Apel…" at bounding box center [564, 299] width 1030 height 182
click at [634, 405] on form "Filtros Id Seleccionar Gerenciador Seleccionar Gerenciador 59669779 CUIL / Apel…" at bounding box center [564, 316] width 1064 height 250
click at [27, 26] on mat-icon "menu" at bounding box center [28, 31] width 24 height 24
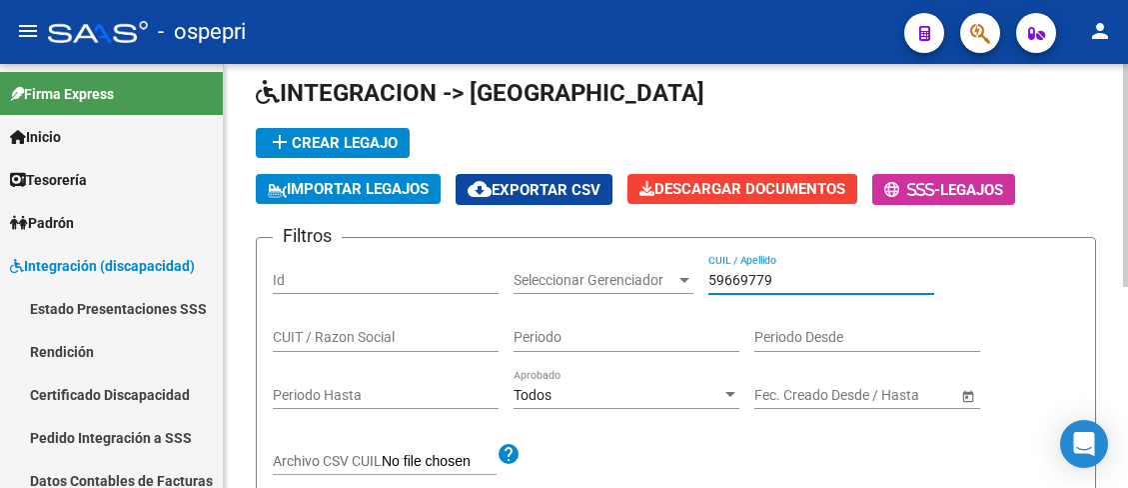
drag, startPoint x: 779, startPoint y: 276, endPoint x: 703, endPoint y: 276, distance: 75.9
click at [703, 276] on div "Filtros Id Seleccionar Gerenciador Seleccionar Gerenciador 59669779 CUIL / Apel…" at bounding box center [676, 371] width 806 height 234
click at [799, 283] on input "CUIL / Apellido" at bounding box center [821, 280] width 226 height 17
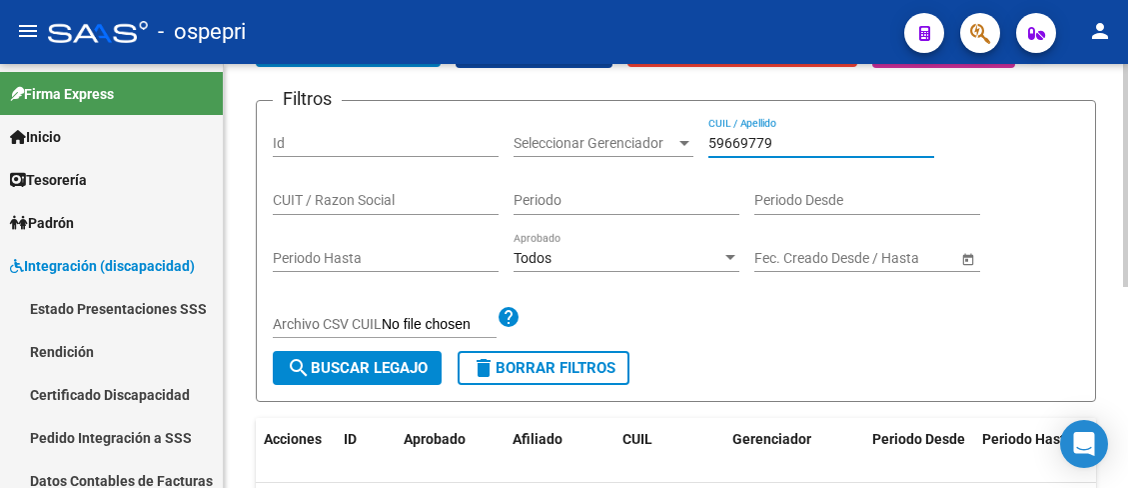
scroll to position [383, 0]
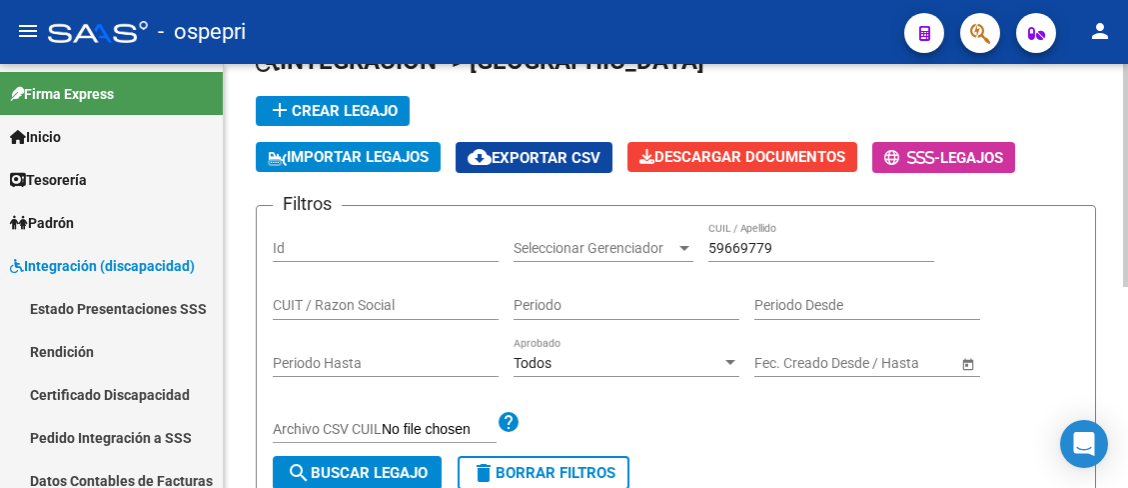
scroll to position [83, 0]
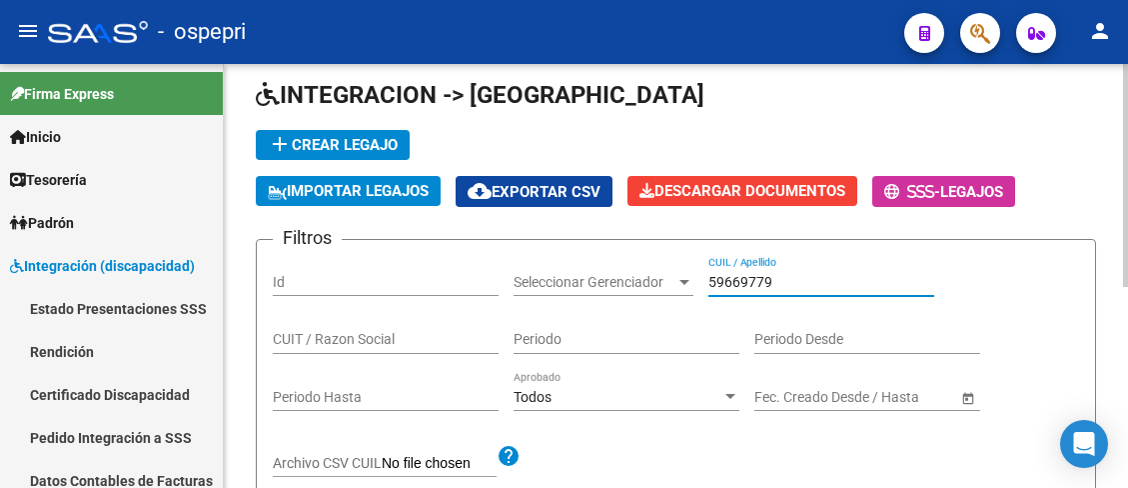
drag, startPoint x: 779, startPoint y: 281, endPoint x: 705, endPoint y: 278, distance: 74.0
click at [705, 278] on div "Filtros Id Seleccionar Gerenciador Seleccionar Gerenciador 59669779 CUIL / Apel…" at bounding box center [676, 373] width 806 height 234
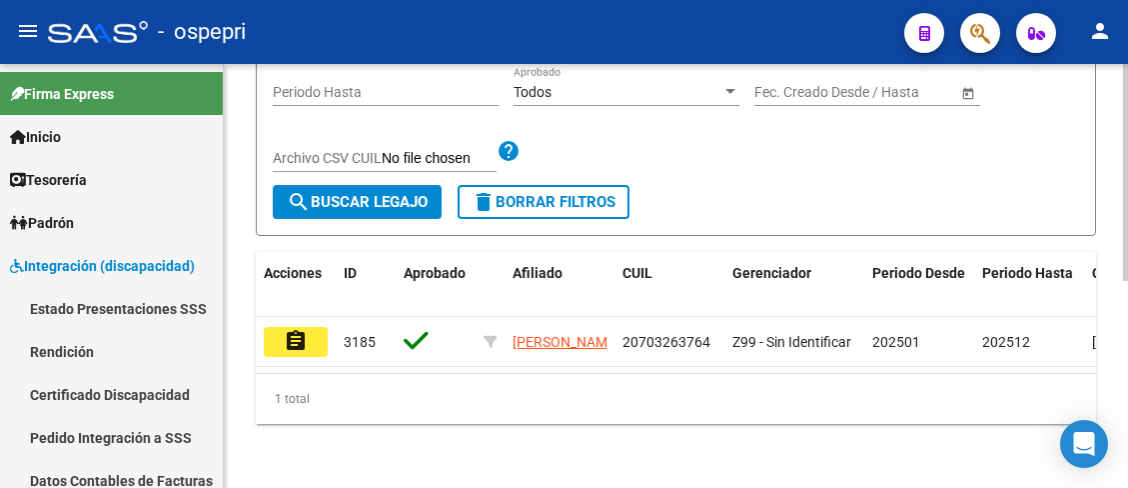
scroll to position [405, 0]
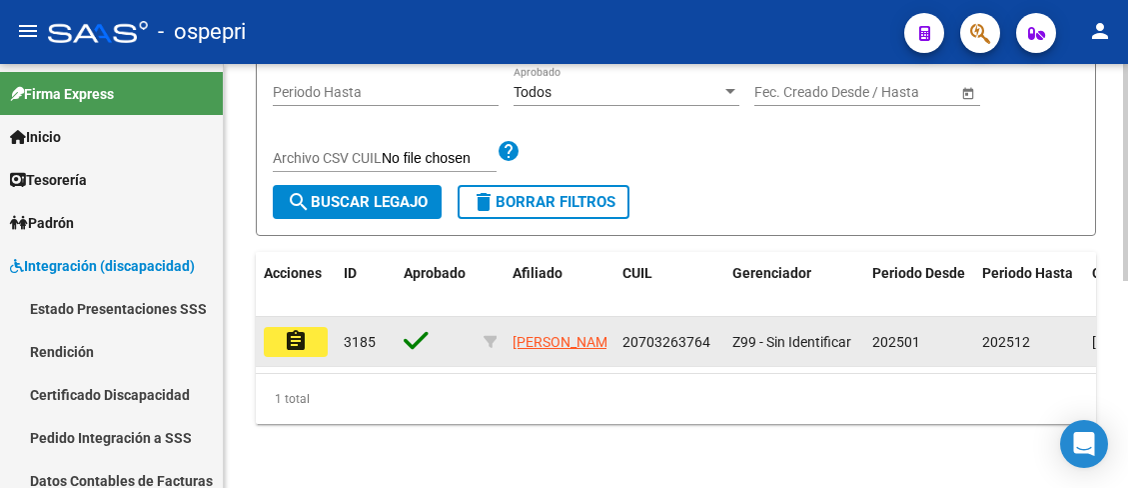
type input "70326376"
click at [315, 334] on button "assignment" at bounding box center [296, 342] width 64 height 30
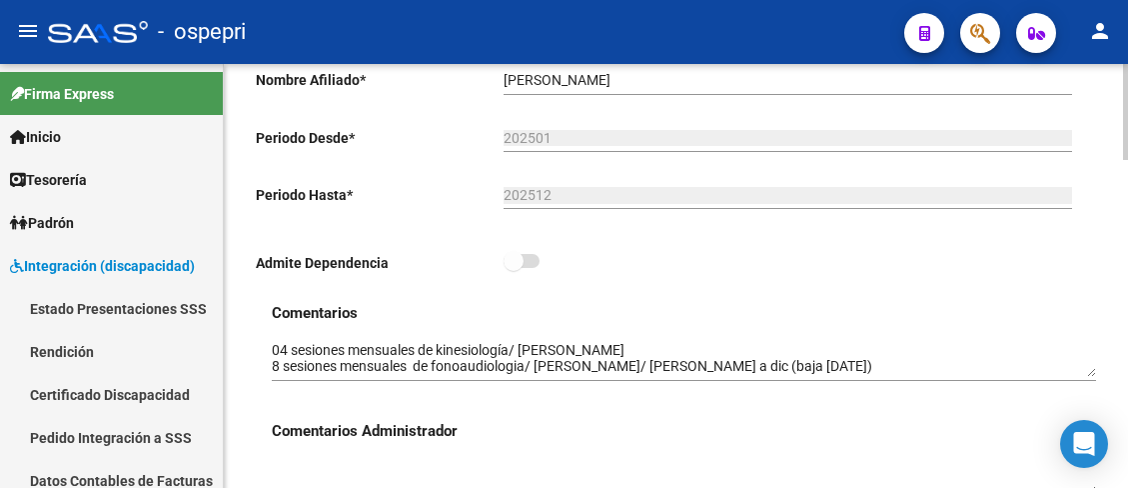
scroll to position [500, 0]
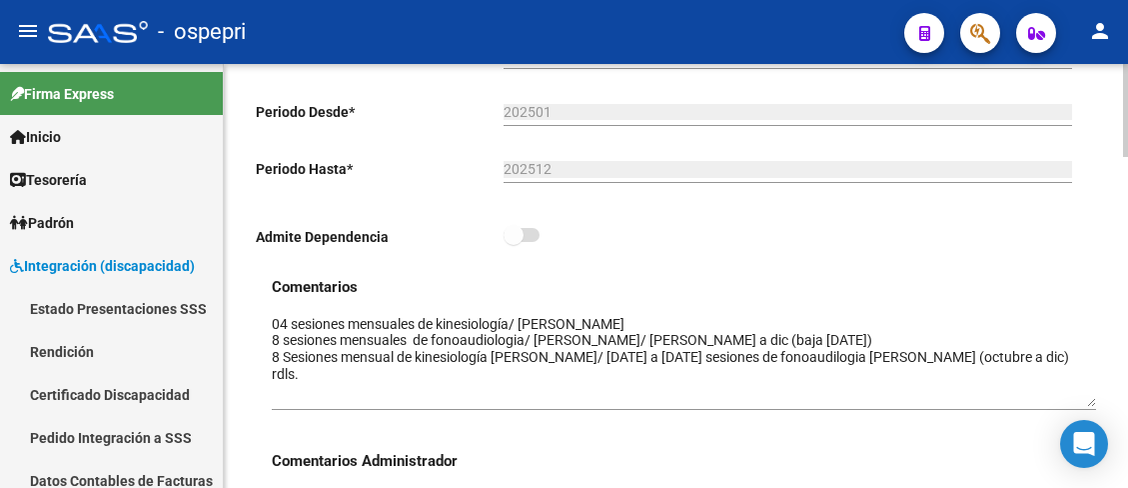
drag, startPoint x: 1093, startPoint y: 351, endPoint x: 1091, endPoint y: 406, distance: 55.0
click at [1091, 406] on textarea at bounding box center [684, 360] width 824 height 93
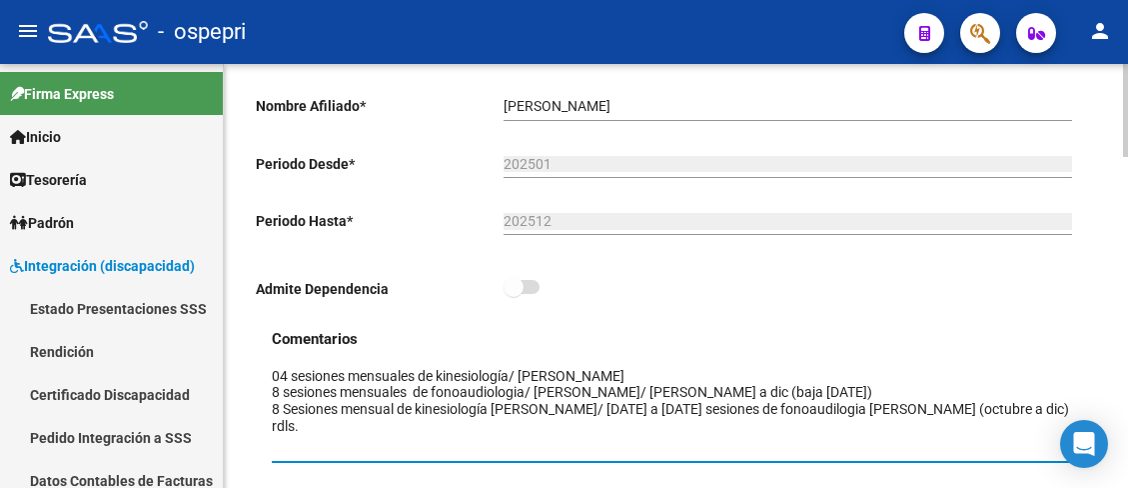
scroll to position [388, 0]
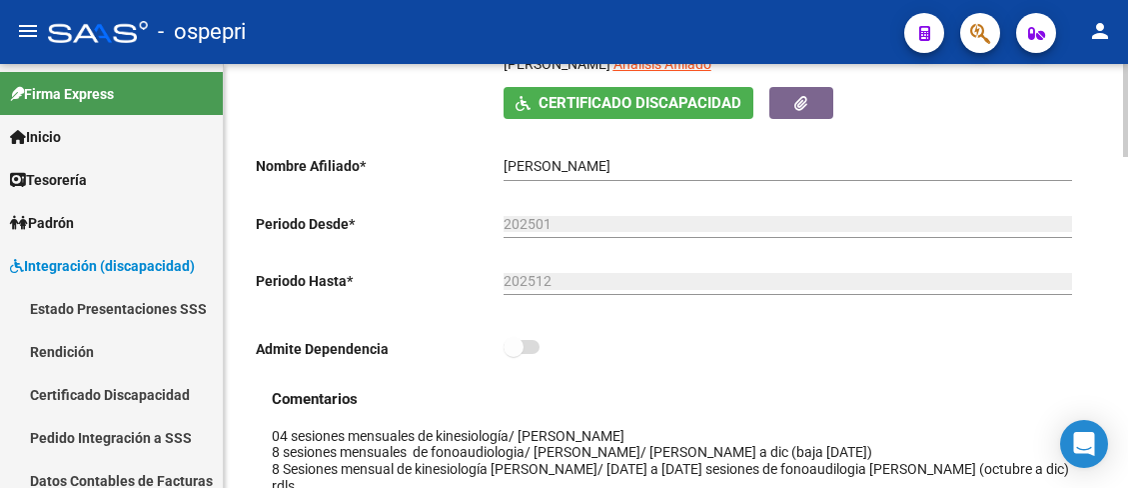
click at [1127, 197] on html "menu - ospepri person Firma Express Inicio Calendario SSS Instructivos Contacto…" at bounding box center [564, 244] width 1128 height 488
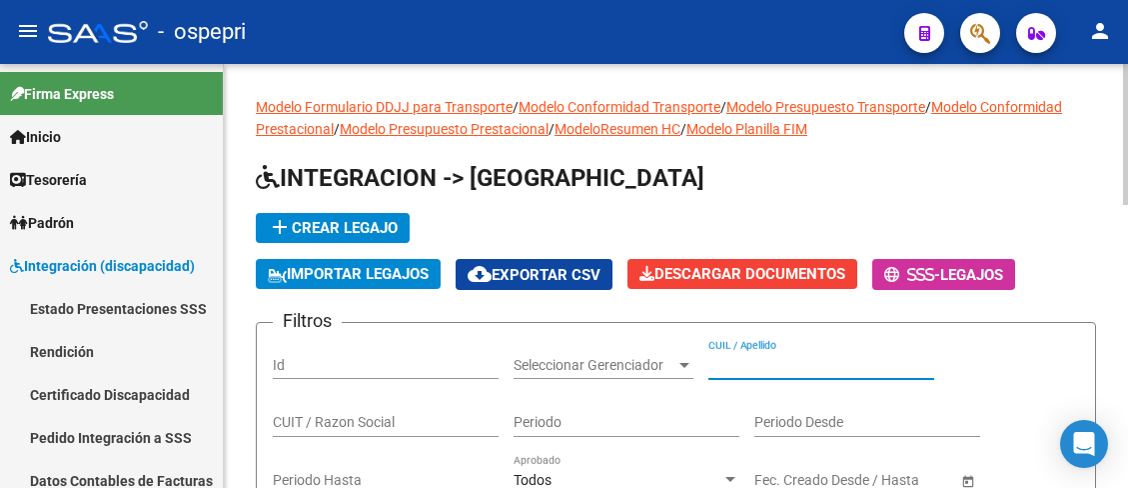
click at [797, 368] on input "CUIL / Apellido" at bounding box center [821, 365] width 226 height 17
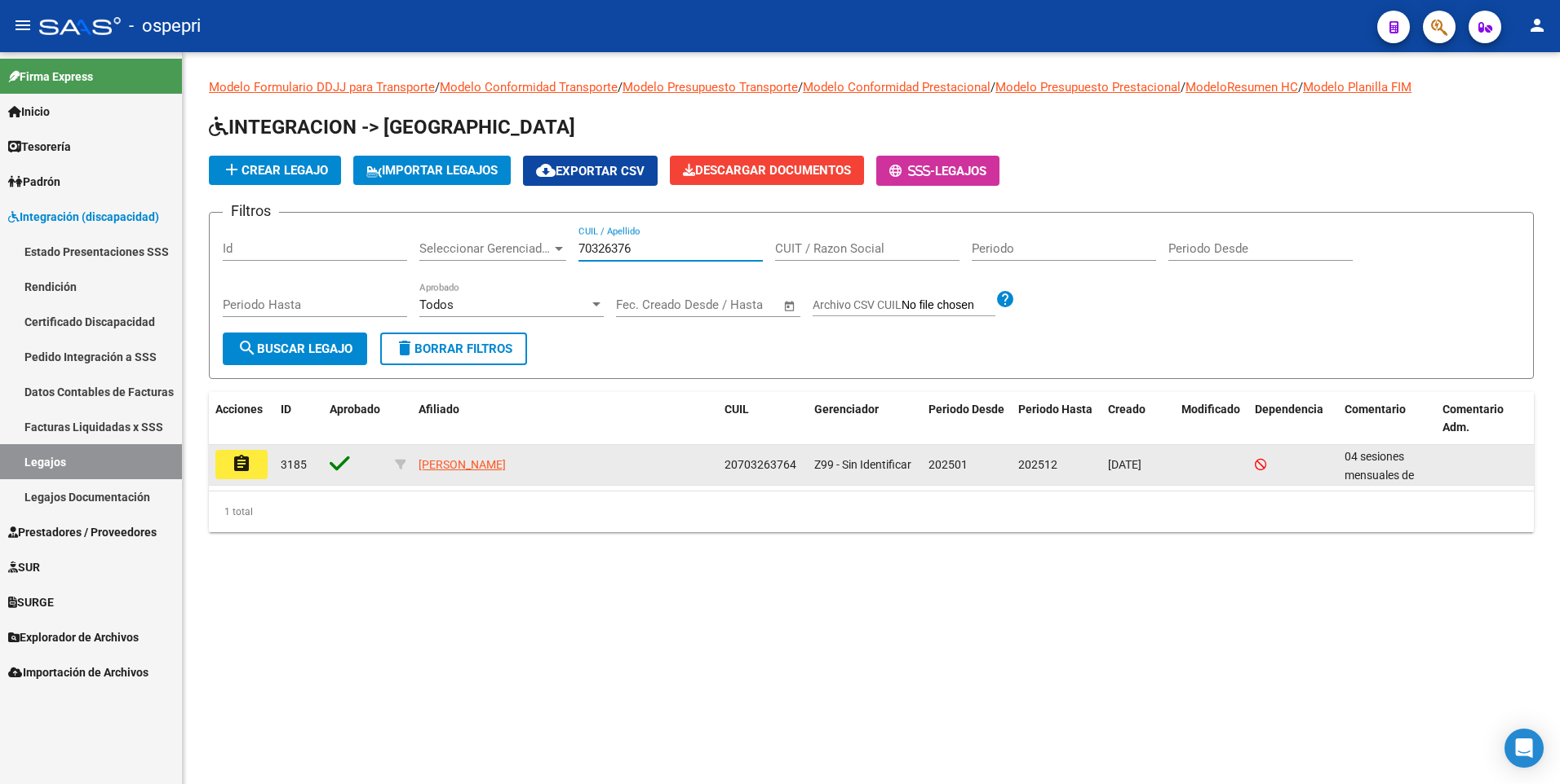
type input "70326376"
click at [241, 397] on mat-icon "assignment" at bounding box center [242, 464] width 20 height 20
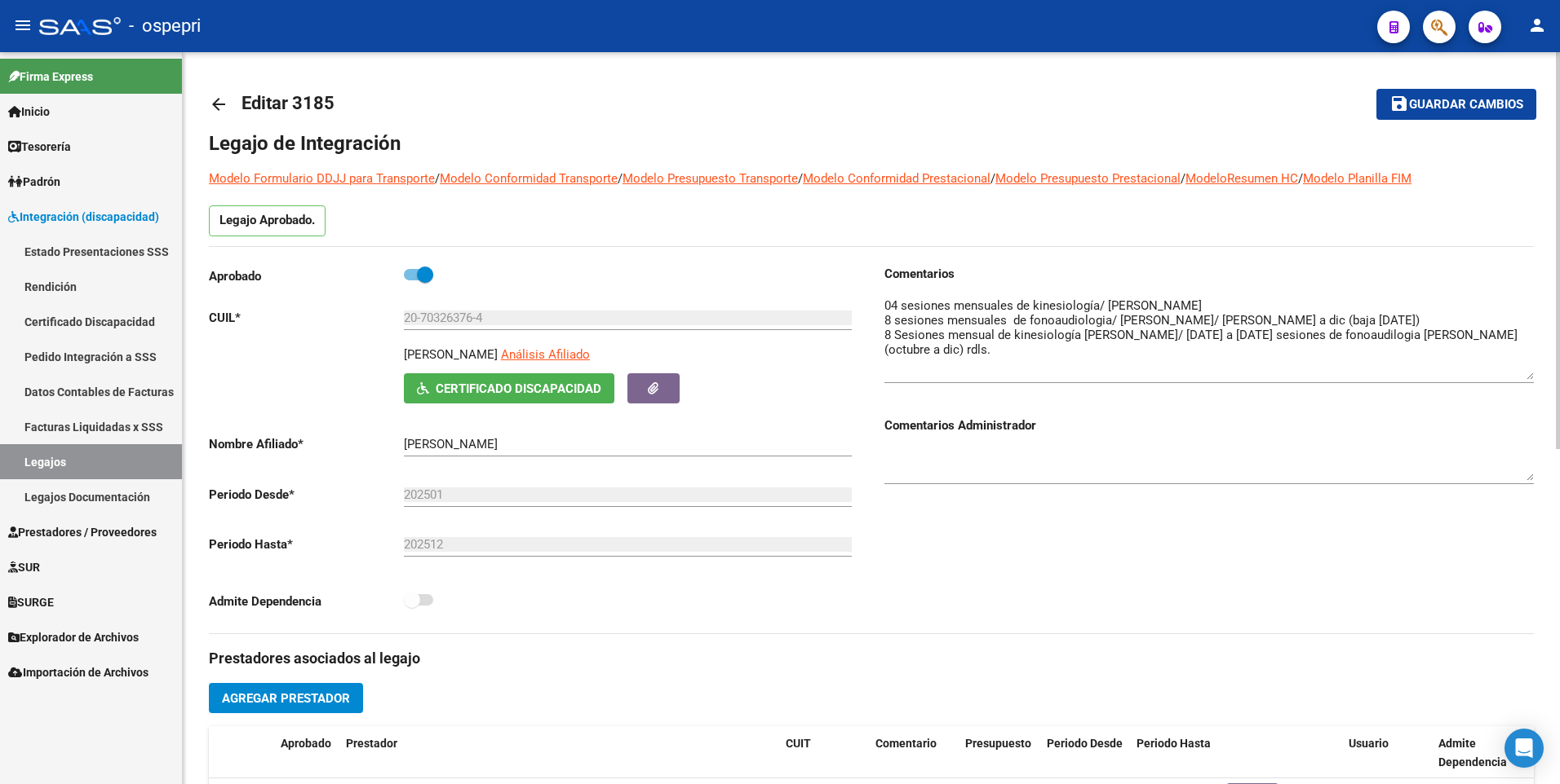
drag, startPoint x: 1528, startPoint y: 327, endPoint x: 1535, endPoint y: 378, distance: 51.5
click at [920, 378] on div "arrow_back Editar 3185 save Guardar cambios Legajo de Integración Modelo Formul…" at bounding box center [871, 727] width 1377 height 1349
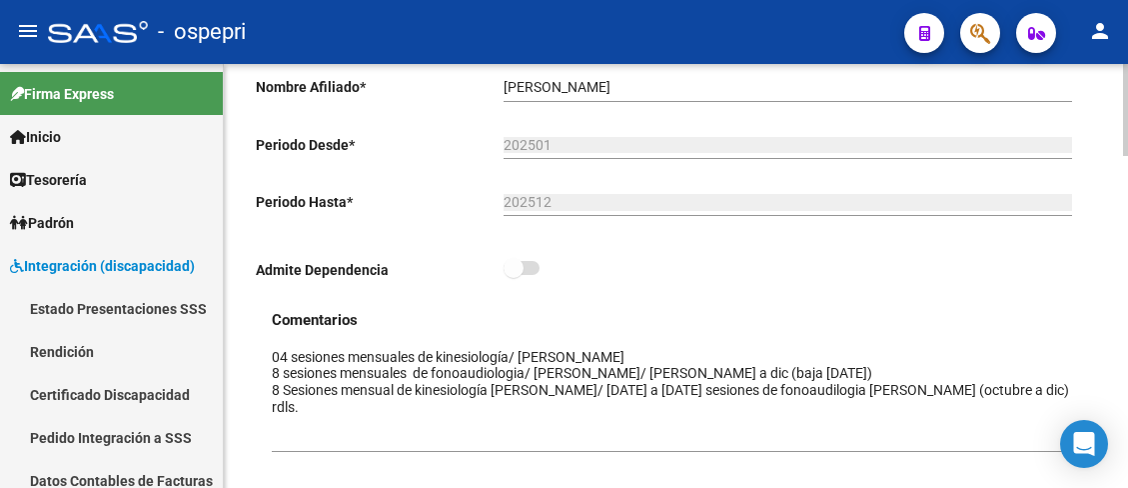
scroll to position [500, 0]
